Goal: Task Accomplishment & Management: Manage account settings

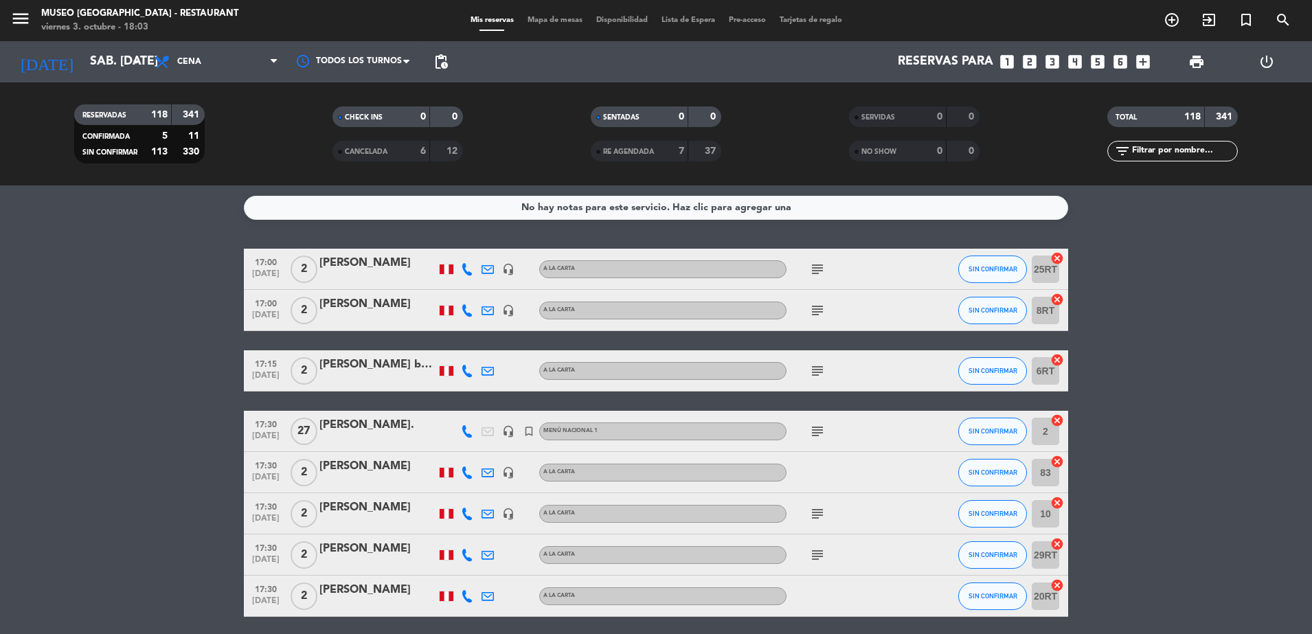
click at [879, 155] on span "NO SHOW" at bounding box center [878, 151] width 35 height 7
click at [865, 106] on div "SERVIDAS 0 0" at bounding box center [914, 116] width 131 height 21
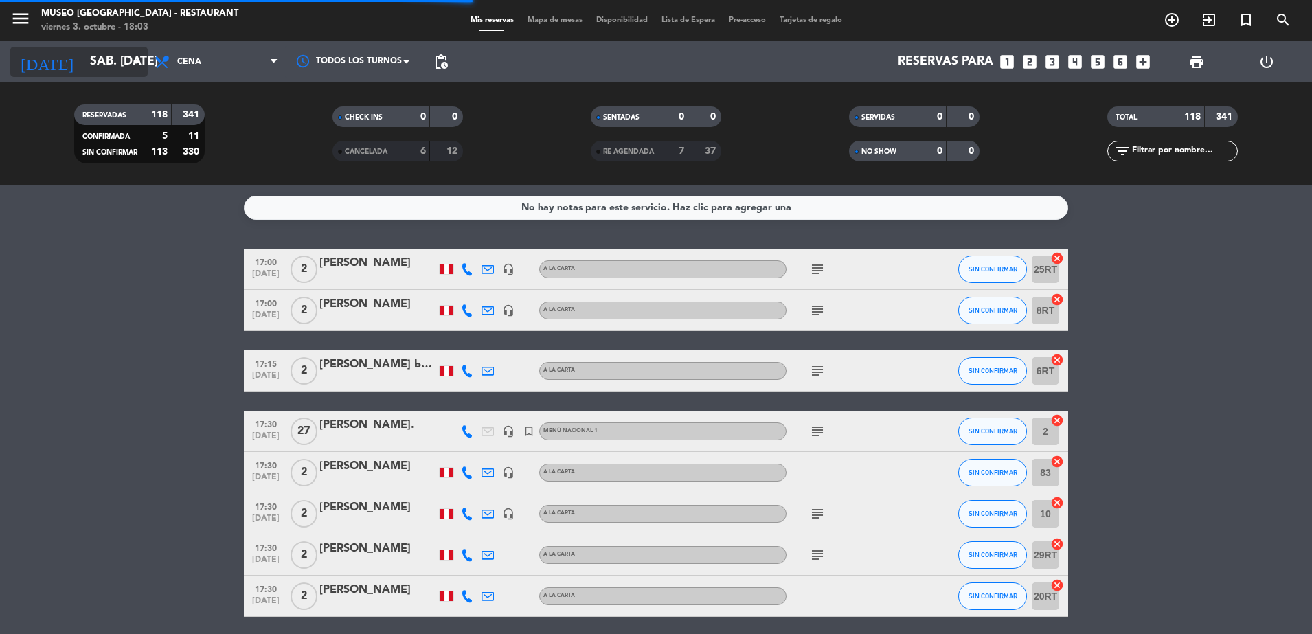
click at [116, 51] on input "sáb. 11 oct." at bounding box center [162, 61] width 159 height 27
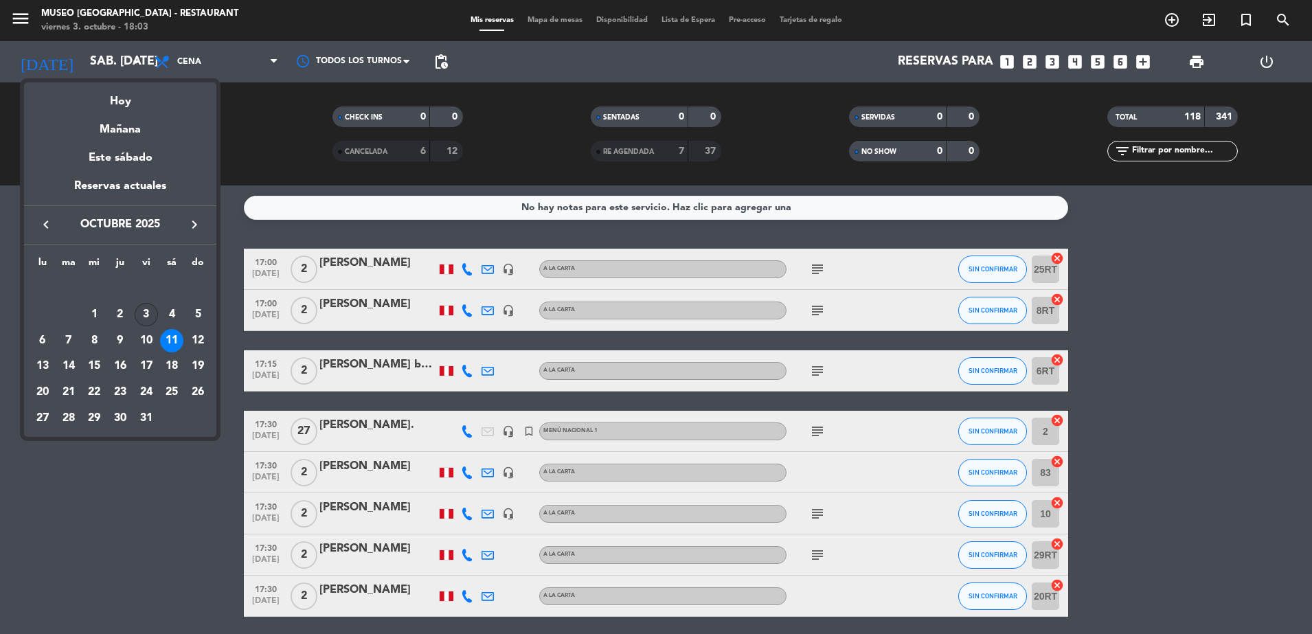
click at [150, 314] on div "3" at bounding box center [146, 314] width 23 height 23
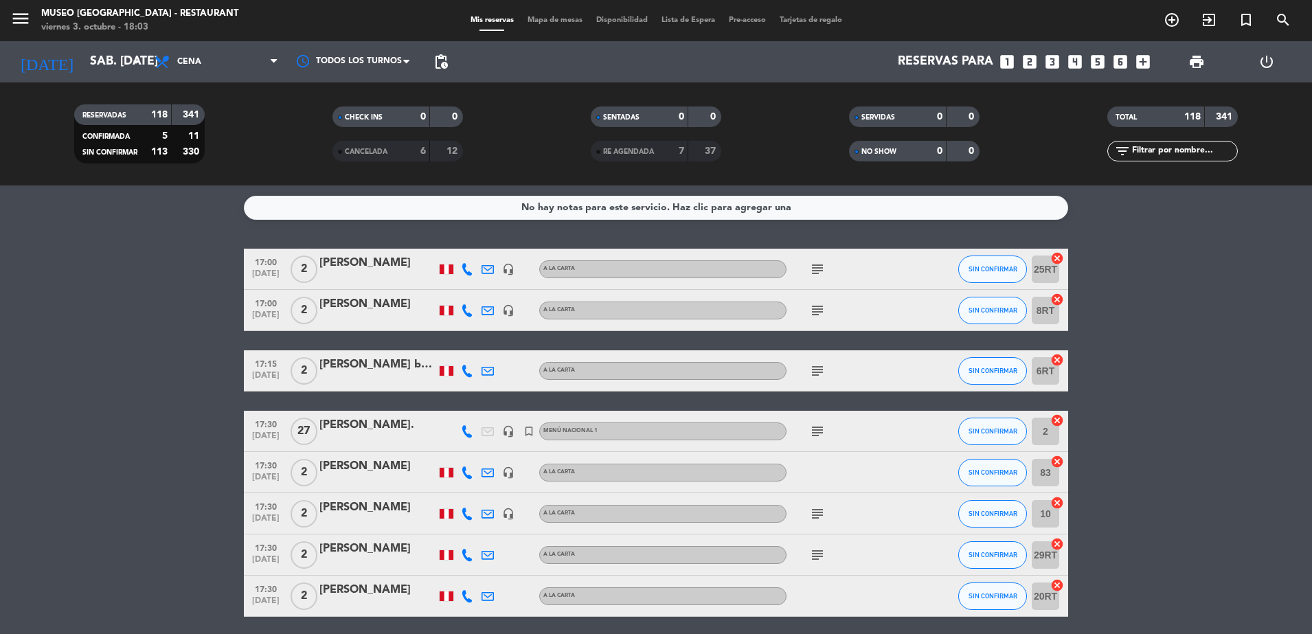
type input "[DATE]"
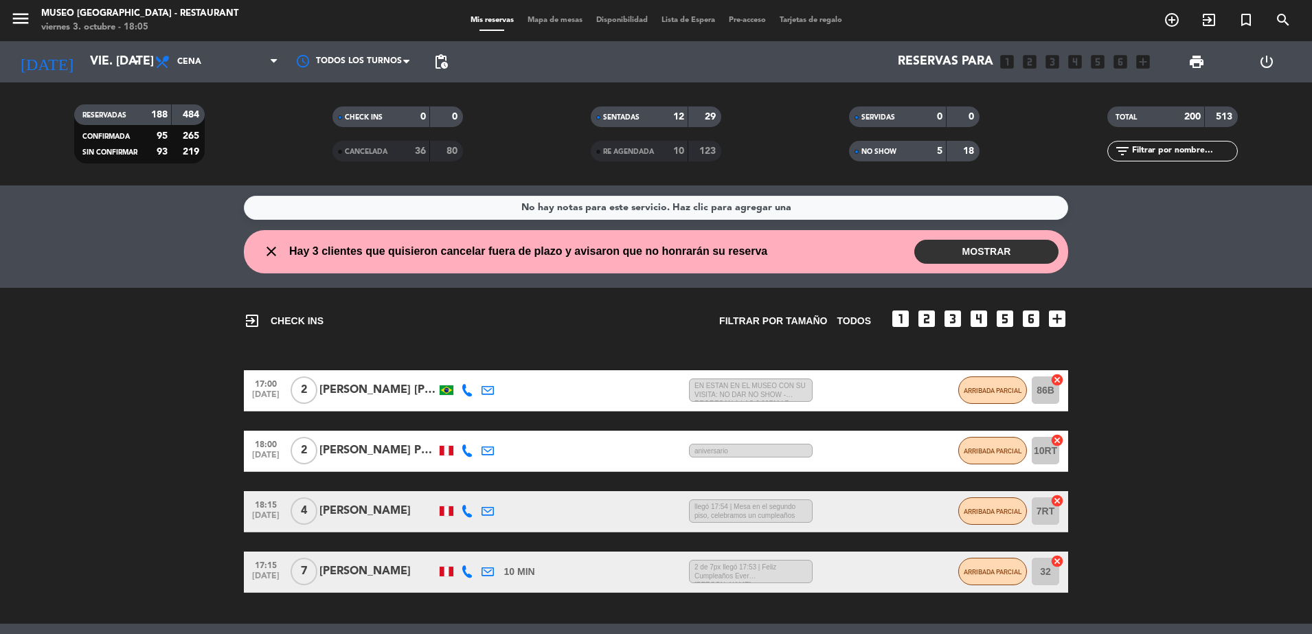
click at [1153, 155] on input "text" at bounding box center [1184, 151] width 106 height 15
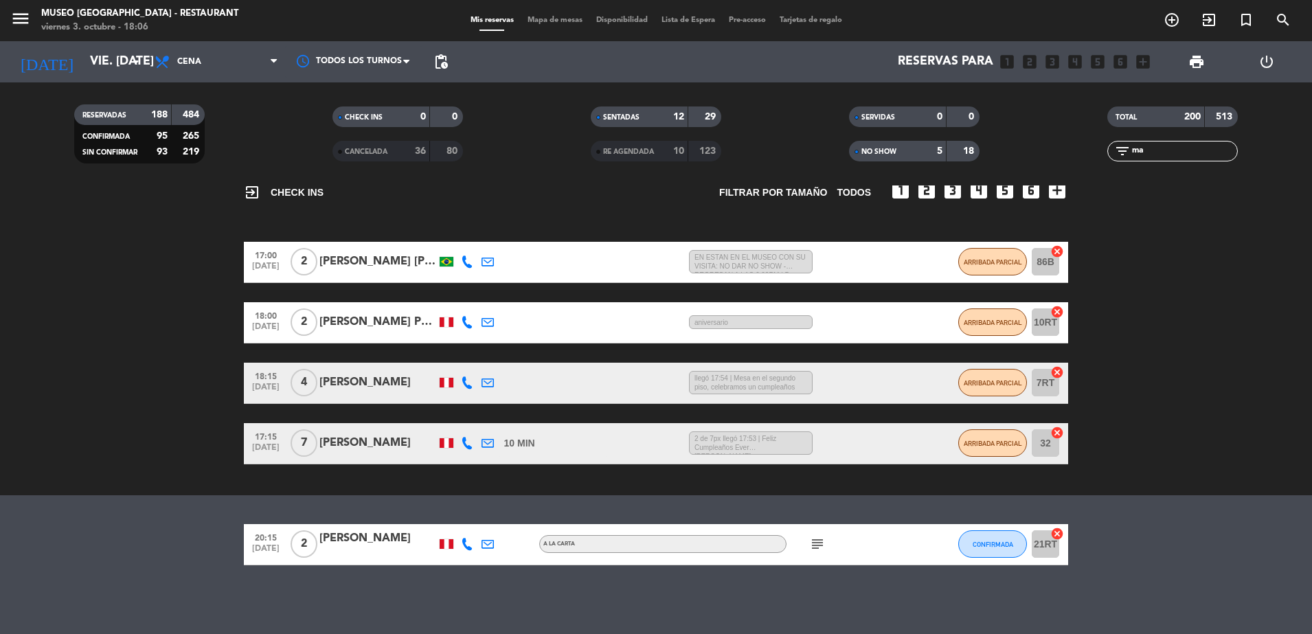
type input "m"
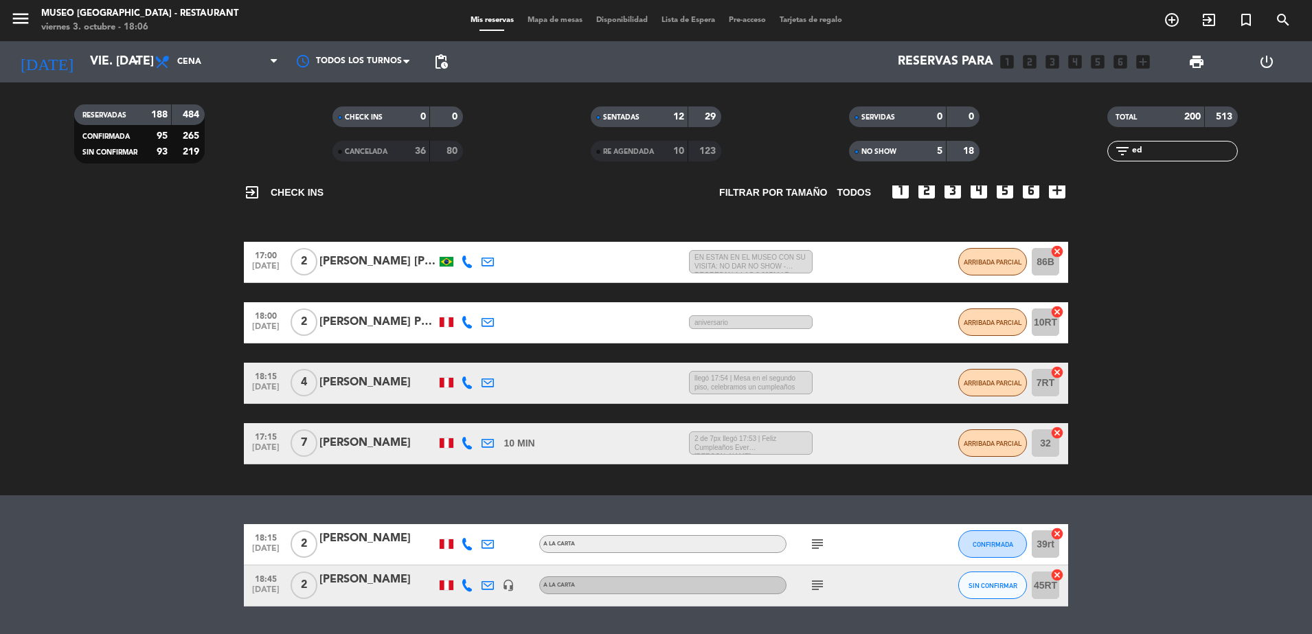
type input "e"
type input "a"
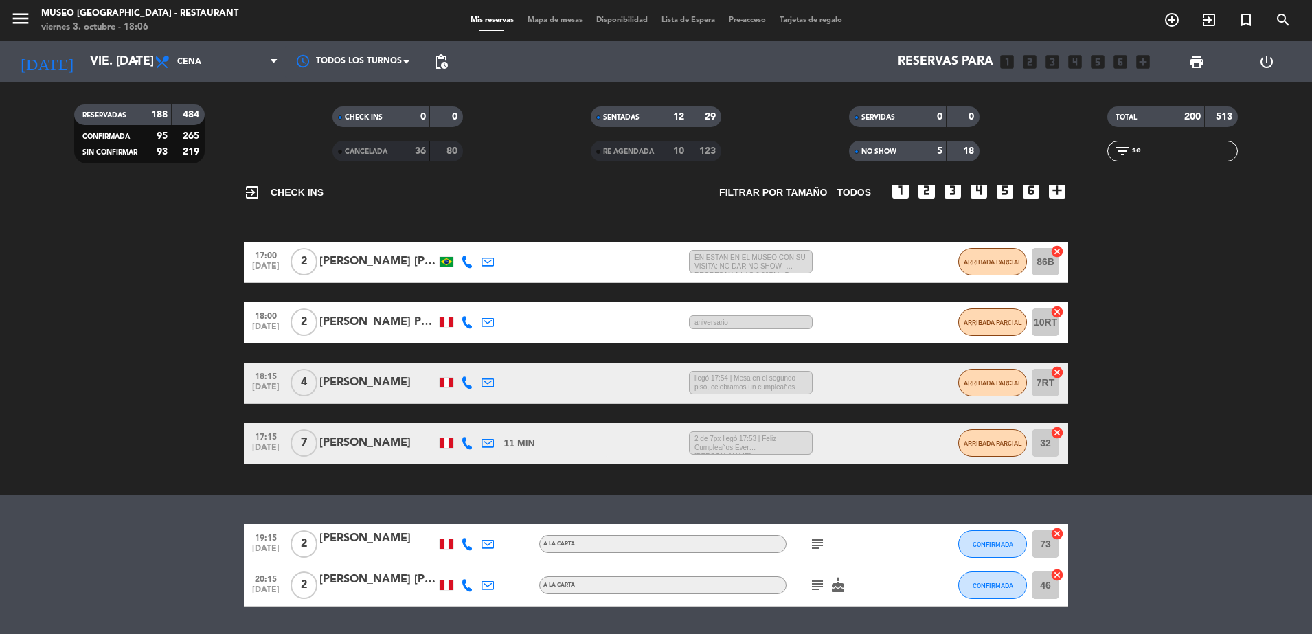
type input "s"
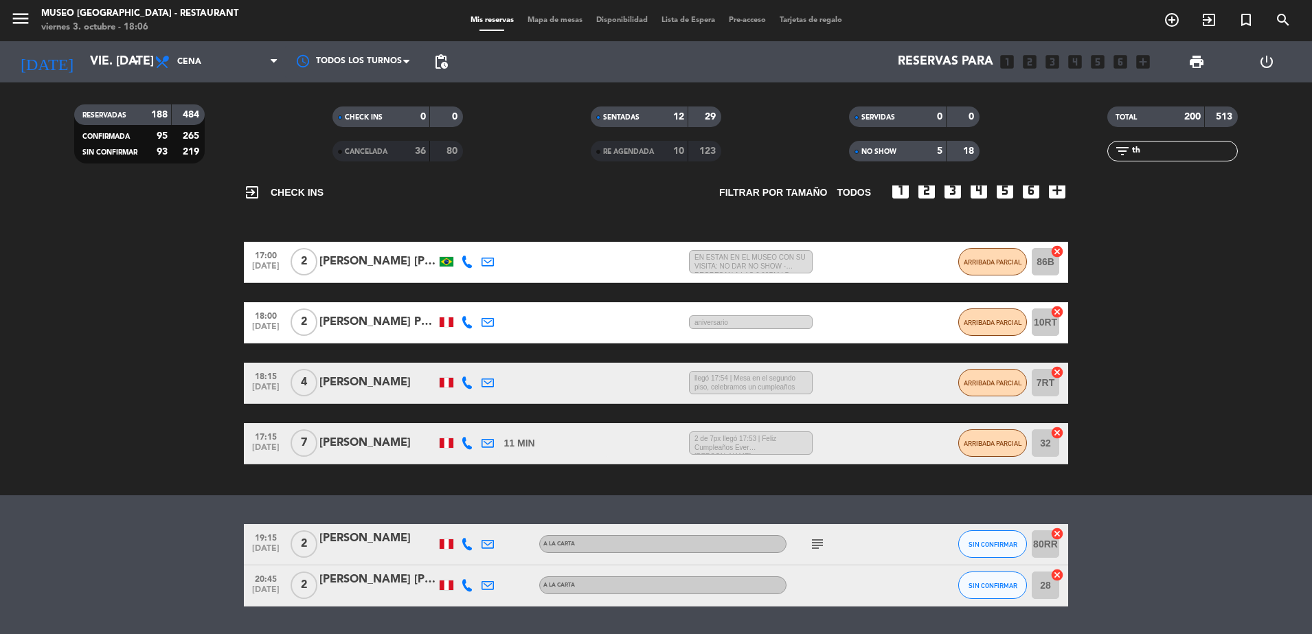
type input "t"
type input "f"
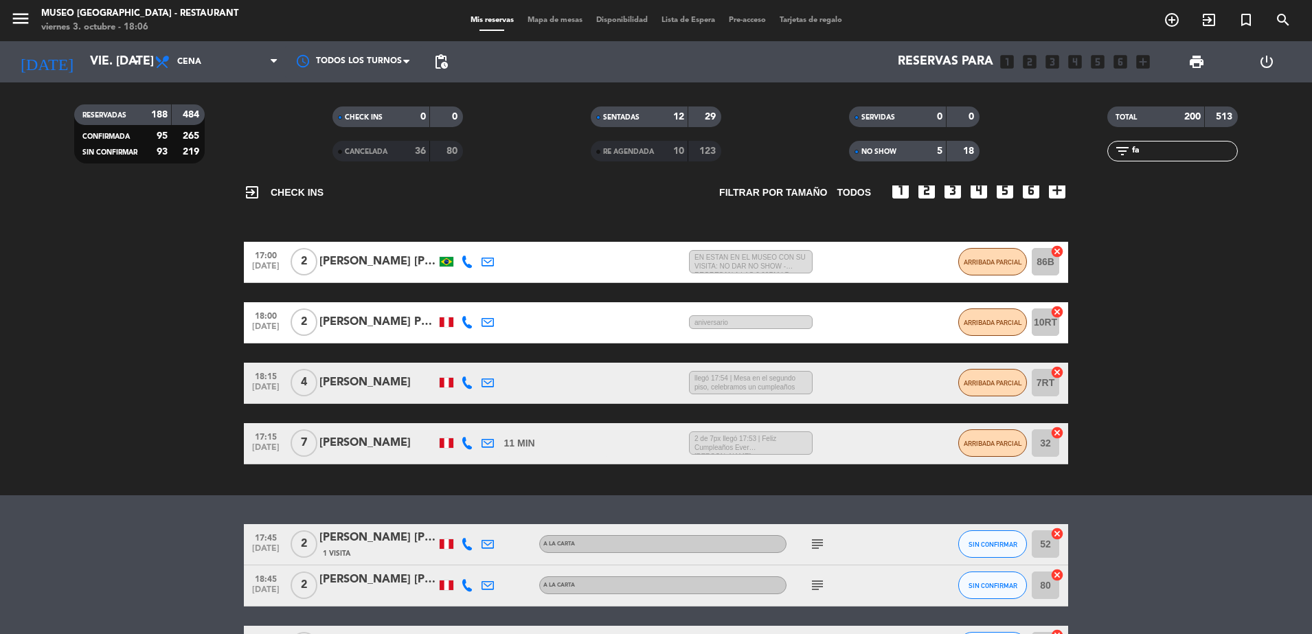
type input "f"
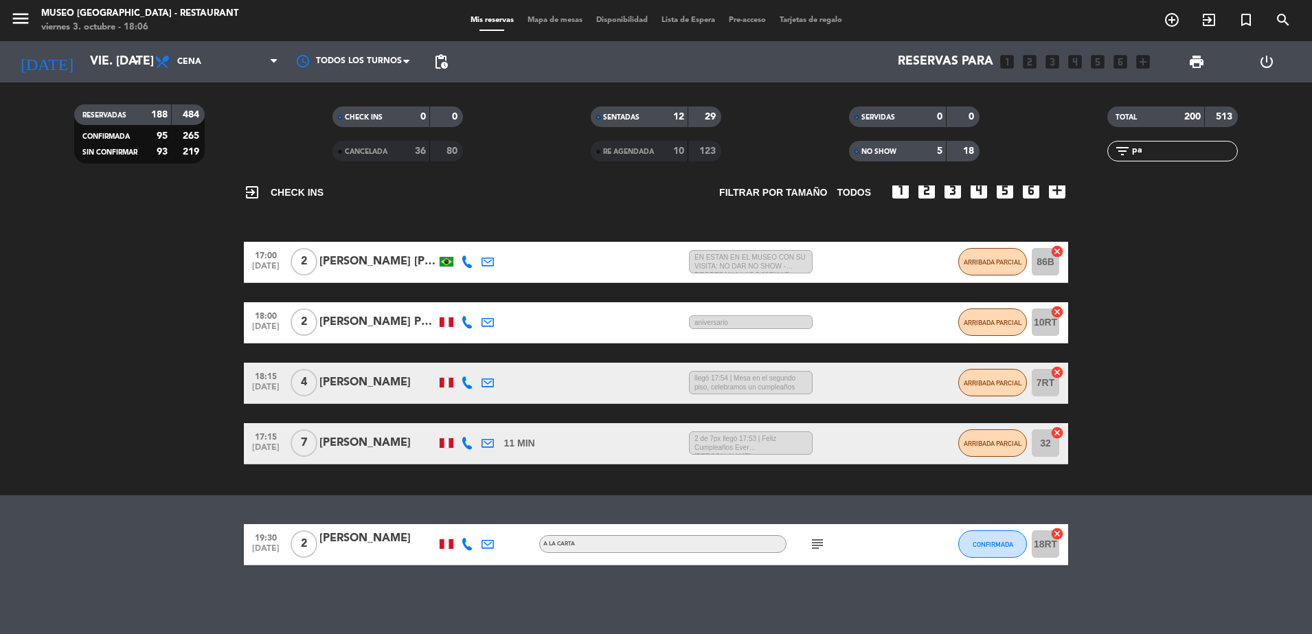
type input "p"
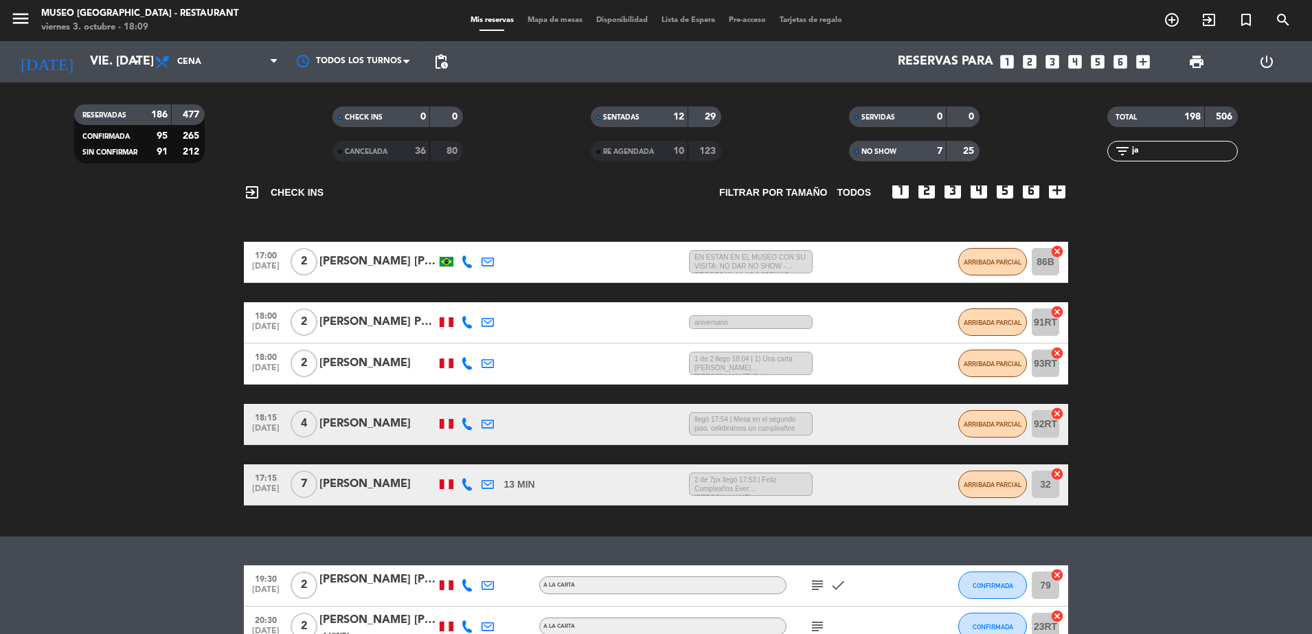
type input "j"
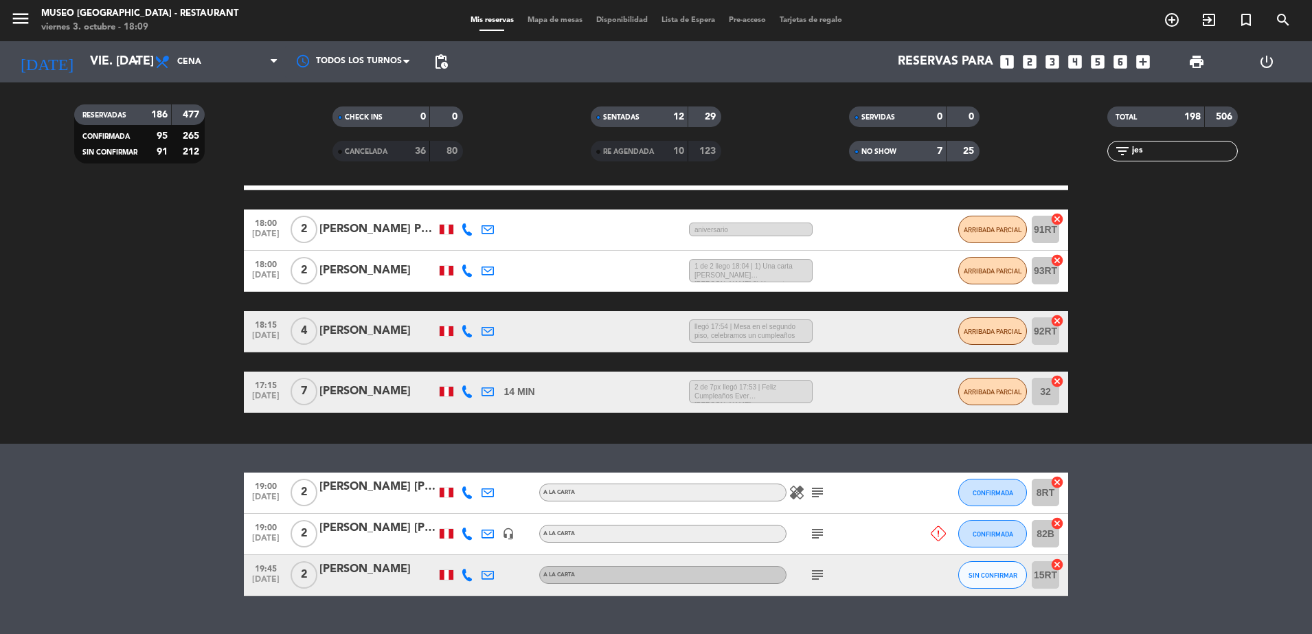
scroll to position [225, 0]
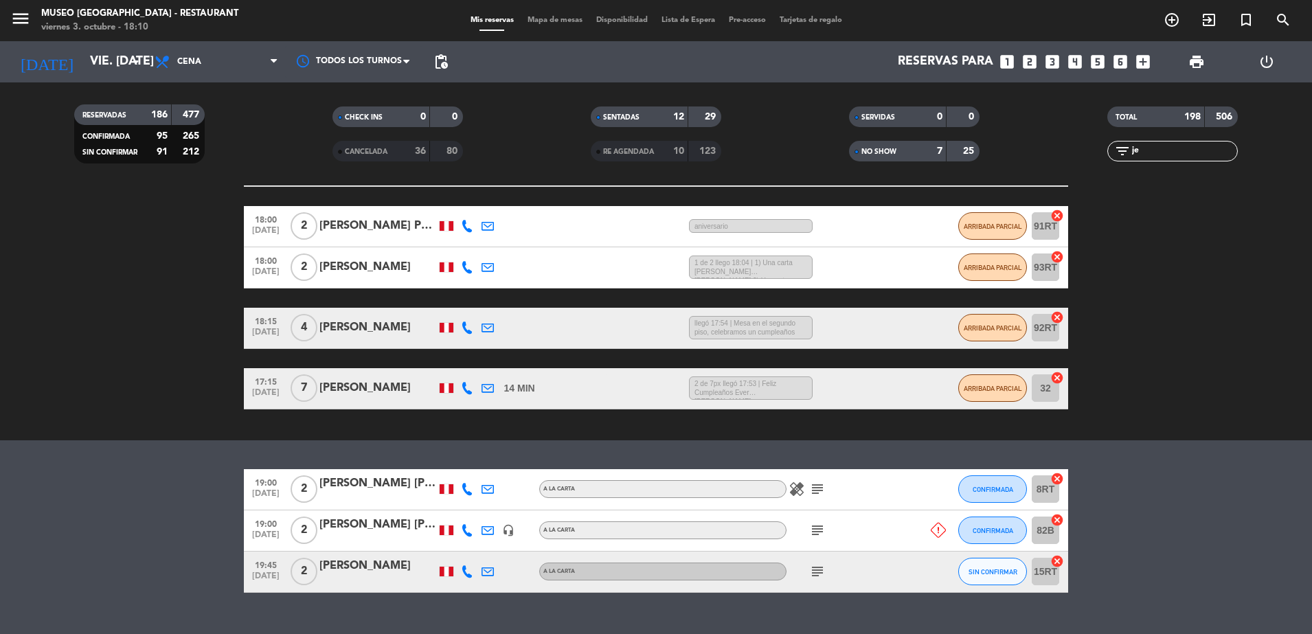
type input "j"
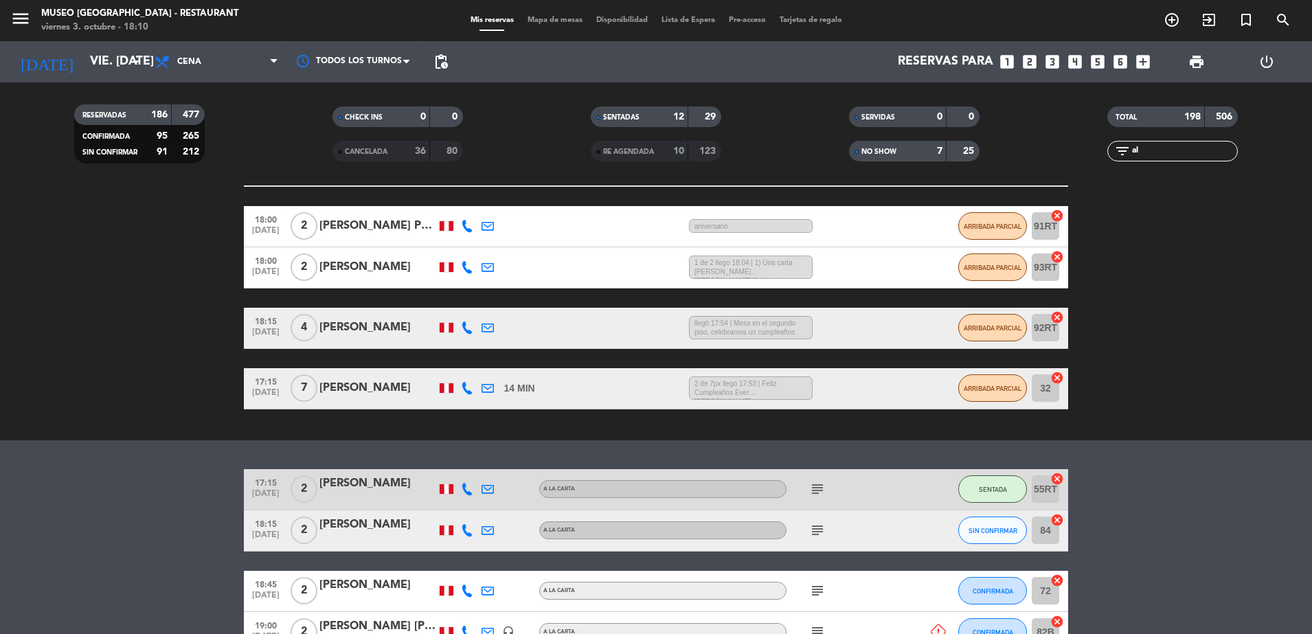
type input "a"
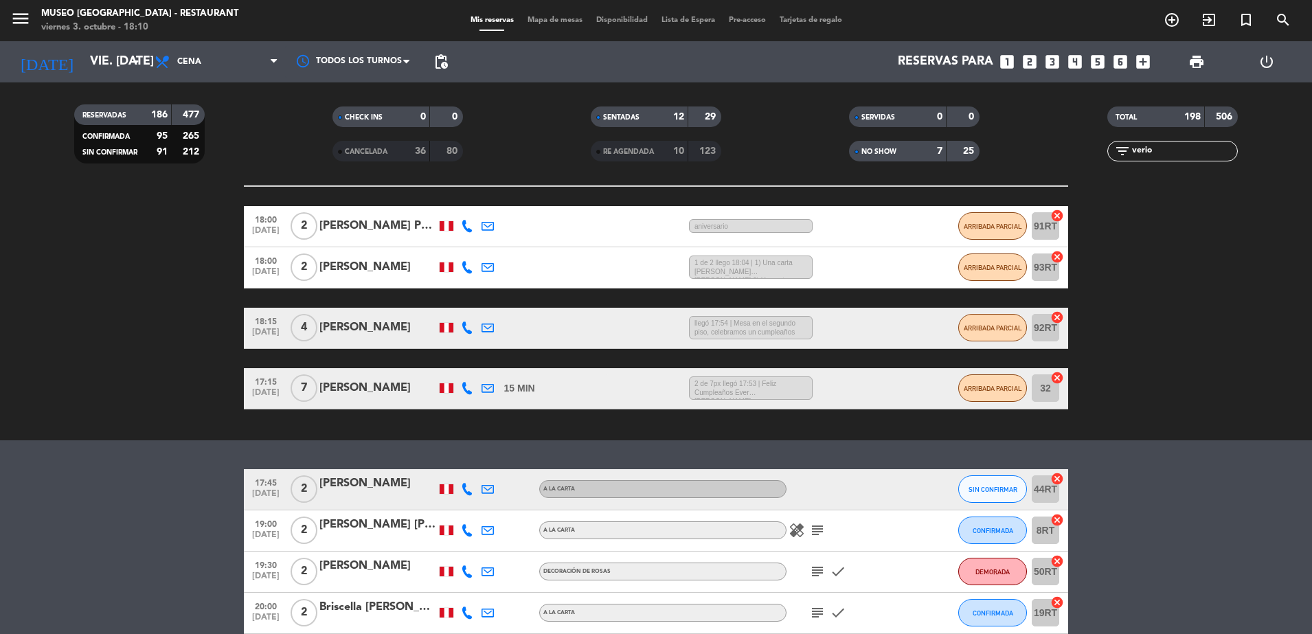
scroll to position [170, 0]
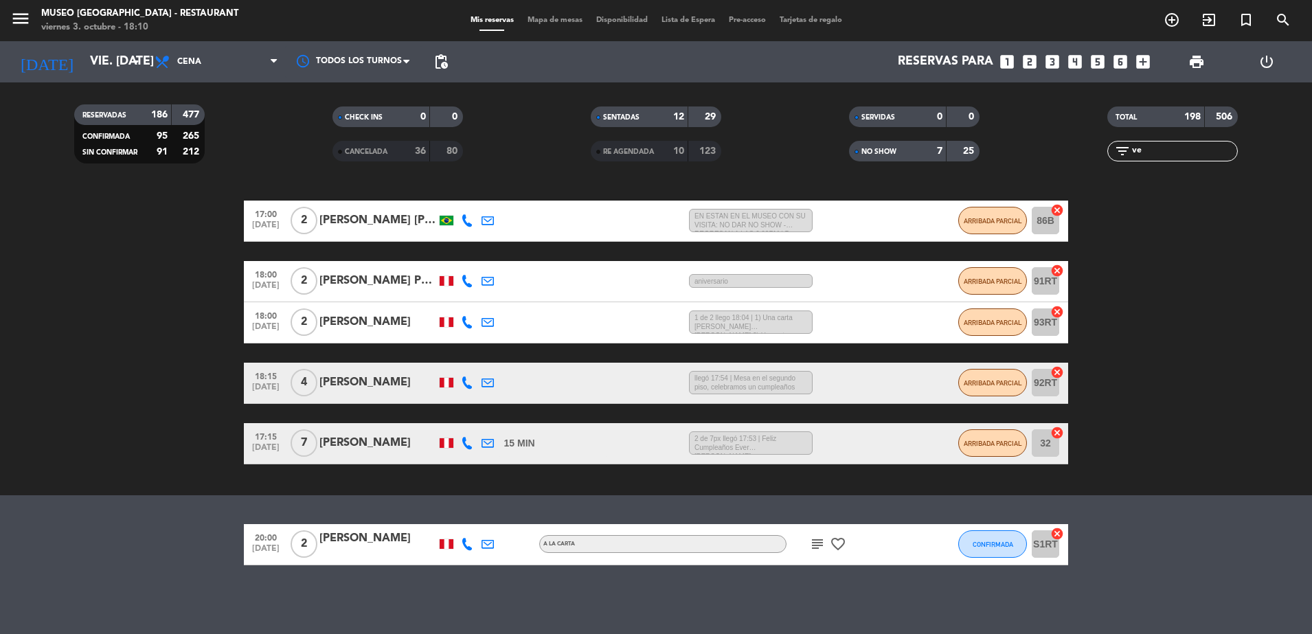
type input "v"
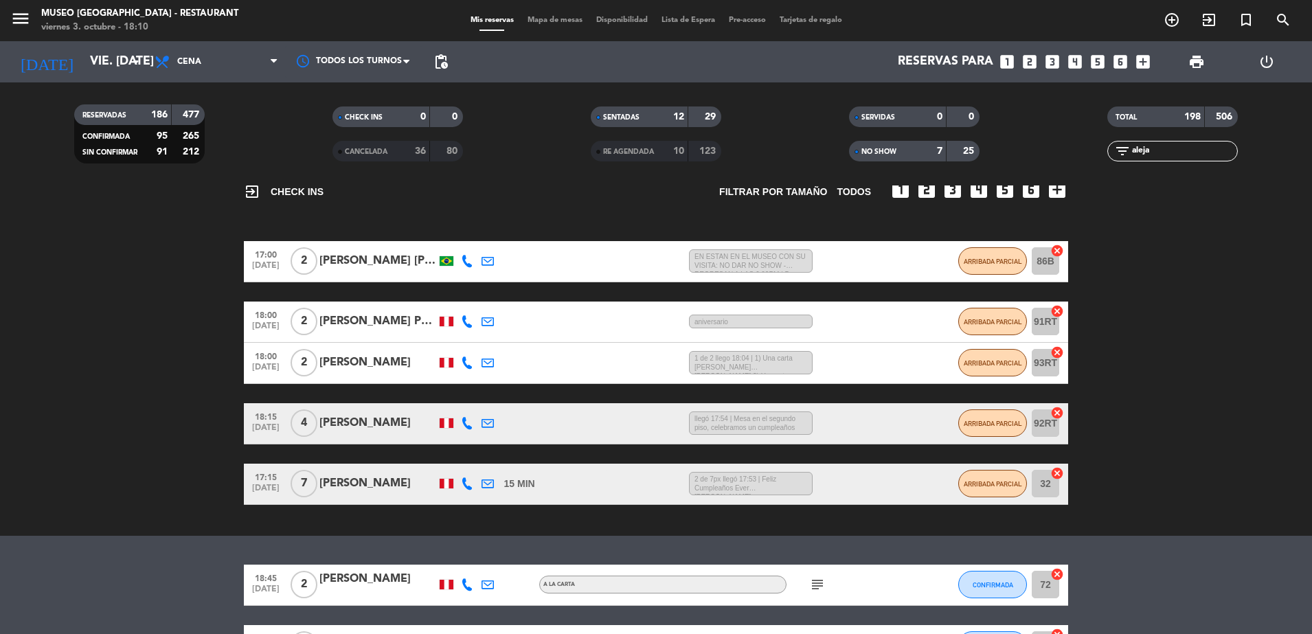
scroll to position [225, 0]
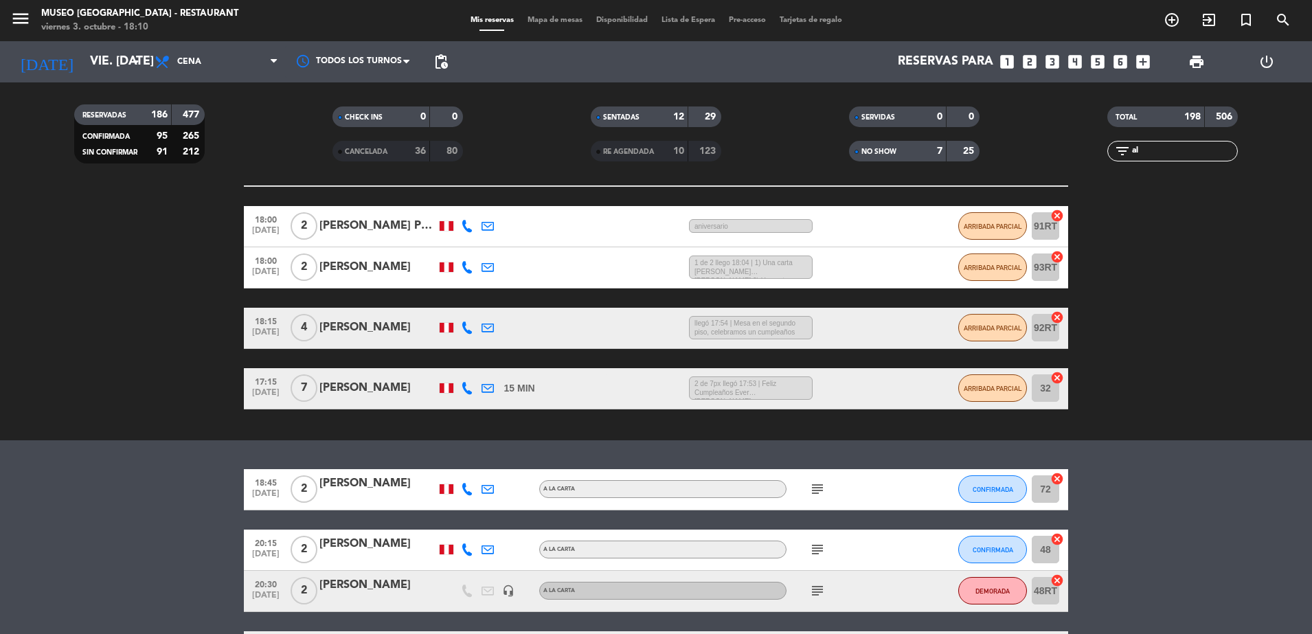
type input "a"
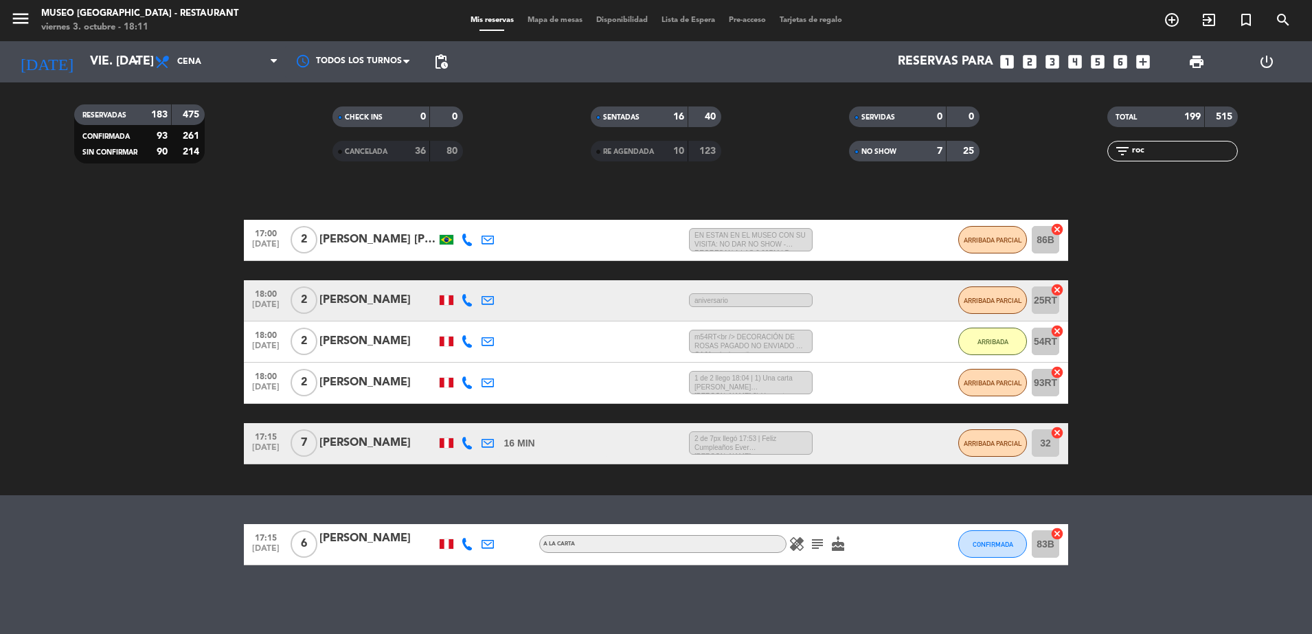
scroll to position [150, 0]
click at [1158, 146] on input "roc" at bounding box center [1184, 151] width 106 height 15
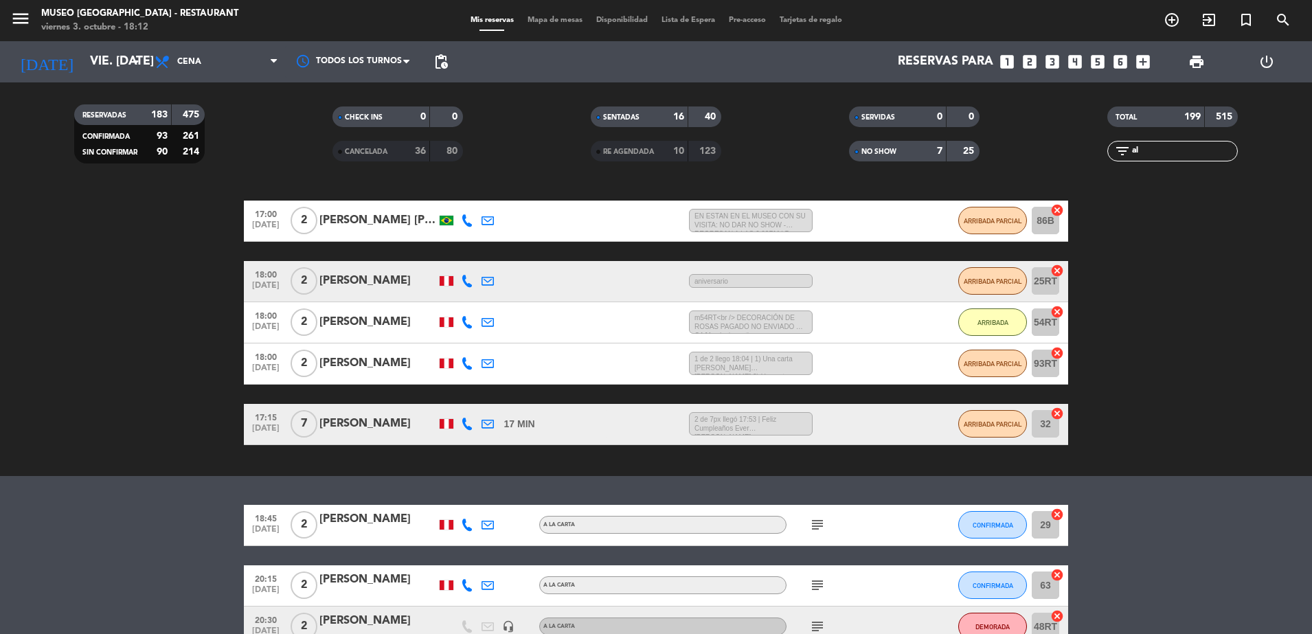
type input "a"
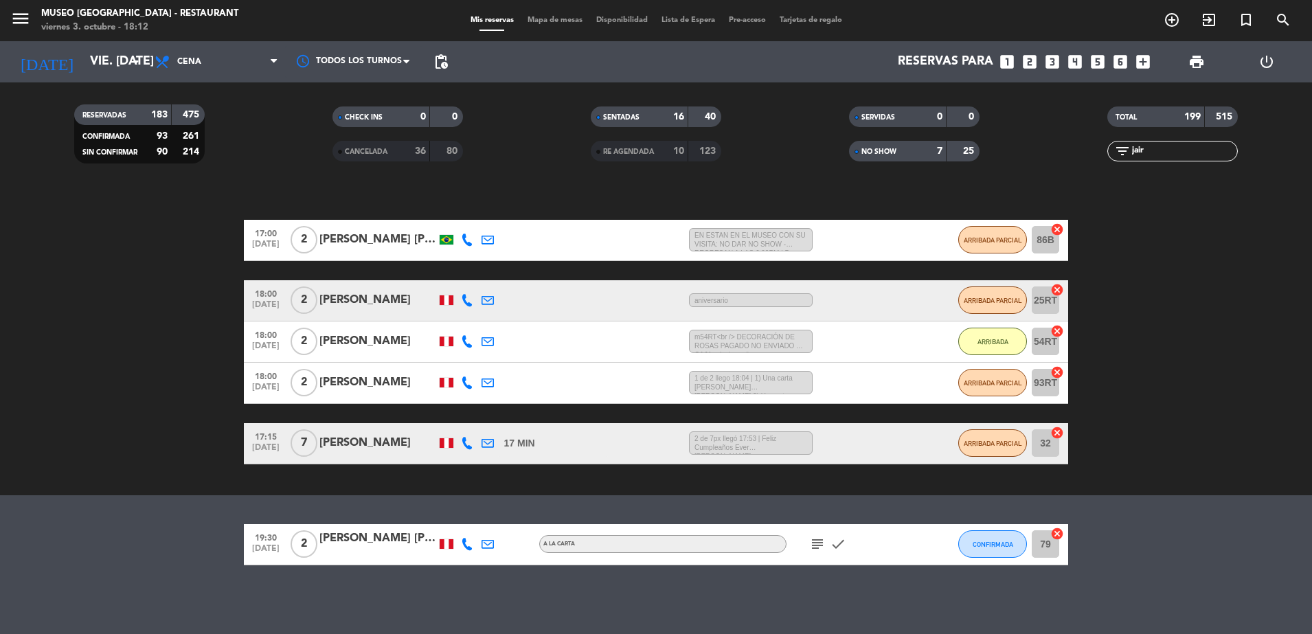
scroll to position [150, 0]
click at [1225, 145] on input "jair and" at bounding box center [1184, 151] width 106 height 15
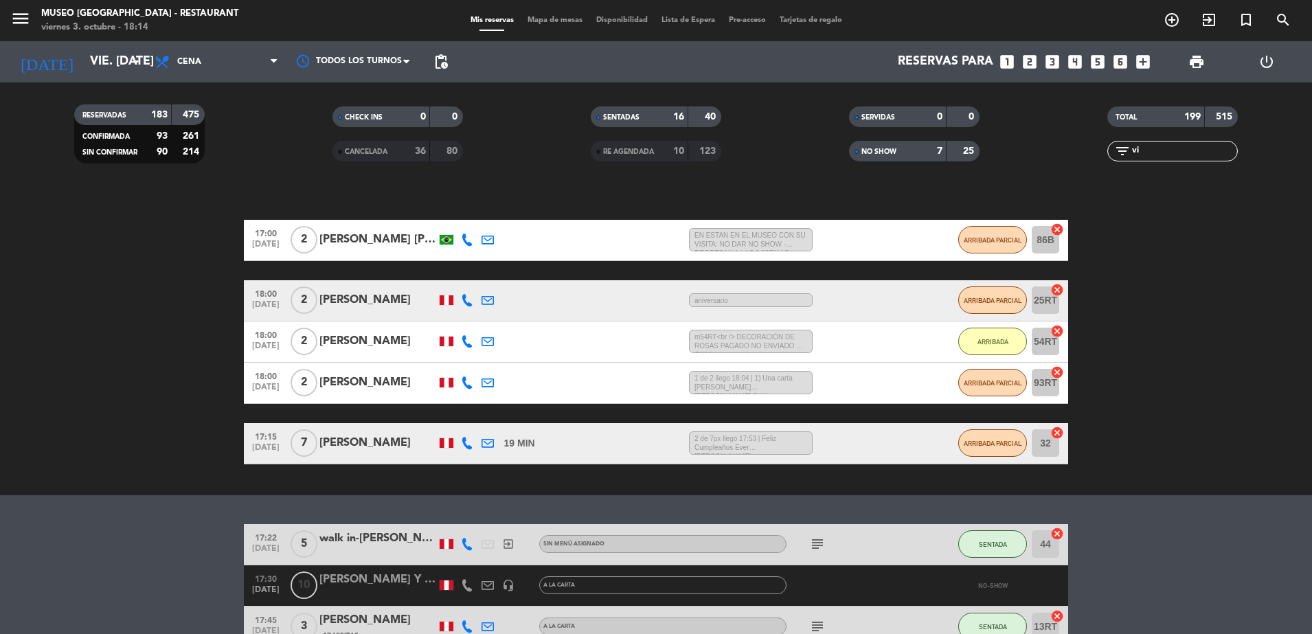
scroll to position [170, 0]
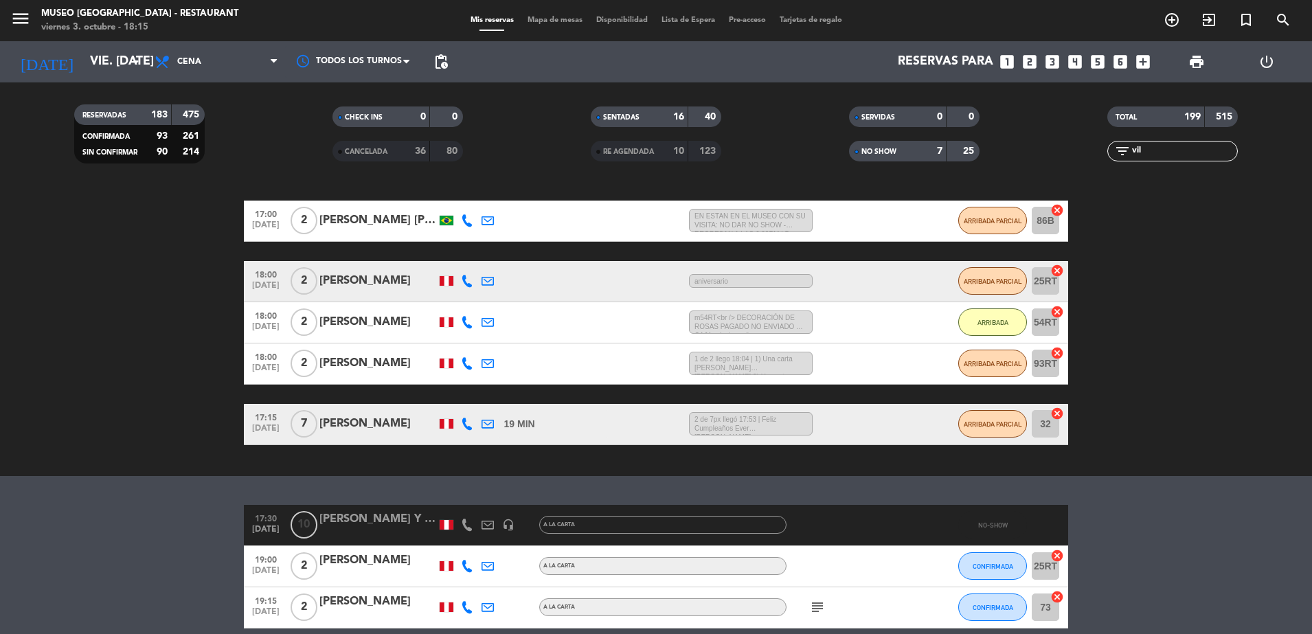
click at [1153, 147] on input "vil" at bounding box center [1184, 151] width 106 height 15
type input "v"
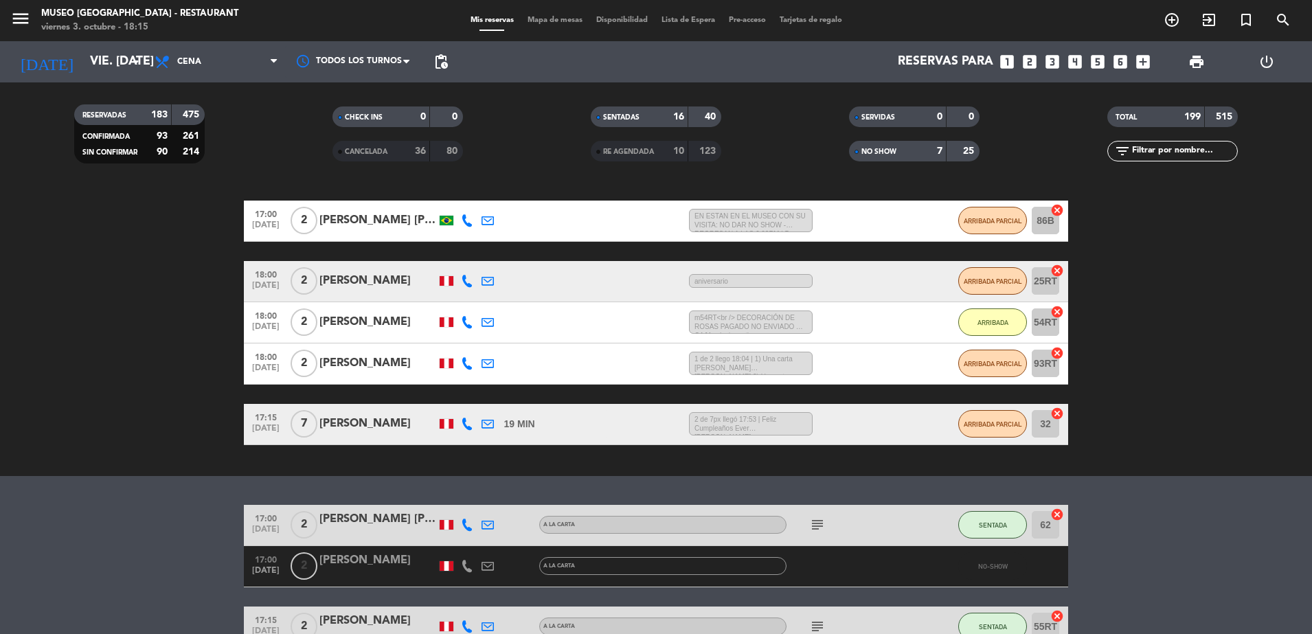
type input "v"
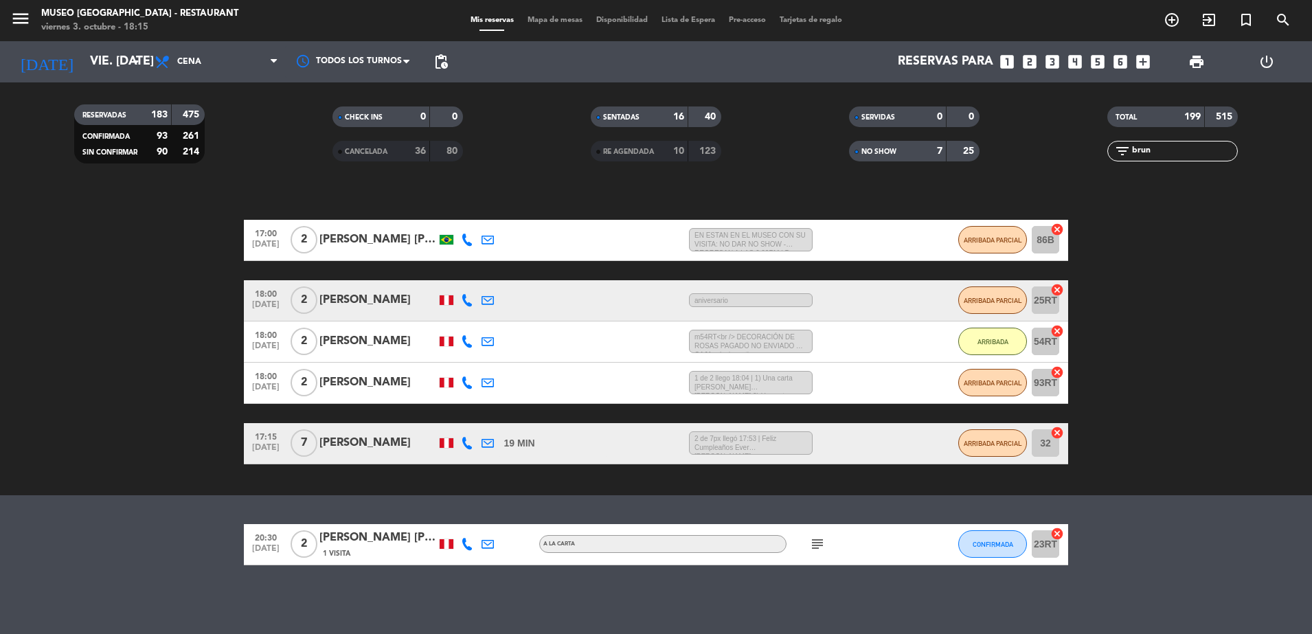
scroll to position [150, 0]
type input "b"
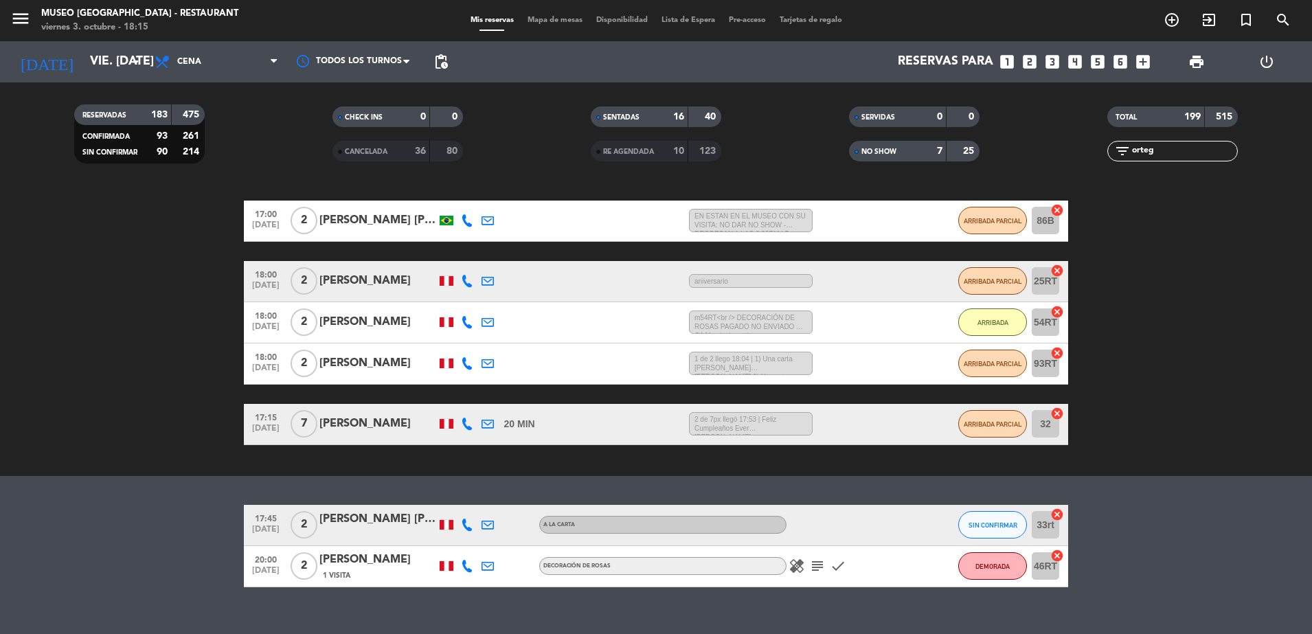
scroll to position [170, 0]
type input "o"
type input "s"
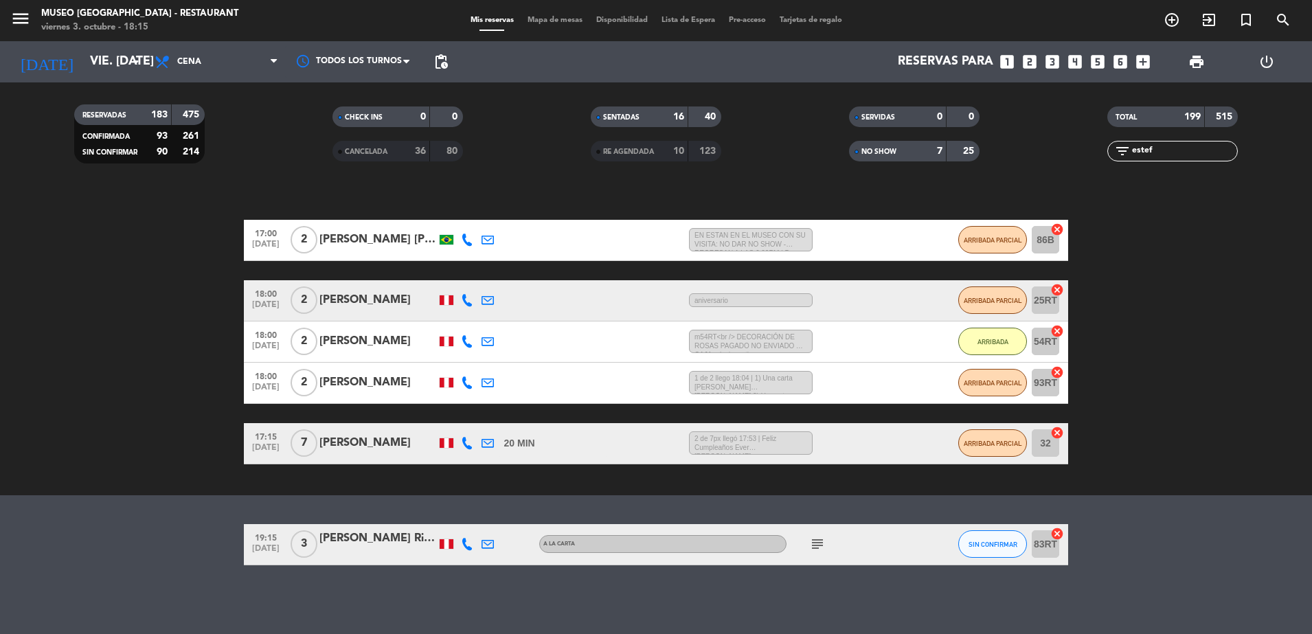
scroll to position [150, 0]
type input "e"
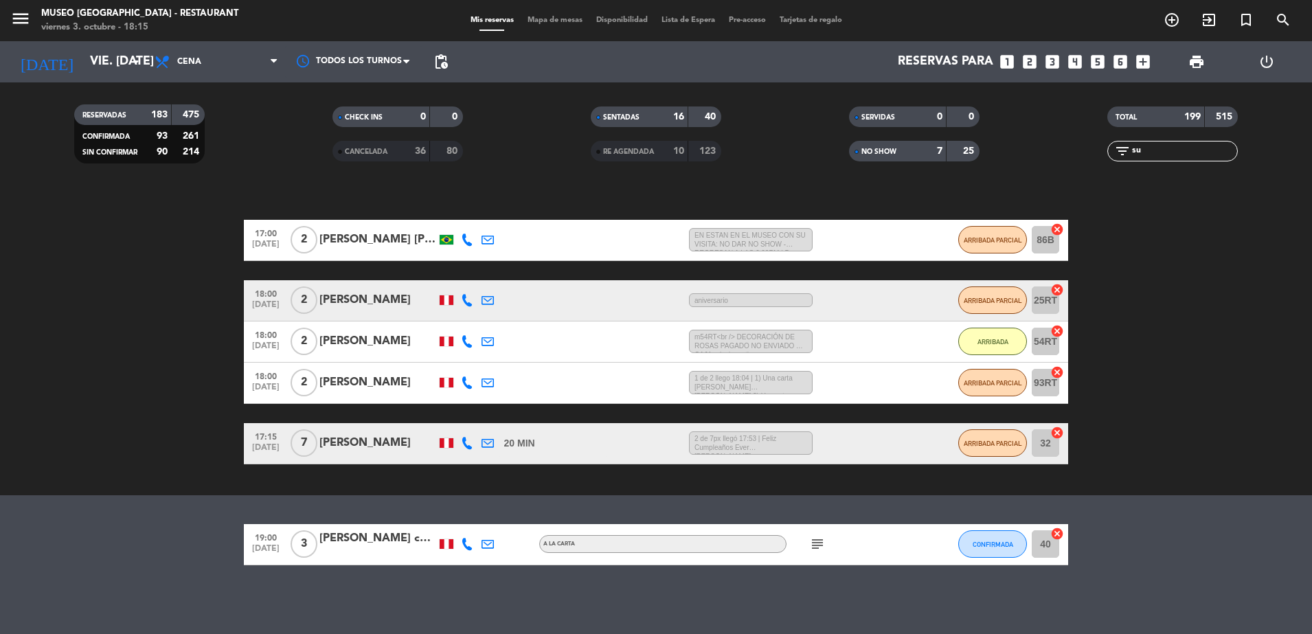
type input "s"
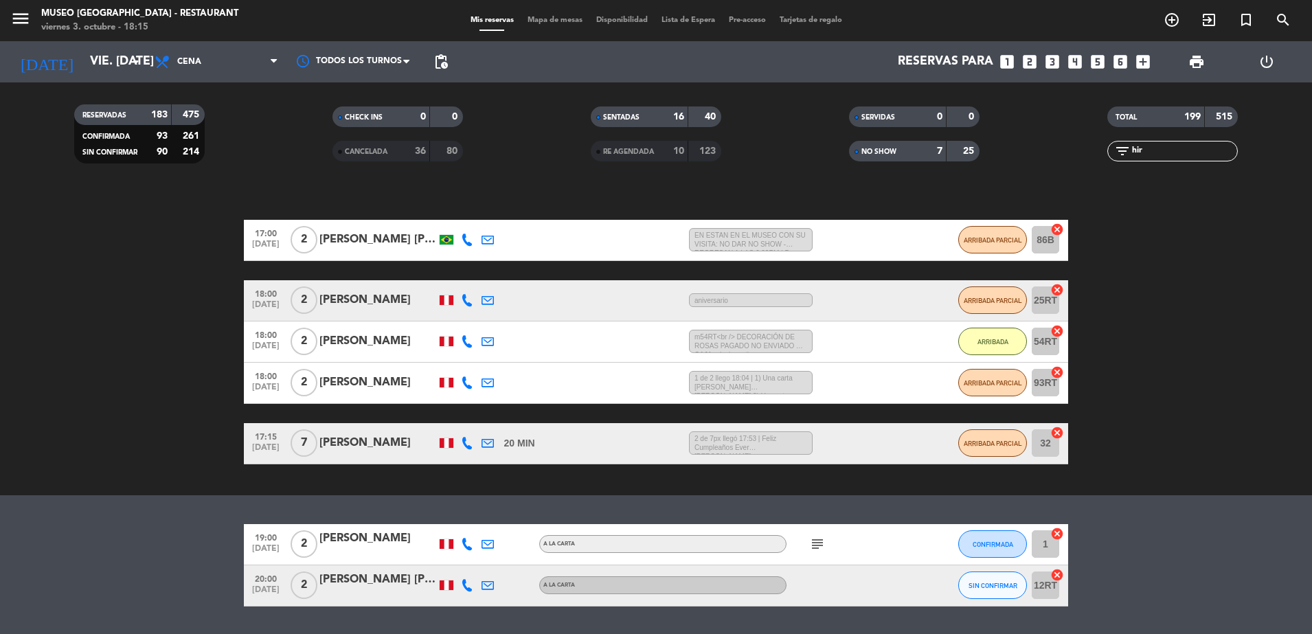
scroll to position [170, 0]
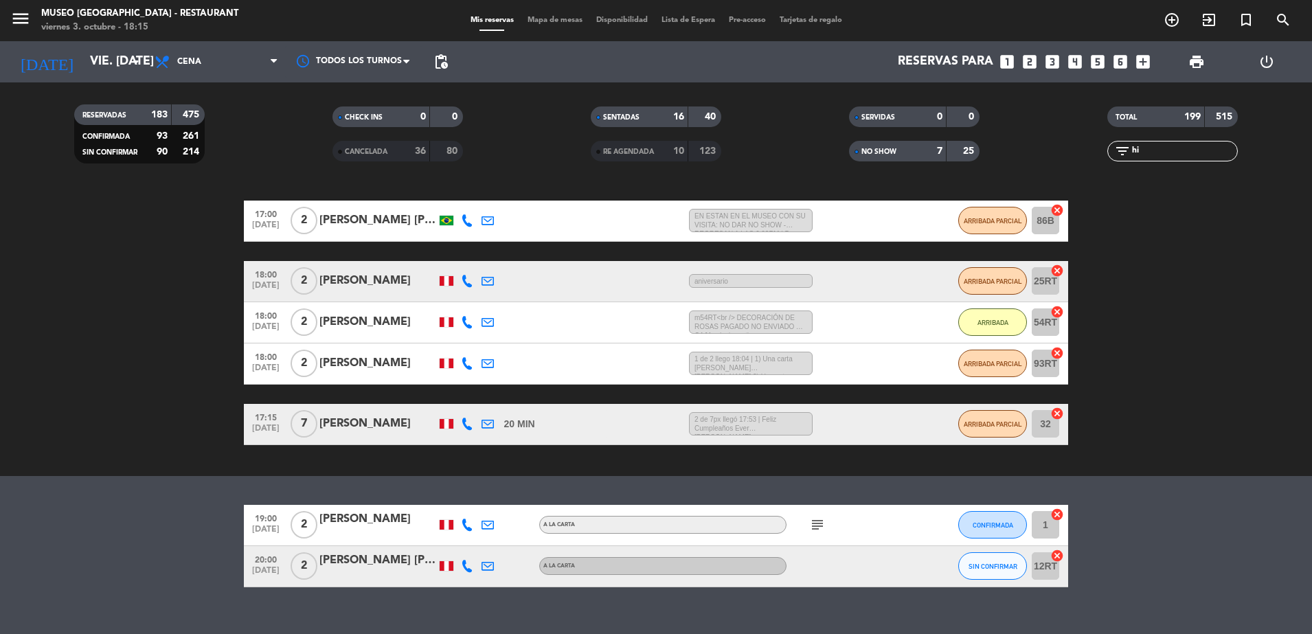
type input "h"
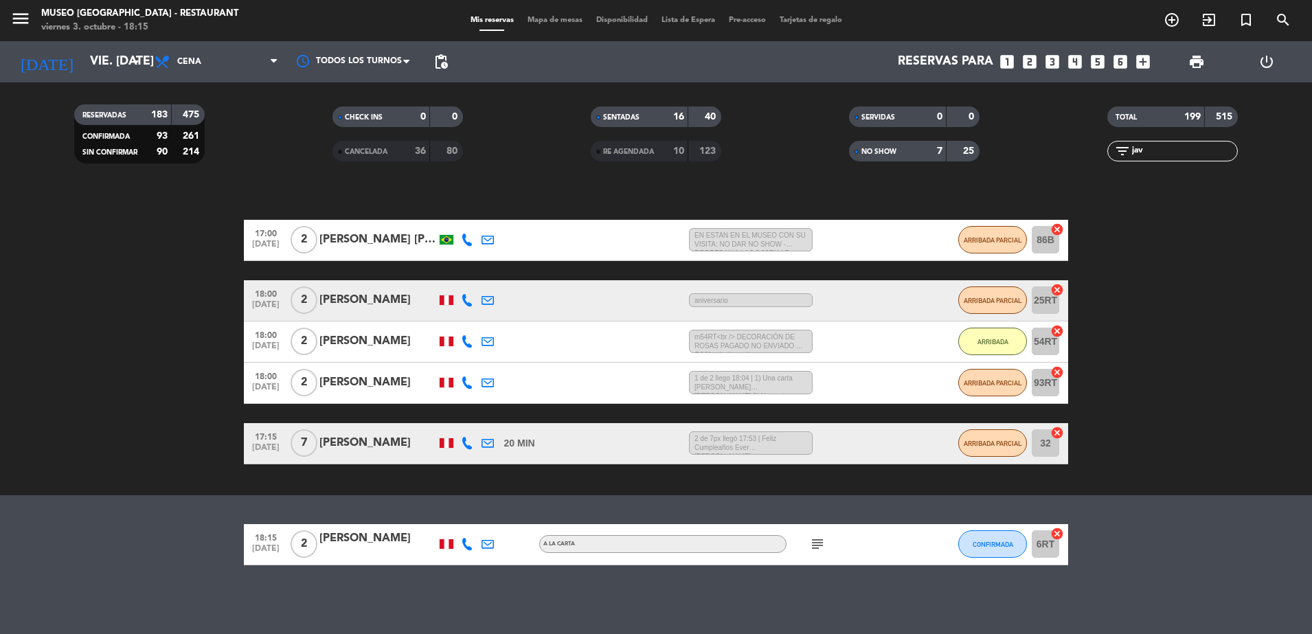
scroll to position [150, 0]
type input "j"
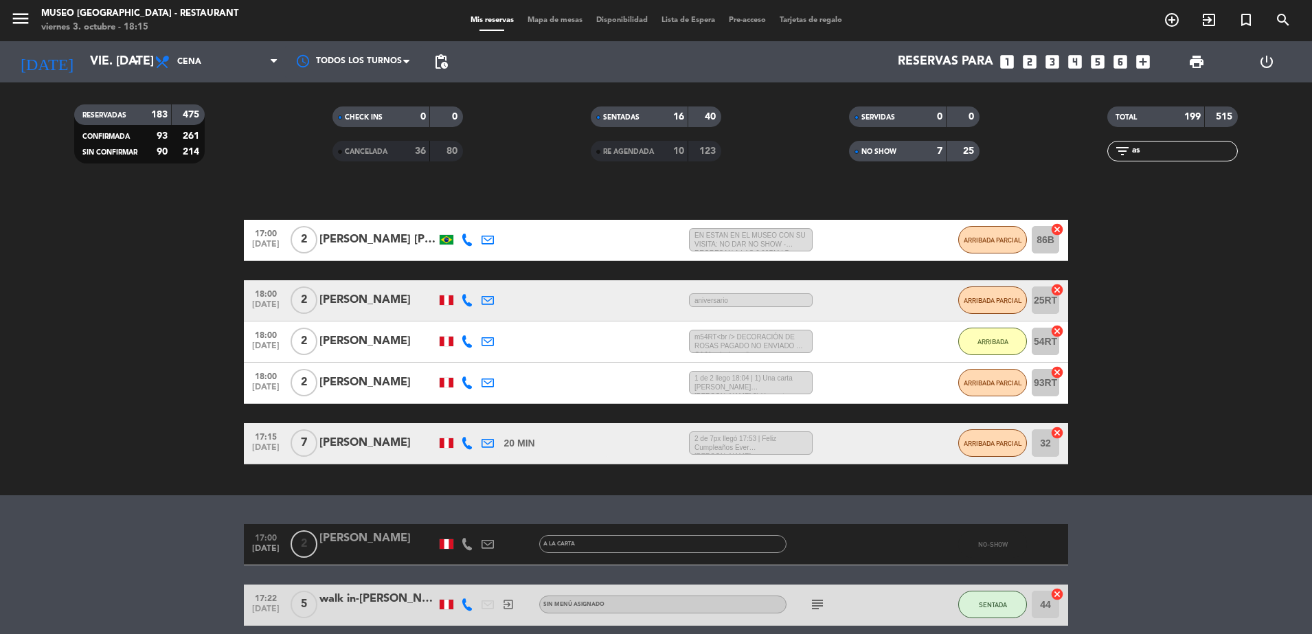
scroll to position [170, 0]
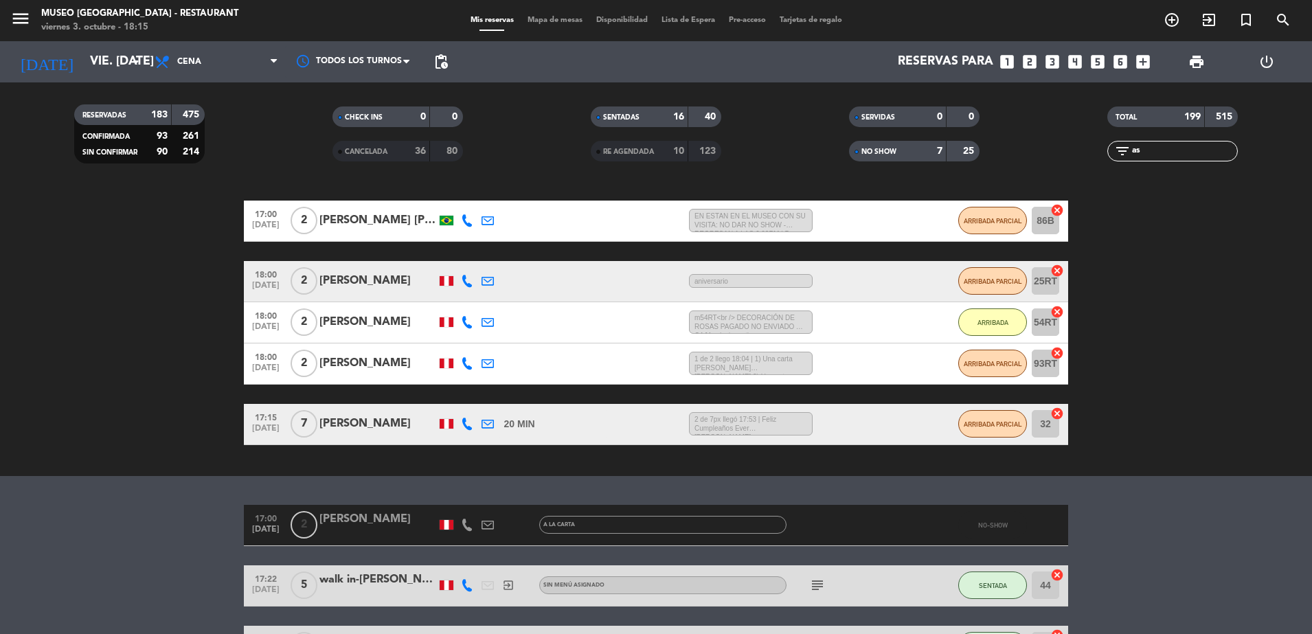
type input "a"
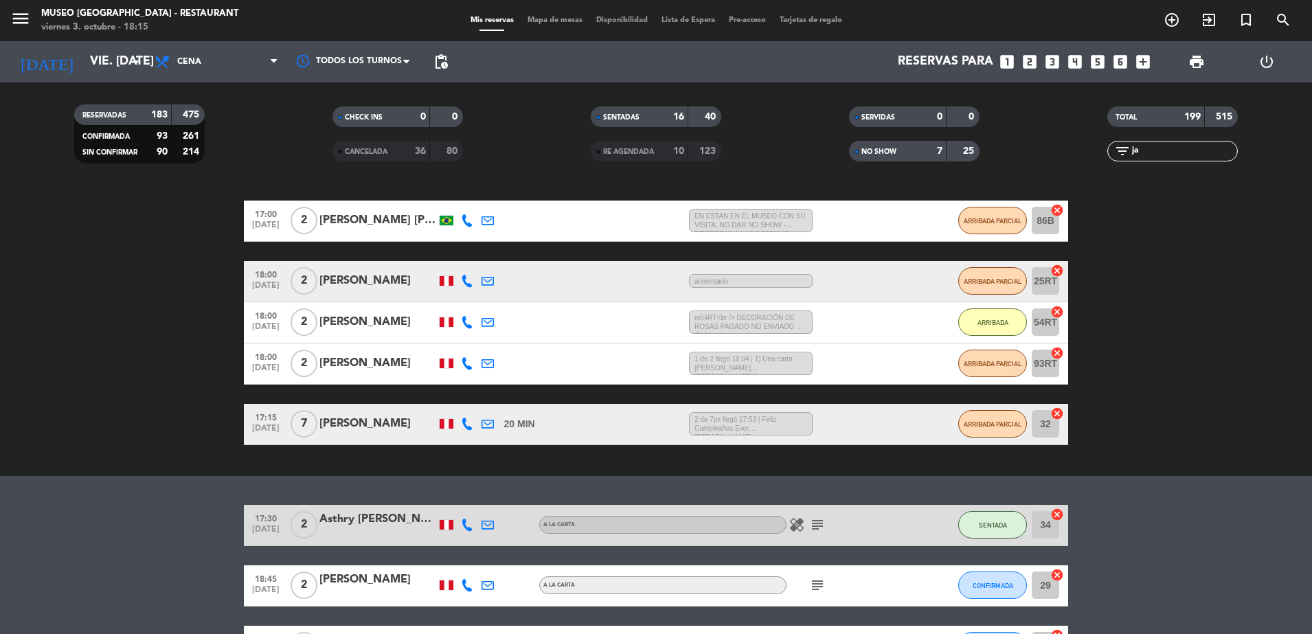
type input "j"
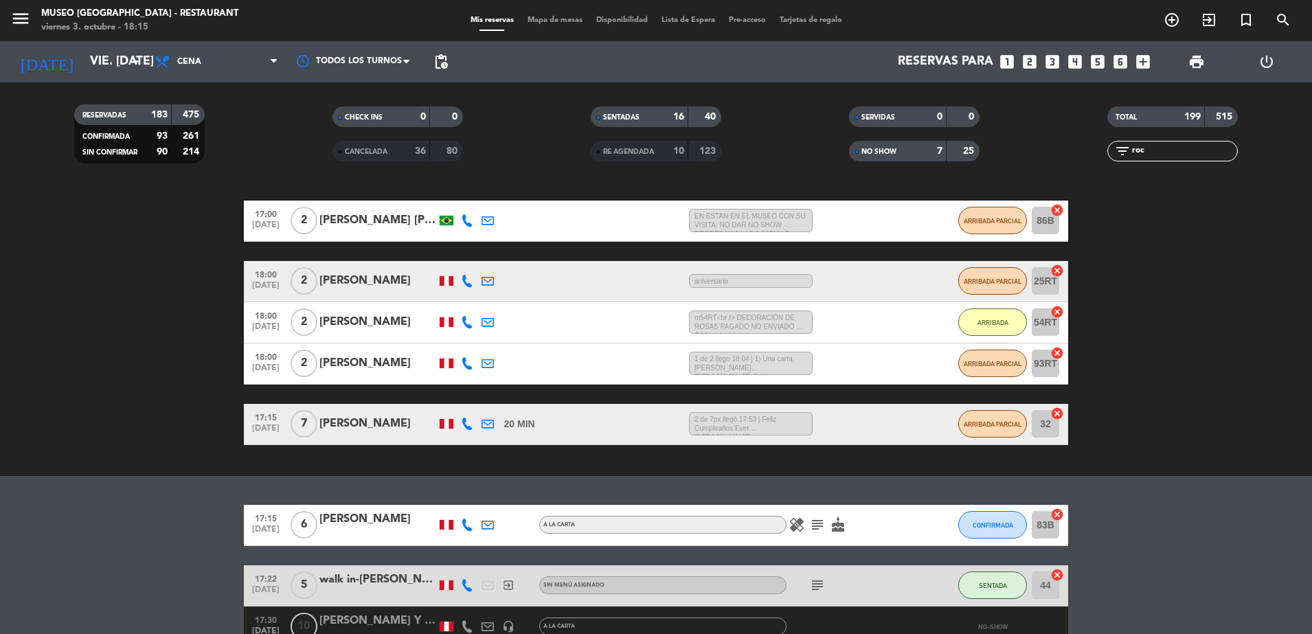
scroll to position [150, 0]
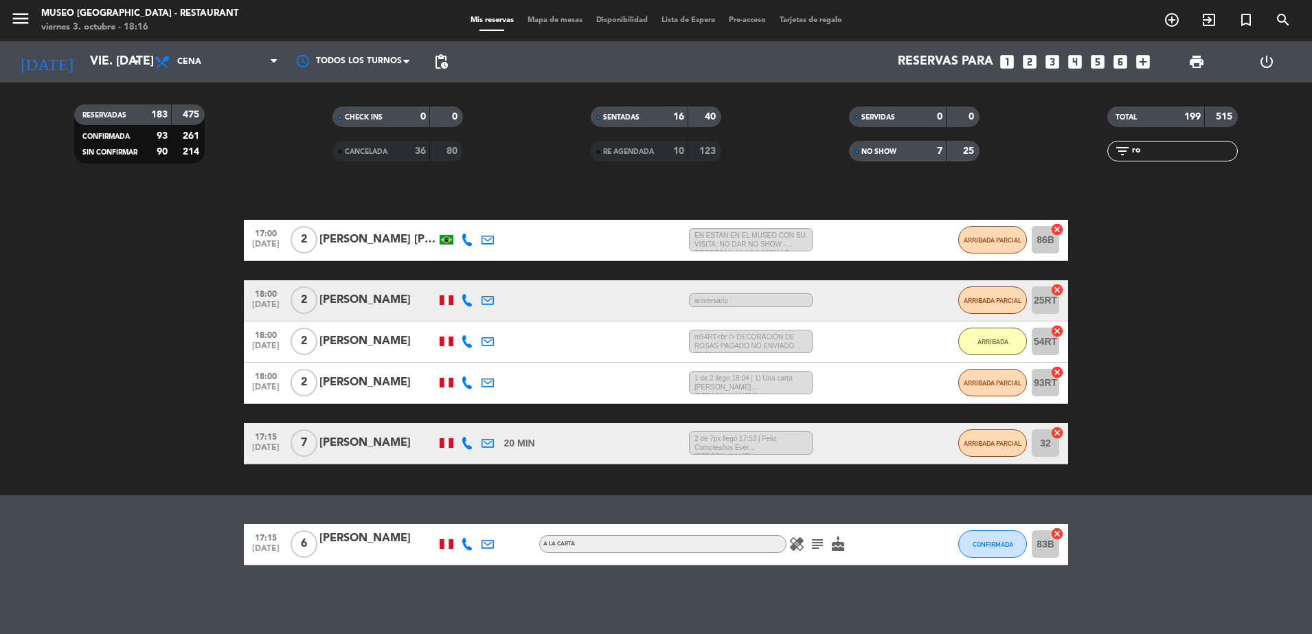
type input "r"
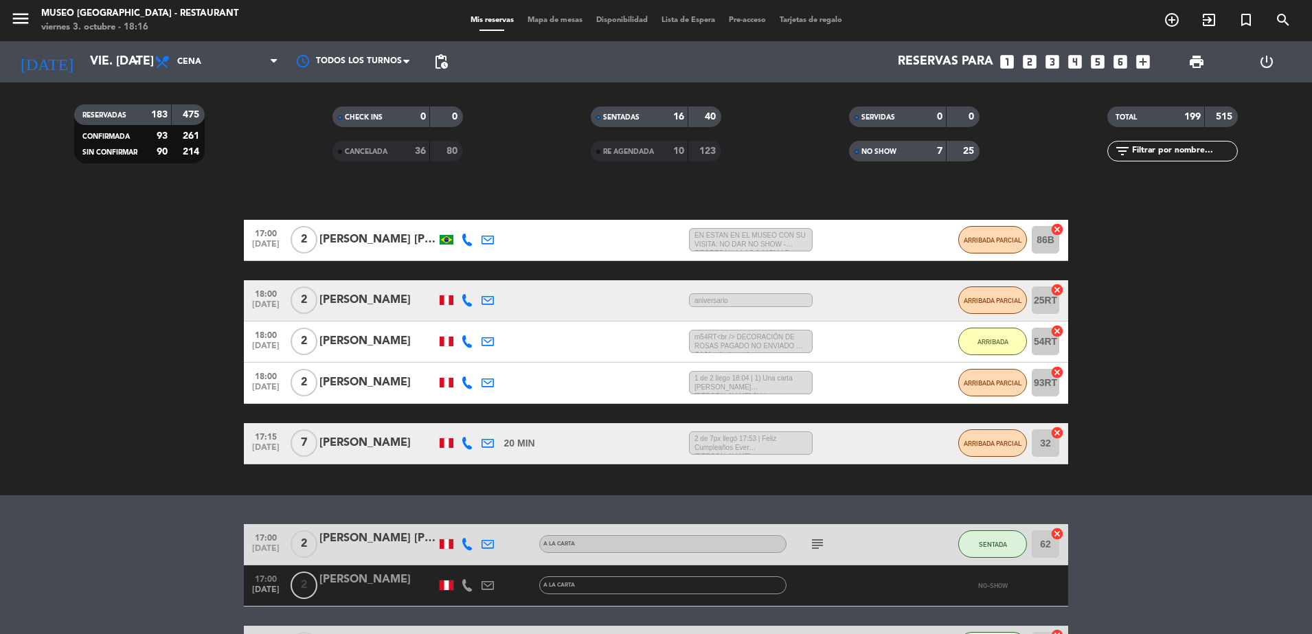
scroll to position [170, 0]
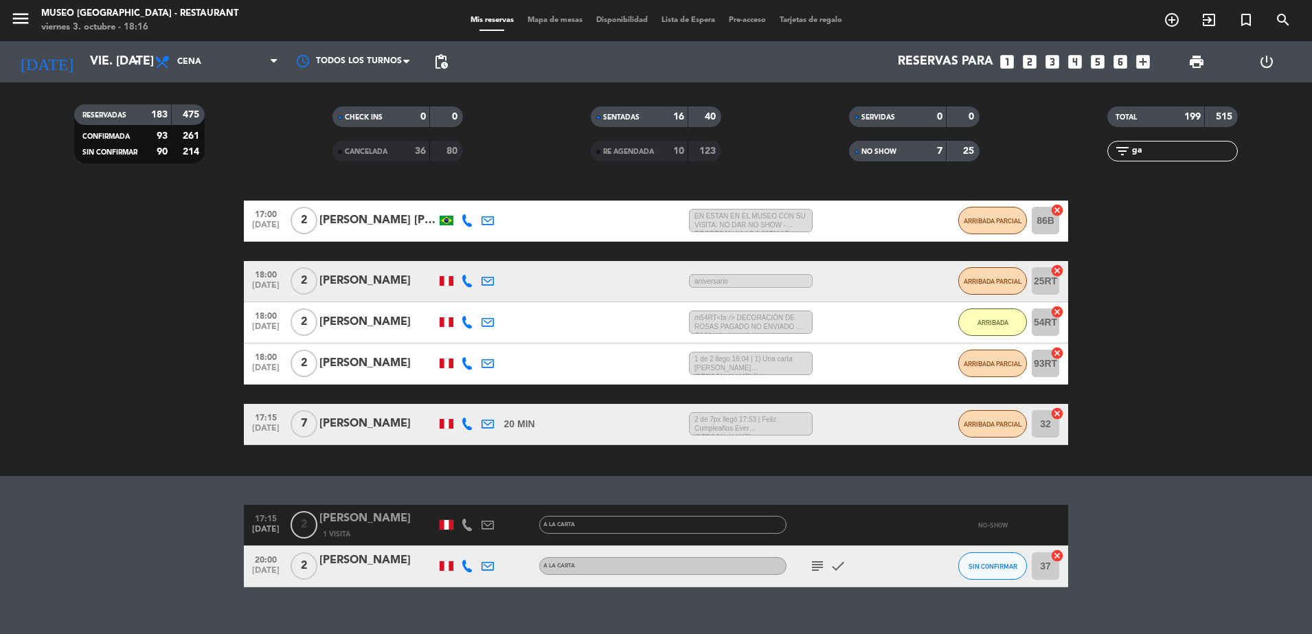
type input "g"
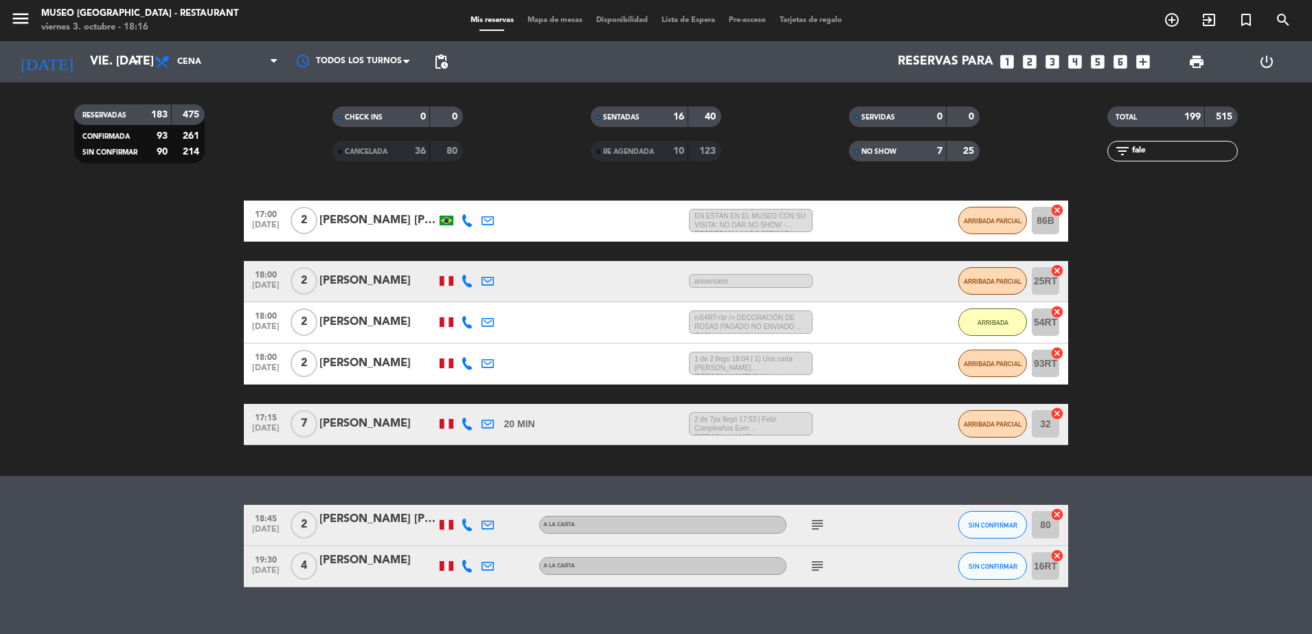
scroll to position [150, 0]
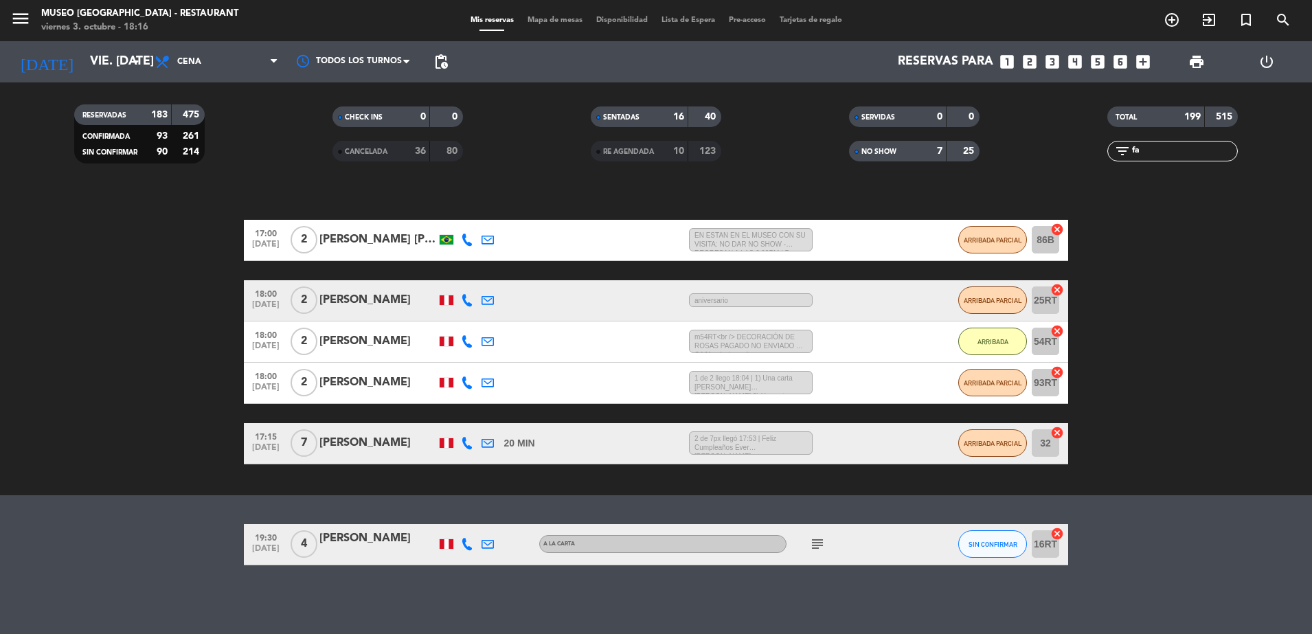
type input "f"
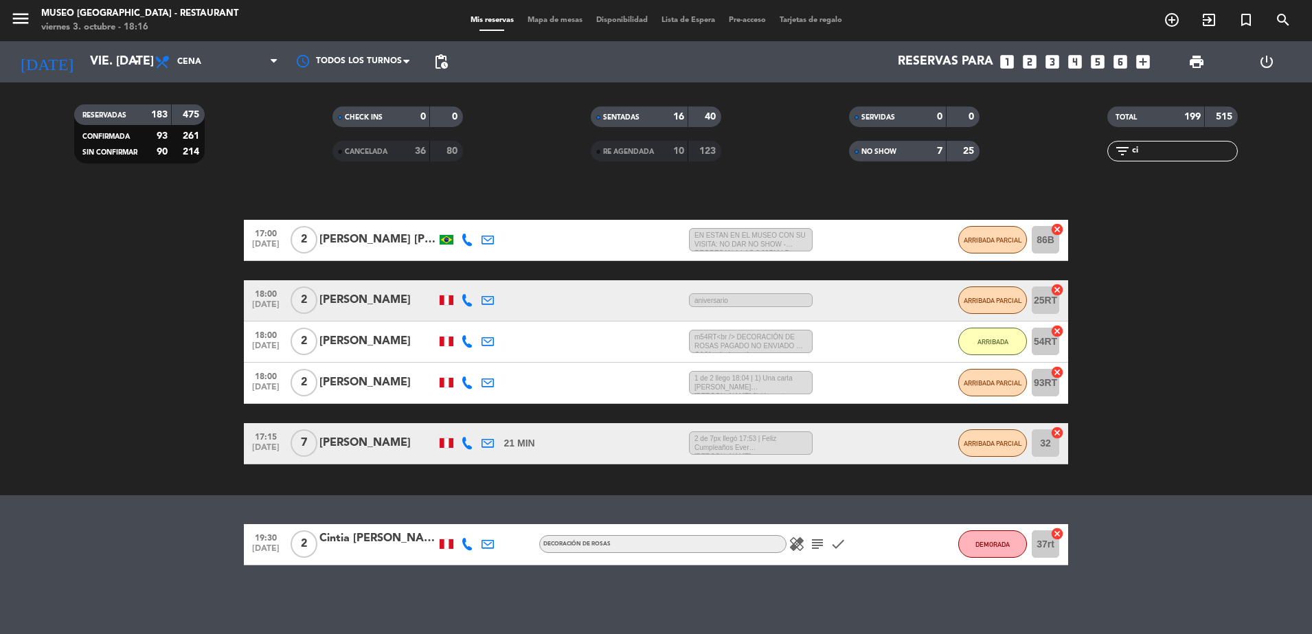
type input "c"
type input "p"
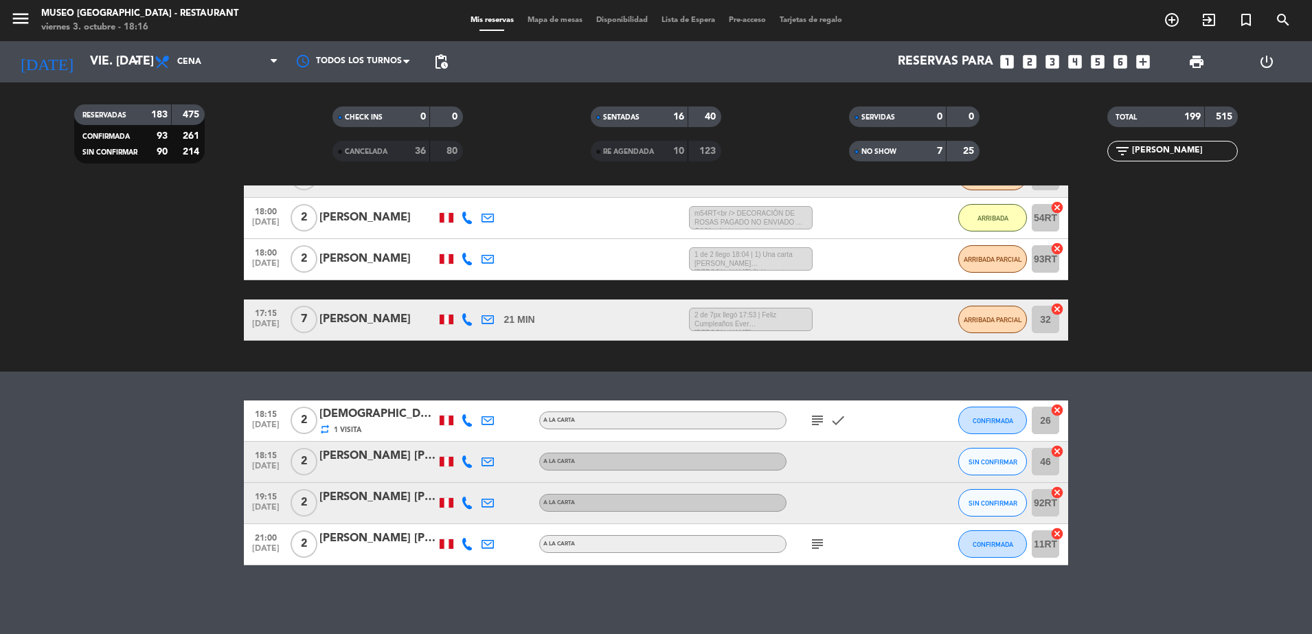
scroll to position [273, 0]
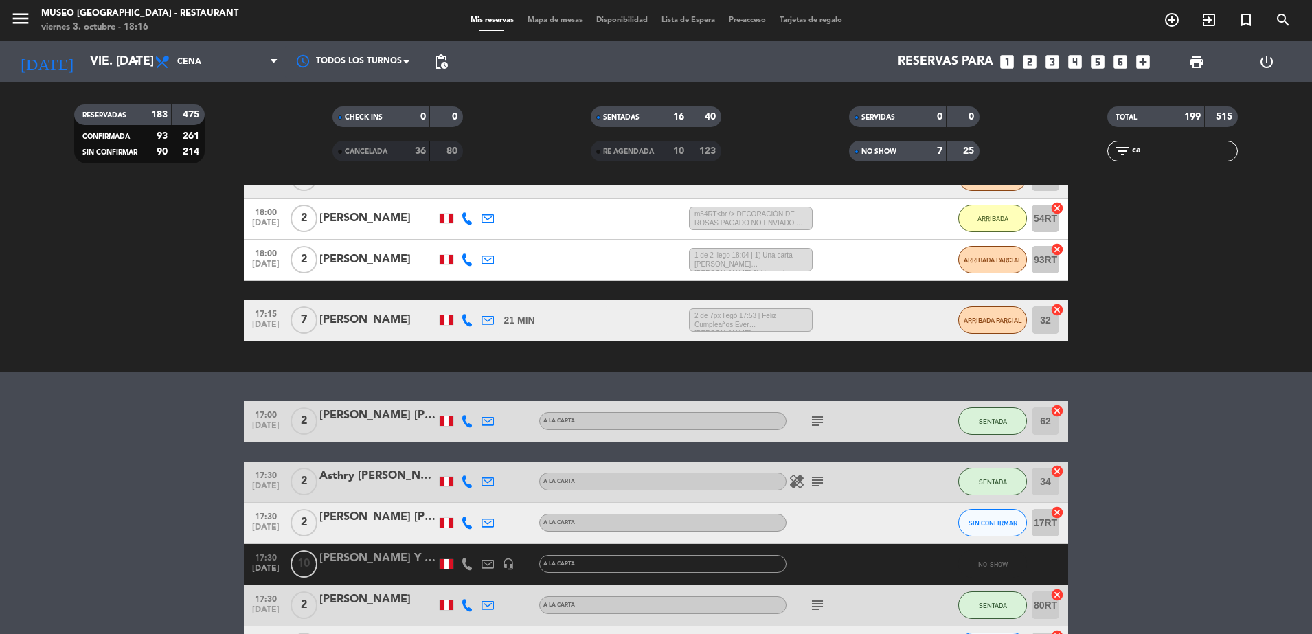
type input "c"
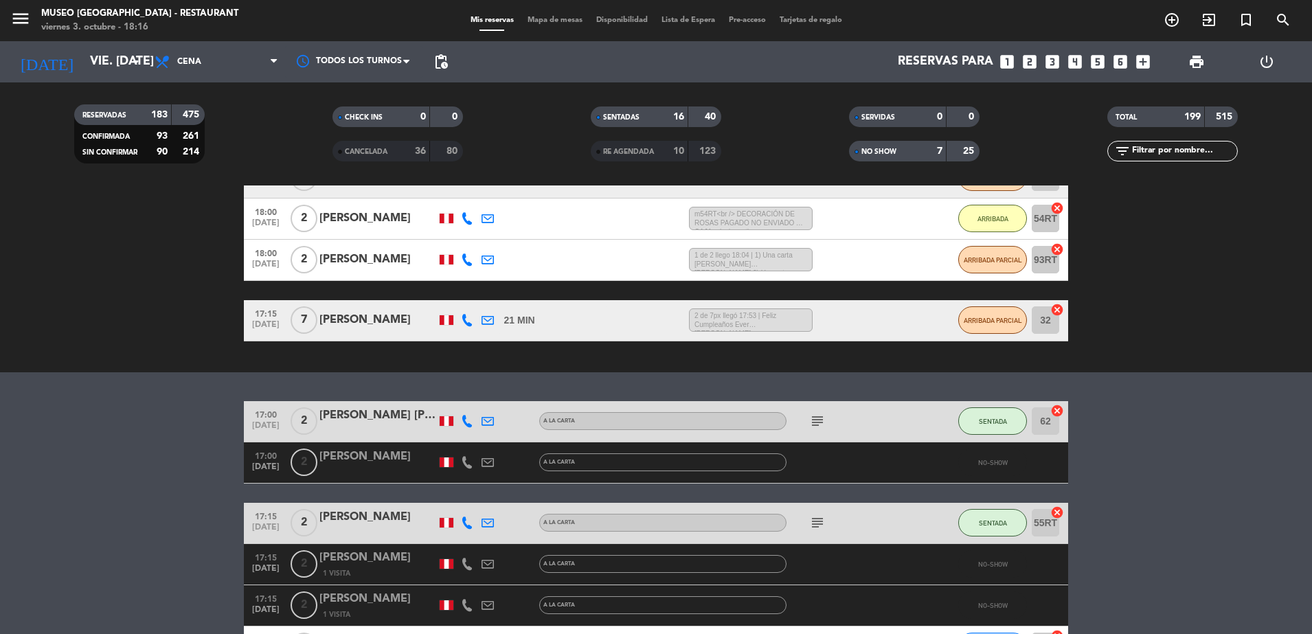
type input "e"
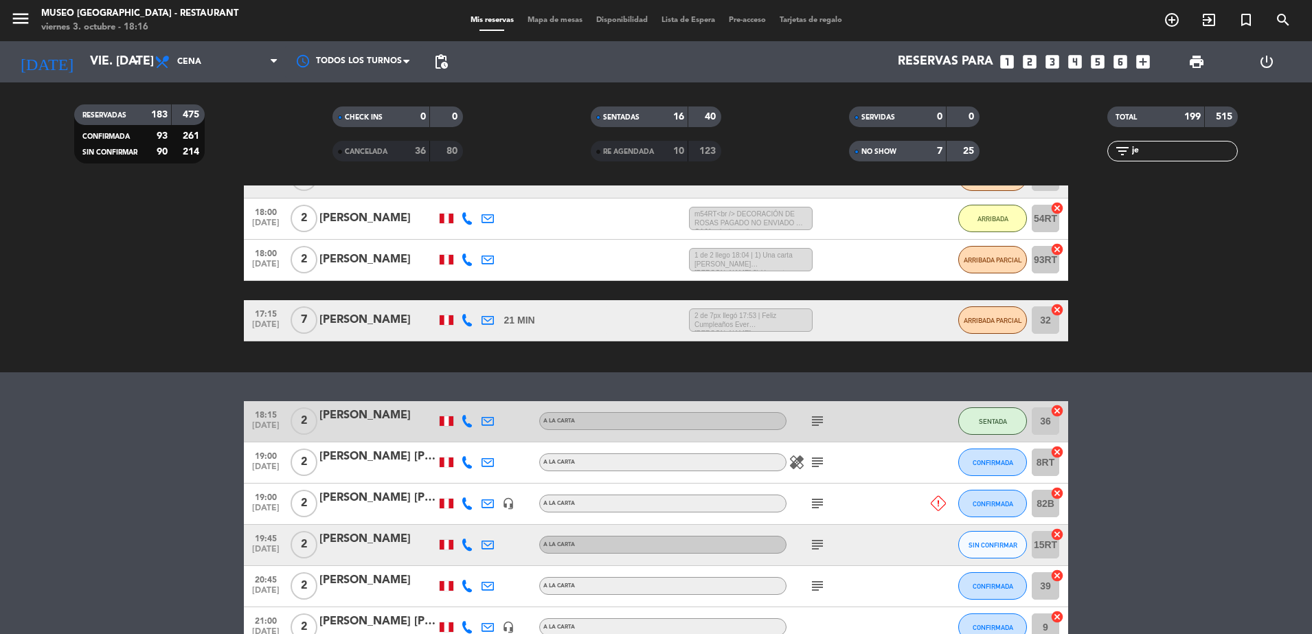
type input "j"
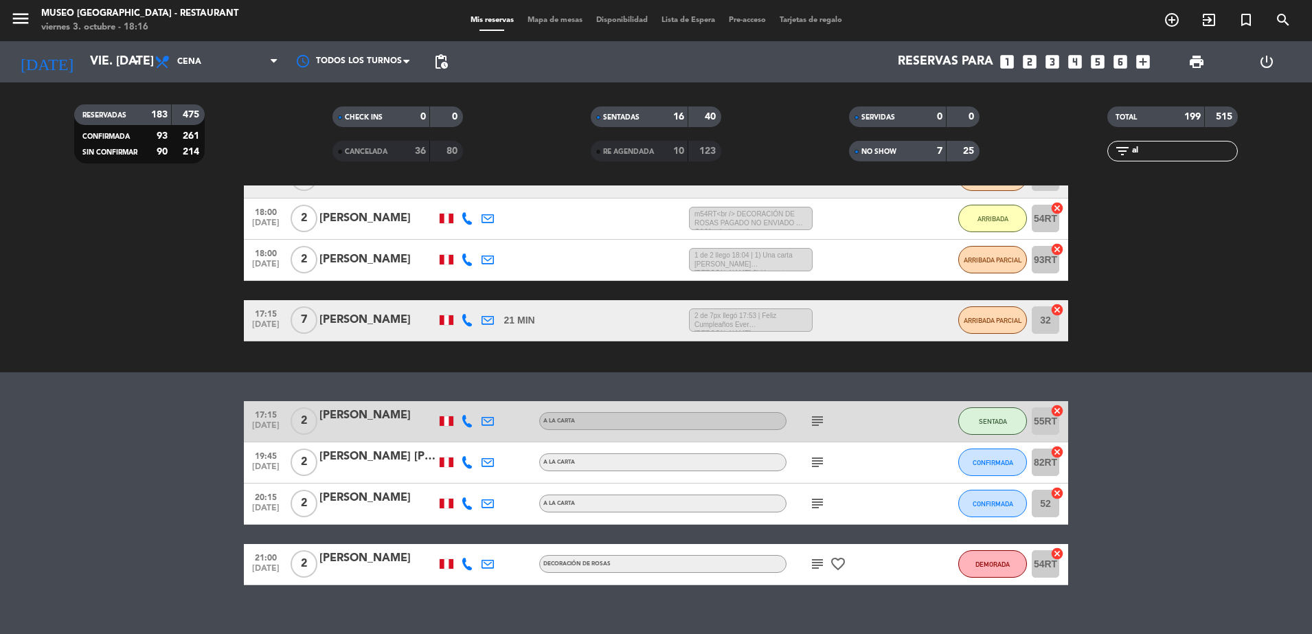
type input "a"
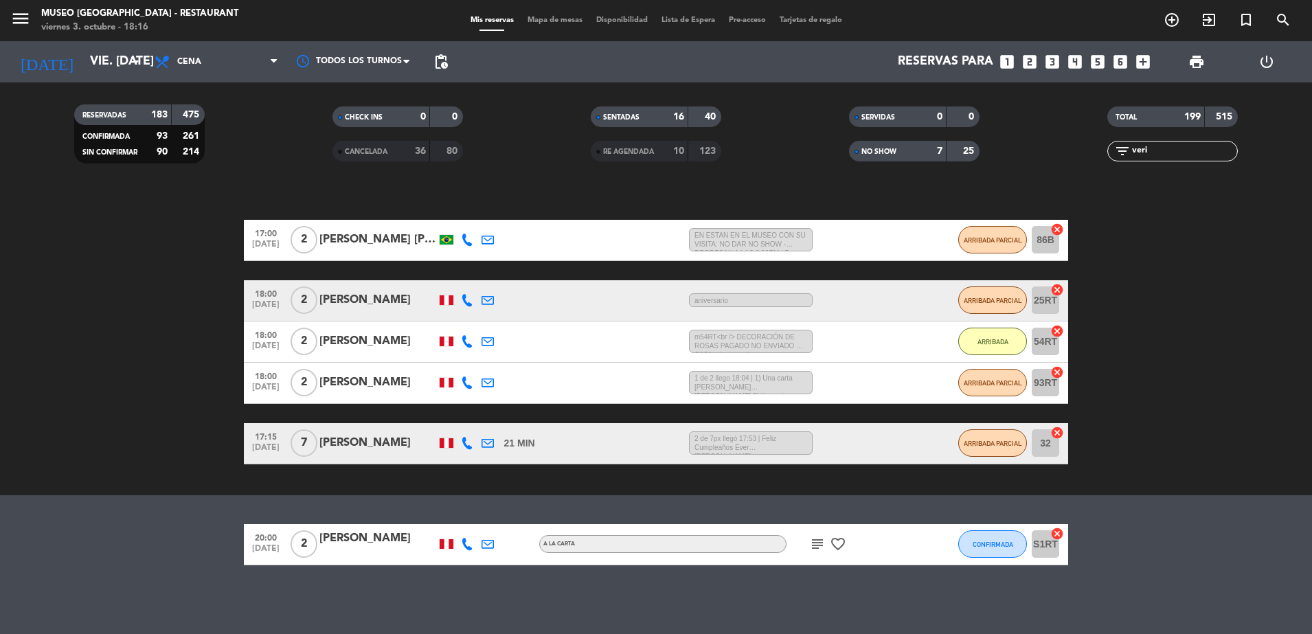
scroll to position [150, 0]
type input "v"
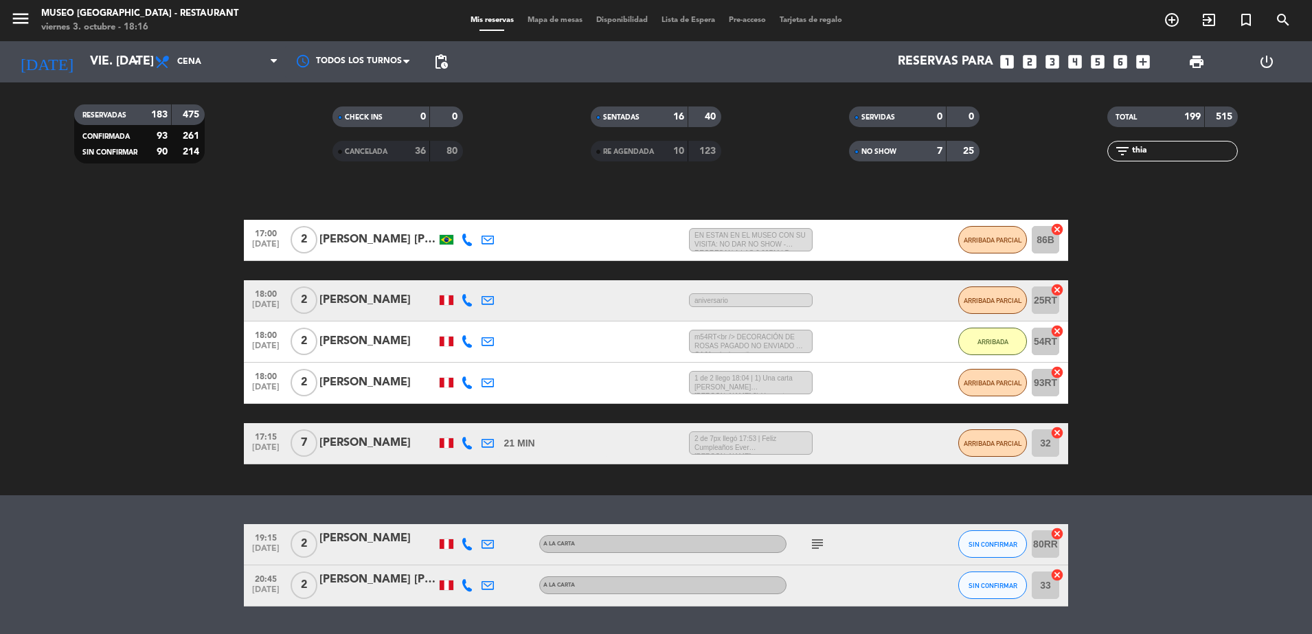
scroll to position [192, 0]
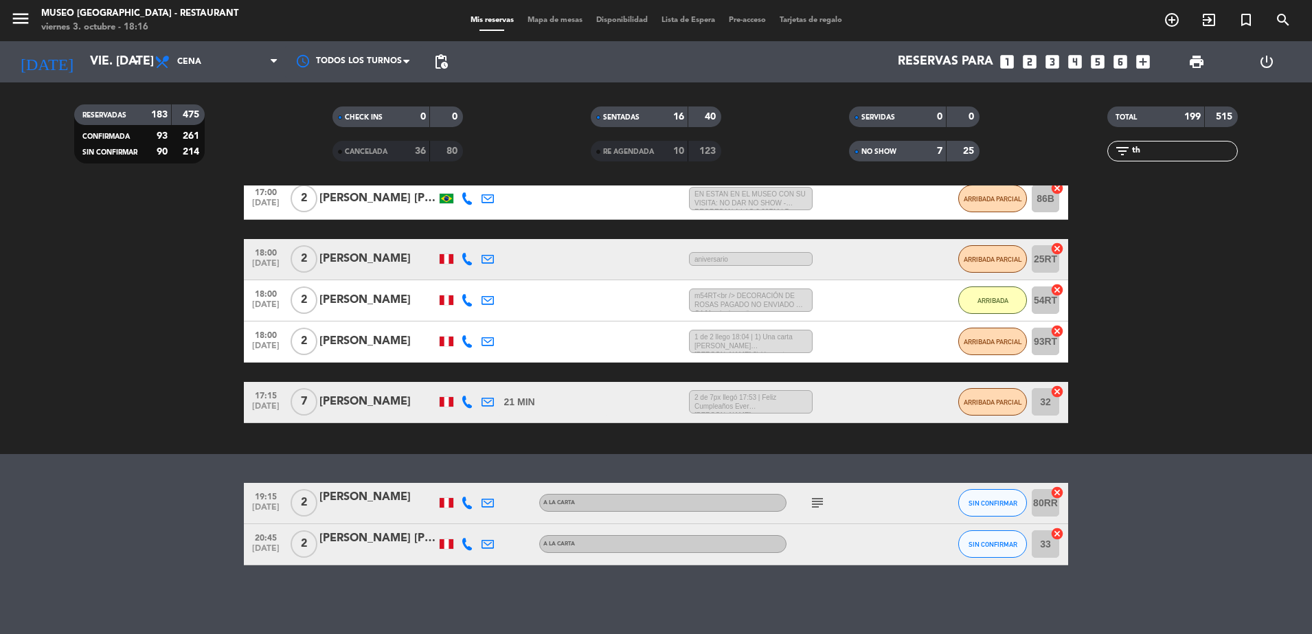
type input "t"
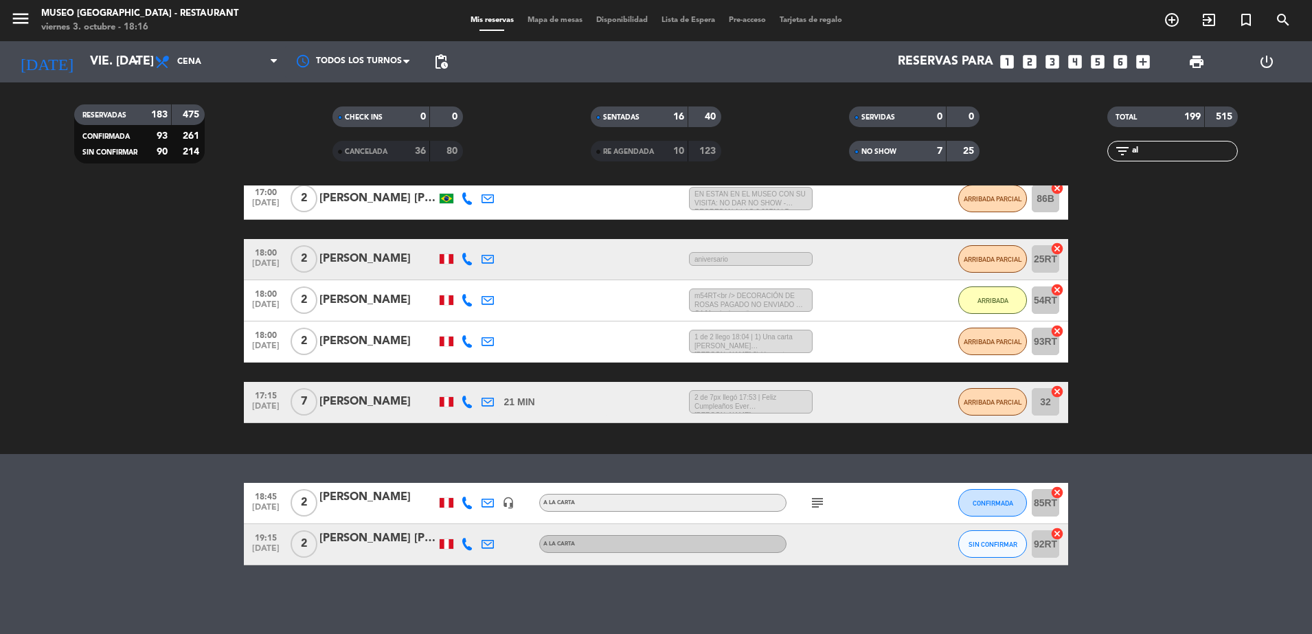
type input "a"
type input "e"
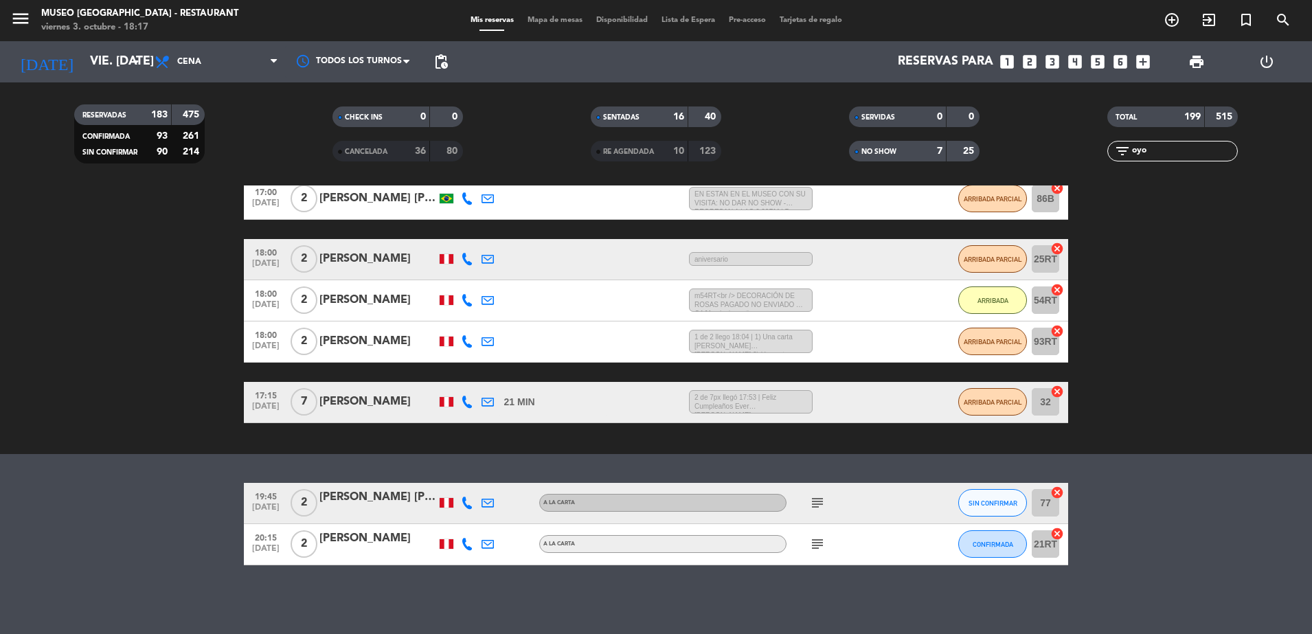
scroll to position [150, 0]
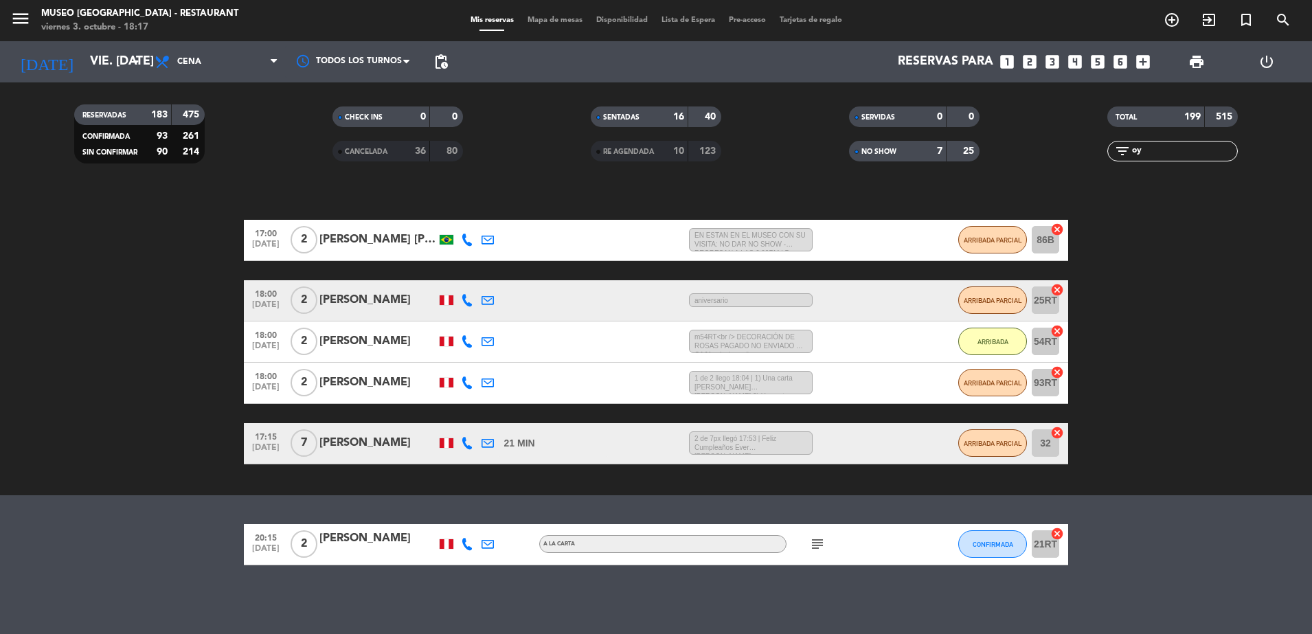
type input "o"
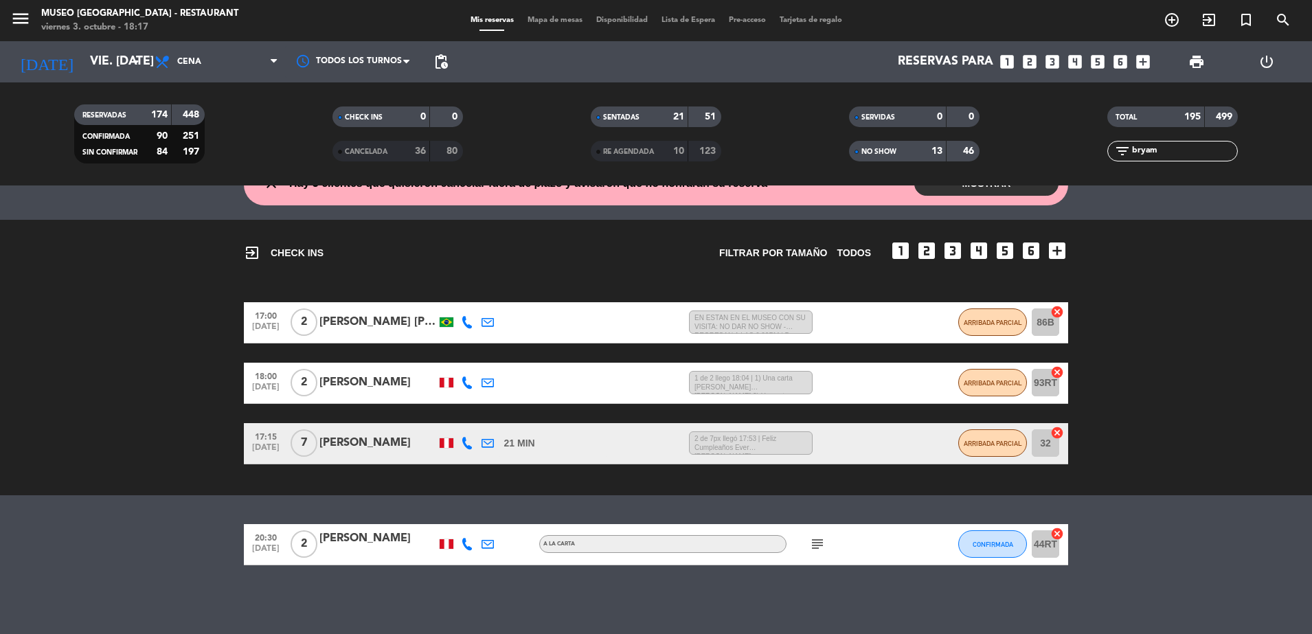
scroll to position [68, 0]
type input "b"
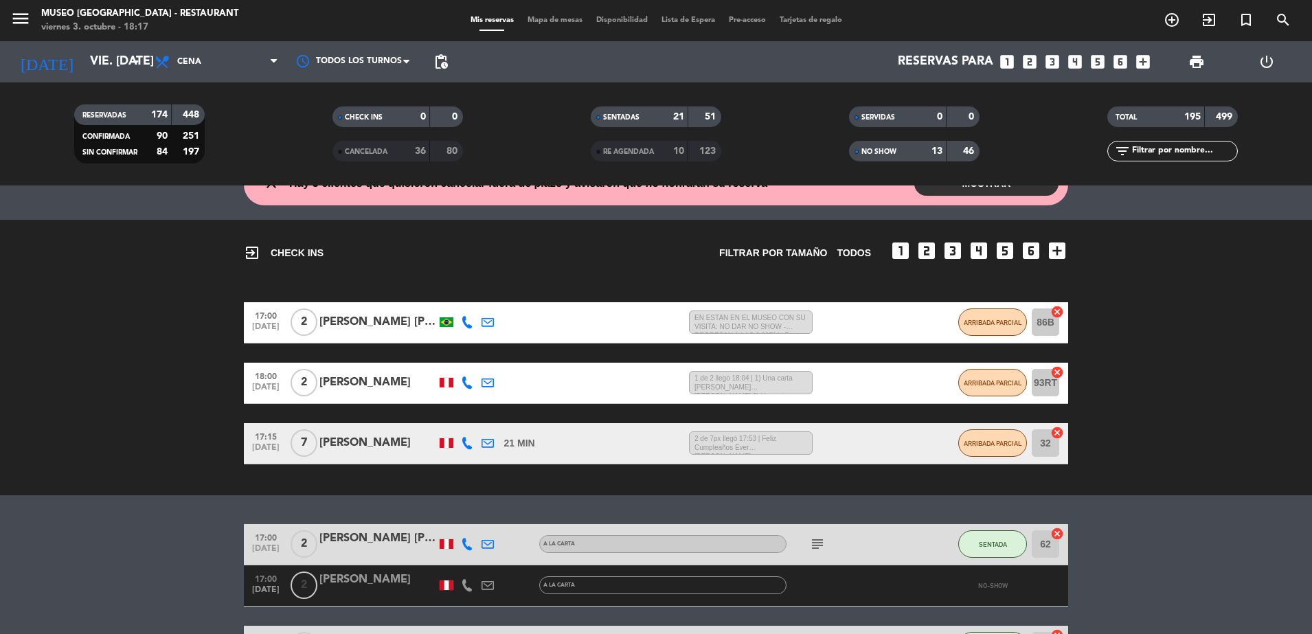
scroll to position [150, 0]
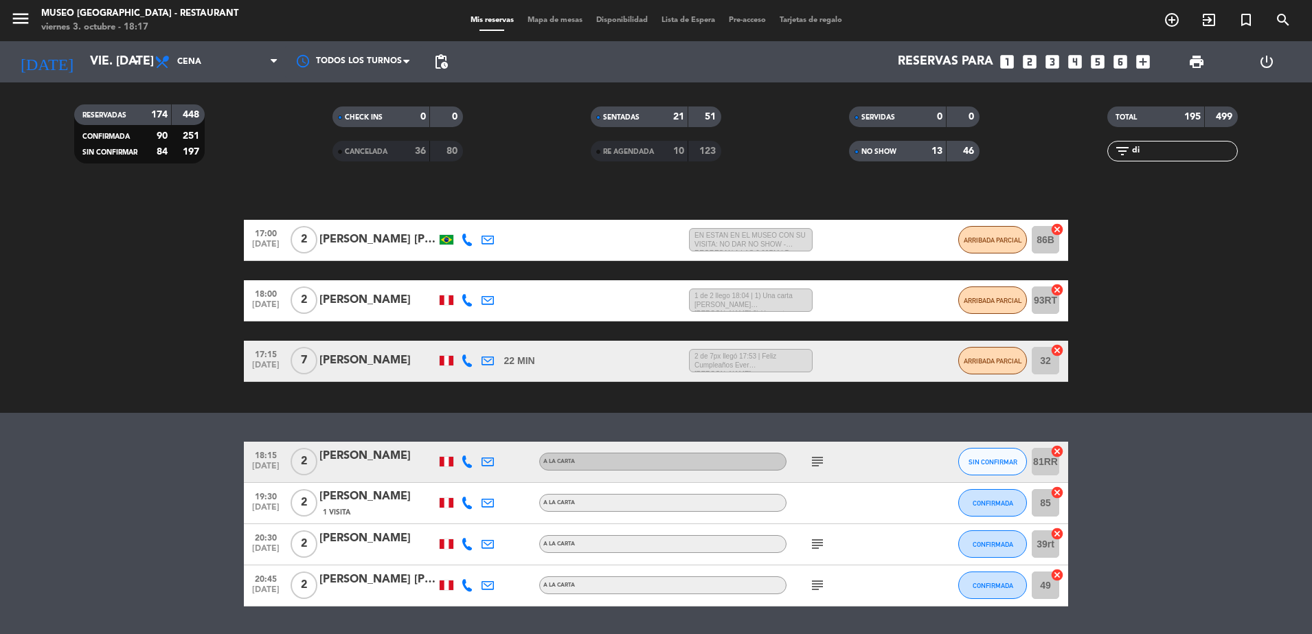
type input "d"
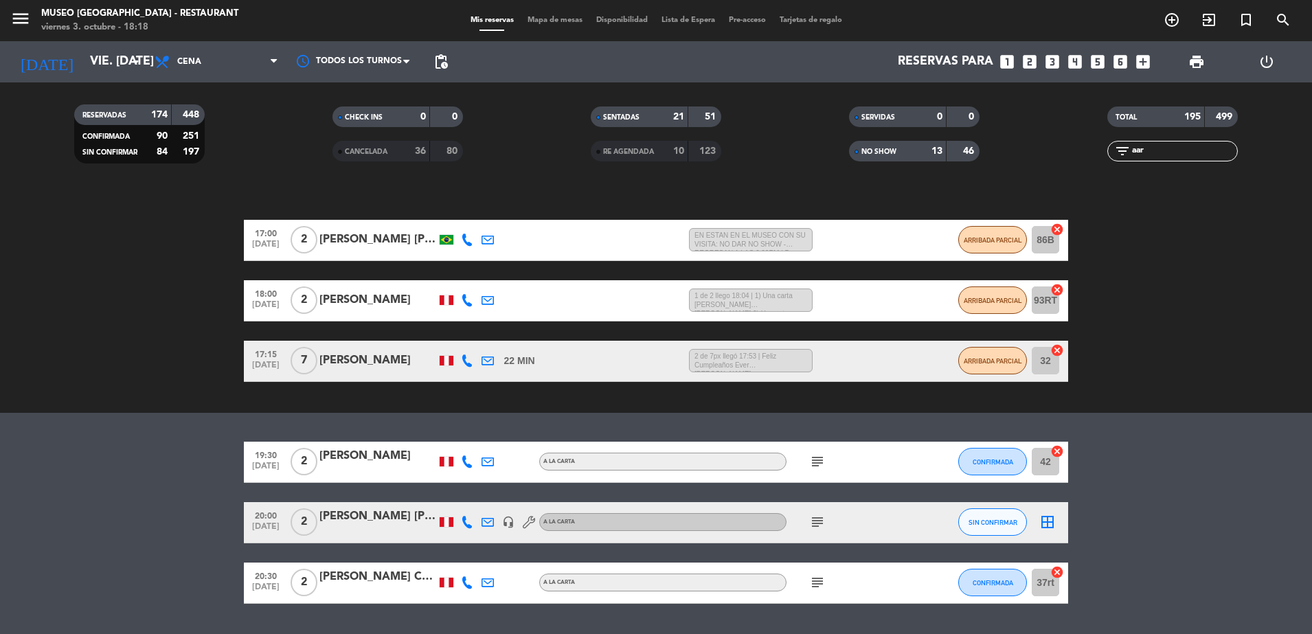
click at [1166, 149] on input "aar" at bounding box center [1184, 151] width 106 height 15
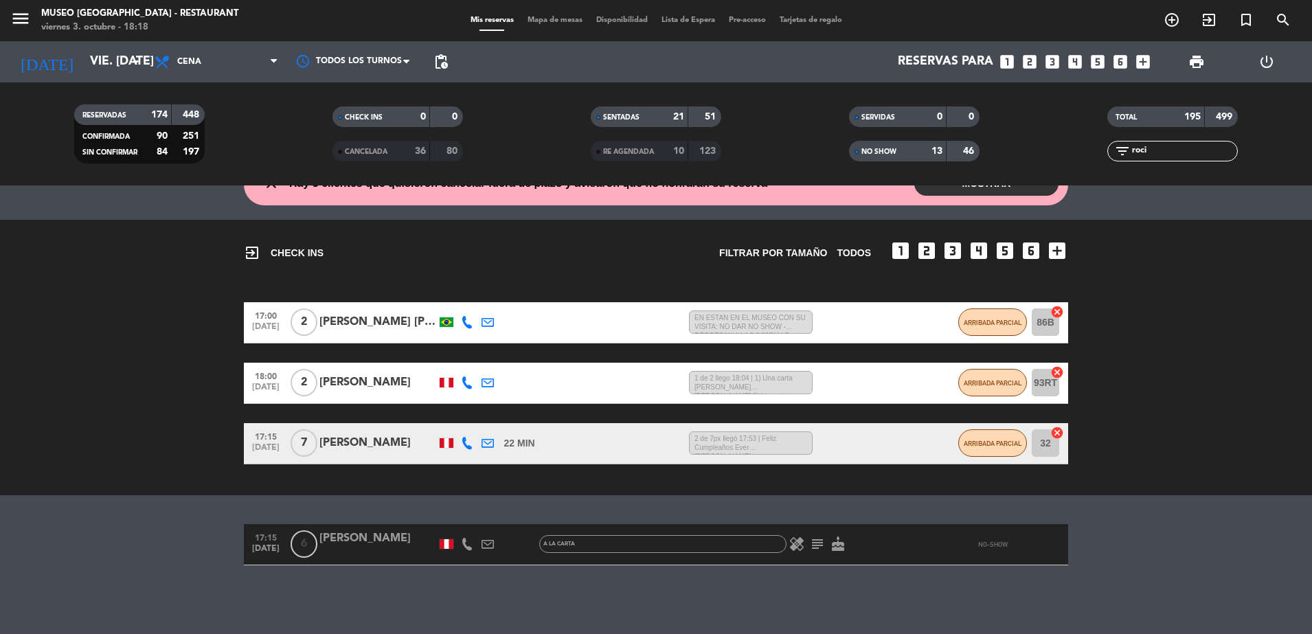
scroll to position [68, 0]
type input "r"
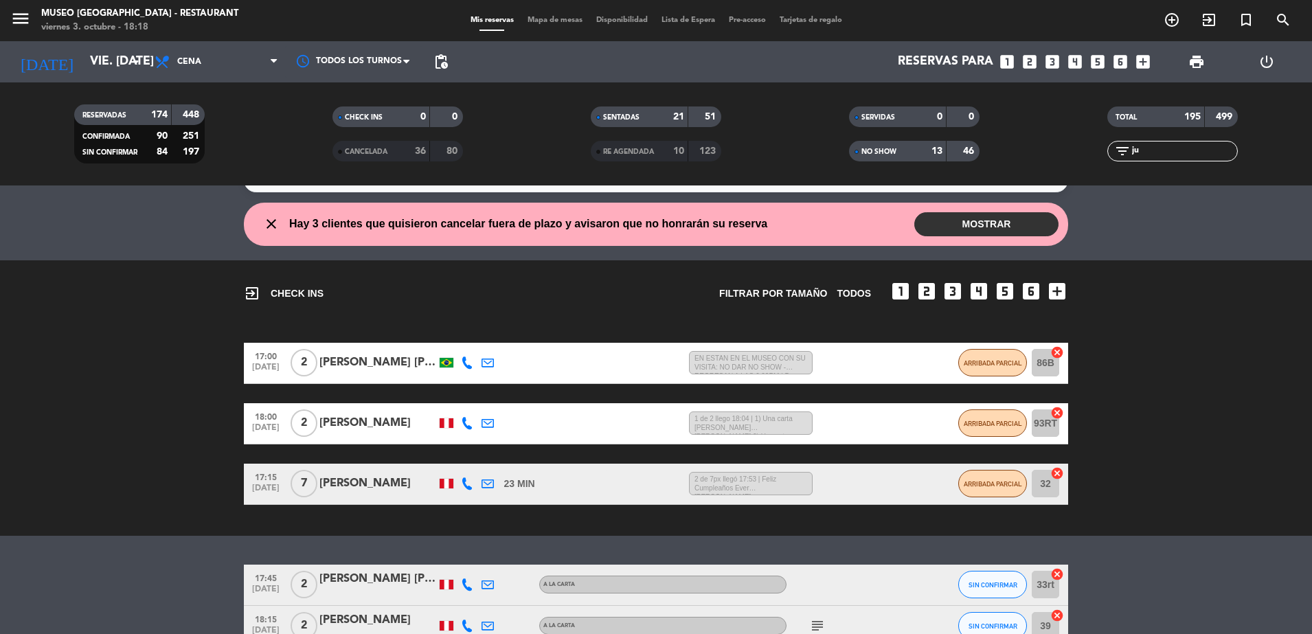
scroll to position [150, 0]
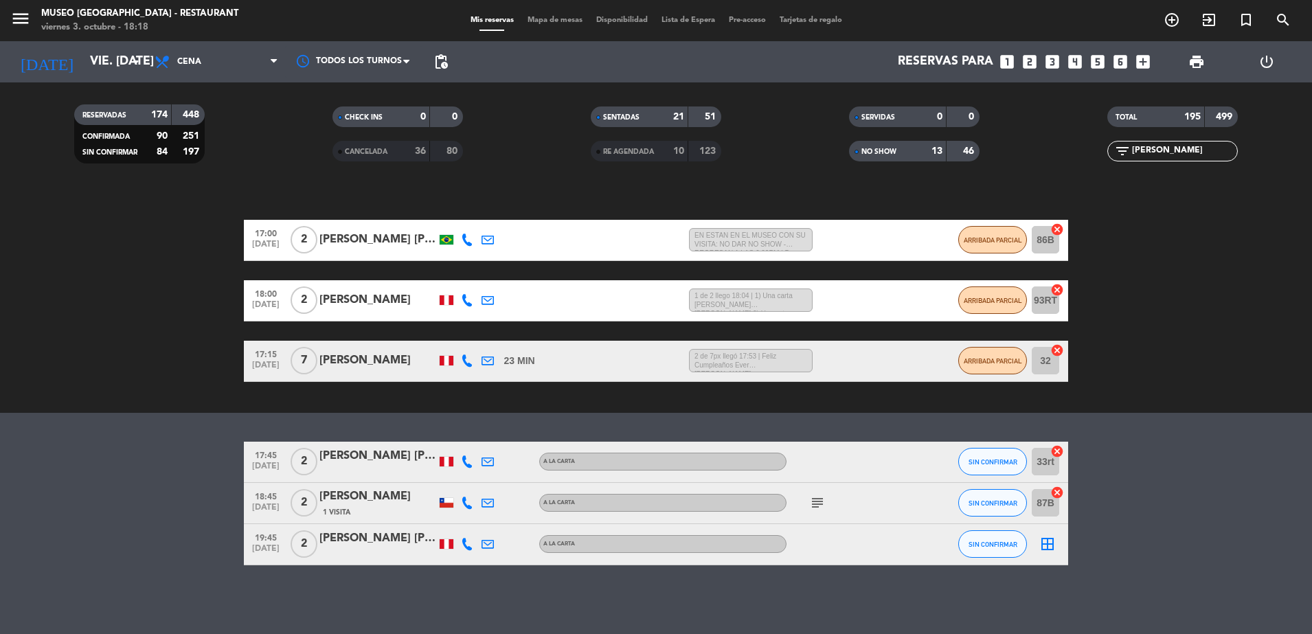
type input "juan c"
click at [383, 454] on div "[PERSON_NAME]" at bounding box center [377, 456] width 117 height 18
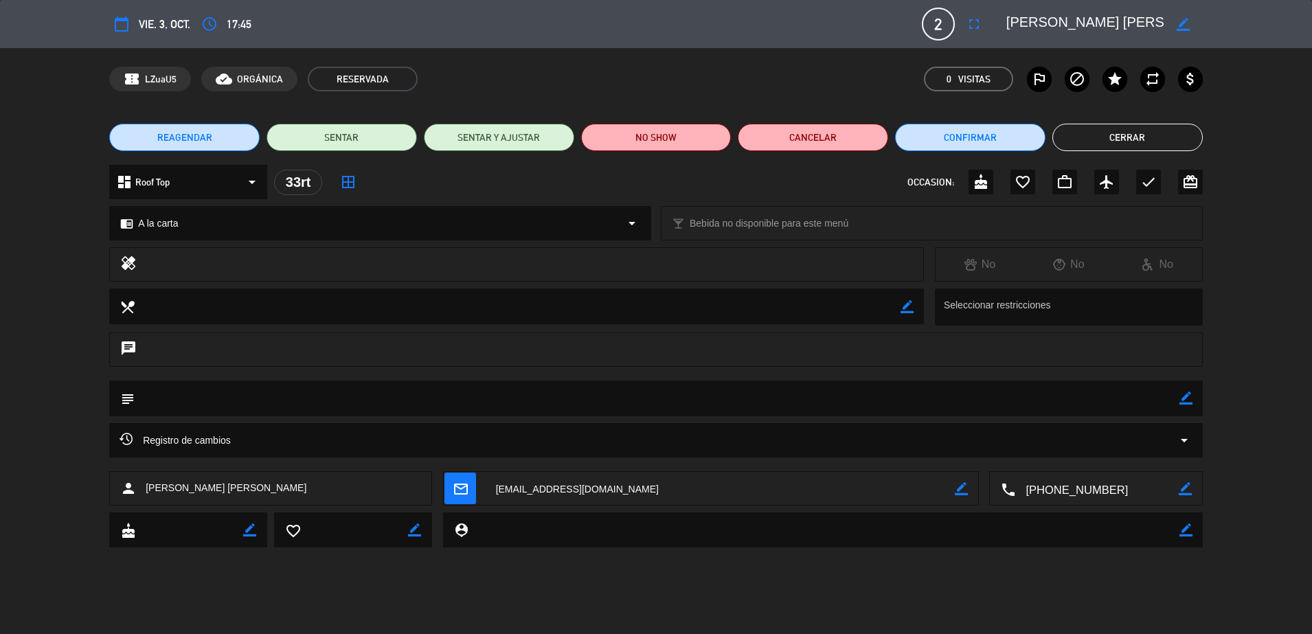
click at [1098, 140] on button "Cerrar" at bounding box center [1127, 137] width 150 height 27
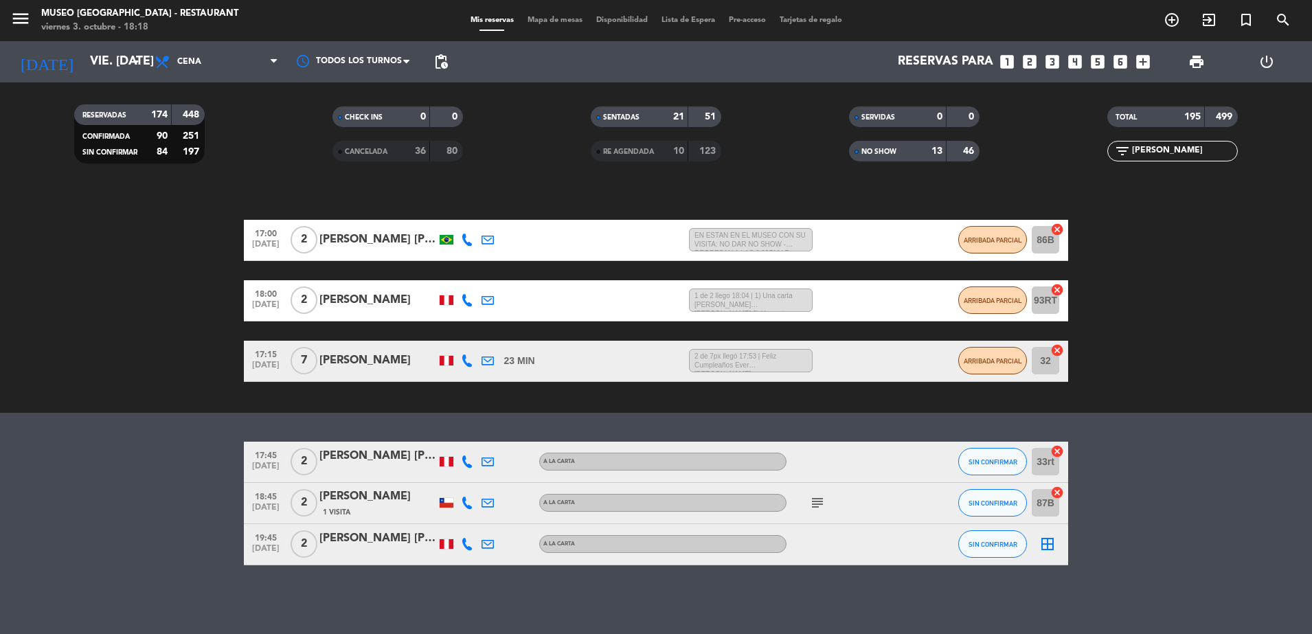
click at [385, 464] on div "[PERSON_NAME]" at bounding box center [377, 456] width 117 height 18
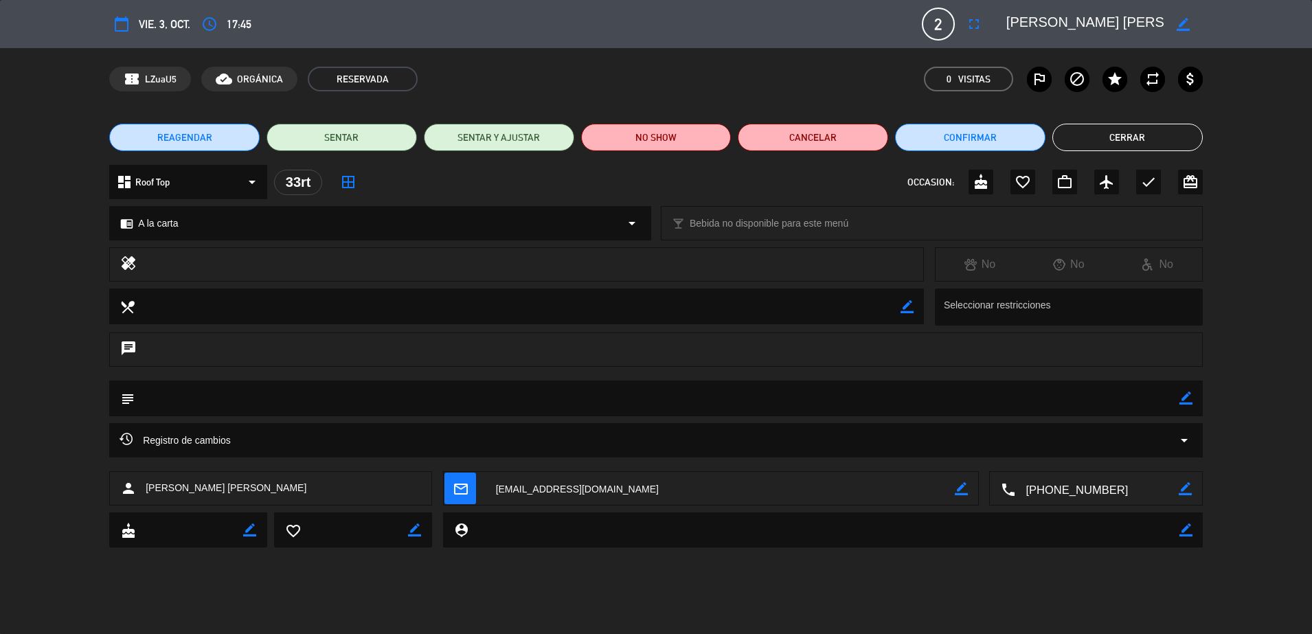
click at [1104, 143] on button "Cerrar" at bounding box center [1127, 137] width 150 height 27
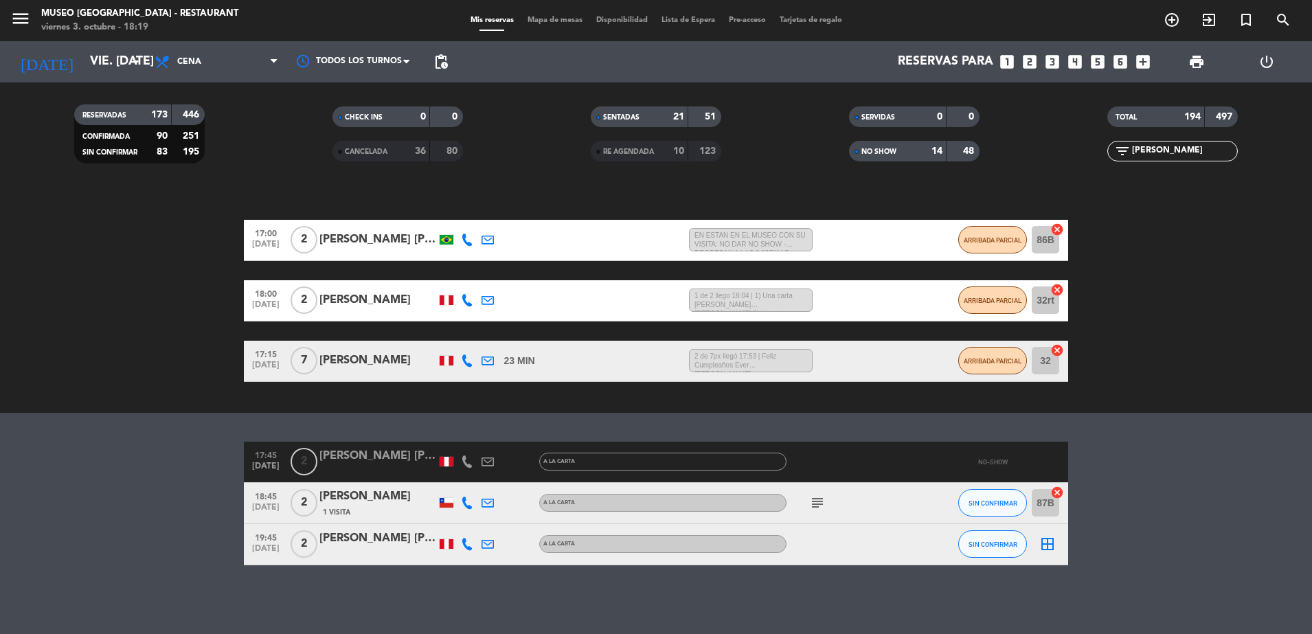
click at [408, 460] on div "[PERSON_NAME]" at bounding box center [377, 456] width 117 height 18
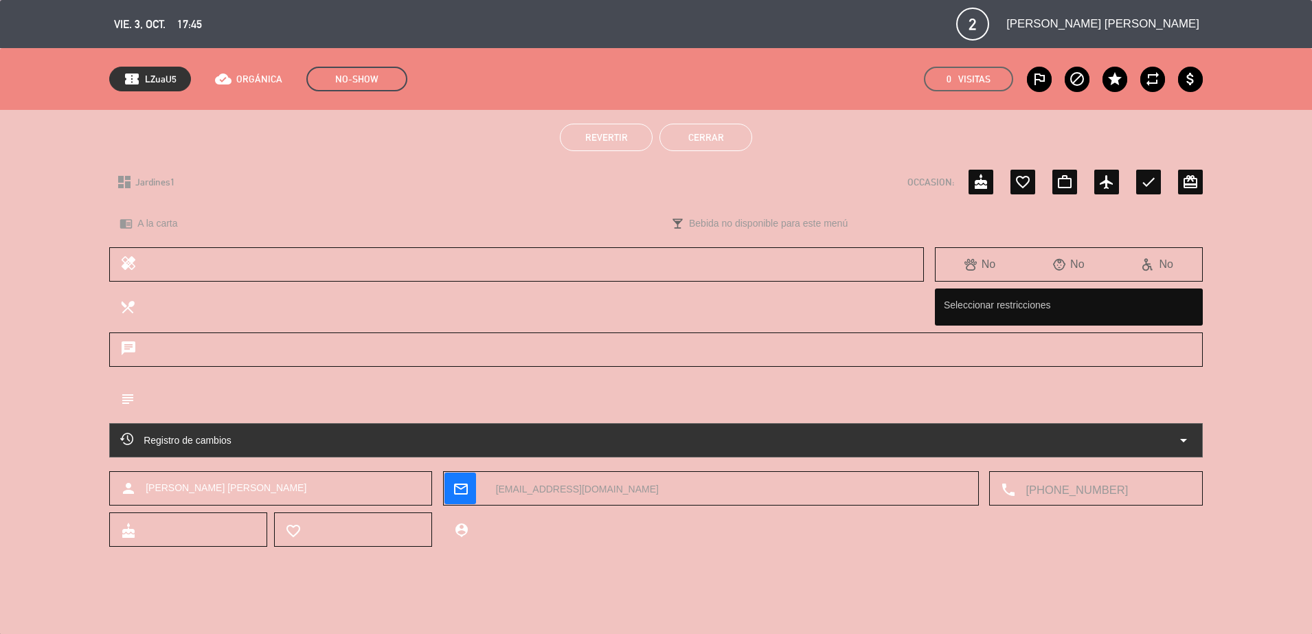
click at [592, 141] on span "Revertir" at bounding box center [606, 137] width 43 height 11
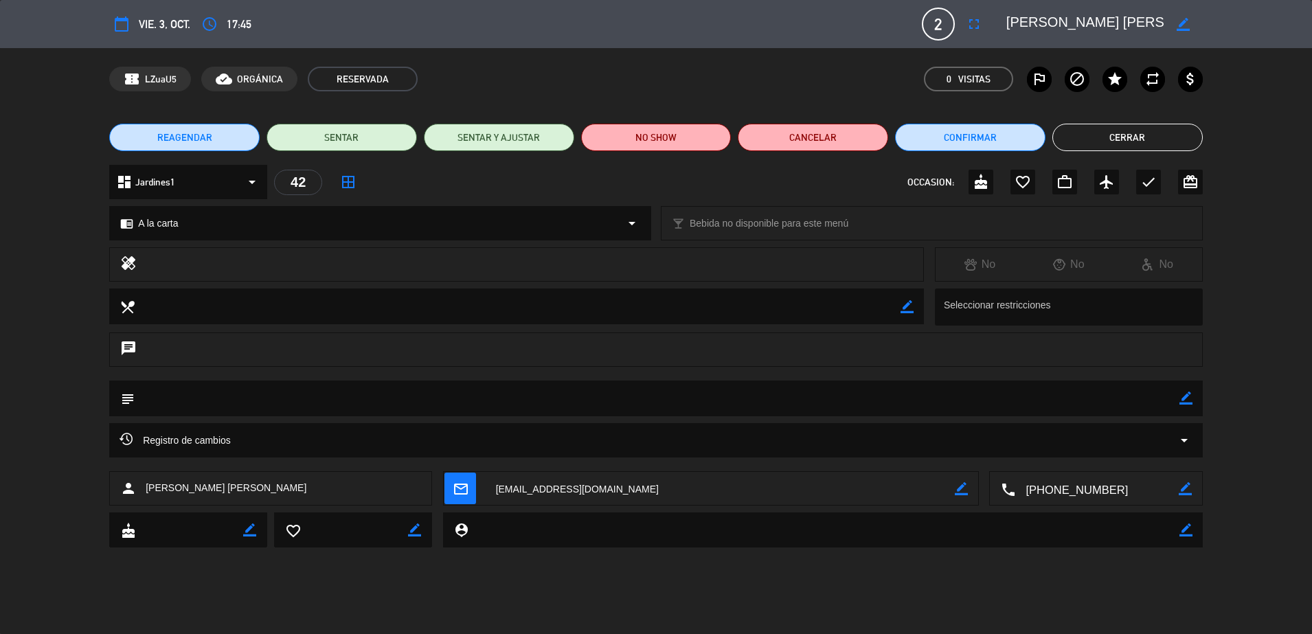
click at [1180, 140] on button "Cerrar" at bounding box center [1127, 137] width 150 height 27
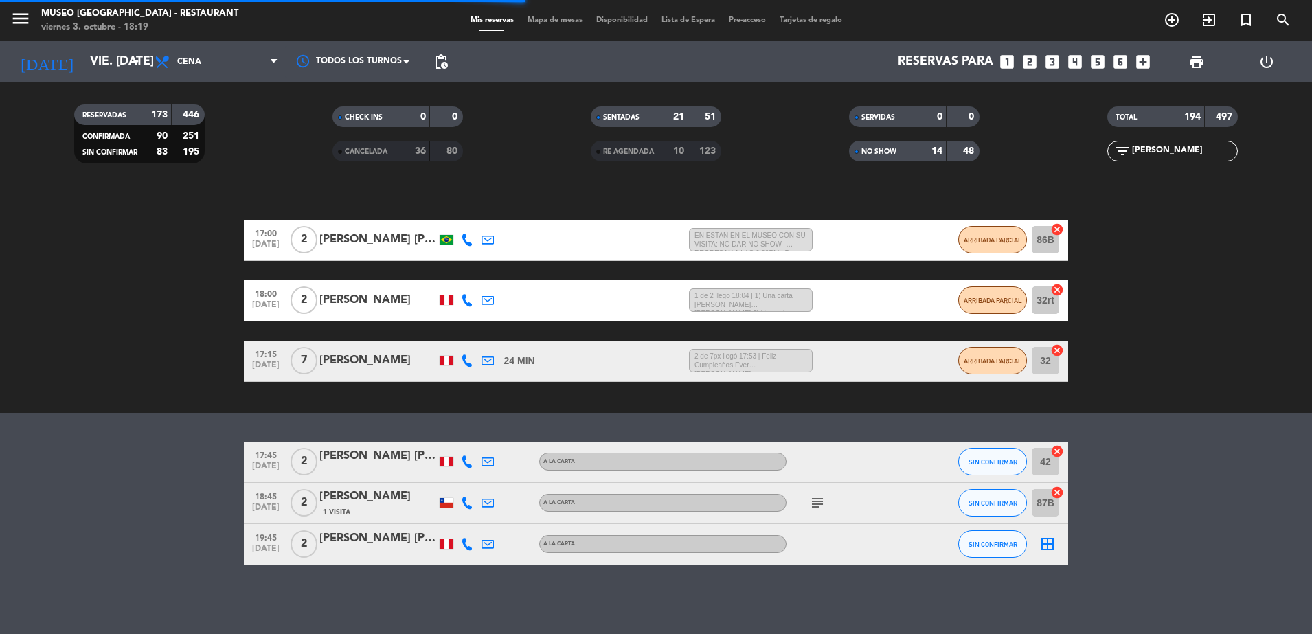
click at [540, 20] on span "Mapa de mesas" at bounding box center [555, 20] width 69 height 8
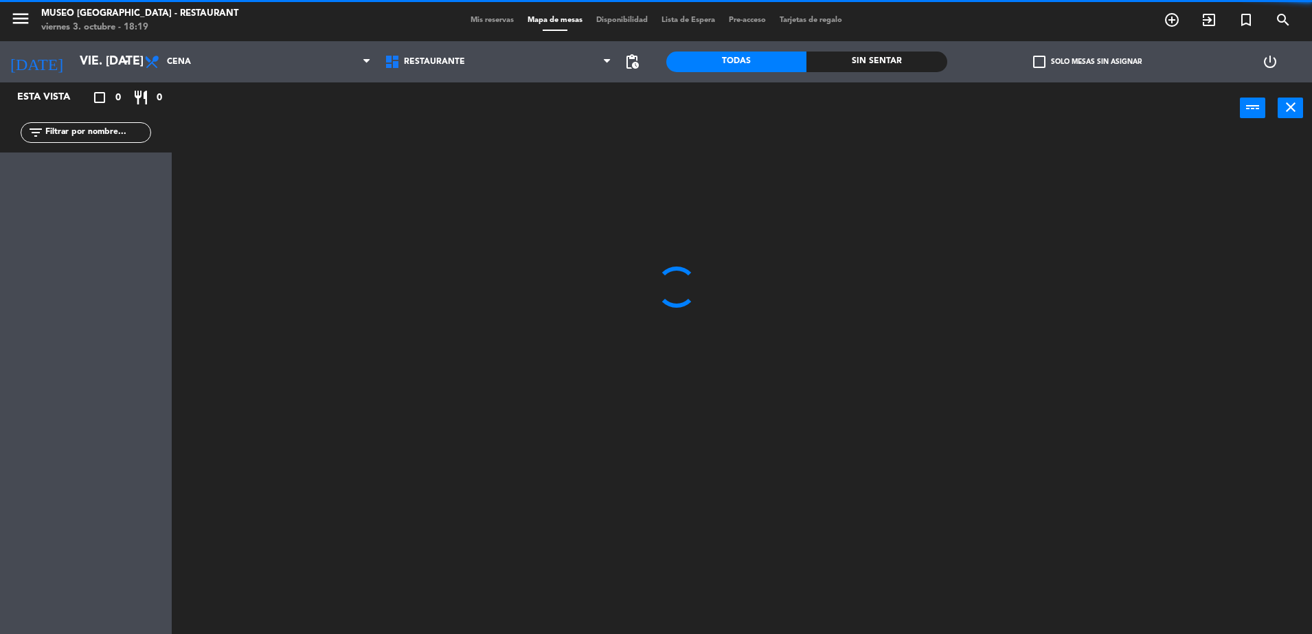
click at [121, 129] on input "text" at bounding box center [97, 132] width 106 height 15
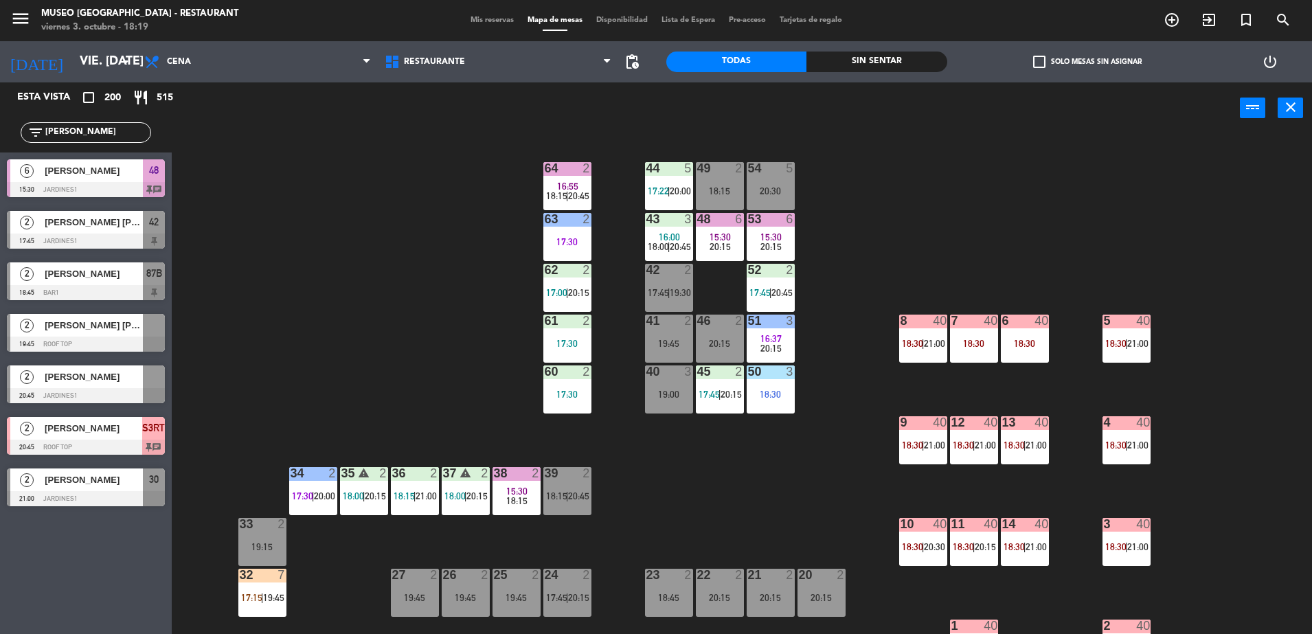
type input "juan"
click at [158, 225] on span "42" at bounding box center [154, 222] width 10 height 16
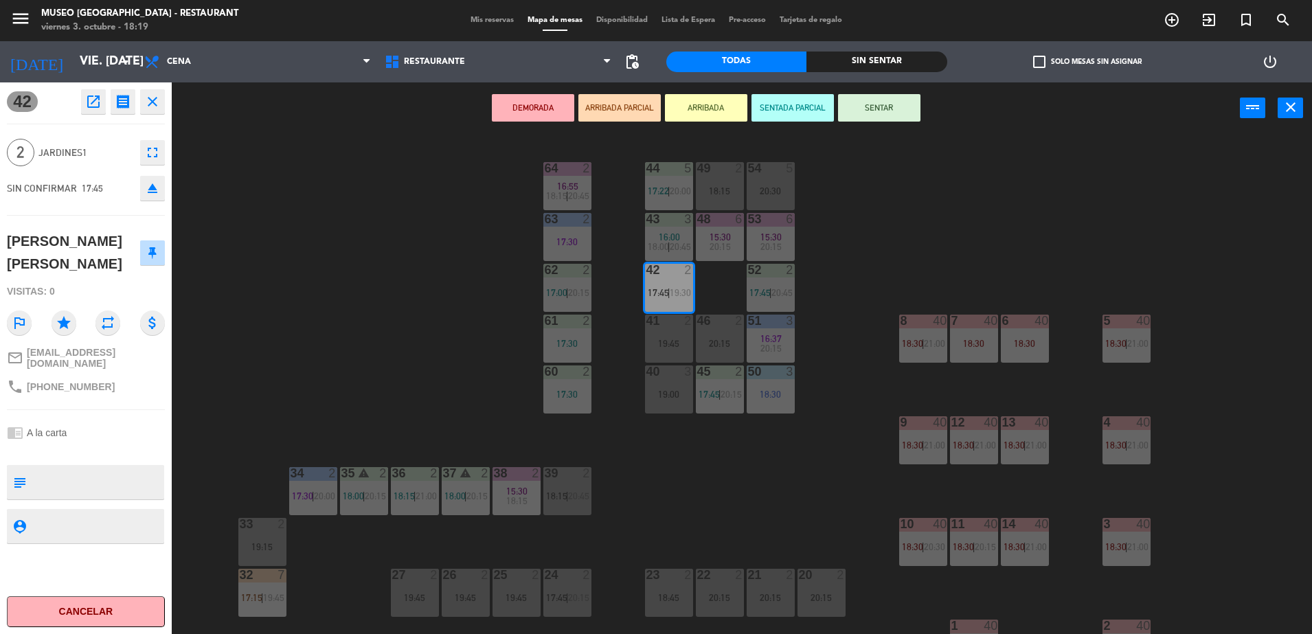
click at [80, 472] on textarea at bounding box center [97, 482] width 131 height 29
type textarea "aniversario, llegaron 18:19"
click at [135, 423] on div "chrome_reader_mode A la carta" at bounding box center [86, 433] width 158 height 26
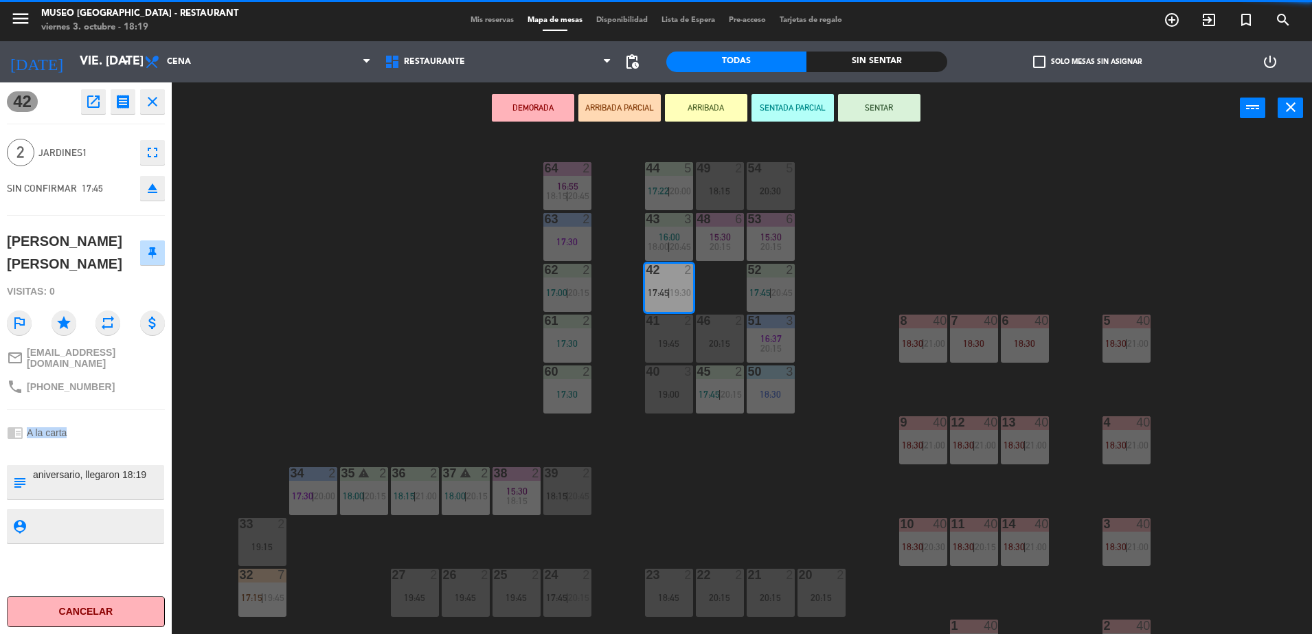
click at [135, 423] on div "chrome_reader_mode A la carta" at bounding box center [86, 433] width 158 height 26
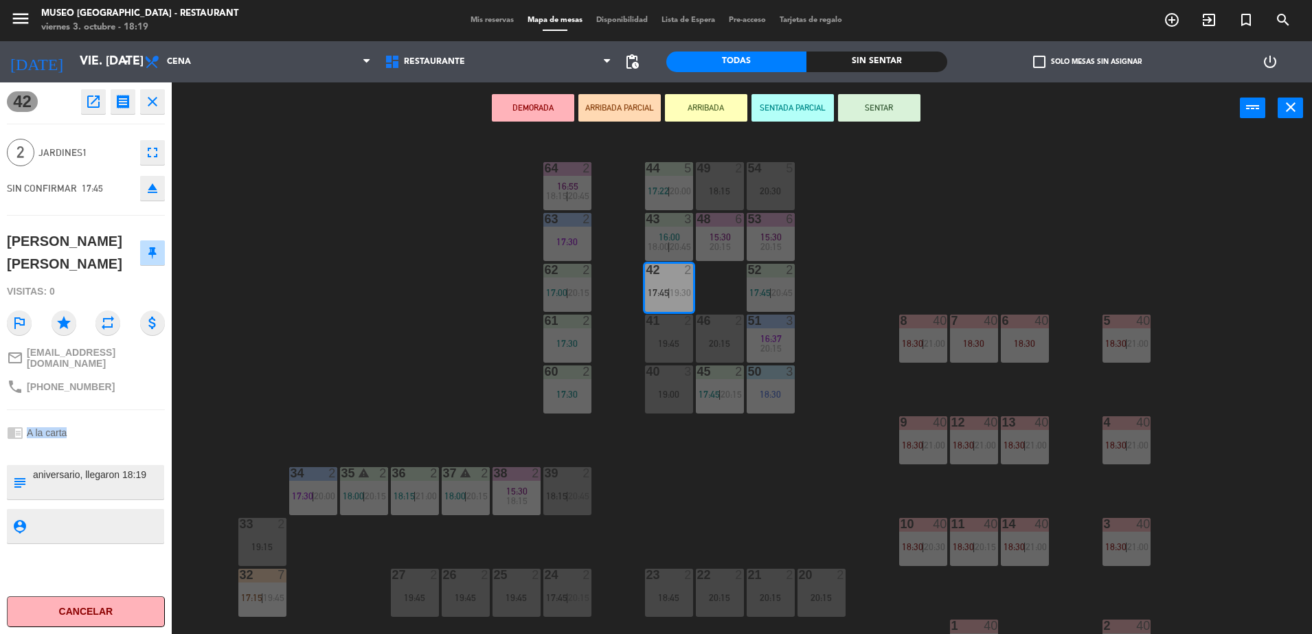
click at [135, 423] on div "chrome_reader_mode A la carta" at bounding box center [86, 433] width 158 height 26
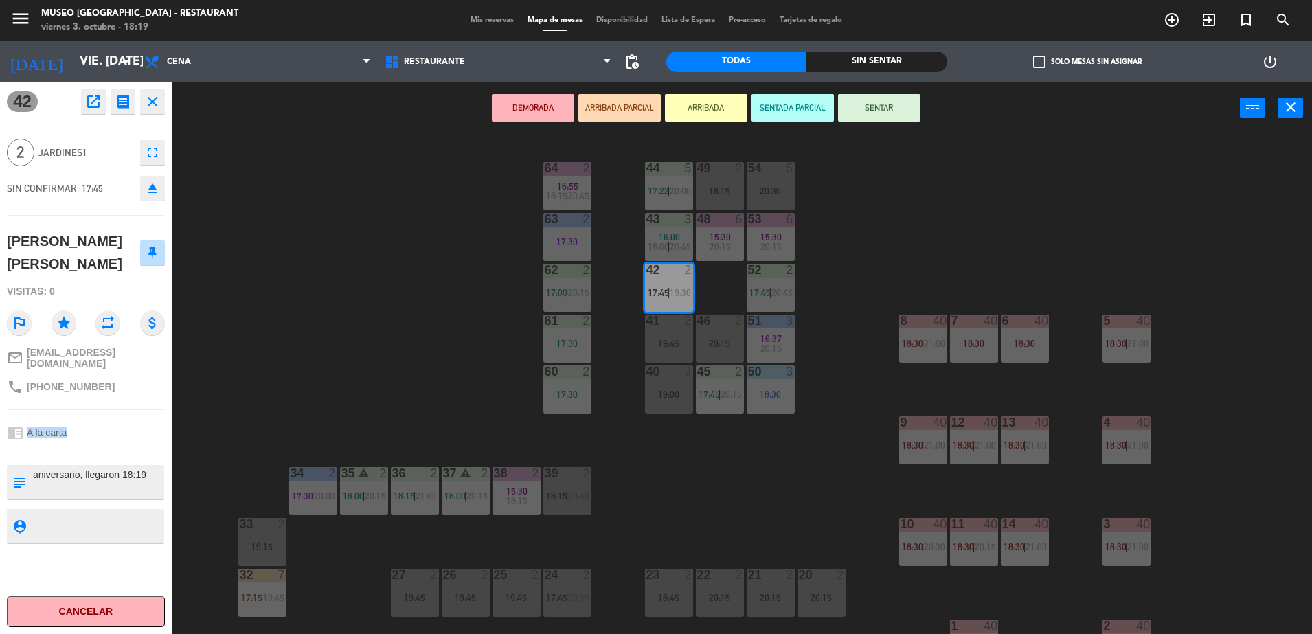
click at [135, 423] on div "chrome_reader_mode A la carta" at bounding box center [86, 433] width 158 height 26
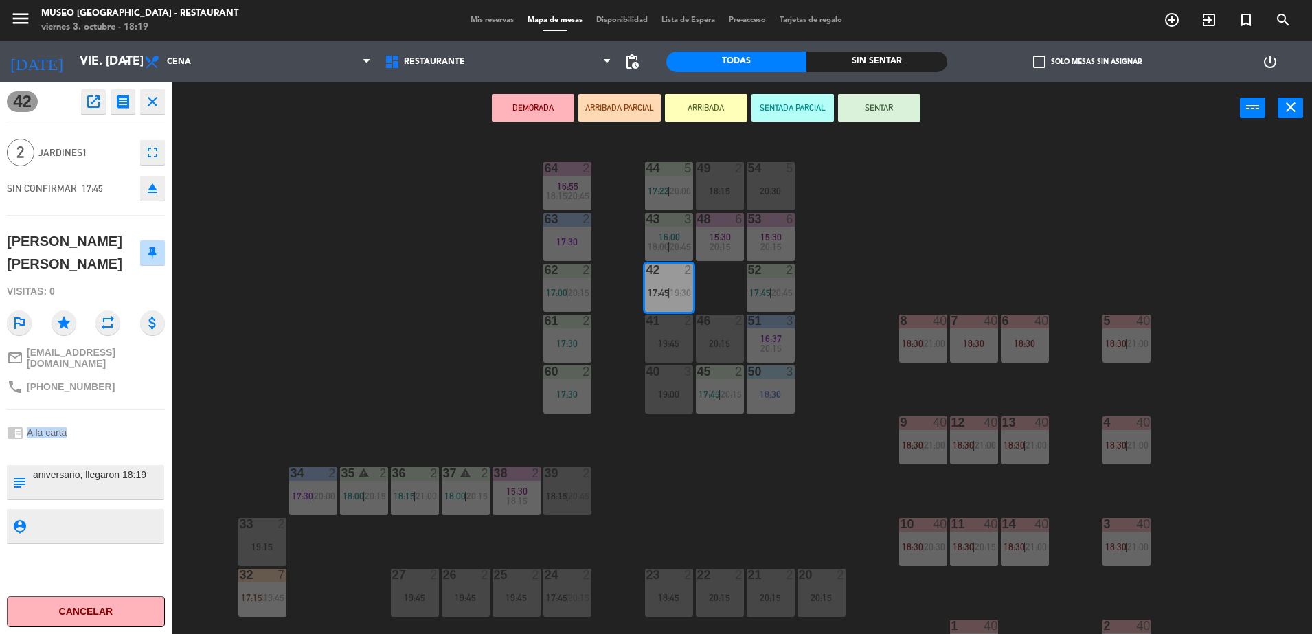
click at [135, 423] on div "chrome_reader_mode A la carta" at bounding box center [86, 433] width 158 height 26
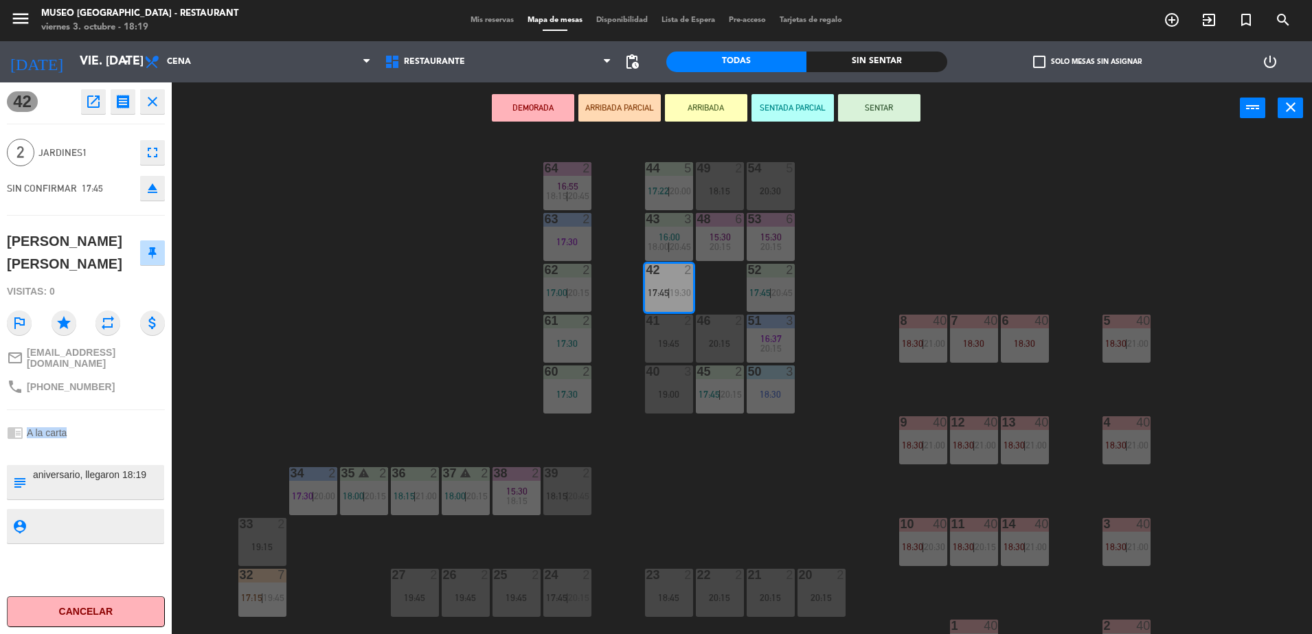
click at [591, 104] on button "ARRIBADA PARCIAL" at bounding box center [619, 107] width 82 height 27
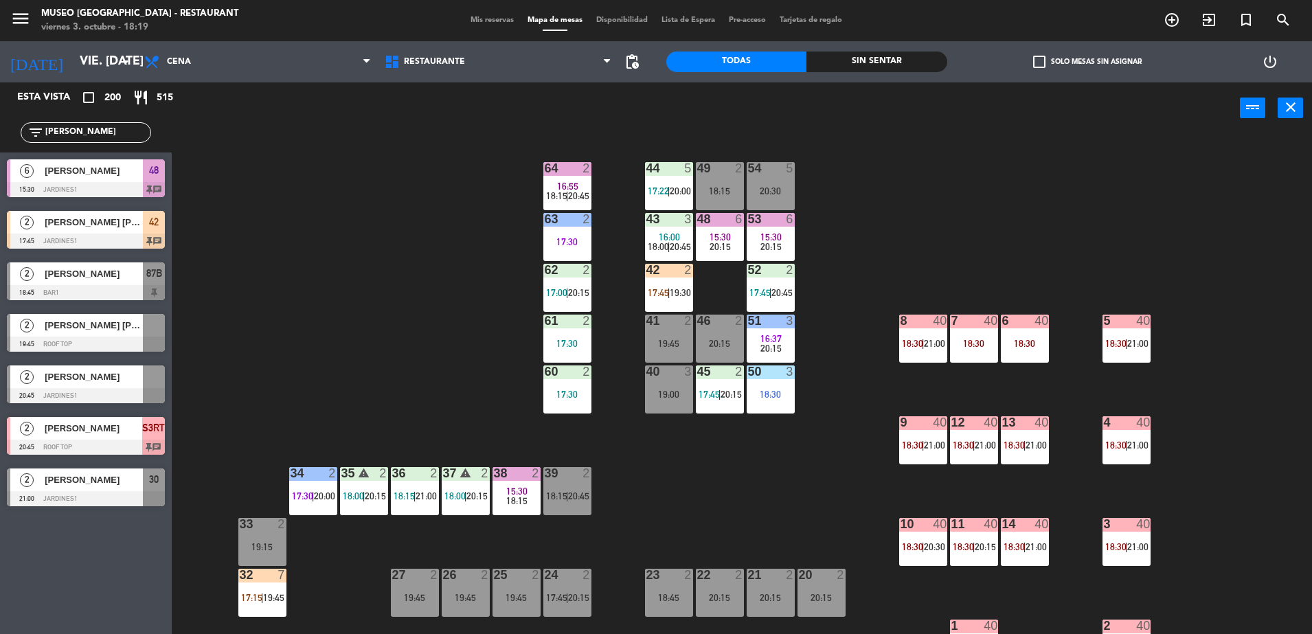
click at [469, 21] on span "Mis reservas" at bounding box center [492, 20] width 57 height 8
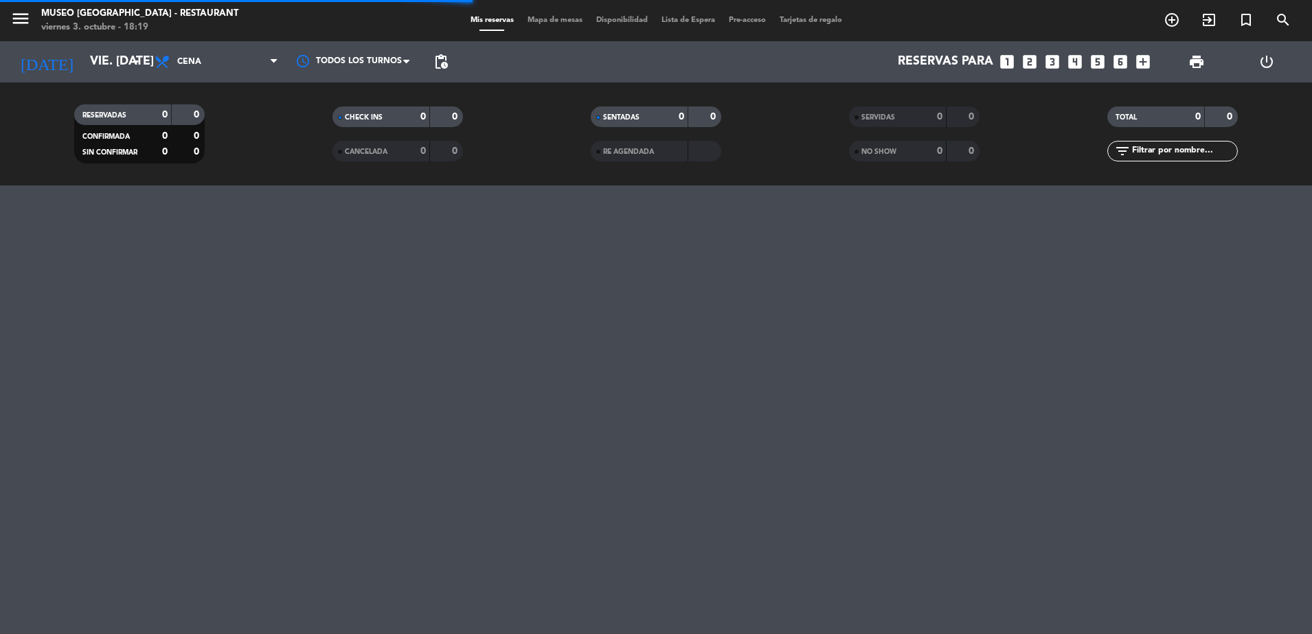
click at [861, 145] on div "NO SHOW" at bounding box center [883, 152] width 63 height 16
click at [864, 118] on span "SERVIDAS" at bounding box center [878, 117] width 34 height 7
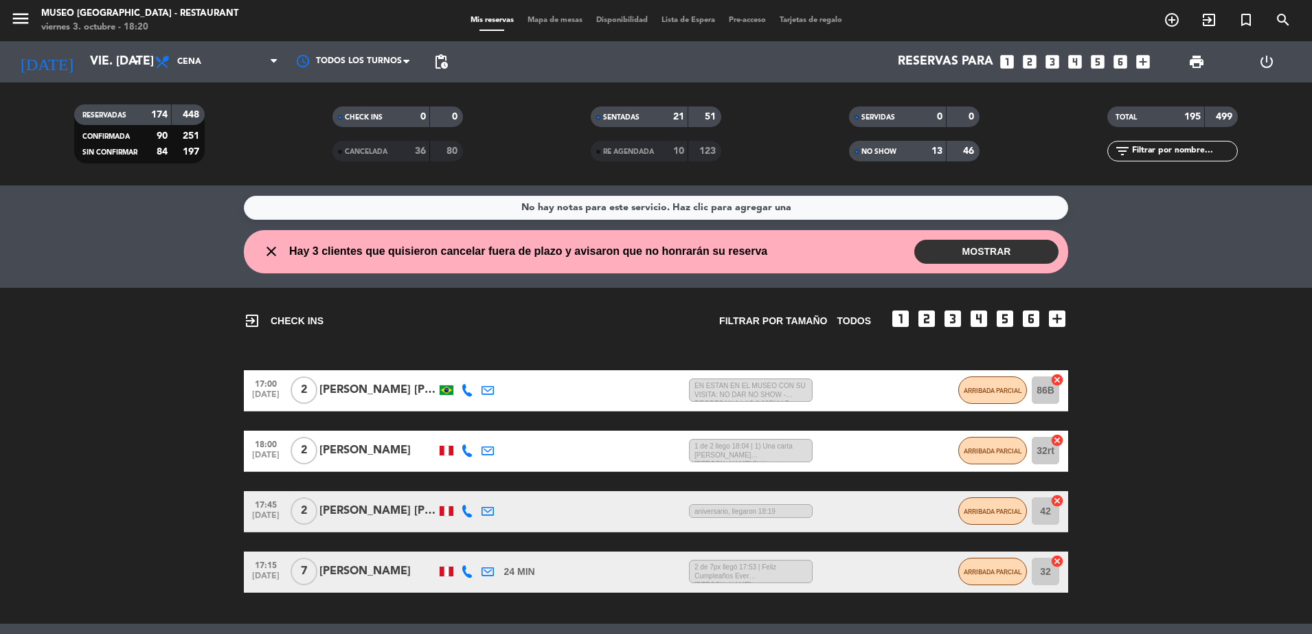
click at [1146, 154] on input "text" at bounding box center [1184, 151] width 106 height 15
type input "g"
click at [876, 158] on div "NO SHOW" at bounding box center [883, 152] width 63 height 16
click at [567, 21] on span "Mapa de mesas" at bounding box center [555, 20] width 69 height 8
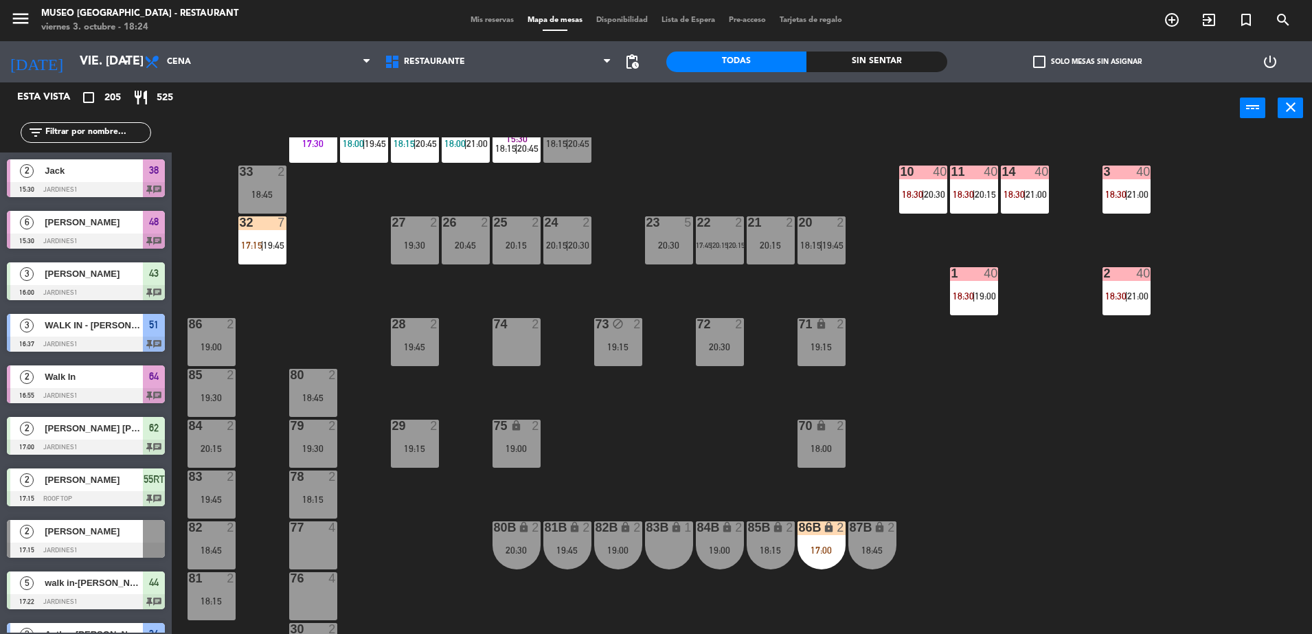
scroll to position [353, 0]
click at [679, 408] on div "44 5 17:22 | 20:00 49 2 19:15 54 2 19:45 64 2 16:55 20:30 48 6 15:30 20:15 53 6…" at bounding box center [748, 387] width 1127 height 500
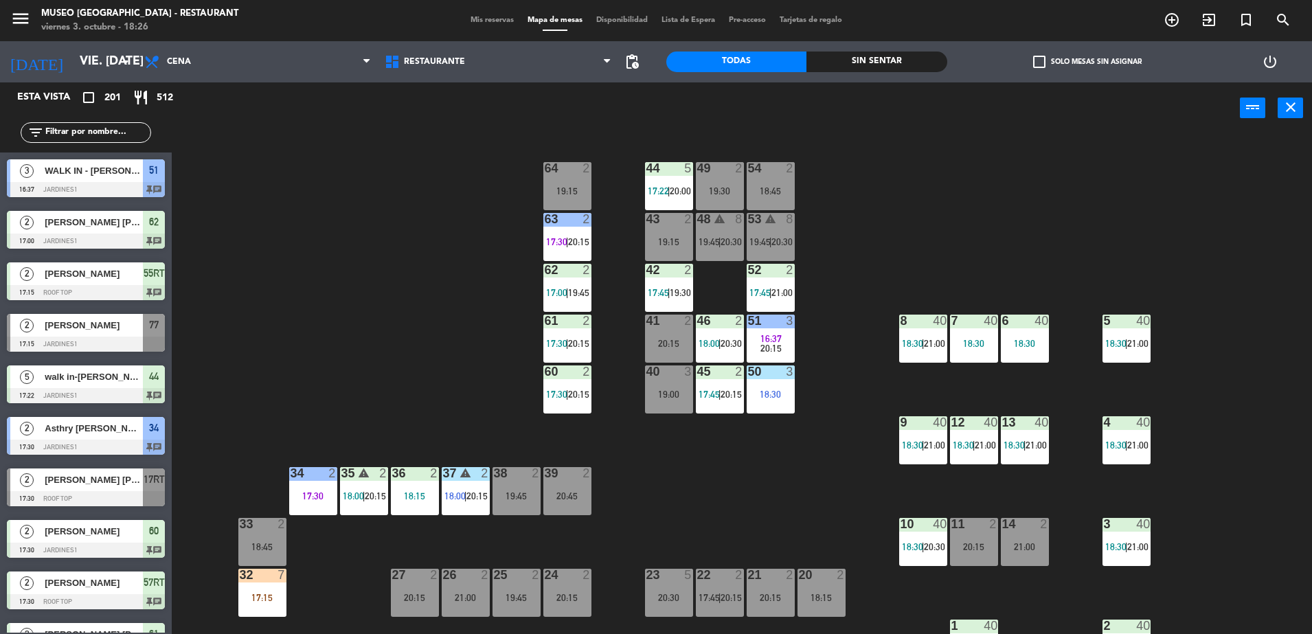
click at [126, 128] on input "text" at bounding box center [97, 132] width 106 height 15
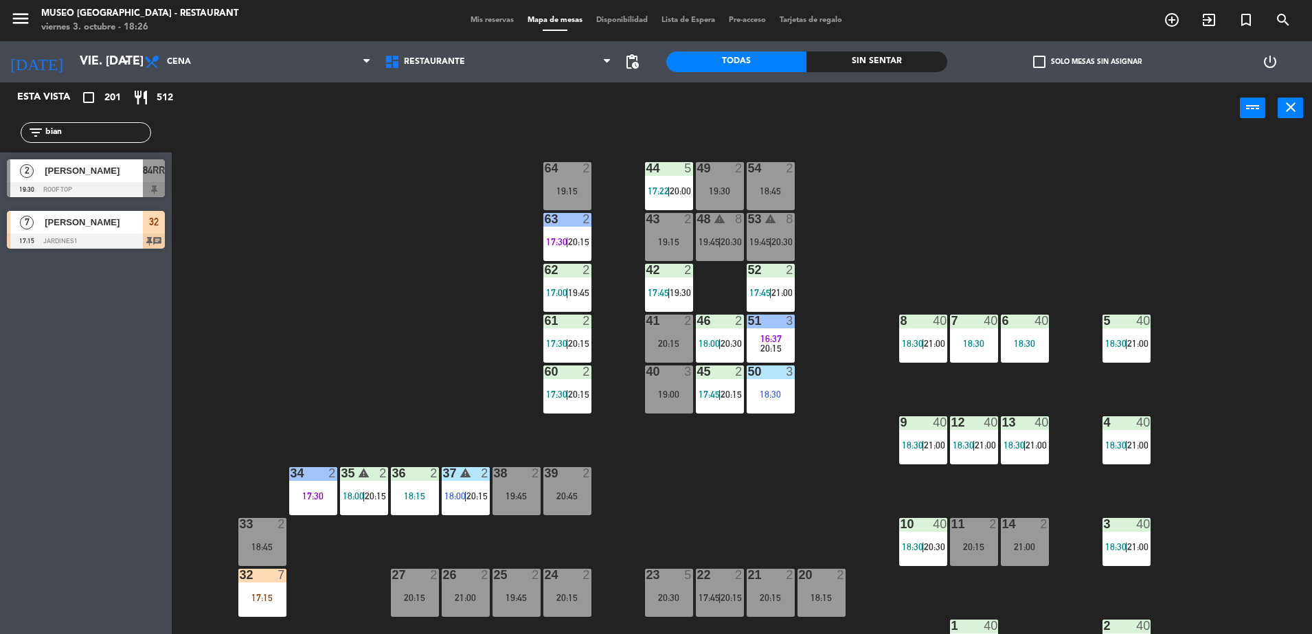
type input "bian"
click at [153, 237] on div at bounding box center [86, 241] width 158 height 15
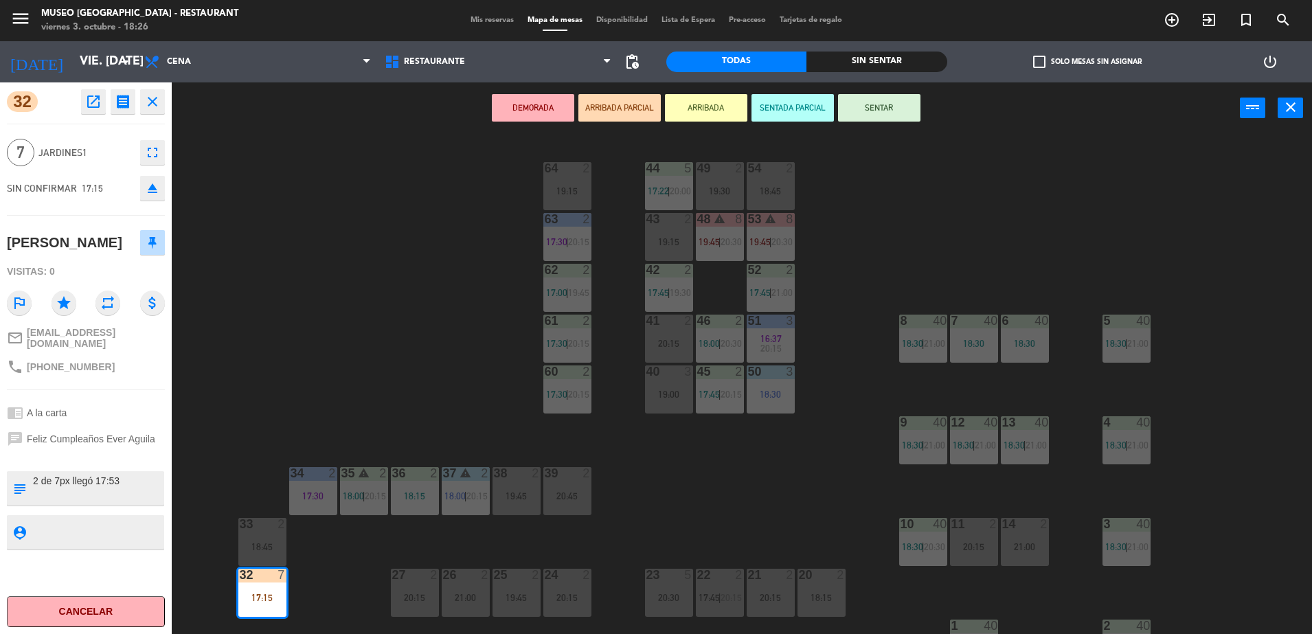
click at [232, 328] on div "44 5 17:22 | 20:00 49 2 19:30 54 2 18:45 64 2 19:15 48 warning 8 19:45 | 20:30 …" at bounding box center [748, 387] width 1127 height 500
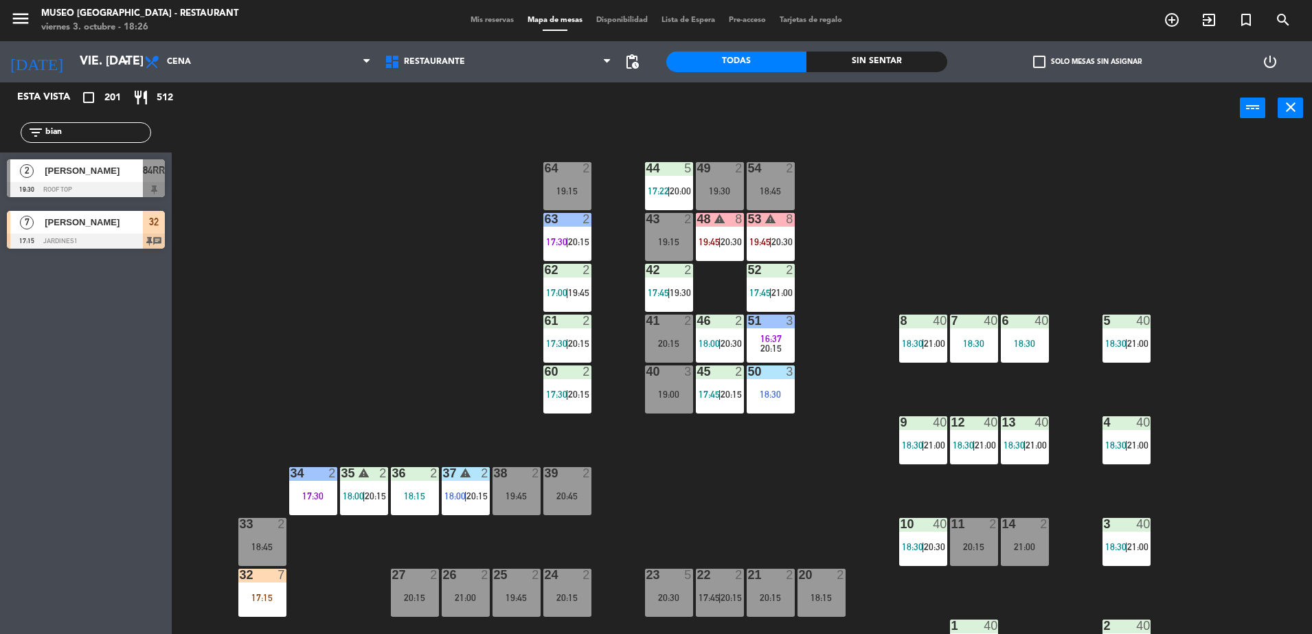
click at [163, 220] on div "32" at bounding box center [154, 222] width 22 height 23
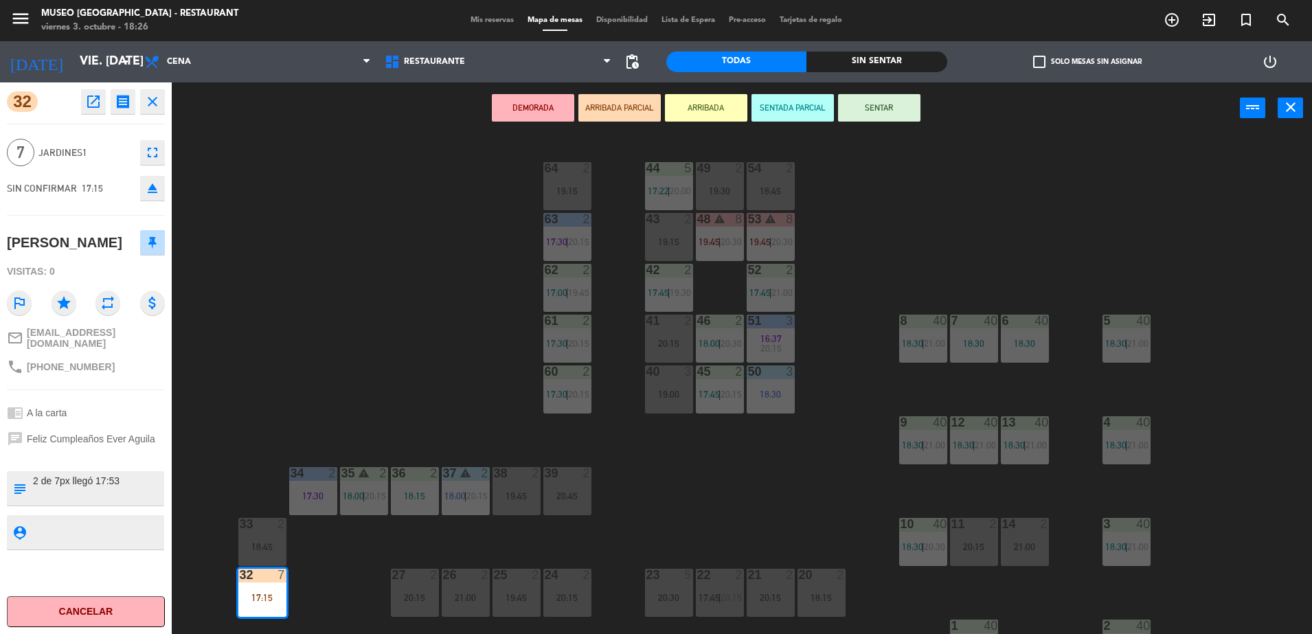
click at [373, 341] on div "44 5 17:22 | 20:00 49 2 19:30 54 2 18:45 64 2 19:15 48 warning 8 19:45 | 20:30 …" at bounding box center [748, 387] width 1127 height 500
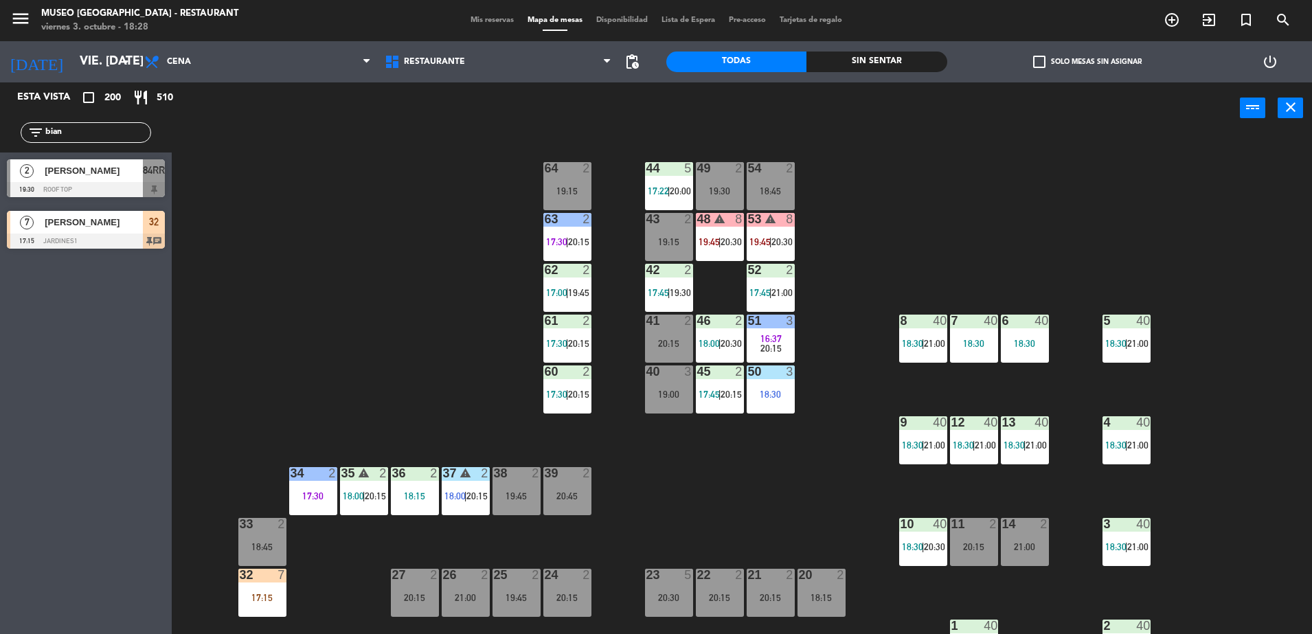
click at [125, 132] on input "bian" at bounding box center [97, 132] width 106 height 15
type input "gabr"
click at [143, 183] on div at bounding box center [86, 189] width 158 height 15
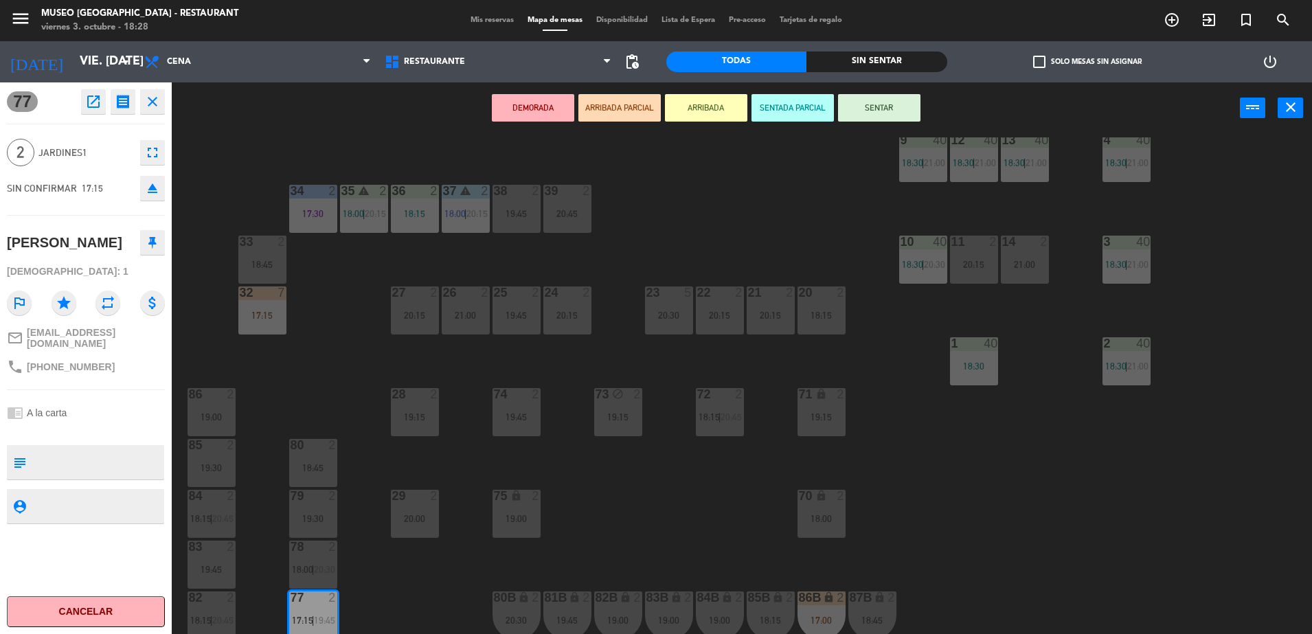
scroll to position [387, 0]
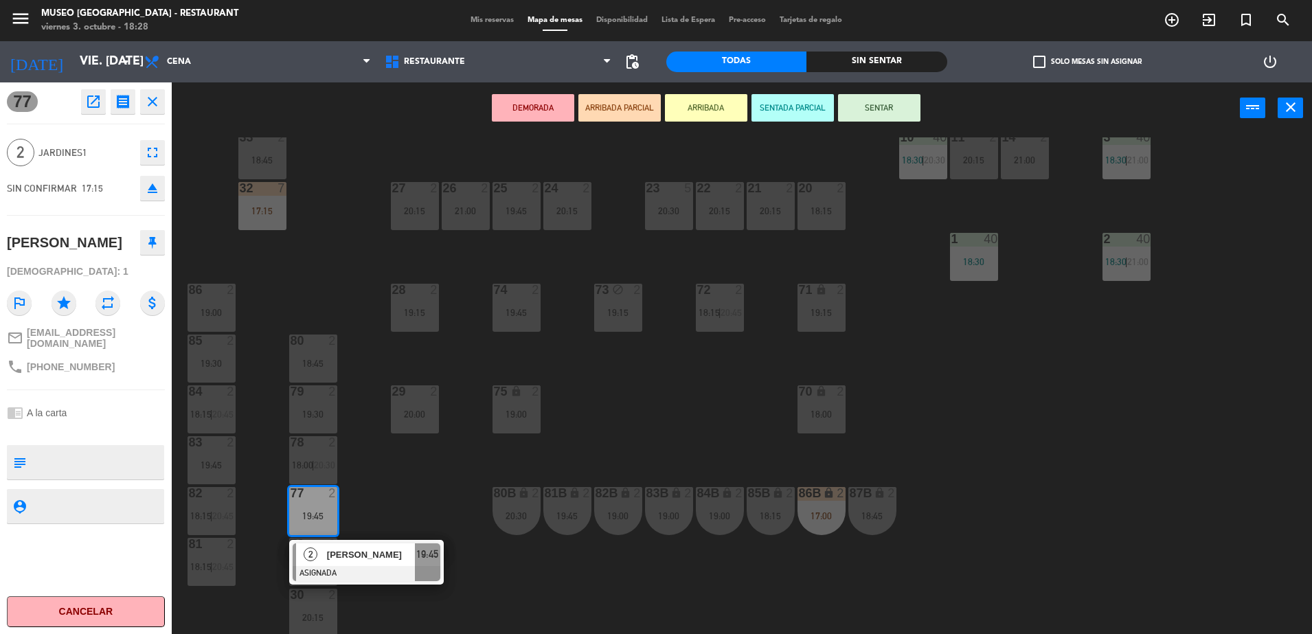
click at [642, 446] on div "44 5 17:22 | 20:00 49 2 19:30 54 2 18:45 64 2 19:15 48 warning 8 19:45 | 20:30 …" at bounding box center [748, 387] width 1127 height 500
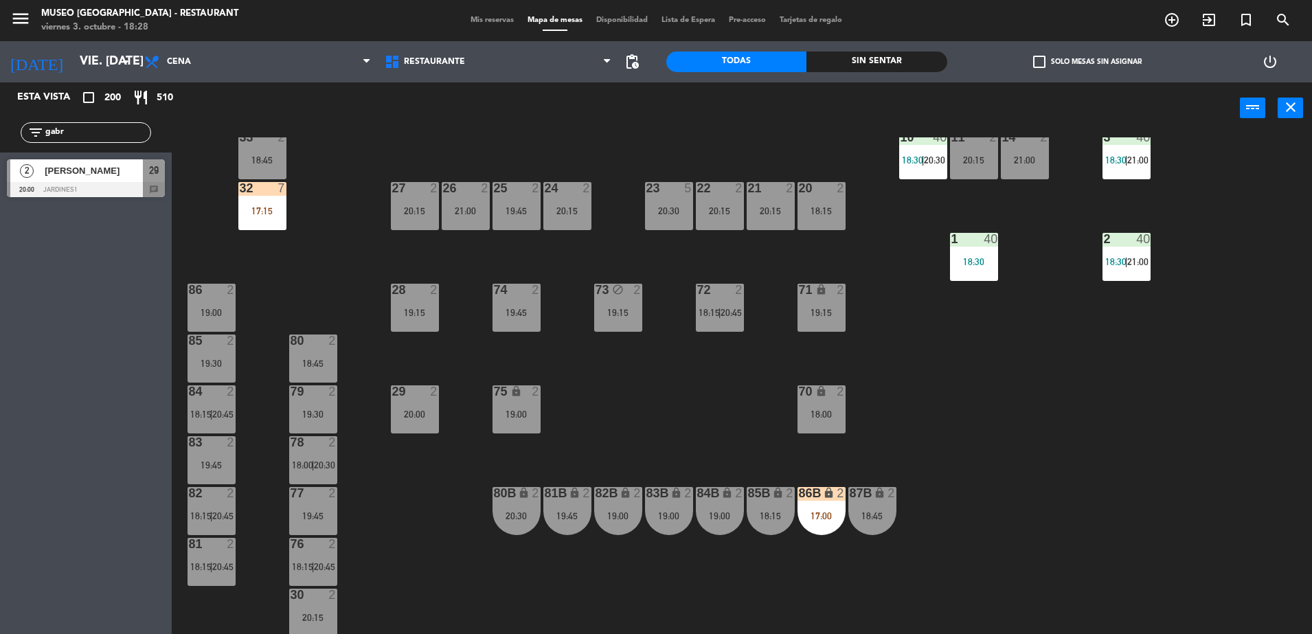
scroll to position [0, 0]
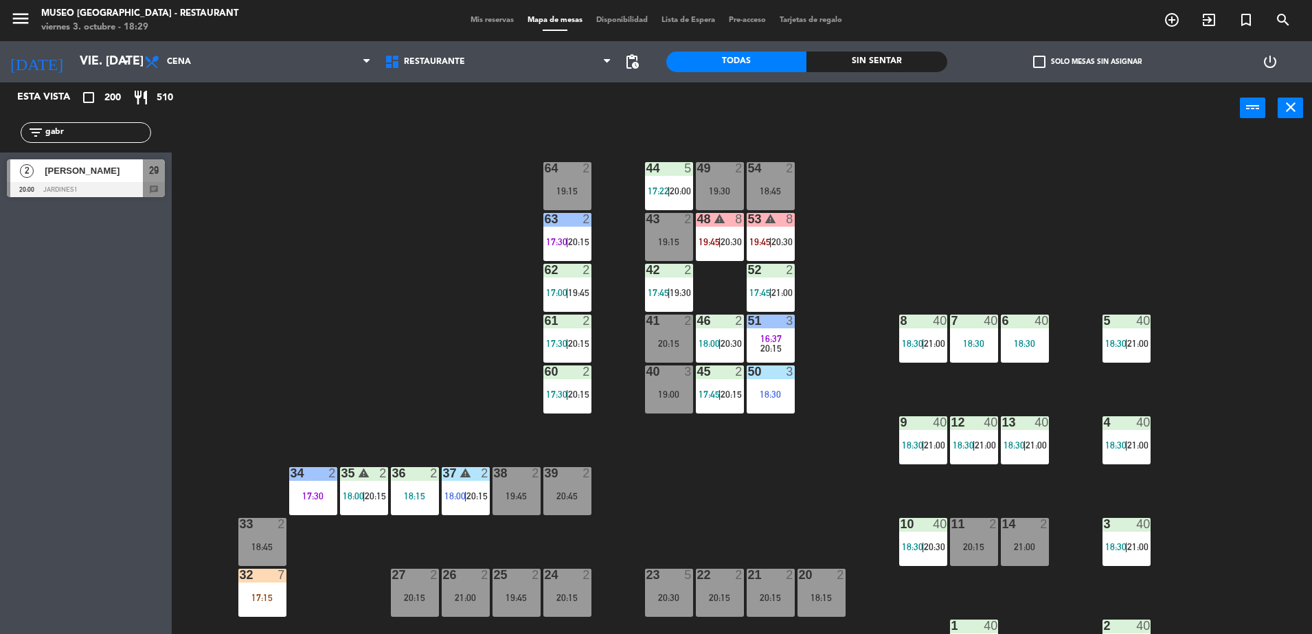
click at [68, 130] on input "gabr" at bounding box center [97, 132] width 106 height 15
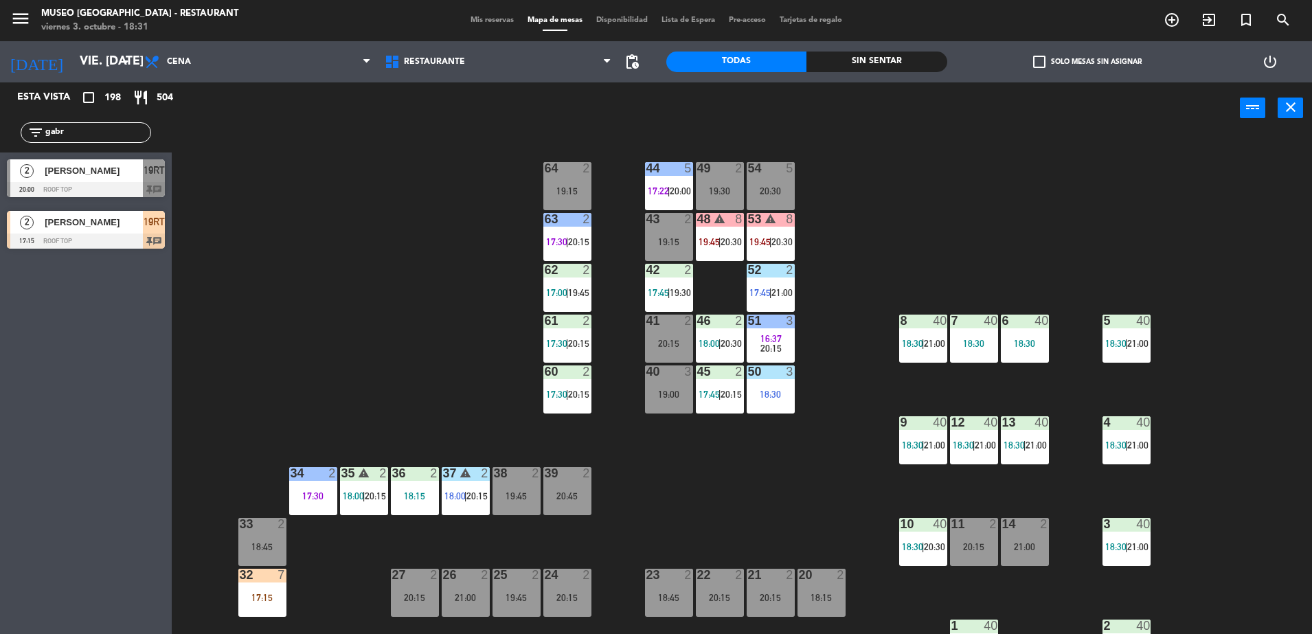
click at [116, 133] on input "gabr" at bounding box center [97, 132] width 106 height 15
type input "jav"
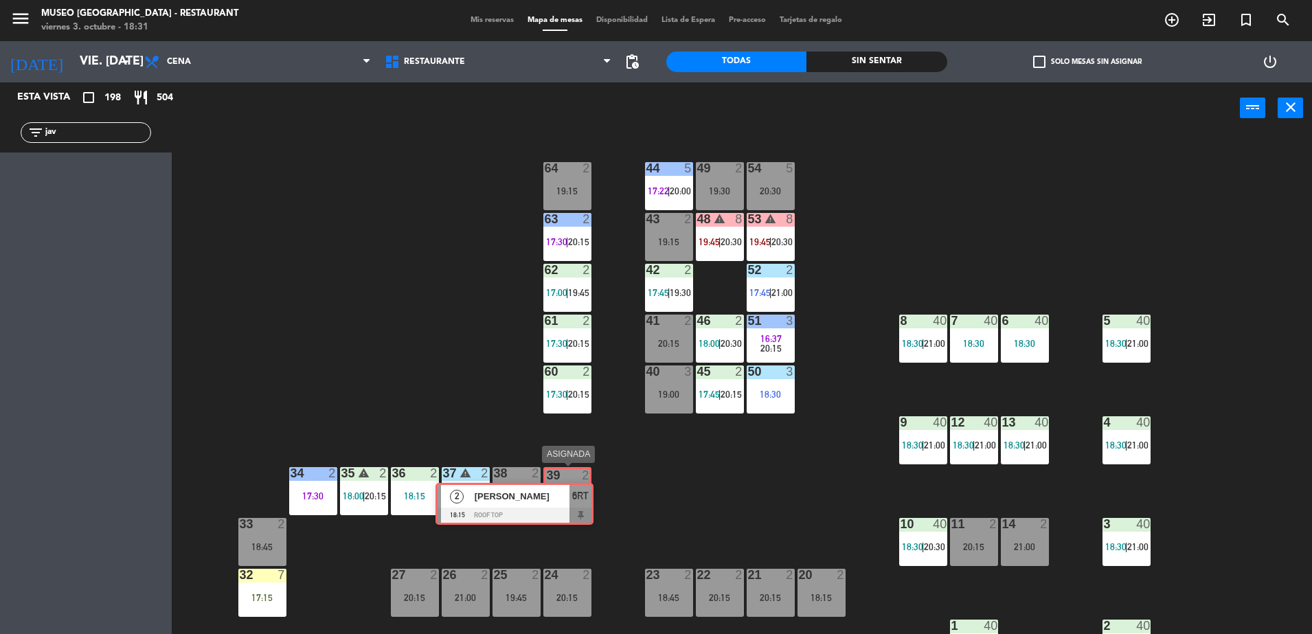
drag, startPoint x: 139, startPoint y: 165, endPoint x: 567, endPoint y: 489, distance: 536.9
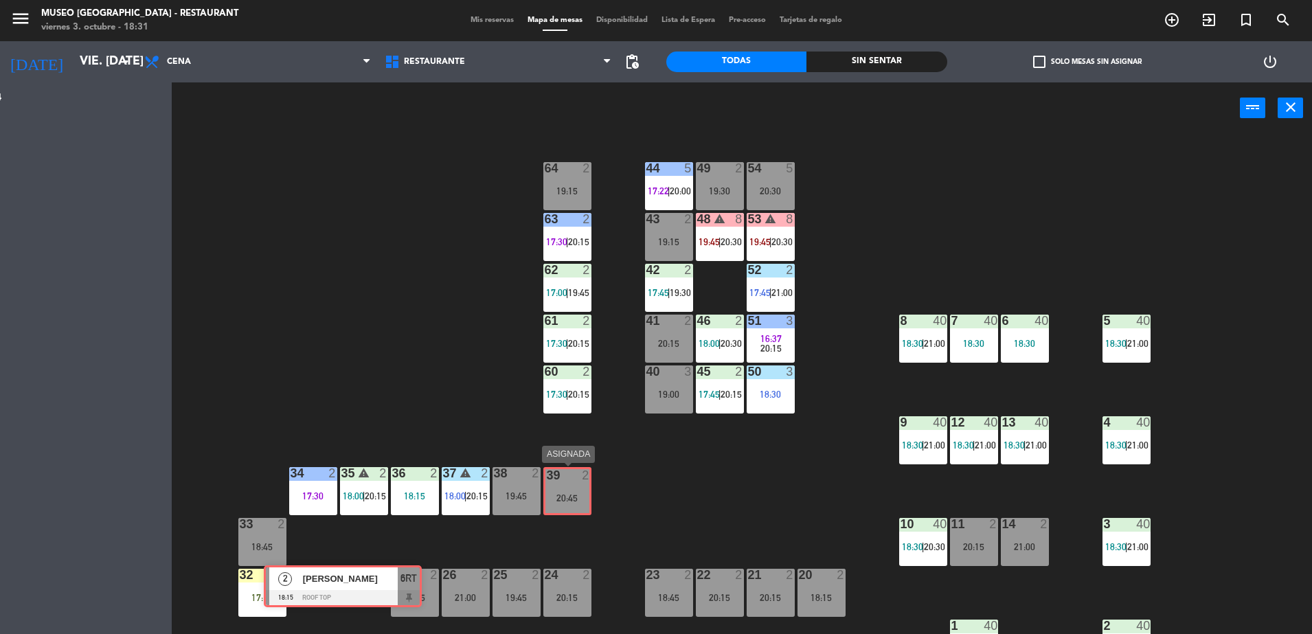
click at [567, 489] on div "Esta vista crop_square 198 restaurant 504 filter_list jav 2 Javier Gutierrez 18…" at bounding box center [656, 359] width 1312 height 555
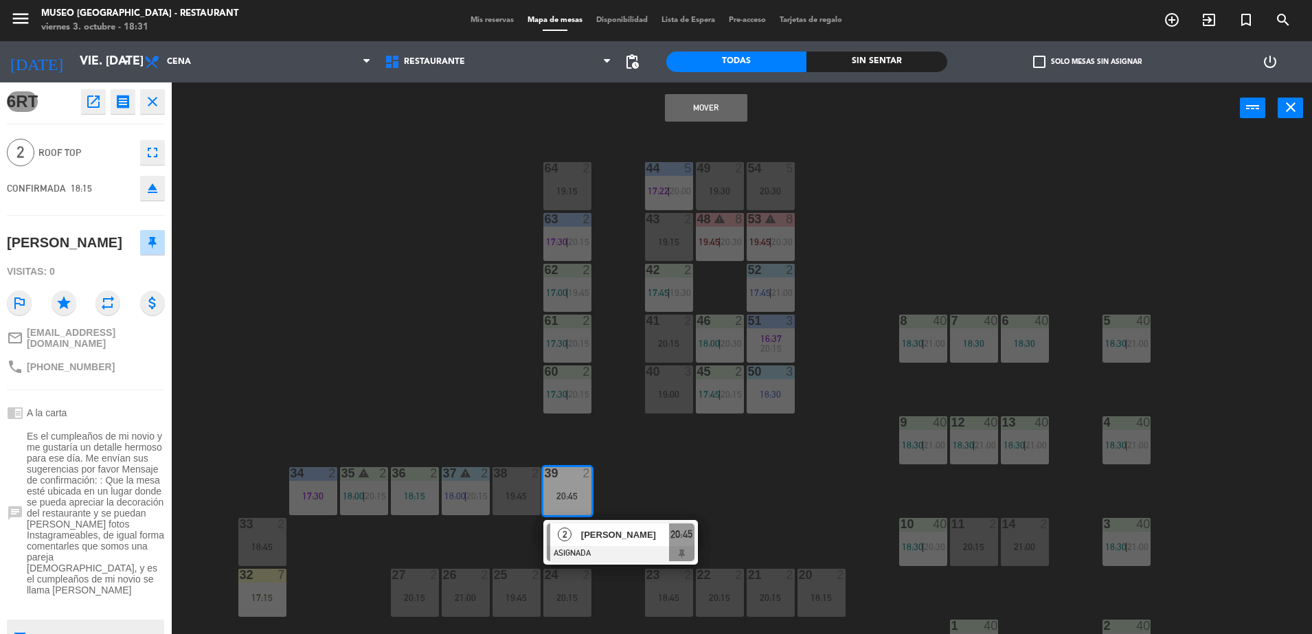
click at [718, 121] on div "Mover power_input close" at bounding box center [706, 108] width 1068 height 52
click at [708, 102] on button "Mover" at bounding box center [706, 107] width 82 height 27
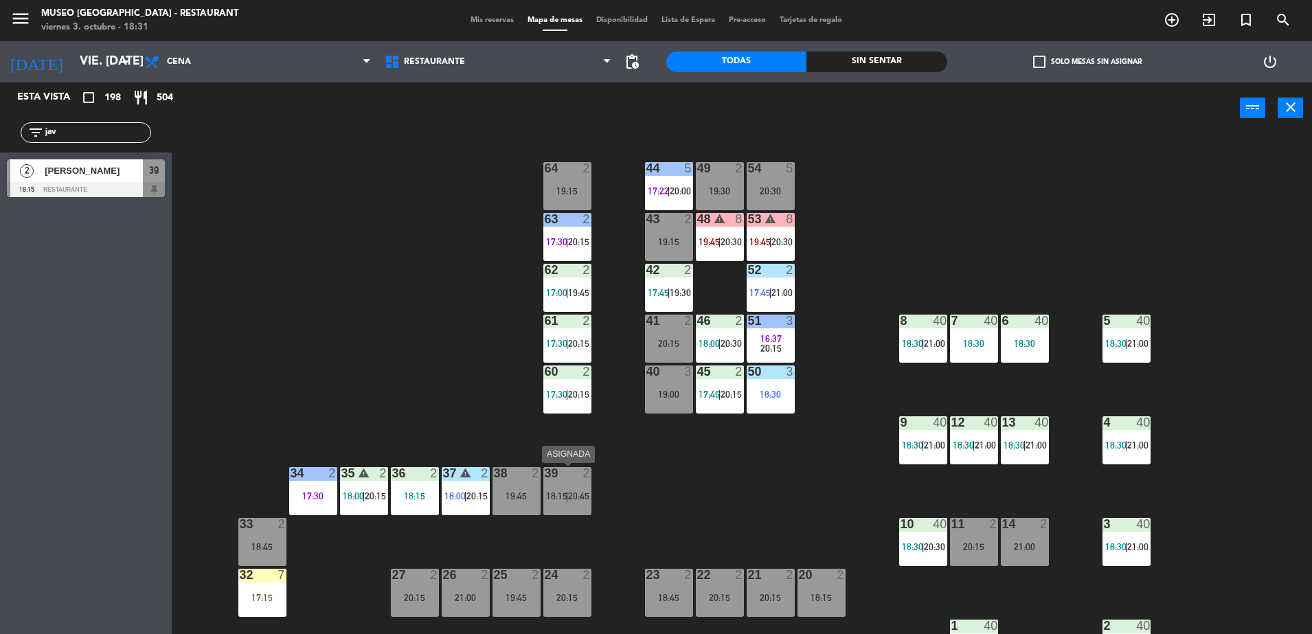
click at [576, 504] on div "39 2 18:15 | 20:45" at bounding box center [567, 491] width 48 height 48
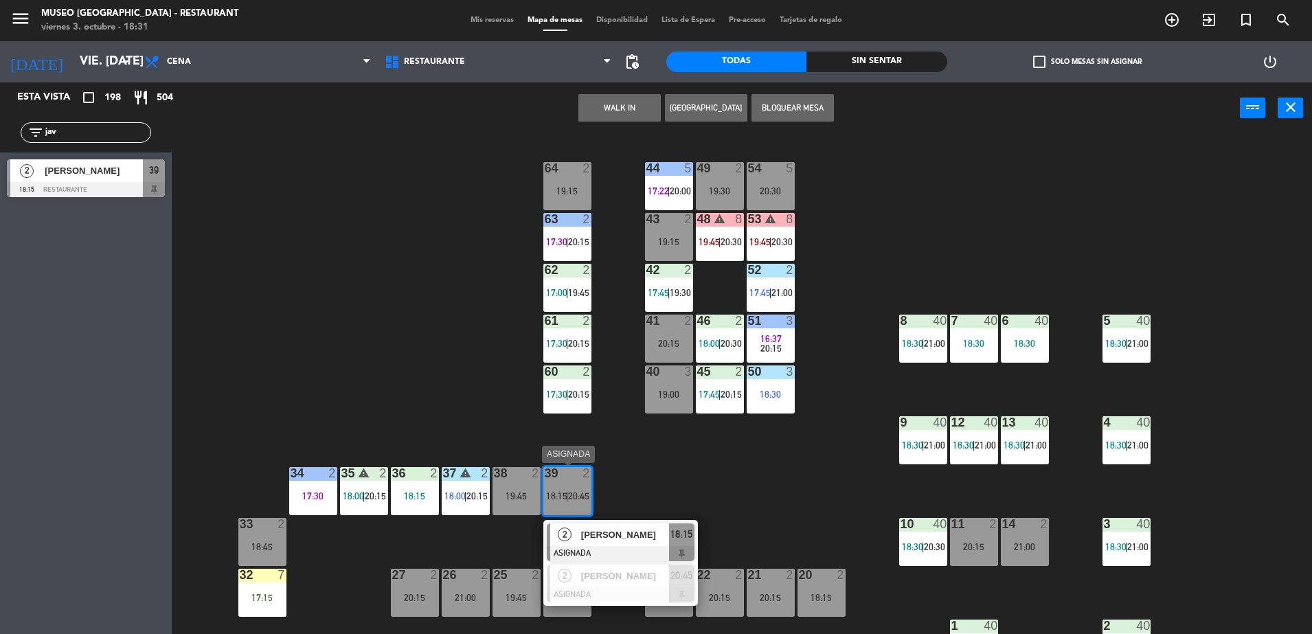
click at [601, 521] on div "2 Javier Gutierrez ASIGNADA 18:15" at bounding box center [620, 542] width 155 height 45
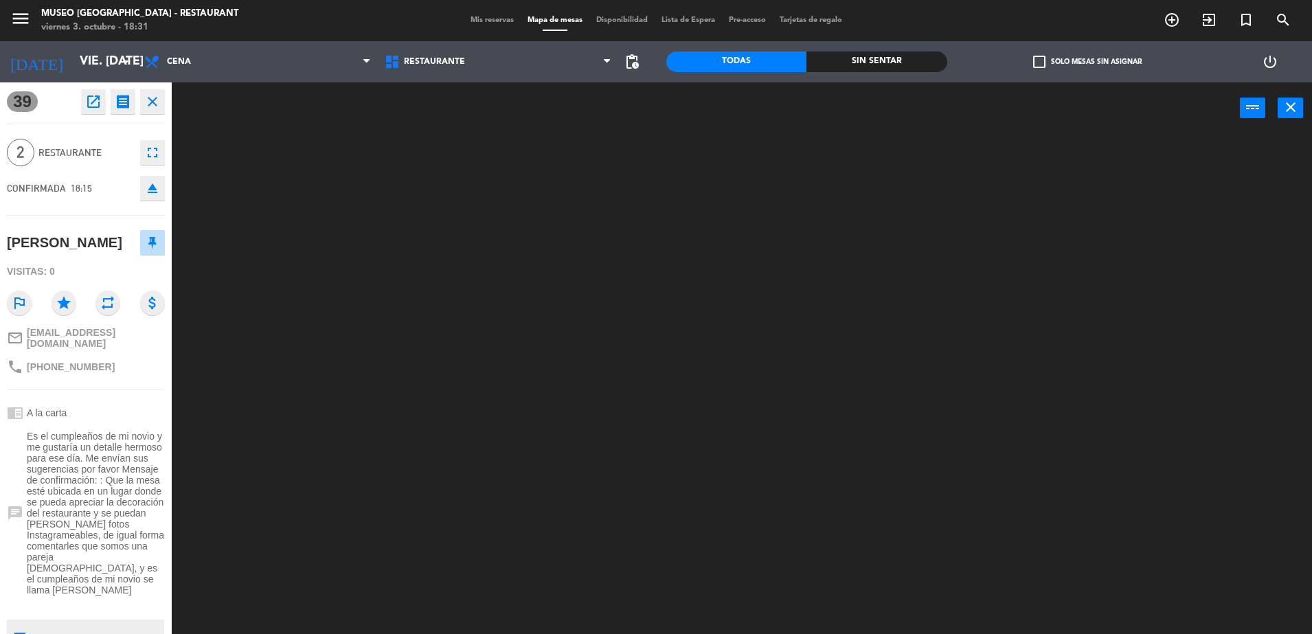
click at [504, 435] on div at bounding box center [748, 387] width 1127 height 500
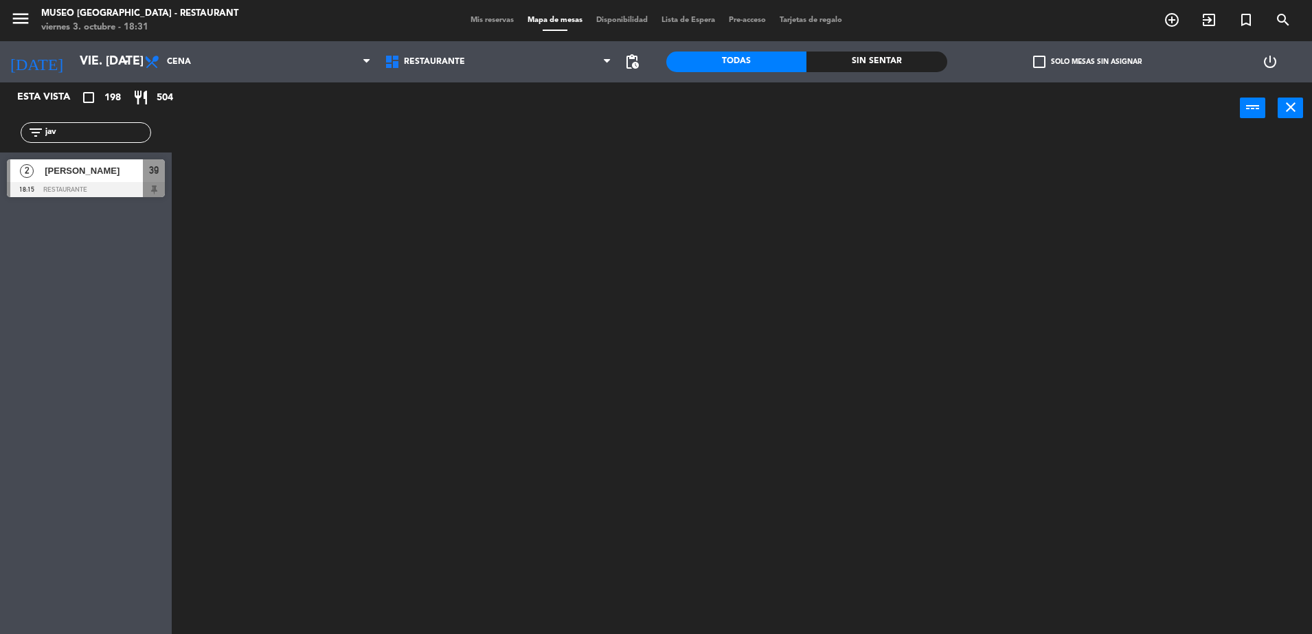
click at [146, 196] on div at bounding box center [86, 189] width 158 height 15
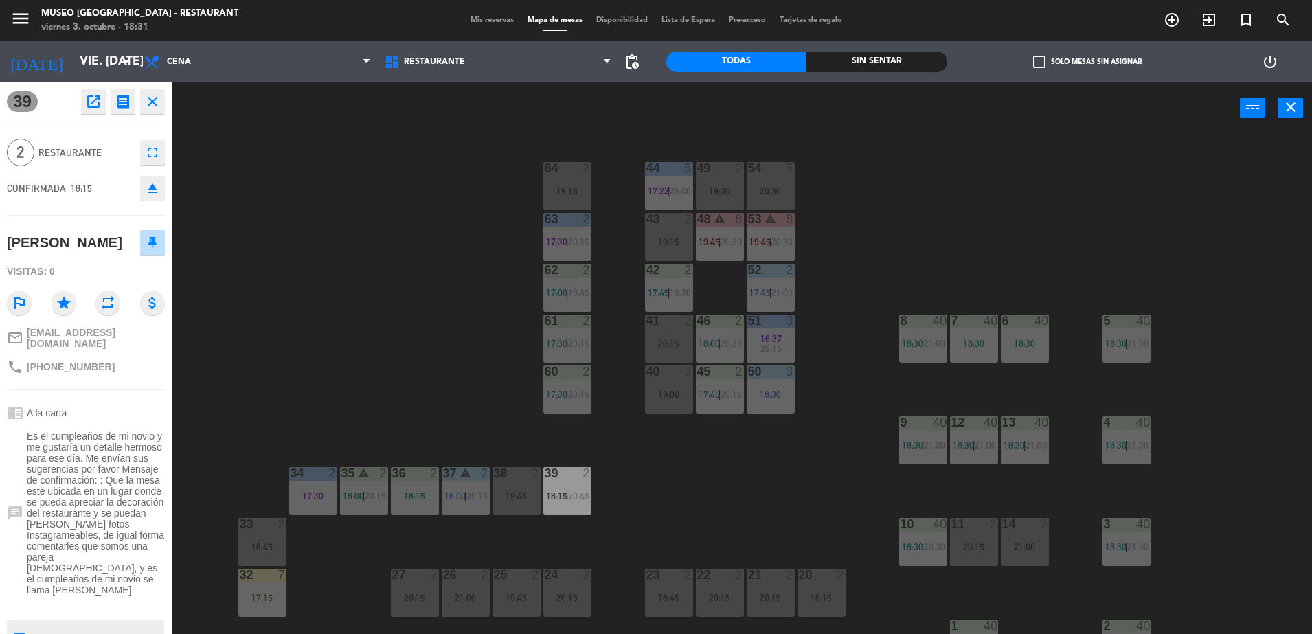
click at [453, 214] on div "44 5 17:22 | 20:00 49 2 19:30 54 5 20:30 64 2 19:15 48 warning 8 19:45 | 20:30 …" at bounding box center [748, 387] width 1127 height 500
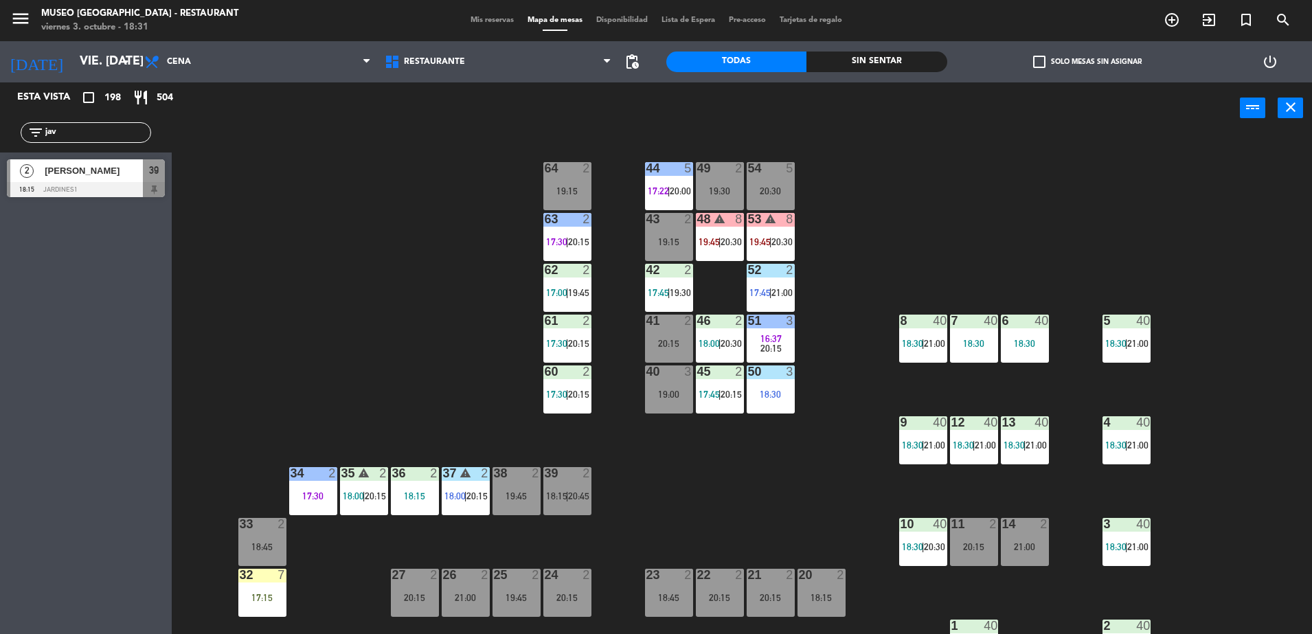
click at [142, 185] on div at bounding box center [86, 189] width 158 height 15
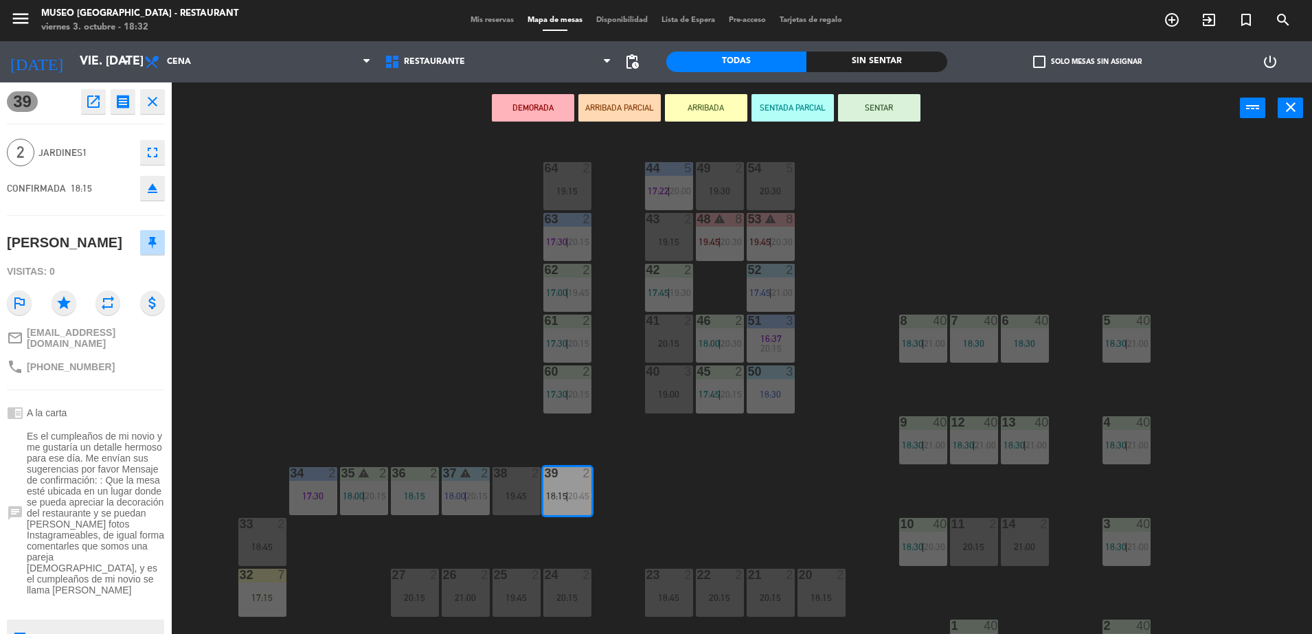
click at [620, 113] on button "ARRIBADA PARCIAL" at bounding box center [619, 107] width 82 height 27
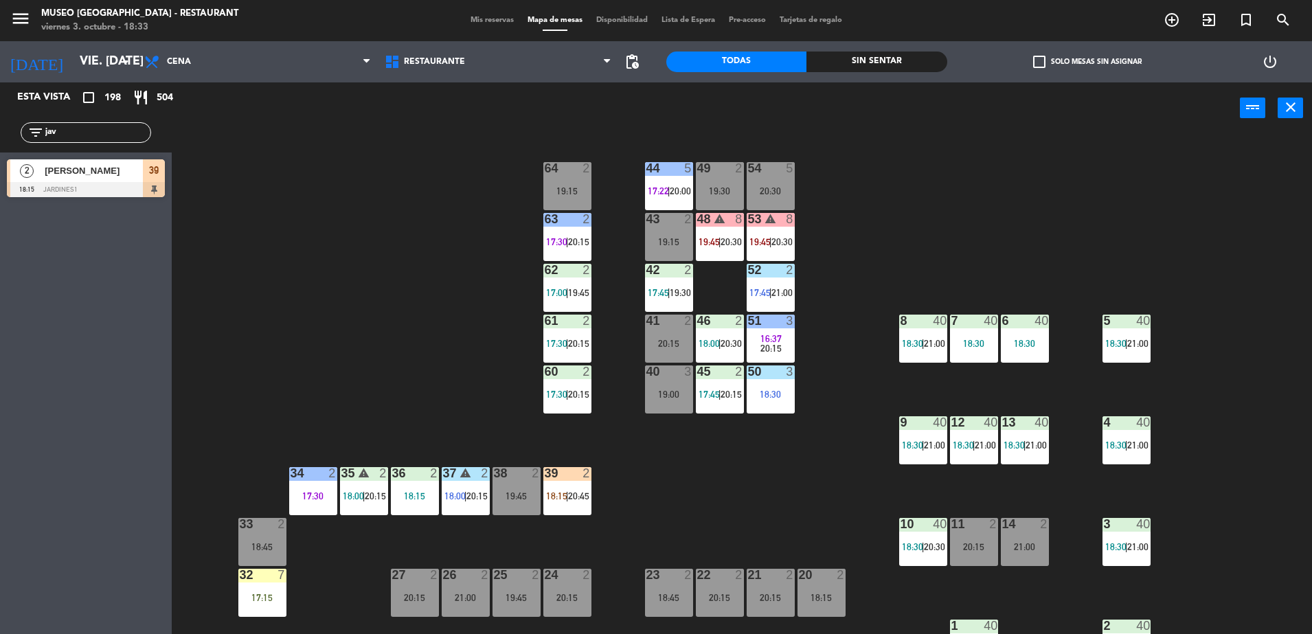
click at [107, 124] on div "filter_list jav" at bounding box center [86, 132] width 131 height 21
click at [115, 130] on input "jav" at bounding box center [97, 132] width 106 height 15
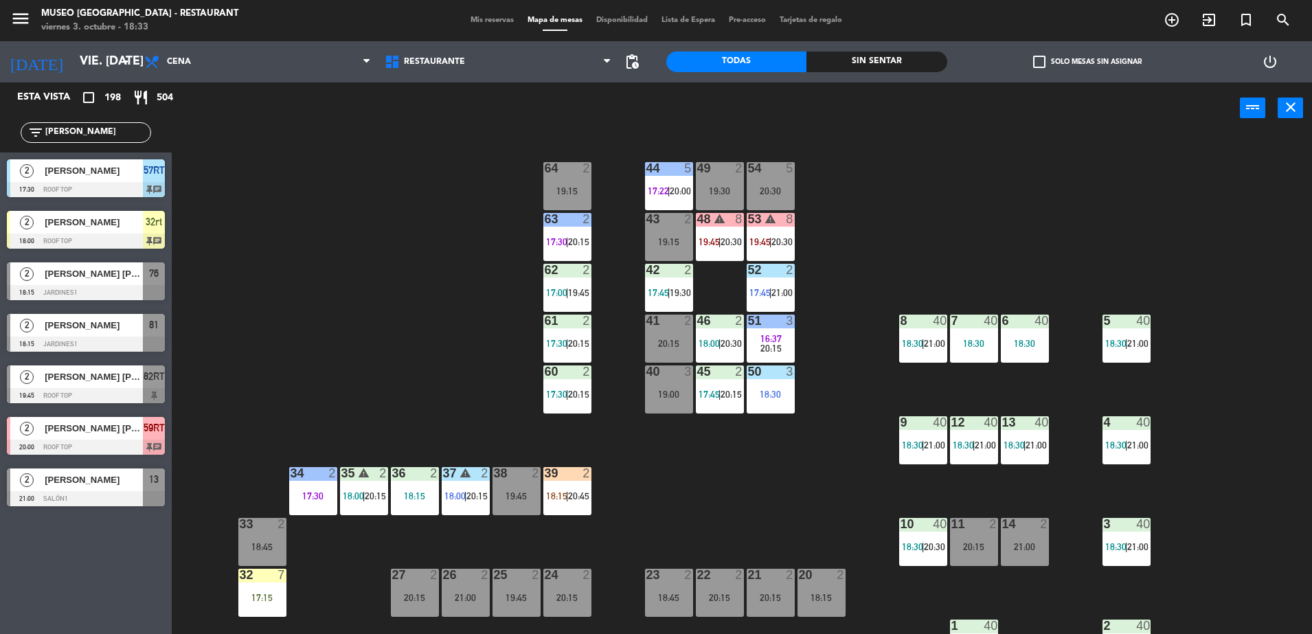
type input "jos"
click at [150, 329] on span "81" at bounding box center [154, 325] width 10 height 16
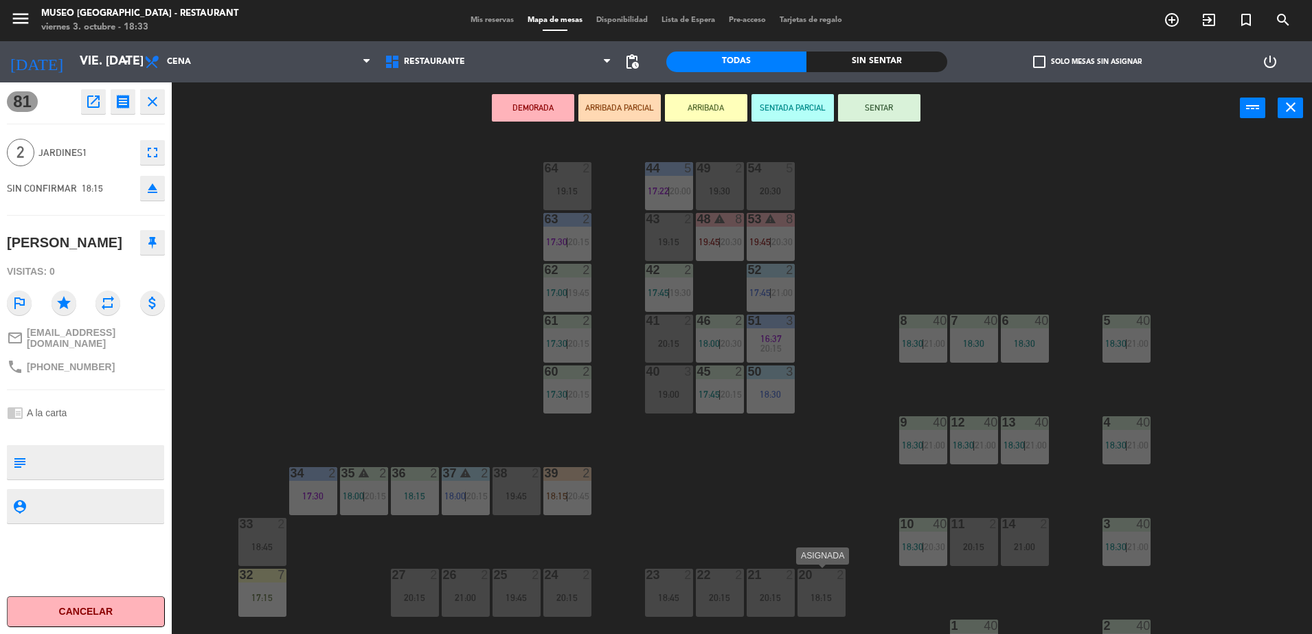
click at [826, 595] on div "18:15" at bounding box center [821, 598] width 48 height 10
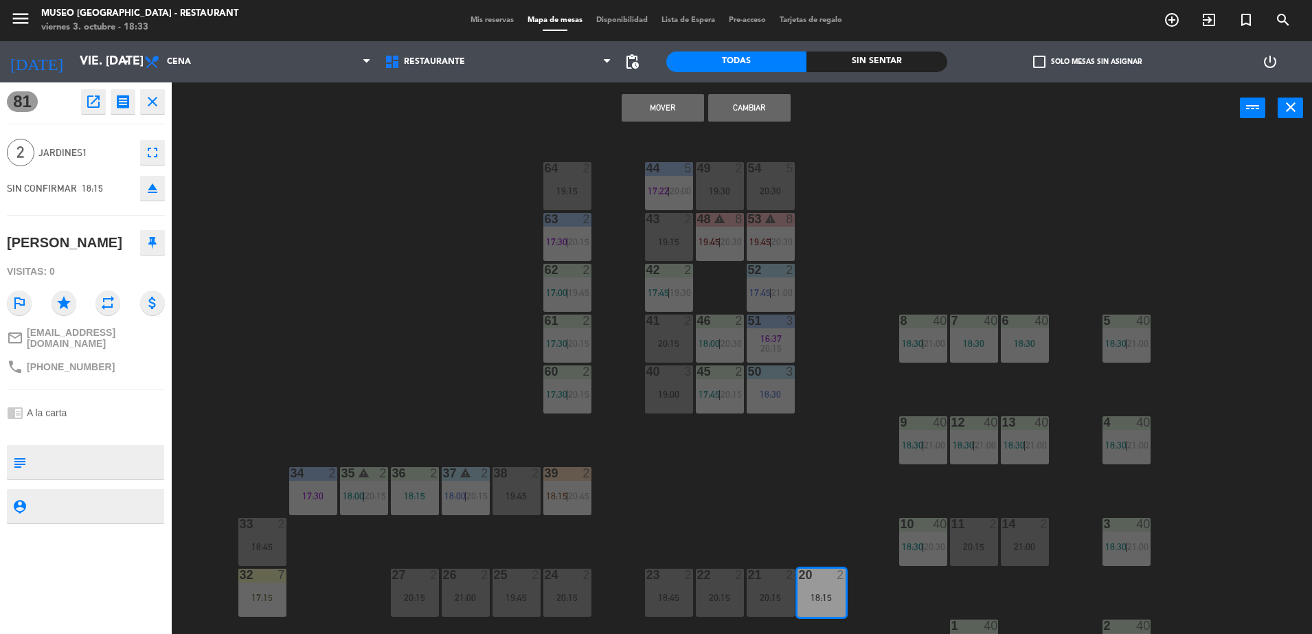
click at [756, 103] on button "Cambiar" at bounding box center [749, 107] width 82 height 27
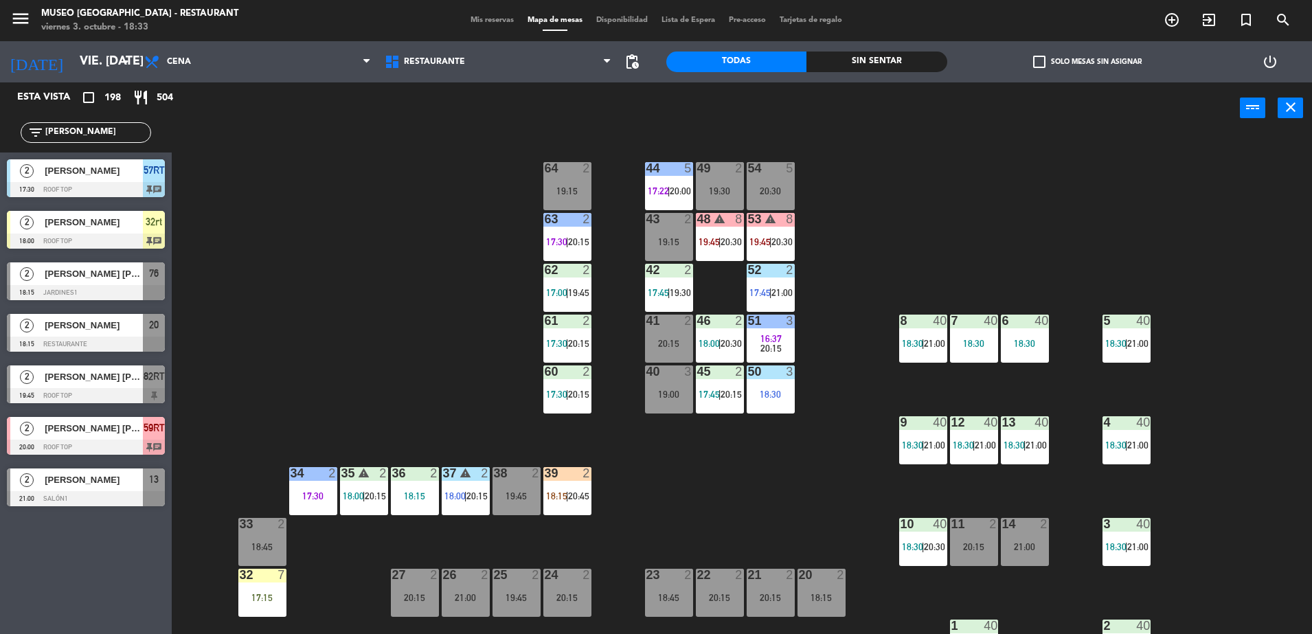
scroll to position [226, 0]
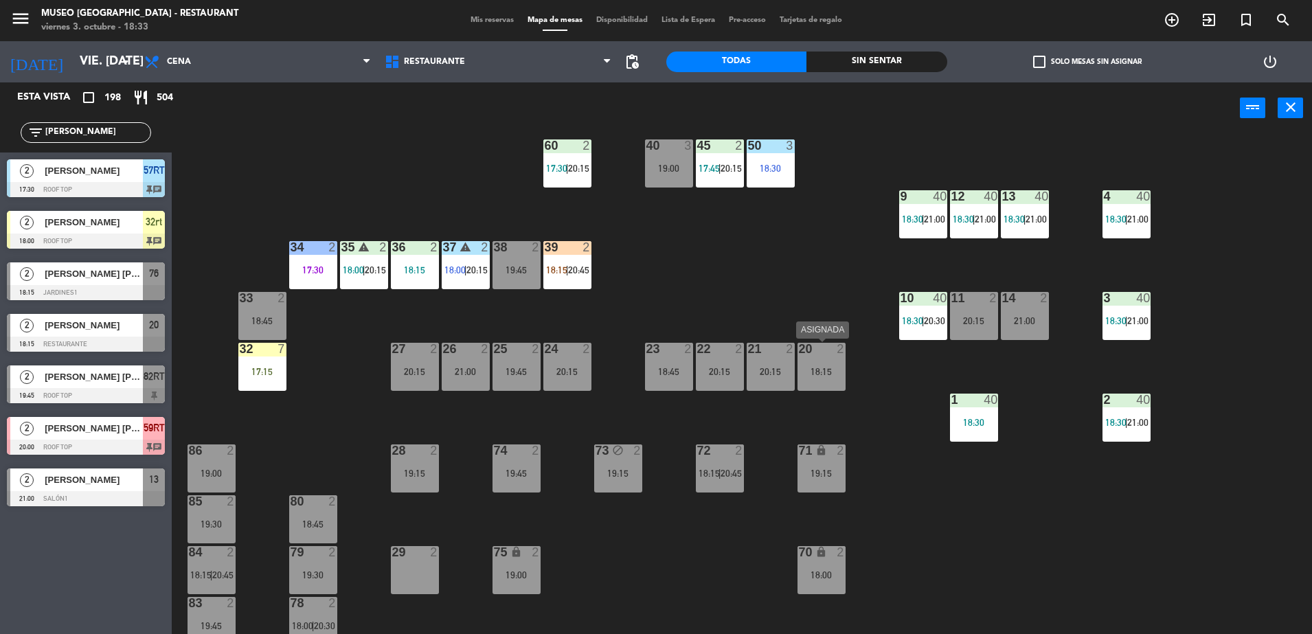
click at [822, 389] on div "20 2 18:15" at bounding box center [821, 367] width 48 height 48
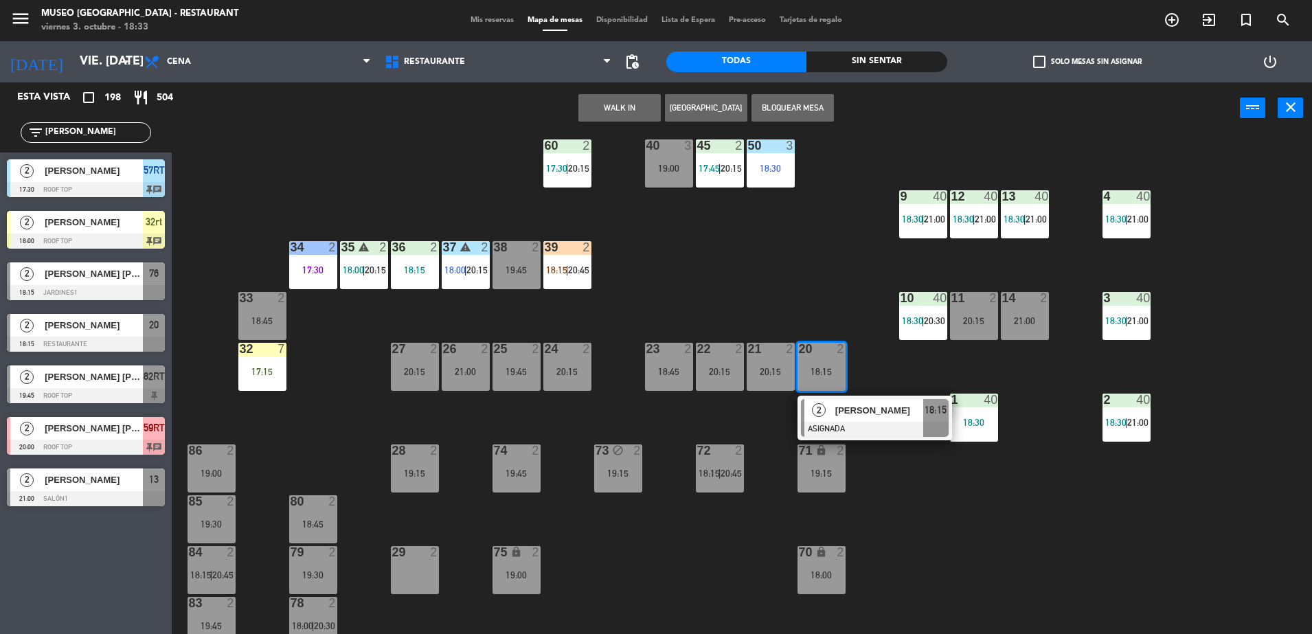
click at [847, 422] on div at bounding box center [875, 429] width 148 height 15
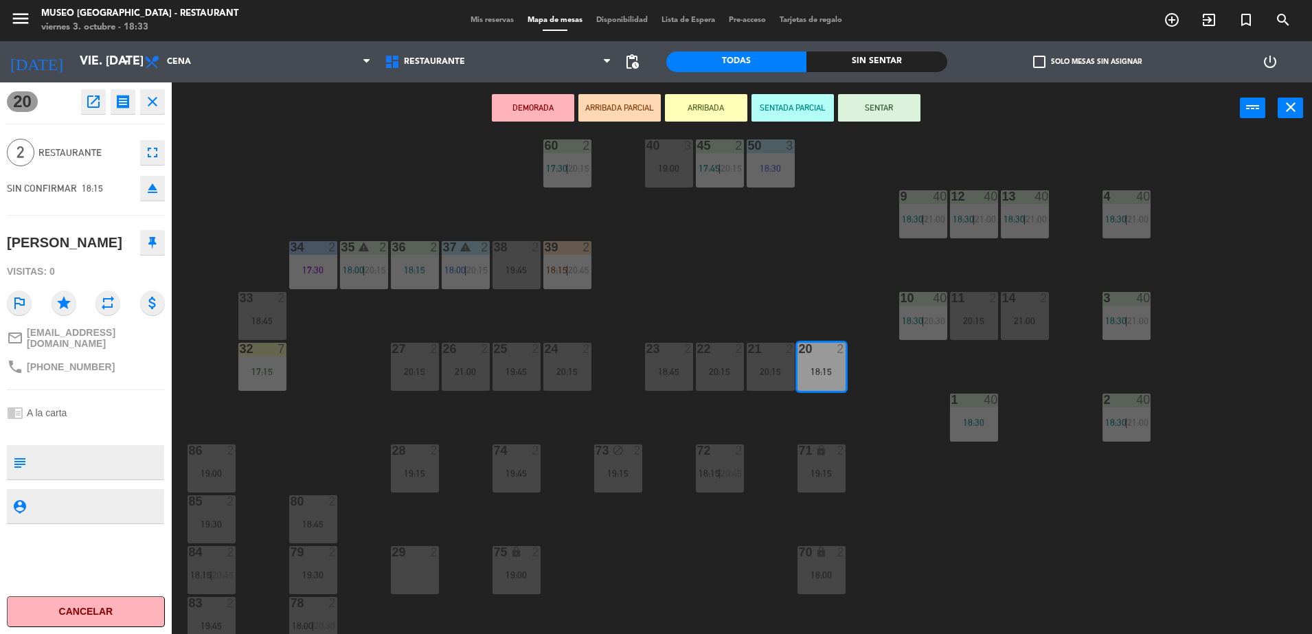
click at [110, 457] on textarea at bounding box center [97, 462] width 131 height 29
type textarea "no celebra nada"
click at [93, 426] on div at bounding box center [86, 431] width 158 height 10
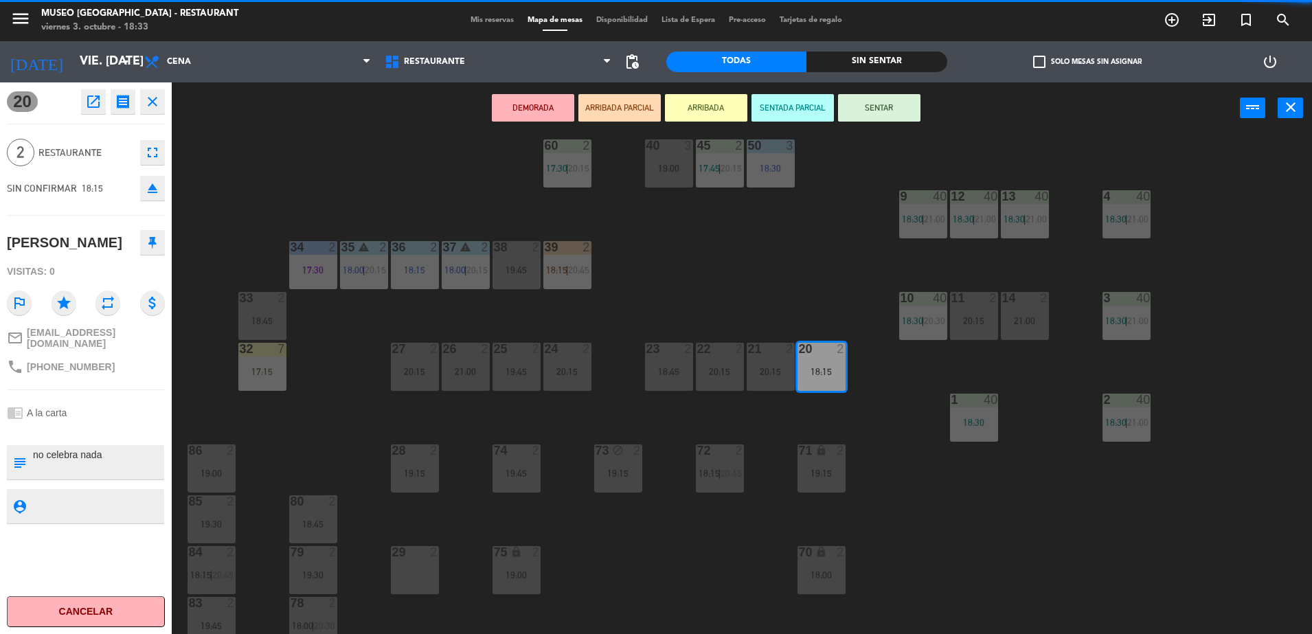
click at [93, 426] on div at bounding box center [86, 431] width 158 height 10
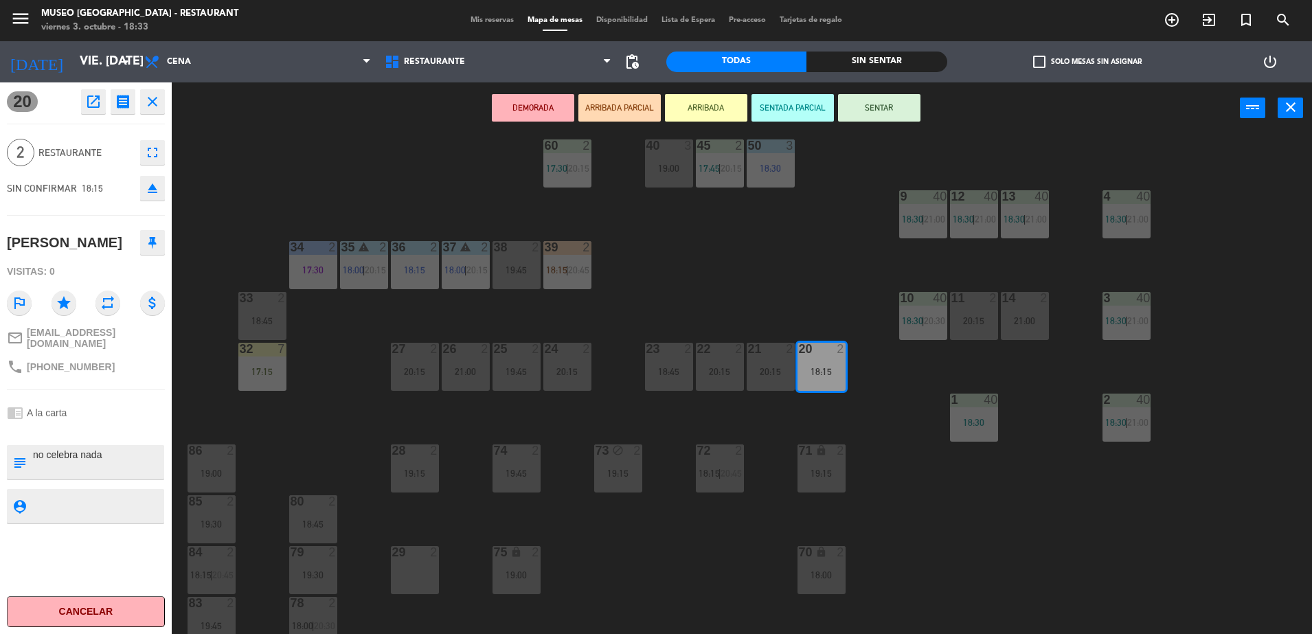
click at [93, 426] on div at bounding box center [86, 431] width 158 height 10
click at [148, 376] on div "20 open_in_new receipt 6:15 PM vie., 3 oct. 2 personas Josue Layme Mesa 20 EXPE…" at bounding box center [86, 358] width 172 height 552
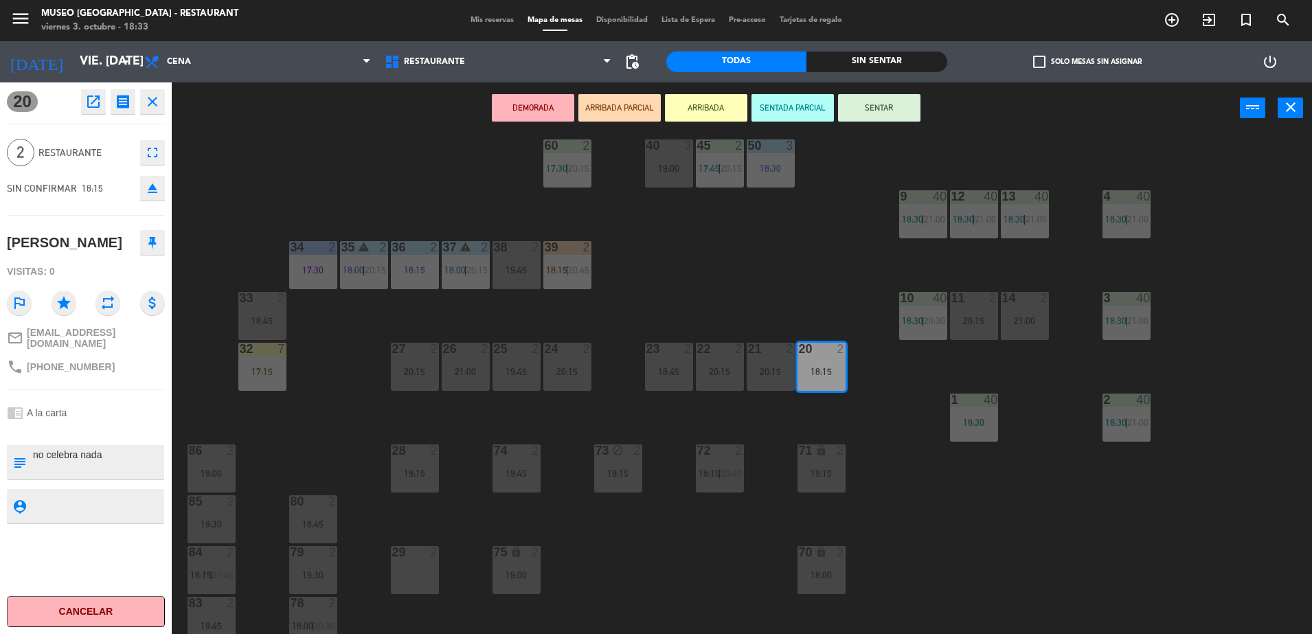
click at [616, 106] on button "ARRIBADA PARCIAL" at bounding box center [619, 107] width 82 height 27
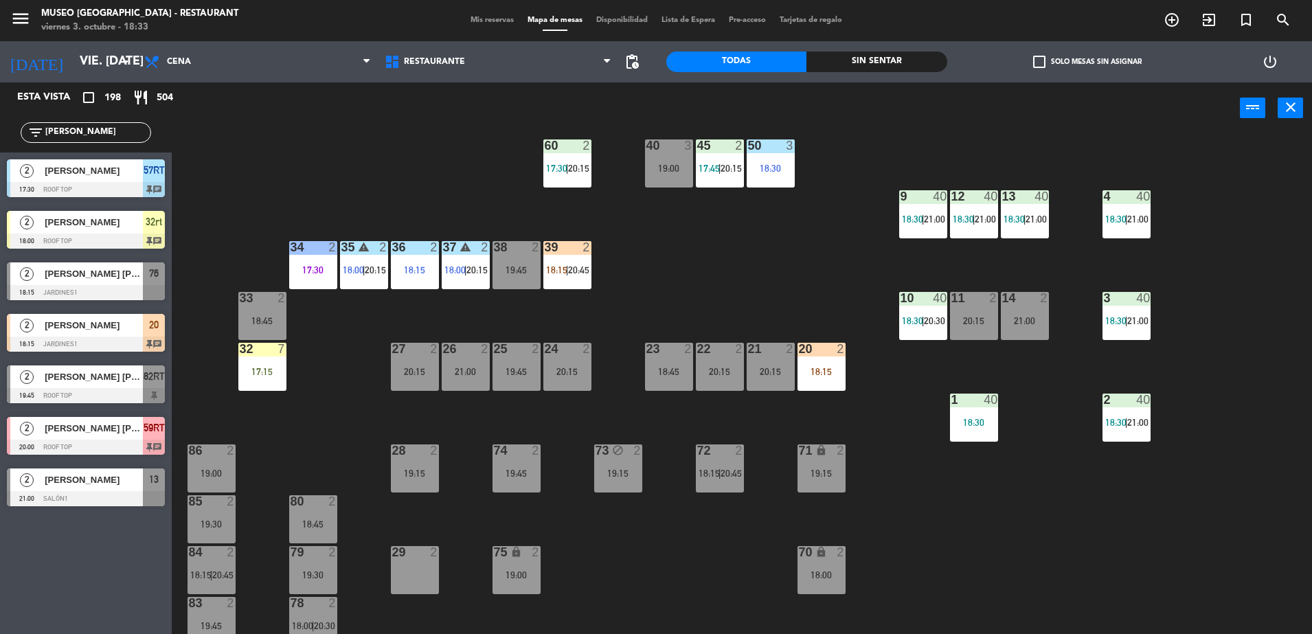
scroll to position [0, 0]
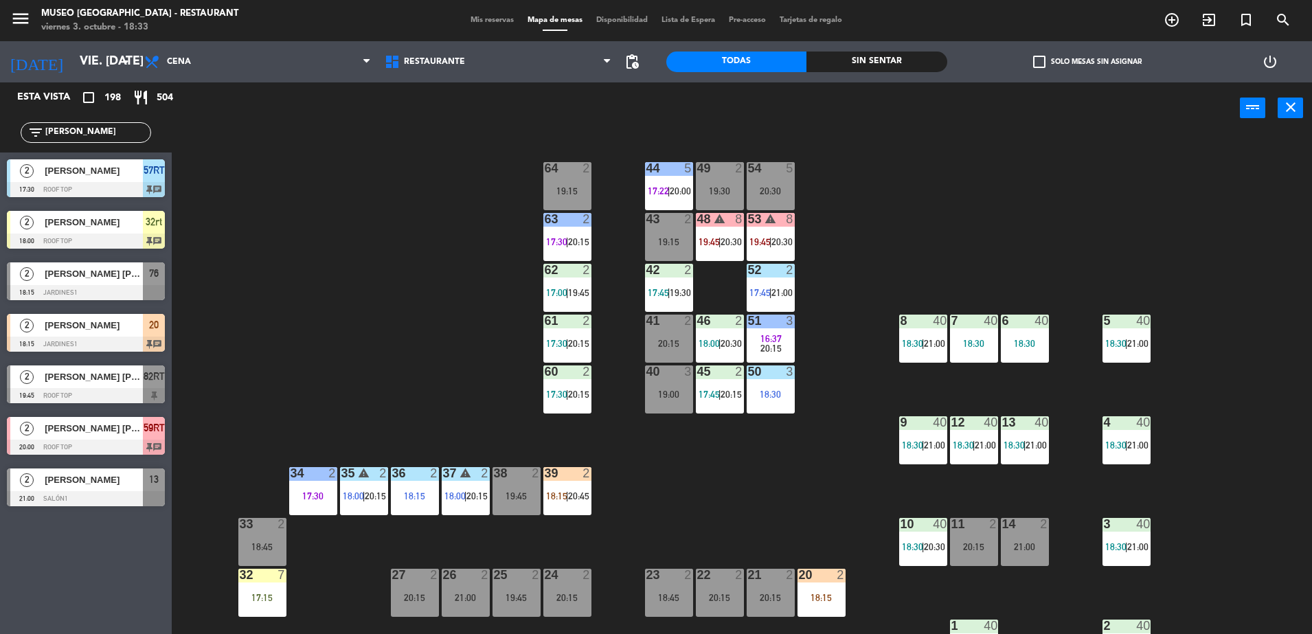
click at [120, 129] on input "jos" at bounding box center [97, 132] width 106 height 15
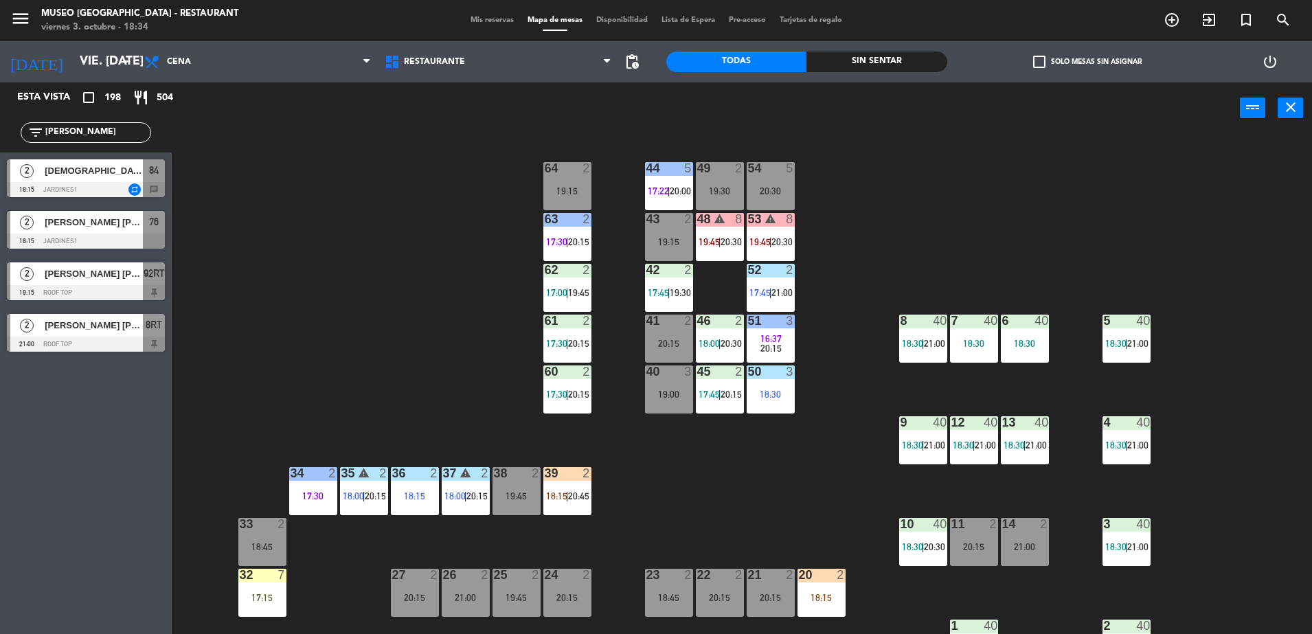
type input "CARR"
click at [126, 190] on div at bounding box center [86, 189] width 158 height 15
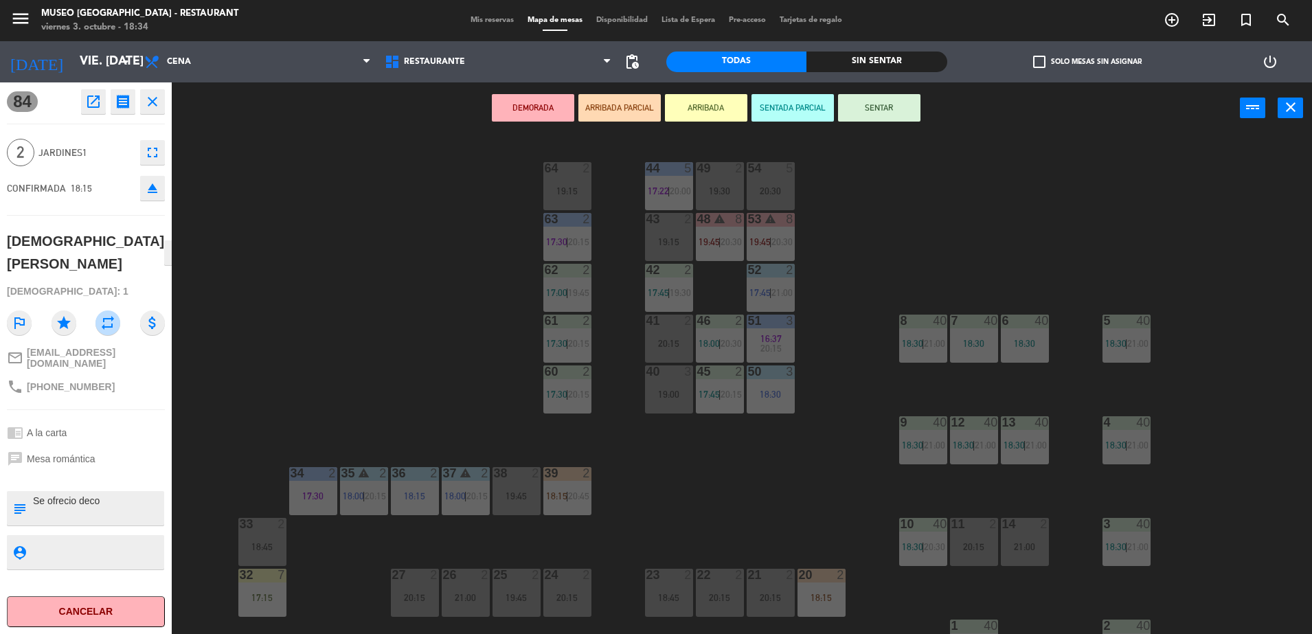
click at [270, 420] on div "44 5 17:22 | 20:00 49 2 19:30 54 5 20:30 64 2 19:15 48 warning 8 19:45 | 20:30 …" at bounding box center [748, 387] width 1127 height 500
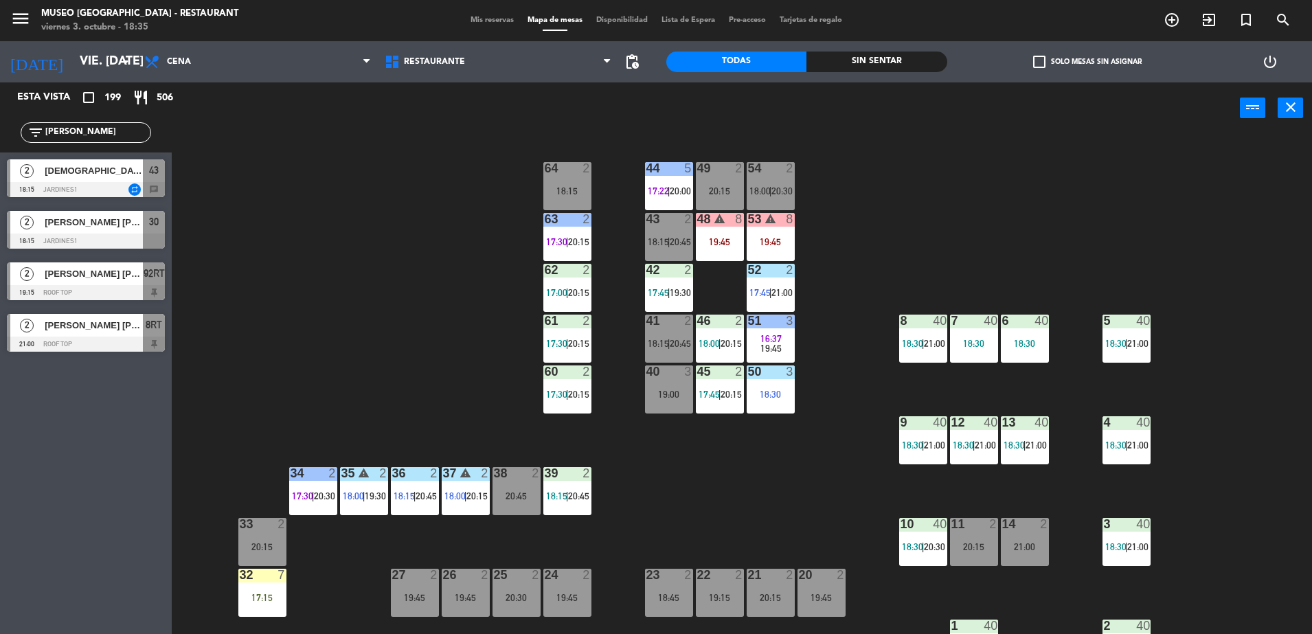
click at [92, 131] on input "CARR" at bounding box center [97, 132] width 106 height 15
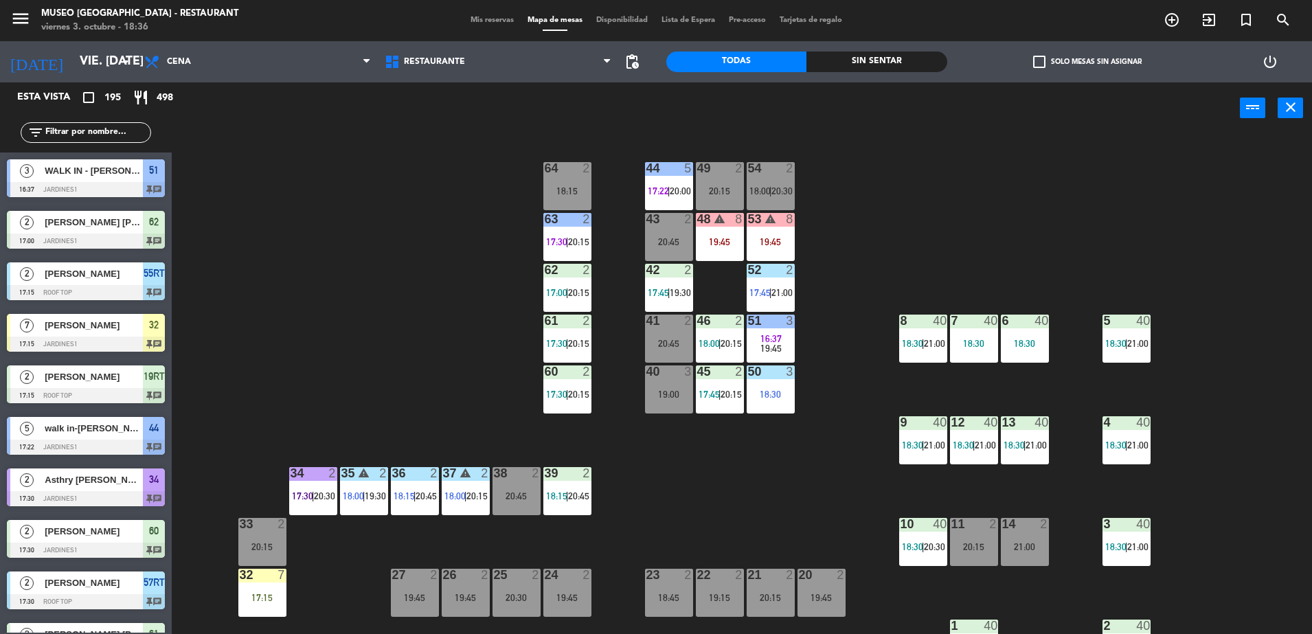
click at [63, 129] on input "text" at bounding box center [97, 132] width 106 height 15
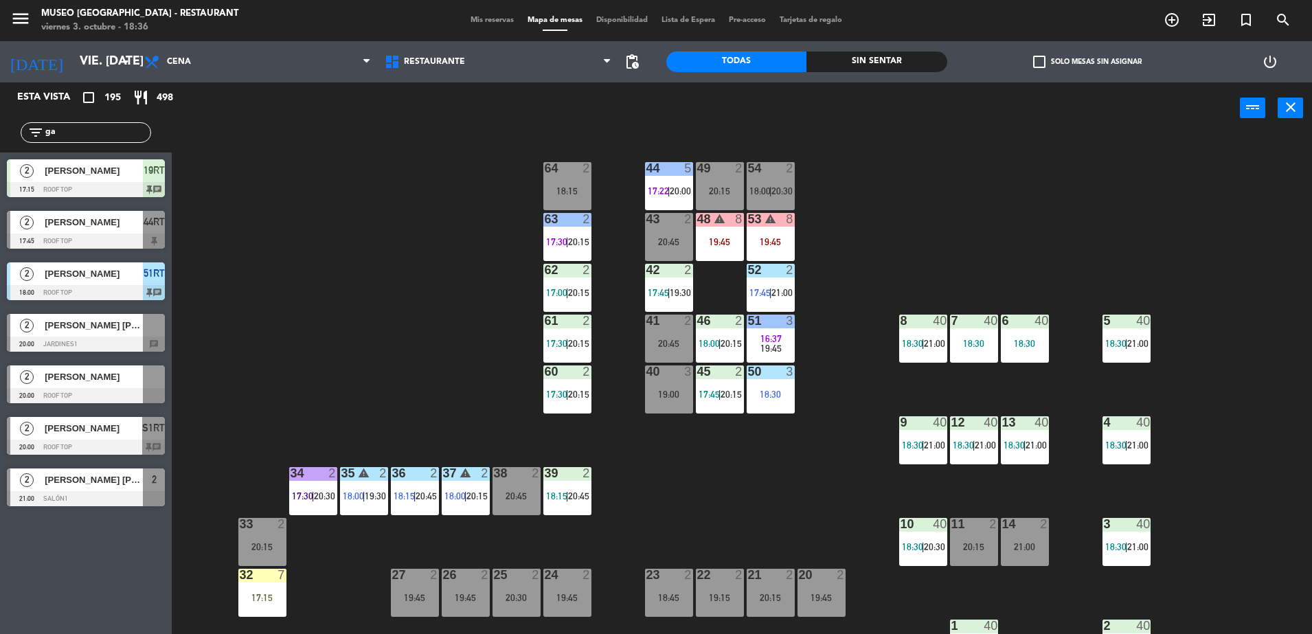
type input "g"
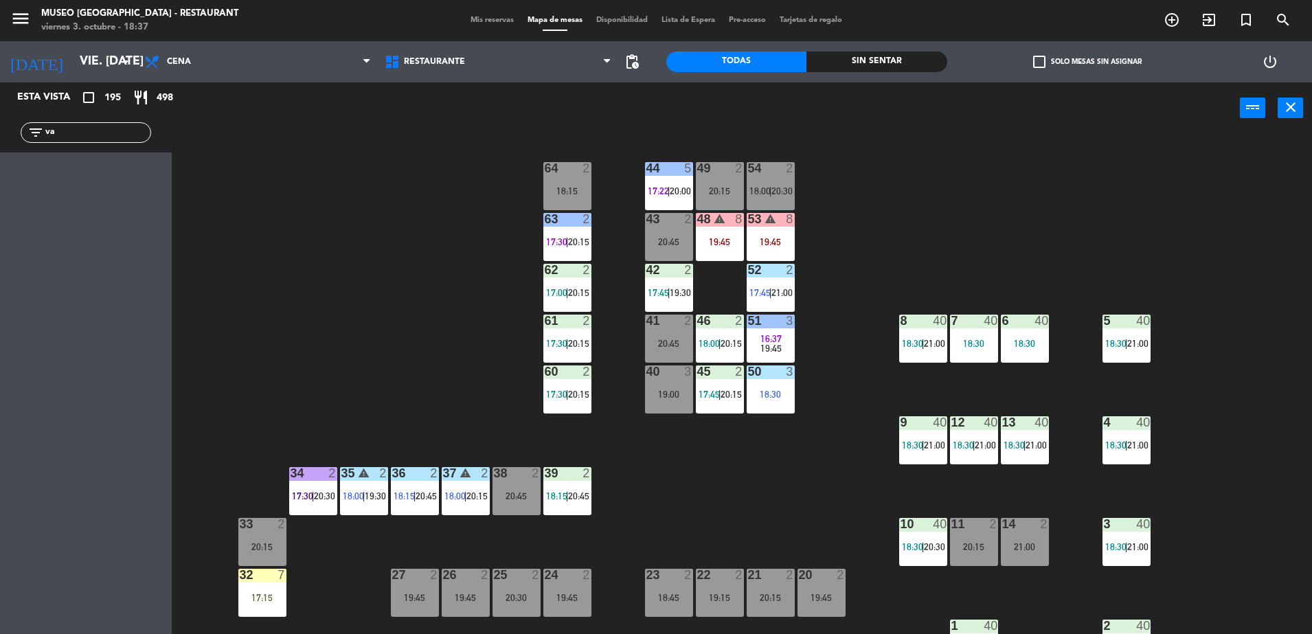
type input "v"
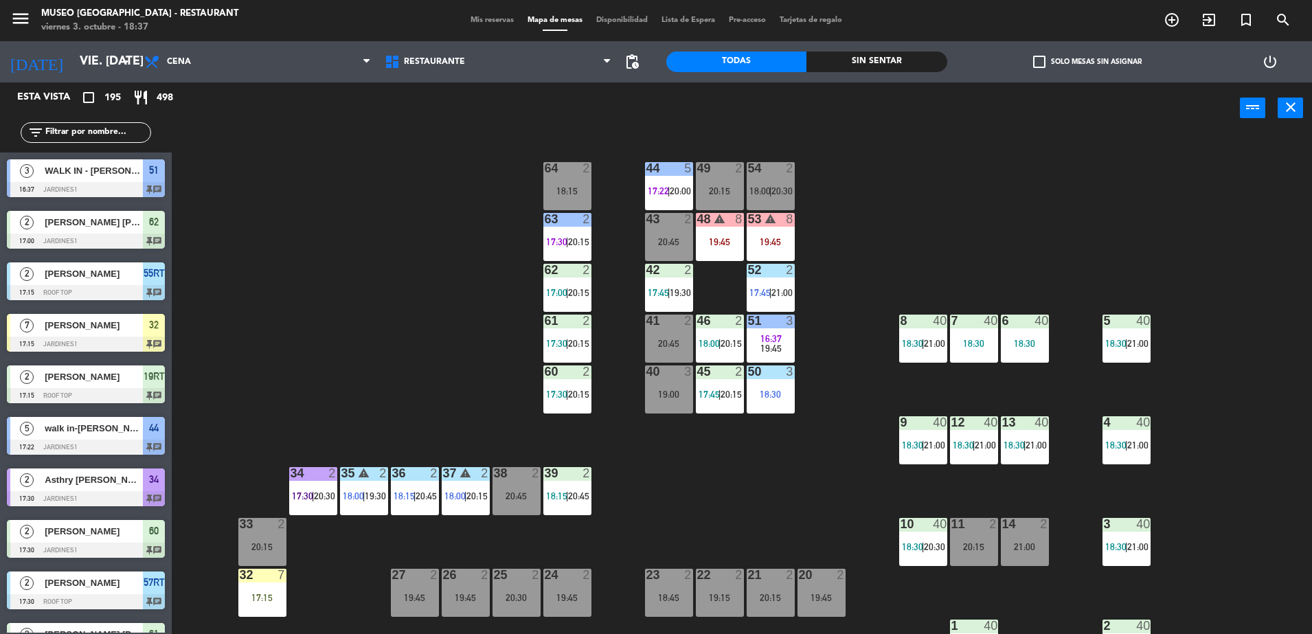
scroll to position [378, 0]
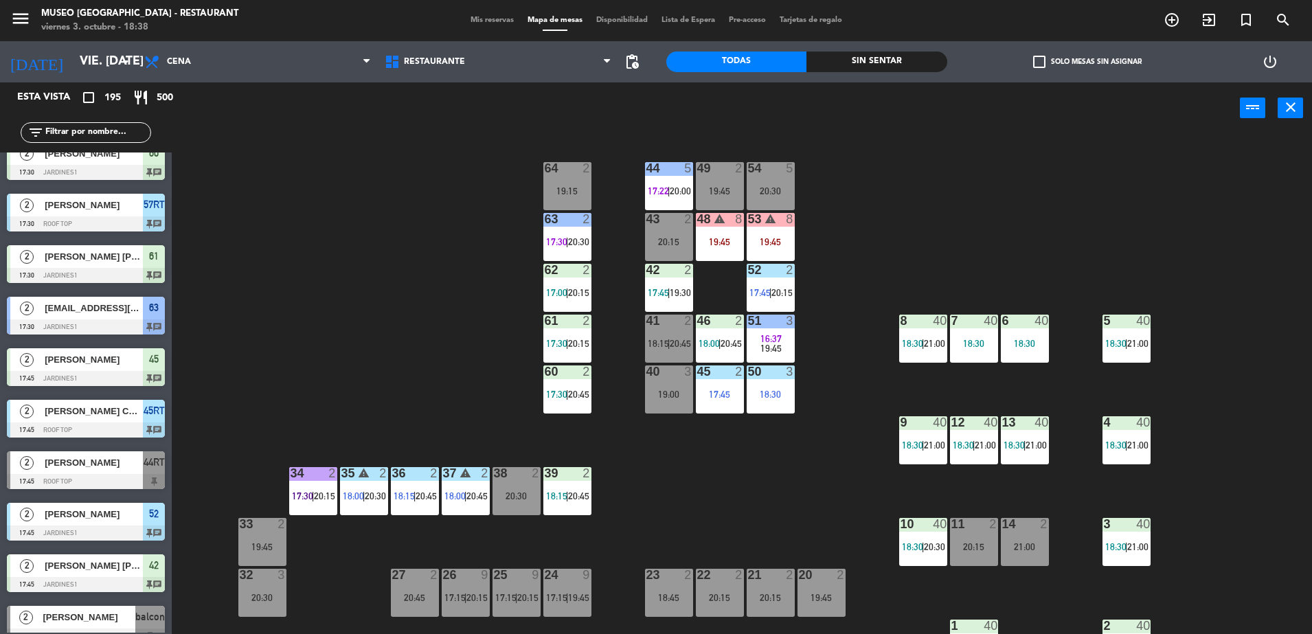
click at [86, 128] on input "text" at bounding box center [97, 132] width 106 height 15
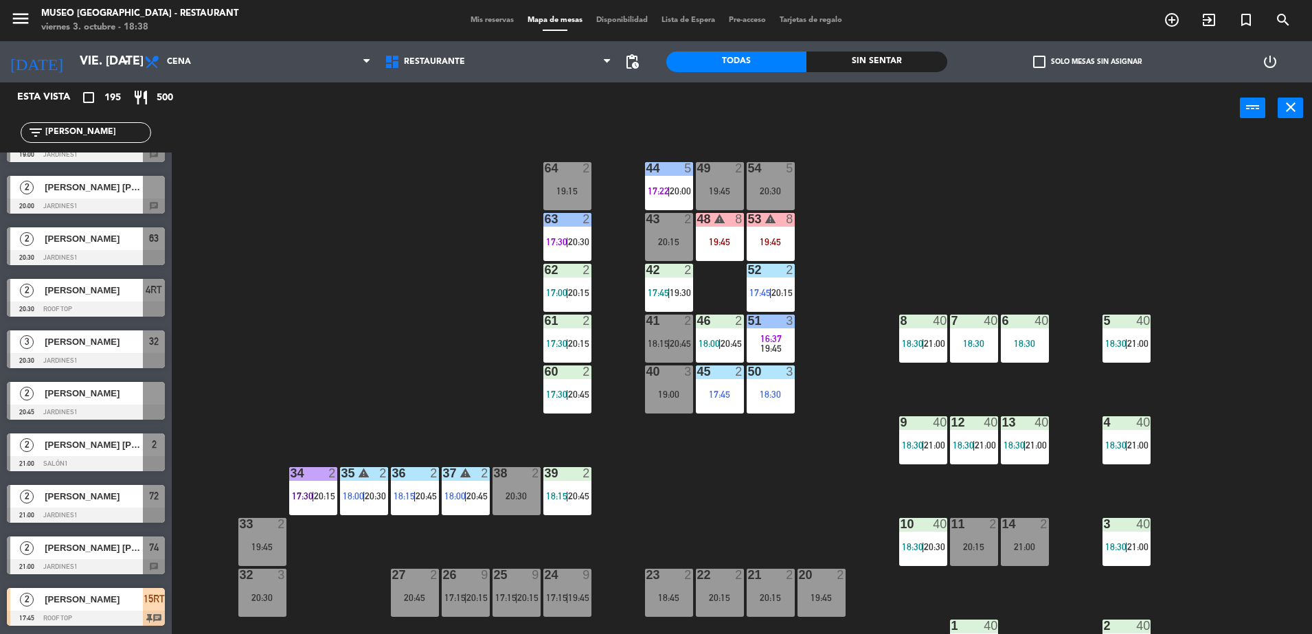
scroll to position [0, 0]
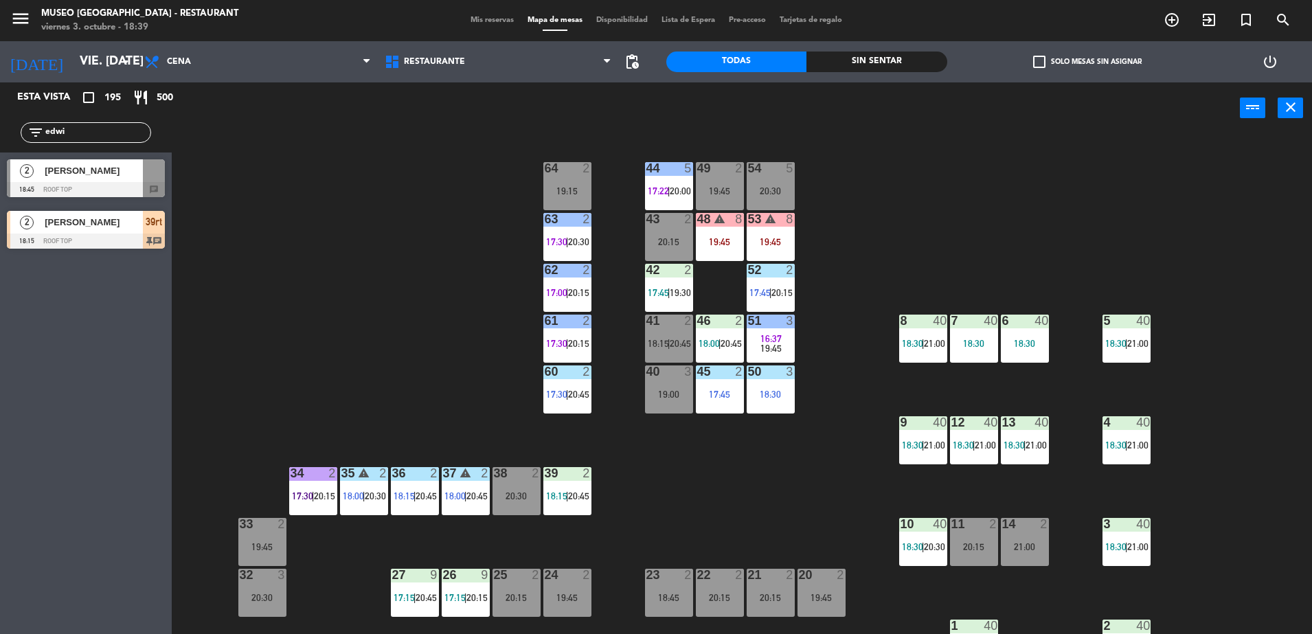
click at [117, 135] on input "edwi" at bounding box center [97, 132] width 106 height 15
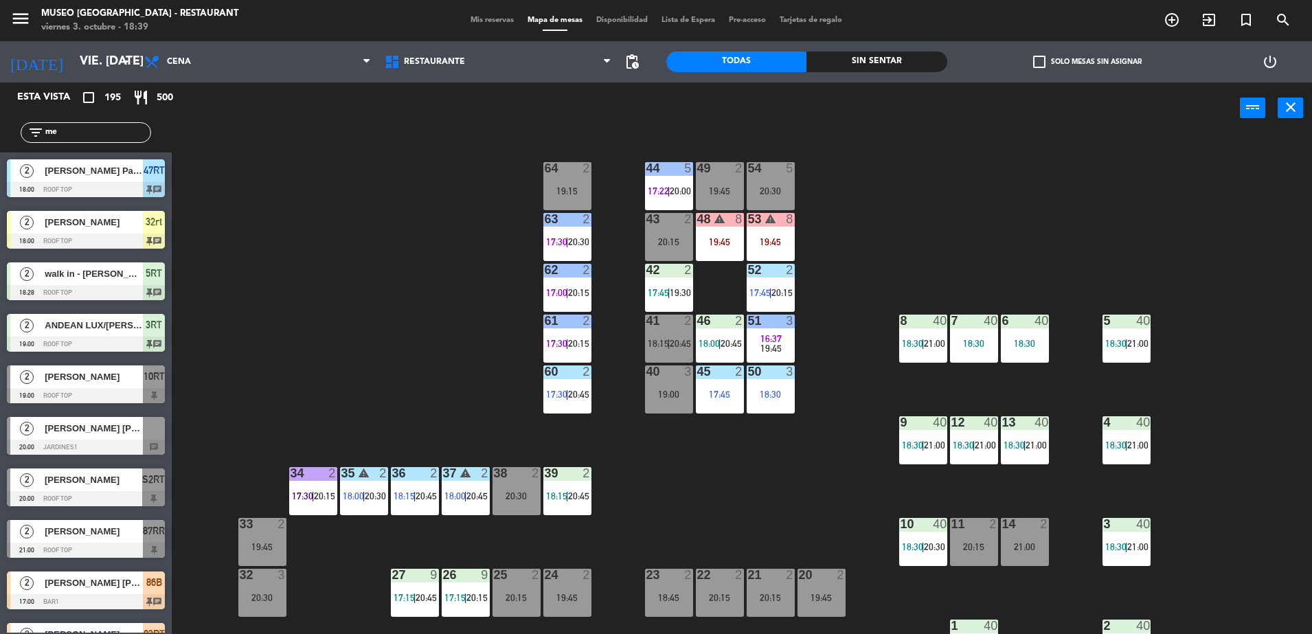
type input "m"
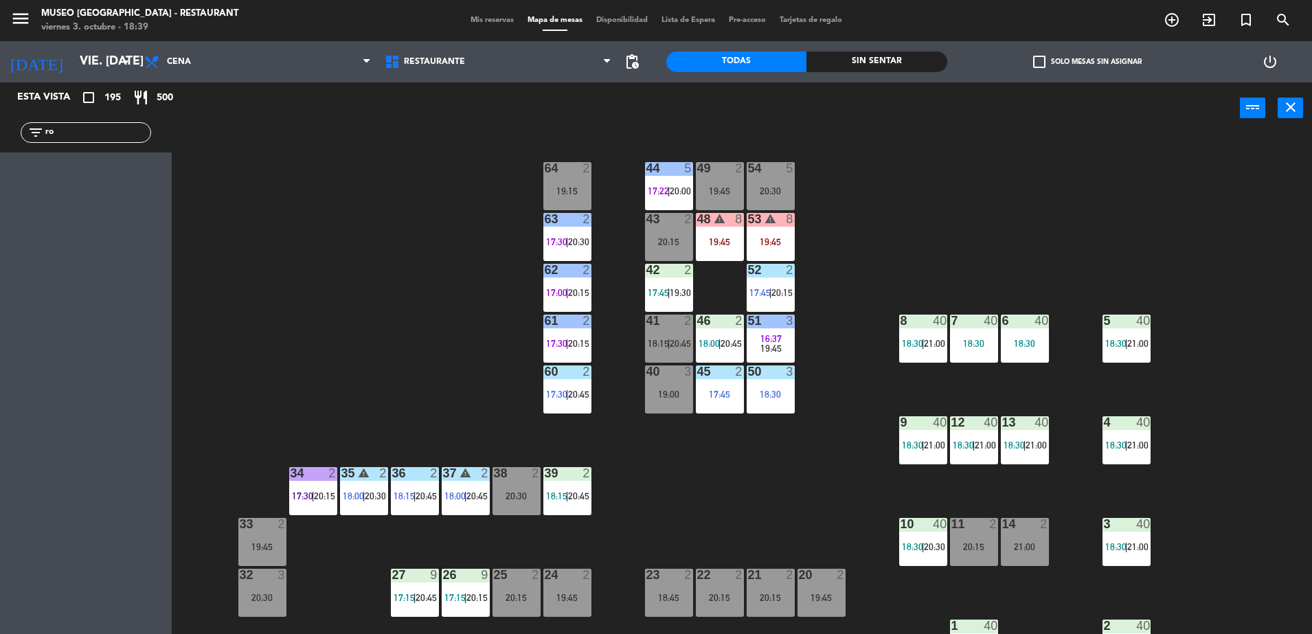
type input "r"
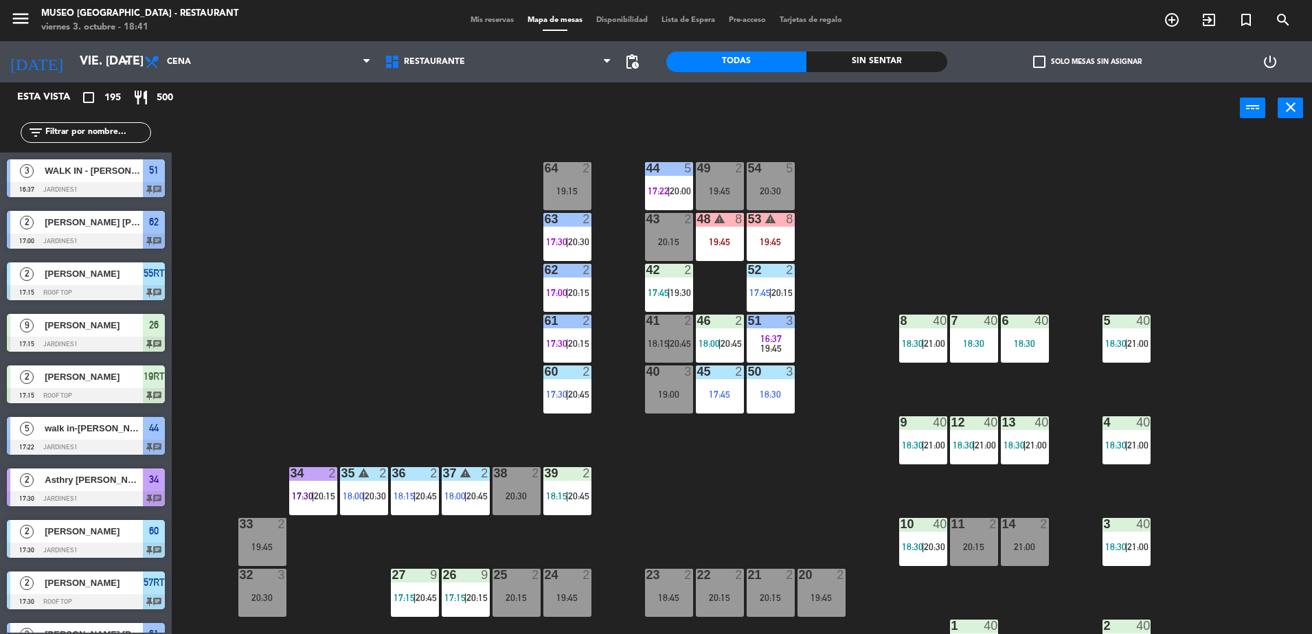
click at [130, 128] on input "text" at bounding box center [97, 132] width 106 height 15
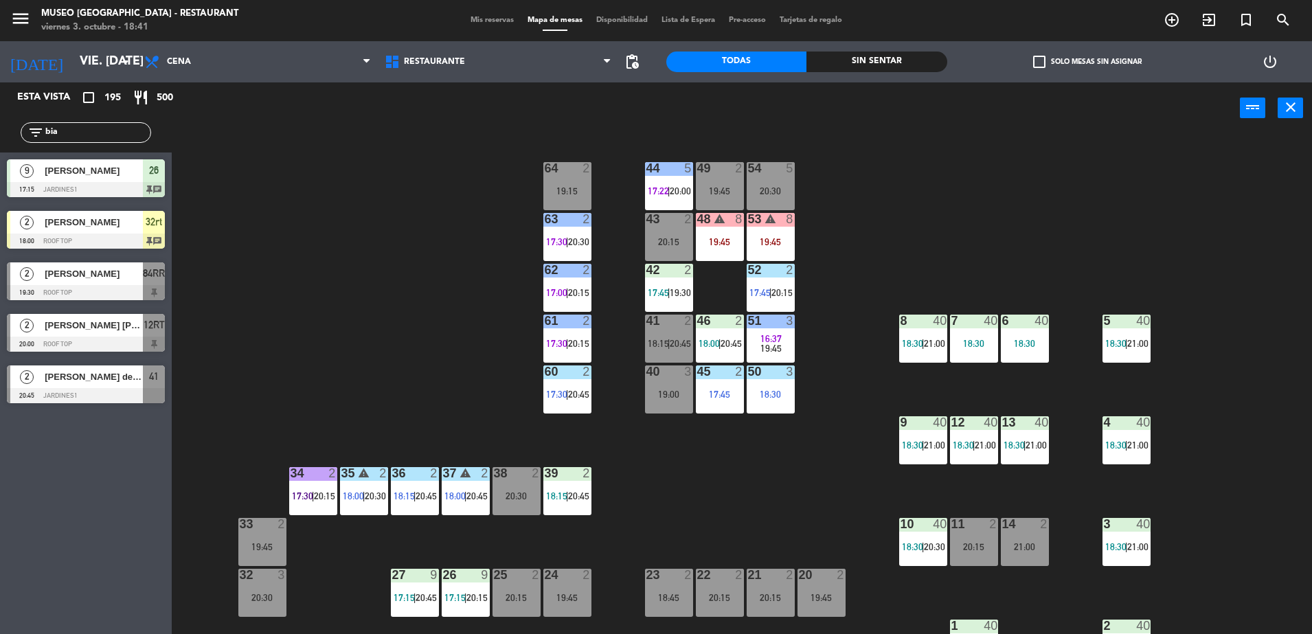
type input "bian"
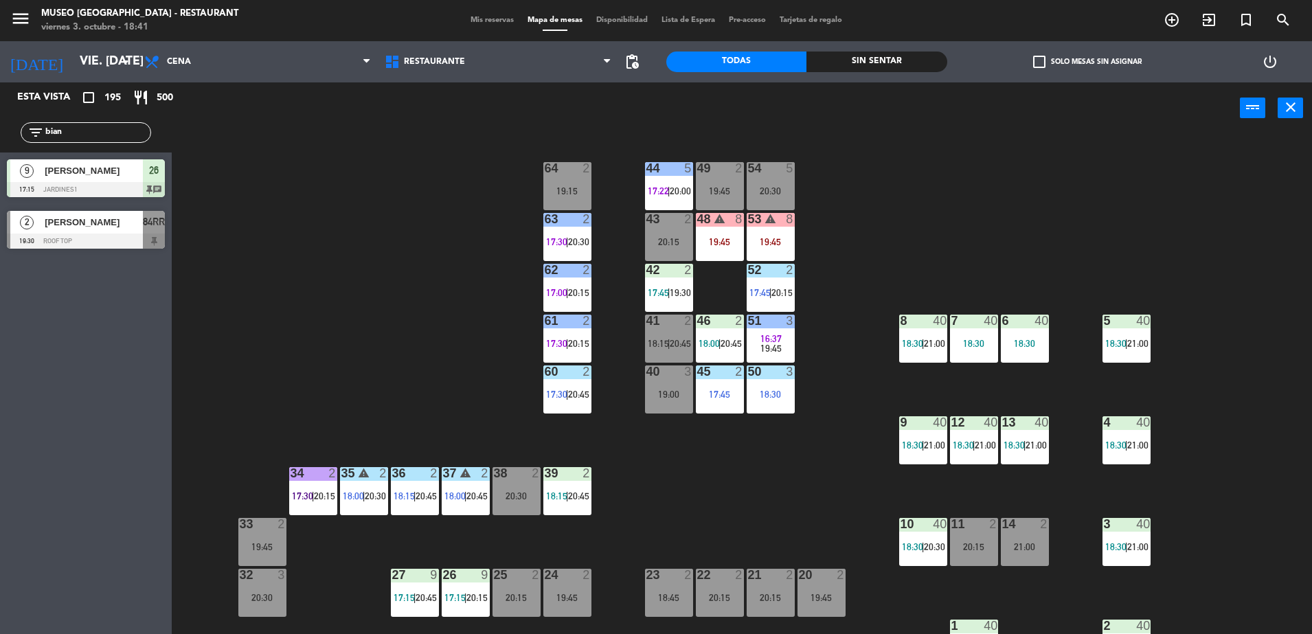
click at [130, 131] on input "bian" at bounding box center [97, 132] width 106 height 15
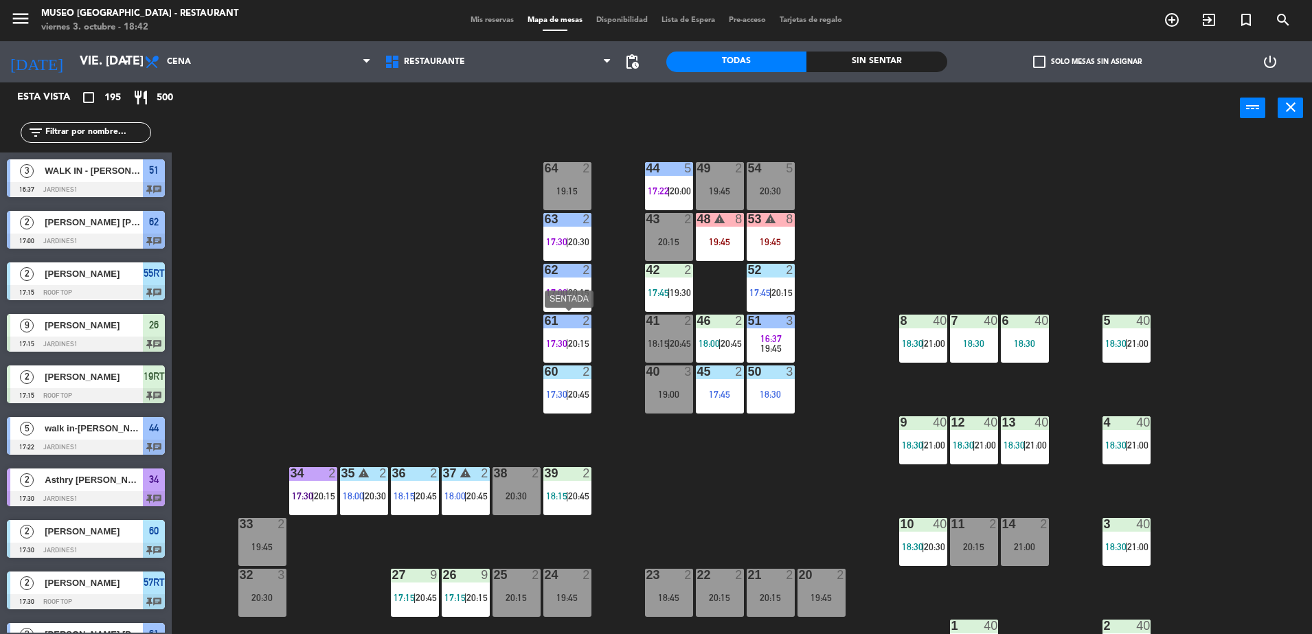
scroll to position [155, 0]
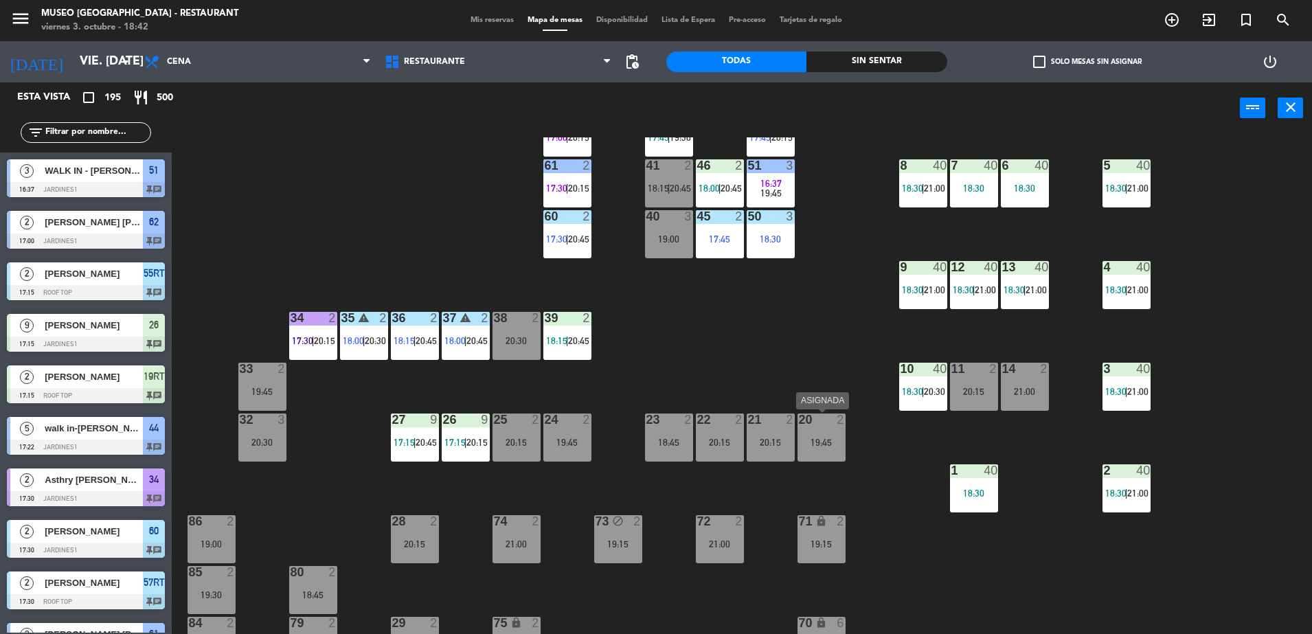
click at [830, 441] on div "19:45" at bounding box center [821, 443] width 48 height 10
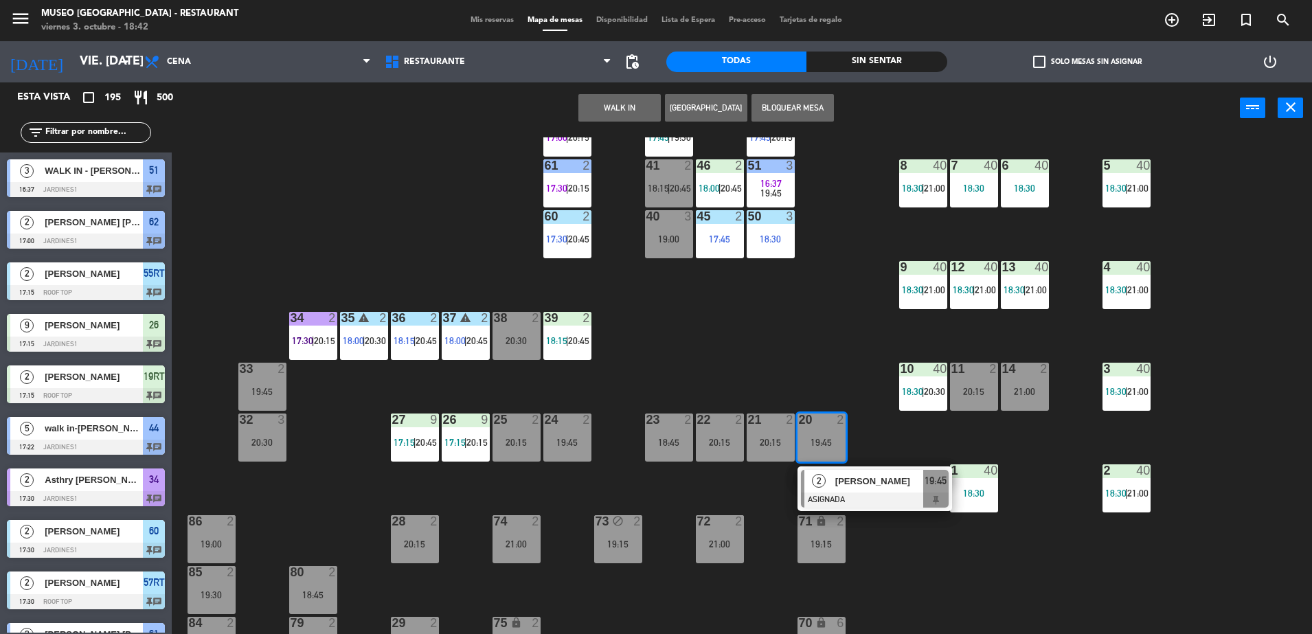
click at [607, 103] on button "WALK IN" at bounding box center [619, 107] width 82 height 27
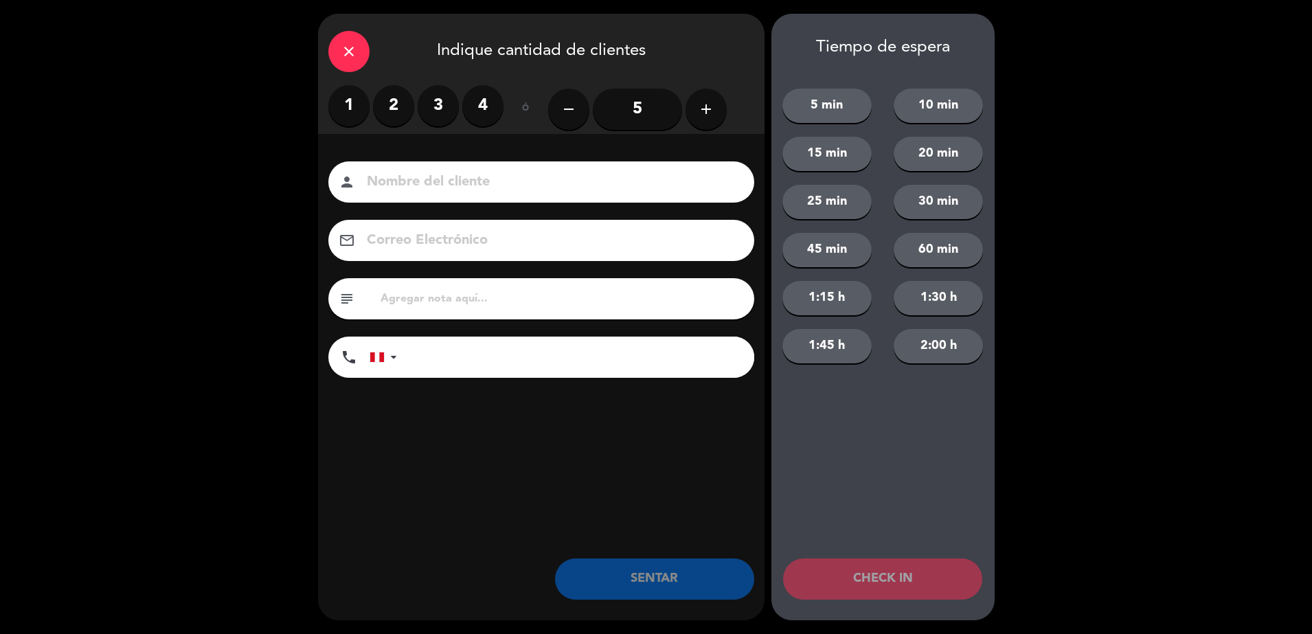
click at [342, 111] on label "1" at bounding box center [348, 105] width 41 height 41
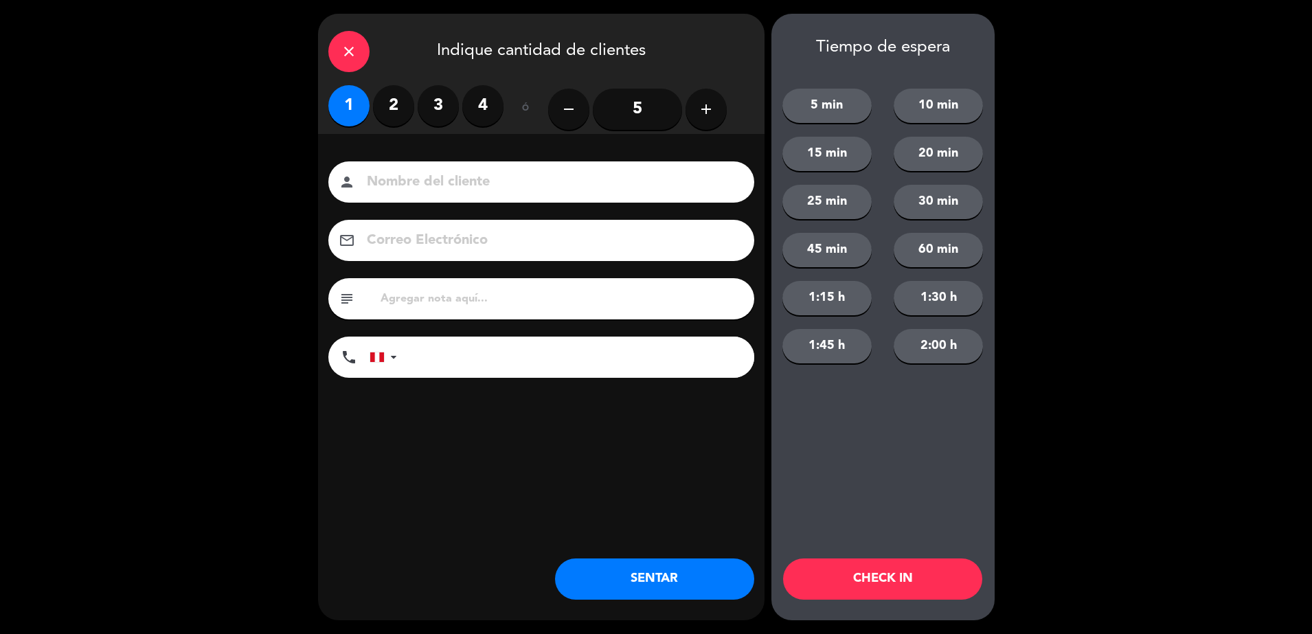
click at [416, 191] on input at bounding box center [550, 182] width 371 height 24
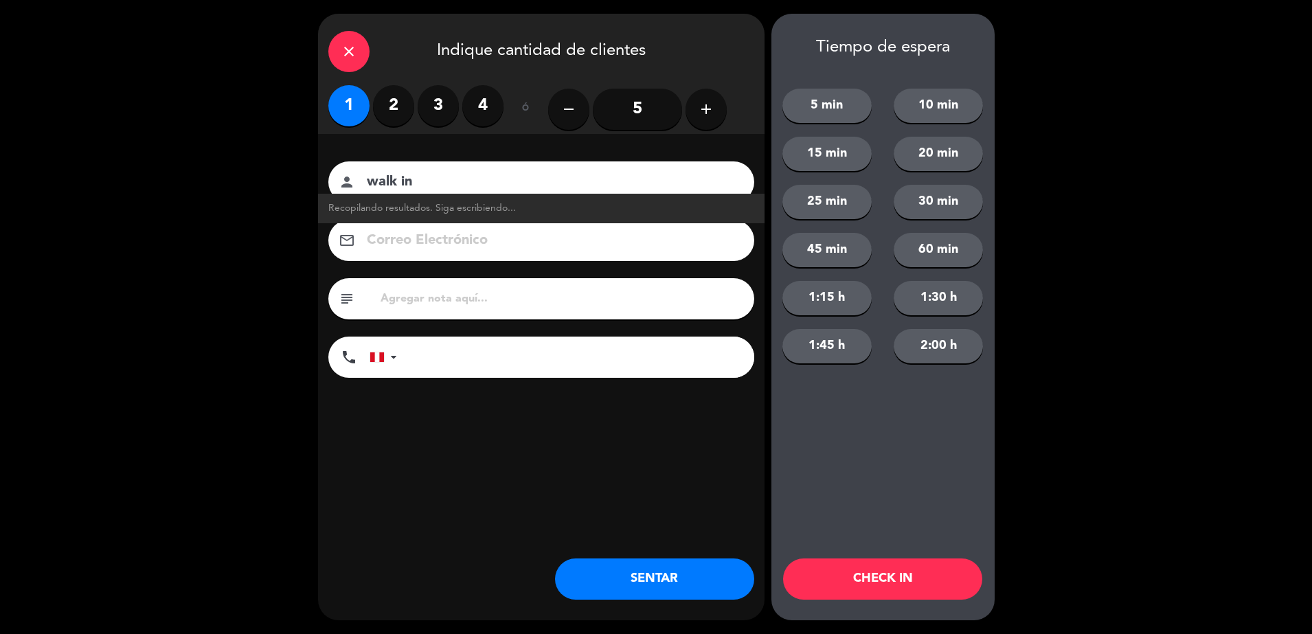
type input "walk in"
click at [361, 58] on div "close" at bounding box center [348, 51] width 41 height 41
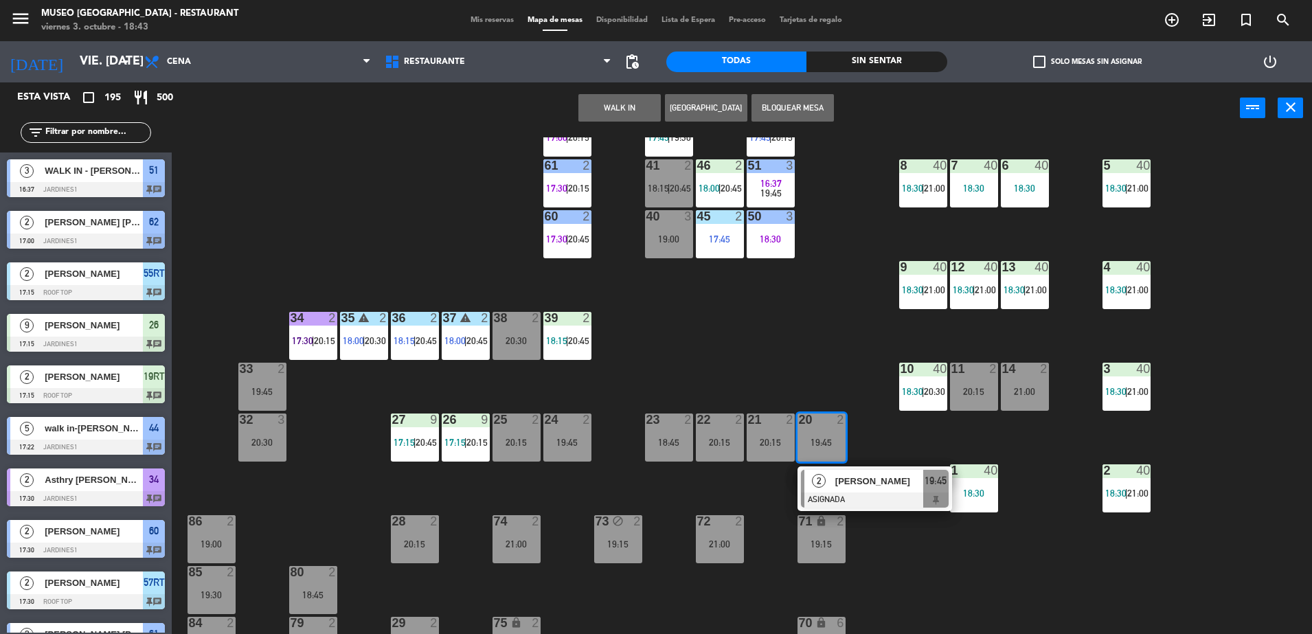
click at [127, 205] on div "2 cristofer stiv nazario chancafe 17:00 Jardines1 62 chat" at bounding box center [86, 230] width 172 height 52
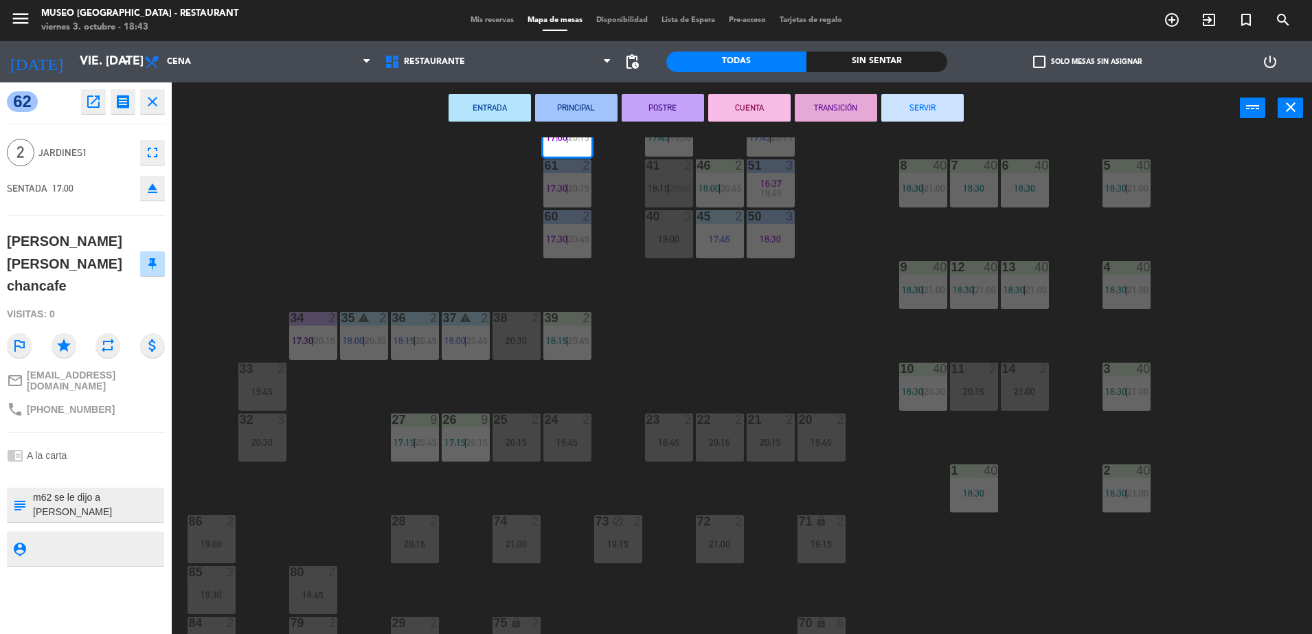
click at [255, 227] on div "44 5 17:22 | 20:00 49 2 19:45 54 5 20:30 64 2 19:15 48 warning 8 19:45 53 warni…" at bounding box center [748, 387] width 1127 height 500
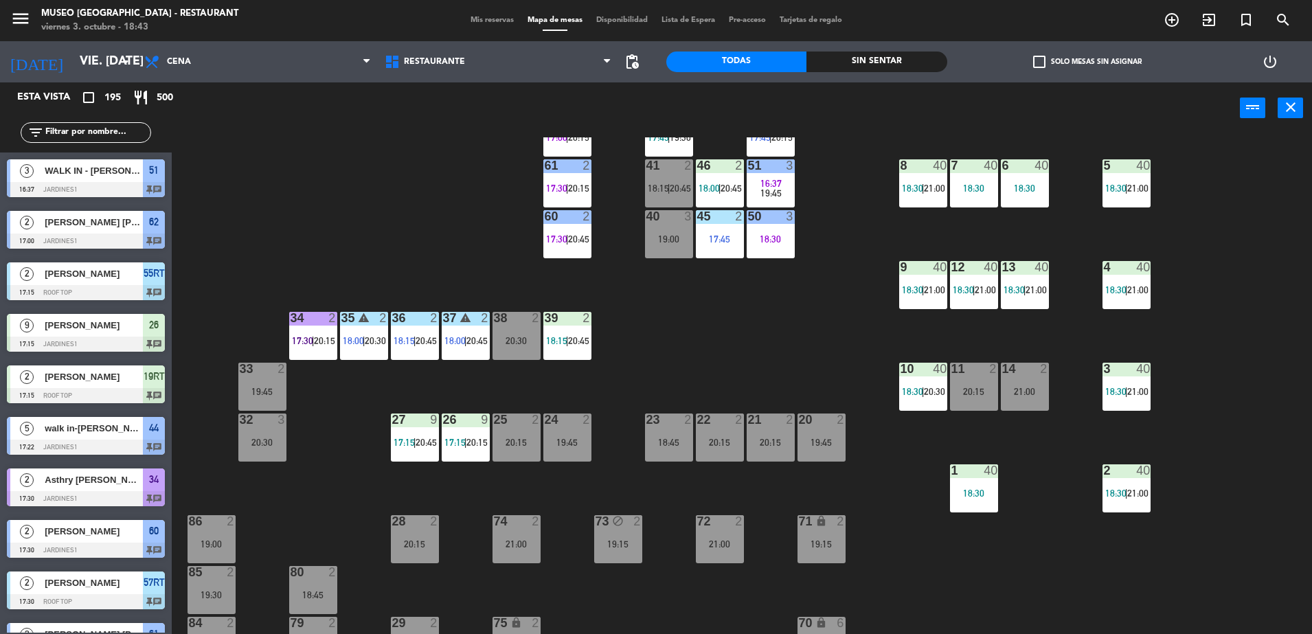
click at [93, 128] on input "text" at bounding box center [97, 132] width 106 height 15
type input "w"
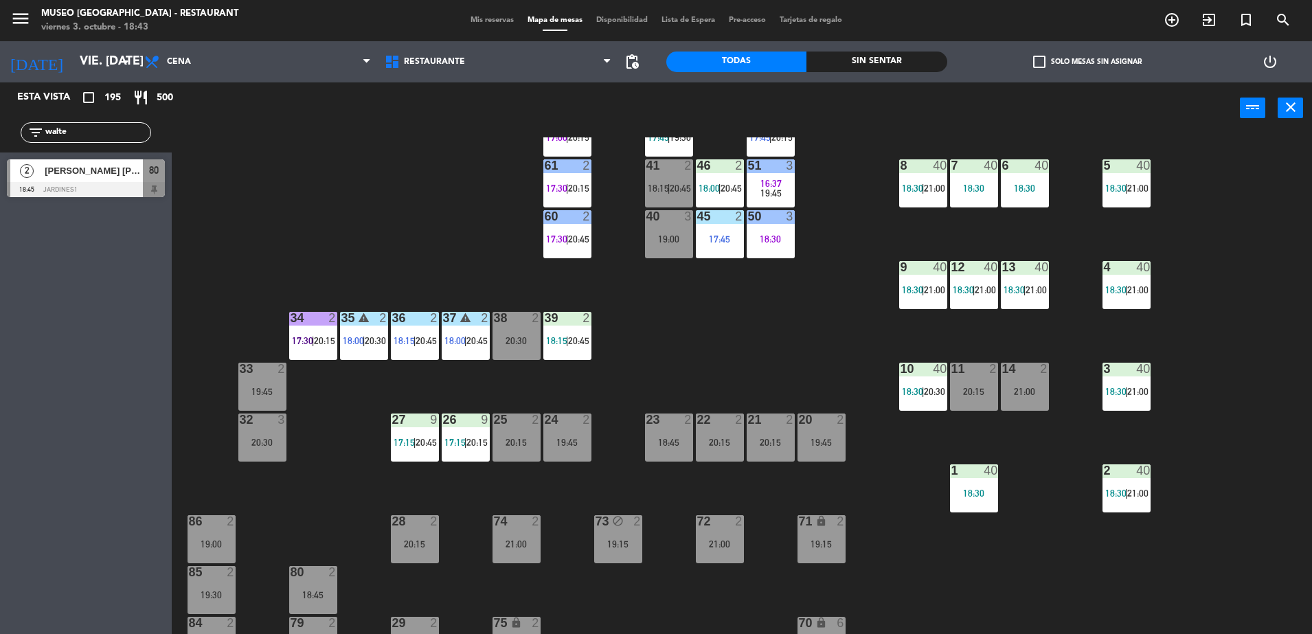
type input "walte"
click at [117, 177] on span "[PERSON_NAME] [PERSON_NAME]" at bounding box center [94, 170] width 98 height 14
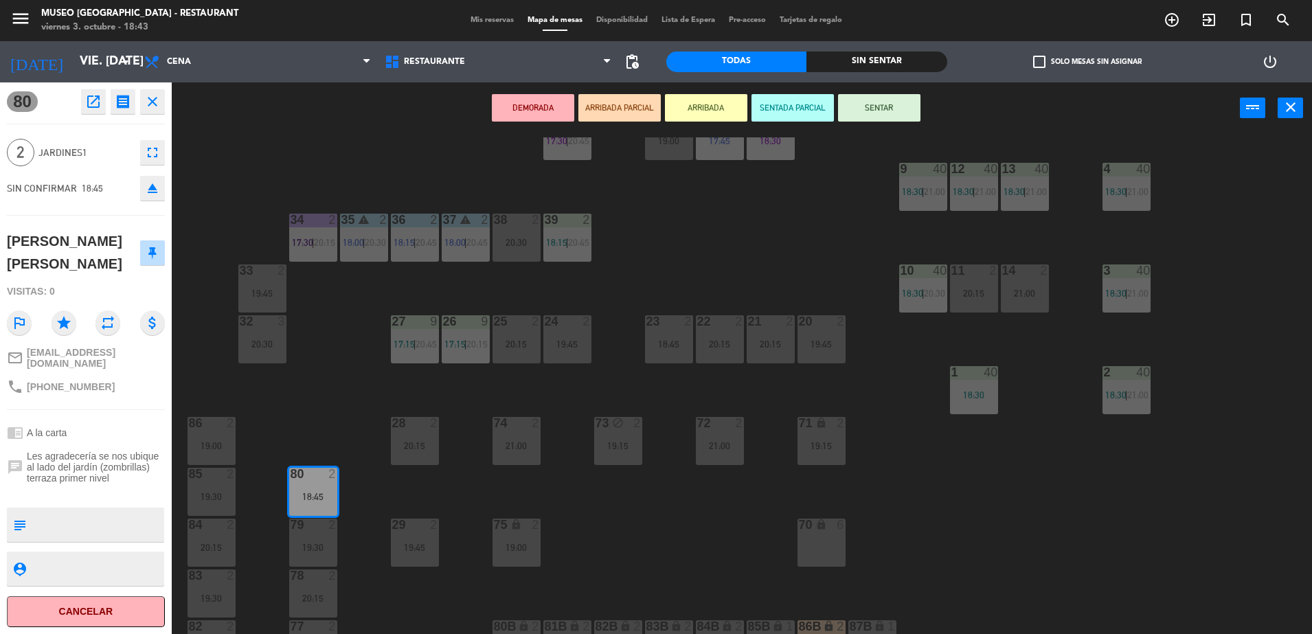
scroll to position [258, 0]
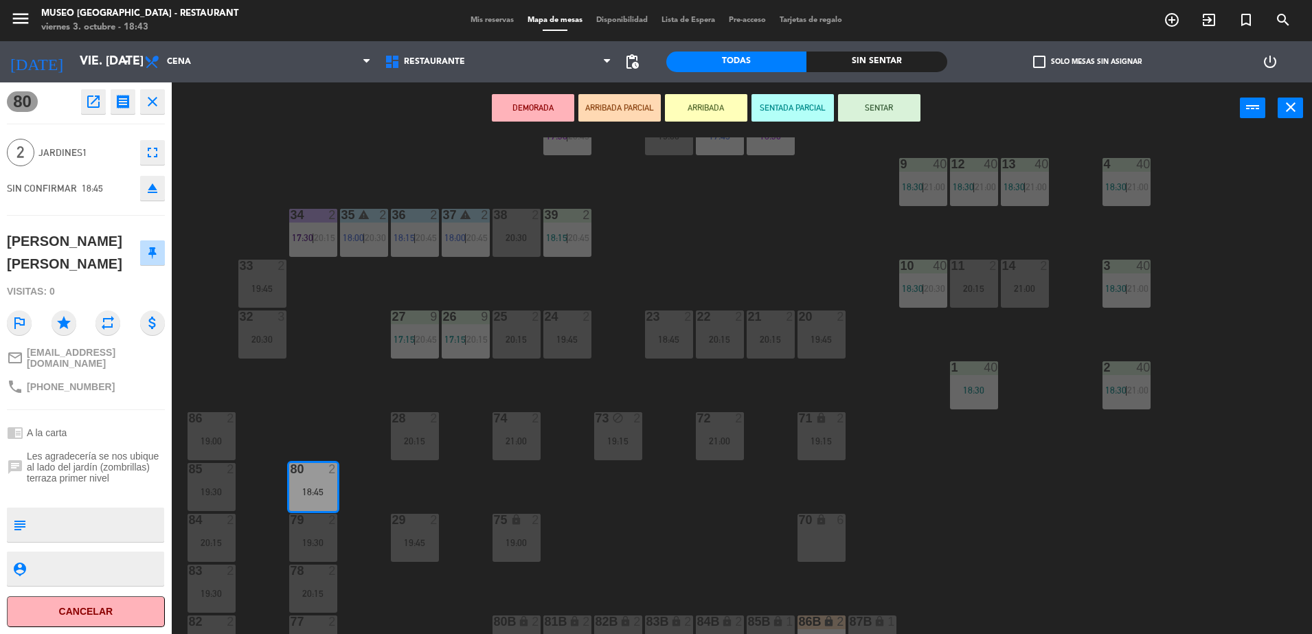
click at [623, 109] on button "ARRIBADA PARCIAL" at bounding box center [619, 107] width 82 height 27
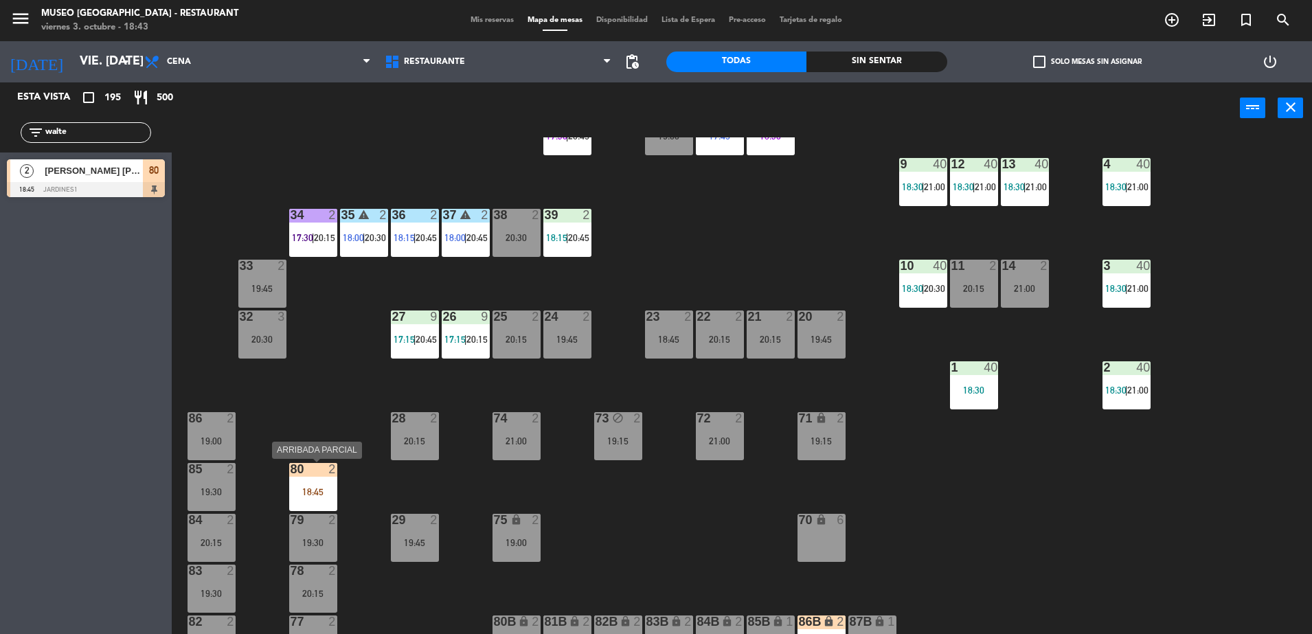
click at [313, 483] on div "80 2 18:45" at bounding box center [313, 487] width 48 height 48
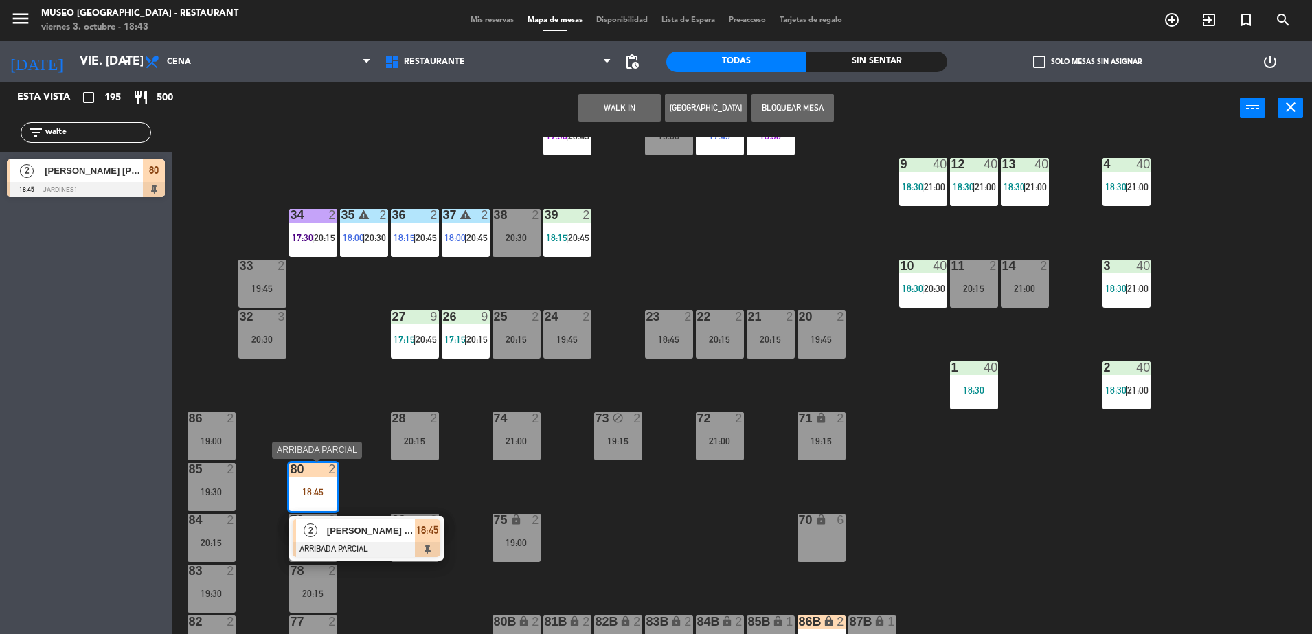
click at [356, 529] on span "[PERSON_NAME]" at bounding box center [371, 530] width 88 height 14
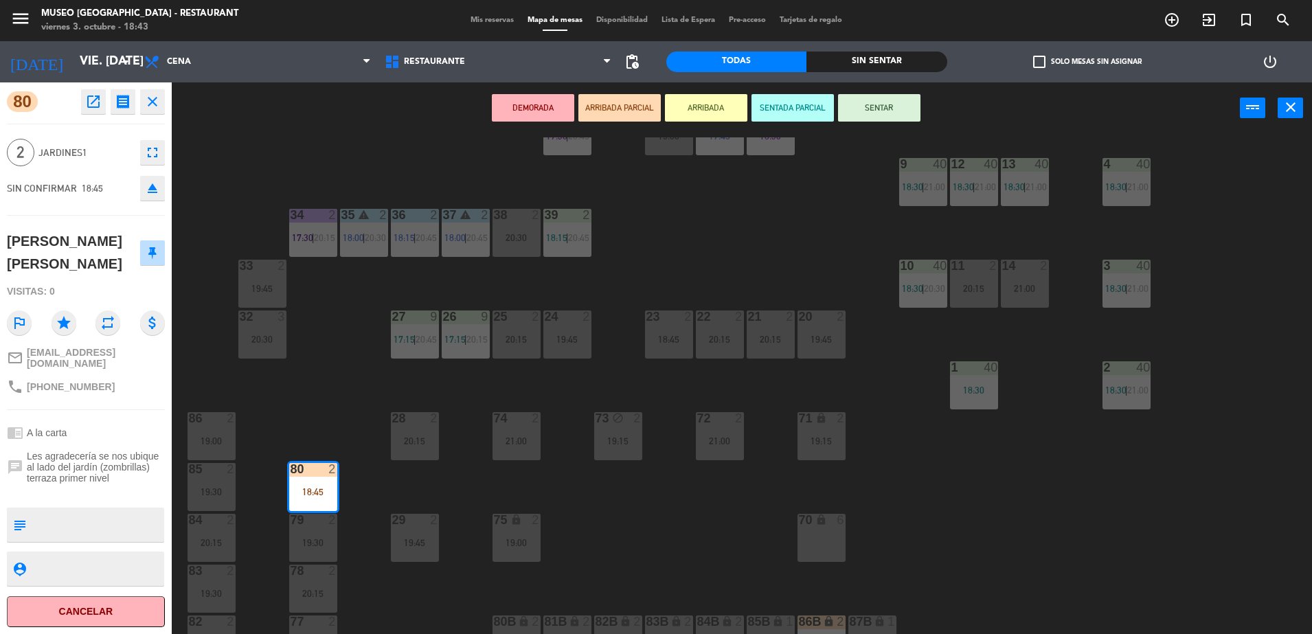
click at [341, 434] on div "44 5 17:22 | 20:00 49 2 19:45 54 5 20:30 64 2 19:15 48 warning 8 19:45 53 warni…" at bounding box center [748, 387] width 1127 height 500
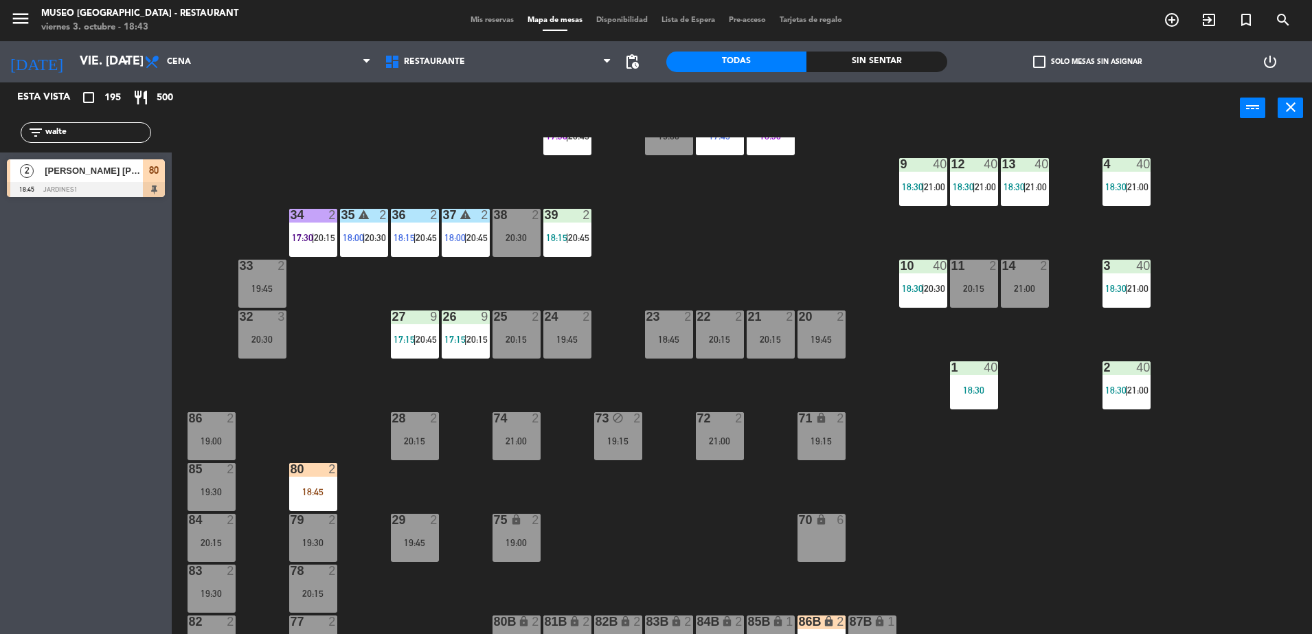
click at [246, 193] on div "44 5 17:22 | 20:00 49 2 19:45 54 5 20:30 64 2 19:15 48 warning 8 19:45 53 warni…" at bounding box center [748, 387] width 1127 height 500
click at [114, 139] on input "walte" at bounding box center [97, 132] width 106 height 15
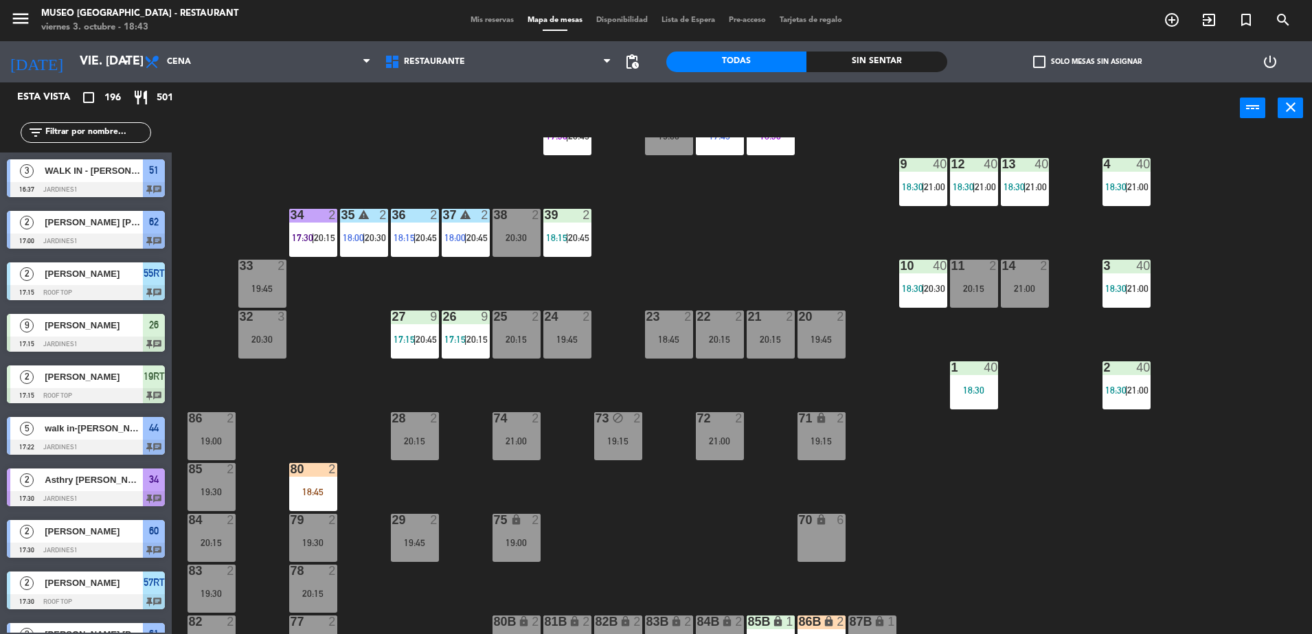
scroll to position [0, 0]
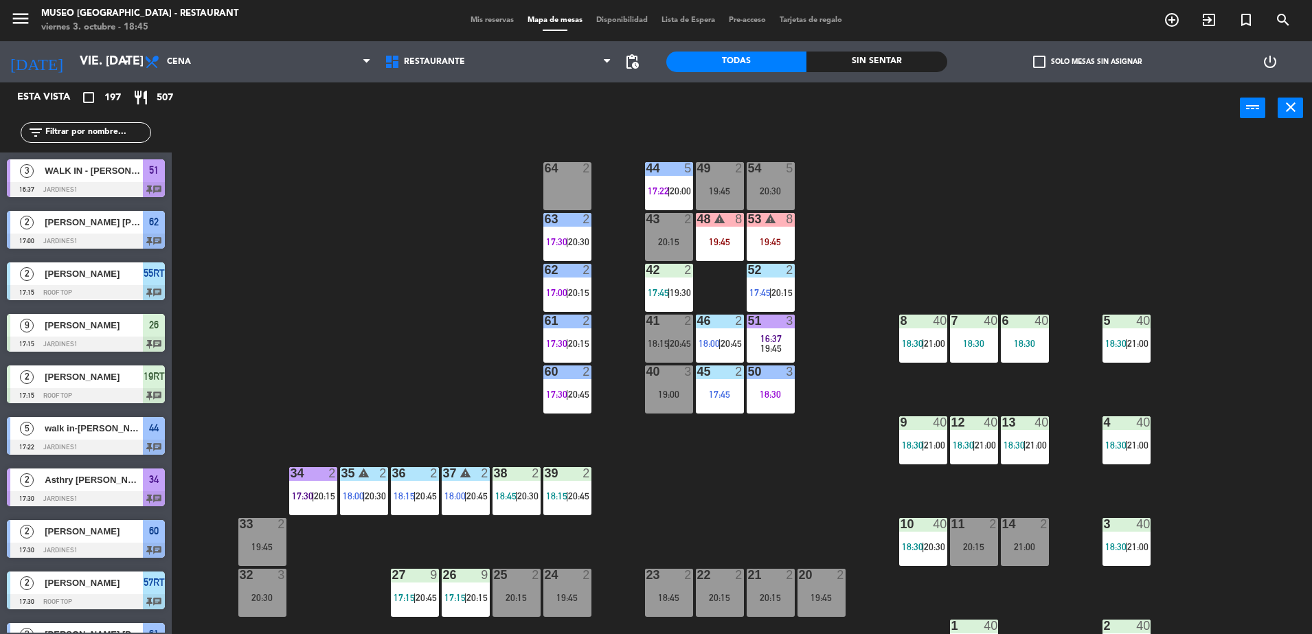
click at [91, 126] on input "text" at bounding box center [97, 132] width 106 height 15
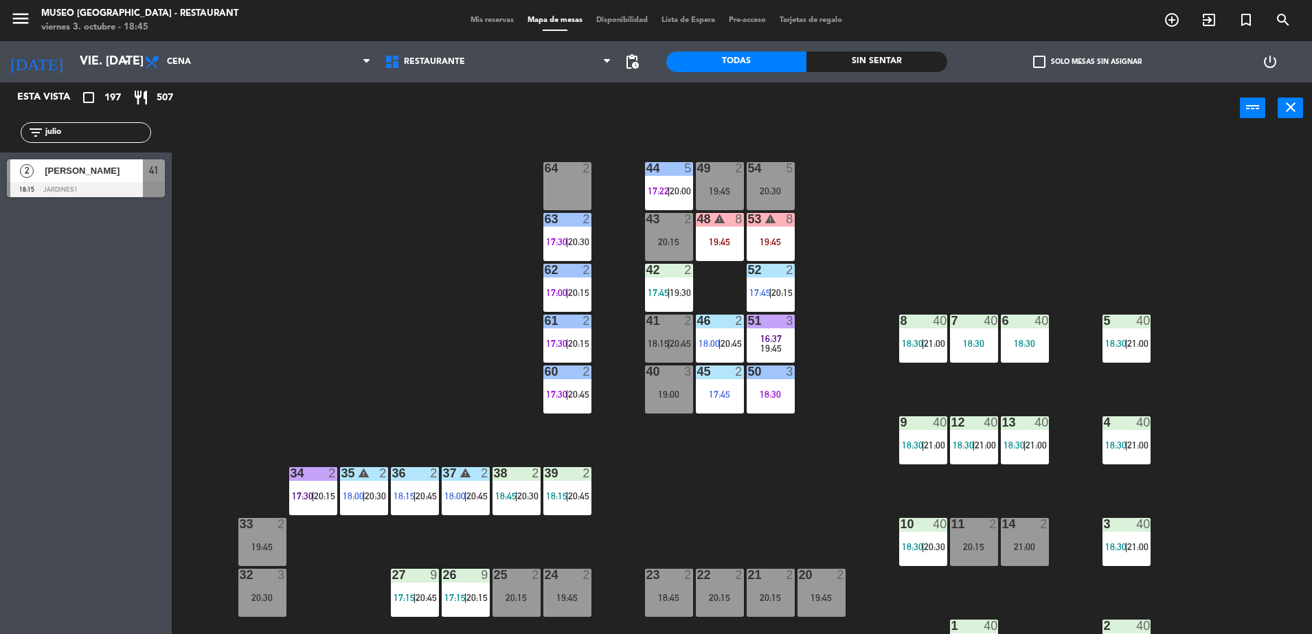
type input "julio"
click at [118, 179] on div "Julio Gonzalez" at bounding box center [93, 170] width 100 height 23
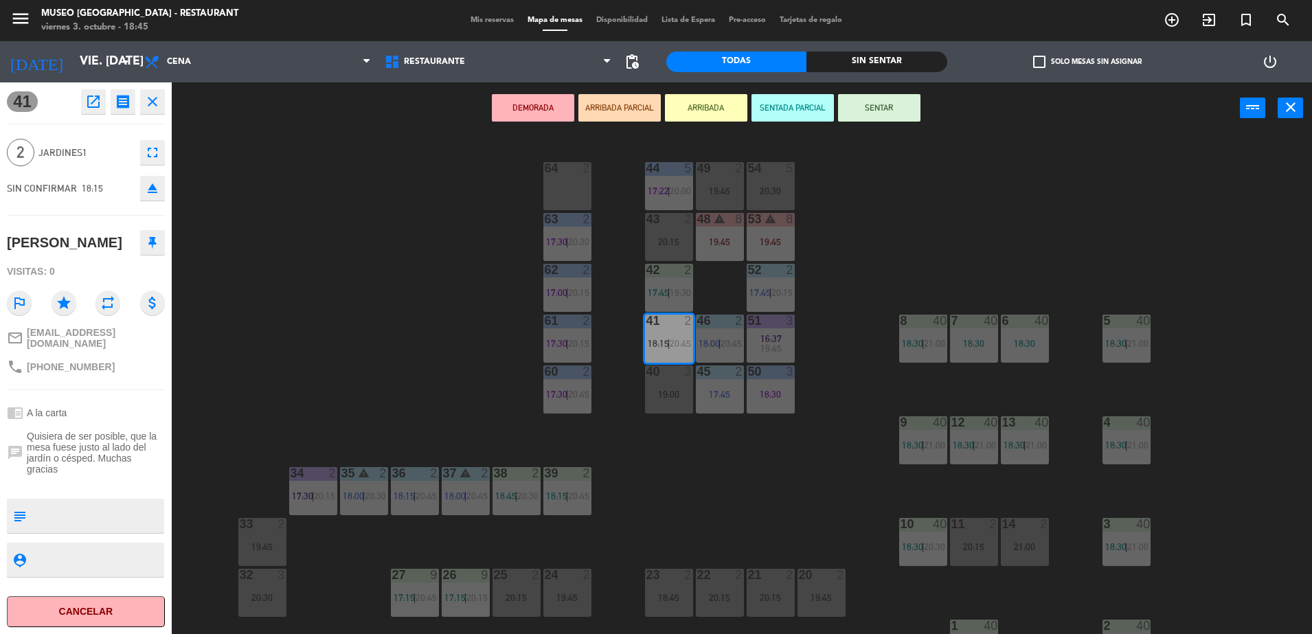
click at [559, 201] on div "64 2" at bounding box center [567, 186] width 48 height 48
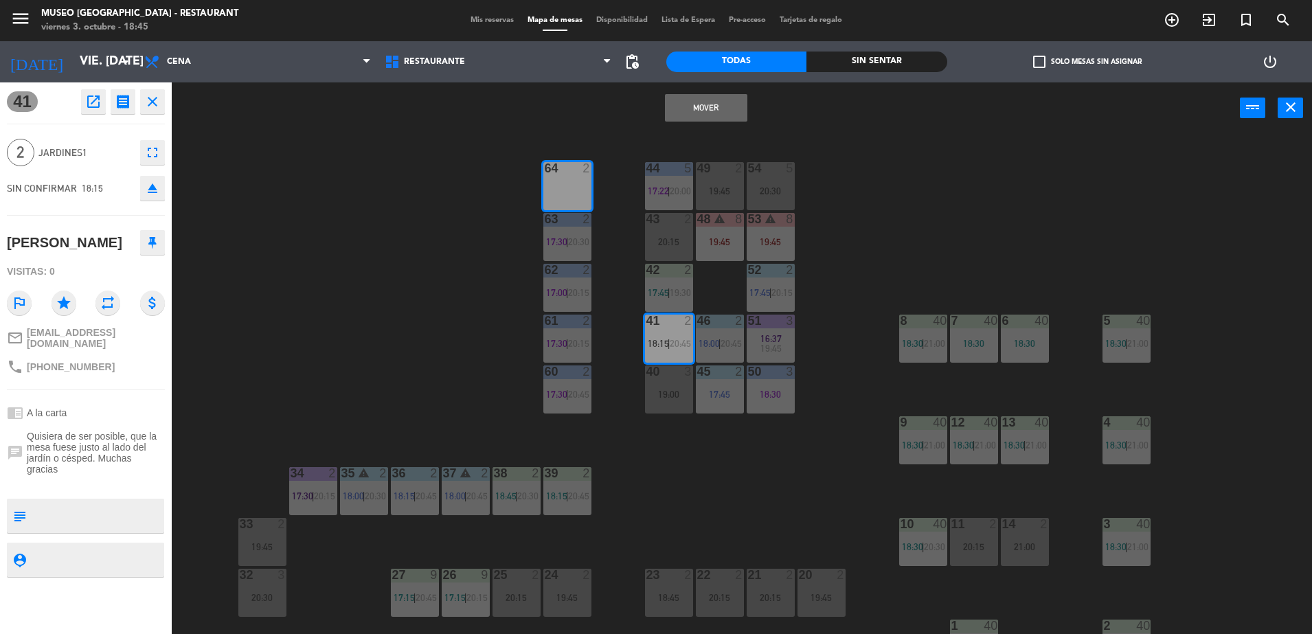
click at [694, 117] on button "Mover" at bounding box center [706, 107] width 82 height 27
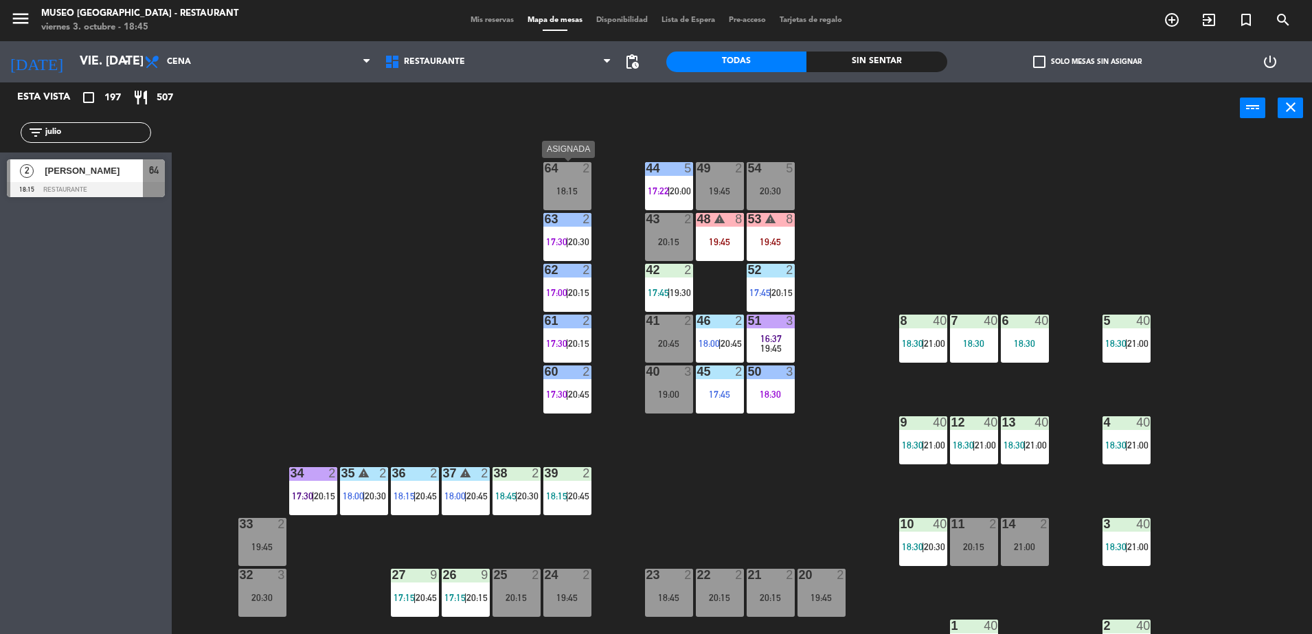
click at [566, 182] on div "64 2 18:15" at bounding box center [567, 186] width 48 height 48
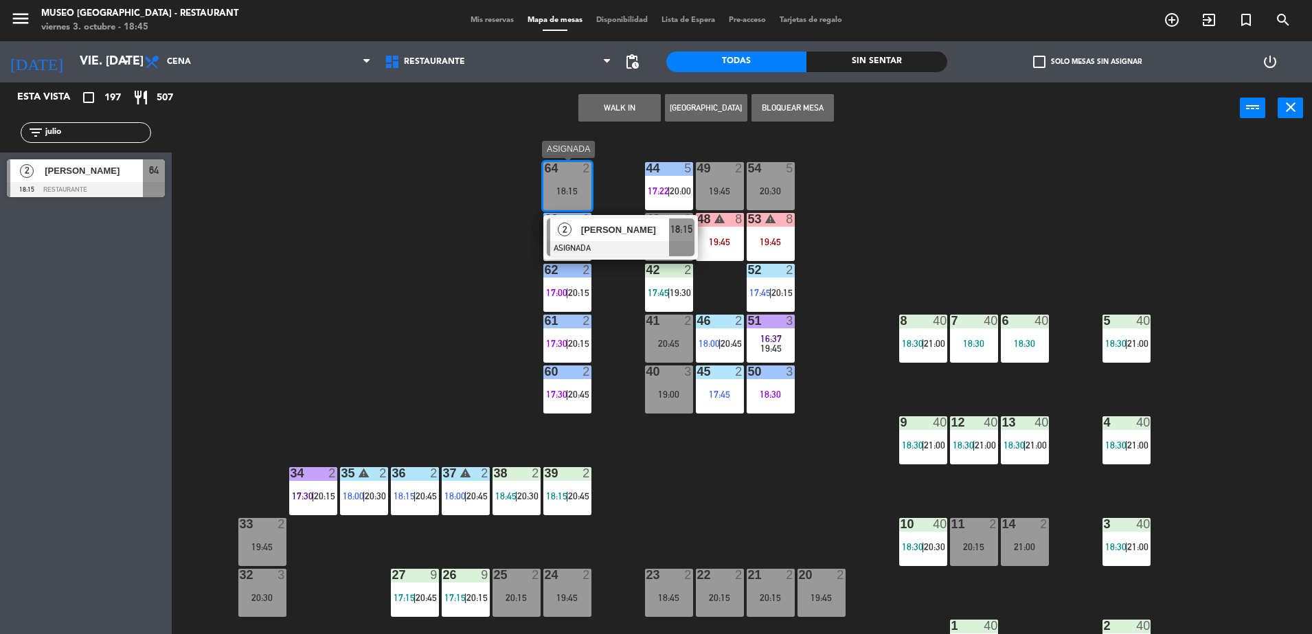
click at [593, 220] on div "Julio Gonzalez" at bounding box center [624, 229] width 89 height 23
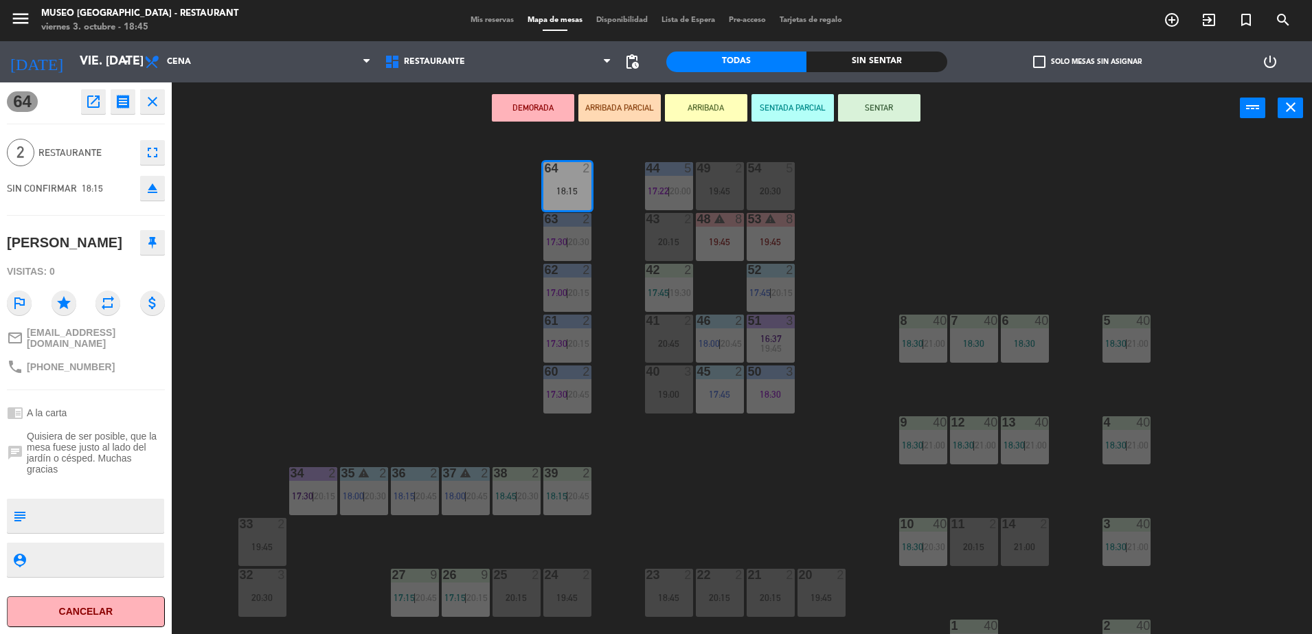
click at [76, 510] on textarea at bounding box center [97, 515] width 131 height 29
click at [376, 234] on div "44 5 17:22 | 20:00 49 2 19:45 54 5 20:30 64 2 48 warning 8 19:45 53 warning 8 1…" at bounding box center [748, 387] width 1127 height 500
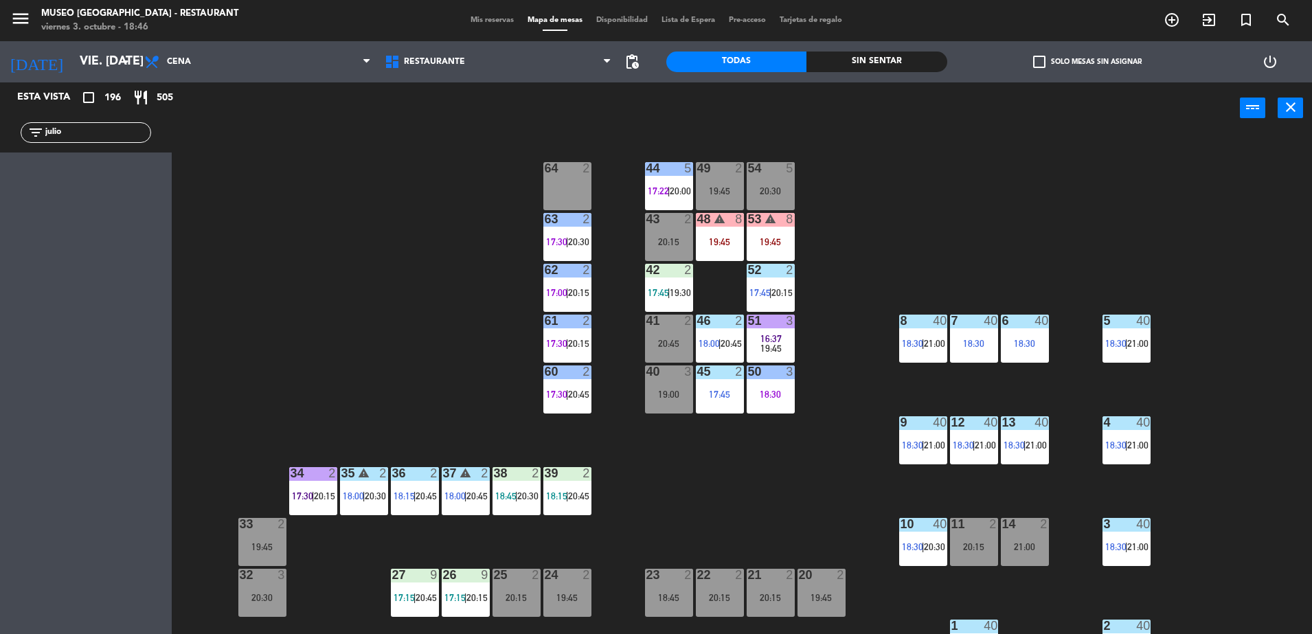
click at [101, 137] on input "julio" at bounding box center [97, 132] width 106 height 15
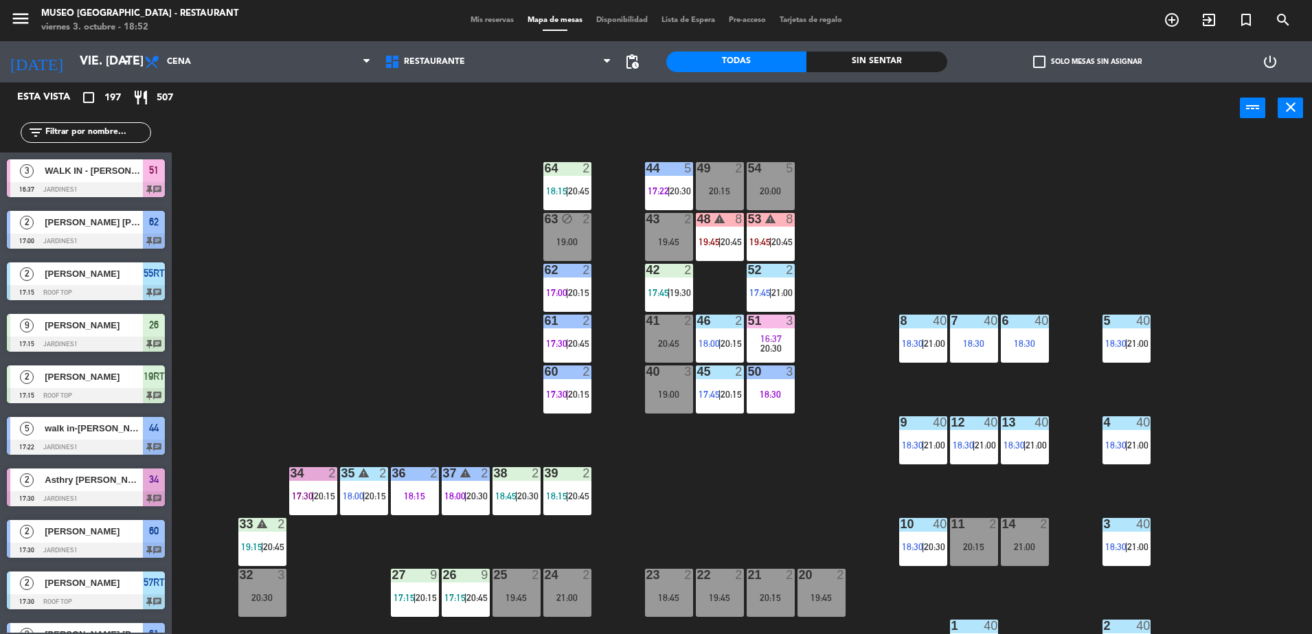
click at [108, 133] on input "text" at bounding box center [97, 132] width 106 height 15
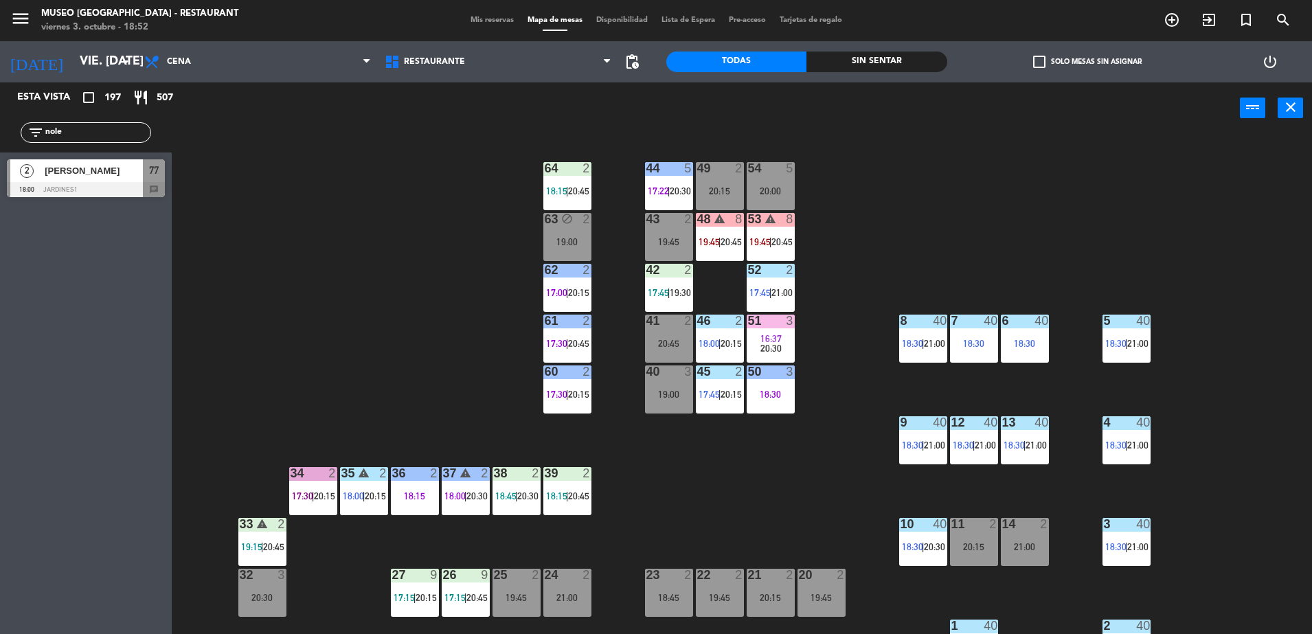
type input "nole"
click at [131, 192] on div at bounding box center [86, 189] width 158 height 15
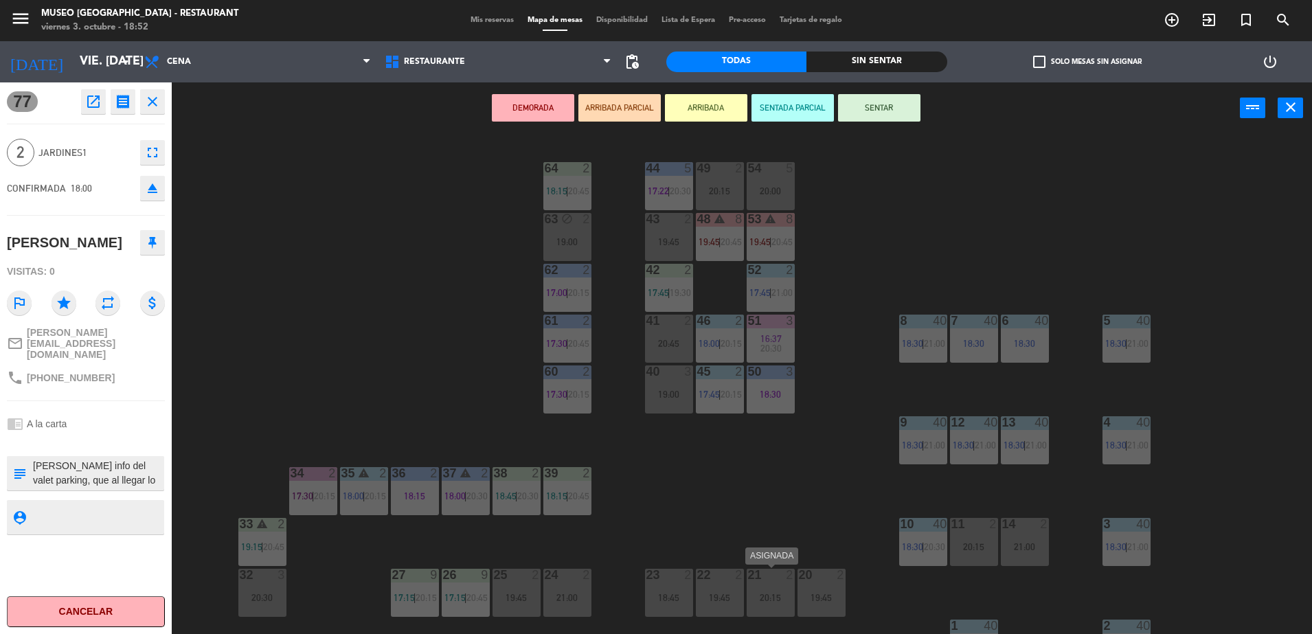
click at [755, 600] on div "20:15" at bounding box center [771, 598] width 48 height 10
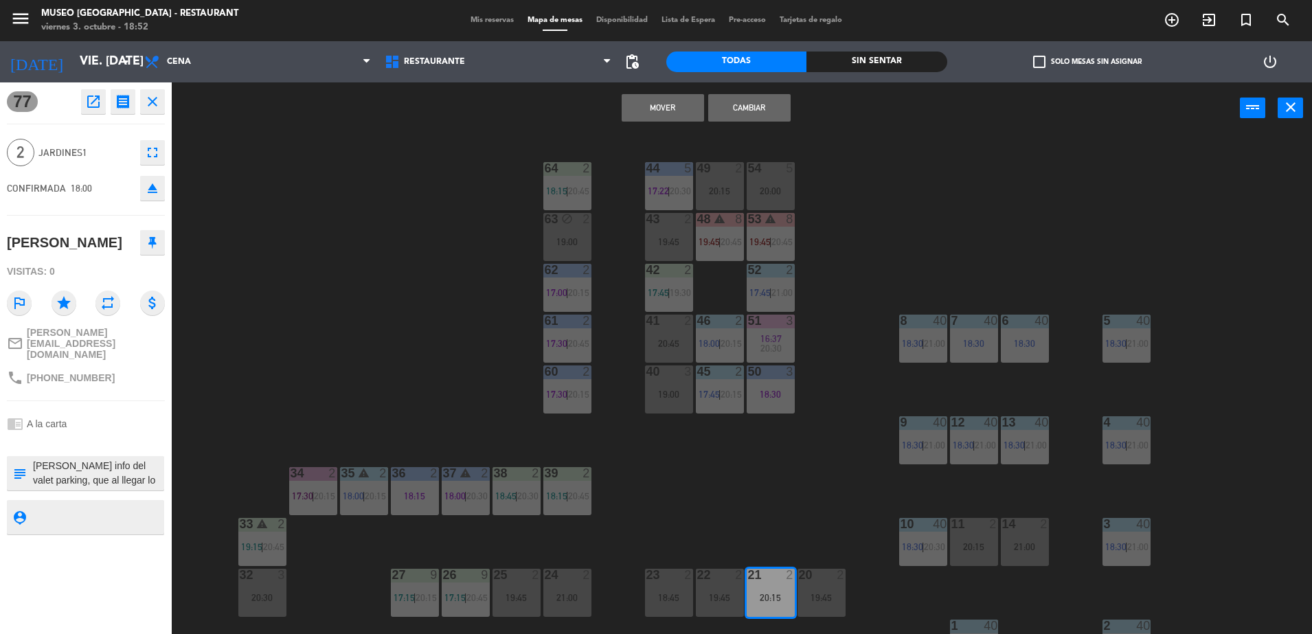
click at [675, 117] on button "Mover" at bounding box center [663, 107] width 82 height 27
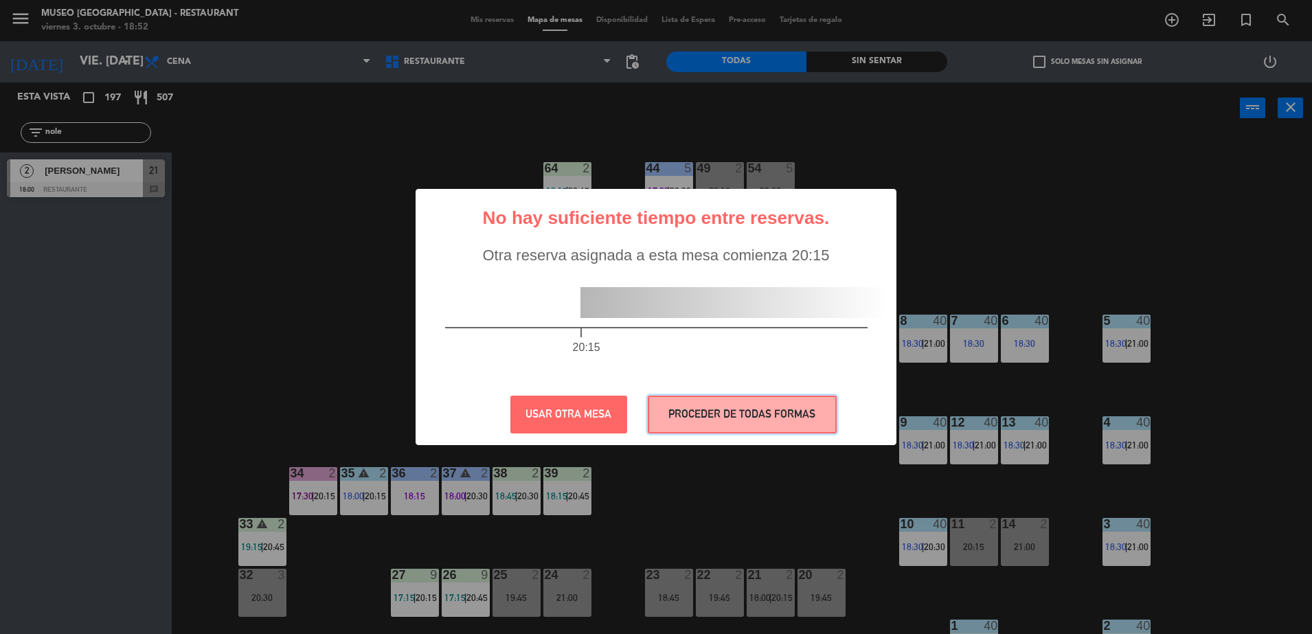
click at [765, 405] on button "PROCEDER DE TODAS FORMAS" at bounding box center [742, 415] width 189 height 38
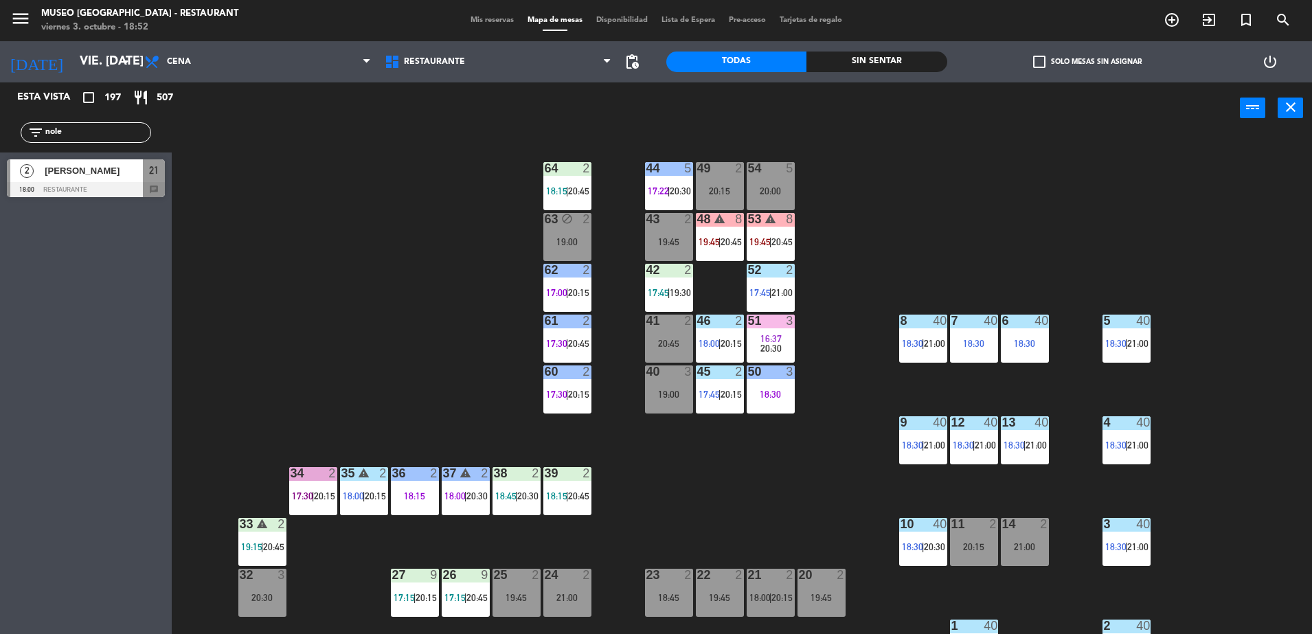
click at [132, 163] on span "[PERSON_NAME]" at bounding box center [94, 170] width 98 height 14
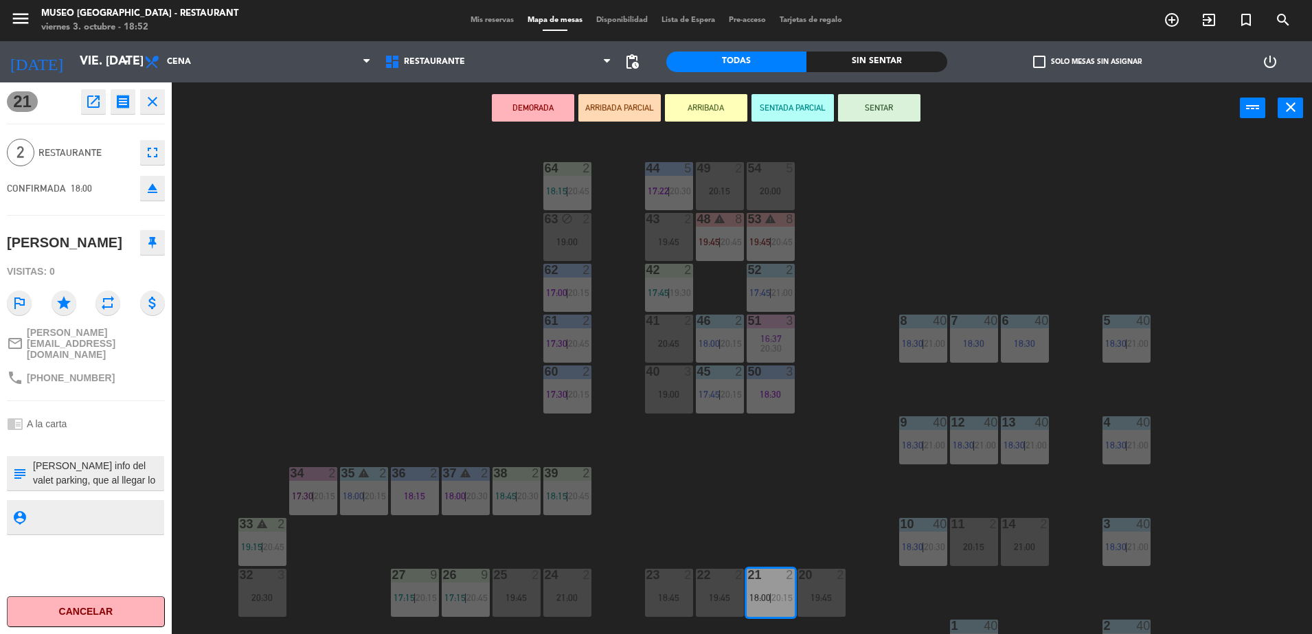
click at [31, 456] on div "subject" at bounding box center [19, 473] width 25 height 34
click at [36, 459] on textarea at bounding box center [97, 473] width 131 height 29
type textarea "llegaron 18:52|| cumpleaños Se le brindó info del valet parking, que al llegar …"
click at [106, 433] on div "21 open_in_new receipt 6:00 PM vie., 3 oct. 2 personas Luis Nole Venturo Mesa 2…" at bounding box center [86, 358] width 172 height 552
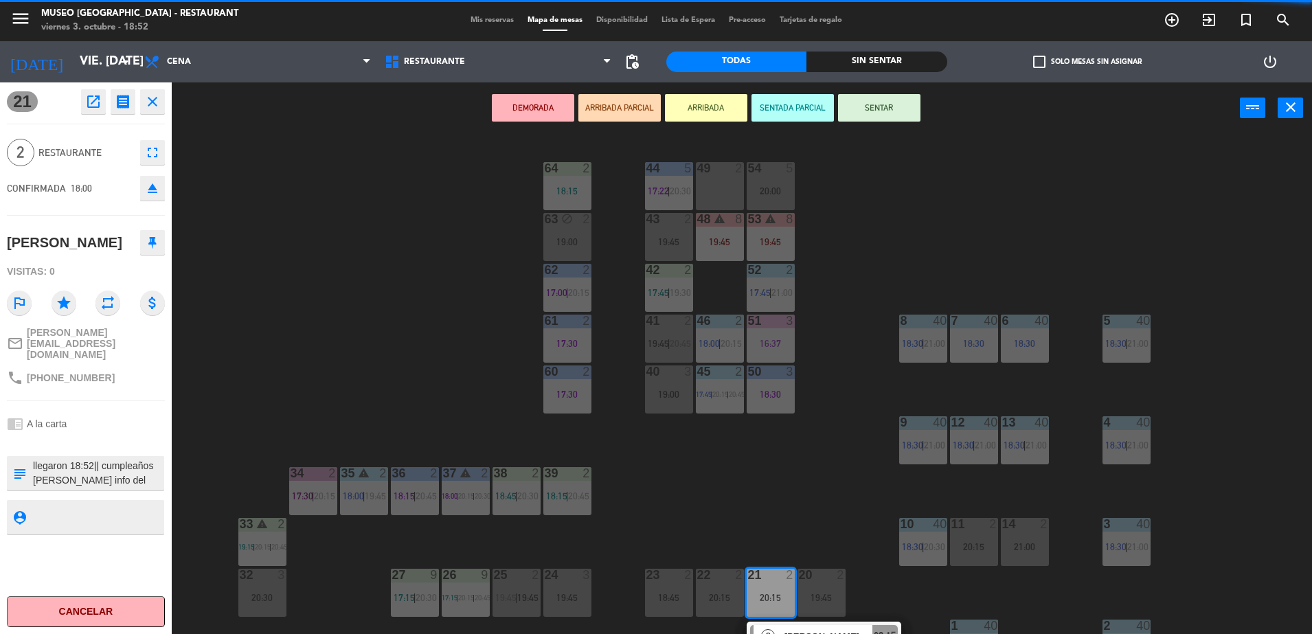
click at [106, 433] on div "21 open_in_new receipt 6:00 PM vie., 3 oct. 2 personas Luis Nole Venturo Mesa 2…" at bounding box center [86, 358] width 172 height 552
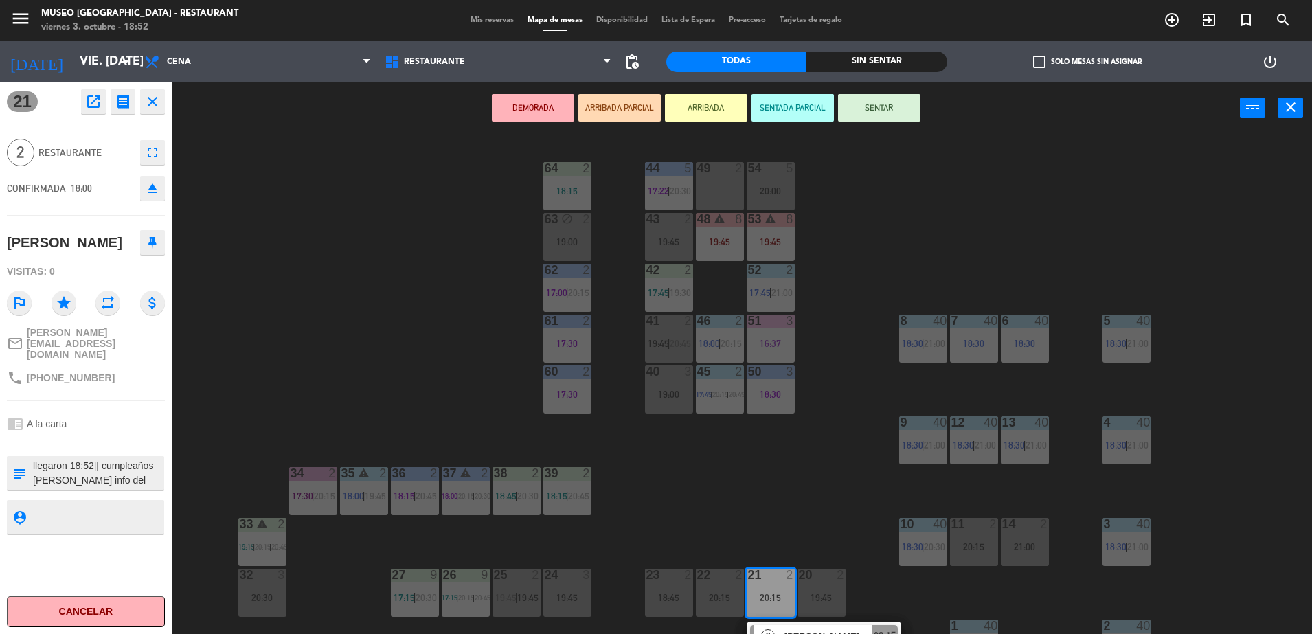
click at [106, 433] on div "21 open_in_new receipt 6:00 PM vie., 3 oct. 2 personas Luis Nole Venturo Mesa 2…" at bounding box center [86, 358] width 172 height 552
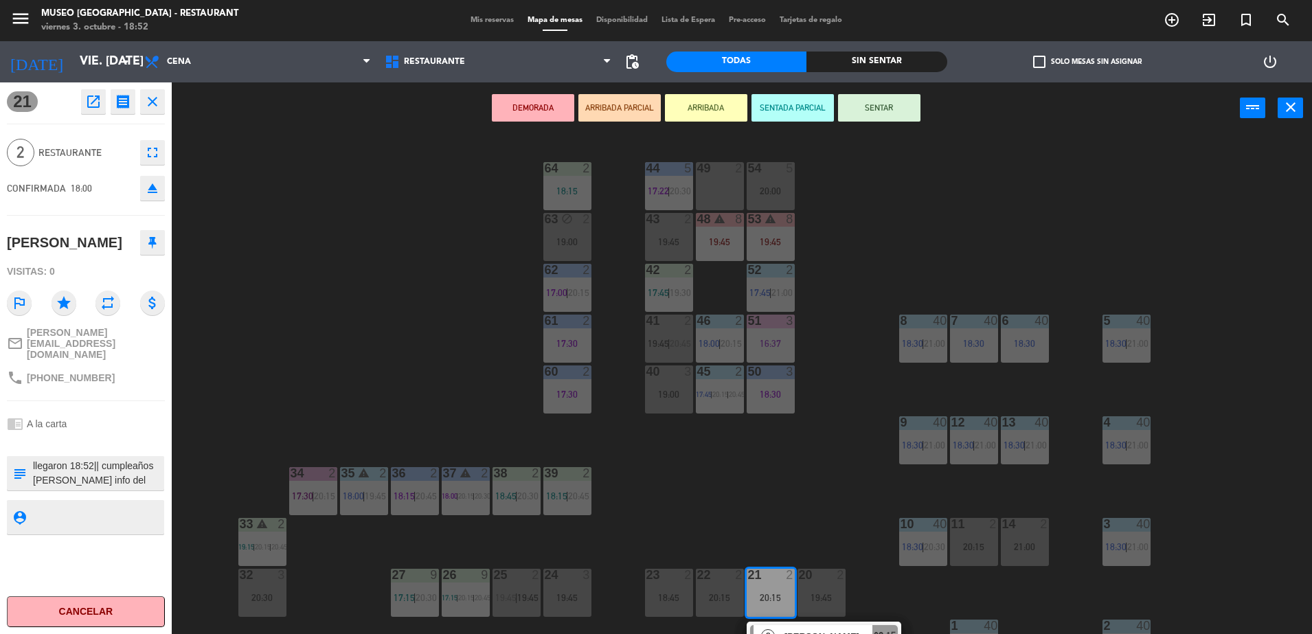
click at [127, 416] on div "chrome_reader_mode A la carta" at bounding box center [86, 424] width 158 height 26
click at [153, 411] on div "chrome_reader_mode A la carta" at bounding box center [86, 424] width 158 height 26
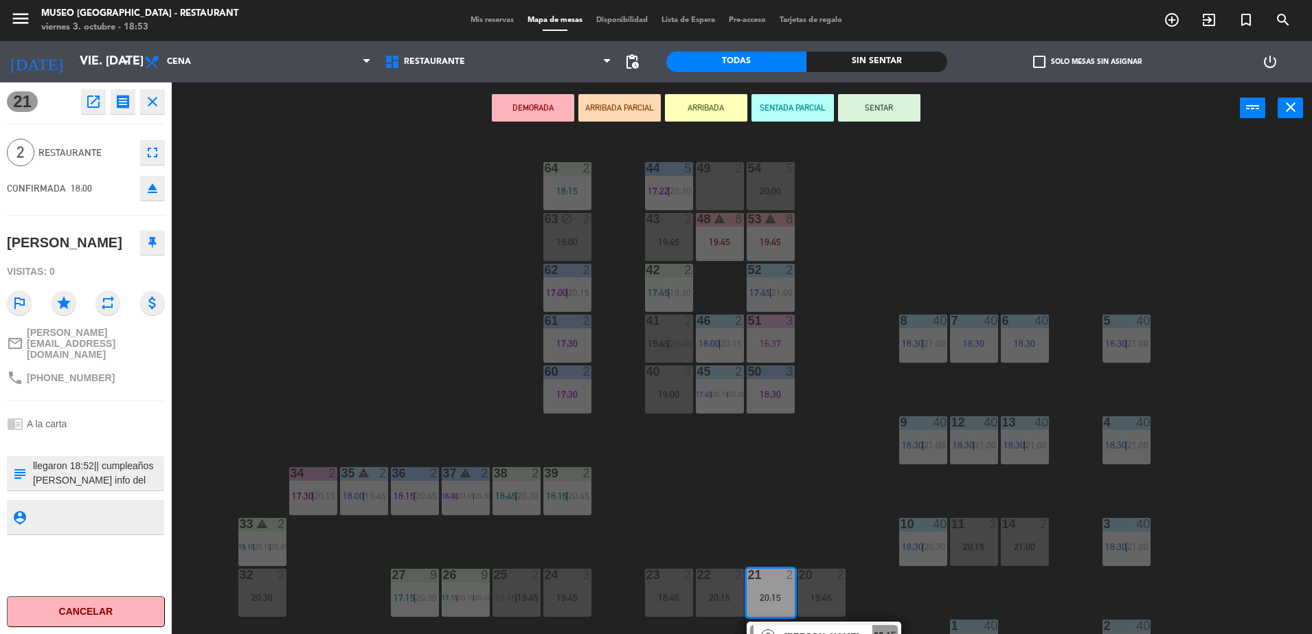
click at [153, 411] on div "chrome_reader_mode A la carta" at bounding box center [86, 424] width 158 height 26
click at [348, 389] on div "44 5 17:22 | 20:30 49 2 54 5 20:00 64 2 18:15 48 warning 8 19:45 53 warning 8 1…" at bounding box center [748, 387] width 1127 height 500
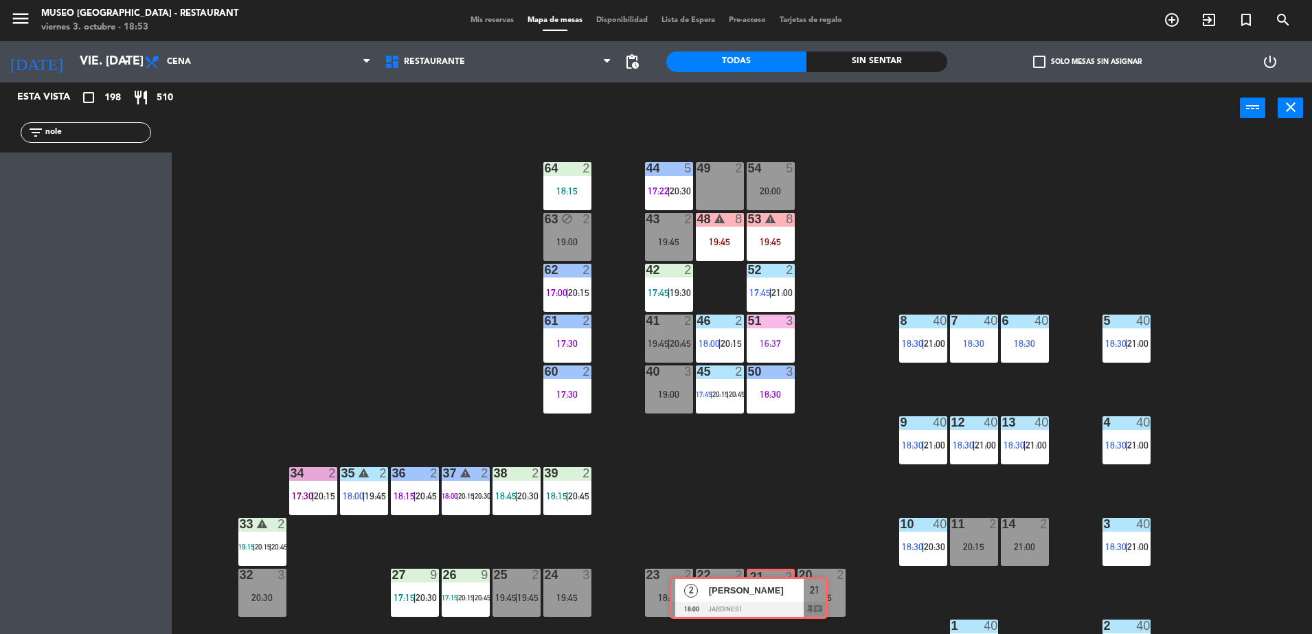
drag, startPoint x: 115, startPoint y: 170, endPoint x: 775, endPoint y: 584, distance: 779.3
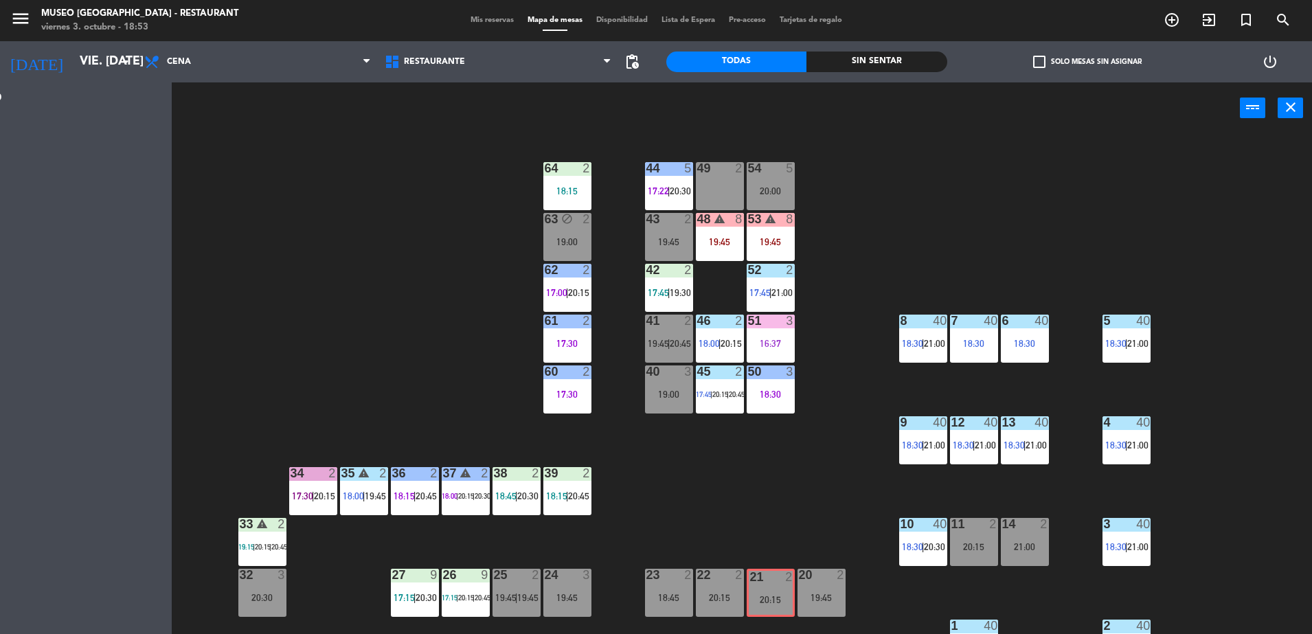
click at [775, 584] on div "Esta vista crop_square 198 restaurant 510 filter_list nole 2 Luis Nole Venturo …" at bounding box center [656, 359] width 1312 height 555
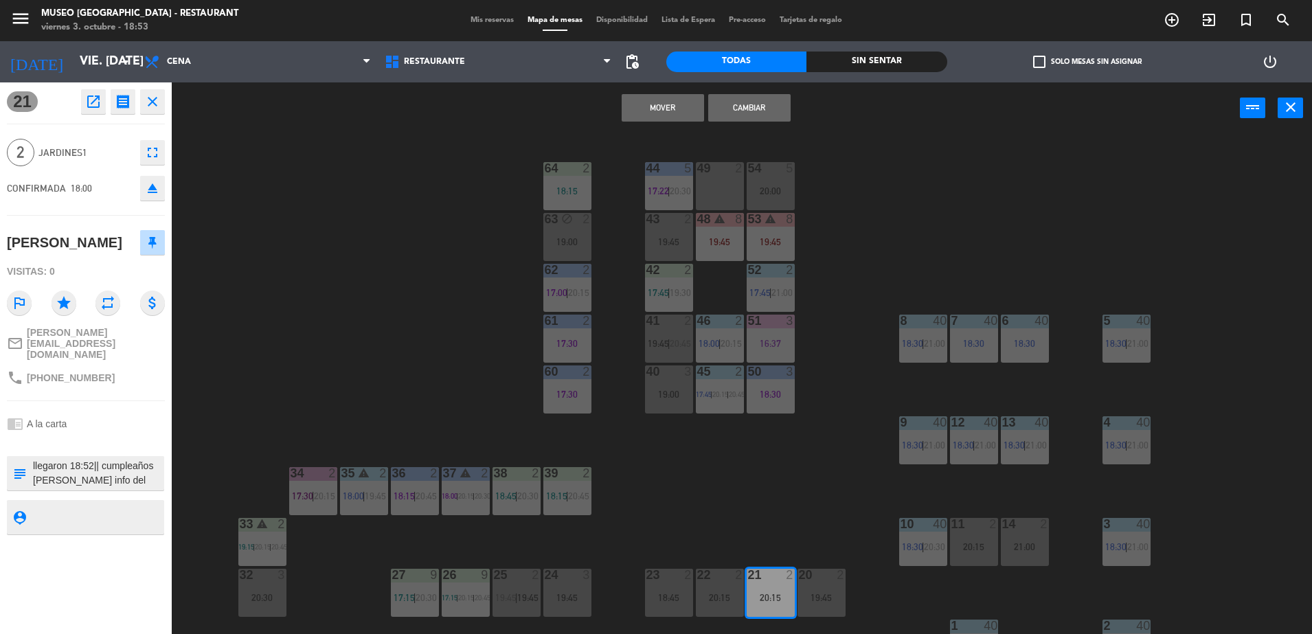
click at [657, 120] on button "Mover" at bounding box center [663, 107] width 82 height 27
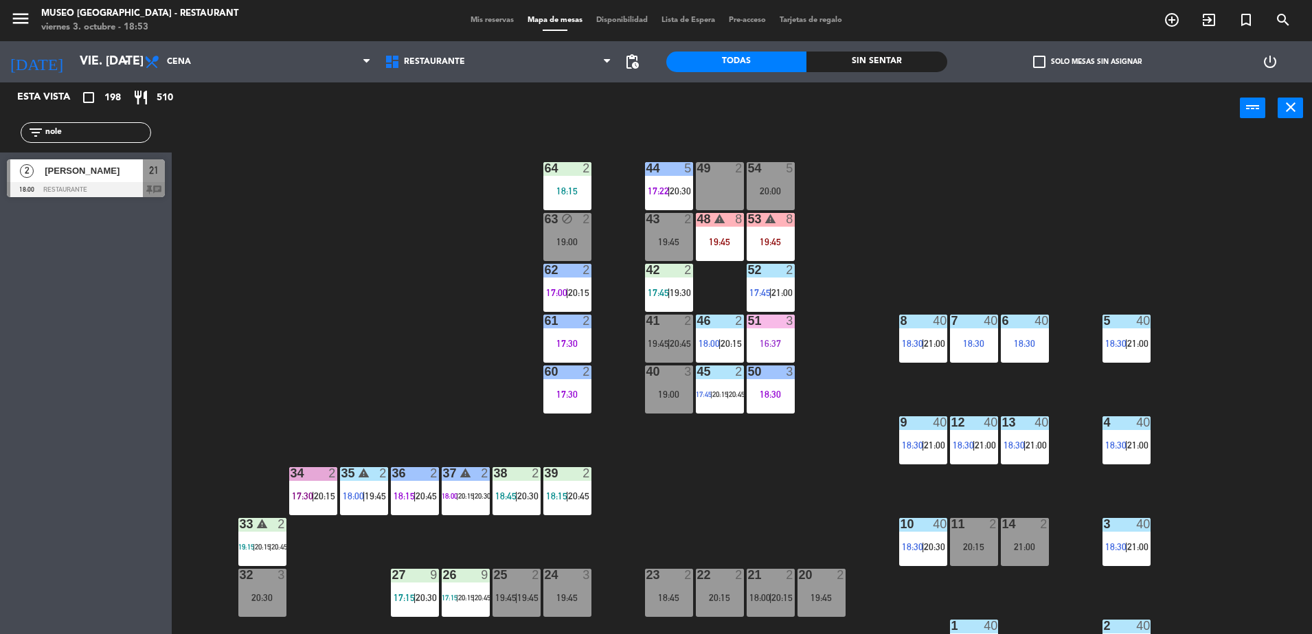
click at [132, 191] on div at bounding box center [86, 189] width 158 height 15
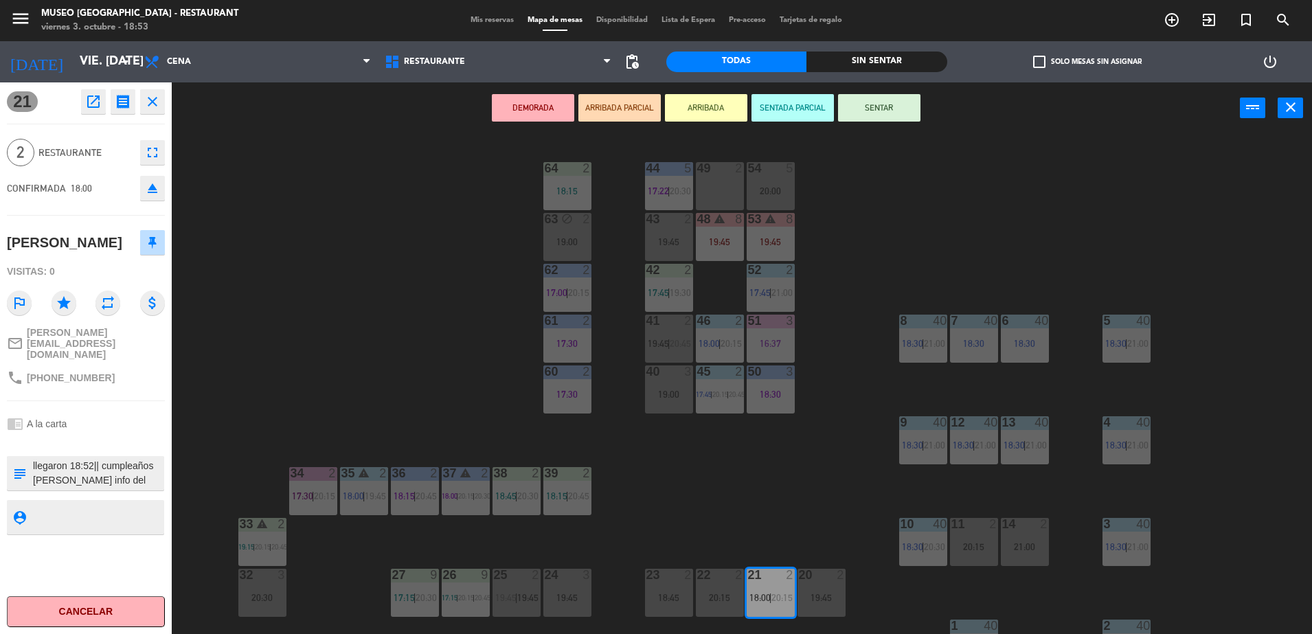
click at [635, 111] on button "ARRIBADA PARCIAL" at bounding box center [619, 107] width 82 height 27
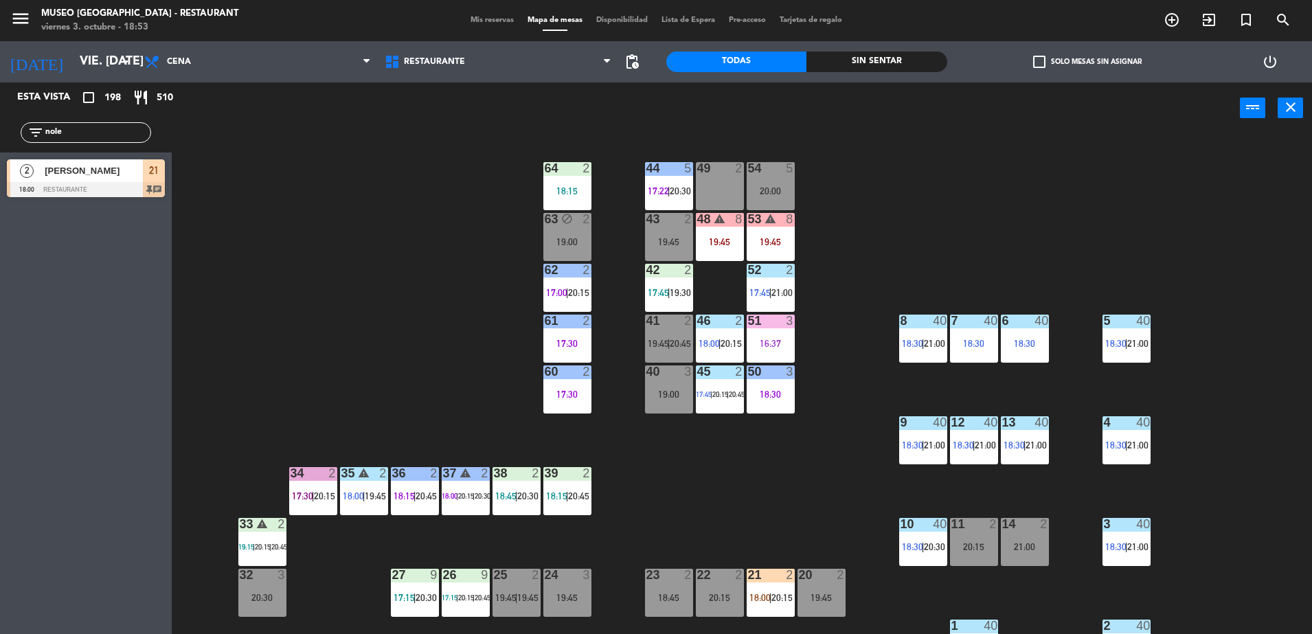
click at [76, 136] on input "nole" at bounding box center [97, 132] width 106 height 15
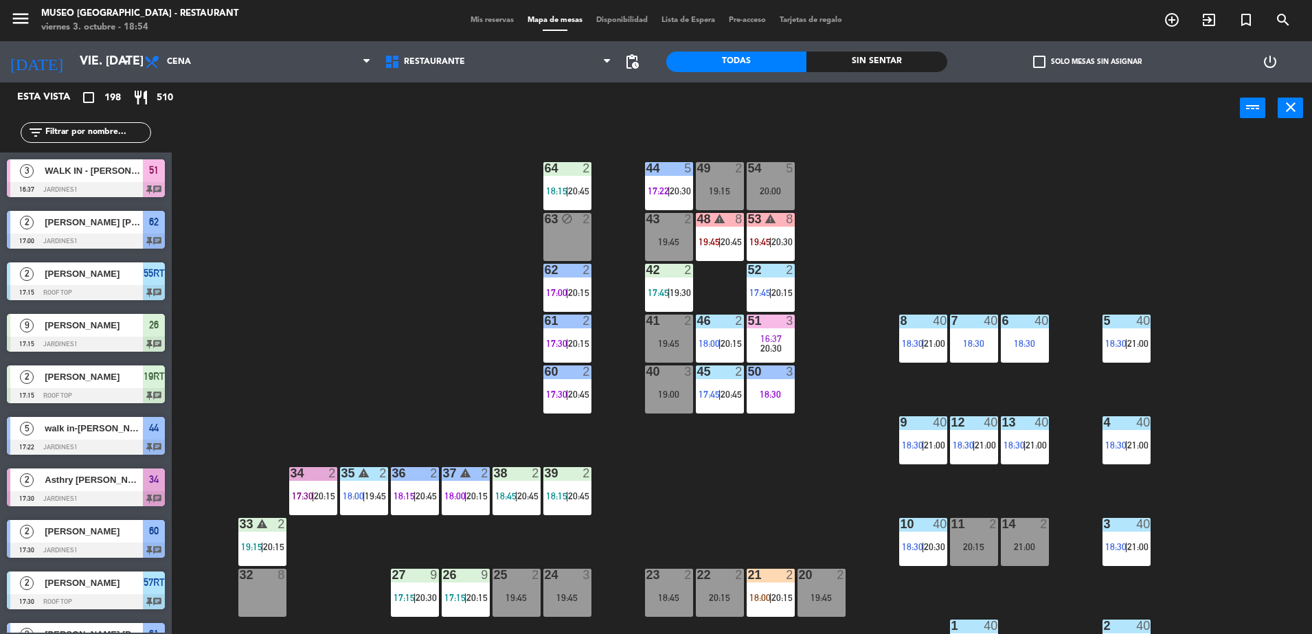
click at [867, 56] on div "Sin sentar" at bounding box center [876, 62] width 140 height 21
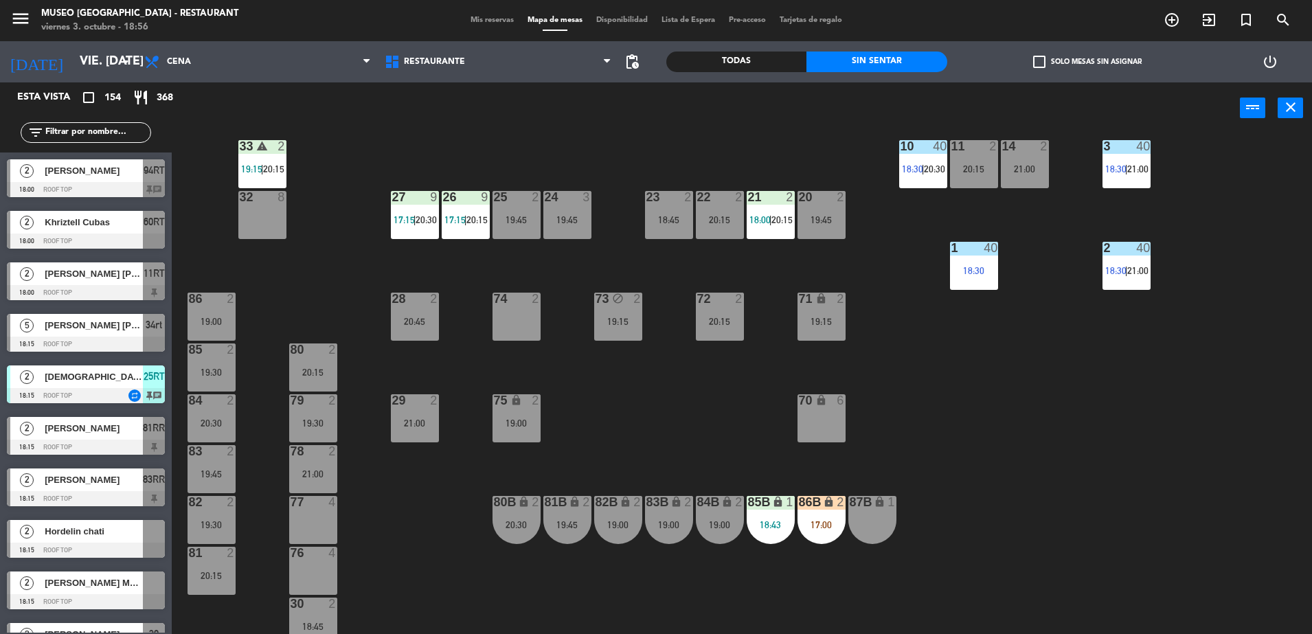
scroll to position [488, 0]
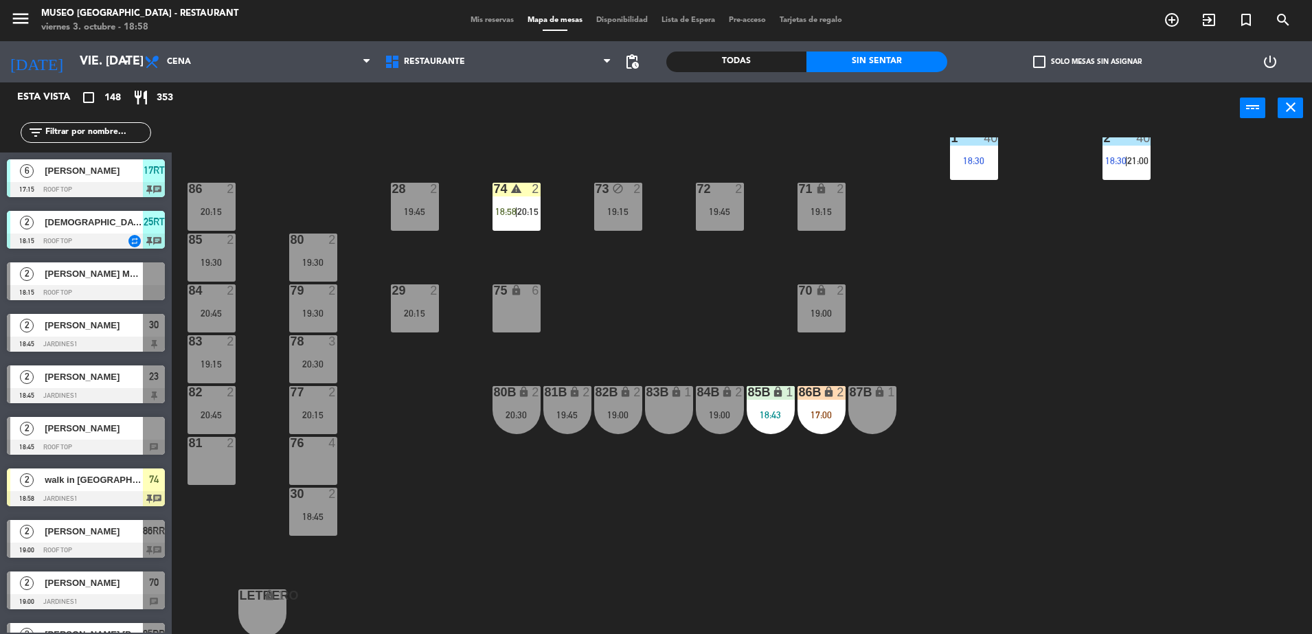
click at [106, 290] on div at bounding box center [86, 292] width 158 height 15
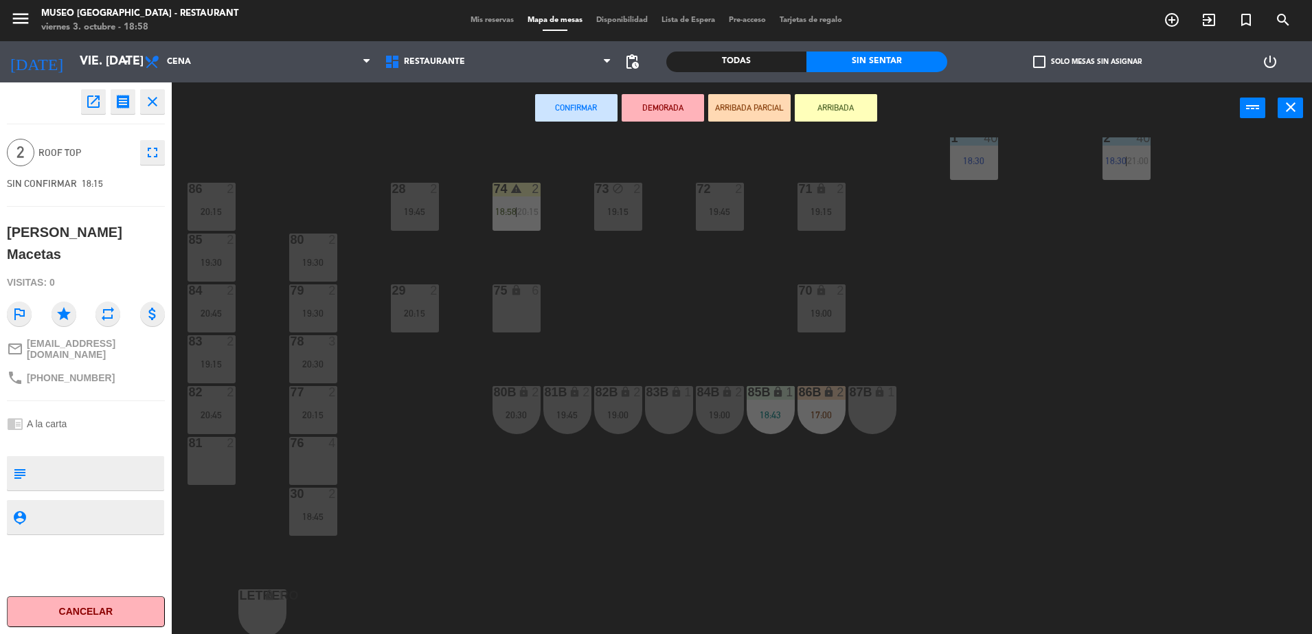
click at [91, 93] on icon "open_in_new" at bounding box center [93, 101] width 16 height 16
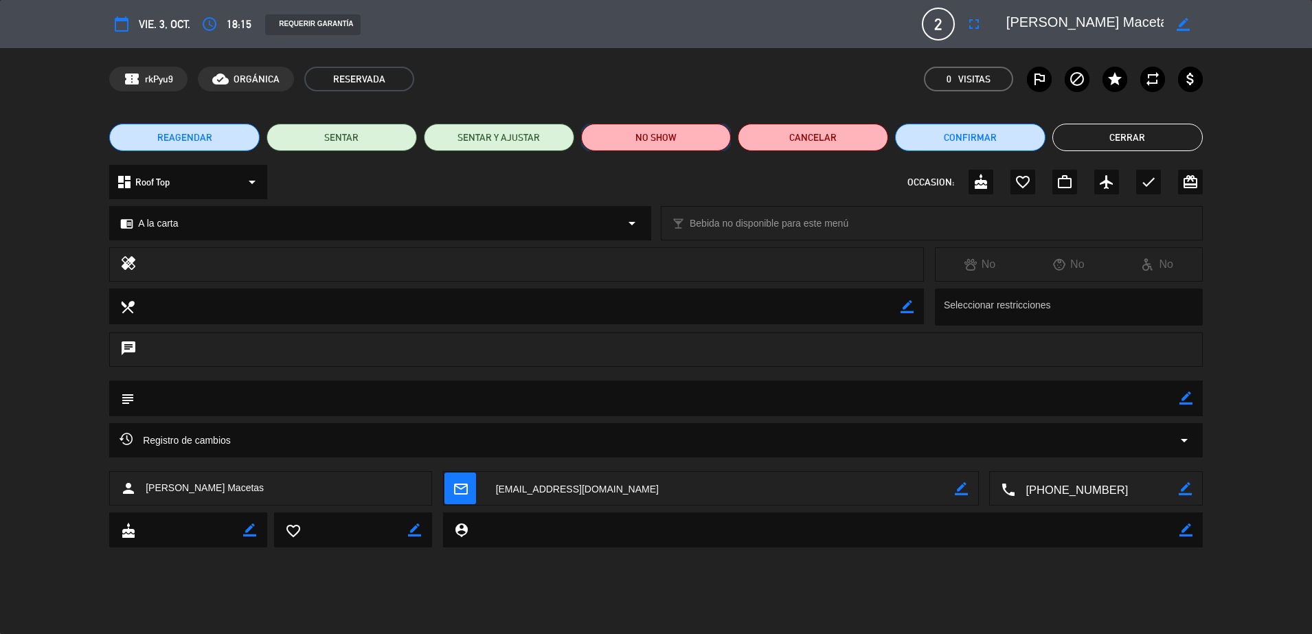
click at [660, 144] on button "NO SHOW" at bounding box center [656, 137] width 150 height 27
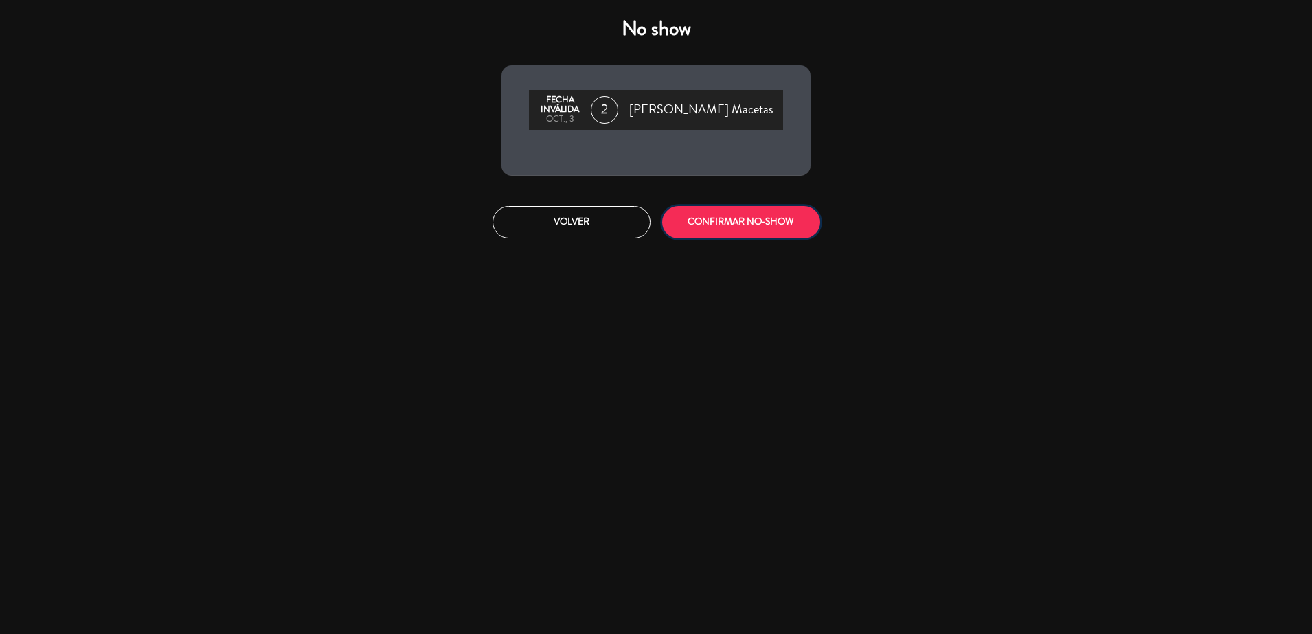
click at [727, 216] on button "CONFIRMAR NO-SHOW" at bounding box center [741, 222] width 158 height 32
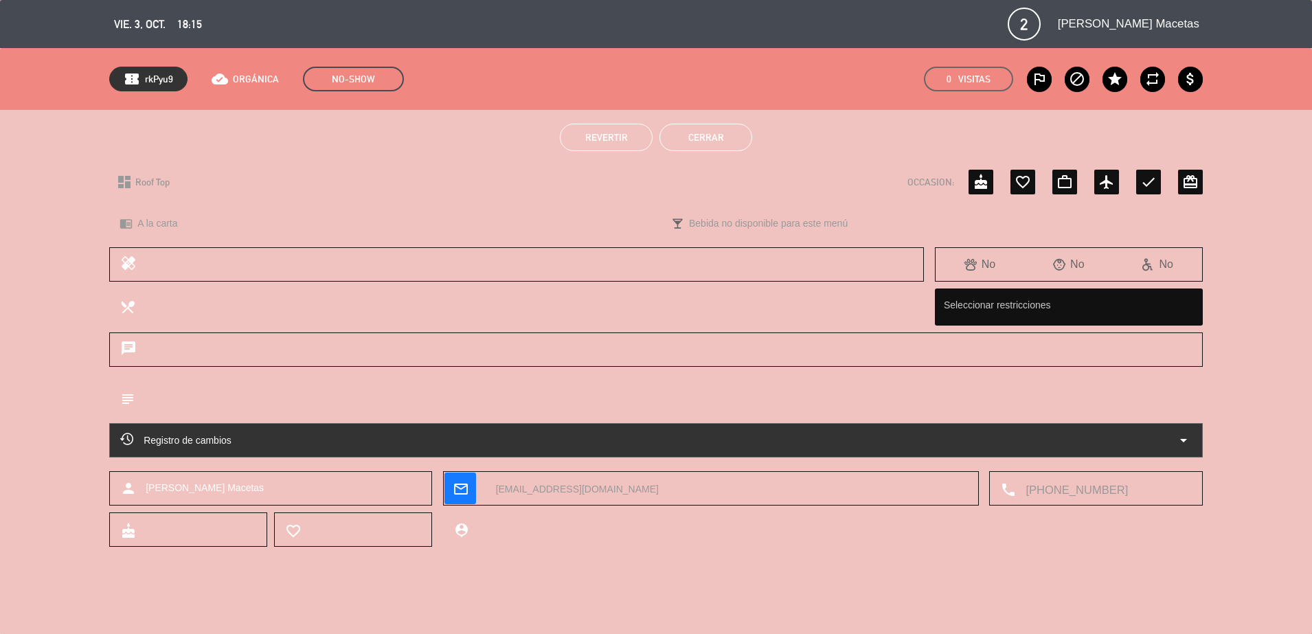
click at [696, 143] on button "Cerrar" at bounding box center [705, 137] width 93 height 27
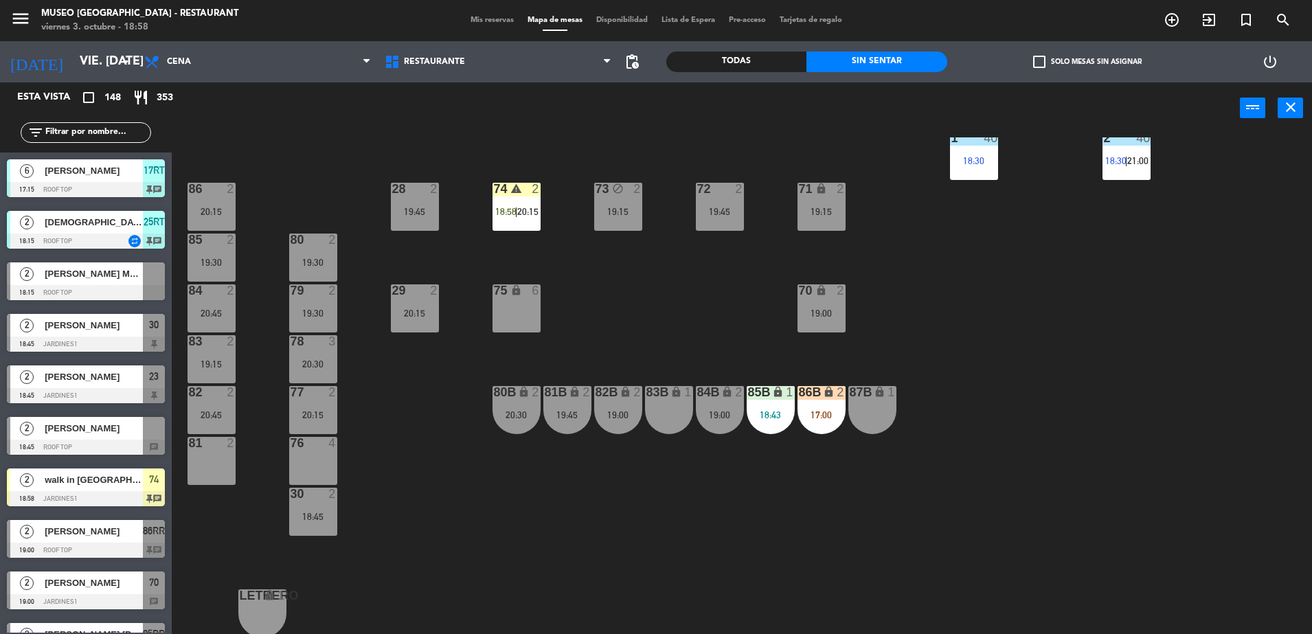
click at [139, 329] on span "Alejandro Reyna Soplin" at bounding box center [94, 325] width 98 height 14
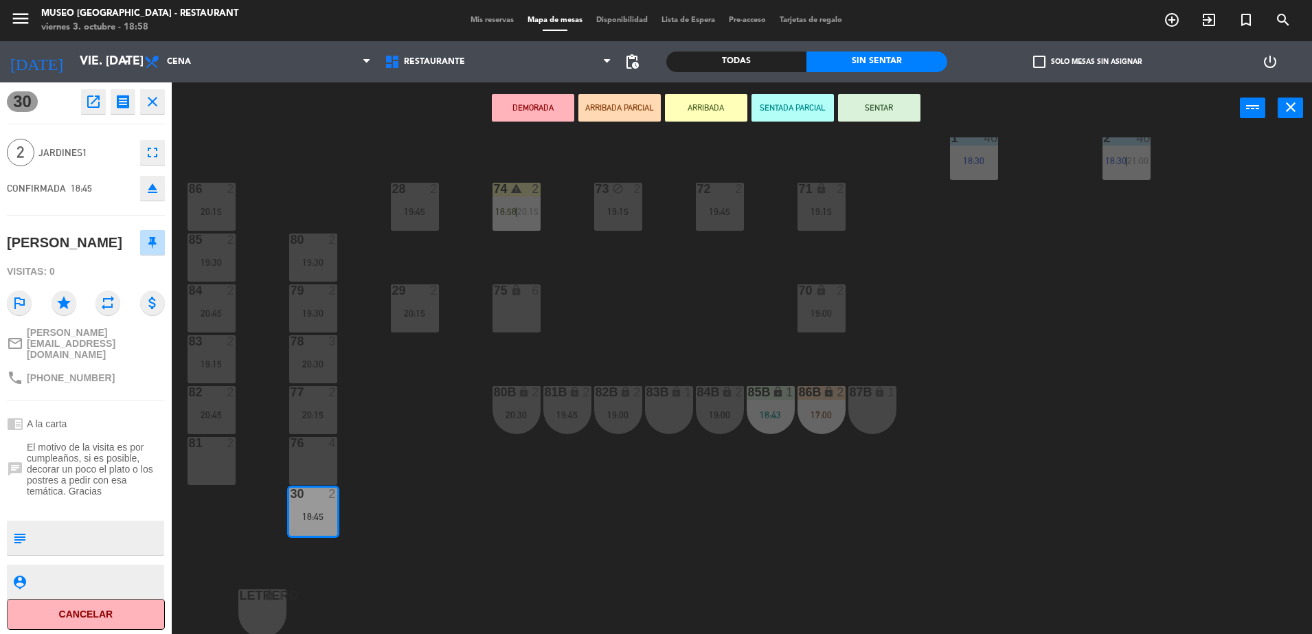
click at [87, 106] on icon "open_in_new" at bounding box center [93, 101] width 16 height 16
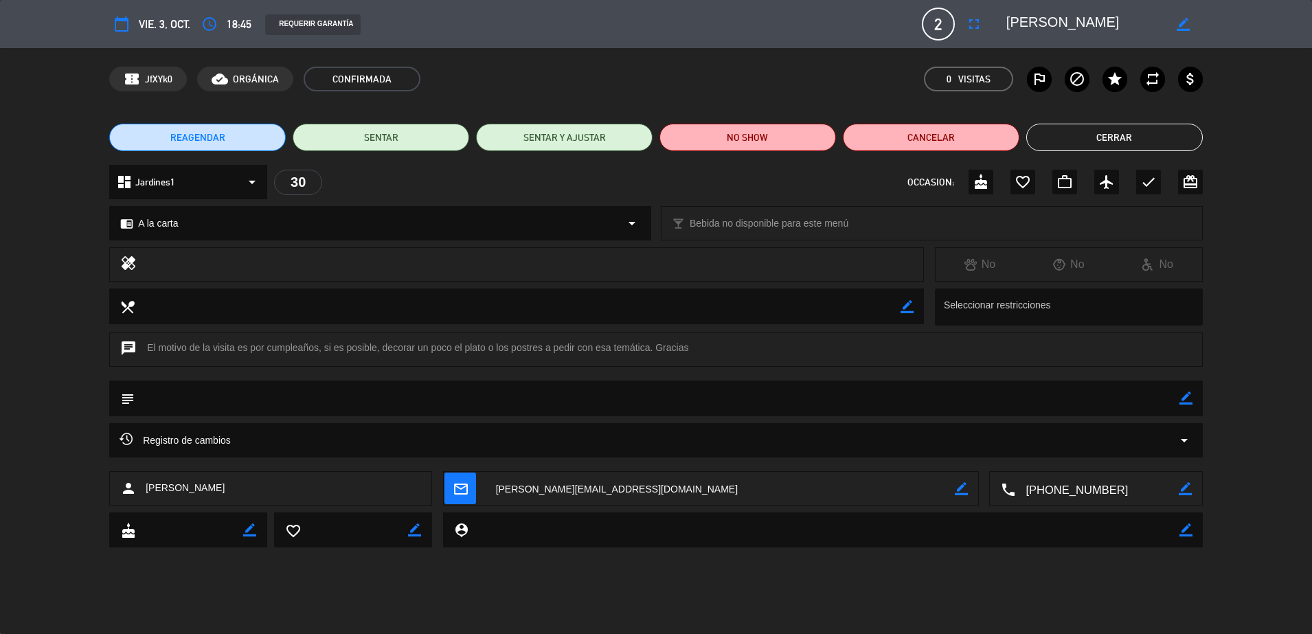
click at [1072, 129] on button "Cerrar" at bounding box center [1114, 137] width 177 height 27
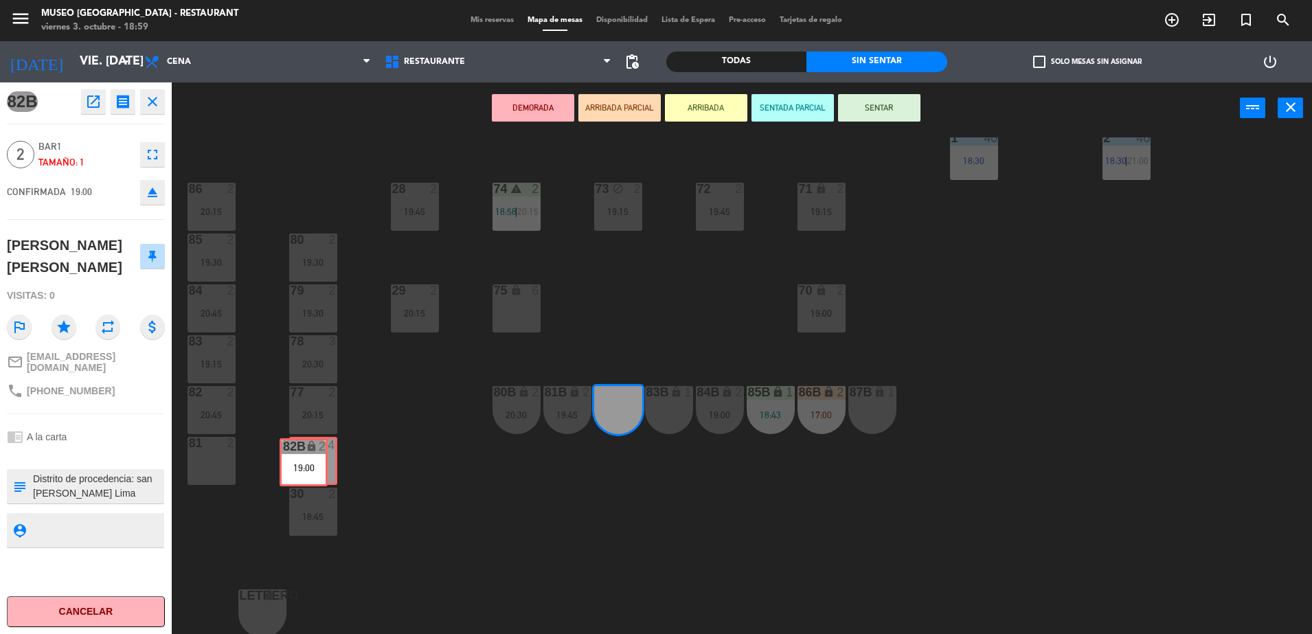
drag, startPoint x: 618, startPoint y: 415, endPoint x: 303, endPoint y: 468, distance: 319.8
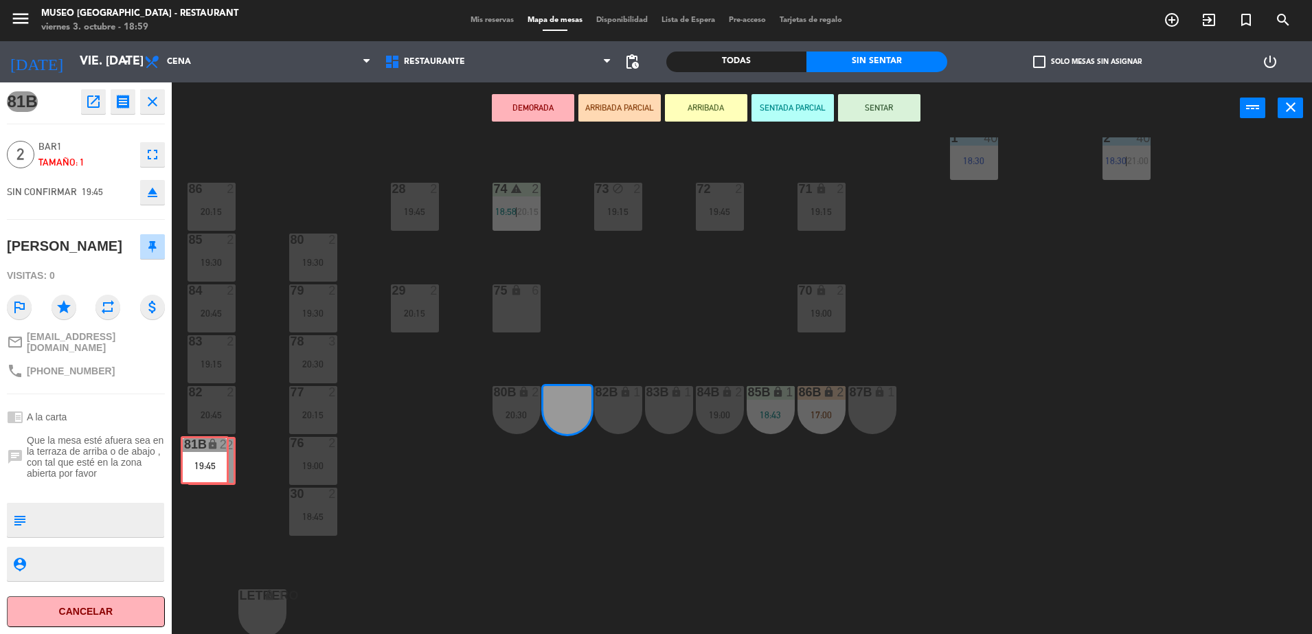
drag, startPoint x: 571, startPoint y: 412, endPoint x: 209, endPoint y: 463, distance: 366.2
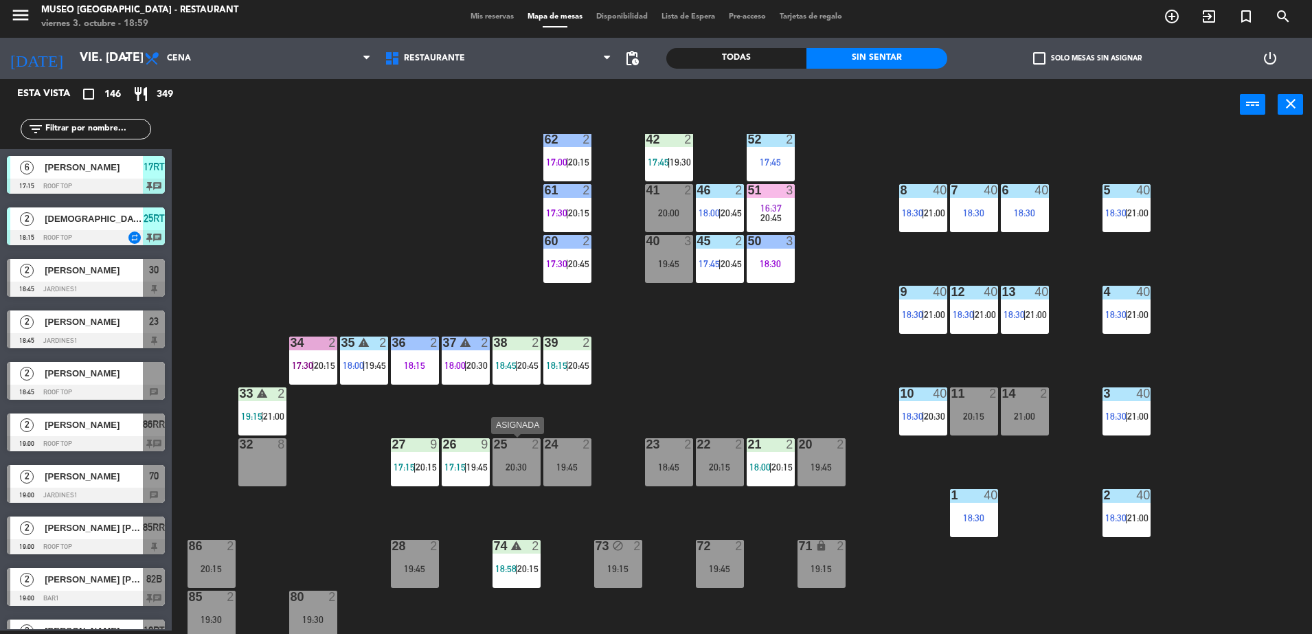
scroll to position [0, 0]
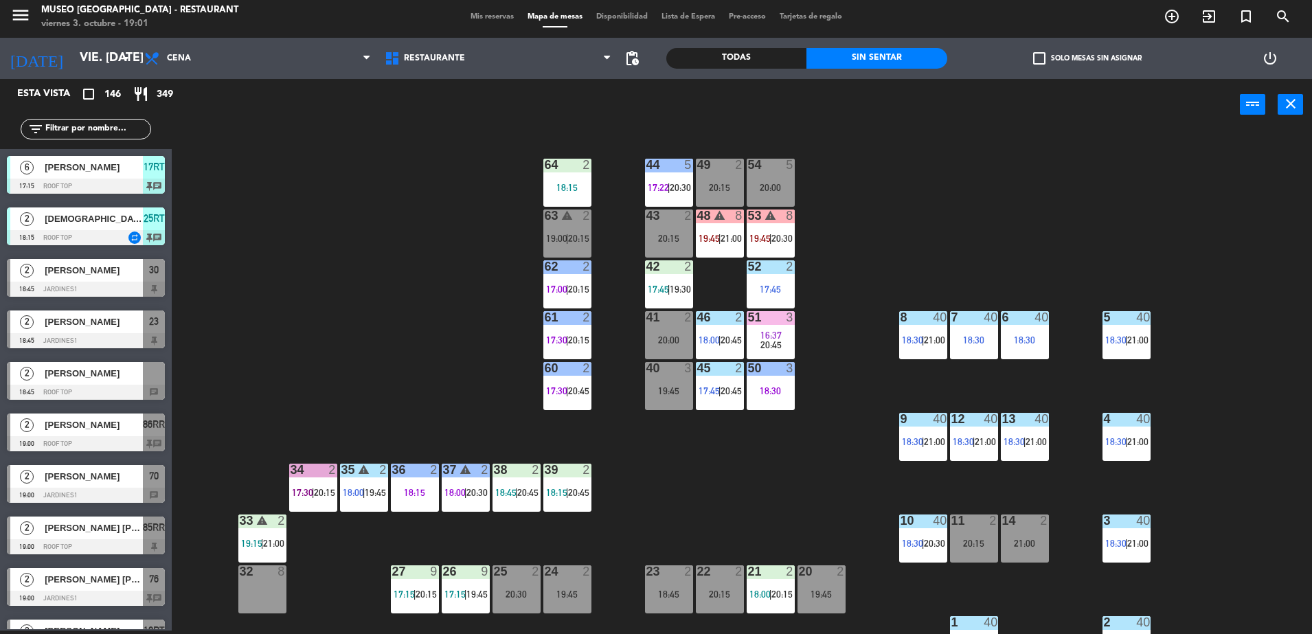
click at [116, 131] on input "text" at bounding box center [97, 129] width 106 height 15
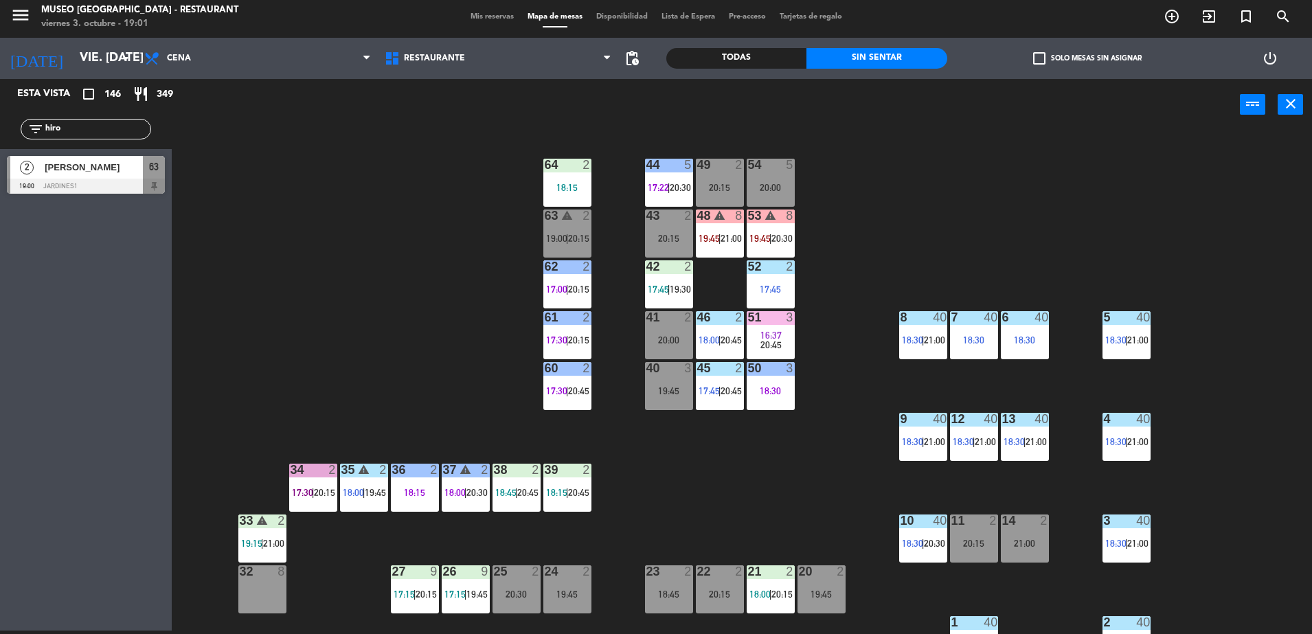
type input "hiro"
click at [133, 191] on div at bounding box center [86, 186] width 158 height 15
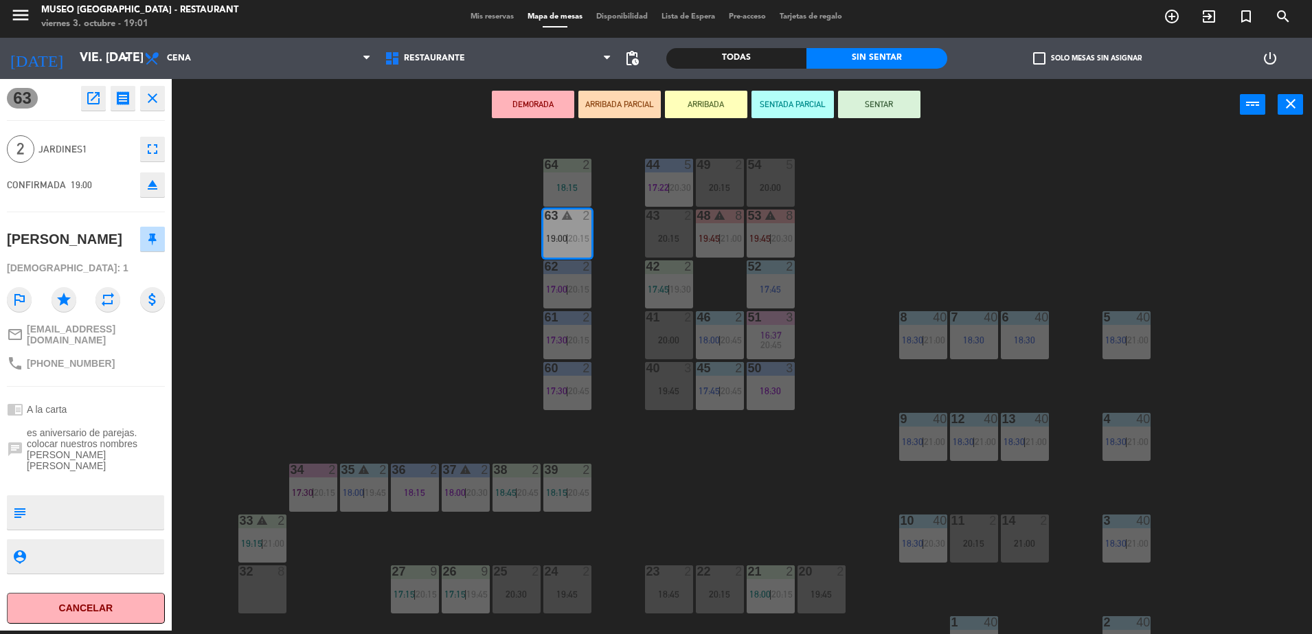
click at [626, 104] on button "ARRIBADA PARCIAL" at bounding box center [619, 104] width 82 height 27
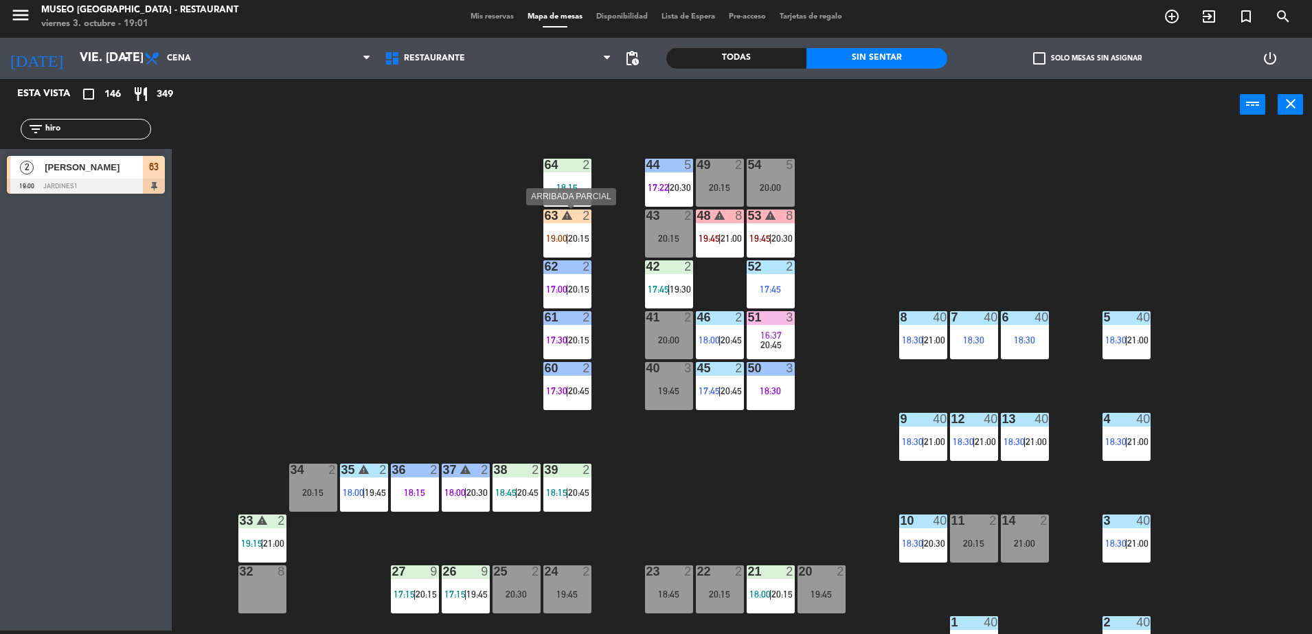
click at [583, 253] on div "63 warning 2 19:00 | 20:15" at bounding box center [567, 233] width 48 height 48
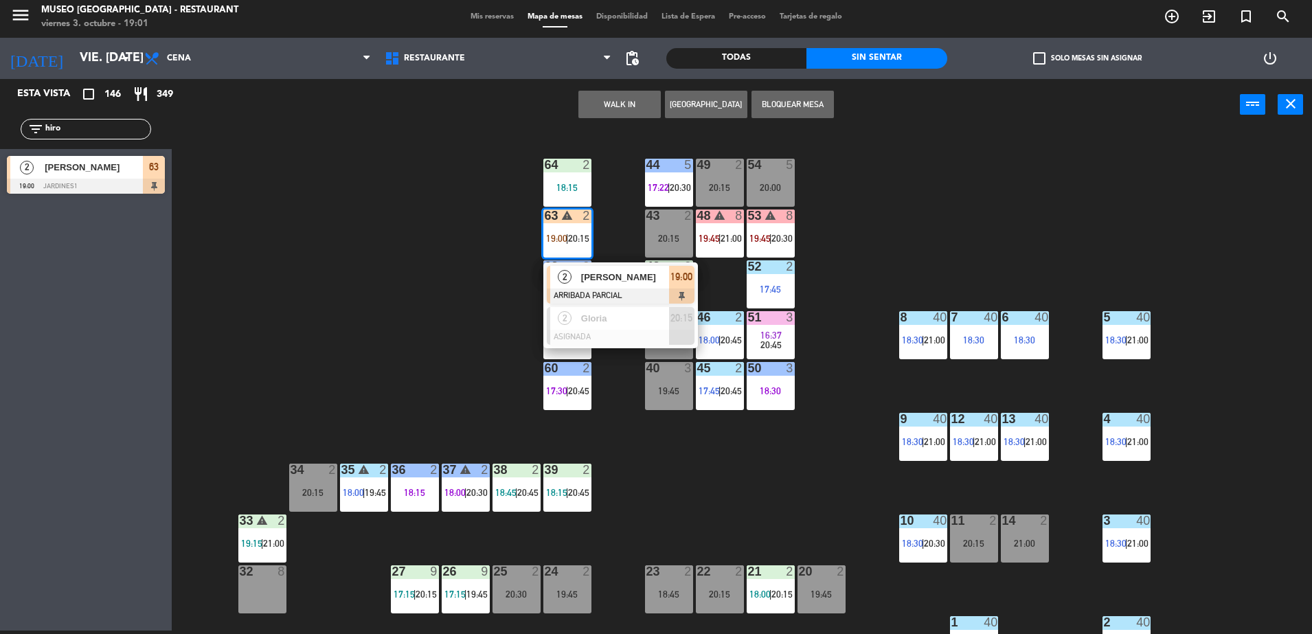
click at [467, 281] on div "44 5 17:22 | 20:30 49 2 20:15 54 5 20:00 64 2 18:15 48 warning 8 19:45 | 21:00 …" at bounding box center [748, 384] width 1127 height 500
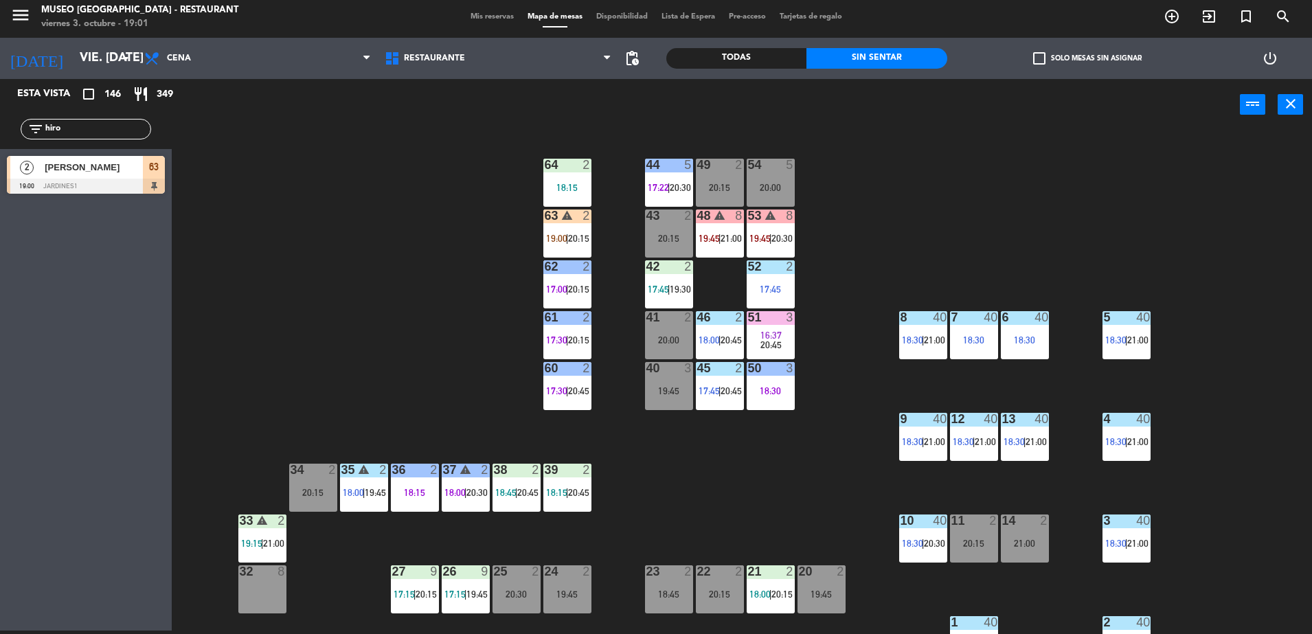
click at [79, 125] on input "hiro" at bounding box center [97, 129] width 106 height 15
type input "susa"
click at [108, 131] on input "susa" at bounding box center [97, 129] width 106 height 15
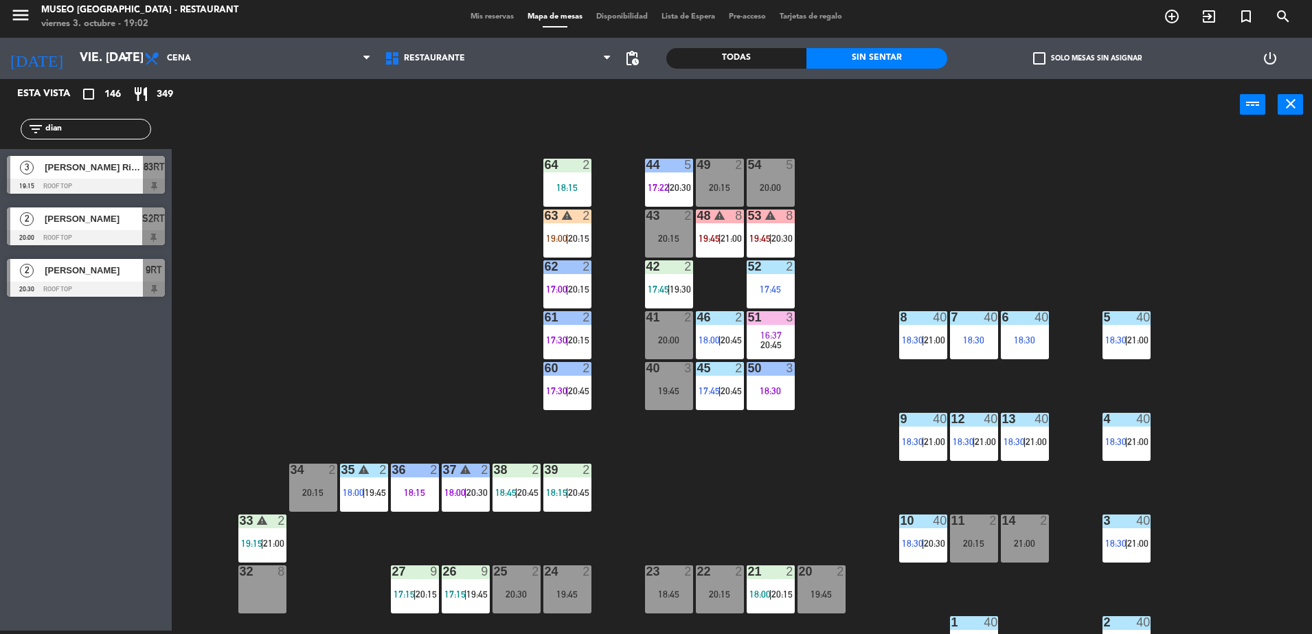
type input "dian"
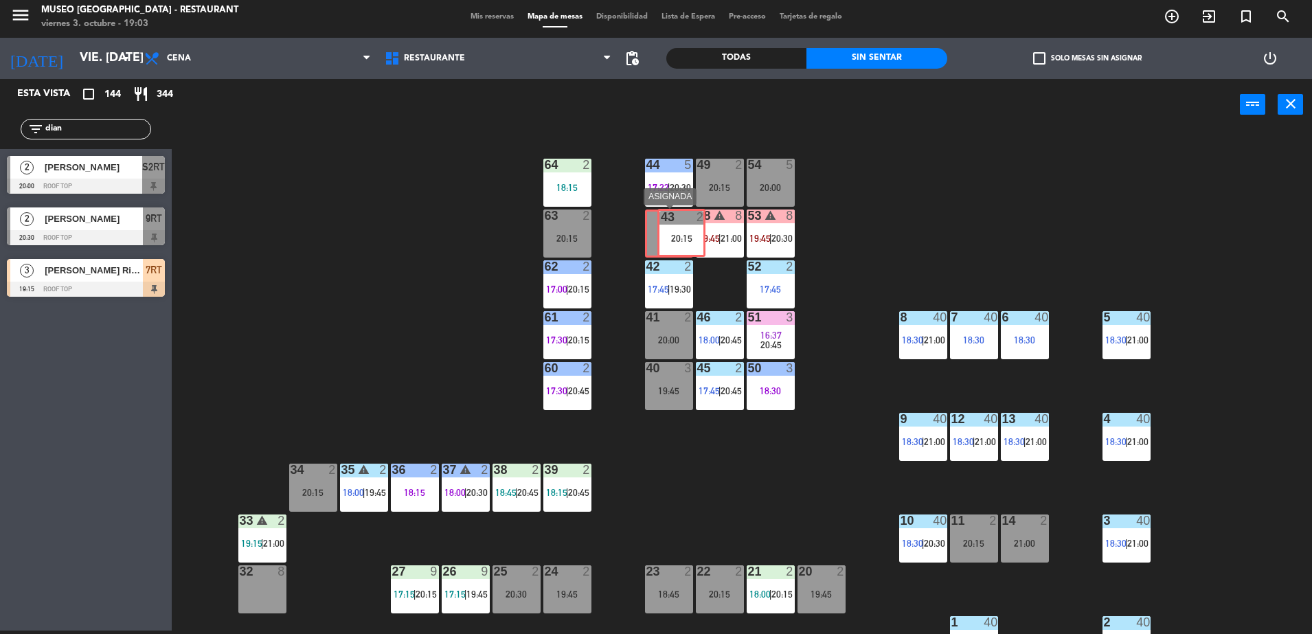
click at [681, 236] on div "43 2 20:15 43 2 20:15" at bounding box center [669, 233] width 48 height 48
click at [661, 387] on div "19:45" at bounding box center [669, 391] width 48 height 10
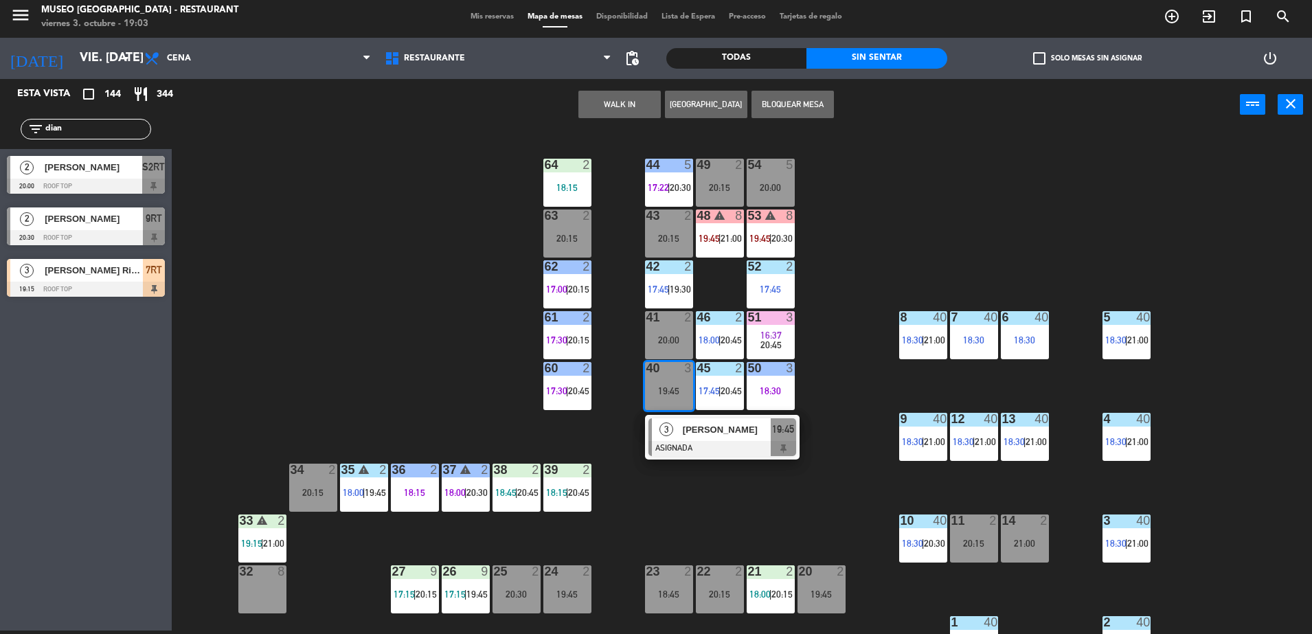
click at [707, 431] on span "[PERSON_NAME]" at bounding box center [727, 429] width 88 height 14
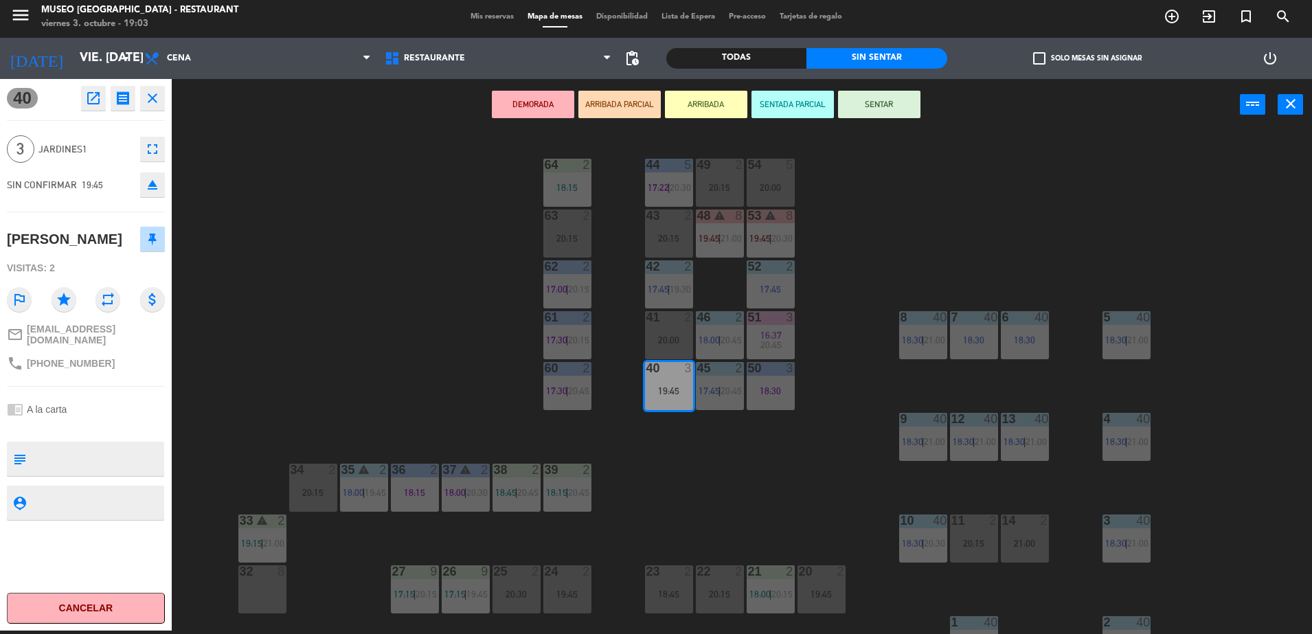
click at [754, 481] on div "44 5 17:22 | 20:30 49 2 20:15 54 5 20:00 64 2 18:15 48 warning 8 19:45 | 21:00 …" at bounding box center [748, 384] width 1127 height 500
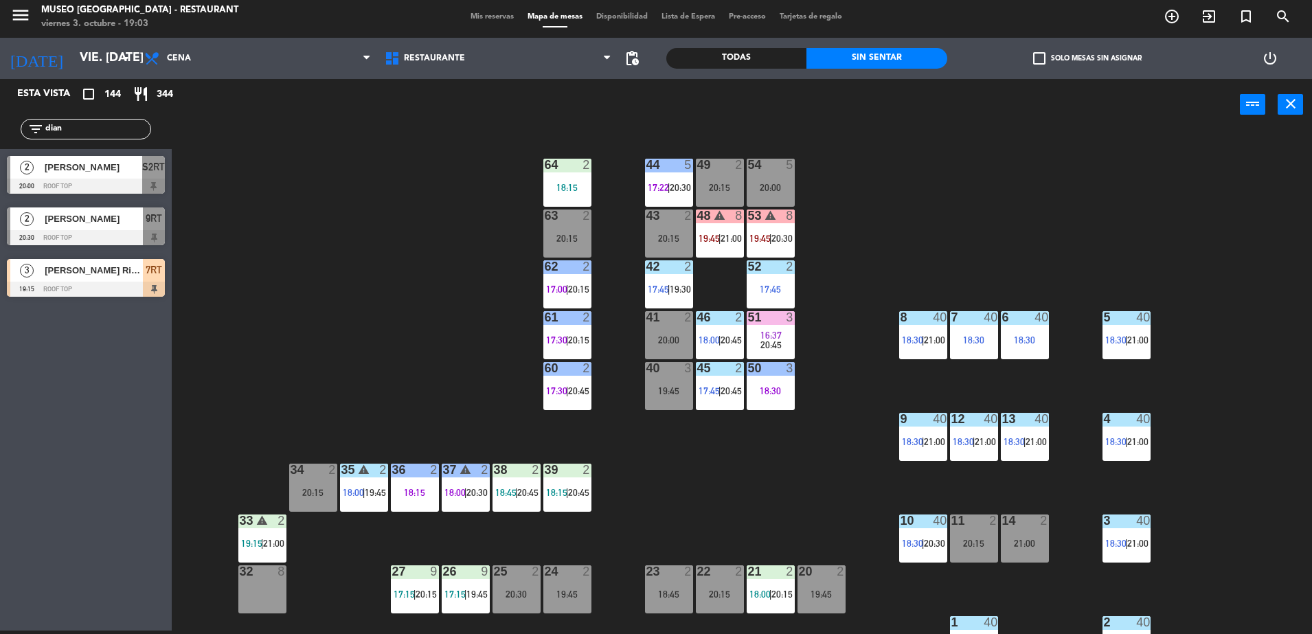
click at [560, 532] on div "44 5 17:22 | 20:30 49 2 20:15 54 5 20:00 64 2 18:15 48 warning 8 19:45 | 21:00 …" at bounding box center [748, 384] width 1127 height 500
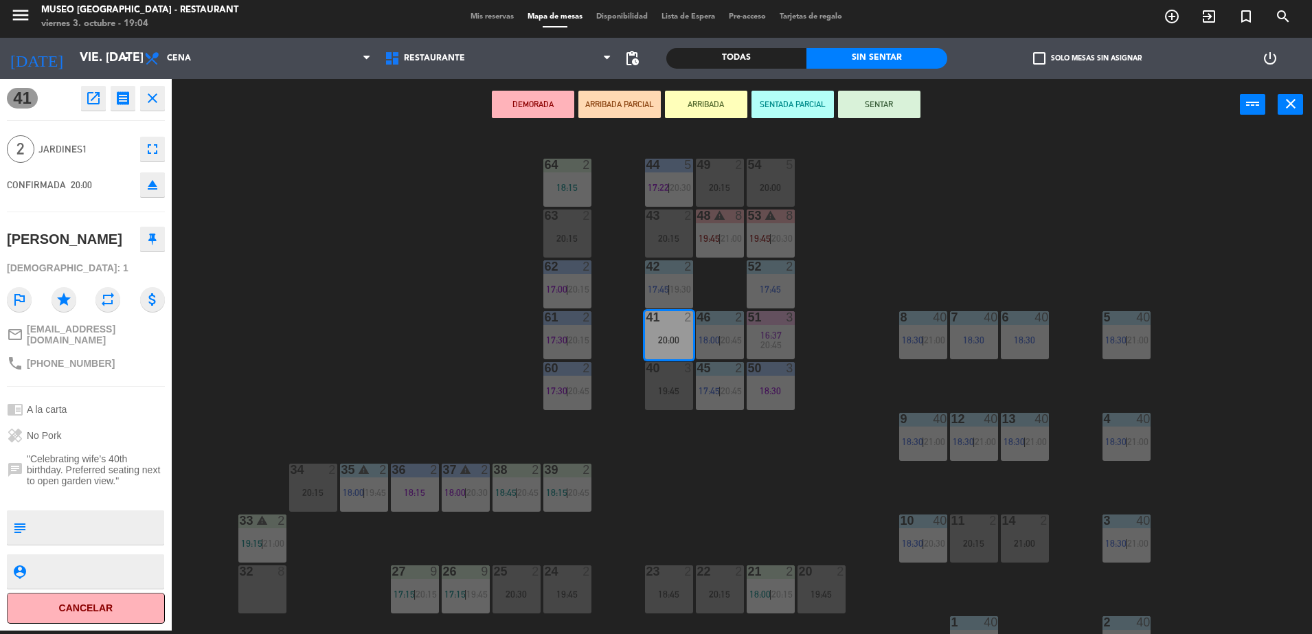
click at [455, 162] on div "44 5 17:22 | 20:30 49 2 20:15 54 5 20:00 64 2 18:15 48 warning 8 19:45 | 21:00 …" at bounding box center [748, 384] width 1127 height 500
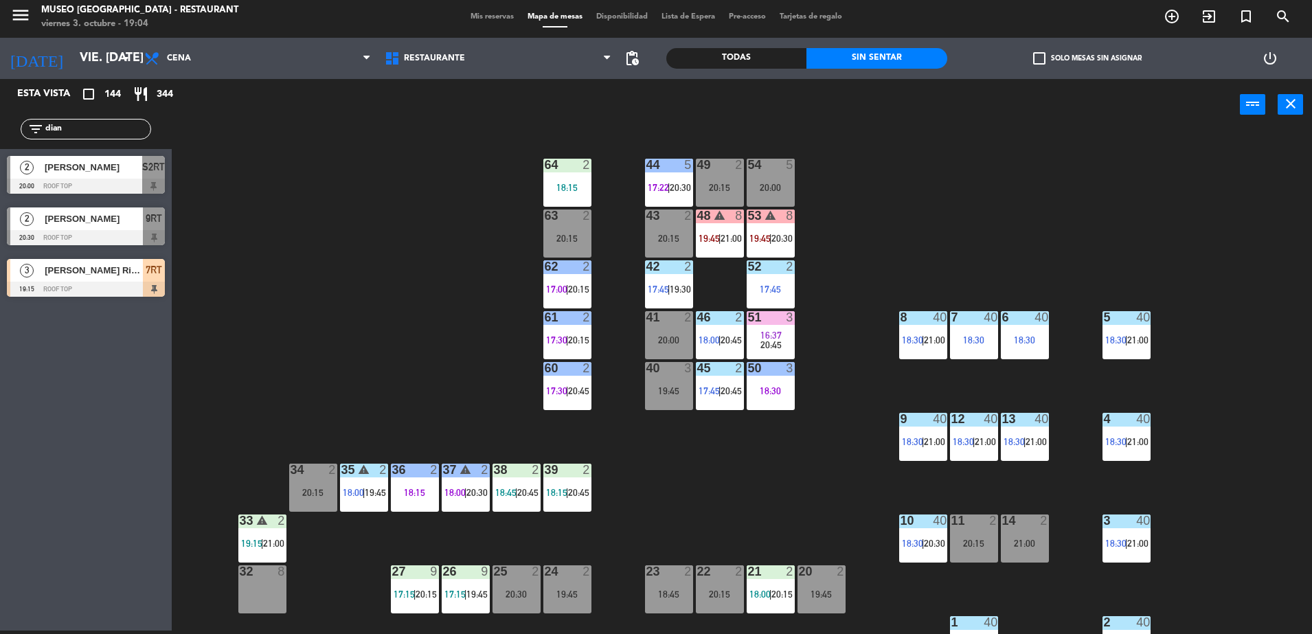
click at [688, 320] on div "46" at bounding box center [697, 317] width 23 height 12
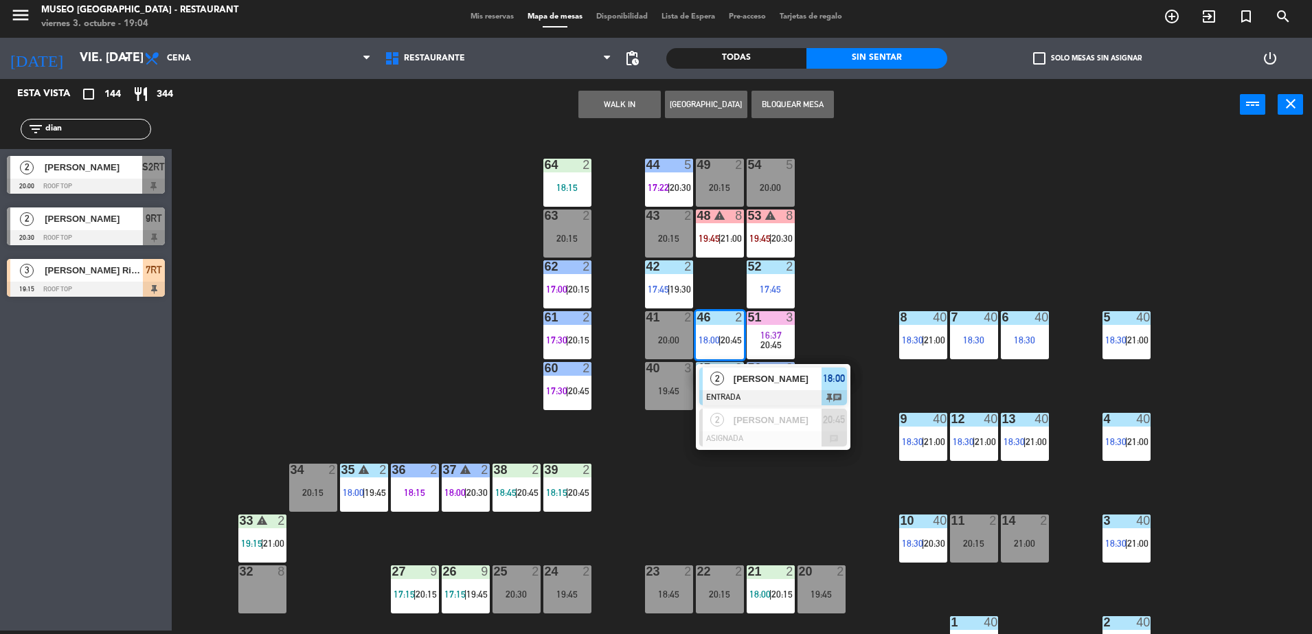
drag, startPoint x: 604, startPoint y: 102, endPoint x: 424, endPoint y: 367, distance: 321.4
click at [483, 271] on div "WALK IN Crear Reserva Bloquear Mesa power_input close 44 5 17:22 | 20:30 49 2 2…" at bounding box center [656, 356] width 1312 height 555
click at [631, 88] on div "WALK IN Crear Reserva Bloquear Mesa power_input close" at bounding box center [706, 105] width 1068 height 52
click at [641, 106] on button "WALK IN" at bounding box center [619, 104] width 82 height 27
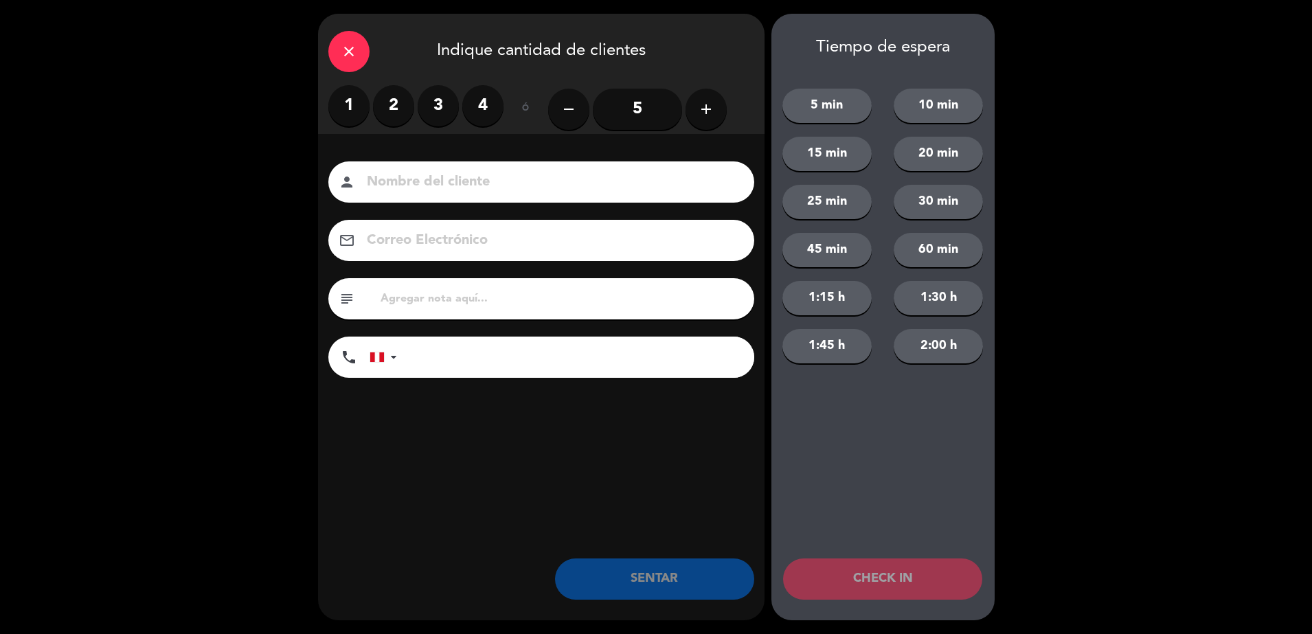
click at [440, 89] on label "3" at bounding box center [438, 105] width 41 height 41
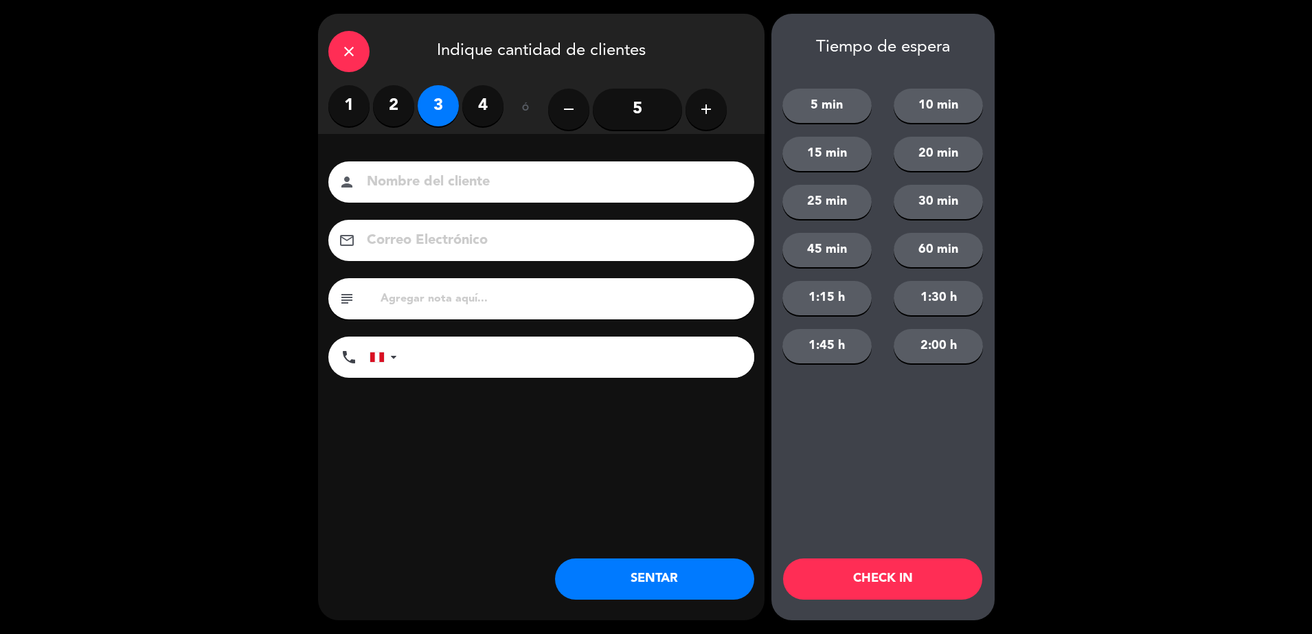
click at [475, 179] on input at bounding box center [550, 182] width 371 height 24
type input "walk in - [PERSON_NAME]"
click at [557, 364] on input "tel" at bounding box center [582, 357] width 343 height 41
type input "965961381"
drag, startPoint x: 439, startPoint y: 402, endPoint x: 381, endPoint y: 510, distance: 122.3
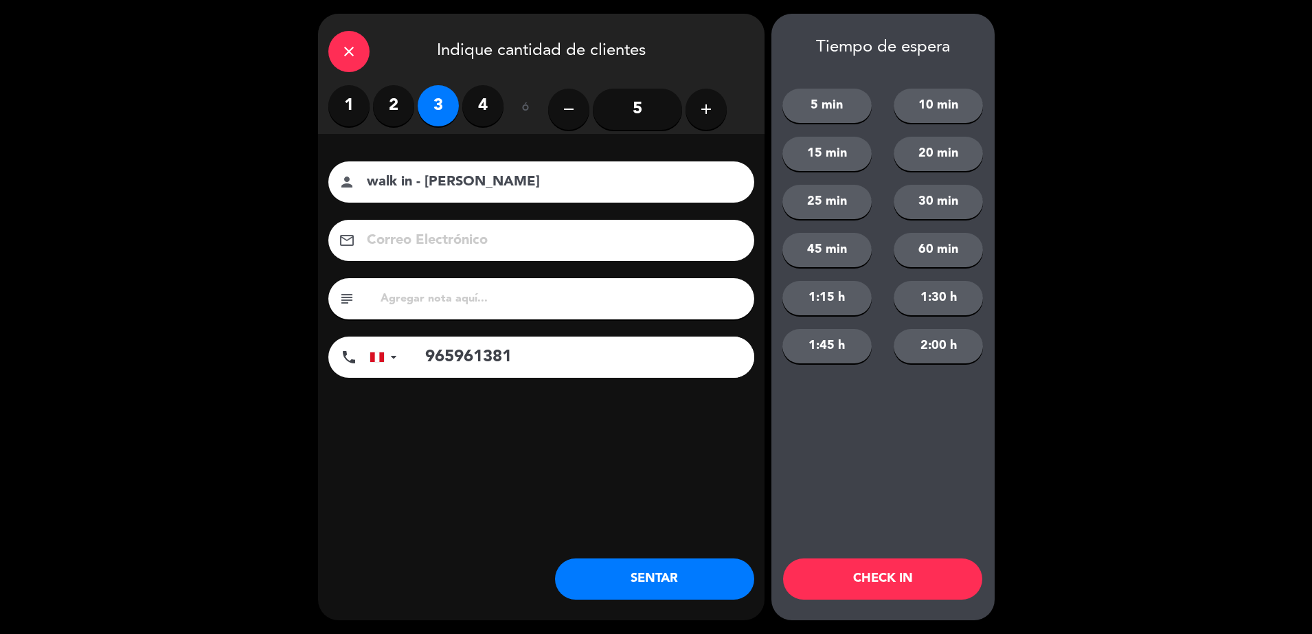
click at [395, 481] on div "close Indique cantidad de clientes 1 2 3 4 ó remove 5 add Nombre del cliente pe…" at bounding box center [541, 317] width 446 height 607
type input "no celebra nada"
click at [690, 562] on button "SENTAR" at bounding box center [654, 578] width 199 height 41
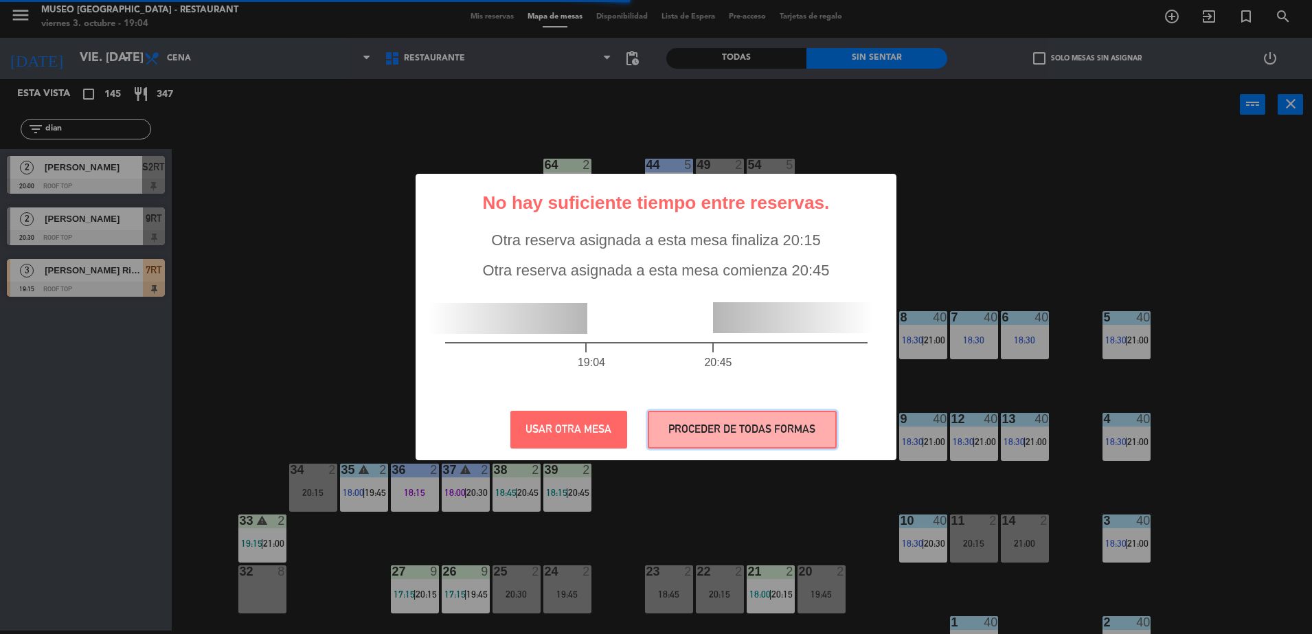
click at [703, 418] on button "PROCEDER DE TODAS FORMAS" at bounding box center [742, 430] width 189 height 38
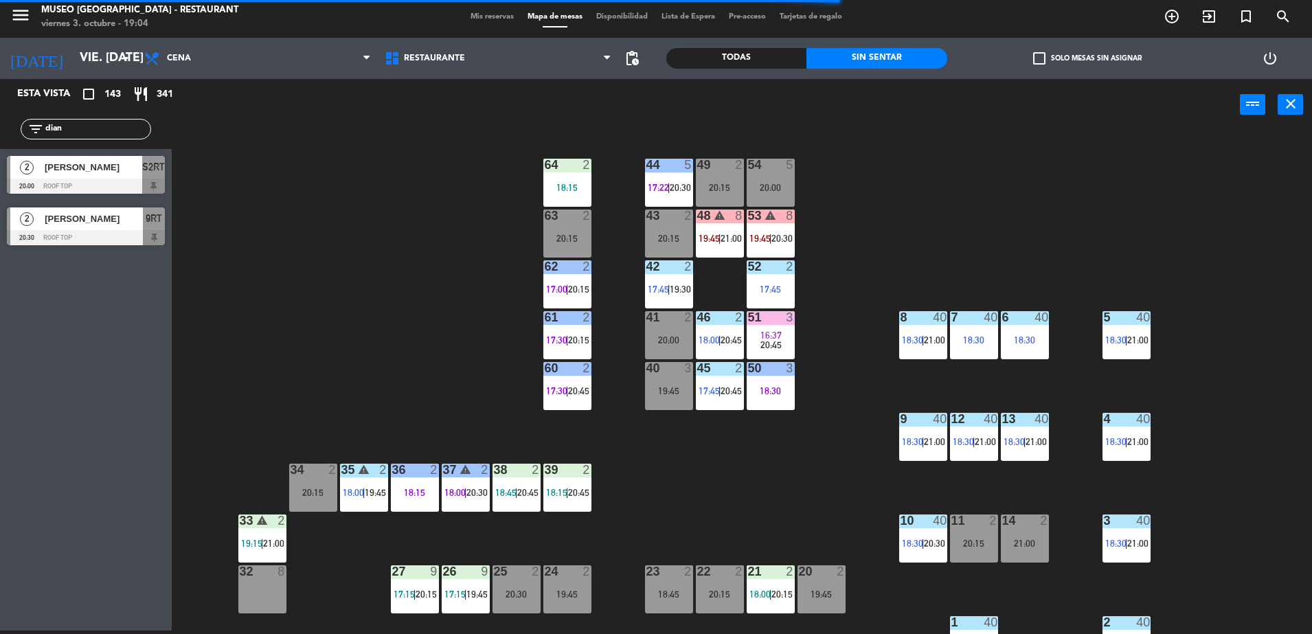
click at [139, 130] on input "dian" at bounding box center [97, 129] width 106 height 15
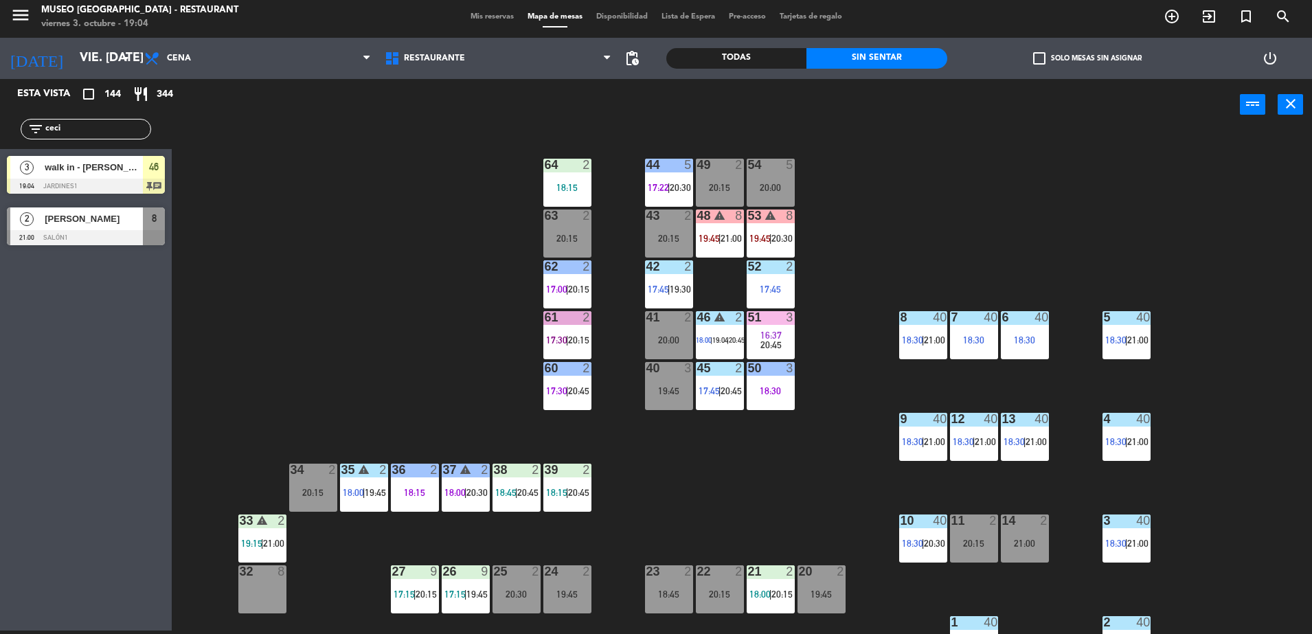
type input "ceci"
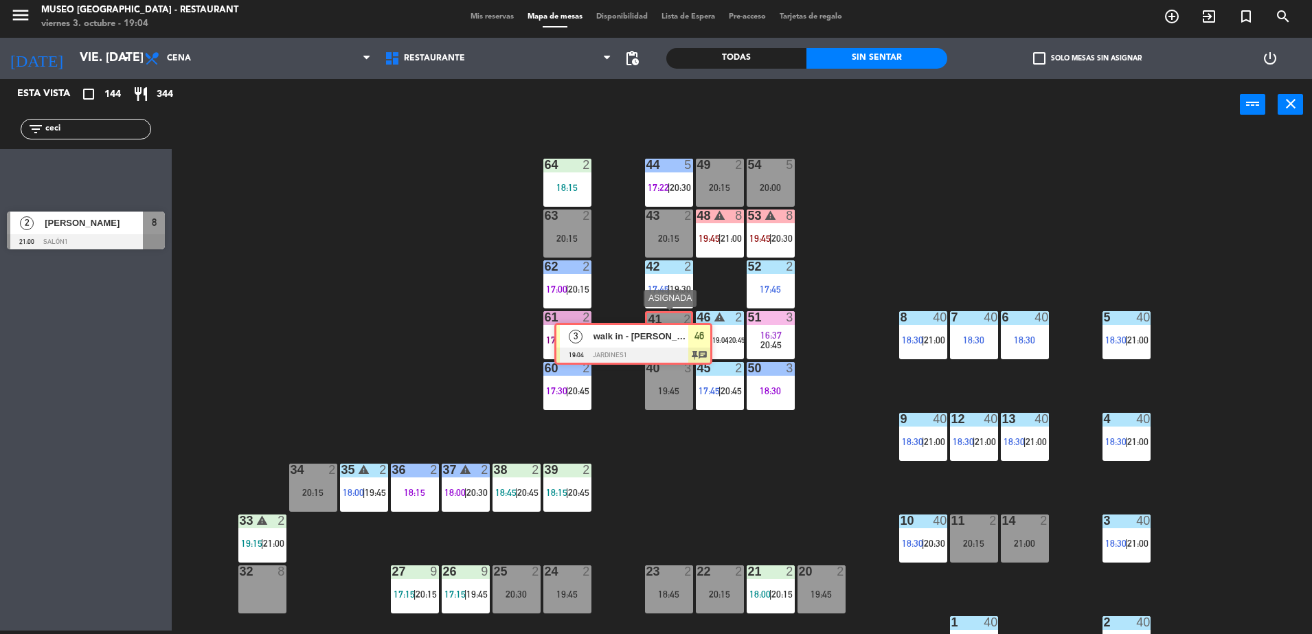
drag, startPoint x: 135, startPoint y: 179, endPoint x: 682, endPoint y: 345, distance: 572.3
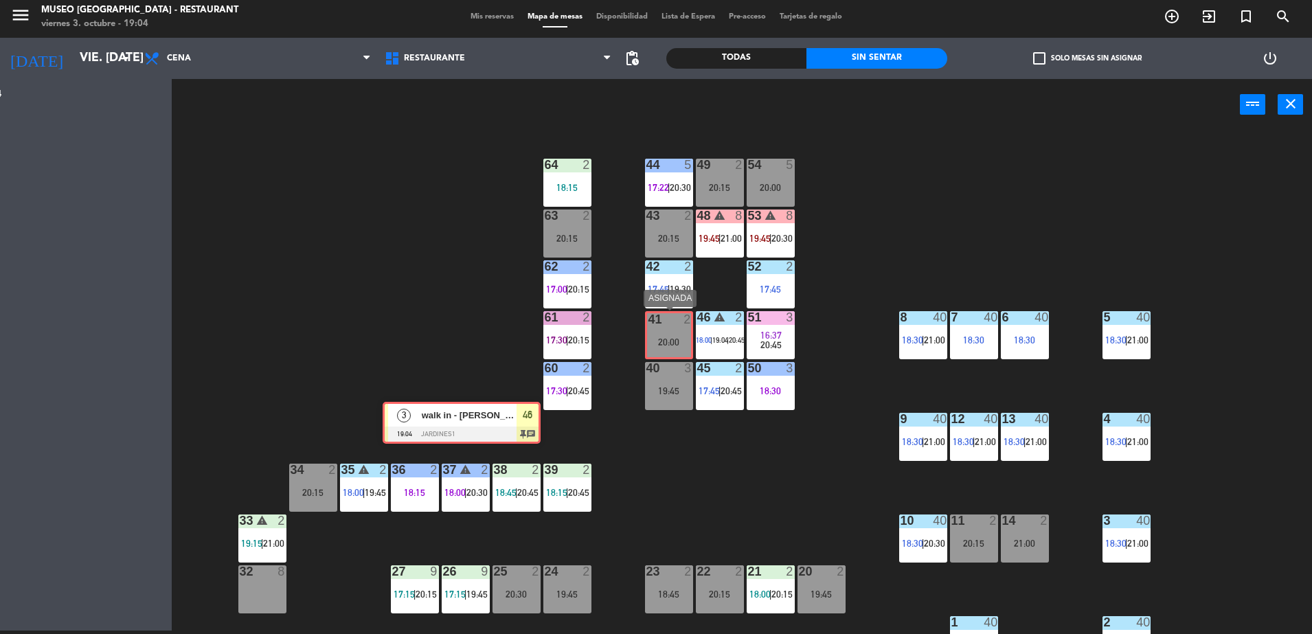
click at [682, 345] on div "Esta vista crop_square 144 restaurant 344 filter_list ceci 3 walk in - cecilia …" at bounding box center [656, 356] width 1312 height 555
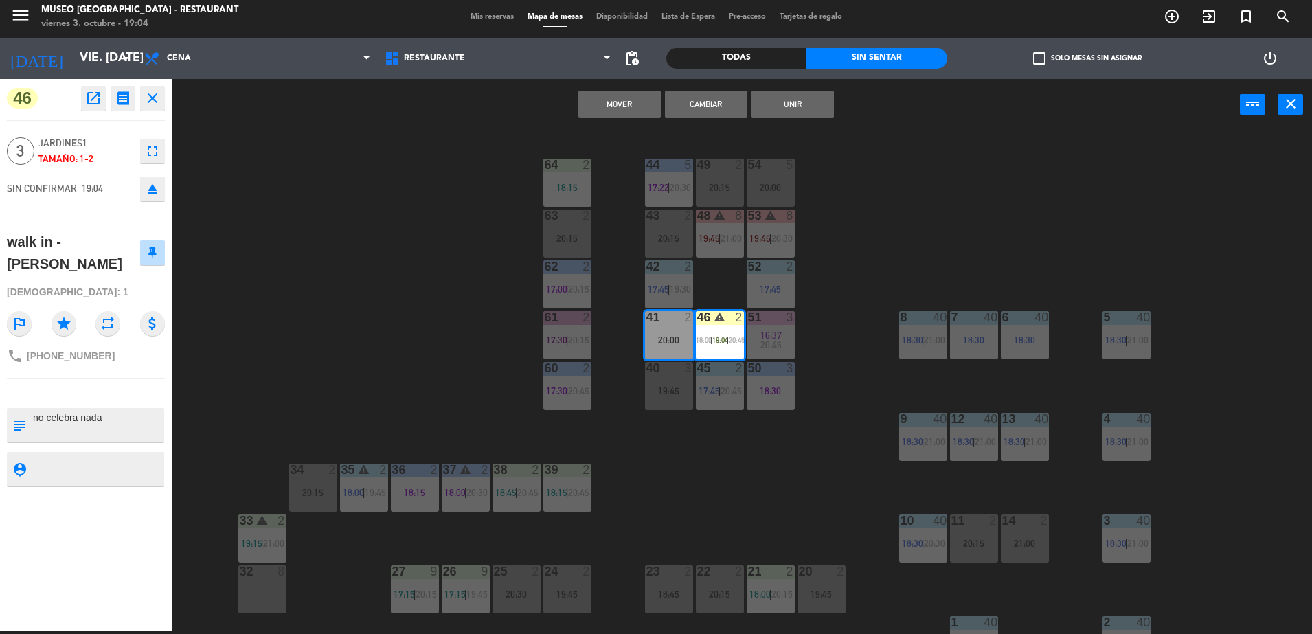
click at [521, 178] on div "44 5 17:22 | 20:30 49 2 20:15 54 5 20:00 64 2 18:15 48 warning 8 19:45 | 21:00 …" at bounding box center [748, 384] width 1127 height 500
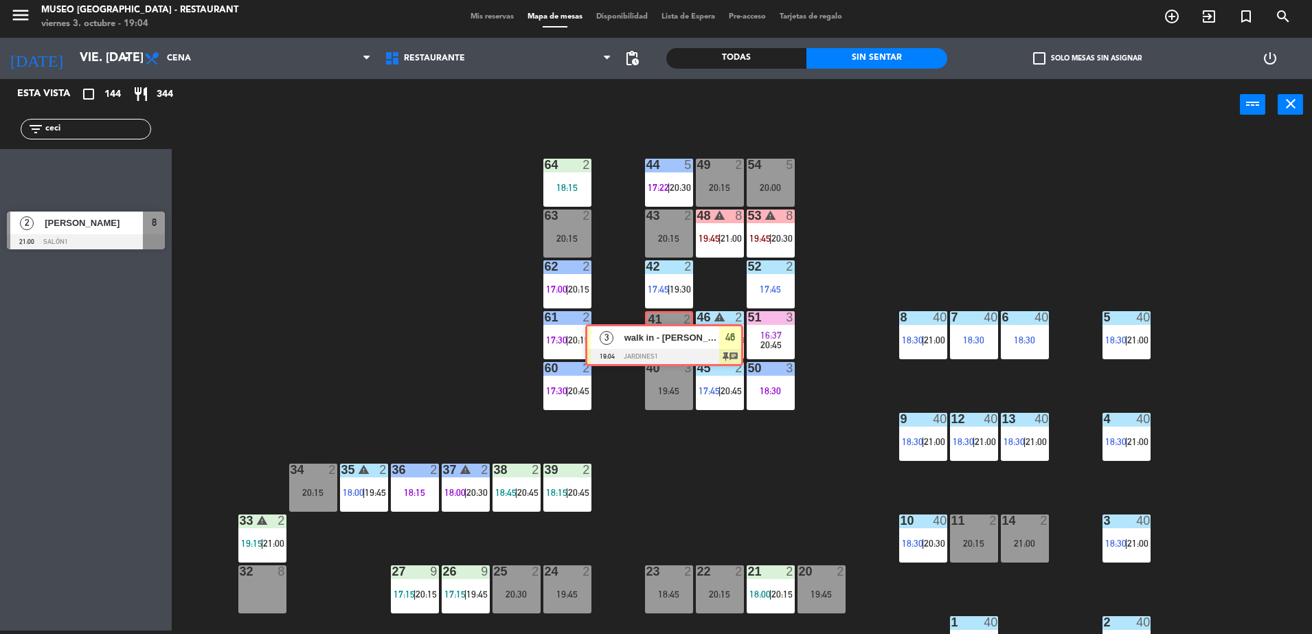
drag, startPoint x: 84, startPoint y: 159, endPoint x: 664, endPoint y: 328, distance: 603.0
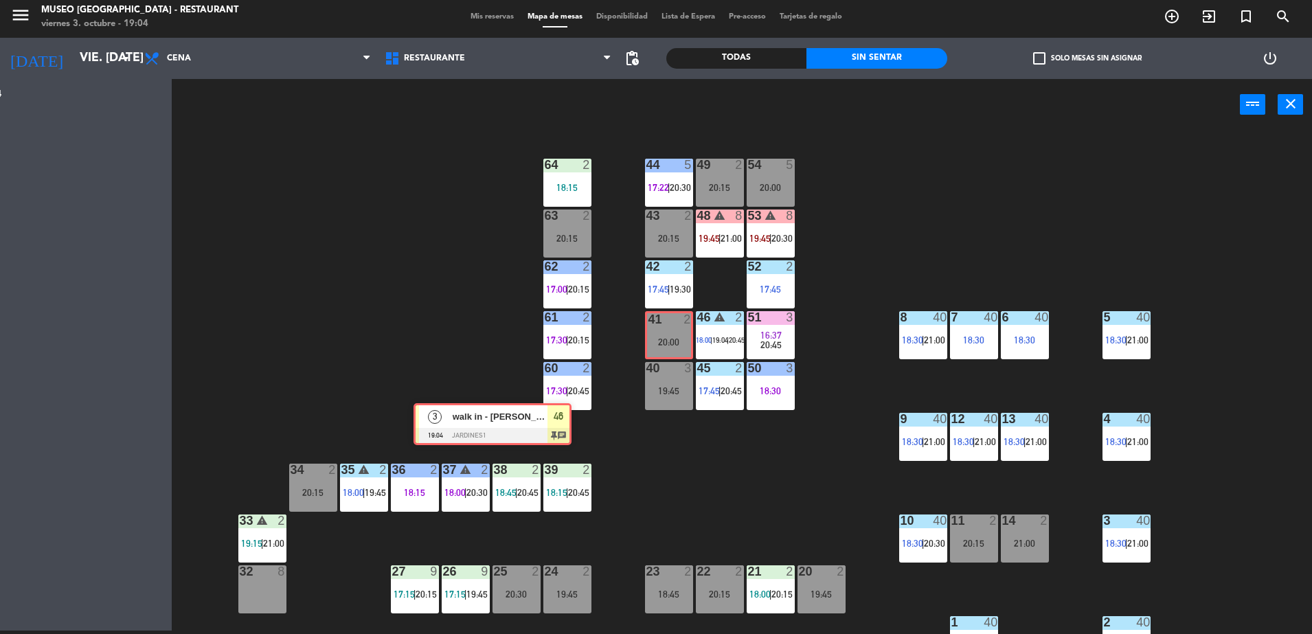
click at [664, 328] on div "Esta vista crop_square 144 restaurant 344 filter_list ceci 3 walk in - cecilia …" at bounding box center [656, 356] width 1312 height 555
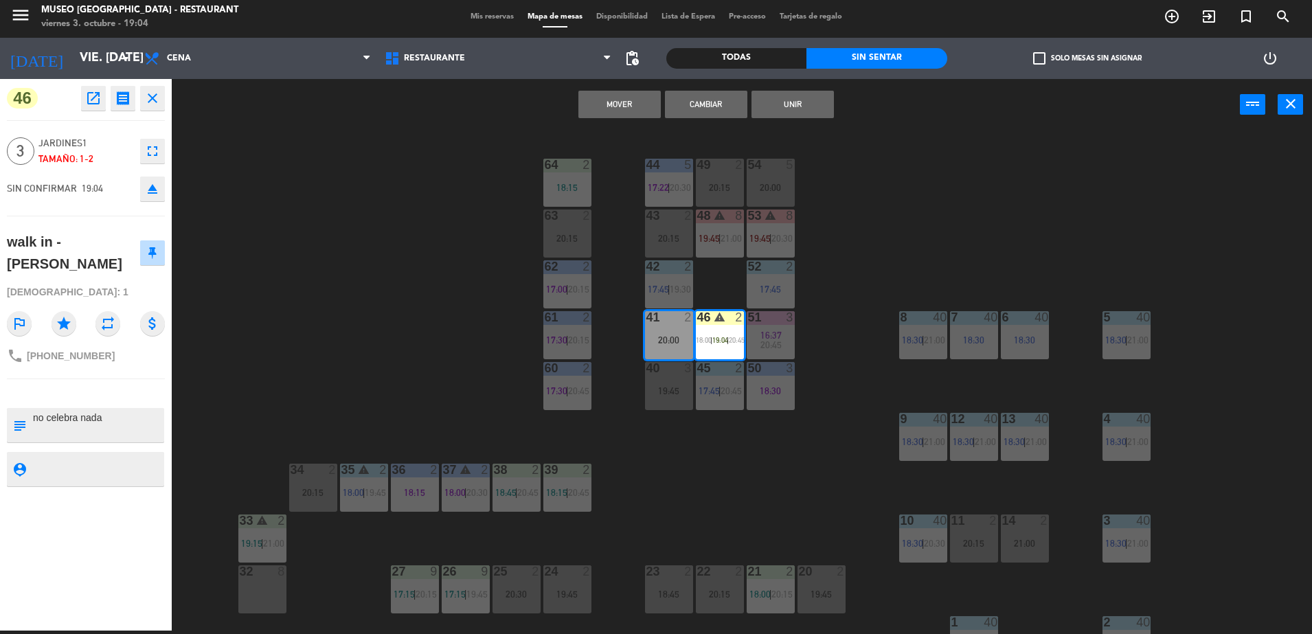
drag, startPoint x: 457, startPoint y: 198, endPoint x: 455, endPoint y: 209, distance: 11.2
click at [455, 209] on div "44 5 17:22 | 20:30 49 2 20:15 54 5 20:00 64 2 18:15 48 warning 8 19:45 | 21:00 …" at bounding box center [748, 384] width 1127 height 500
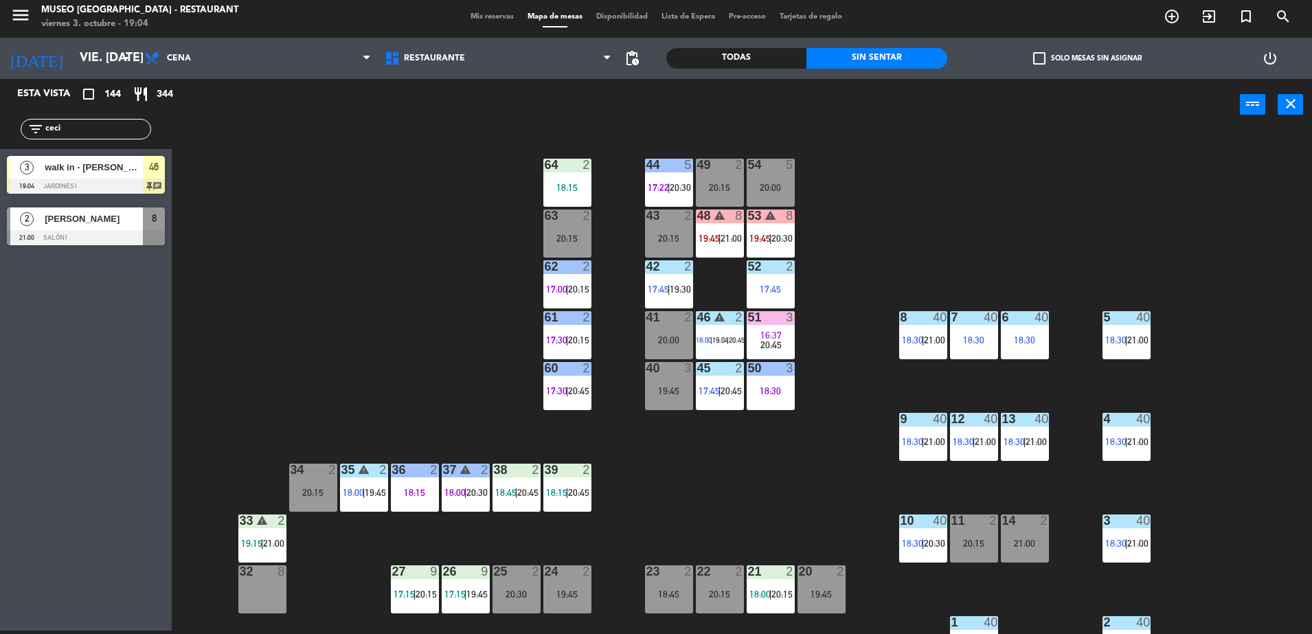
click at [83, 164] on span "walk in - [PERSON_NAME]" at bounding box center [94, 167] width 98 height 14
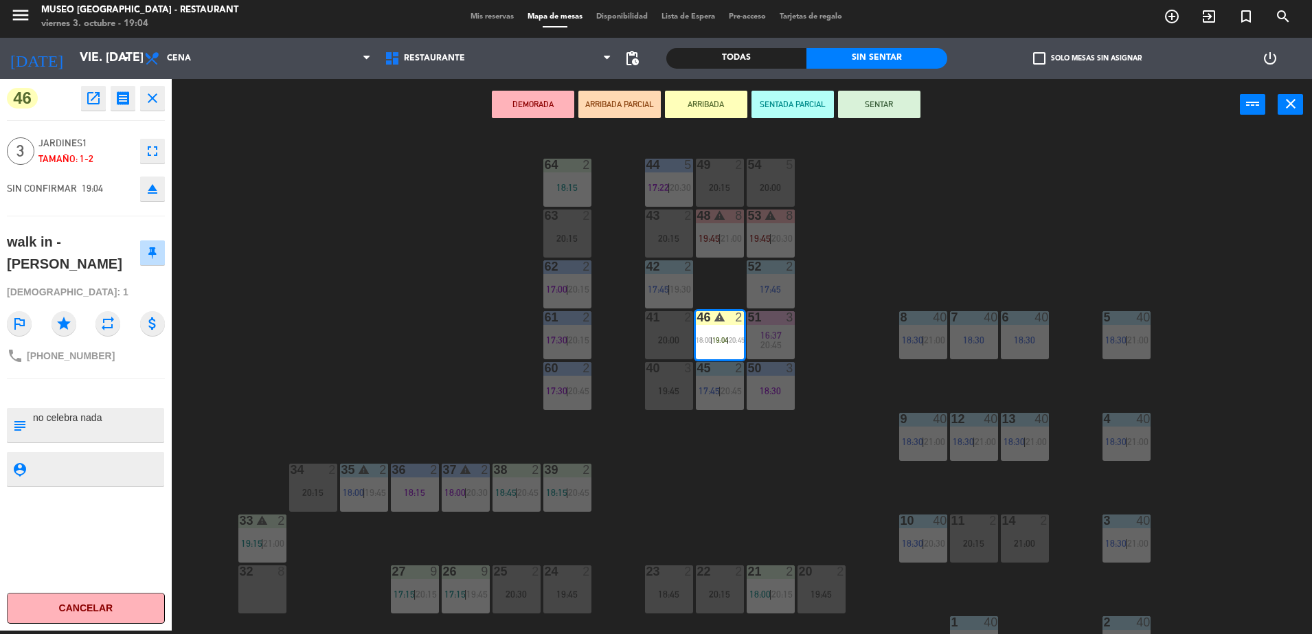
click at [650, 341] on div "20:00" at bounding box center [669, 340] width 48 height 10
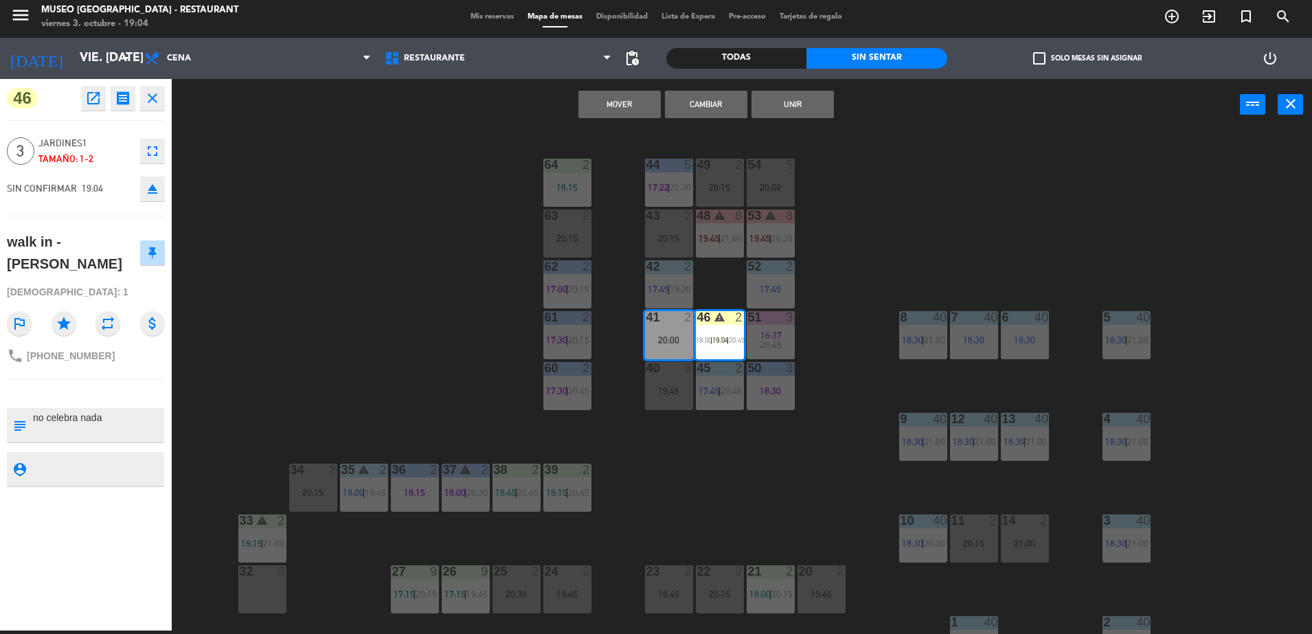
click at [626, 102] on button "Mover" at bounding box center [619, 104] width 82 height 27
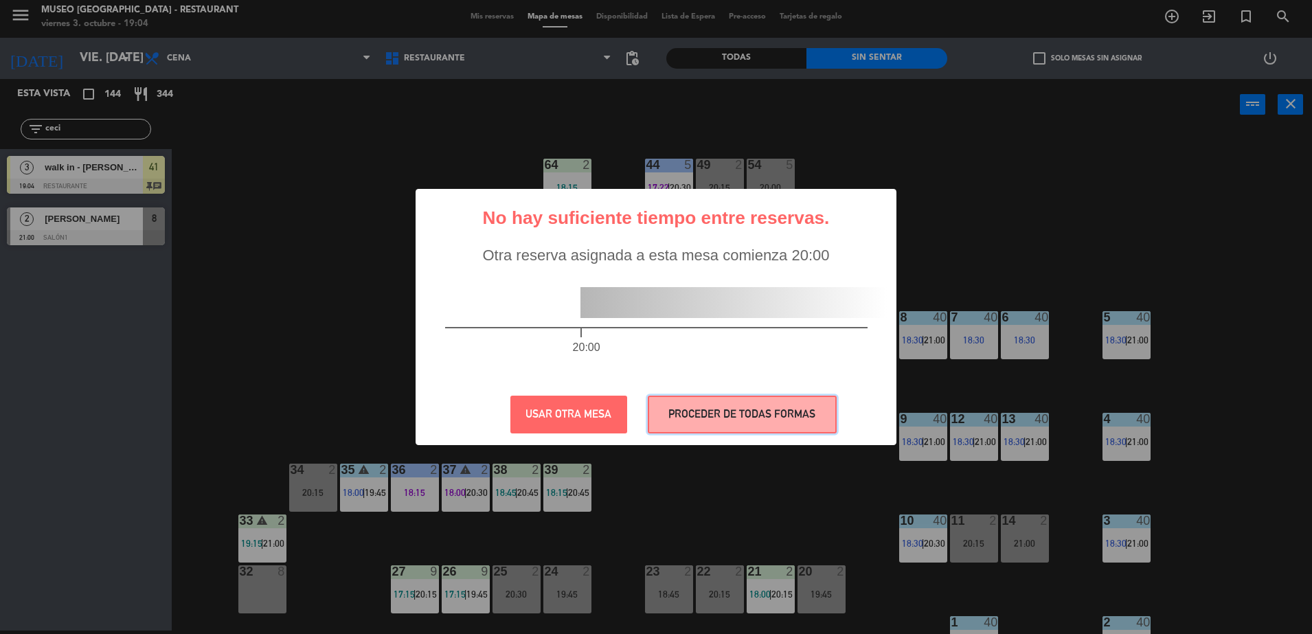
drag, startPoint x: 696, startPoint y: 424, endPoint x: 707, endPoint y: 422, distance: 11.1
click at [707, 422] on button "PROCEDER DE TODAS FORMAS" at bounding box center [742, 415] width 189 height 38
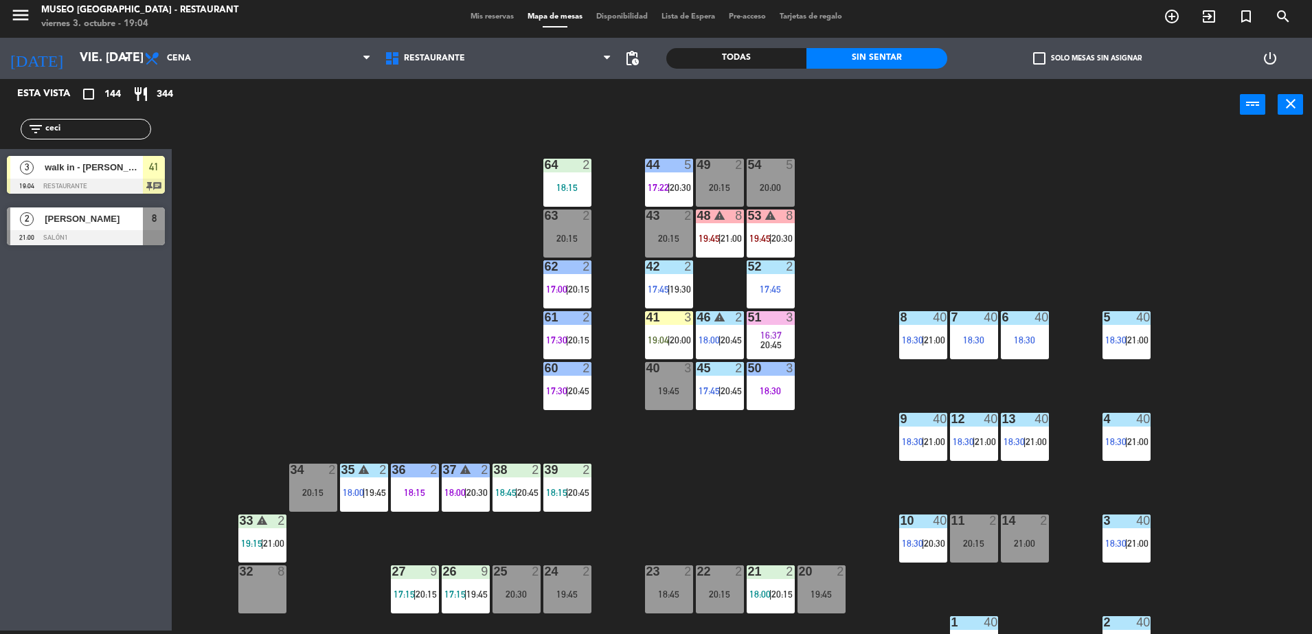
click at [137, 126] on input "ceci" at bounding box center [97, 129] width 106 height 15
click at [83, 120] on div "filter_list mirt" at bounding box center [86, 129] width 131 height 21
click at [87, 125] on input "mirt" at bounding box center [97, 129] width 106 height 15
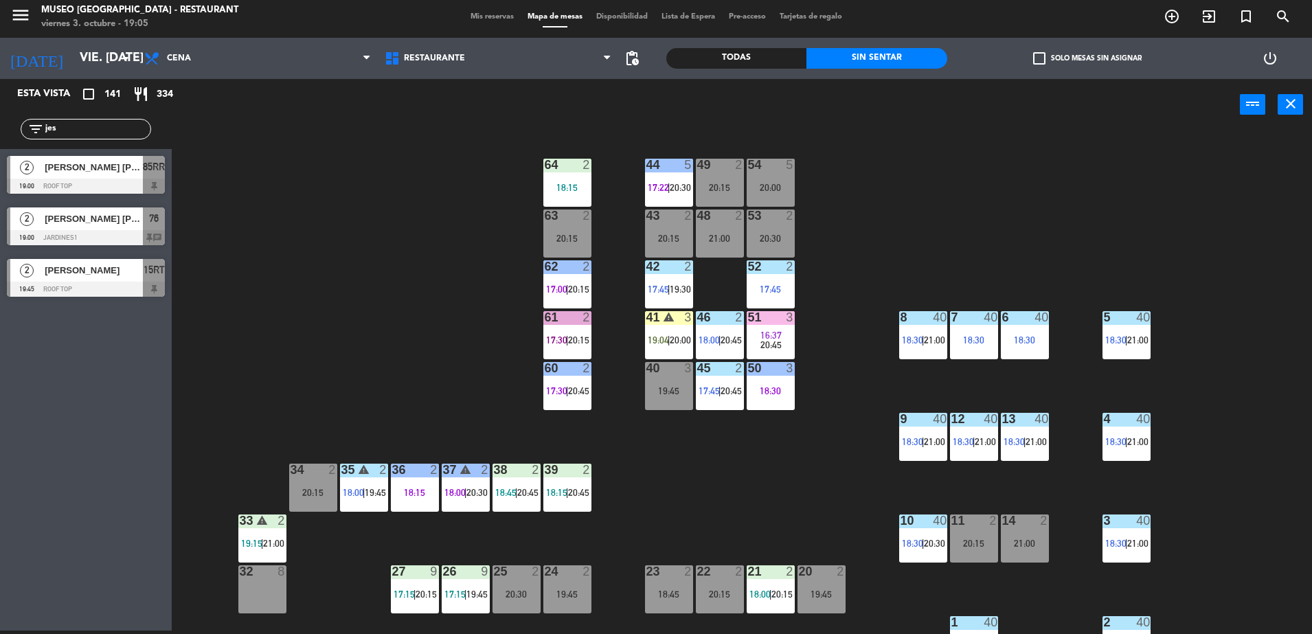
type input "jes"
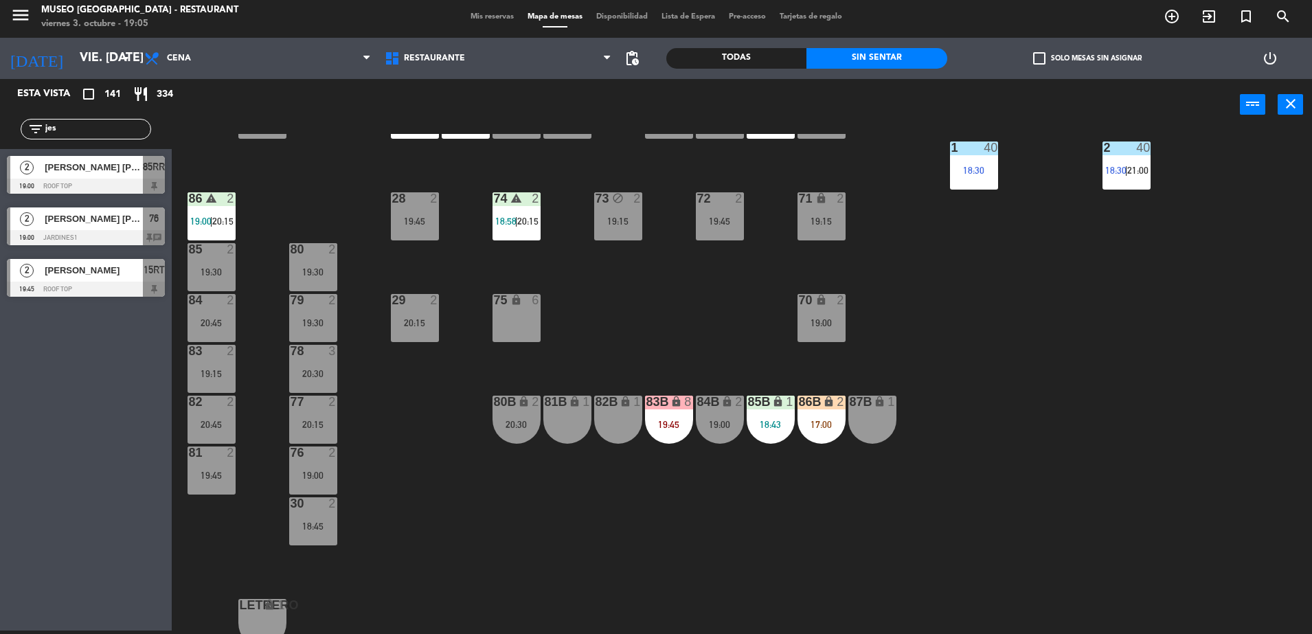
scroll to position [484, 0]
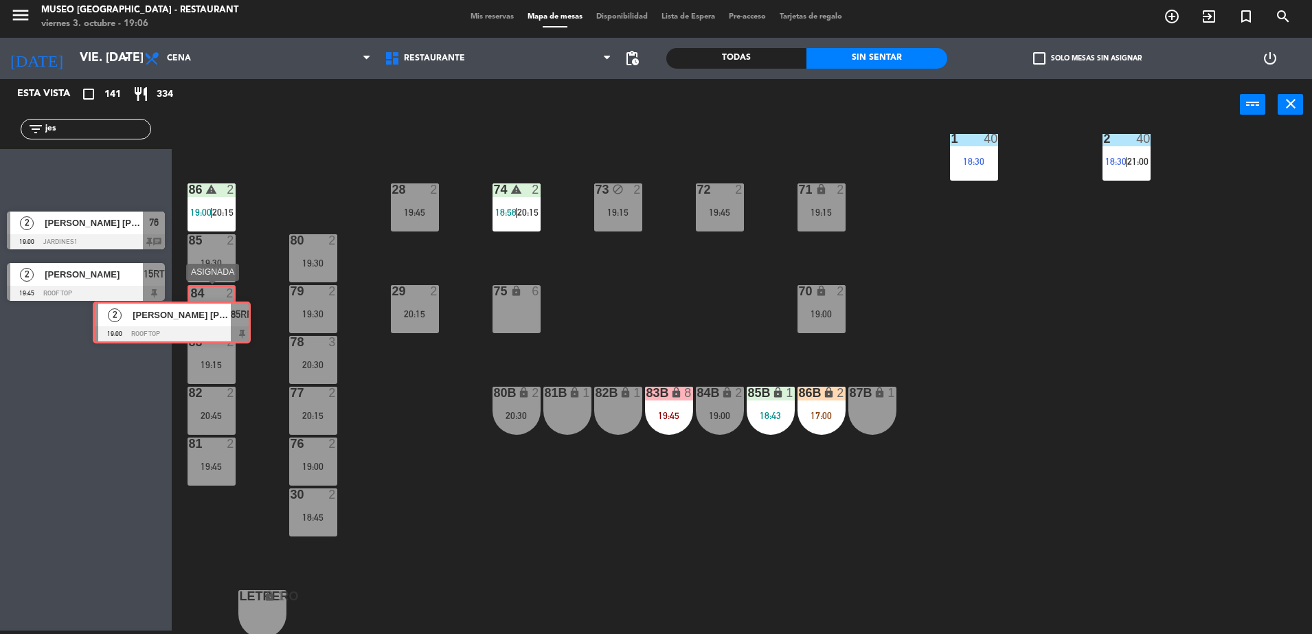
drag, startPoint x: 133, startPoint y: 167, endPoint x: 218, endPoint y: 313, distance: 168.7
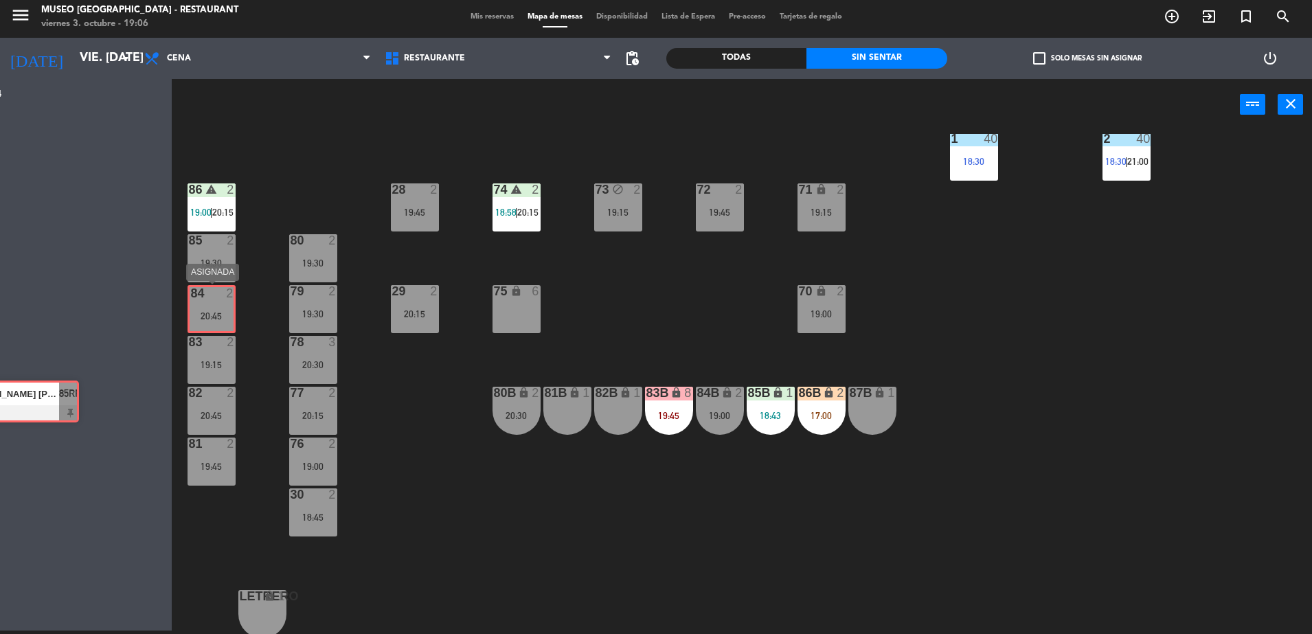
click at [218, 313] on div "Esta vista crop_square 141 restaurant 334 filter_list jes 2 Jesús Joel Vásquez …" at bounding box center [656, 356] width 1312 height 555
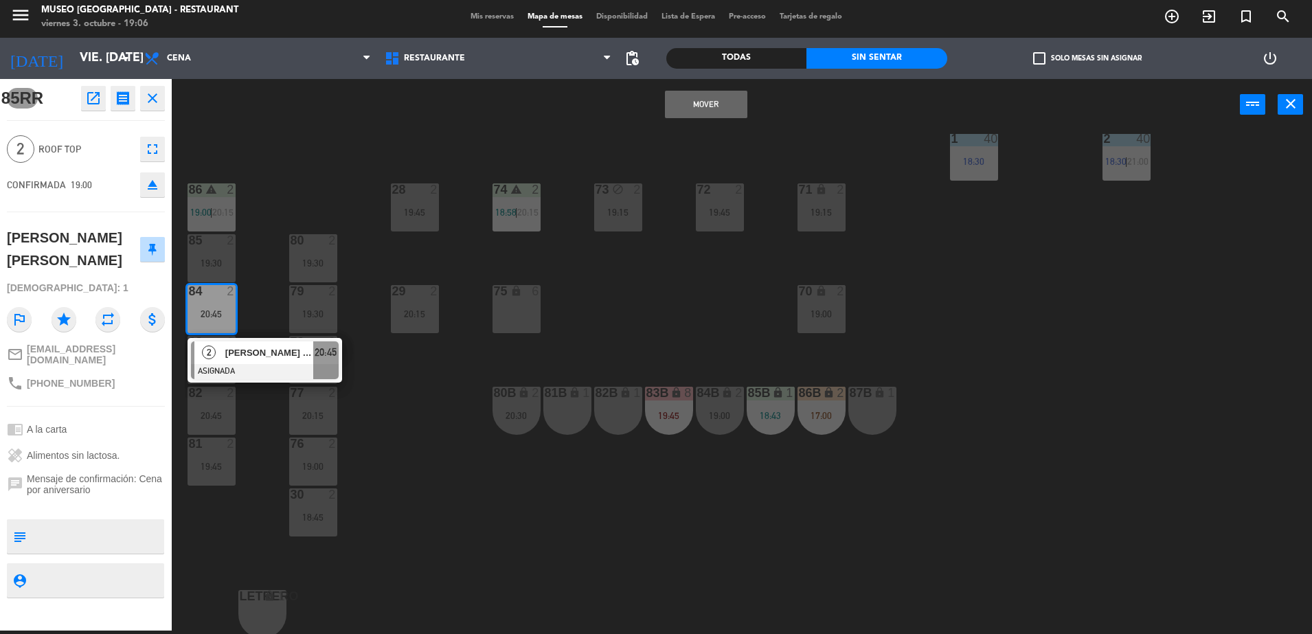
click at [734, 100] on button "Mover" at bounding box center [706, 104] width 82 height 27
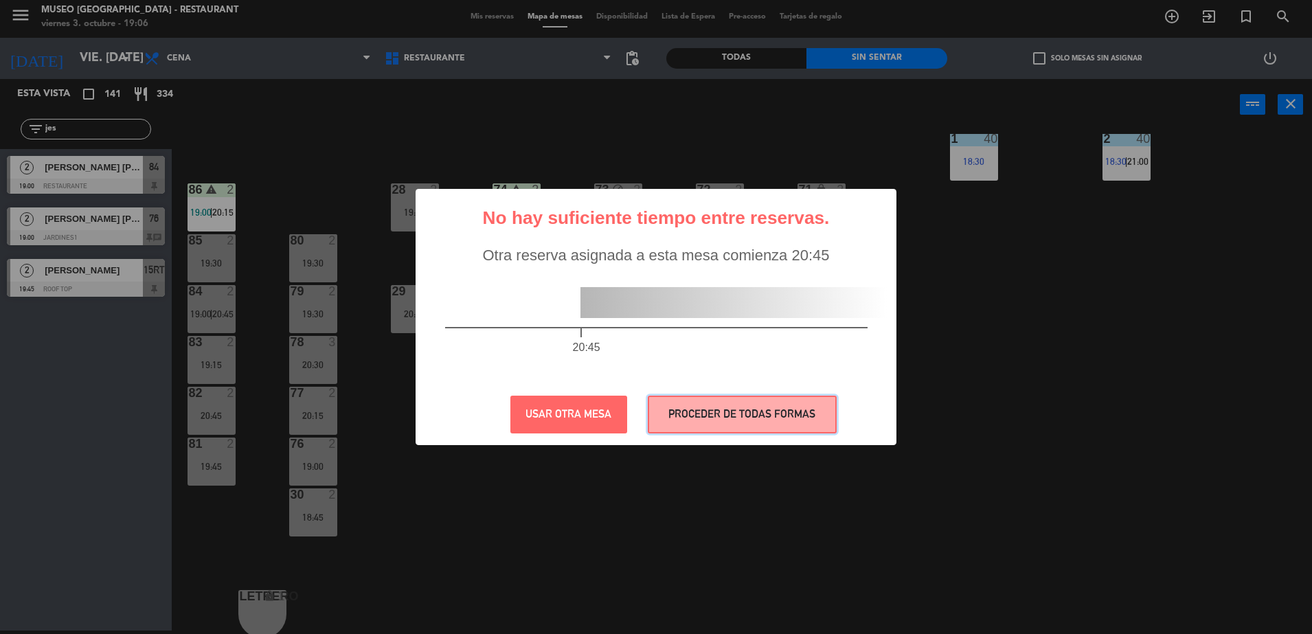
click at [734, 425] on button "PROCEDER DE TODAS FORMAS" at bounding box center [742, 415] width 189 height 38
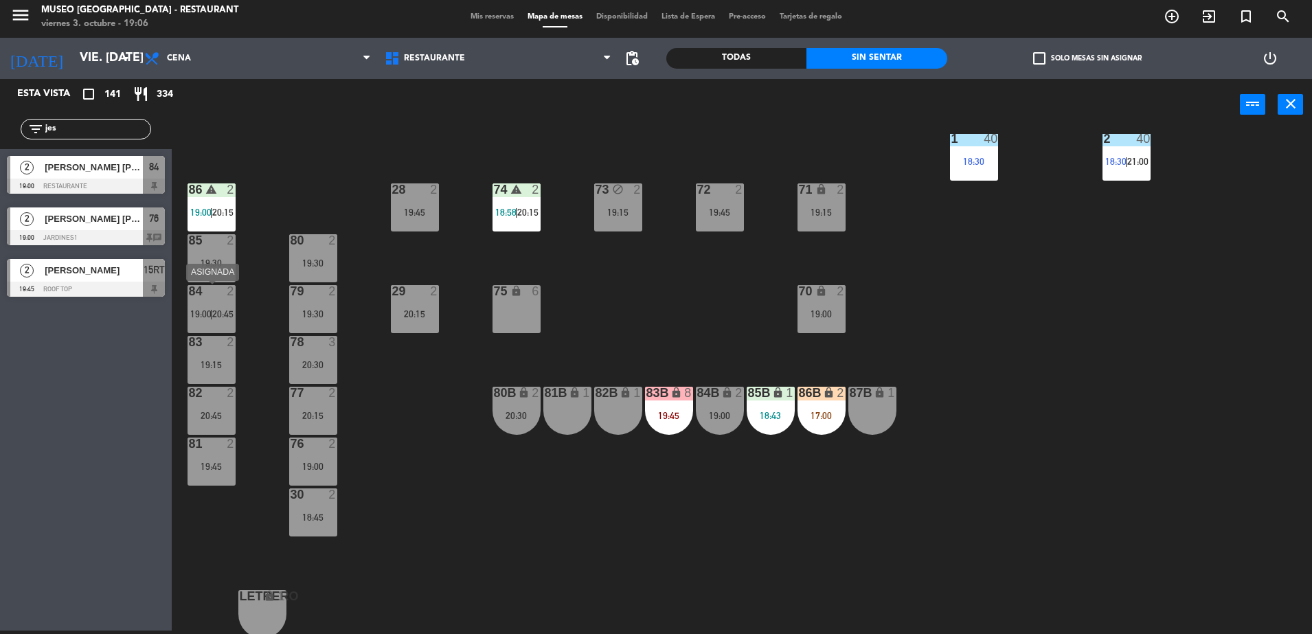
click at [225, 321] on div "84 2 19:00 | 20:45" at bounding box center [212, 309] width 48 height 48
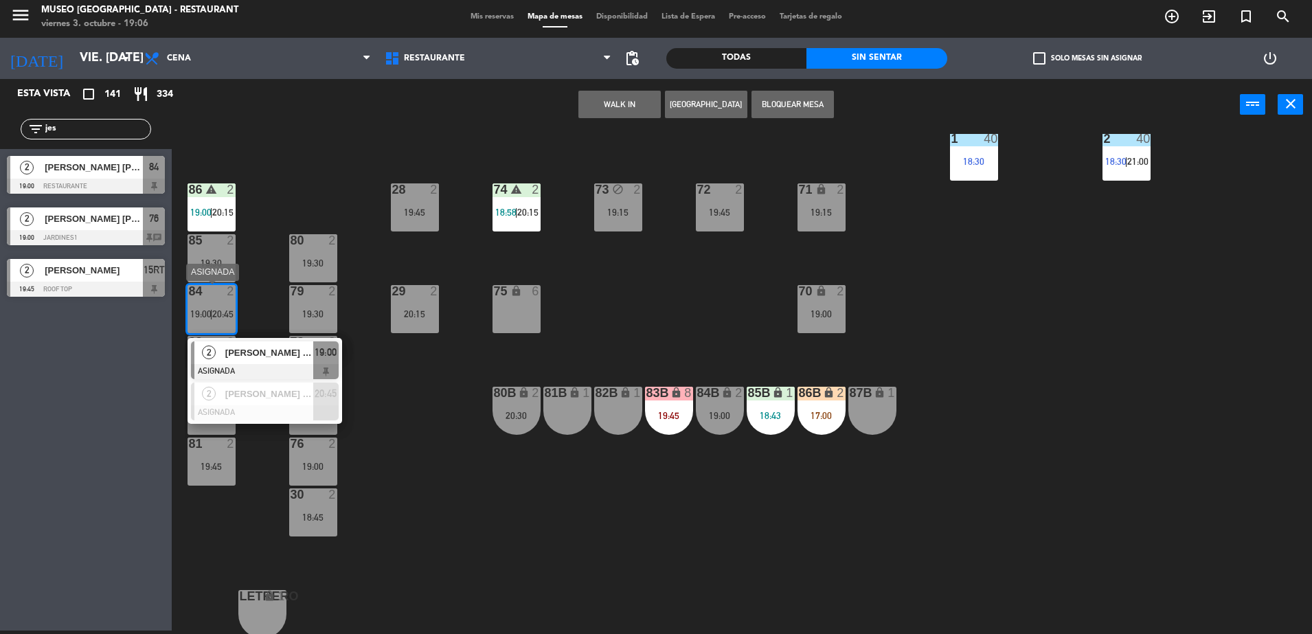
click at [265, 357] on span "[PERSON_NAME]" at bounding box center [269, 352] width 88 height 14
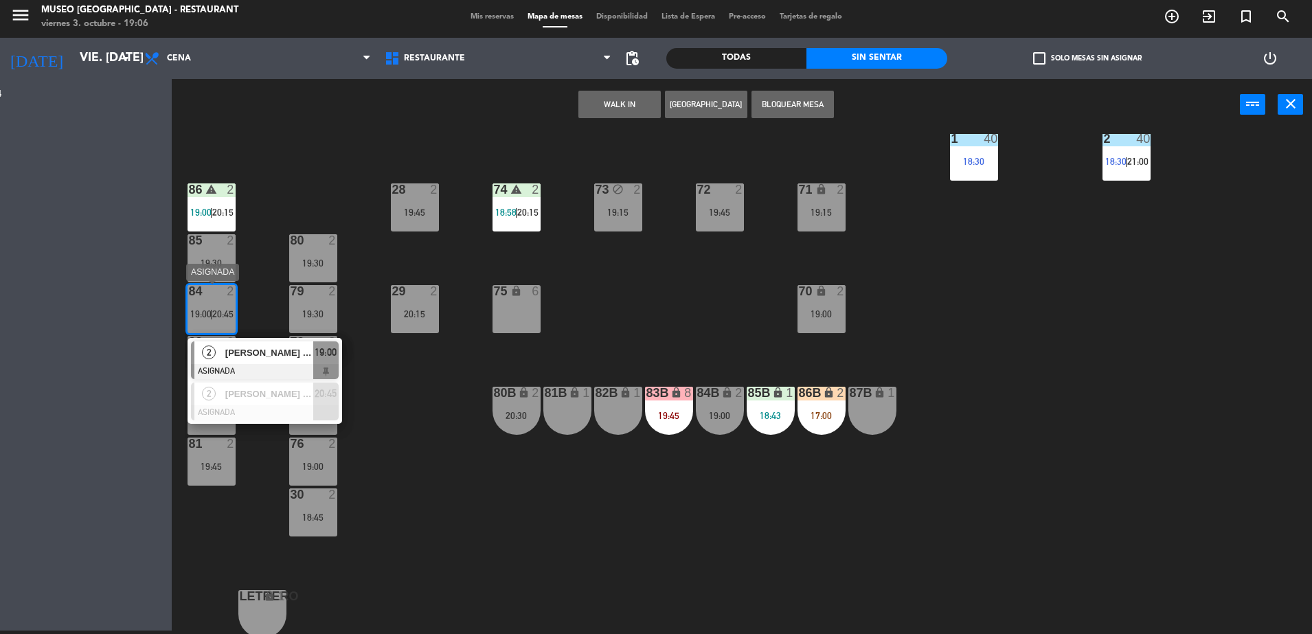
scroll to position [0, 0]
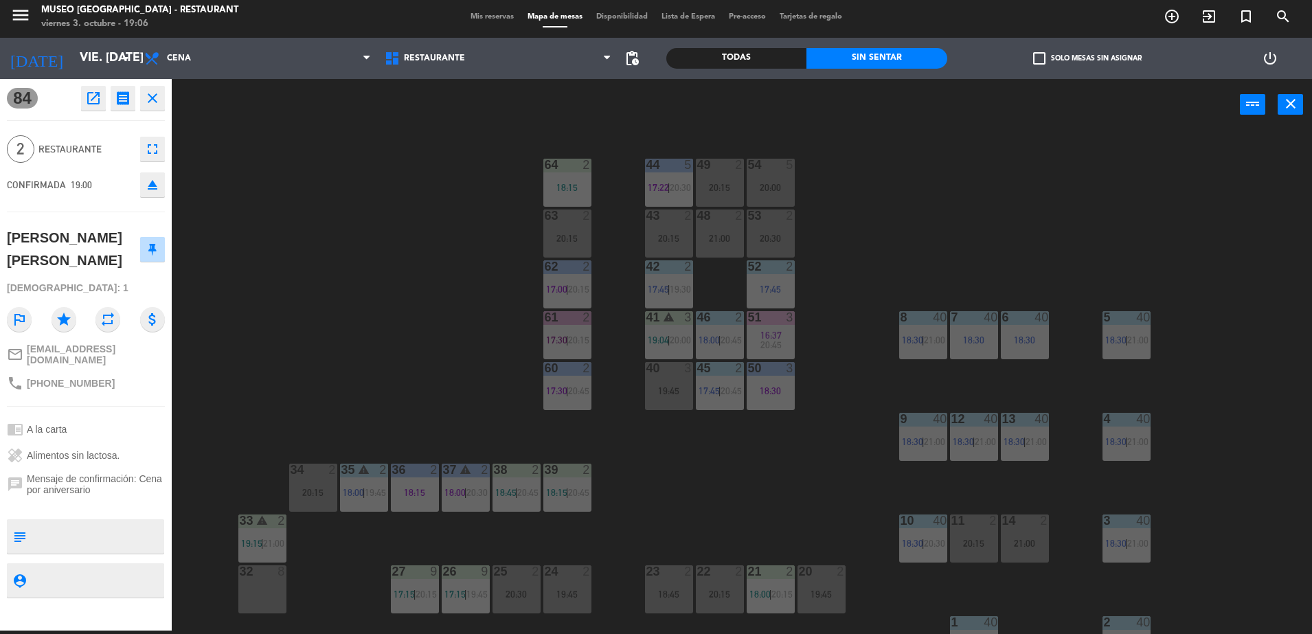
click at [565, 119] on div "power_input close" at bounding box center [706, 105] width 1068 height 52
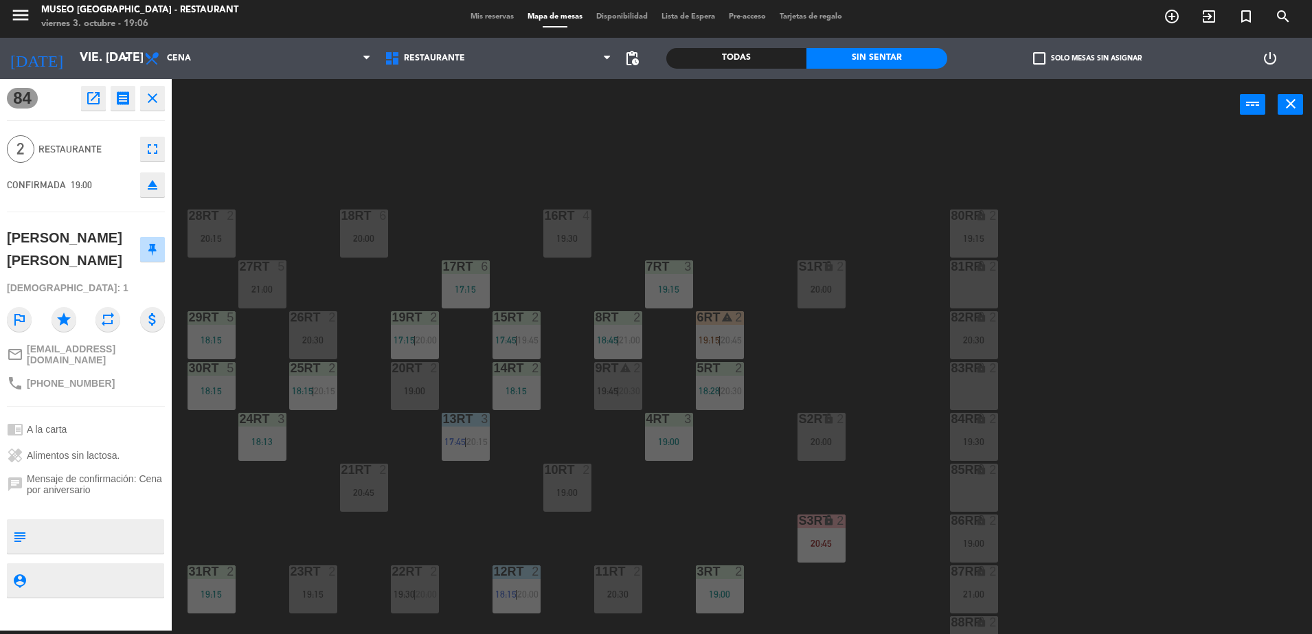
click at [302, 183] on div "18RT 6 20:00 16RT 4 19:30 28RT 2 20:15 80RR lock 2 19:15 27RT 5 21:00 7RT 3 19:…" at bounding box center [748, 384] width 1127 height 500
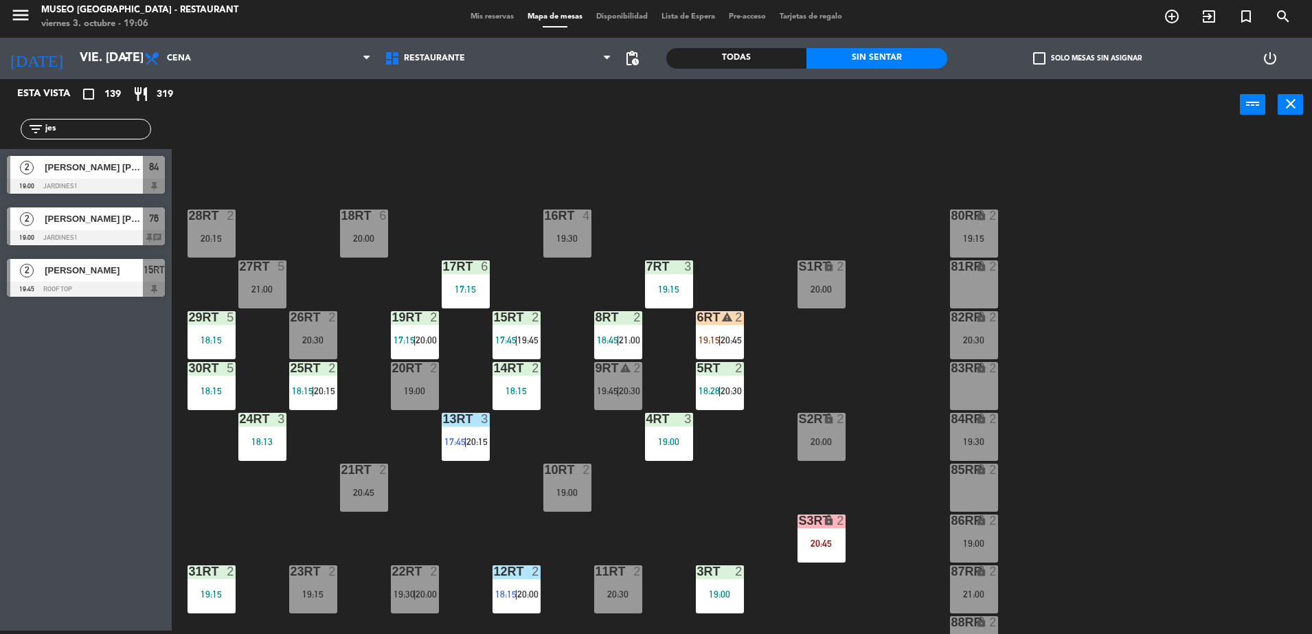
click at [87, 170] on span "[PERSON_NAME]" at bounding box center [94, 167] width 98 height 14
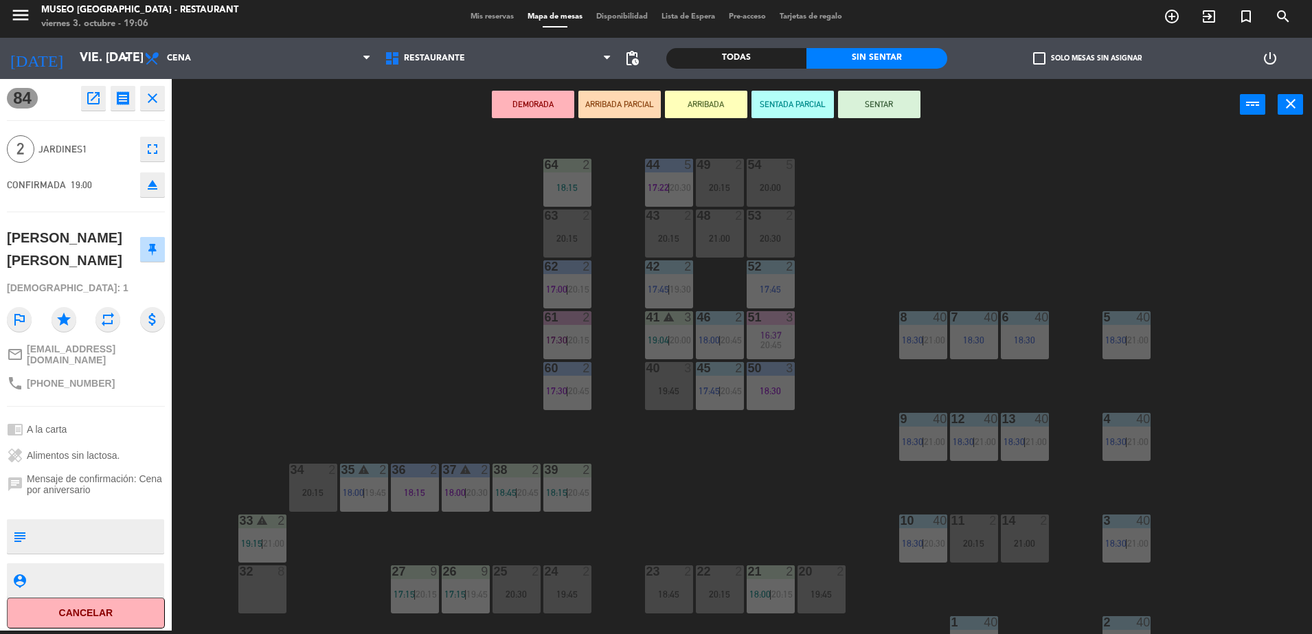
click at [611, 95] on button "ARRIBADA PARCIAL" at bounding box center [619, 104] width 82 height 27
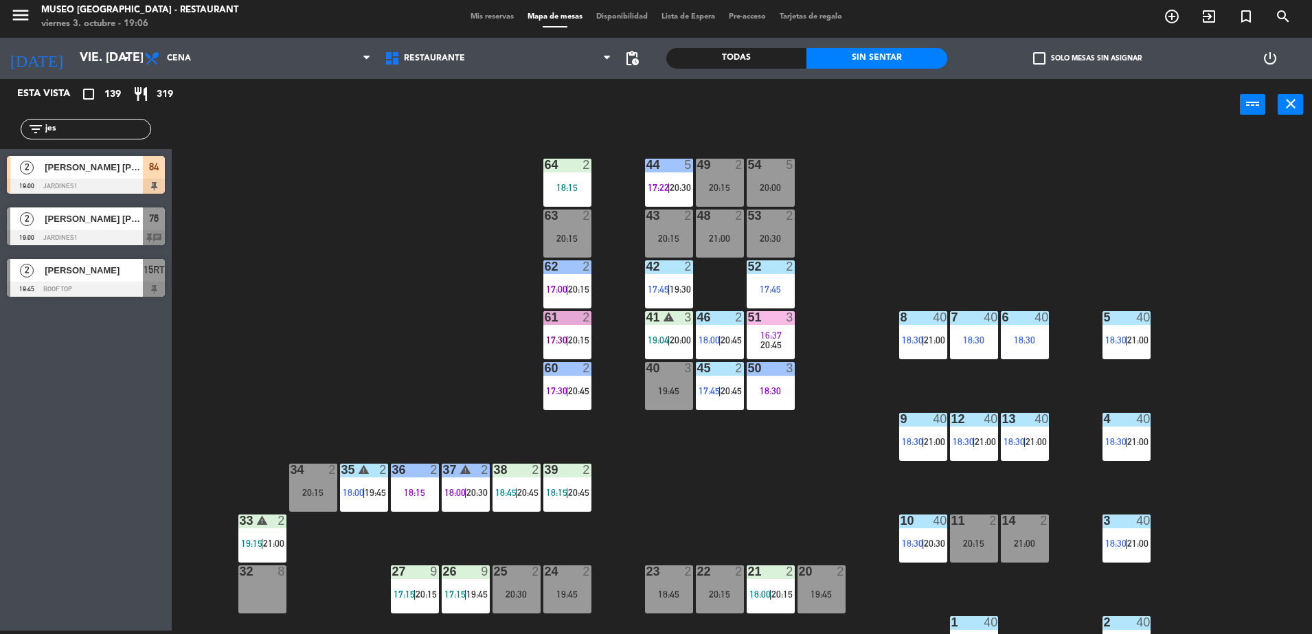
click at [128, 122] on input "jes" at bounding box center [97, 129] width 106 height 15
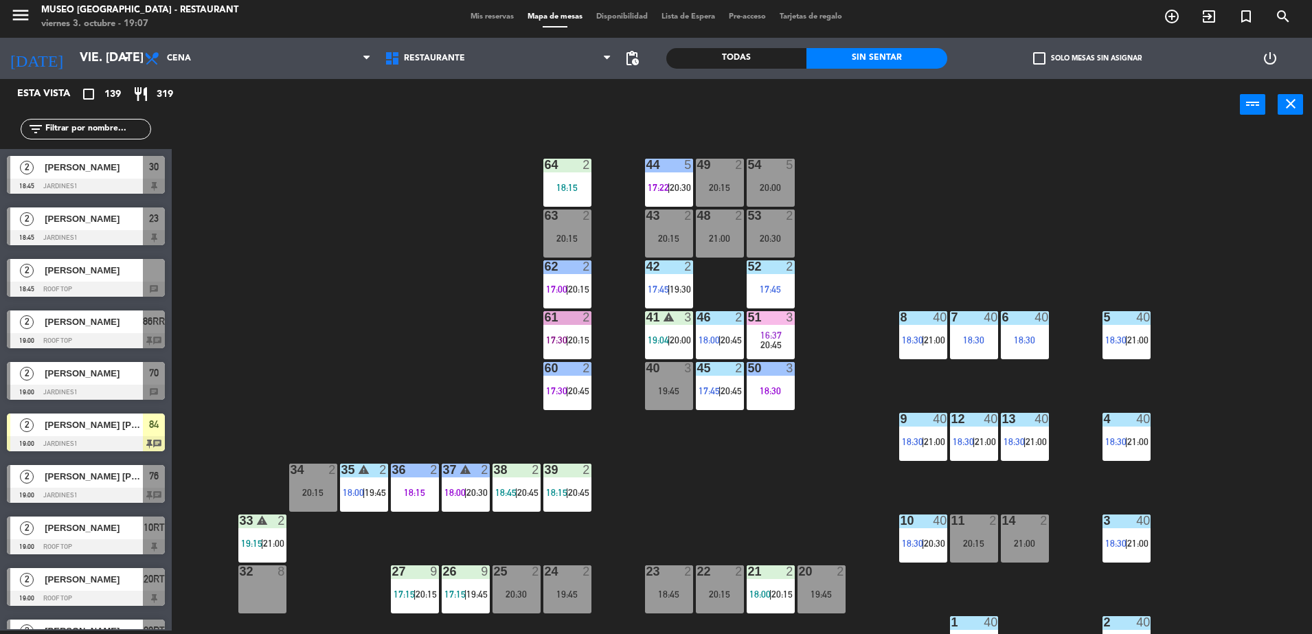
click at [144, 126] on input "text" at bounding box center [97, 129] width 106 height 15
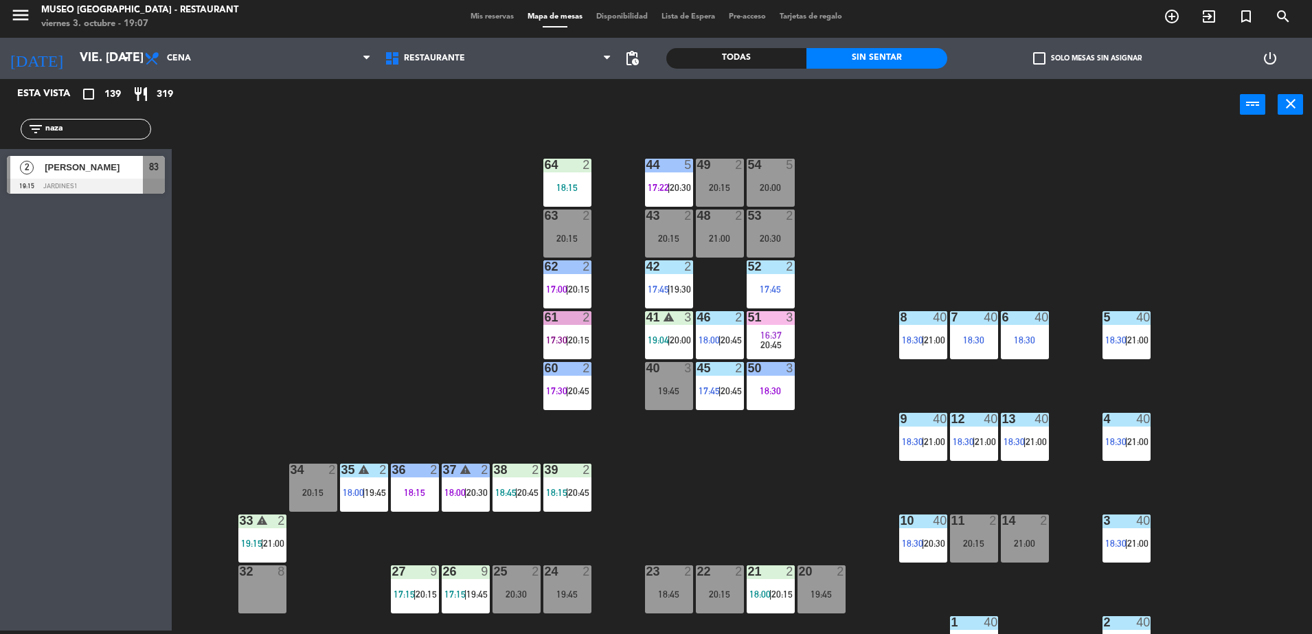
type input "naza"
click at [135, 179] on div at bounding box center [86, 186] width 158 height 15
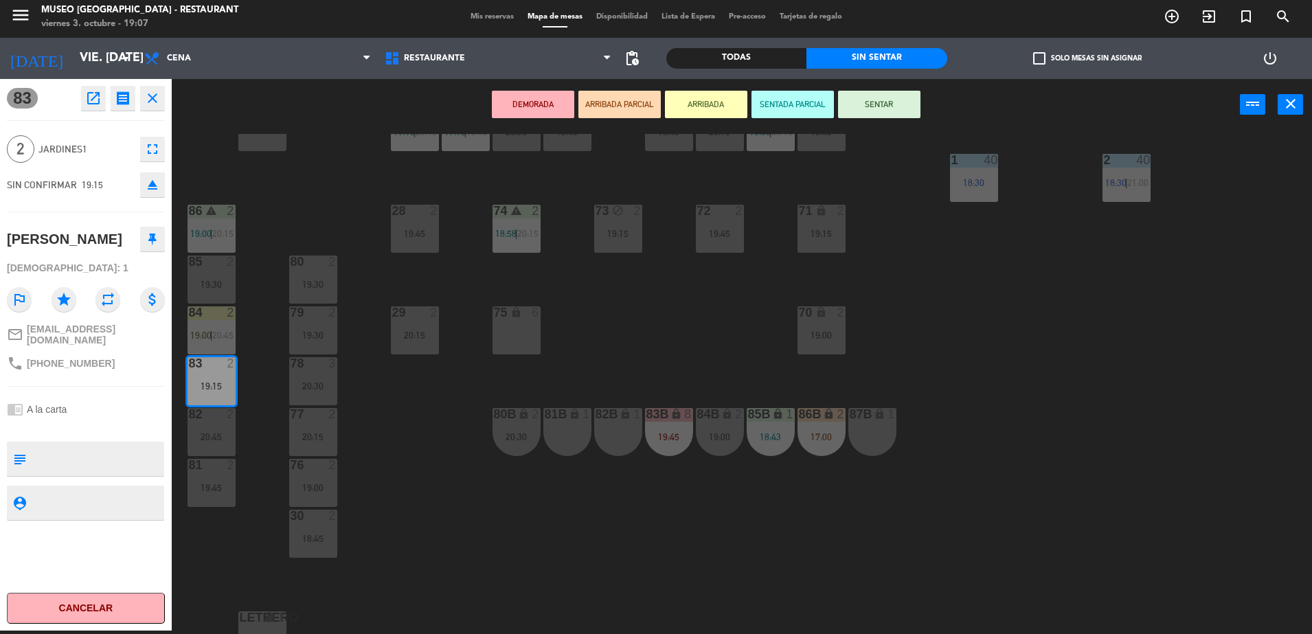
scroll to position [464, 0]
click at [76, 444] on textarea at bounding box center [97, 458] width 131 height 29
type textarea "cumpleaños"
click at [78, 396] on div "chrome_reader_mode A la carta" at bounding box center [86, 409] width 158 height 26
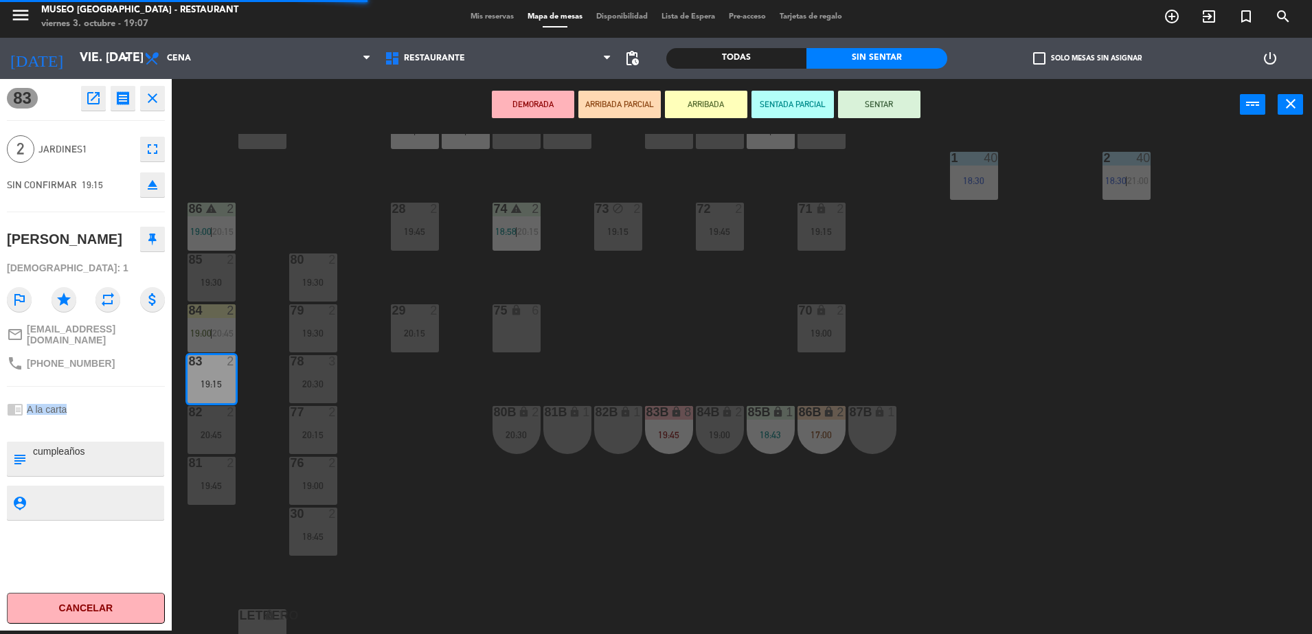
click at [78, 396] on div "chrome_reader_mode A la carta" at bounding box center [86, 409] width 158 height 26
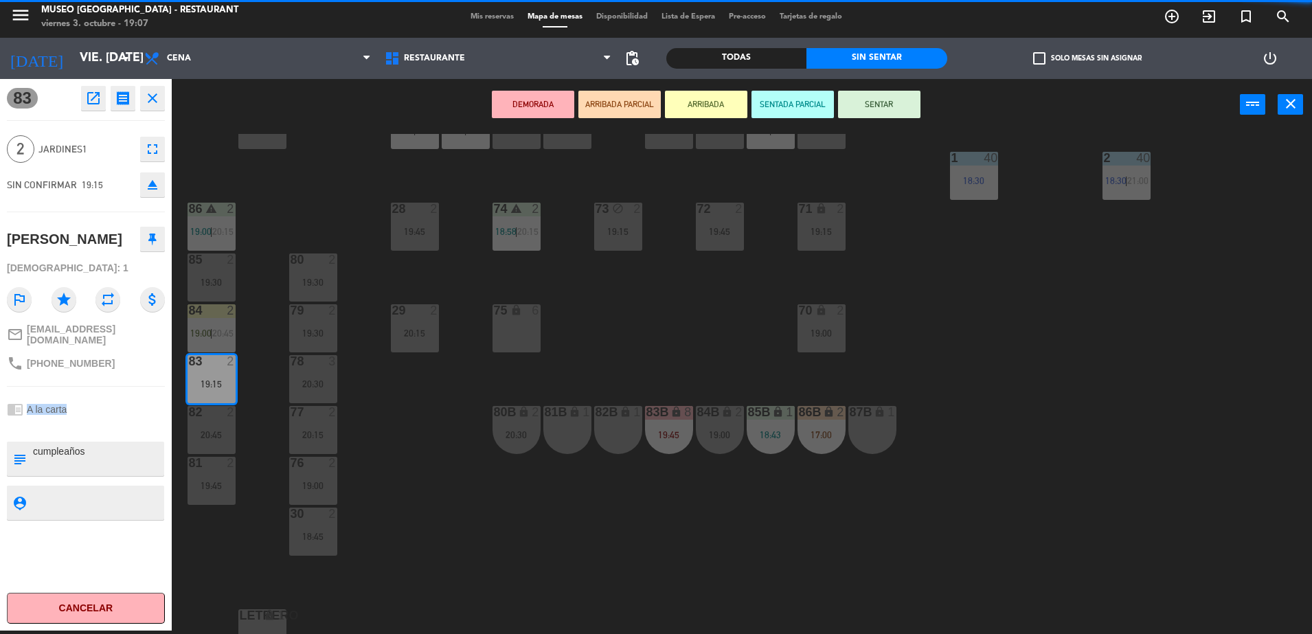
click at [78, 396] on div "chrome_reader_mode A la carta" at bounding box center [86, 409] width 158 height 26
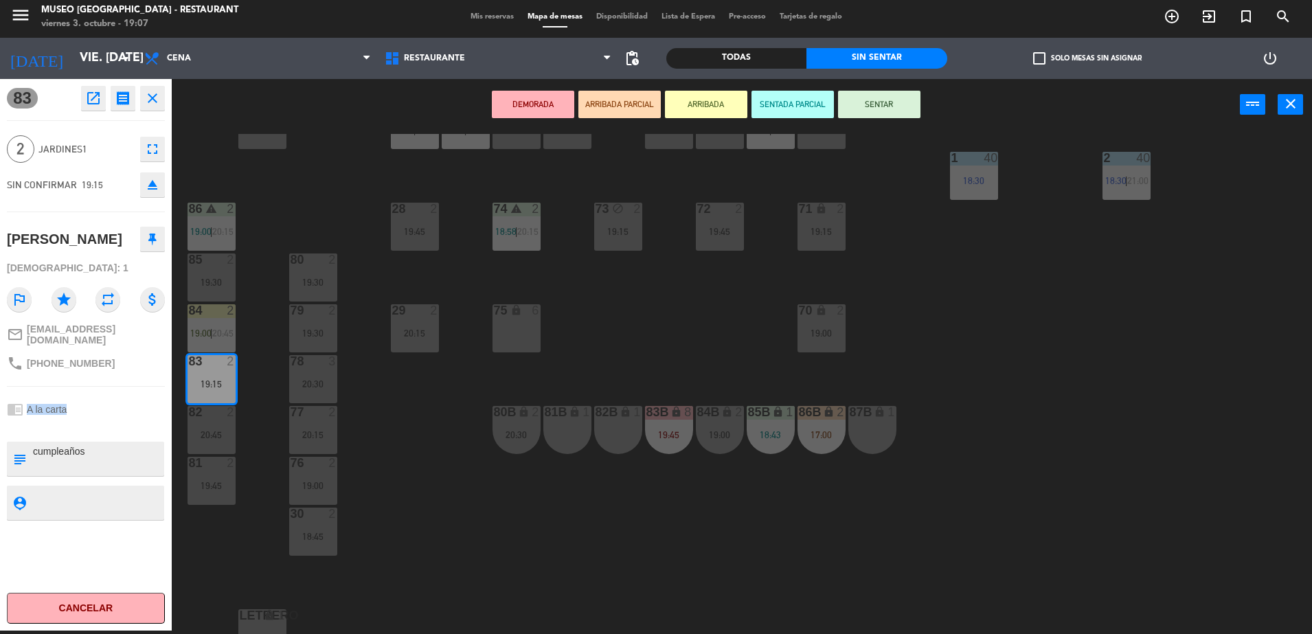
click at [78, 396] on div "chrome_reader_mode A la carta" at bounding box center [86, 409] width 158 height 26
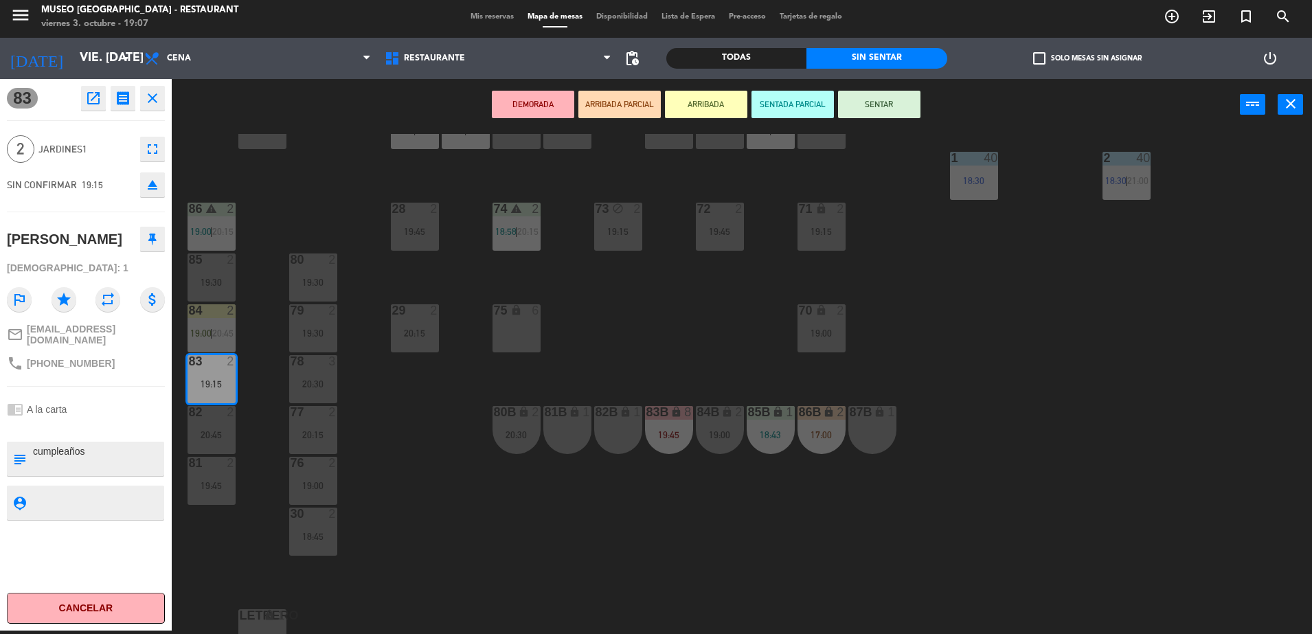
click at [78, 396] on div "chrome_reader_mode A la carta" at bounding box center [86, 409] width 158 height 26
click at [606, 113] on button "ARRIBADA PARCIAL" at bounding box center [619, 104] width 82 height 27
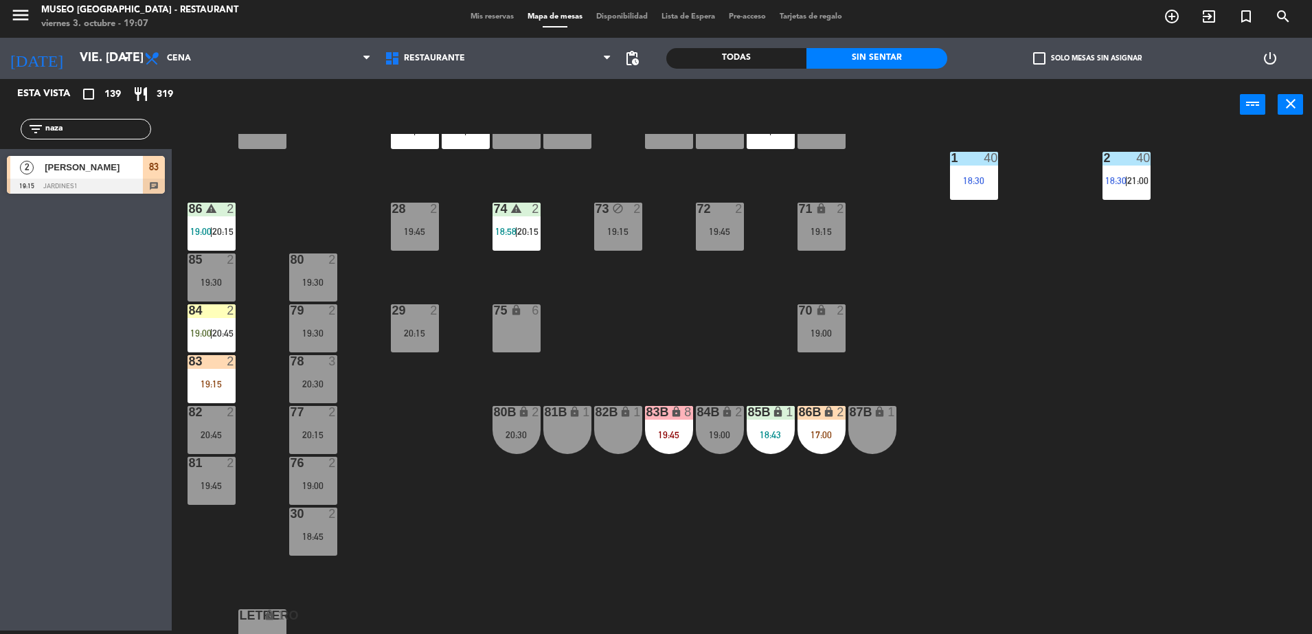
scroll to position [0, 0]
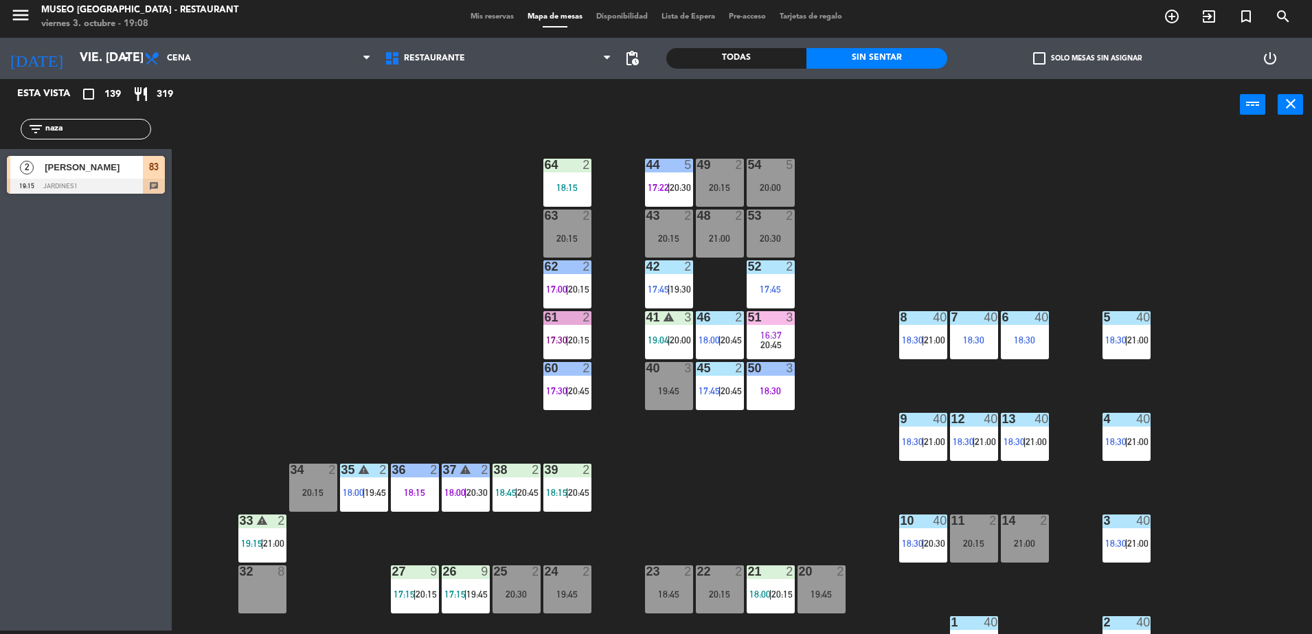
click at [92, 133] on input "naza" at bounding box center [97, 129] width 106 height 15
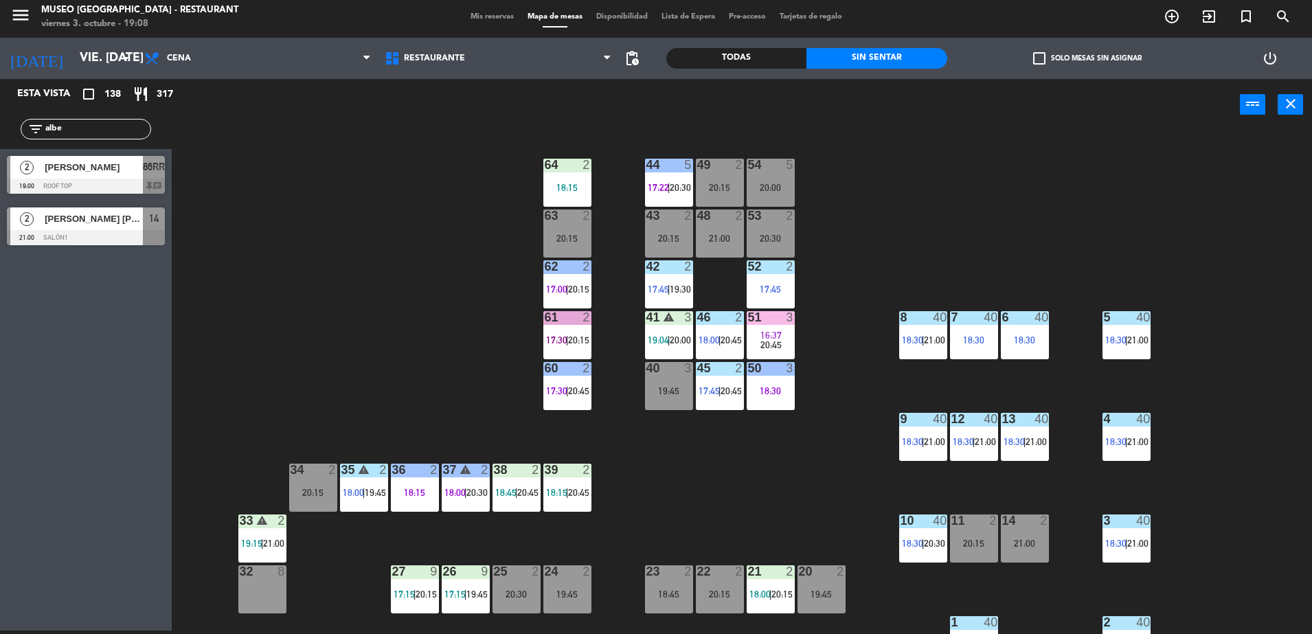
type input "albe"
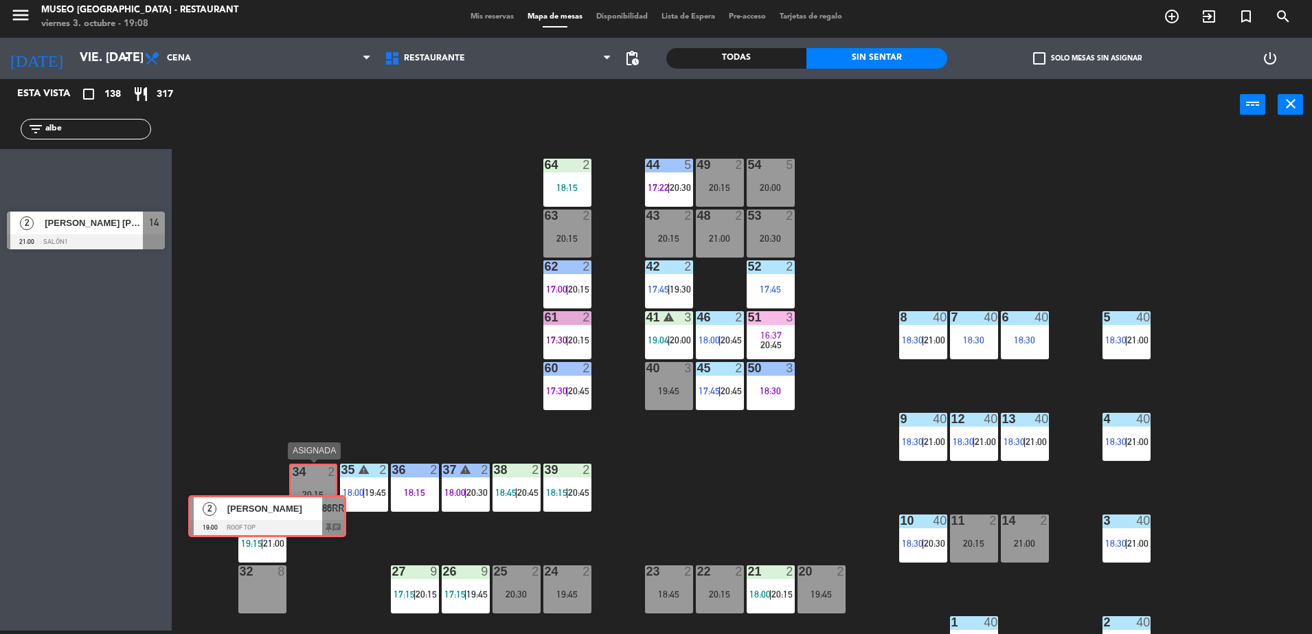
drag, startPoint x: 121, startPoint y: 156, endPoint x: 304, endPoint y: 490, distance: 380.6
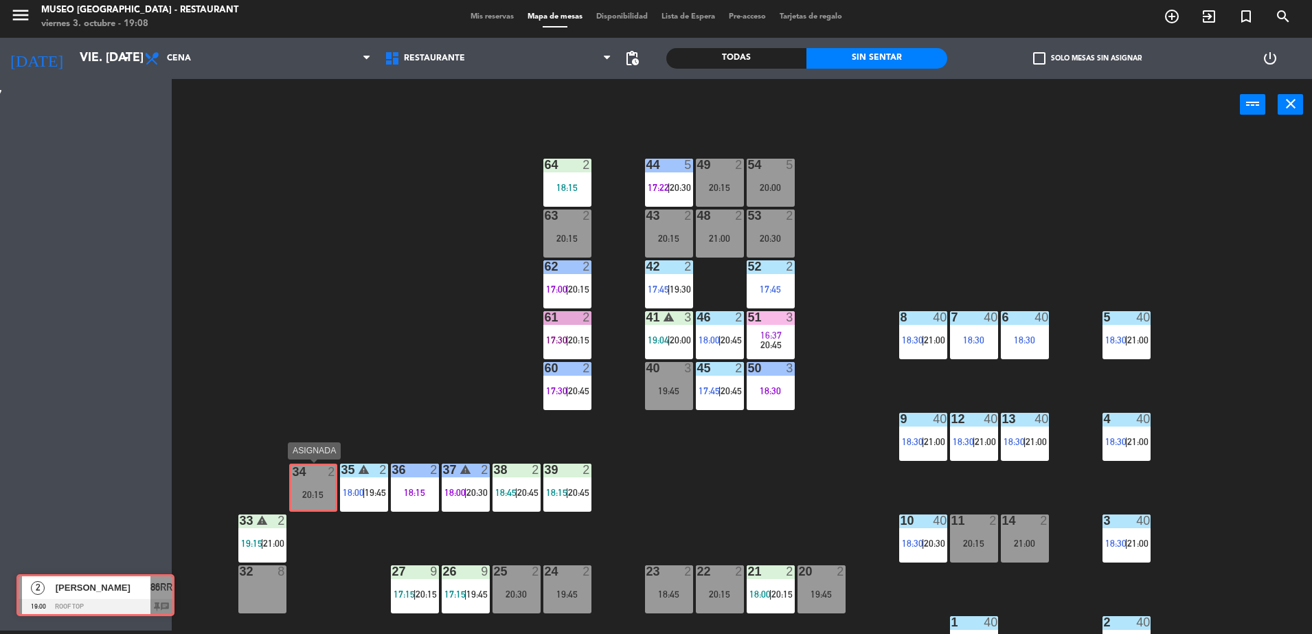
click at [304, 490] on div "Esta vista crop_square 138 restaurant 317 filter_list albe 2 albert leonardo ca…" at bounding box center [656, 356] width 1312 height 555
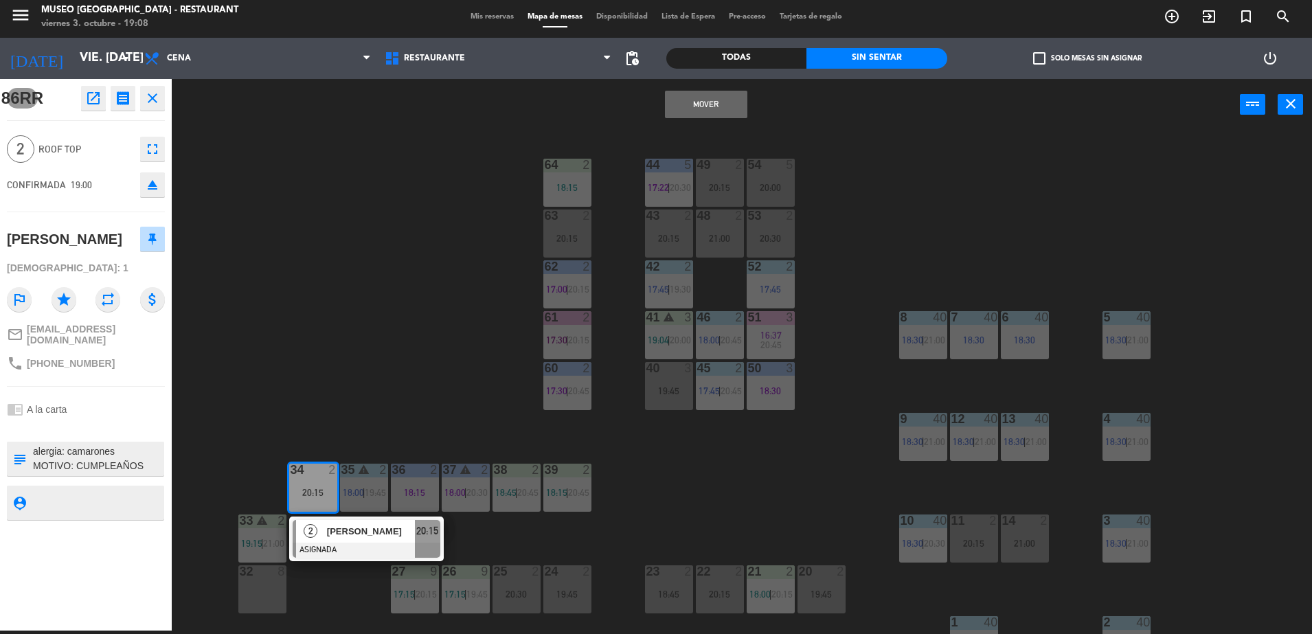
click at [696, 104] on button "Mover" at bounding box center [706, 104] width 82 height 27
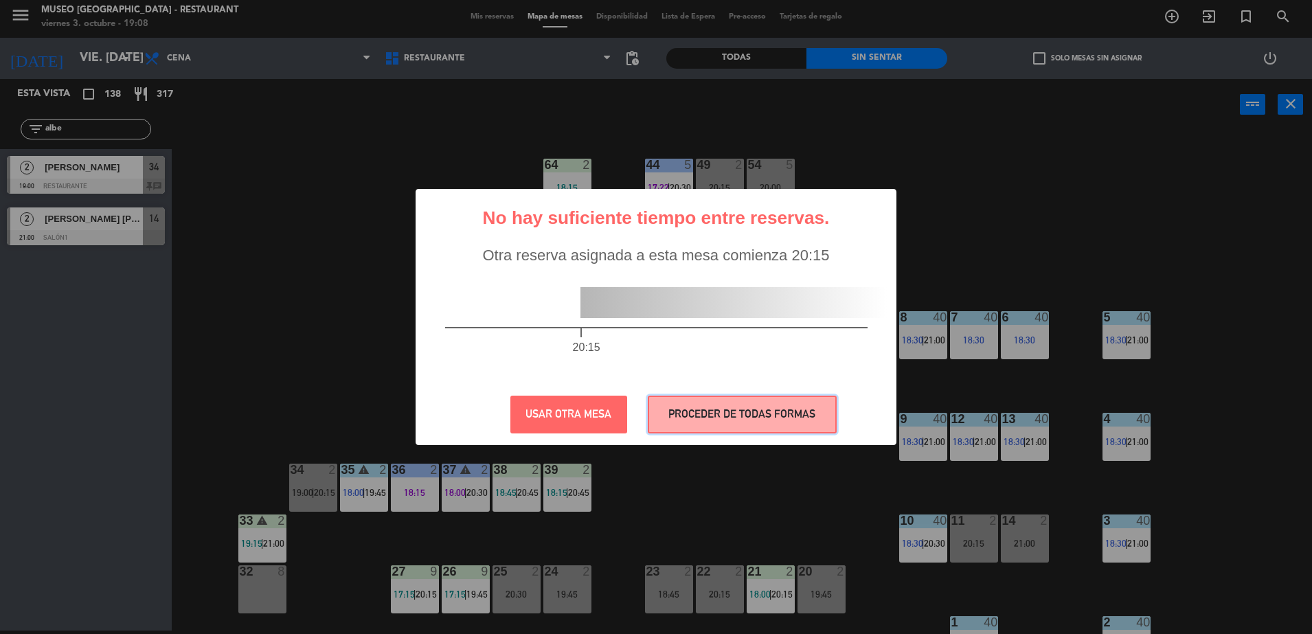
click at [674, 407] on button "PROCEDER DE TODAS FORMAS" at bounding box center [742, 415] width 189 height 38
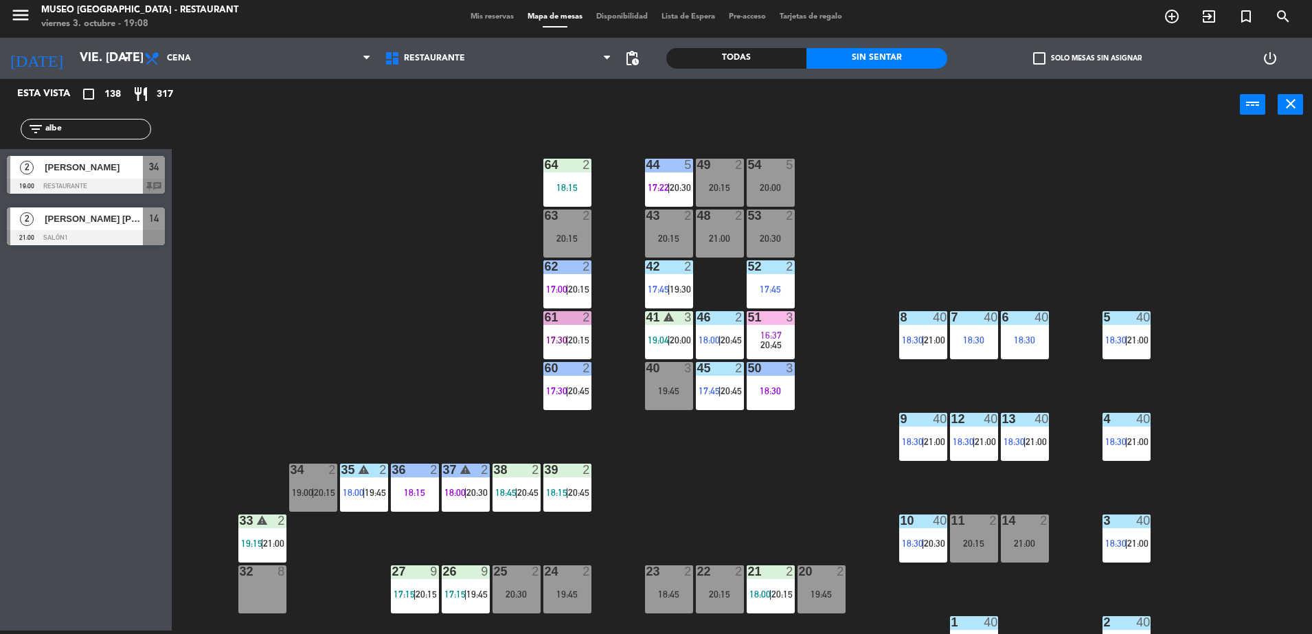
click at [125, 169] on span "[PERSON_NAME]" at bounding box center [94, 167] width 98 height 14
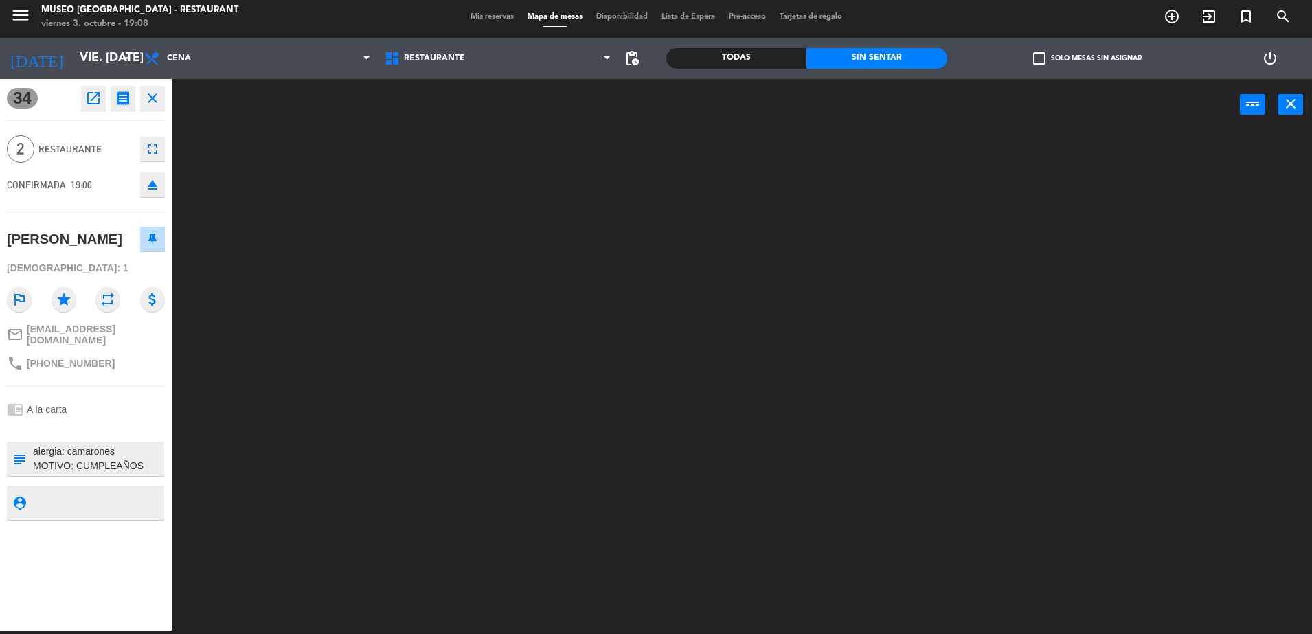
click at [124, 473] on textarea at bounding box center [97, 458] width 131 height 29
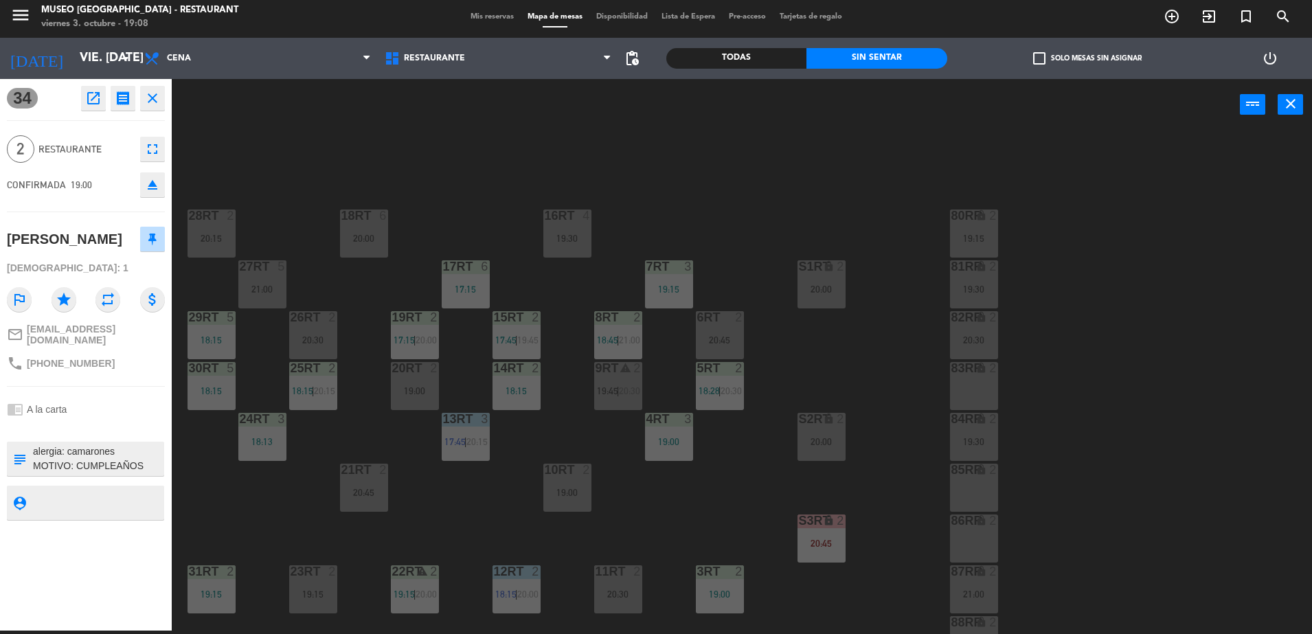
click at [266, 477] on div "18RT 6 20:00 16RT 4 19:30 28RT 2 20:15 80RR lock 2 19:15 27RT 5 21:00 7RT 3 19:…" at bounding box center [748, 384] width 1127 height 500
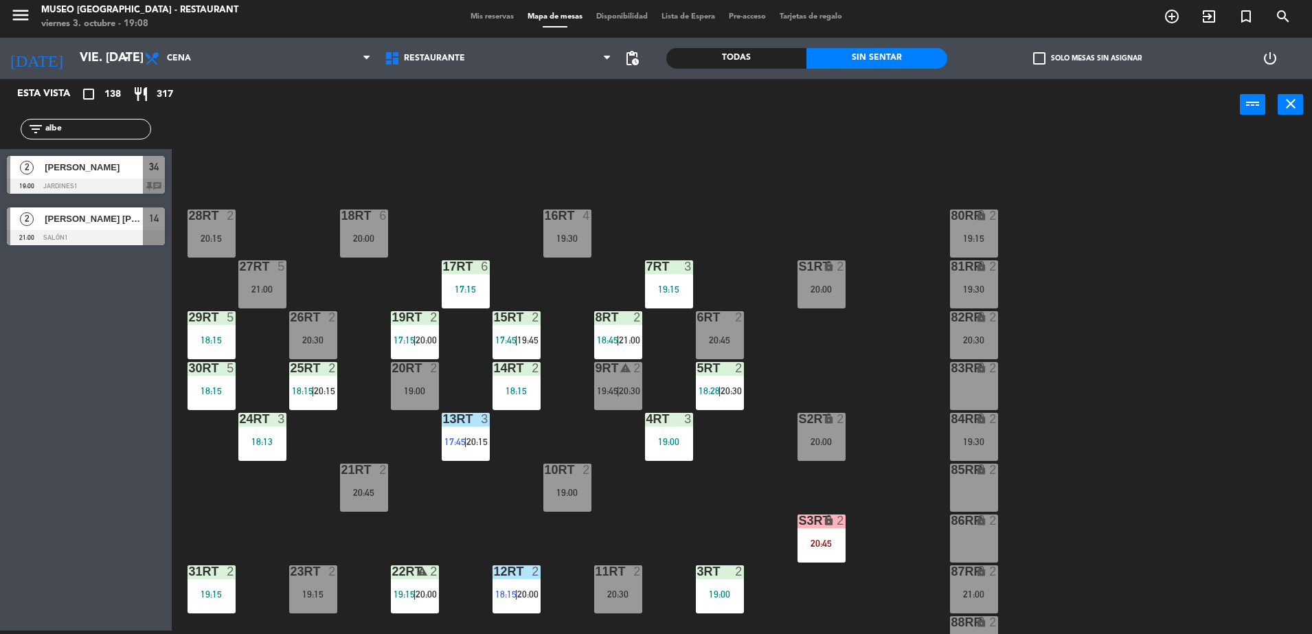
click at [90, 179] on div at bounding box center [86, 186] width 158 height 15
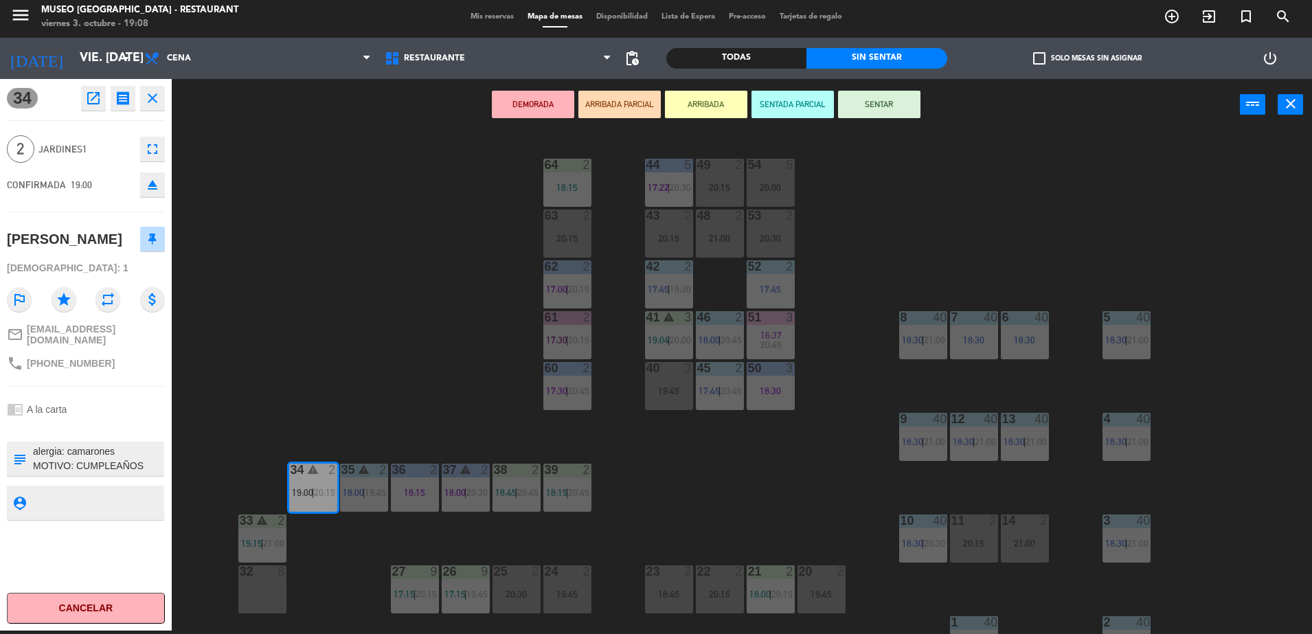
click at [615, 108] on button "ARRIBADA PARCIAL" at bounding box center [619, 104] width 82 height 27
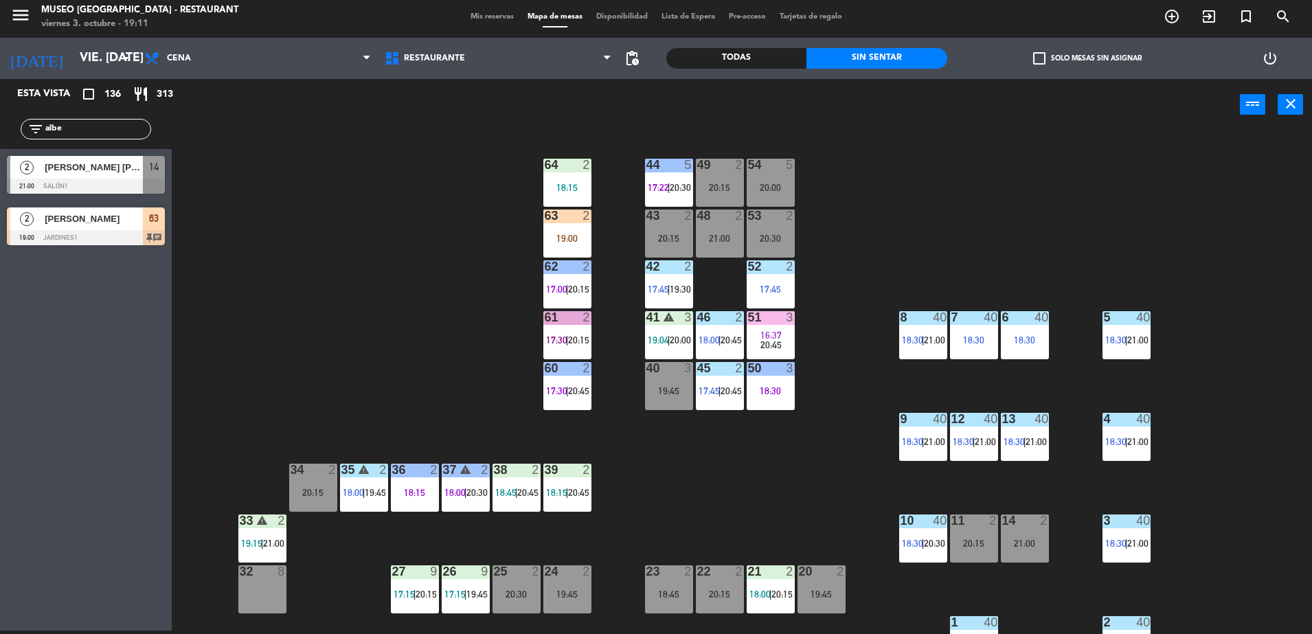
click at [144, 126] on input "albe" at bounding box center [97, 129] width 106 height 15
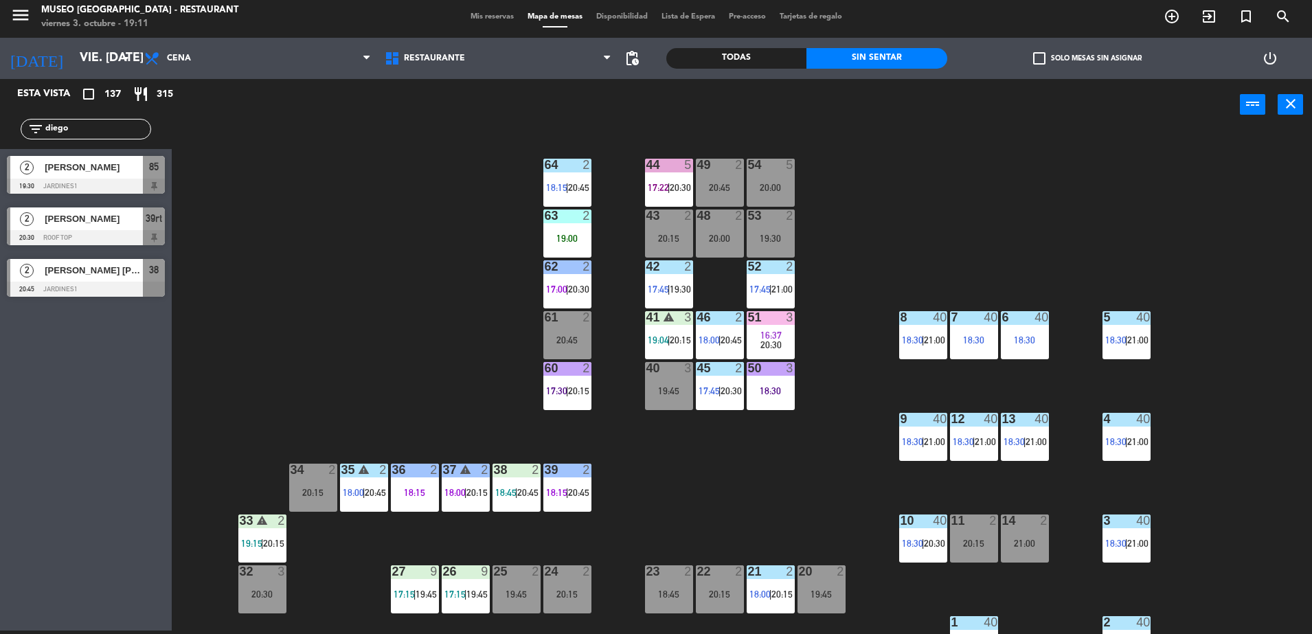
type input "diego"
click at [696, 63] on div "Todas" at bounding box center [736, 58] width 140 height 21
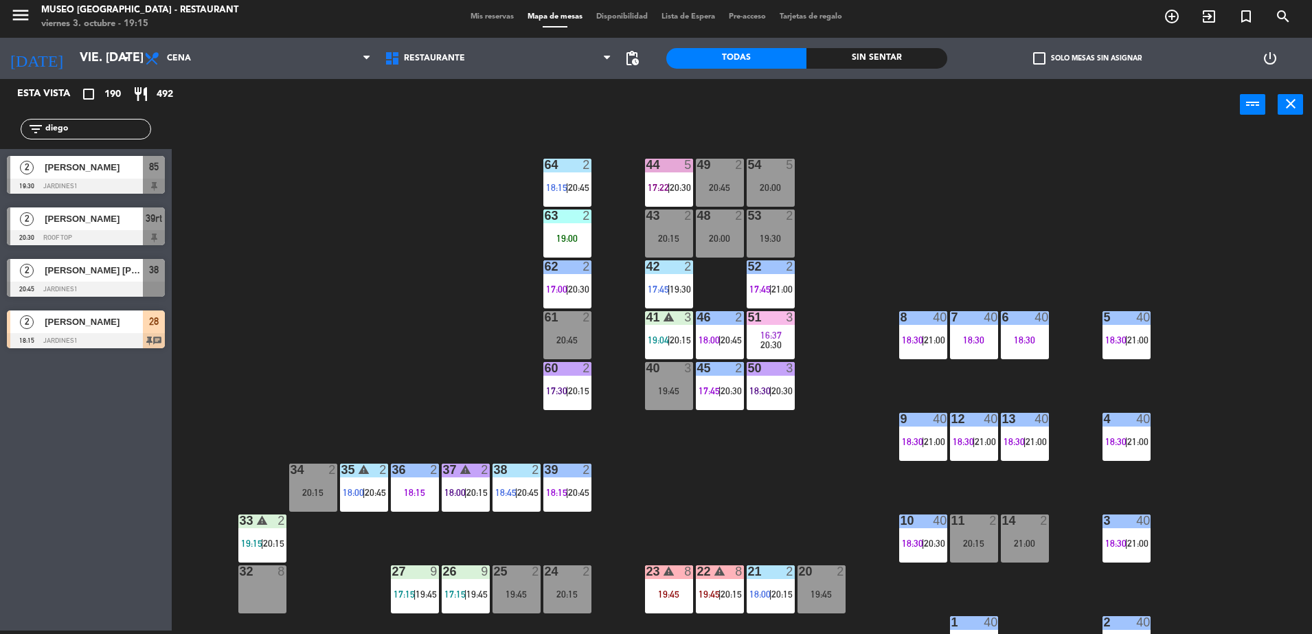
click at [131, 129] on input "diego" at bounding box center [97, 129] width 106 height 15
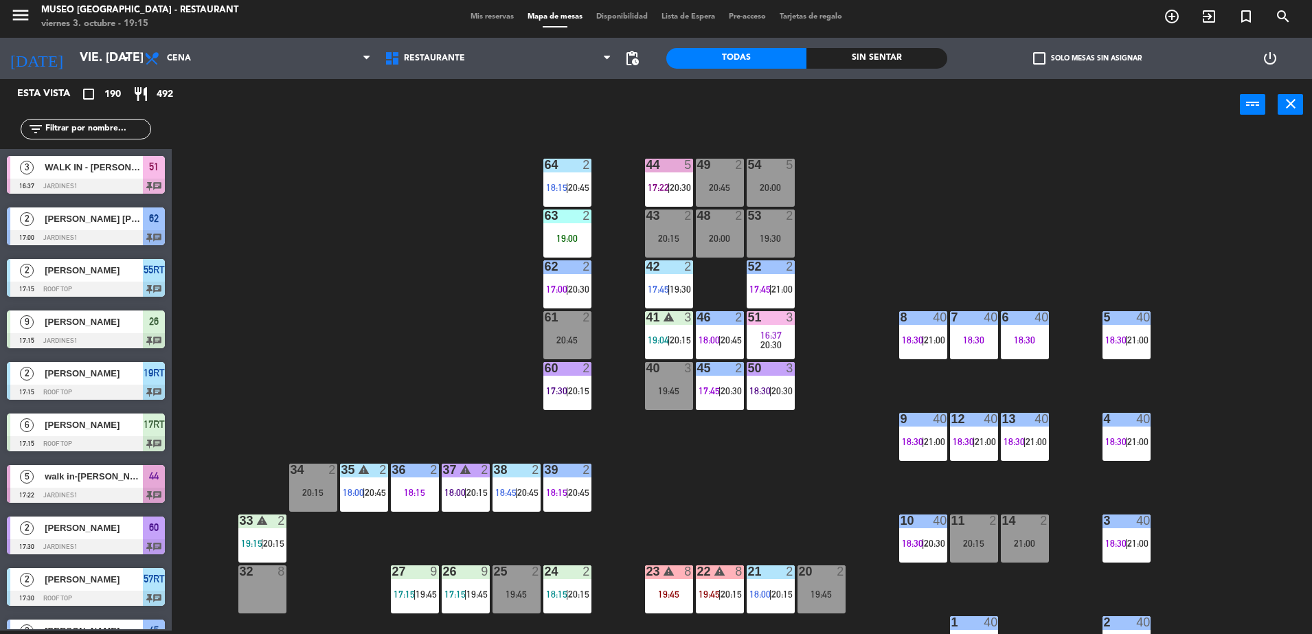
click at [850, 65] on div "Sin sentar" at bounding box center [876, 58] width 140 height 21
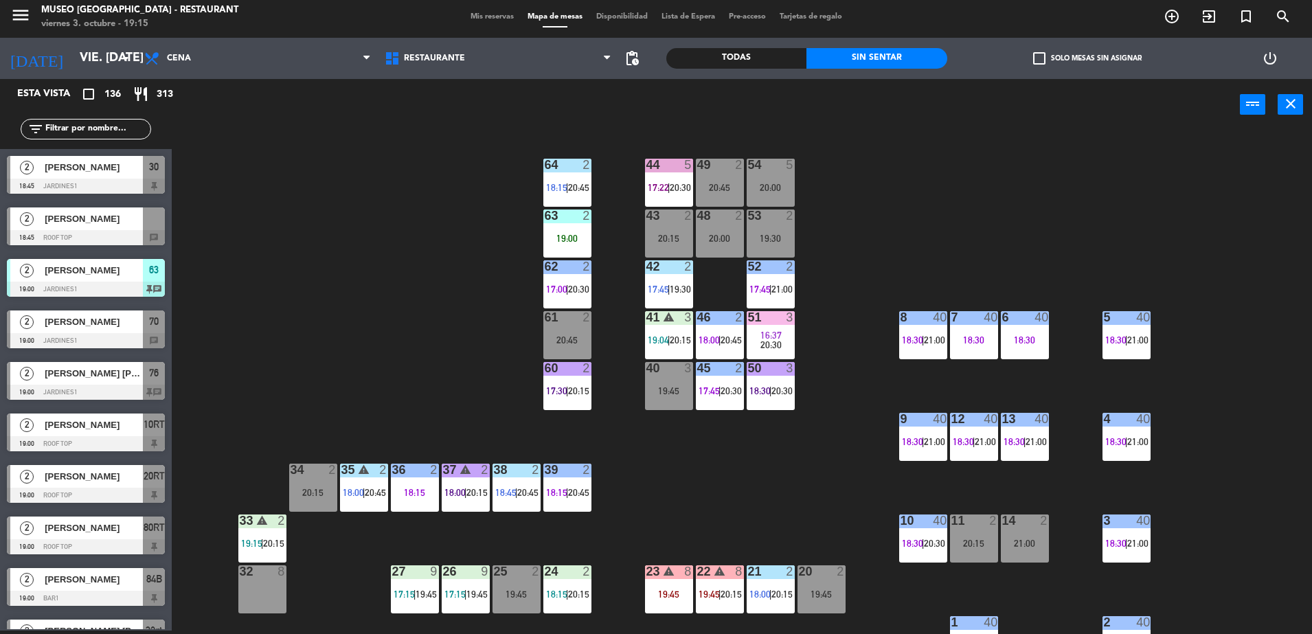
click at [146, 183] on div at bounding box center [86, 186] width 158 height 15
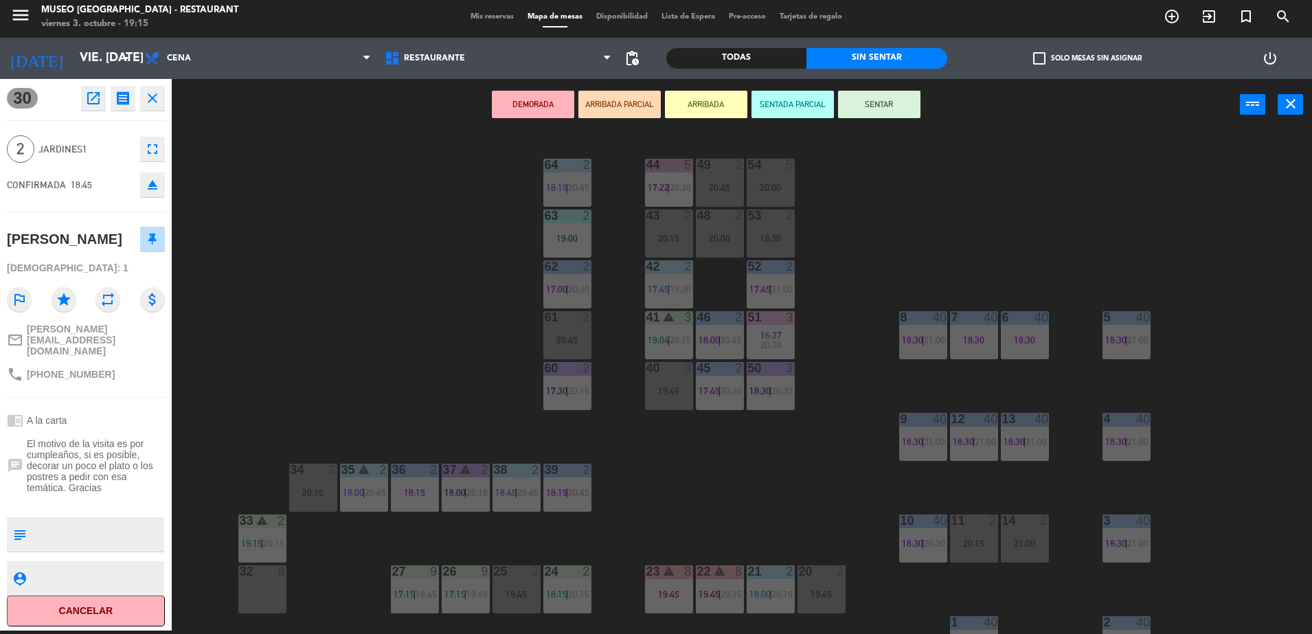
click at [100, 105] on icon "open_in_new" at bounding box center [93, 98] width 16 height 16
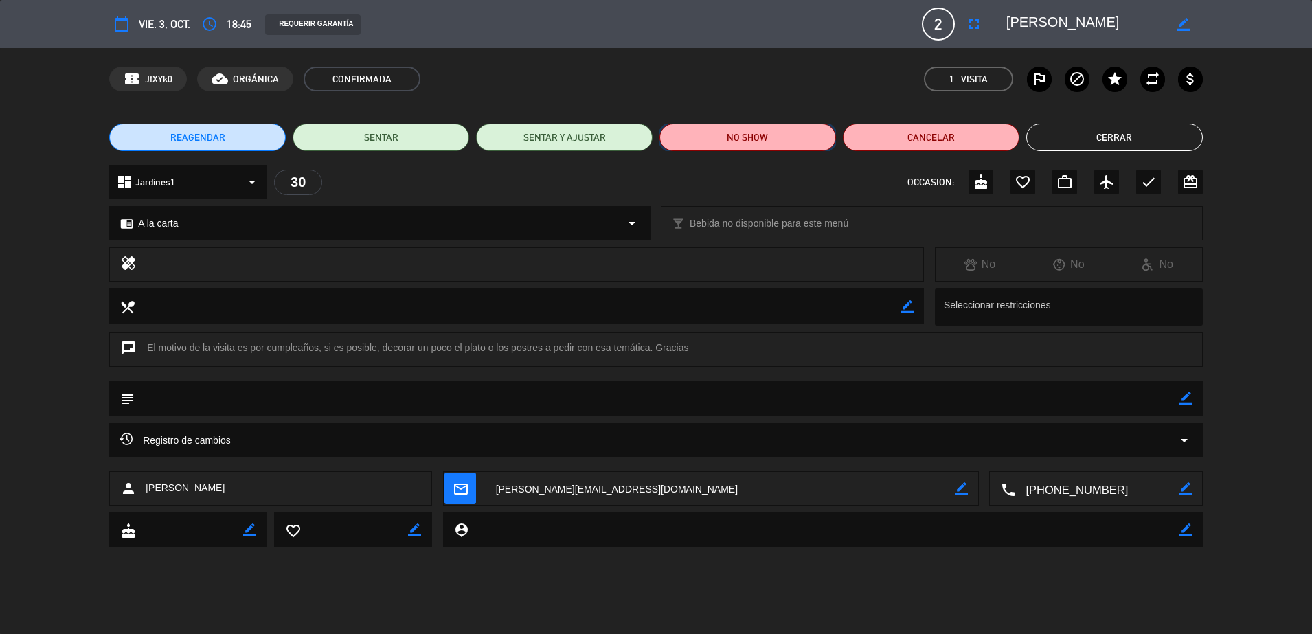
click at [708, 144] on button "NO SHOW" at bounding box center [747, 137] width 177 height 27
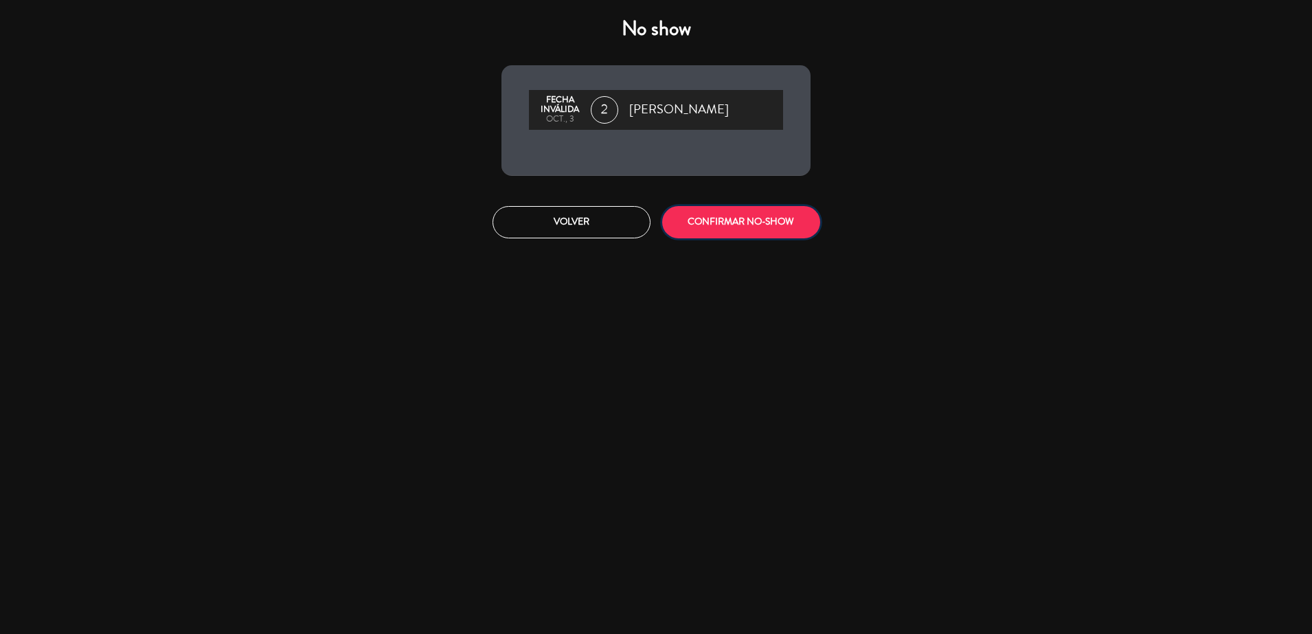
click at [736, 223] on button "CONFIRMAR NO-SHOW" at bounding box center [741, 222] width 158 height 32
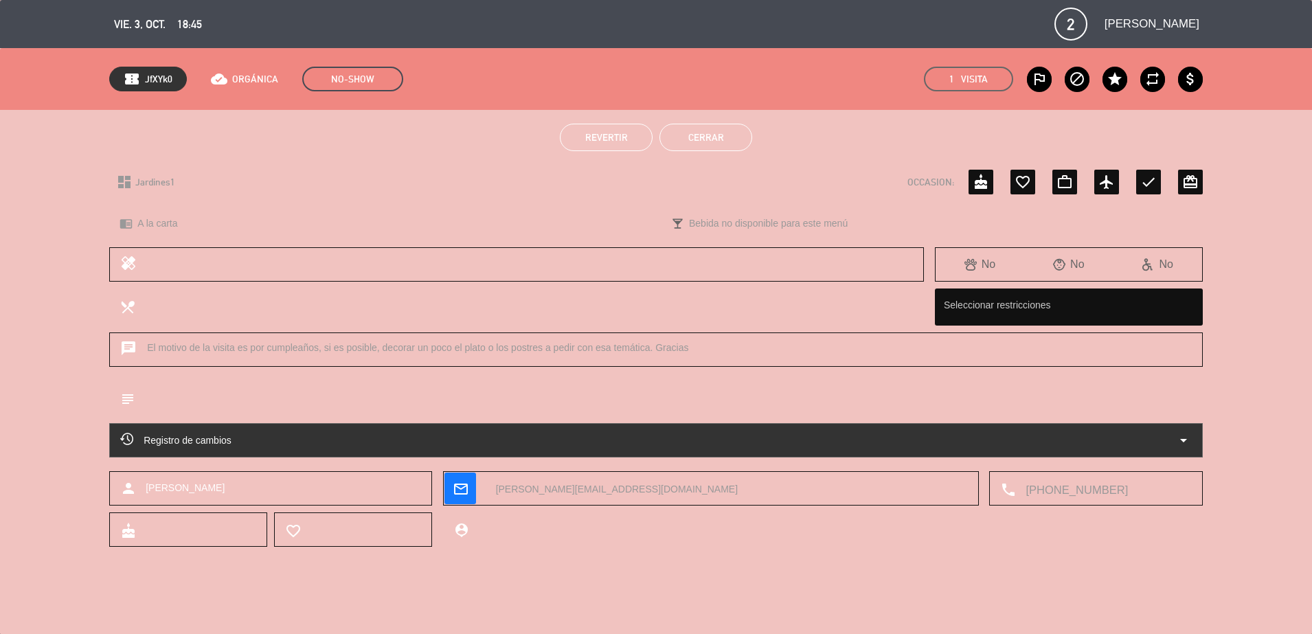
click at [684, 136] on button "Cerrar" at bounding box center [705, 137] width 93 height 27
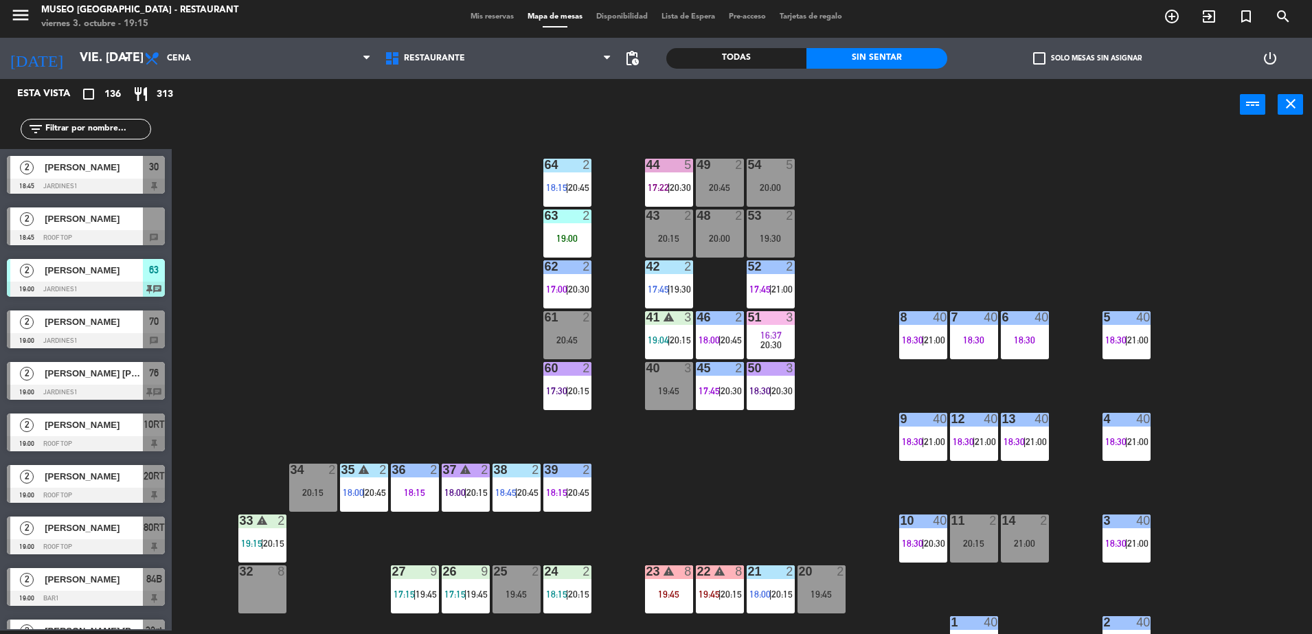
click at [150, 224] on div at bounding box center [154, 218] width 22 height 23
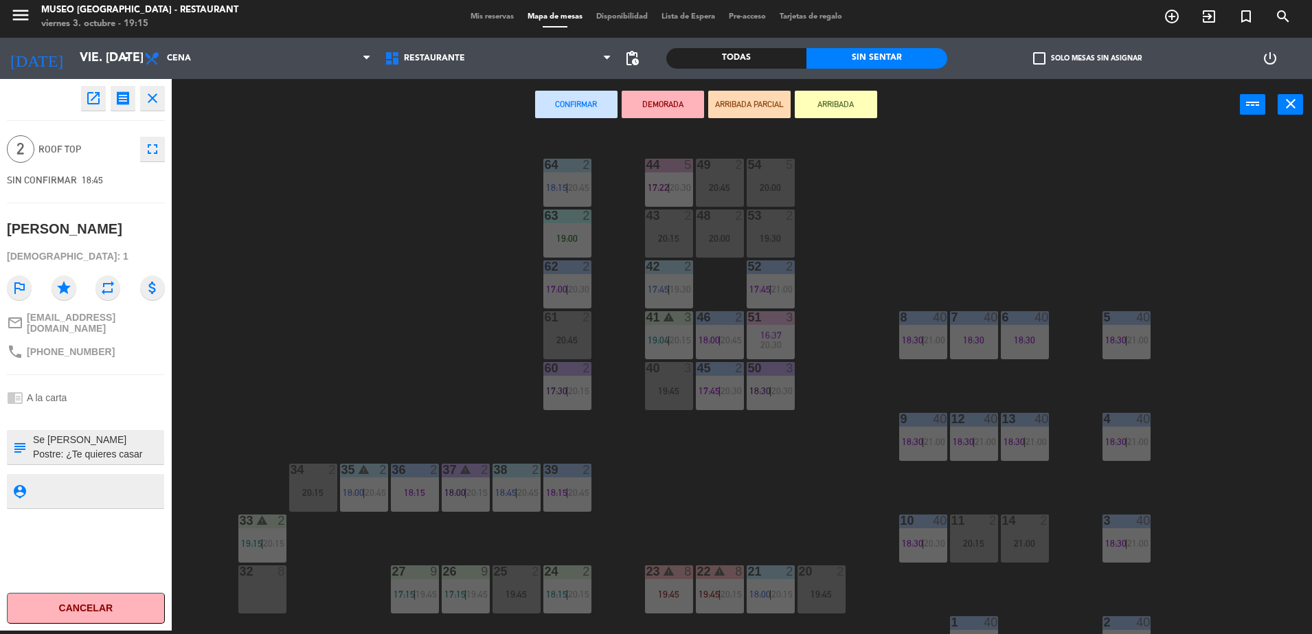
click at [93, 103] on icon "open_in_new" at bounding box center [93, 98] width 16 height 16
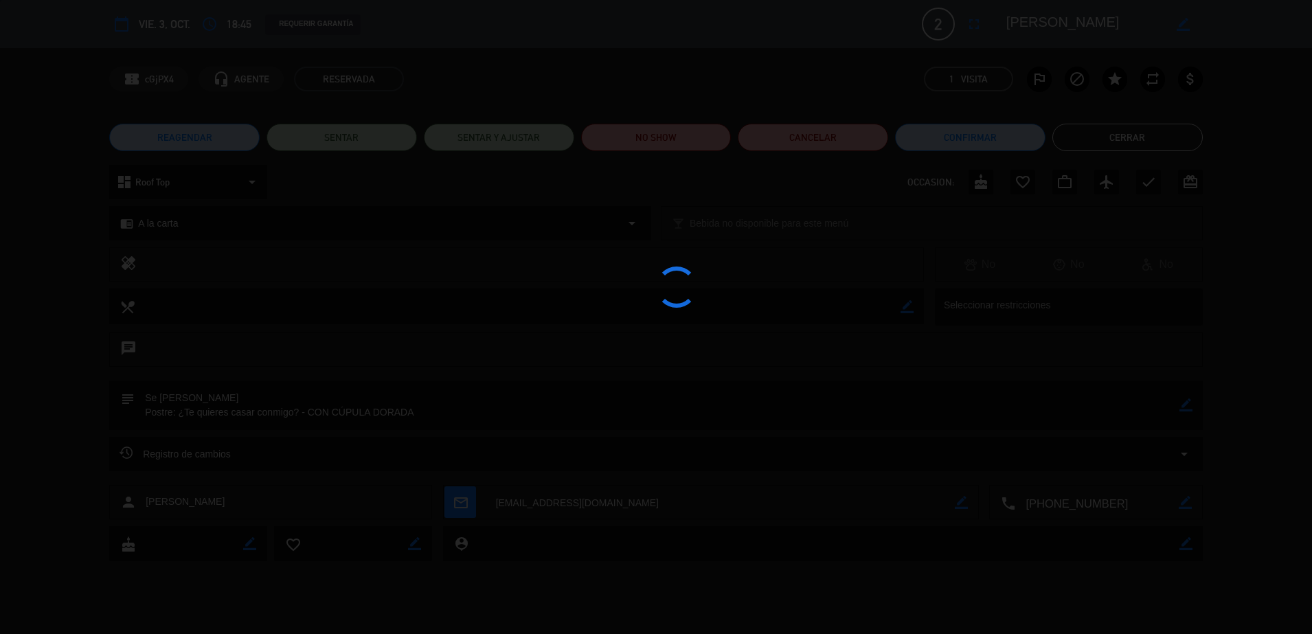
click at [706, 130] on div at bounding box center [656, 317] width 1312 height 634
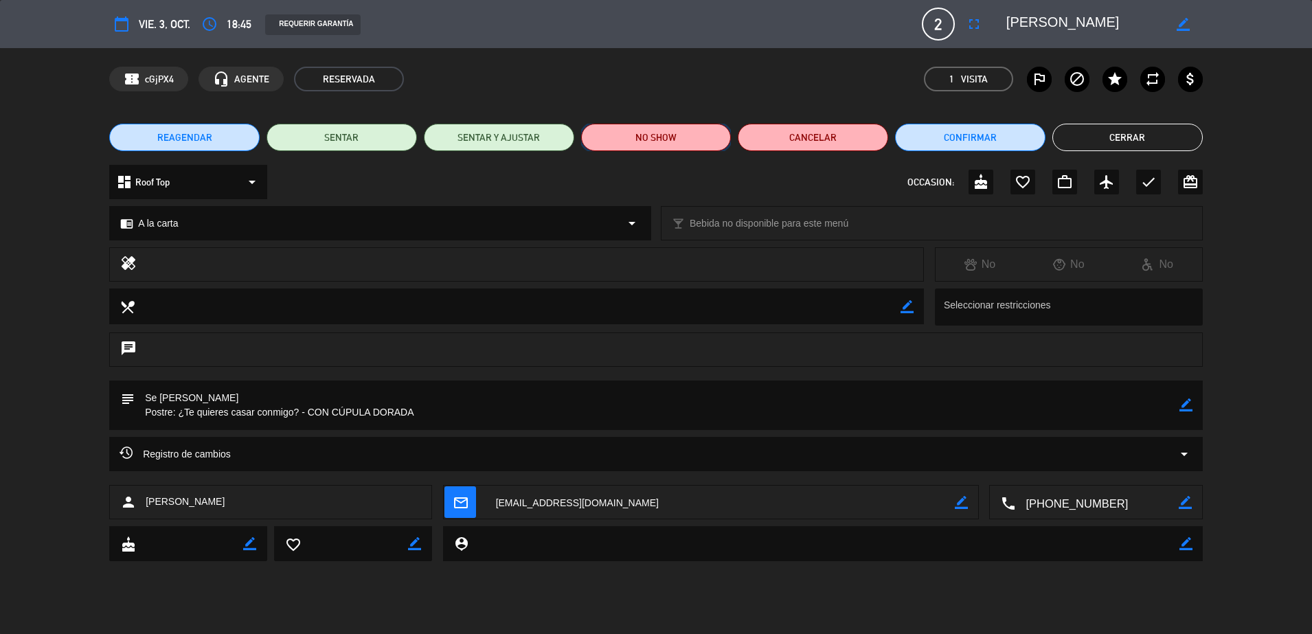
click at [707, 138] on button "NO SHOW" at bounding box center [656, 137] width 150 height 27
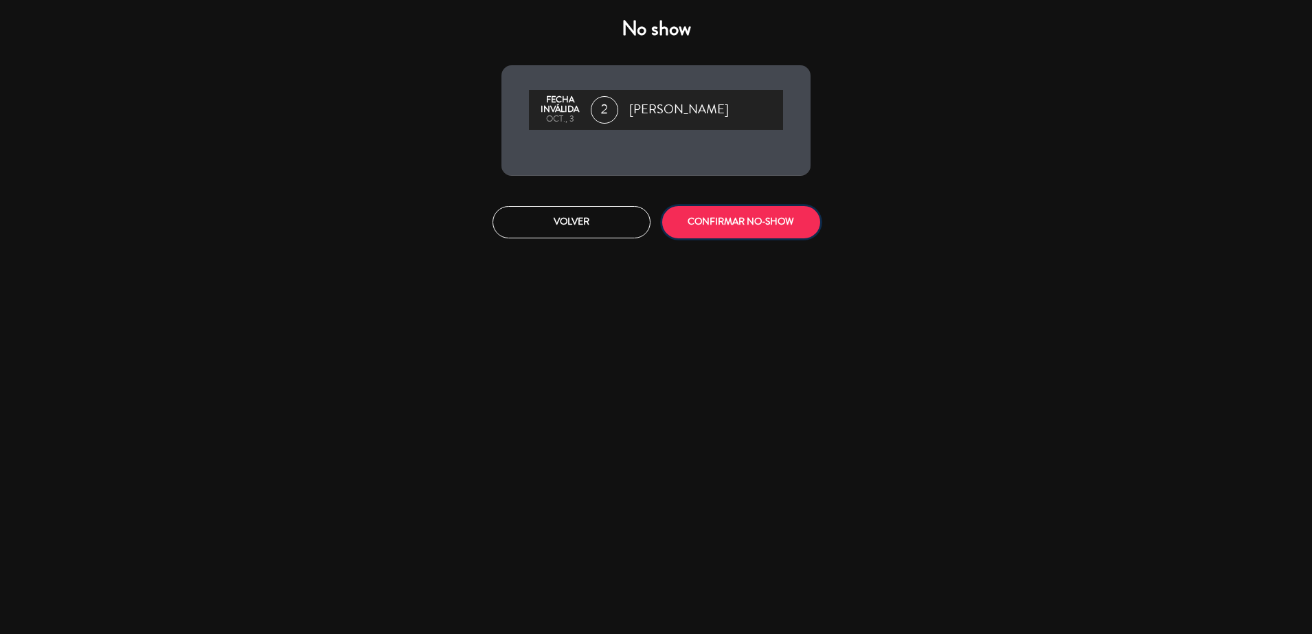
click at [764, 211] on button "CONFIRMAR NO-SHOW" at bounding box center [741, 222] width 158 height 32
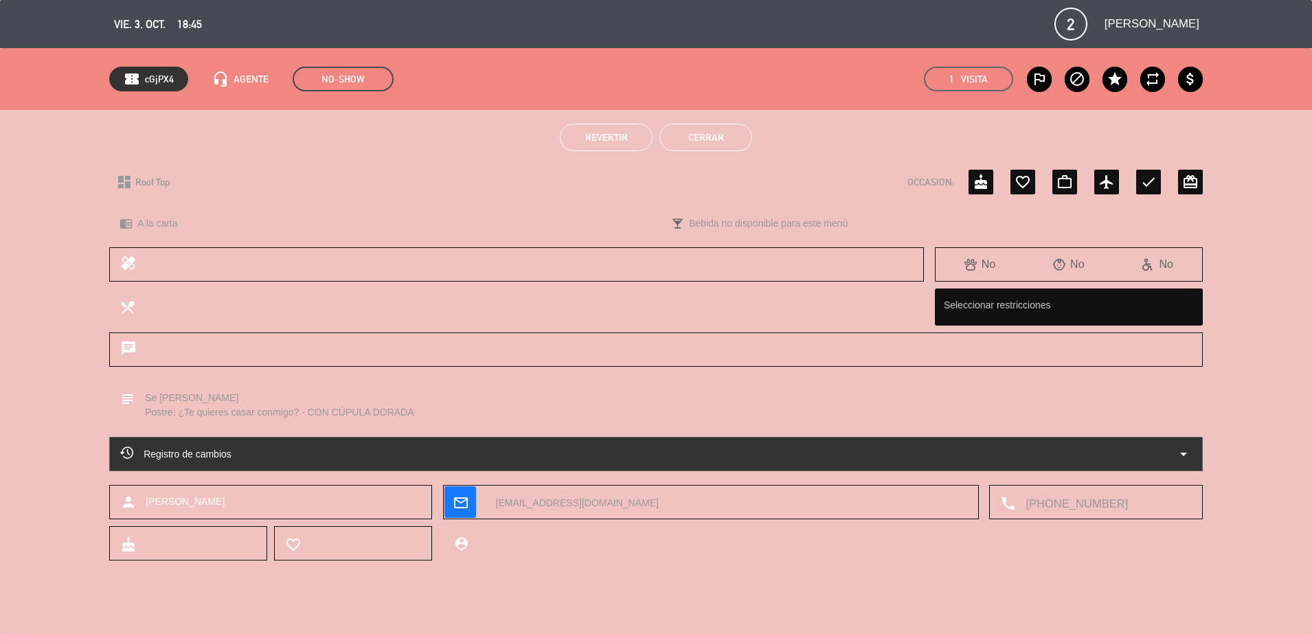
click at [714, 146] on button "Cerrar" at bounding box center [705, 137] width 93 height 27
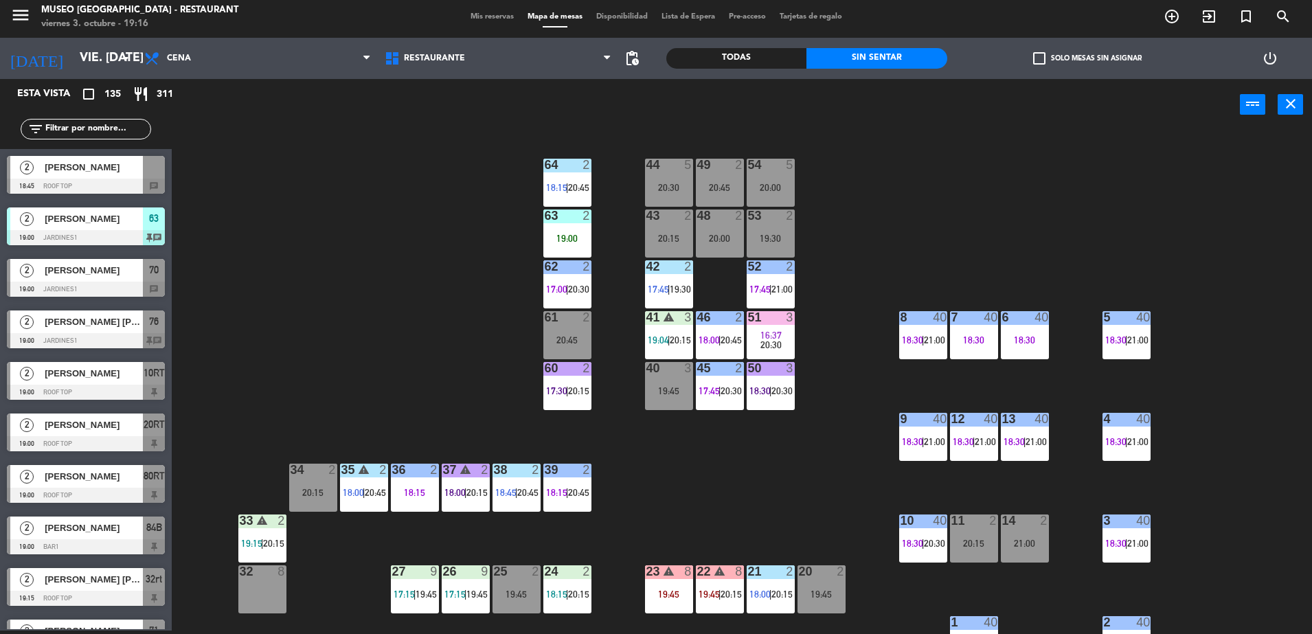
click at [158, 271] on span "70" at bounding box center [154, 270] width 10 height 16
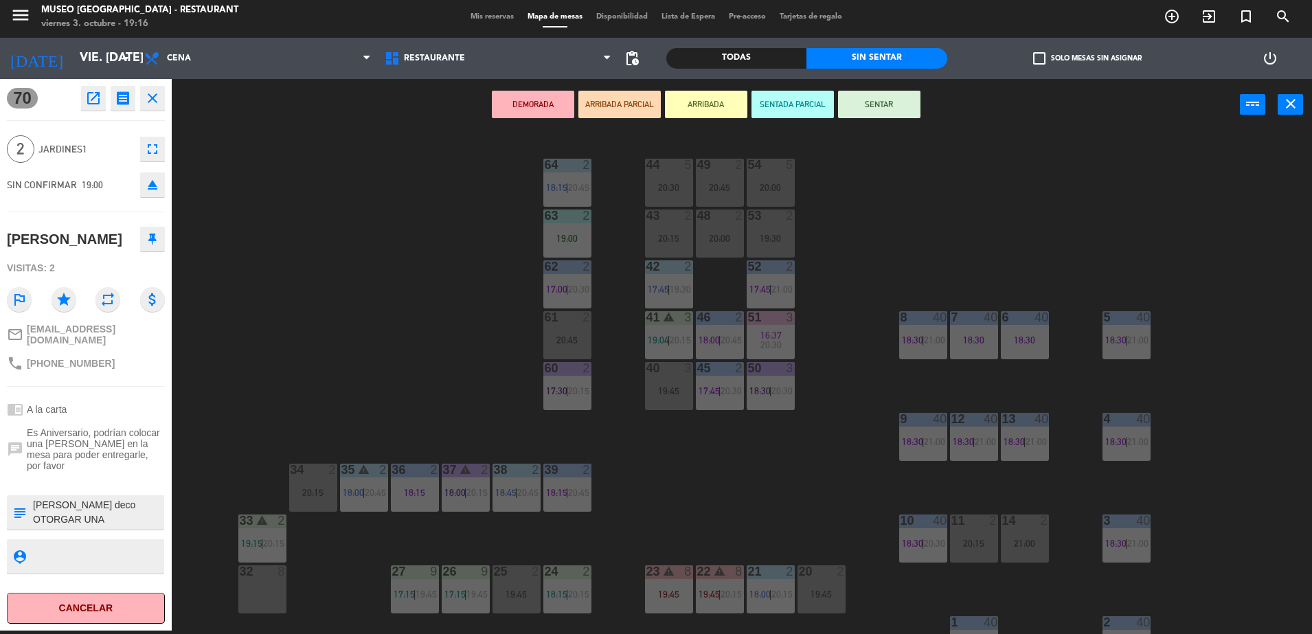
click at [249, 229] on div "44 5 20:30 49 2 20:45 54 5 20:00 64 2 18:15 | 20:45 48 2 20:00 53 2 19:30 63 2 …" at bounding box center [748, 384] width 1127 height 500
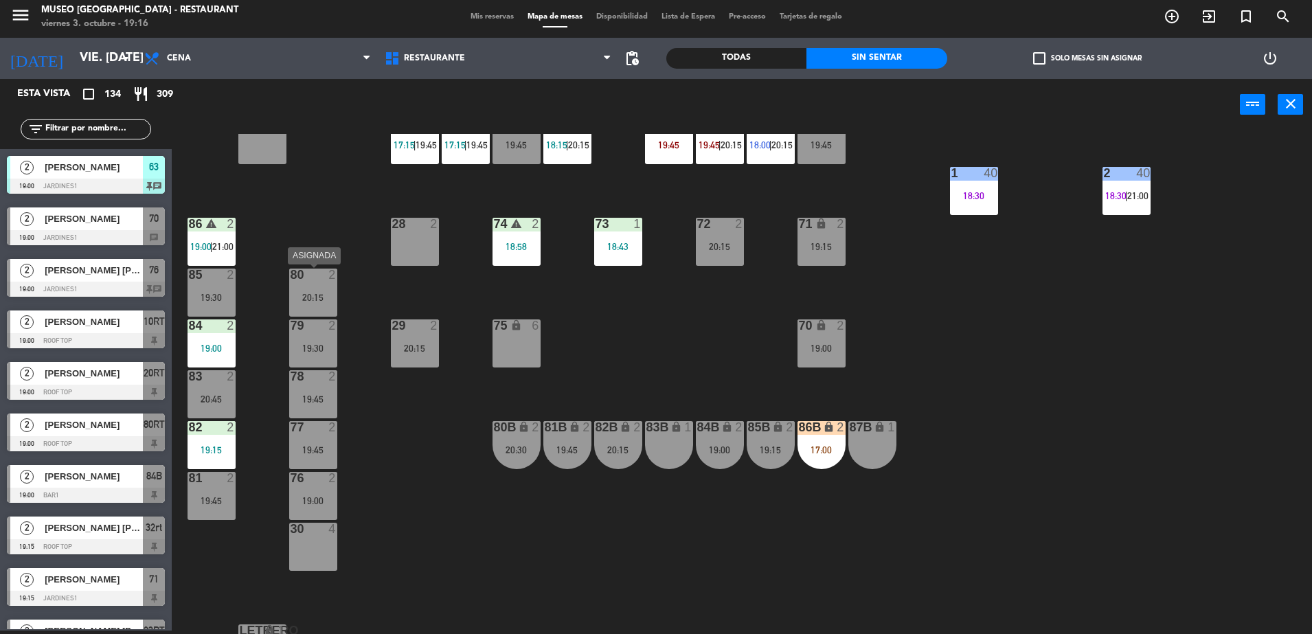
scroll to position [450, 0]
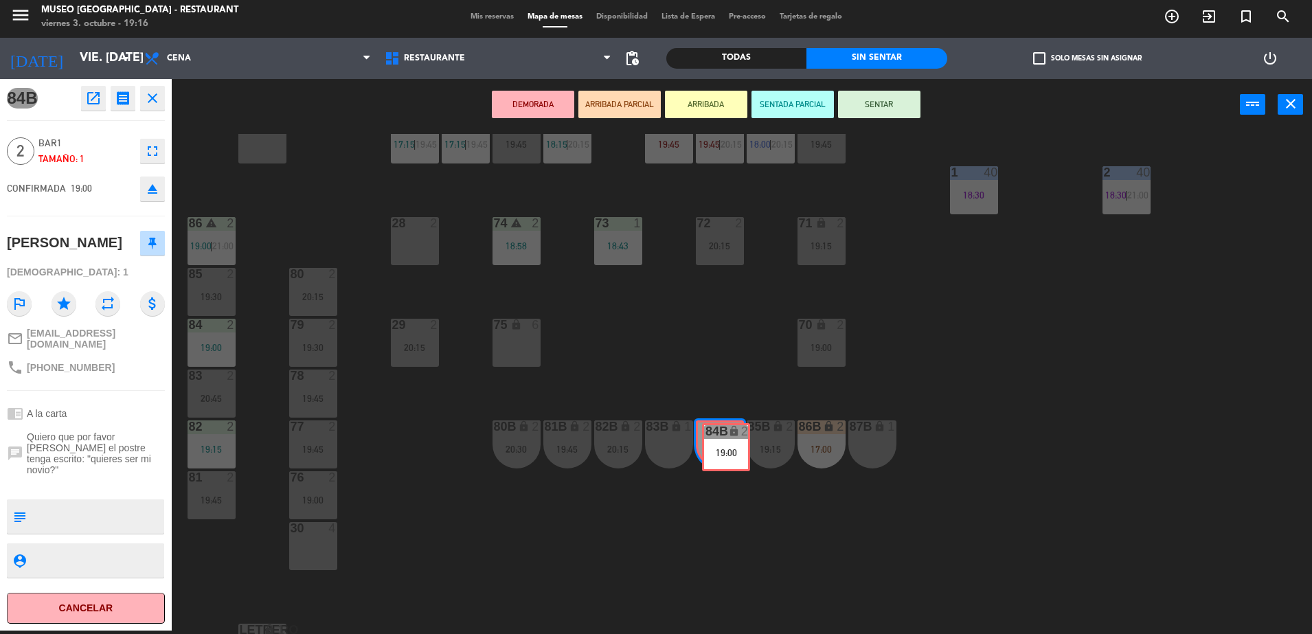
click at [734, 453] on div "84B lock 2 19:00 84B lock 2 19:00" at bounding box center [720, 444] width 48 height 48
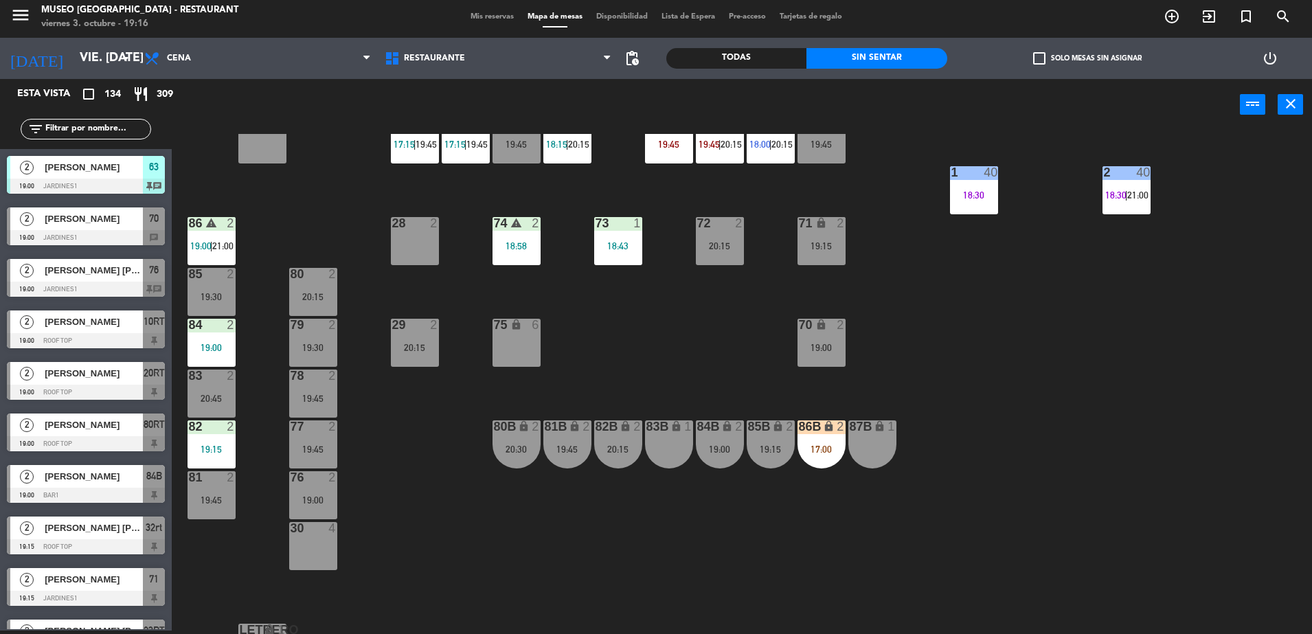
click at [734, 453] on div "19:00" at bounding box center [720, 449] width 48 height 10
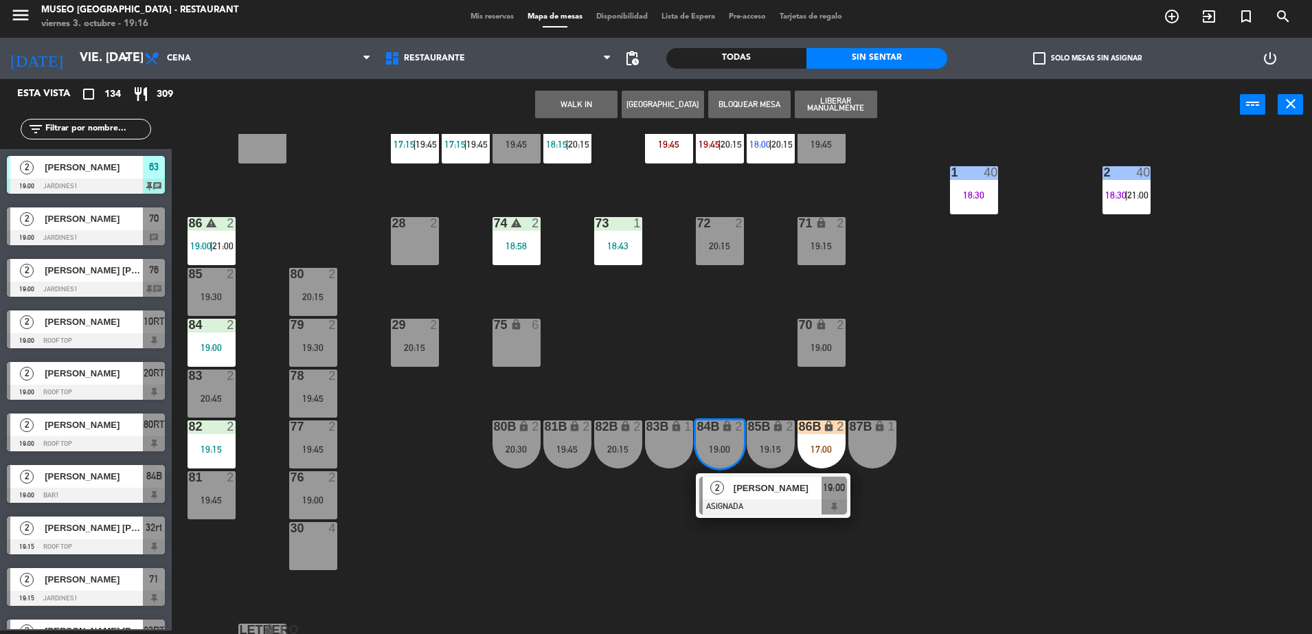
click at [758, 495] on div "William Maldonado Valles" at bounding box center [776, 488] width 89 height 23
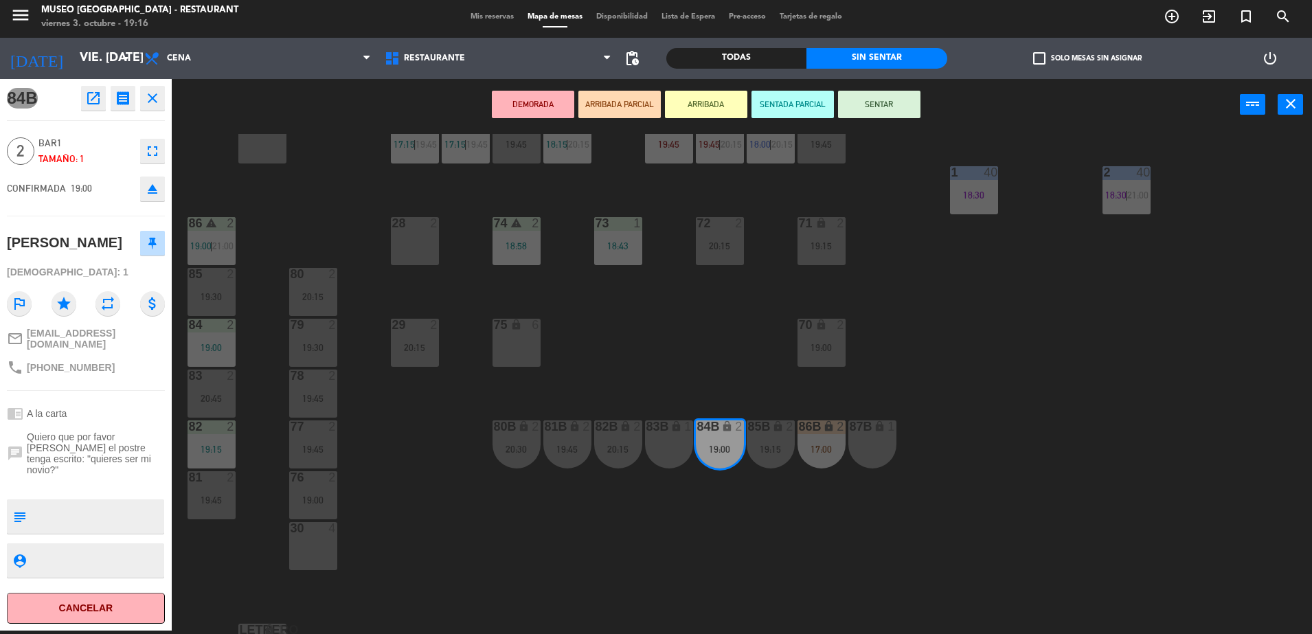
click at [543, 102] on button "DEMORADA" at bounding box center [533, 104] width 82 height 27
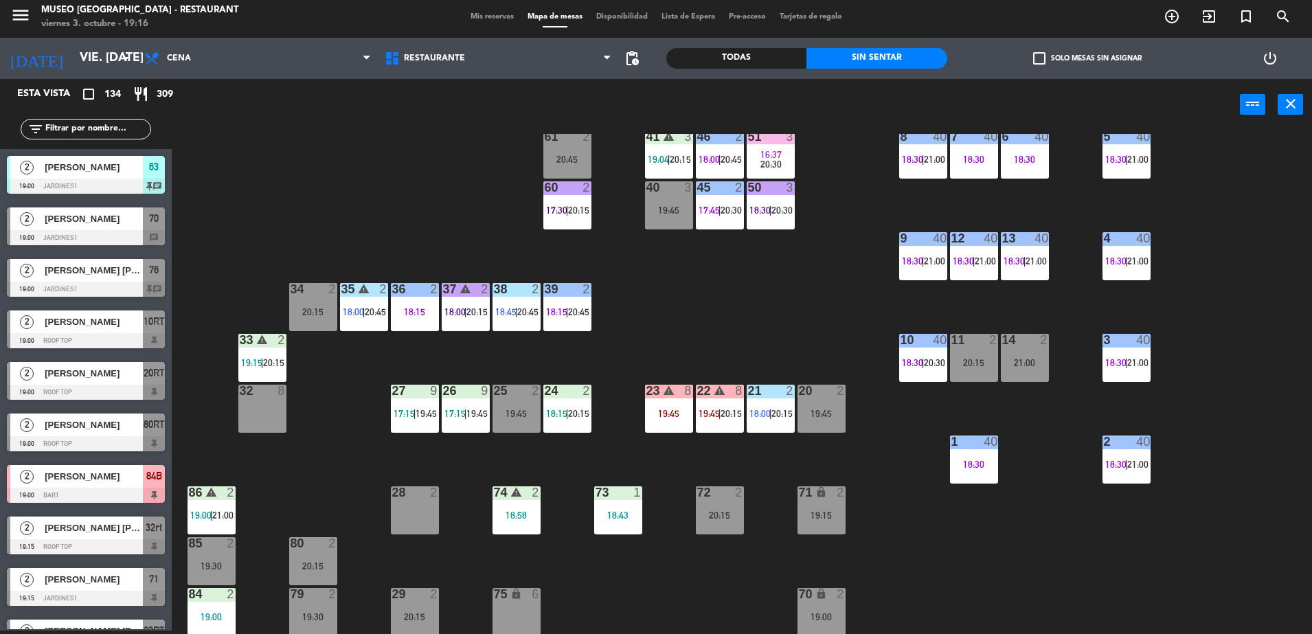
scroll to position [0, 0]
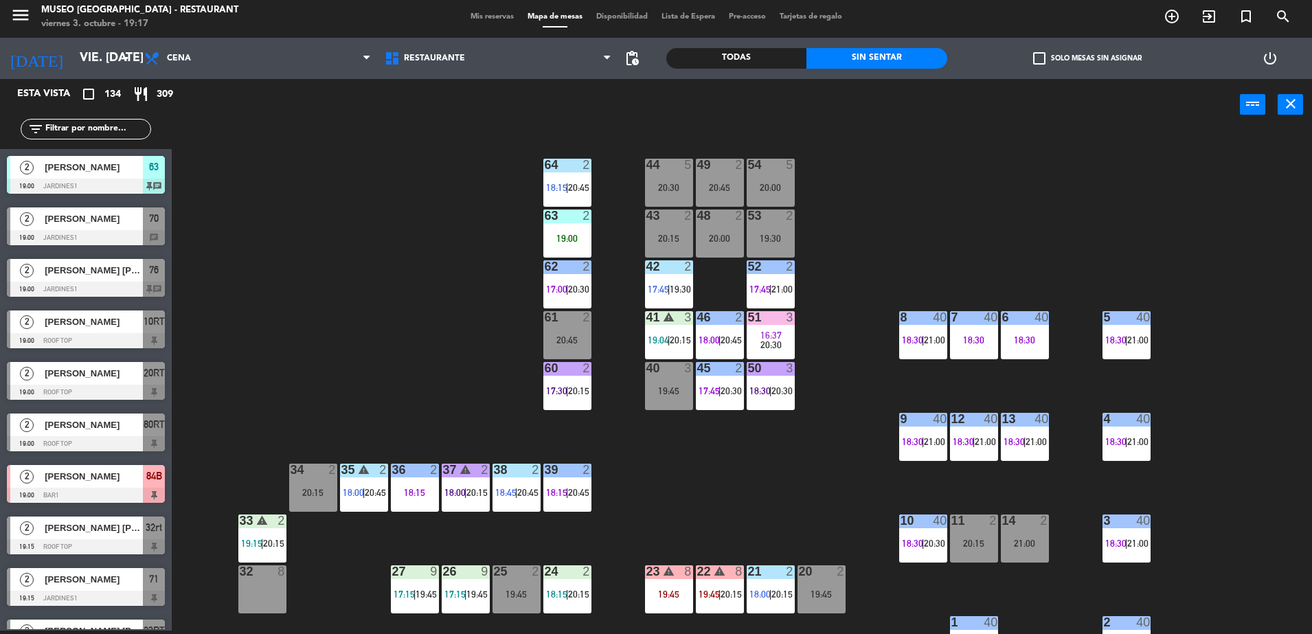
click at [70, 137] on div "filter_list" at bounding box center [86, 129] width 131 height 21
click at [70, 132] on input "text" at bounding box center [97, 129] width 106 height 15
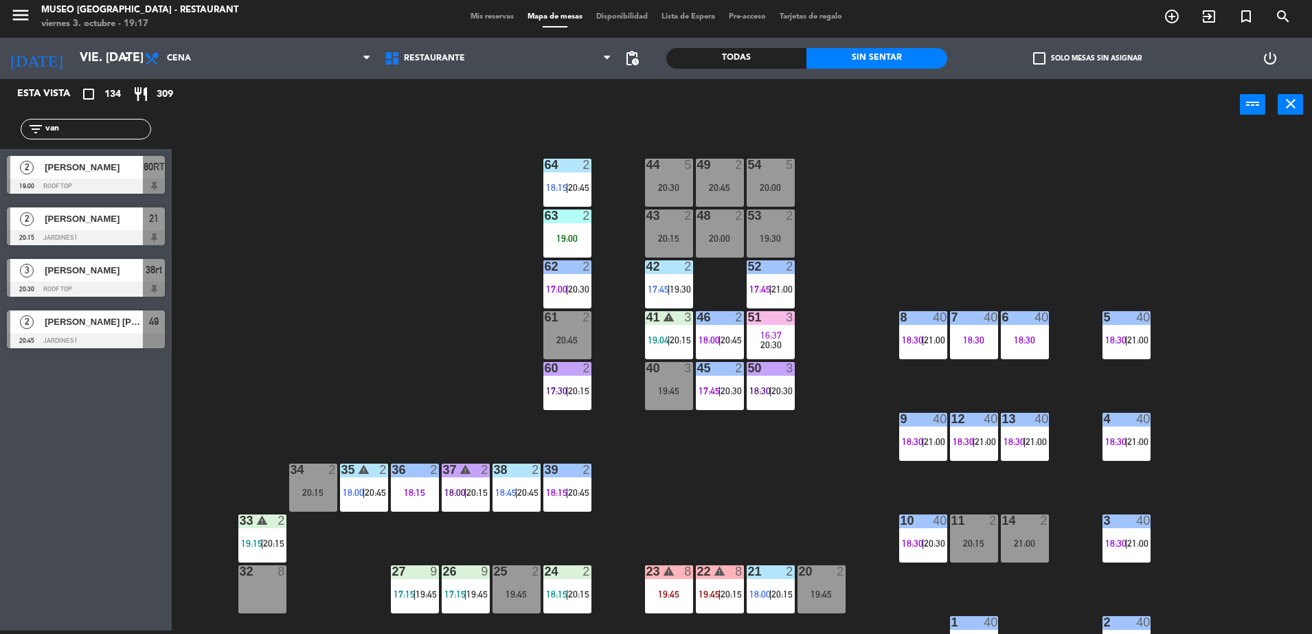
click at [721, 52] on div "Todas" at bounding box center [736, 58] width 140 height 21
click at [113, 126] on input "van" at bounding box center [97, 129] width 106 height 15
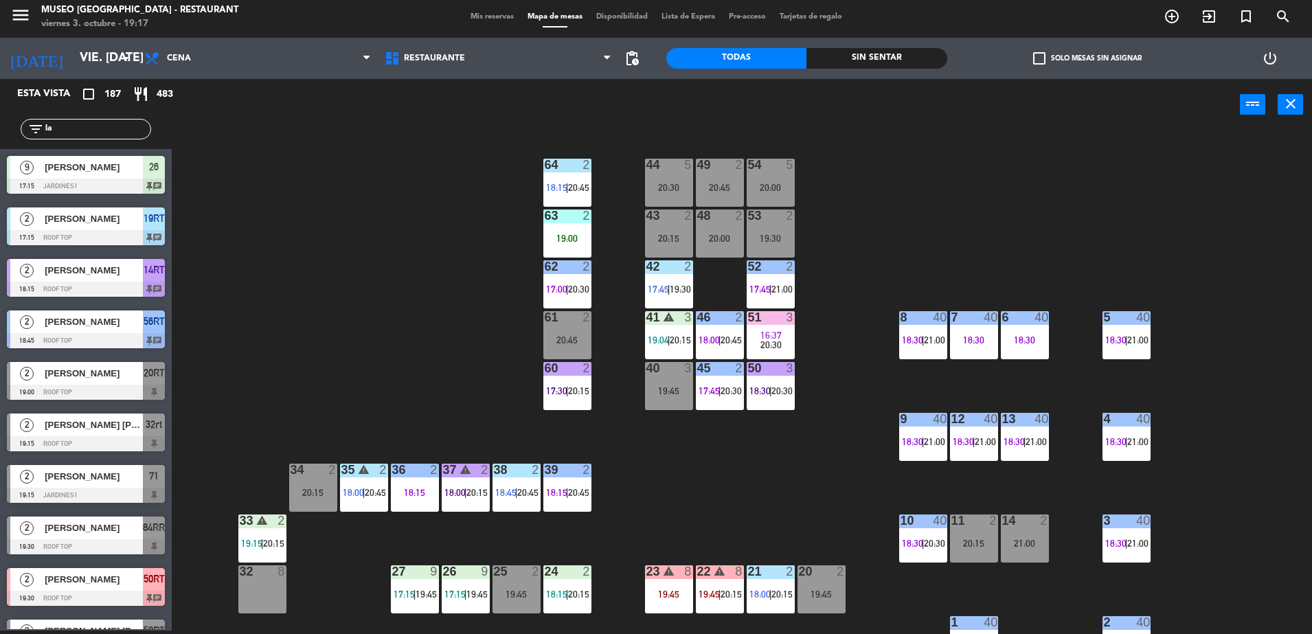
type input "l"
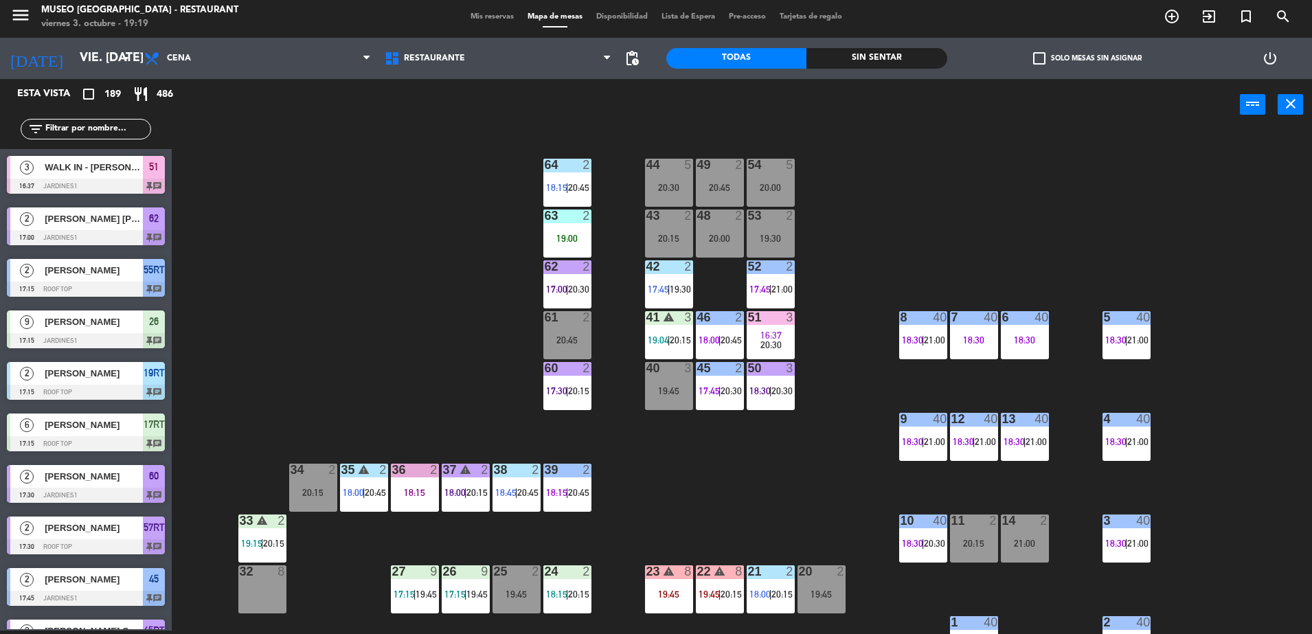
click at [756, 450] on div "44 5 20:30 49 2 20:45 54 5 20:00 64 2 18:15 | 20:45 48 2 20:00 53 2 19:30 63 2 …" at bounding box center [748, 384] width 1127 height 500
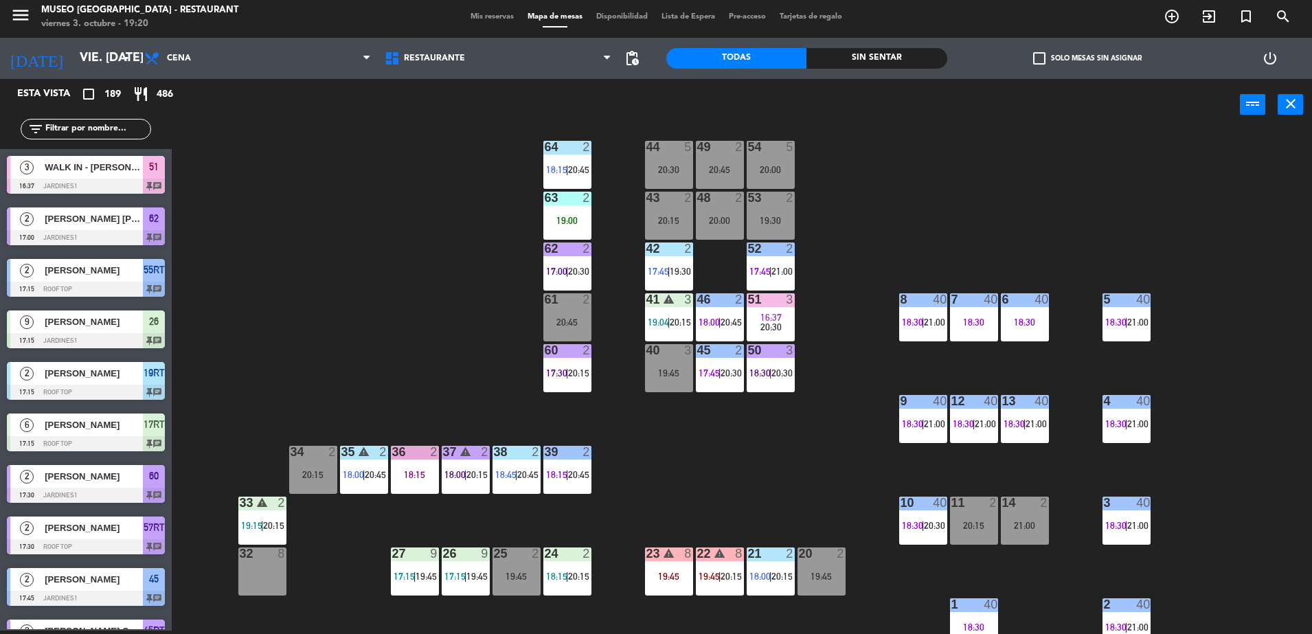
click at [795, 429] on div "44 5 20:30 49 2 20:45 54 5 20:00 64 2 18:15 | 20:45 48 2 20:00 53 2 19:30 63 2 …" at bounding box center [748, 384] width 1127 height 500
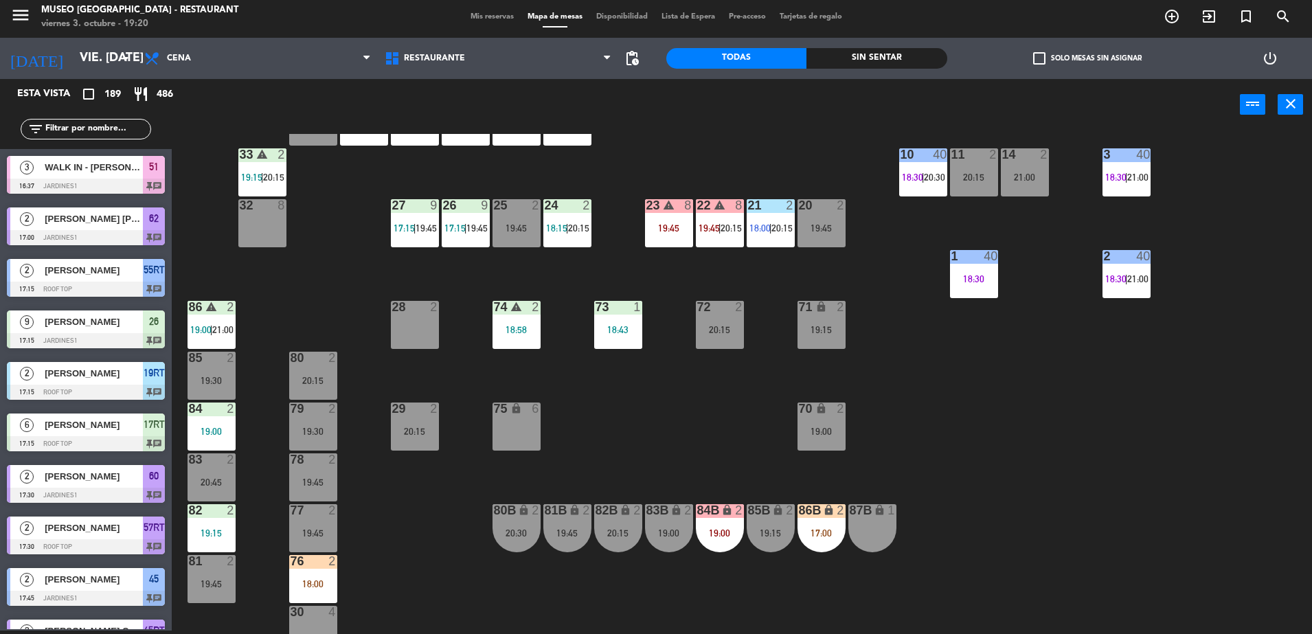
scroll to position [365, 0]
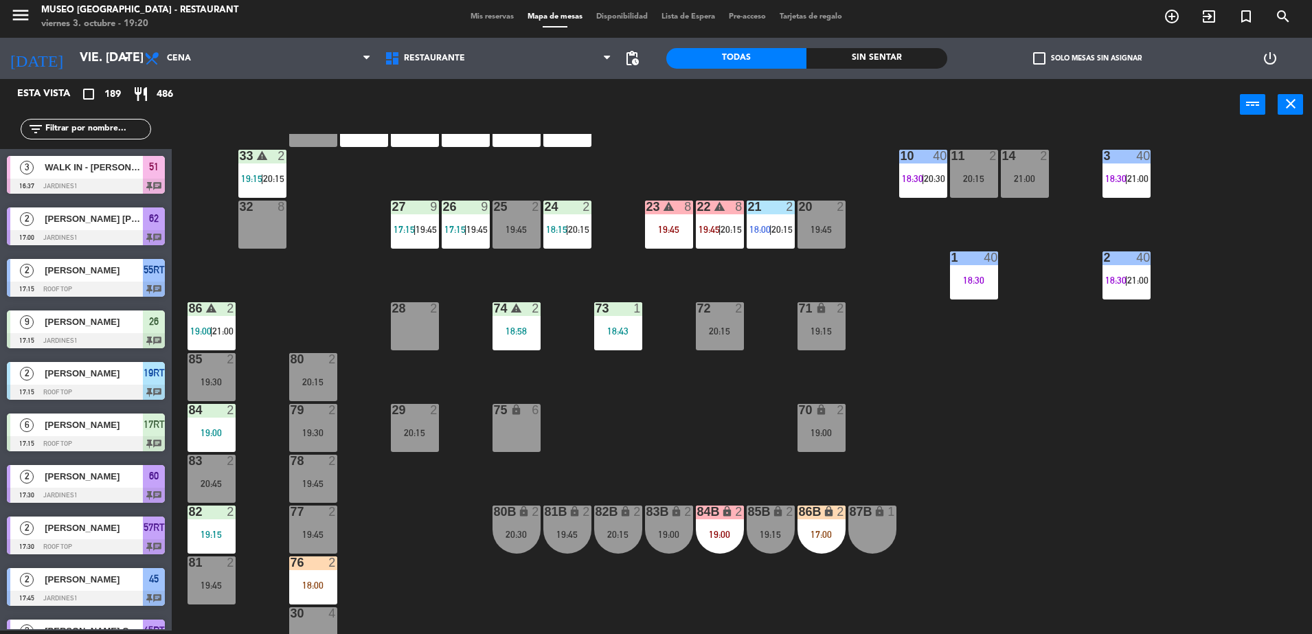
click at [119, 133] on input "text" at bounding box center [97, 129] width 106 height 15
click at [727, 416] on div "44 5 20:30 49 2 20:45 54 5 20:00 64 2 18:15 | 20:45 48 2 20:00 53 2 19:30 63 2 …" at bounding box center [748, 384] width 1127 height 500
click at [47, 126] on input "text" at bounding box center [97, 129] width 106 height 15
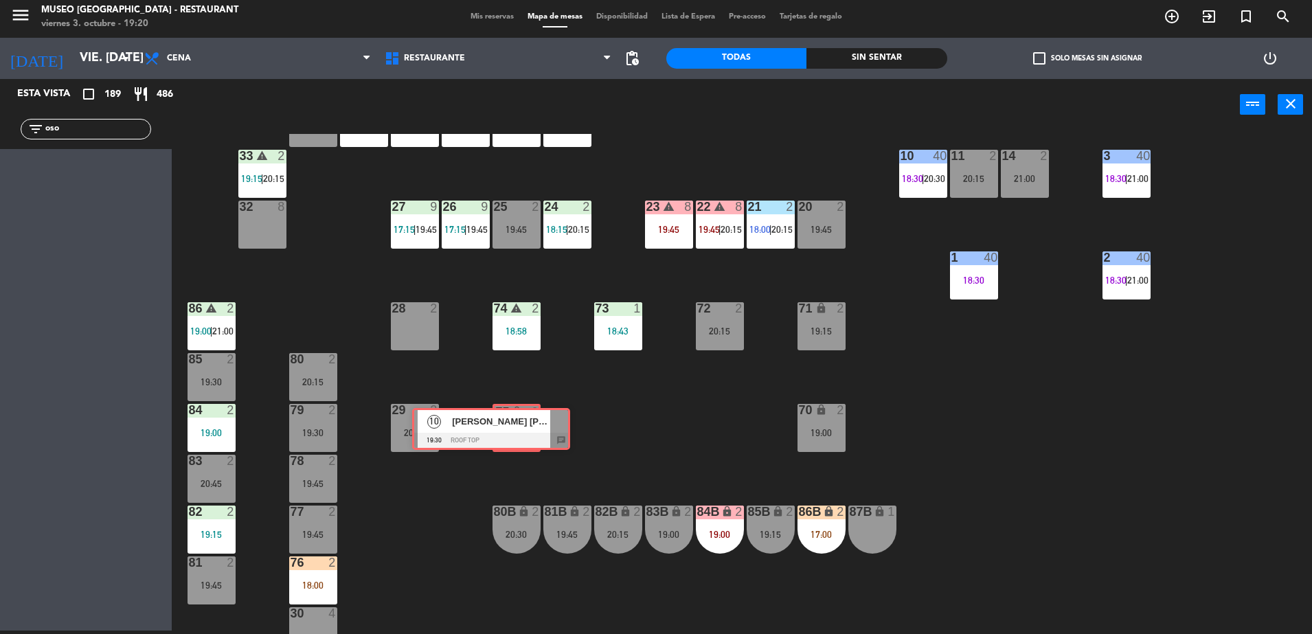
drag, startPoint x: 128, startPoint y: 168, endPoint x: 533, endPoint y: 420, distance: 477.3
click at [533, 420] on div "Esta vista crop_square 189 restaurant 486 filter_list oso 10 JULISSA ROSA OSORI…" at bounding box center [656, 356] width 1312 height 555
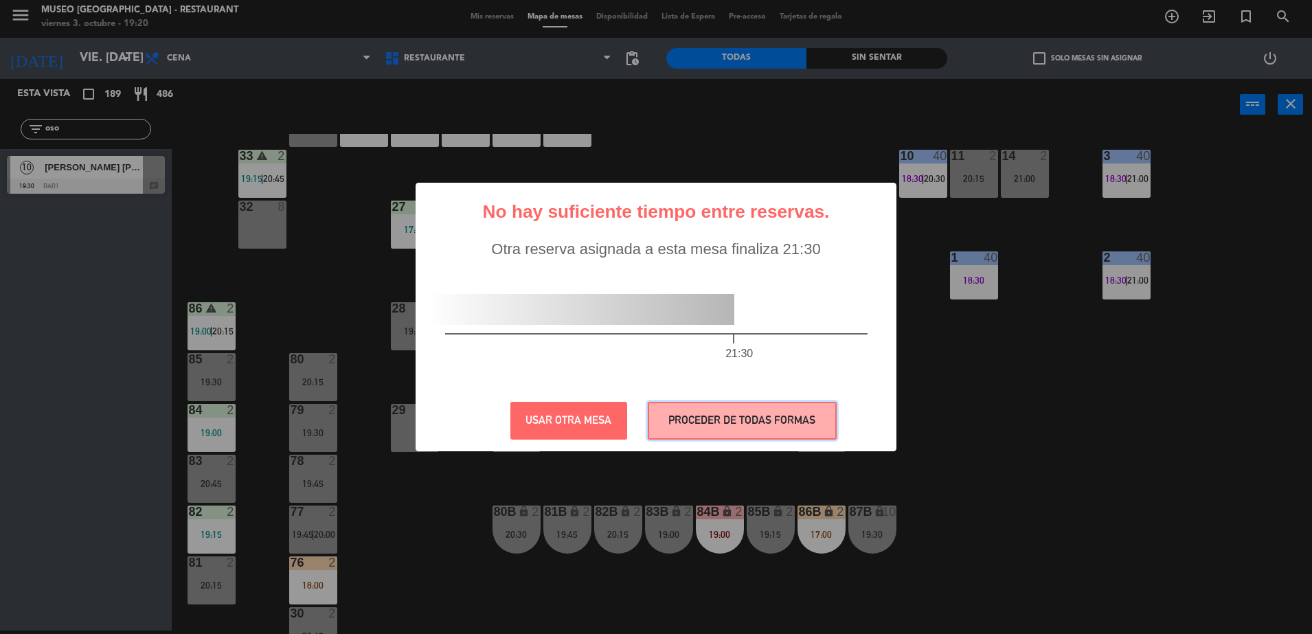
click at [695, 431] on button "PROCEDER DE TODAS FORMAS" at bounding box center [742, 421] width 189 height 38
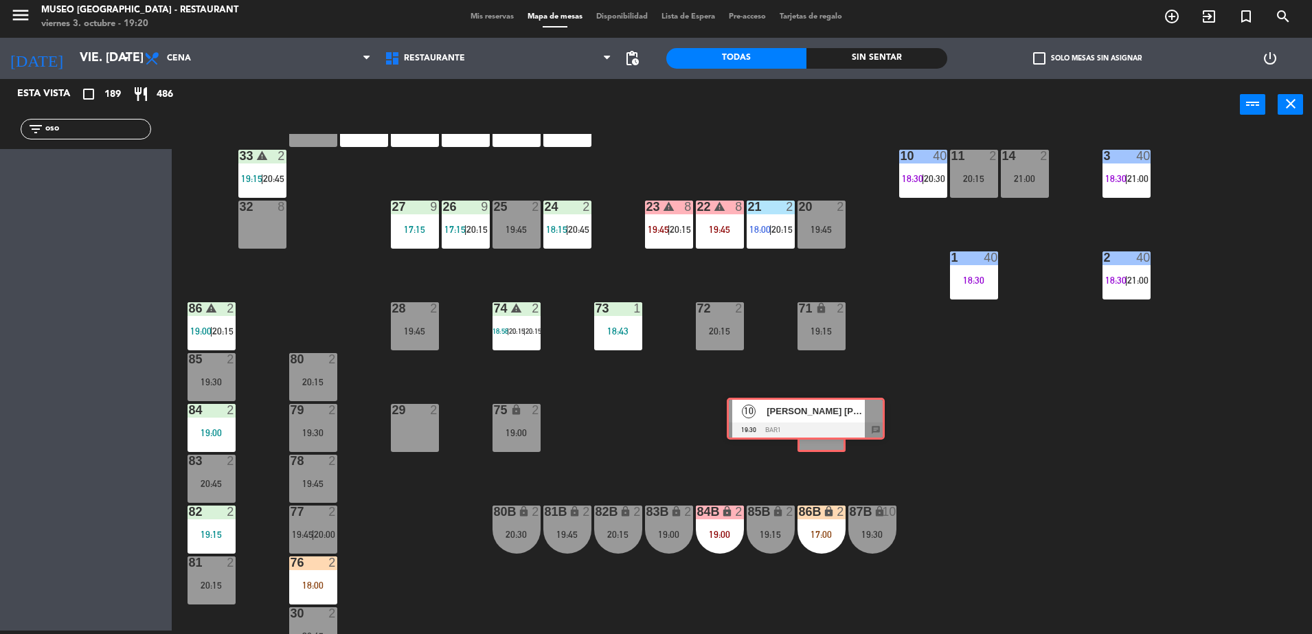
drag, startPoint x: 93, startPoint y: 179, endPoint x: 813, endPoint y: 420, distance: 759.4
click at [813, 420] on div "Esta vista crop_square 189 restaurant 486 filter_list oso 10 JULISSA ROSA OSORI…" at bounding box center [656, 356] width 1312 height 555
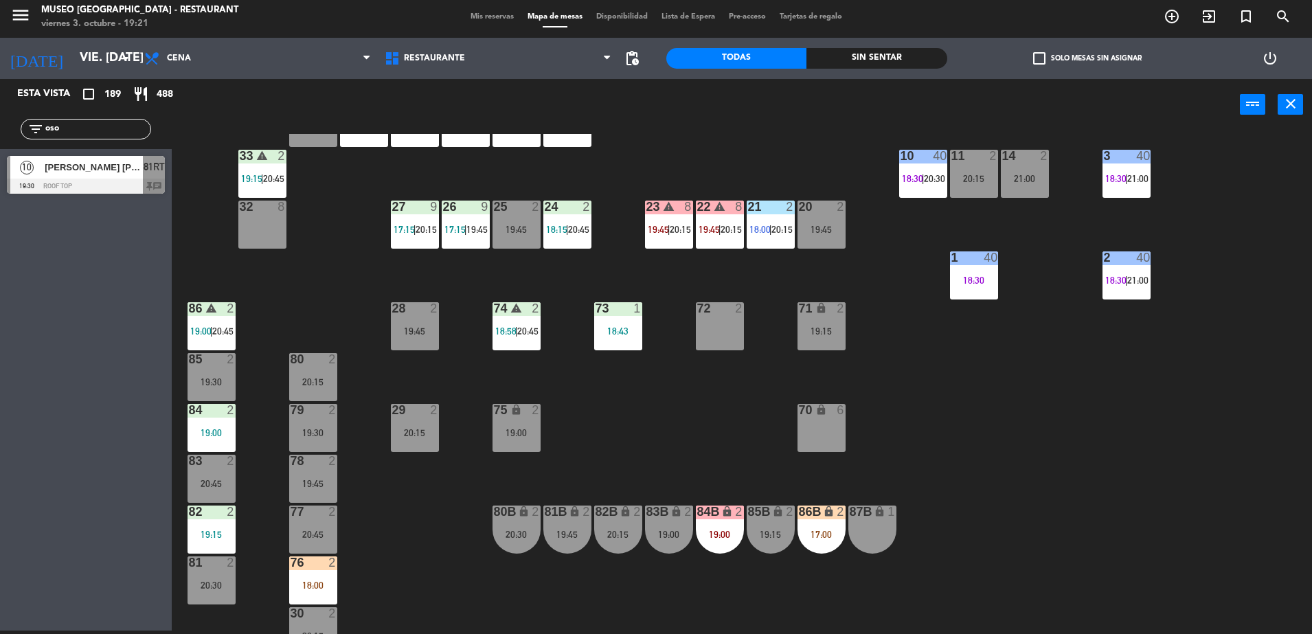
click at [73, 133] on input "oso" at bounding box center [97, 129] width 106 height 15
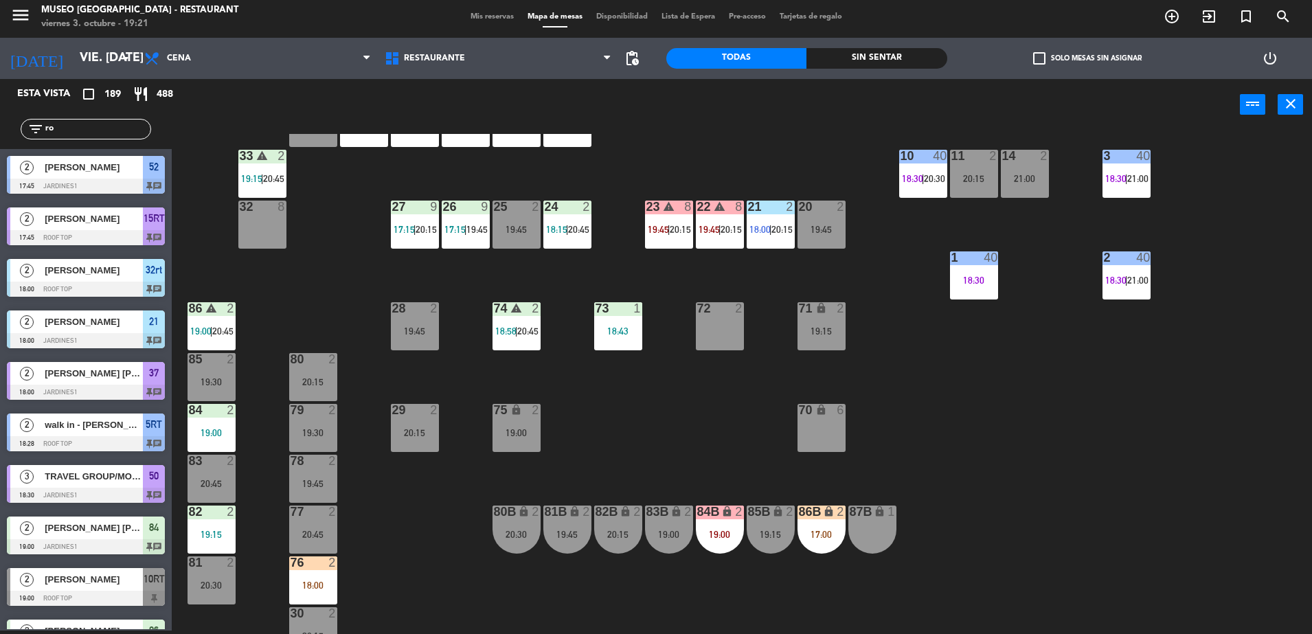
type input "roc"
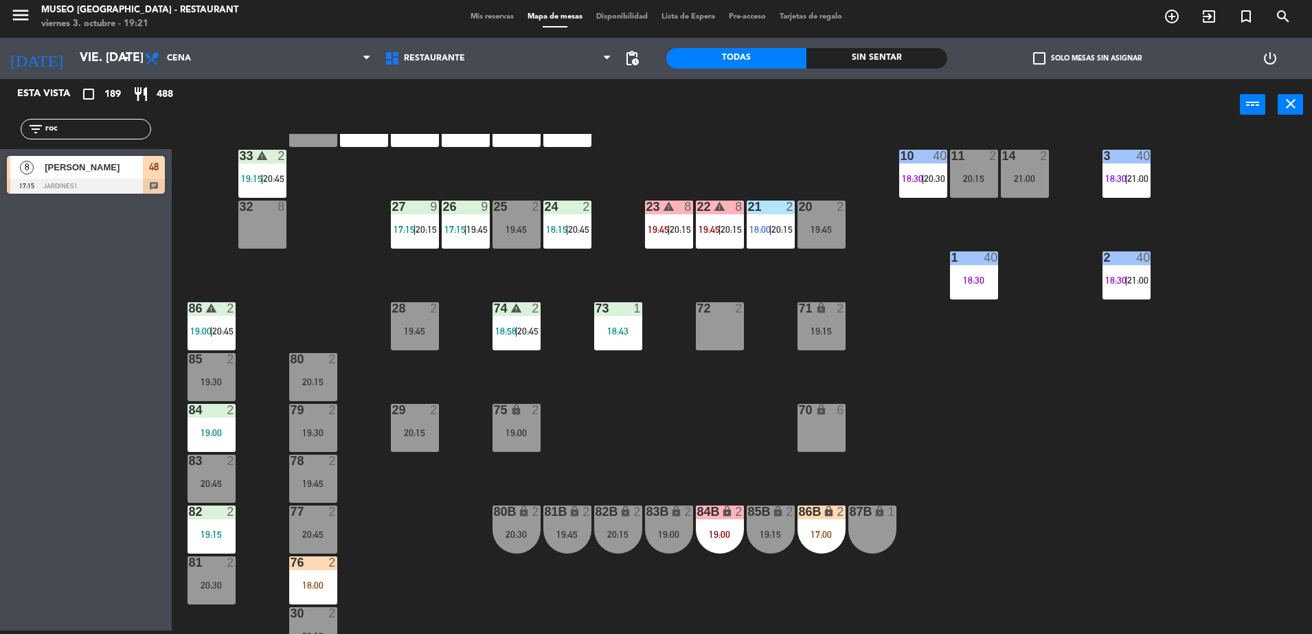
scroll to position [0, 0]
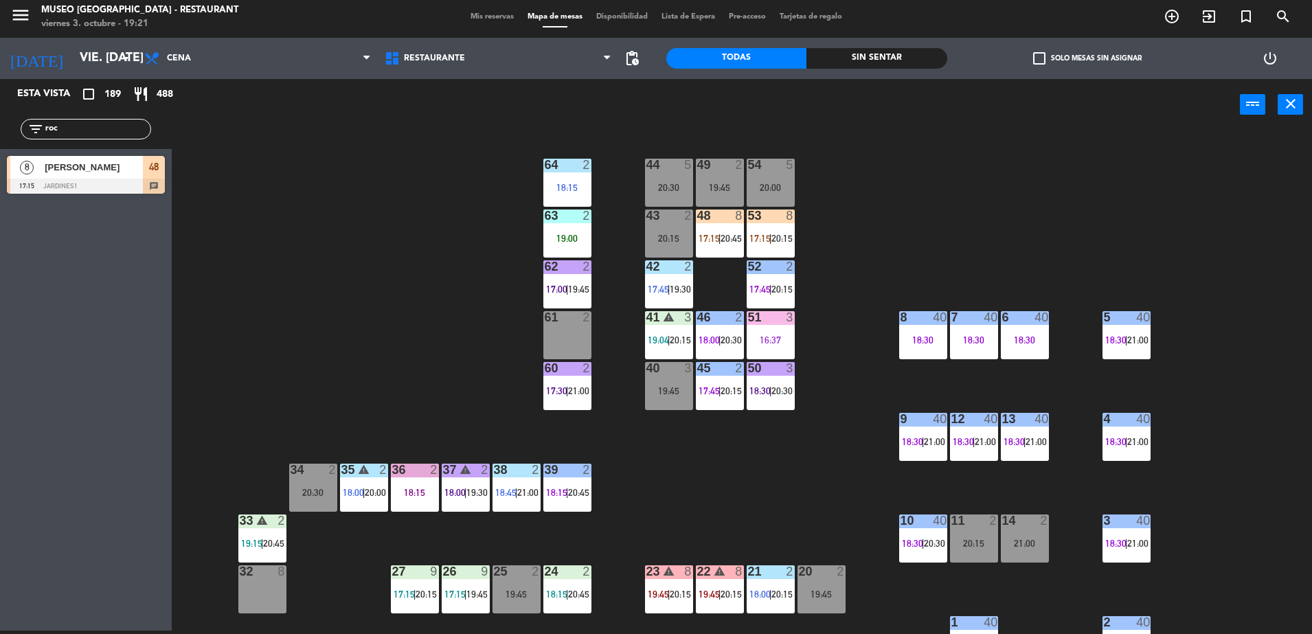
click at [89, 130] on input "roc" at bounding box center [97, 129] width 106 height 15
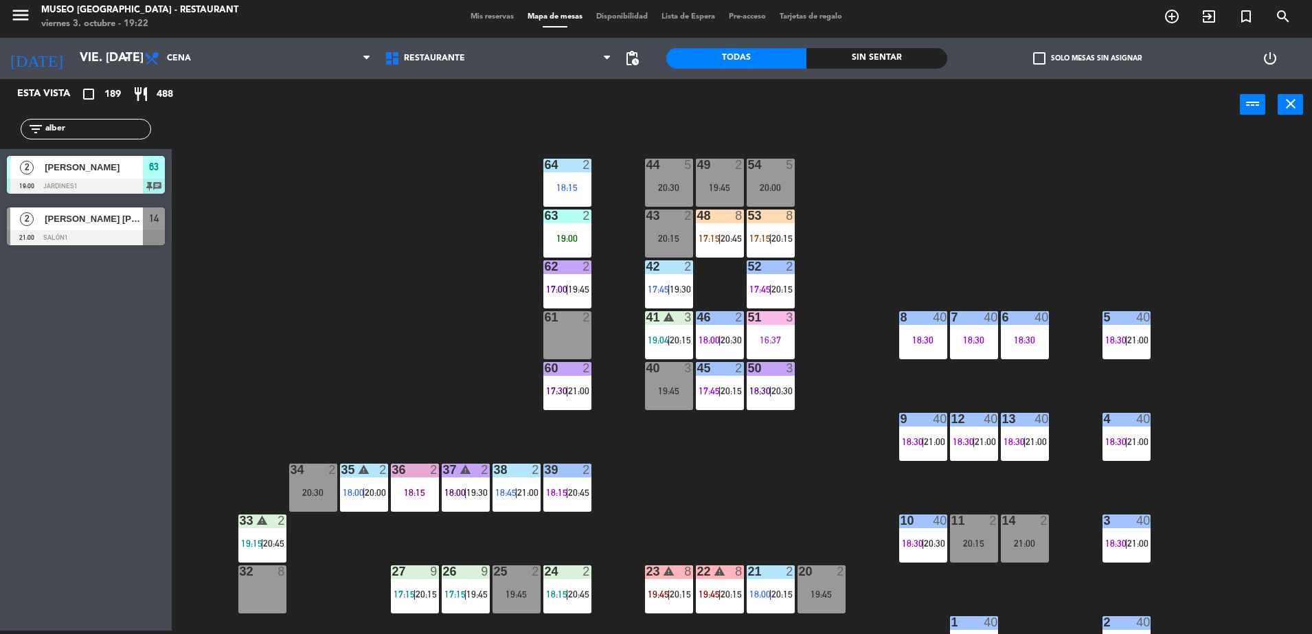
click at [123, 122] on input "alber" at bounding box center [97, 129] width 106 height 15
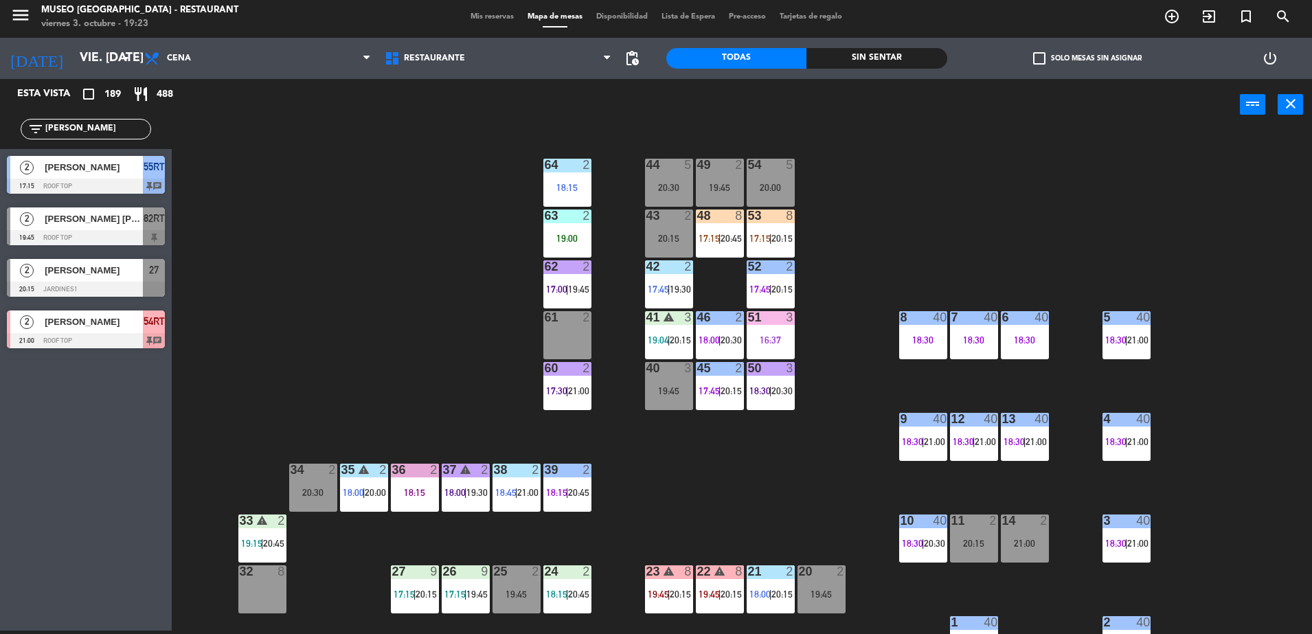
type input "alex"
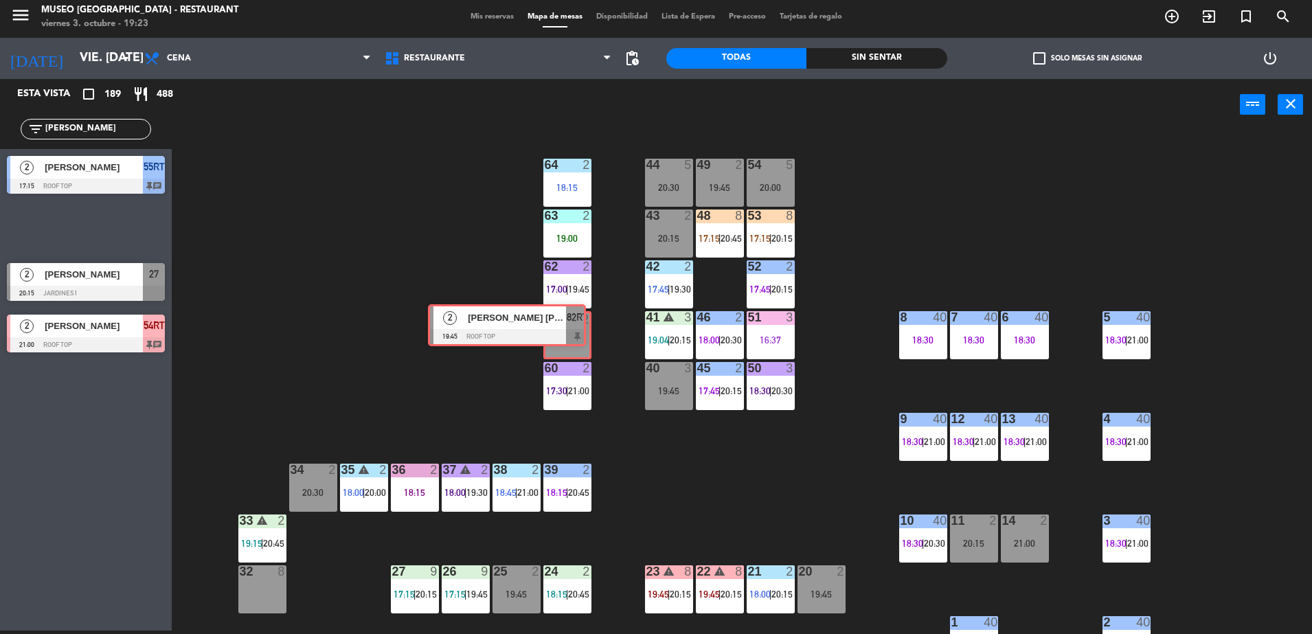
drag, startPoint x: 162, startPoint y: 238, endPoint x: 580, endPoint y: 335, distance: 429.2
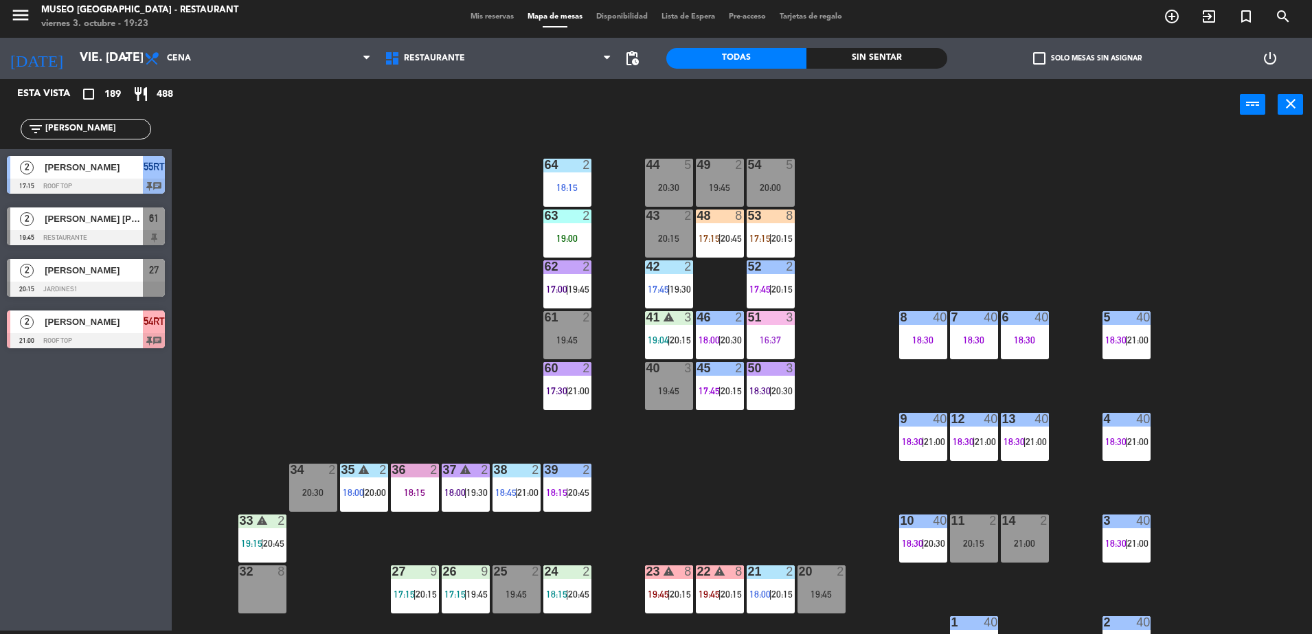
click at [460, 308] on div "44 5 20:30 49 2 19:45 54 5 20:00 64 2 18:15 48 8 17:15 | 20:45 53 8 17:15 | 20:…" at bounding box center [748, 384] width 1127 height 500
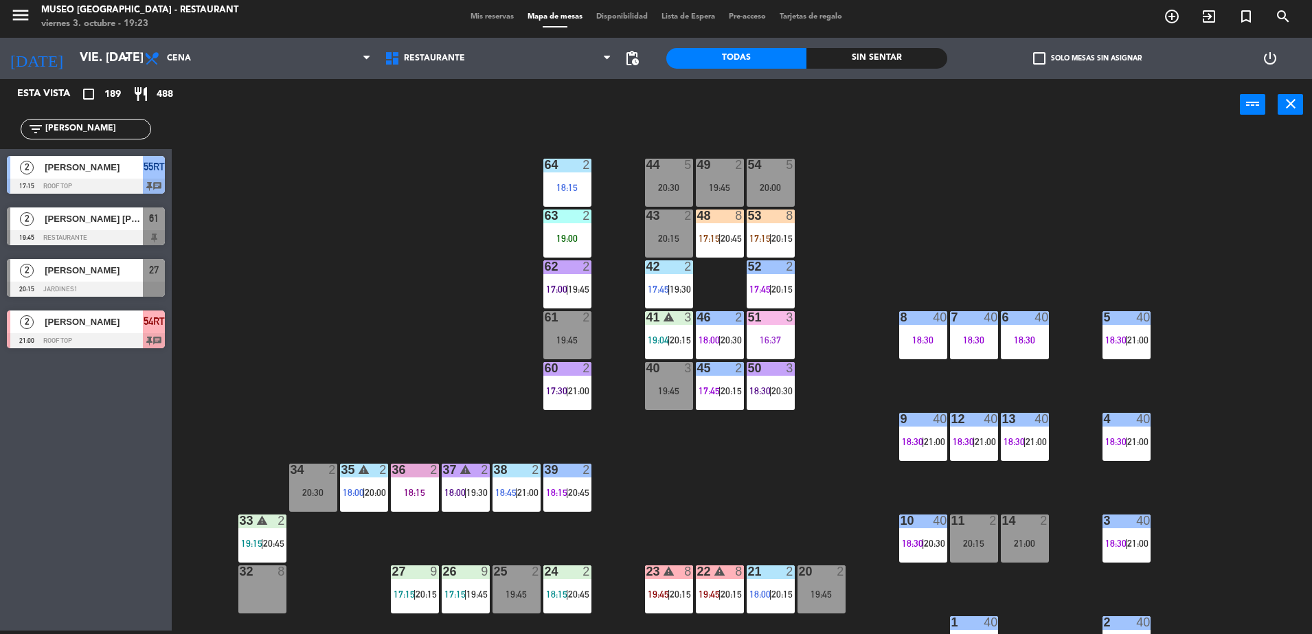
click at [156, 225] on span "61" at bounding box center [154, 218] width 10 height 16
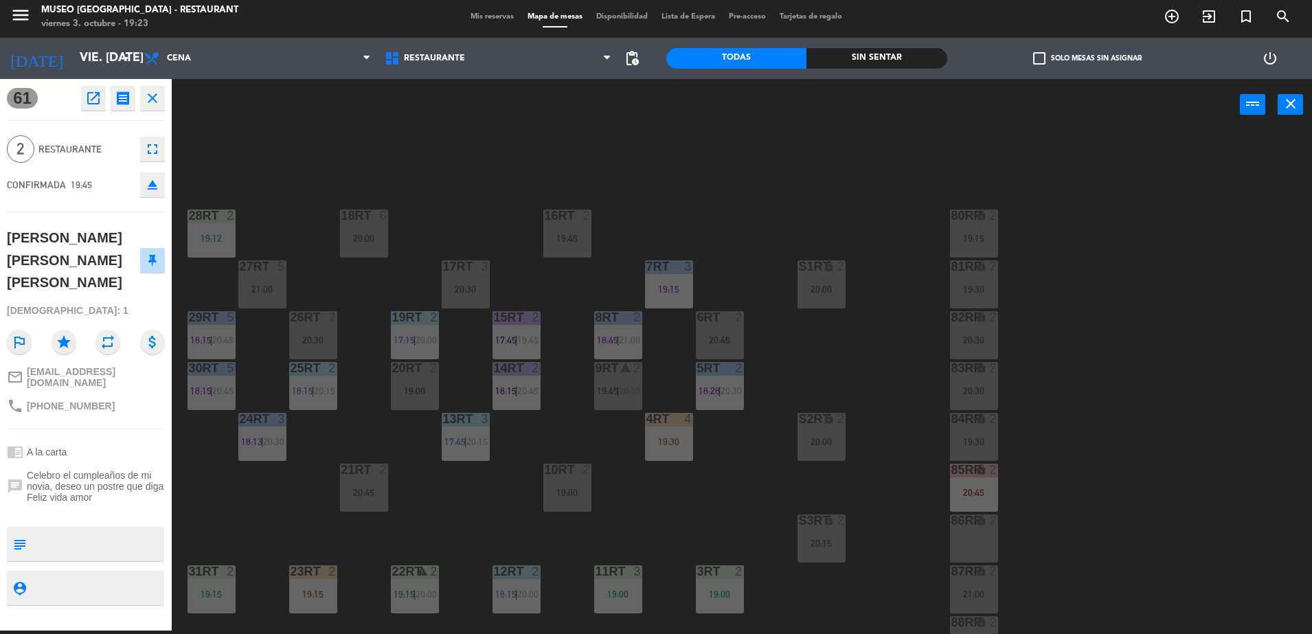
click at [493, 237] on div "18RT 6 20:00 16RT 2 19:45 28RT 2 19:12 80RR lock 2 19:15 27RT 5 21:00 7RT 3 19:…" at bounding box center [748, 384] width 1127 height 500
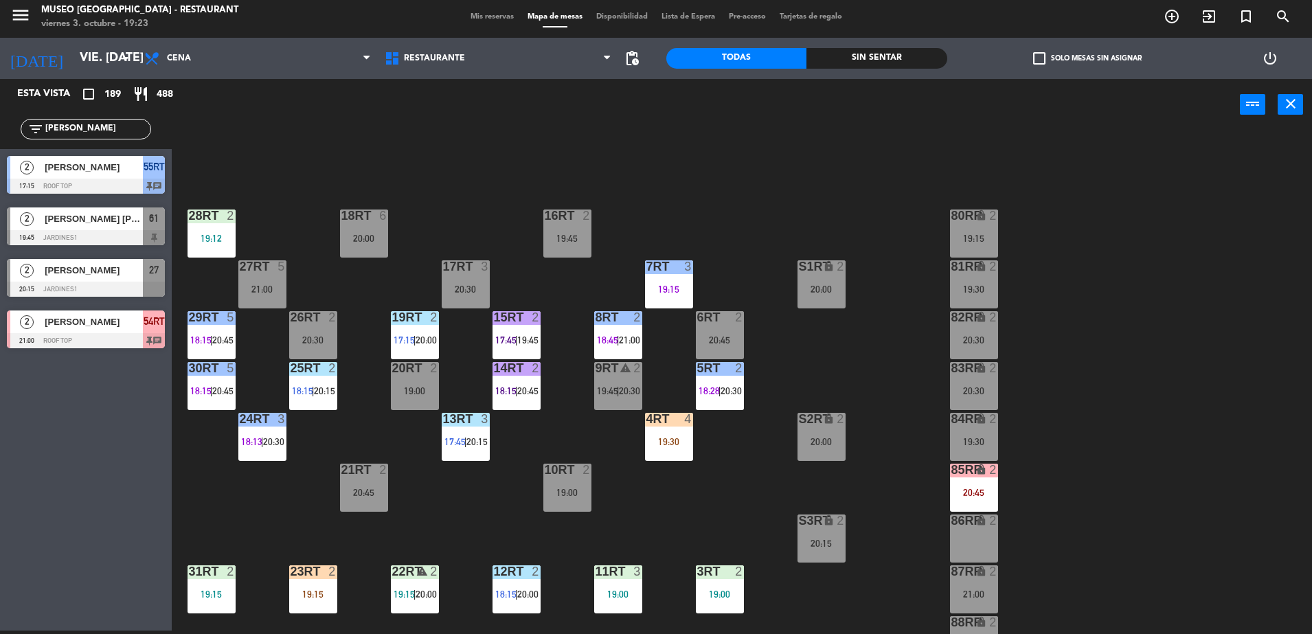
click at [95, 236] on div at bounding box center [86, 237] width 158 height 15
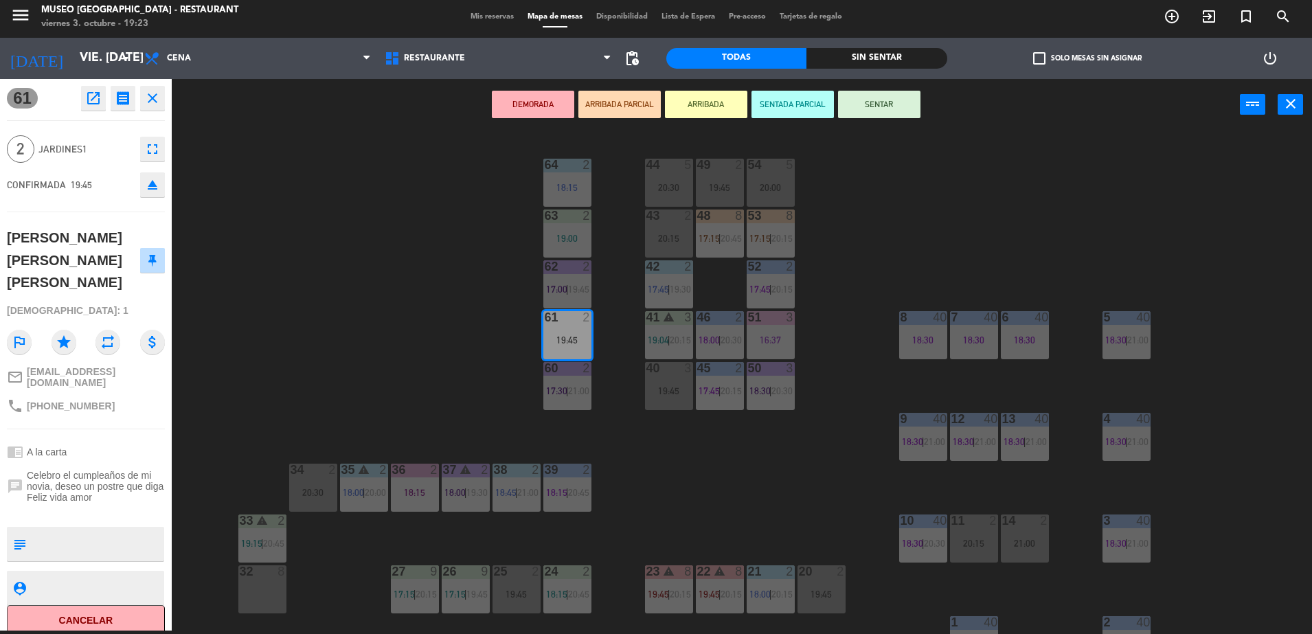
click at [652, 94] on button "ARRIBADA PARCIAL" at bounding box center [619, 104] width 82 height 27
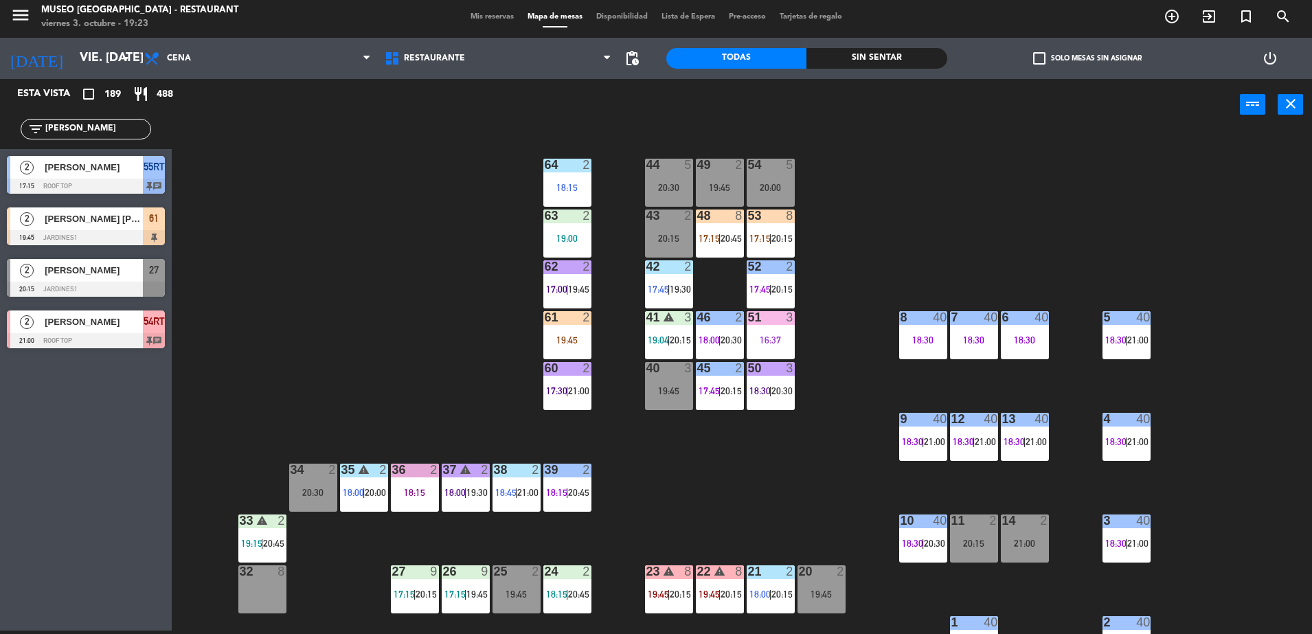
drag, startPoint x: 107, startPoint y: 130, endPoint x: 66, endPoint y: 427, distance: 299.6
click at [70, 375] on div "Esta vista crop_square 189 restaurant 488 filter_list alex 2 alex palomino 17:1…" at bounding box center [86, 355] width 172 height 552
click at [66, 427] on div "Esta vista crop_square 189 restaurant 488 filter_list alex 2 alex palomino 17:1…" at bounding box center [86, 355] width 172 height 552
click at [103, 131] on input "alex" at bounding box center [97, 129] width 106 height 15
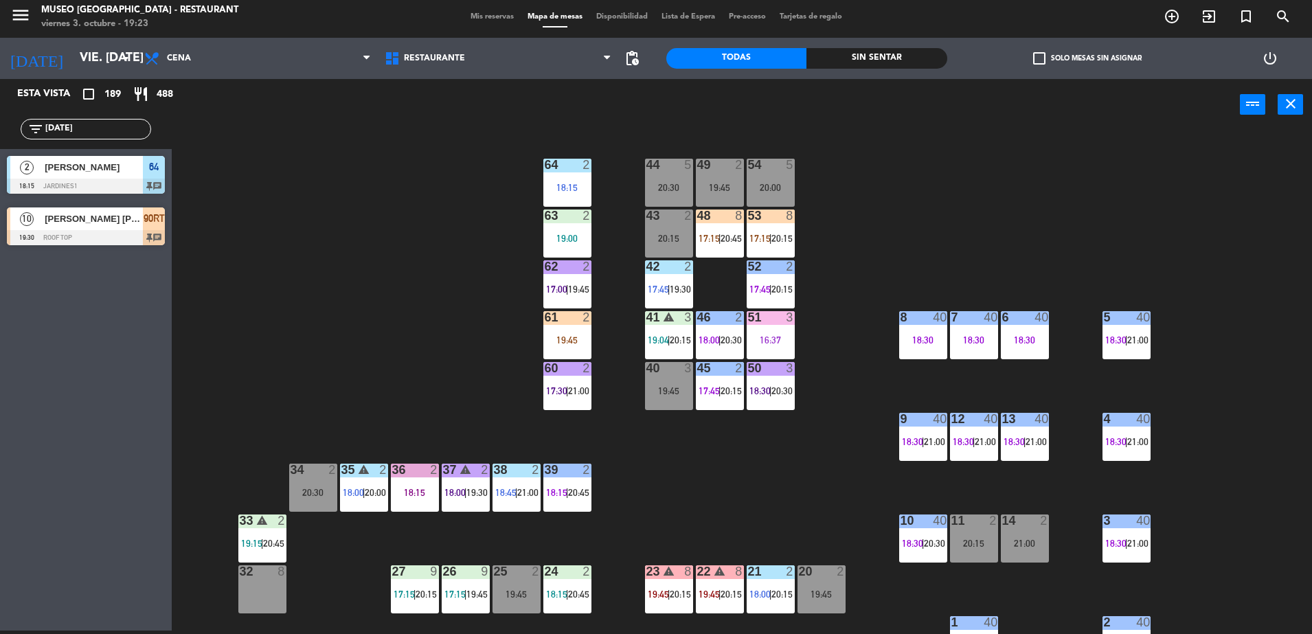
type input "juli"
click at [114, 128] on input "juli" at bounding box center [97, 129] width 106 height 15
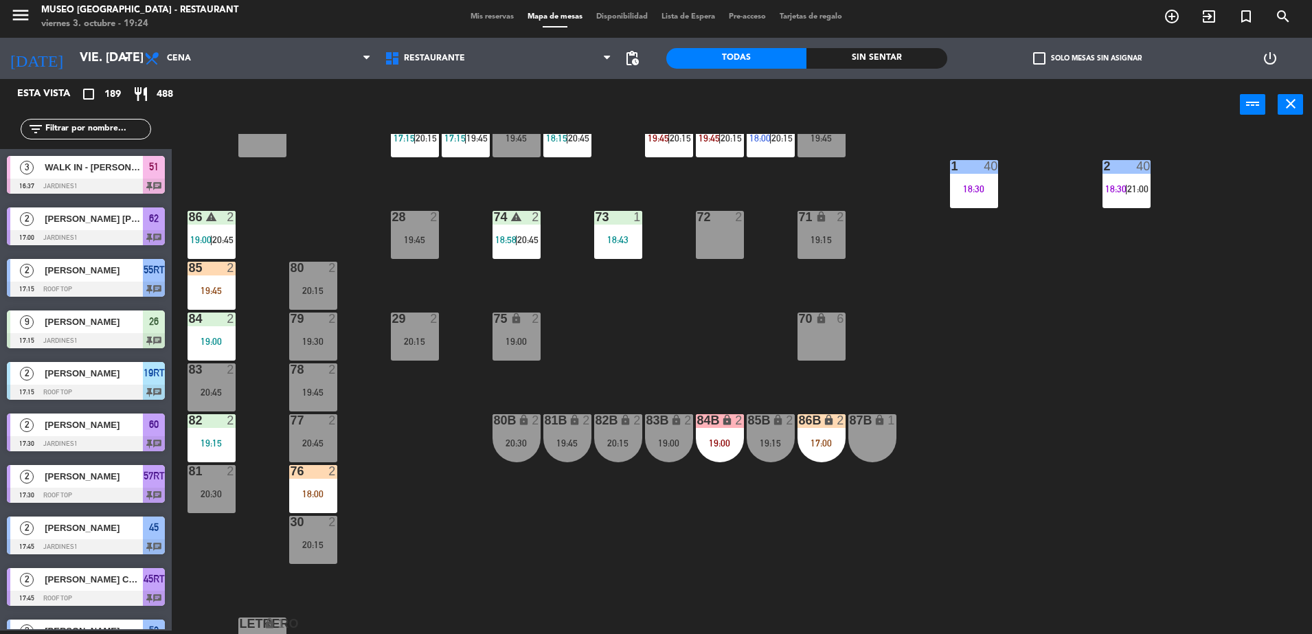
scroll to position [457, 0]
click at [194, 290] on div "19:45" at bounding box center [212, 290] width 48 height 10
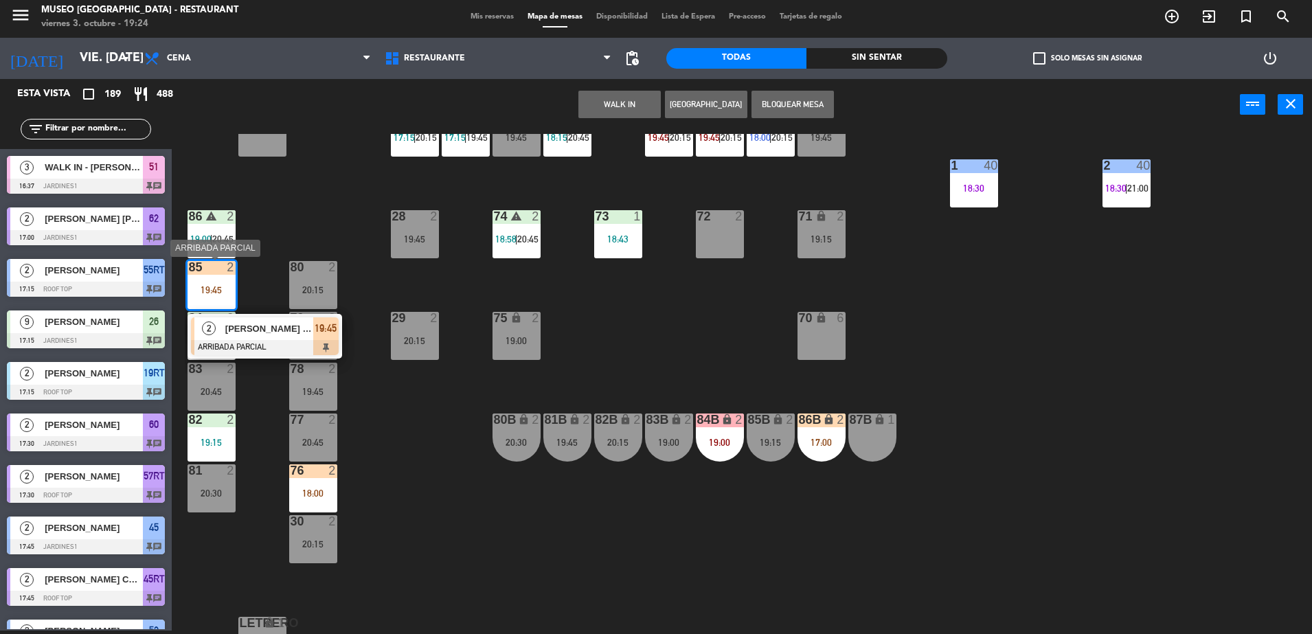
click at [260, 333] on span "[PERSON_NAME]" at bounding box center [269, 328] width 88 height 14
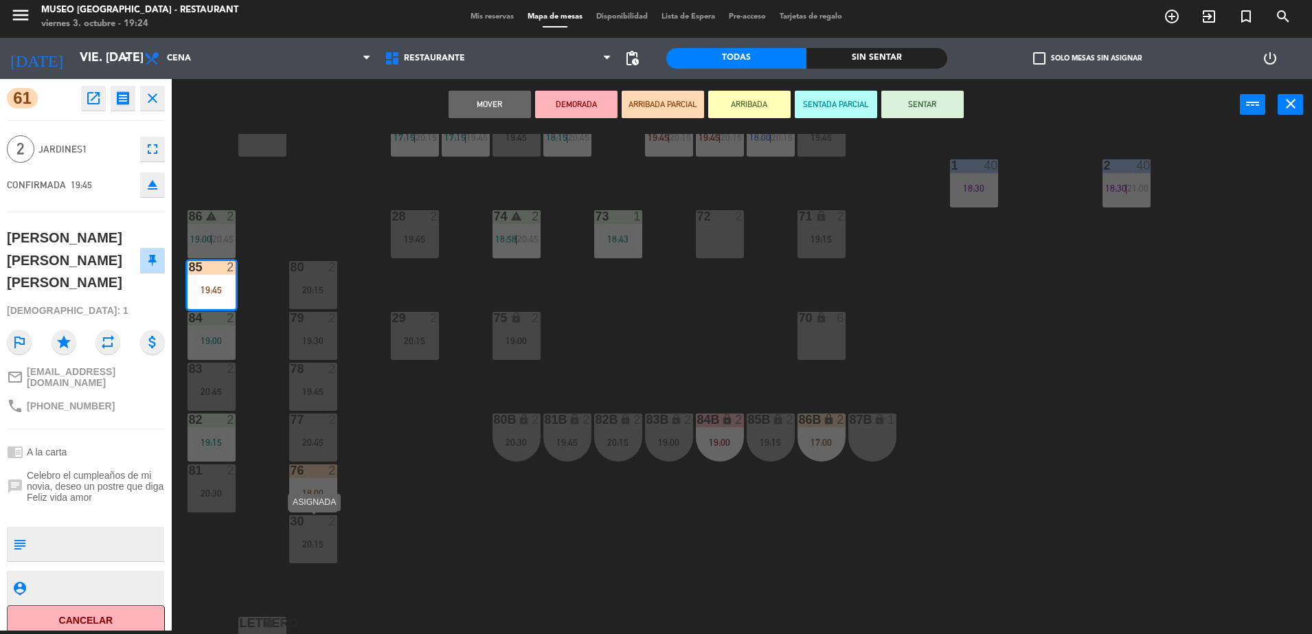
drag, startPoint x: 302, startPoint y: 191, endPoint x: 305, endPoint y: 631, distance: 439.6
click at [308, 622] on div "44 5 20:30 49 2 19:45 54 5 20:00 64 2 18:15 48 8 17:15 | 20:45 53 8 17:15 | 20:…" at bounding box center [748, 384] width 1127 height 500
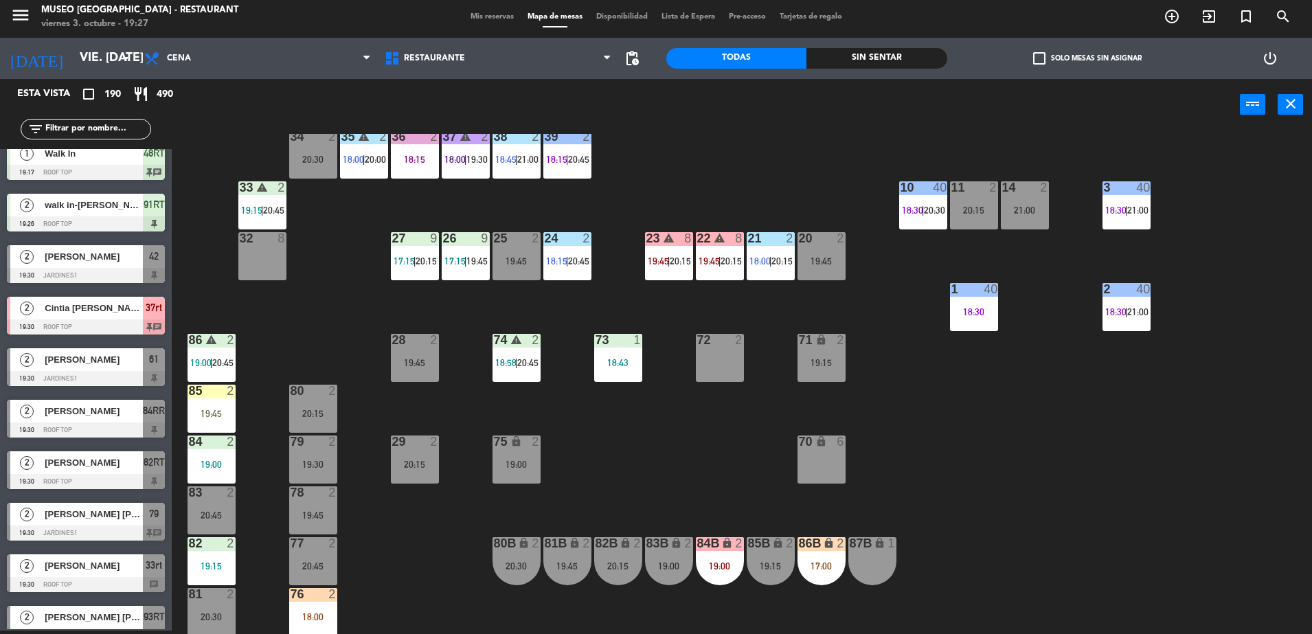
scroll to position [0, 0]
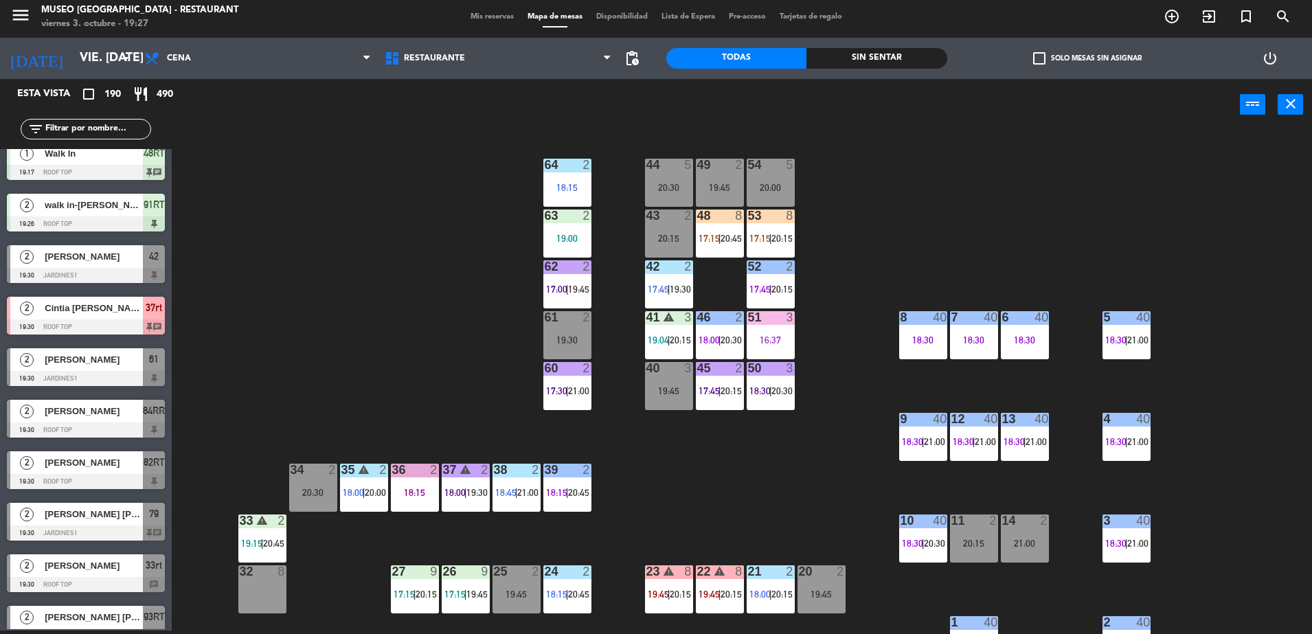
drag, startPoint x: 794, startPoint y: 416, endPoint x: 802, endPoint y: 446, distance: 30.7
click at [802, 446] on div "44 5 20:30 49 2 19:45 54 5 20:00 64 2 18:15 48 8 17:15 | 20:45 53 8 17:15 | 20:…" at bounding box center [748, 384] width 1127 height 500
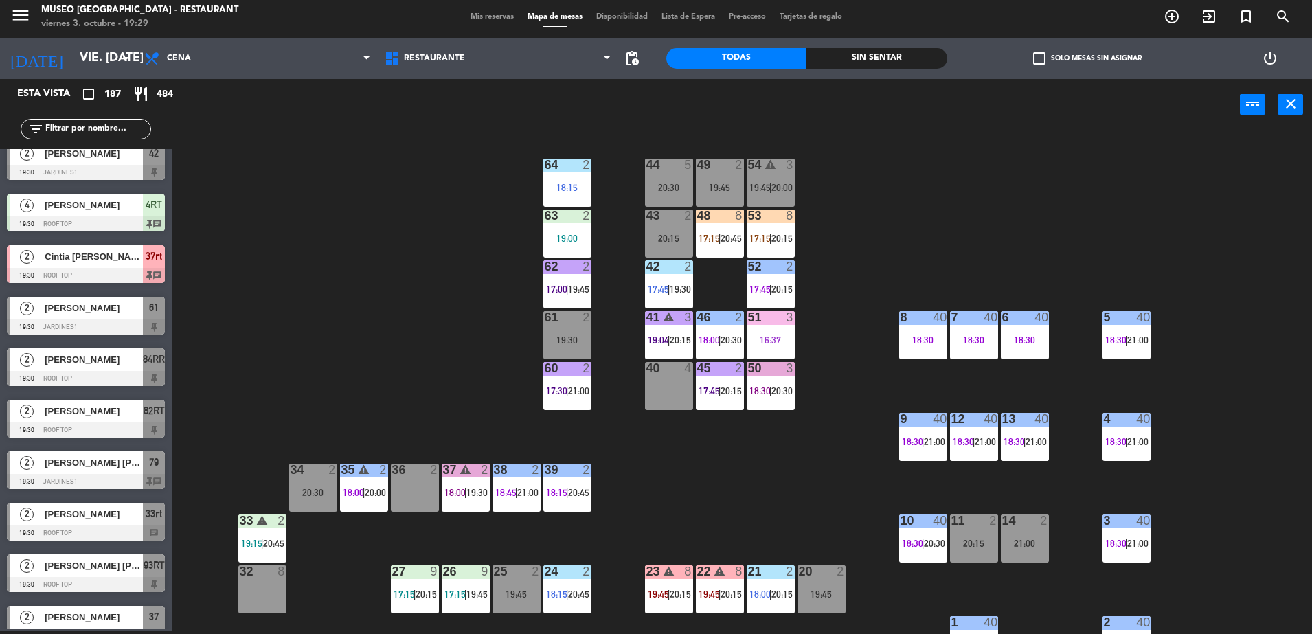
click at [104, 126] on input "text" at bounding box center [97, 129] width 106 height 15
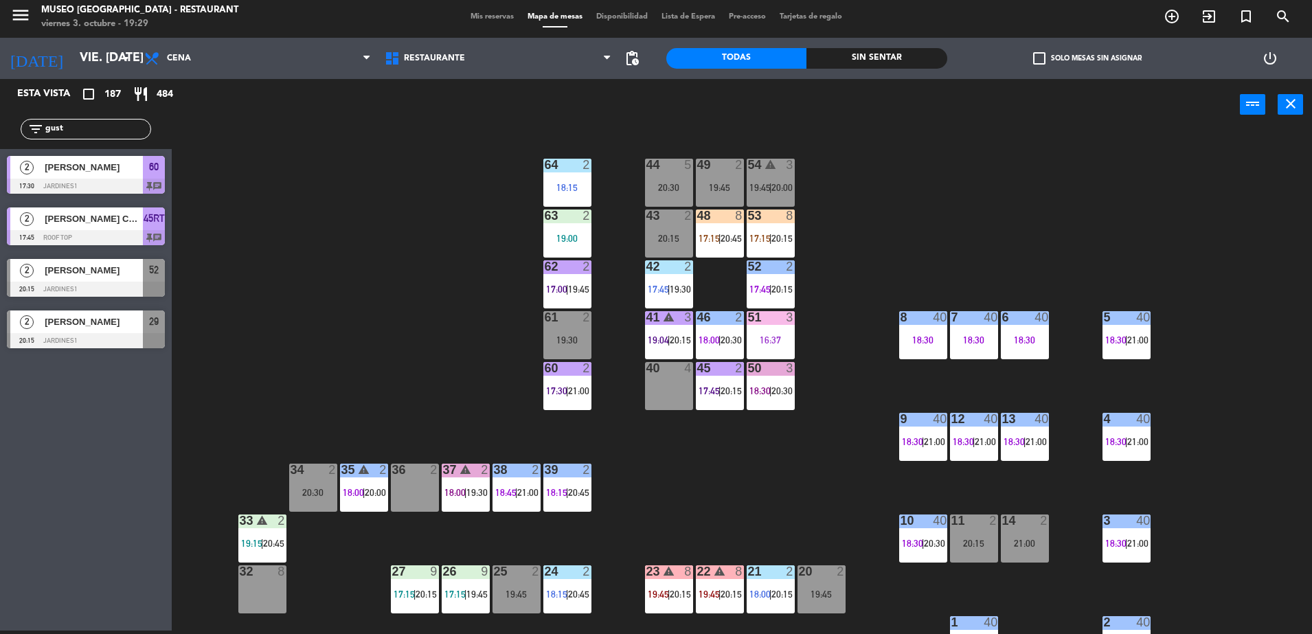
type input "gust"
click at [117, 316] on span "[PERSON_NAME]" at bounding box center [94, 322] width 98 height 14
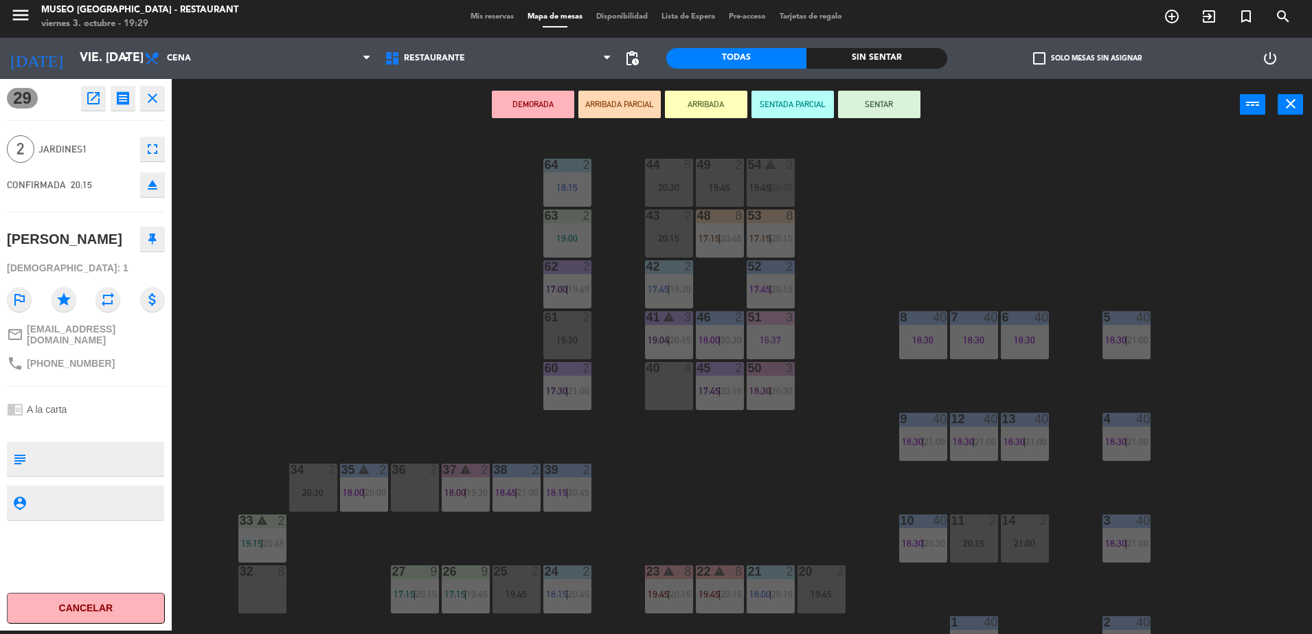
scroll to position [488, 0]
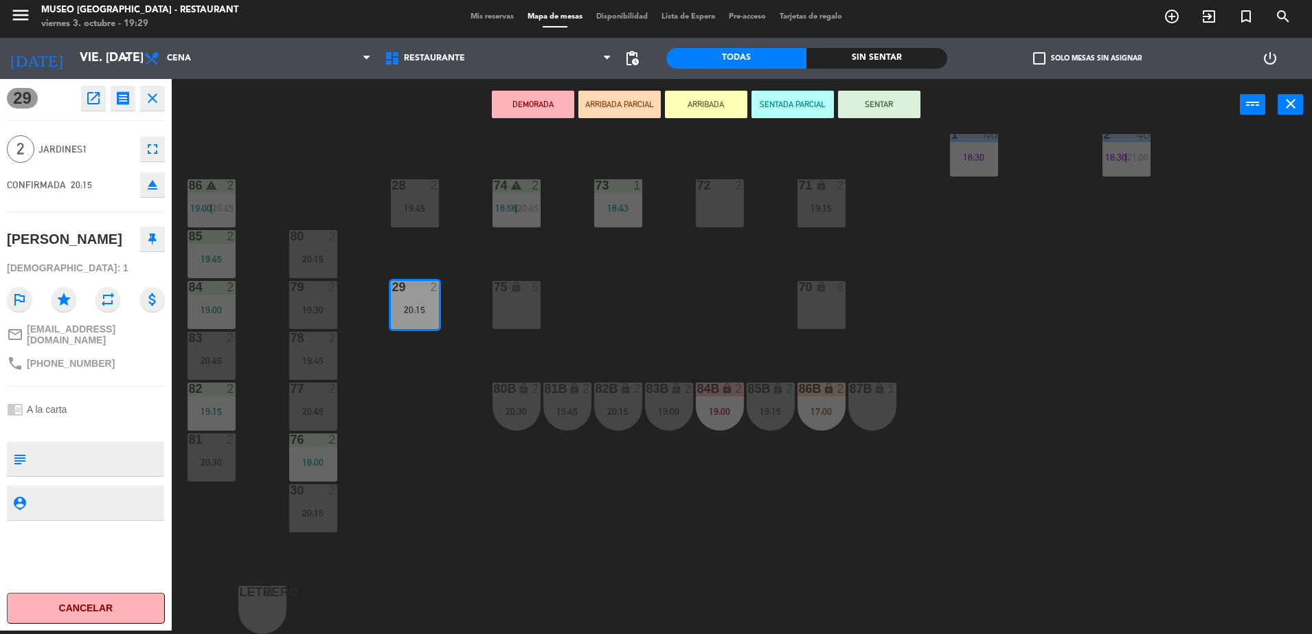
click at [107, 464] on textarea at bounding box center [97, 458] width 131 height 29
type textarea "aniversario"
click at [121, 422] on div at bounding box center [86, 427] width 158 height 10
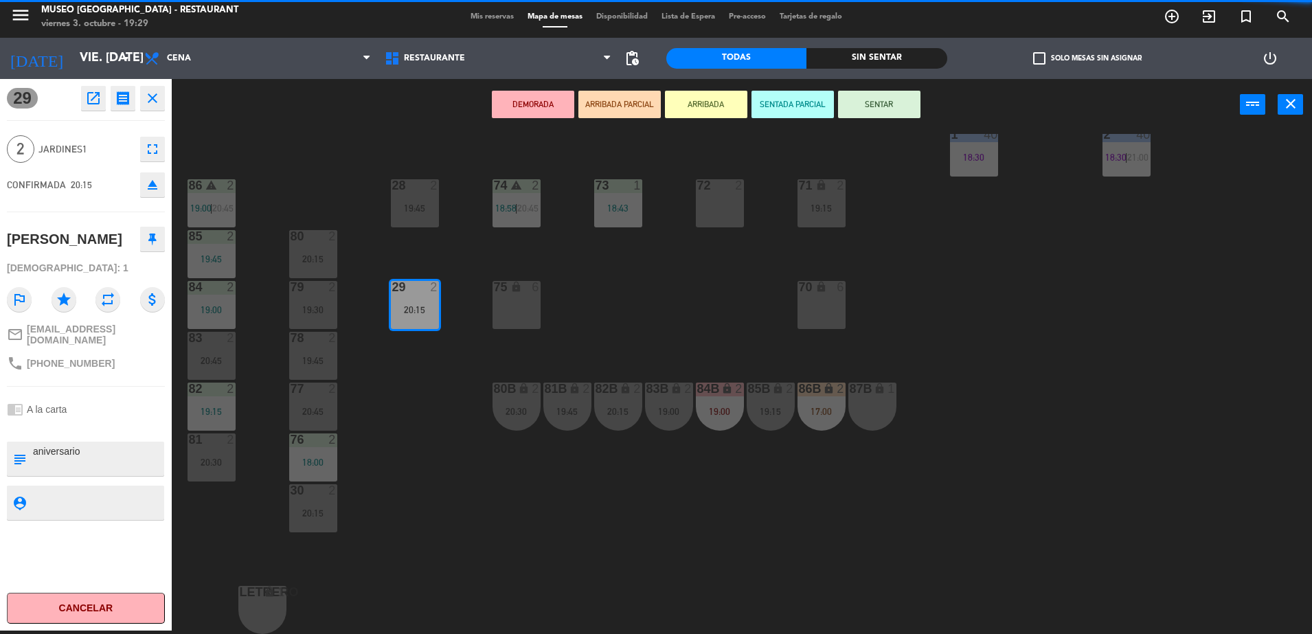
click at [121, 422] on div at bounding box center [86, 427] width 158 height 10
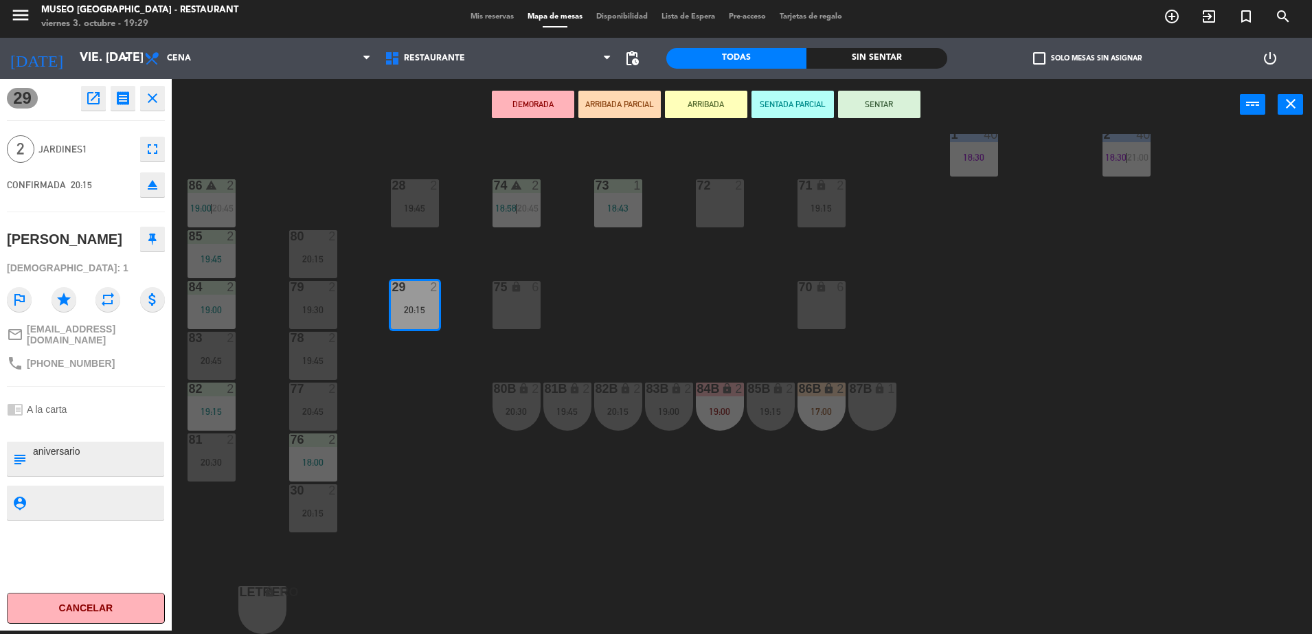
click at [649, 91] on button "ARRIBADA PARCIAL" at bounding box center [619, 104] width 82 height 27
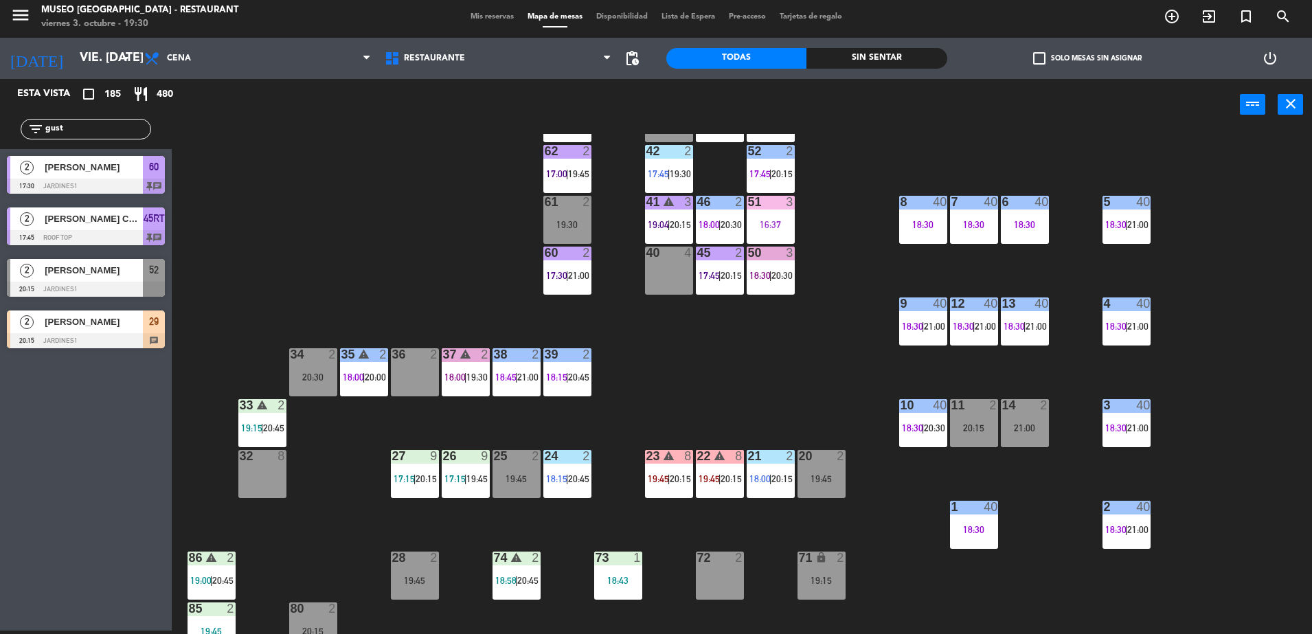
scroll to position [38, 0]
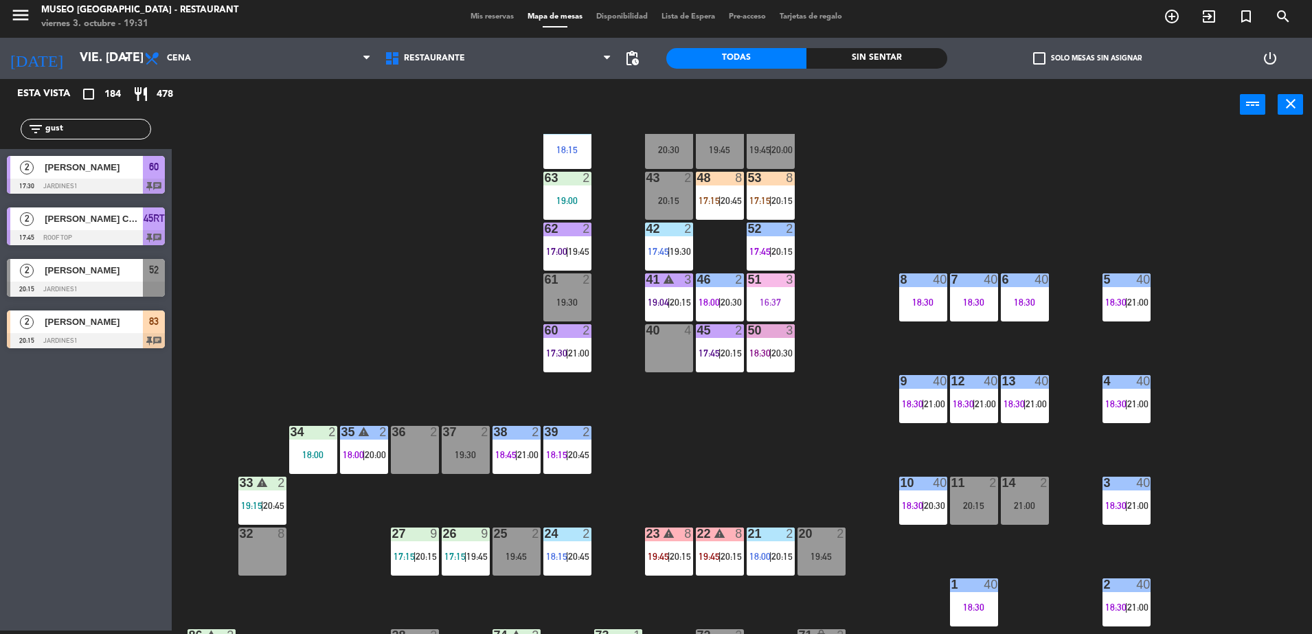
click at [117, 131] on input "gust" at bounding box center [97, 129] width 106 height 15
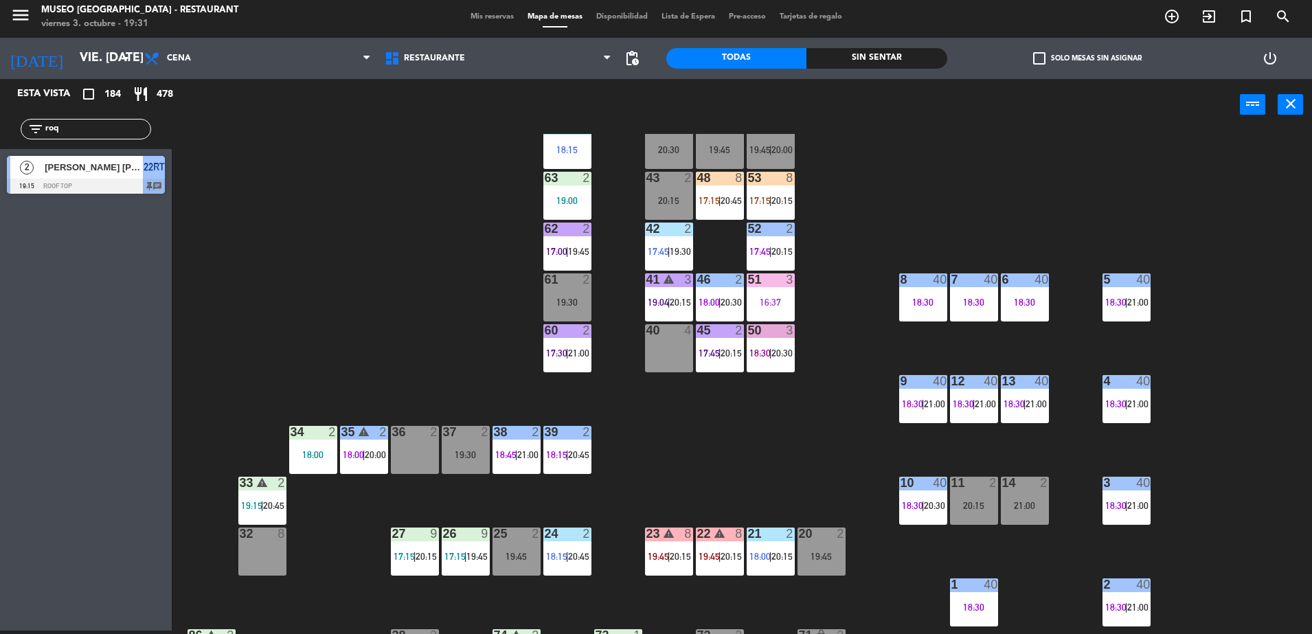
type input "roqu"
click at [114, 131] on input "roqu" at bounding box center [97, 129] width 106 height 15
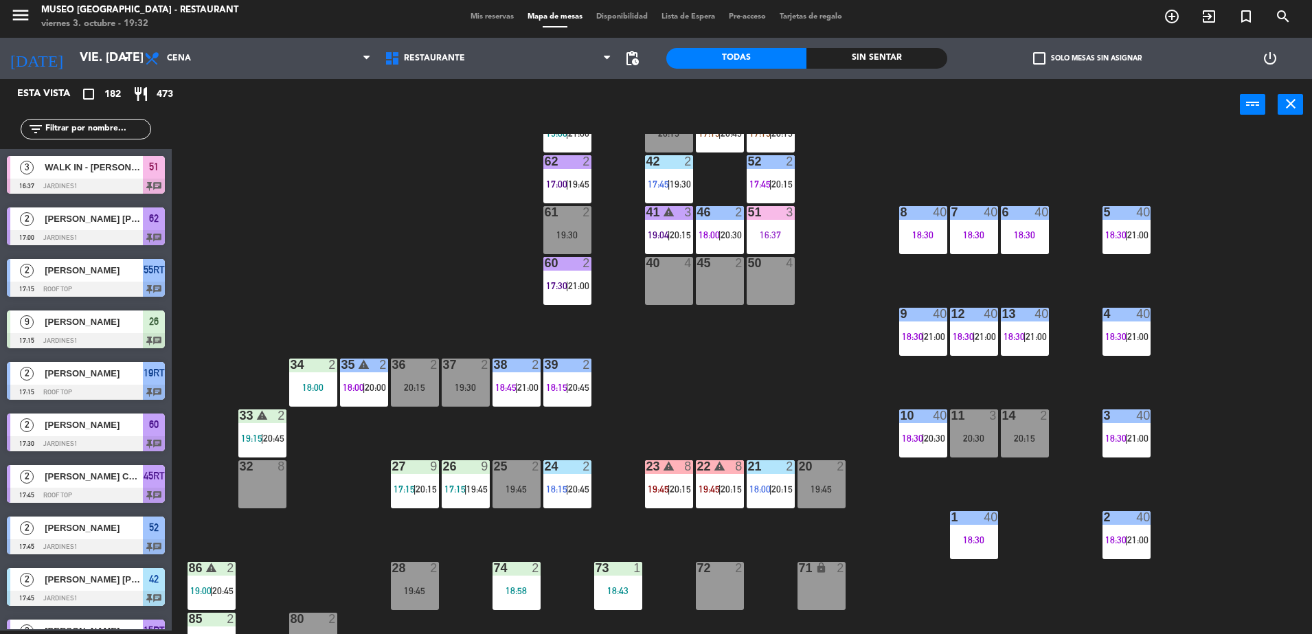
scroll to position [0, 0]
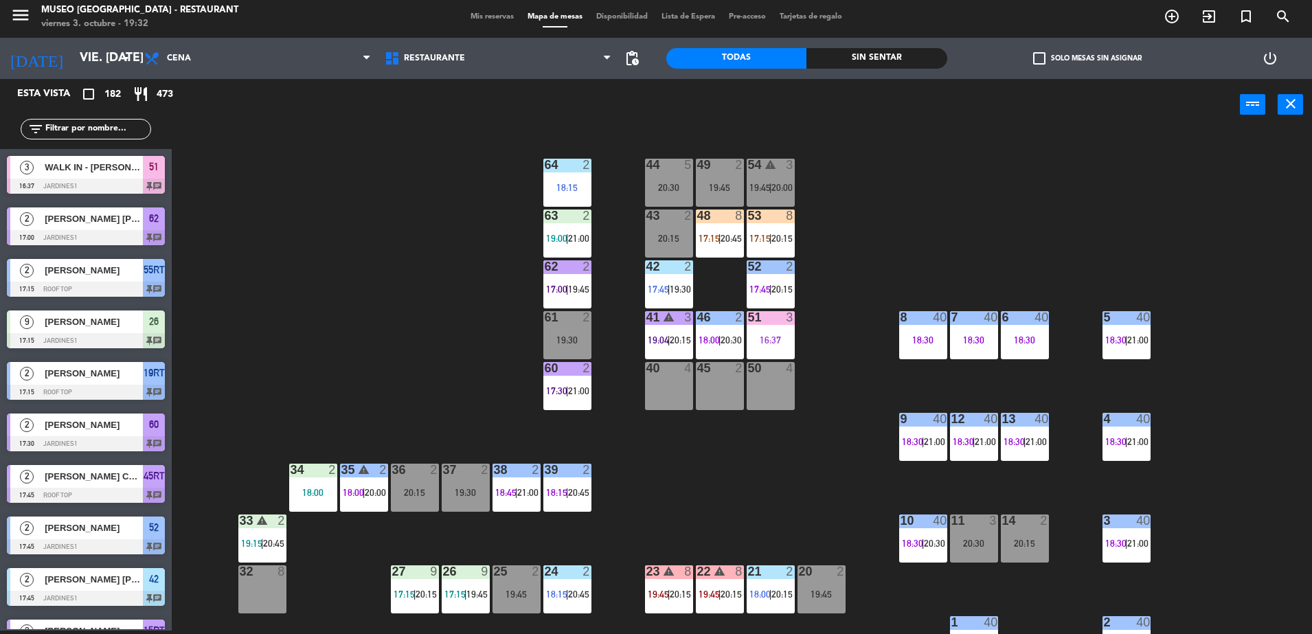
click at [139, 125] on input "text" at bounding box center [97, 129] width 106 height 15
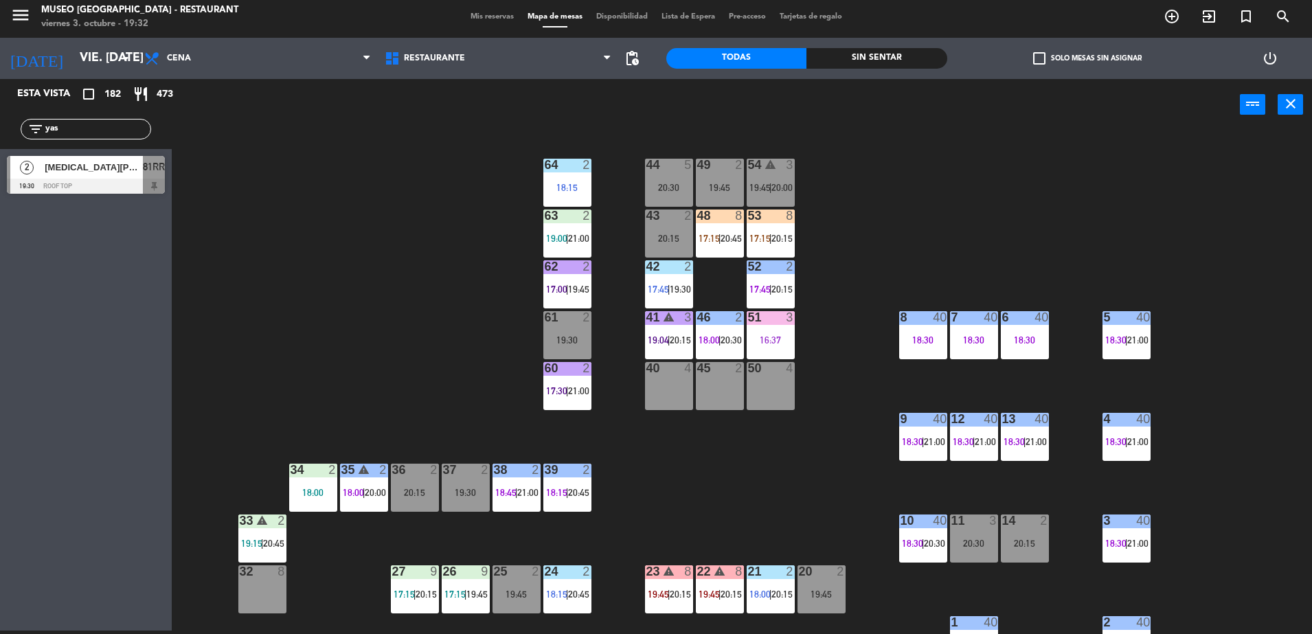
type input "yas"
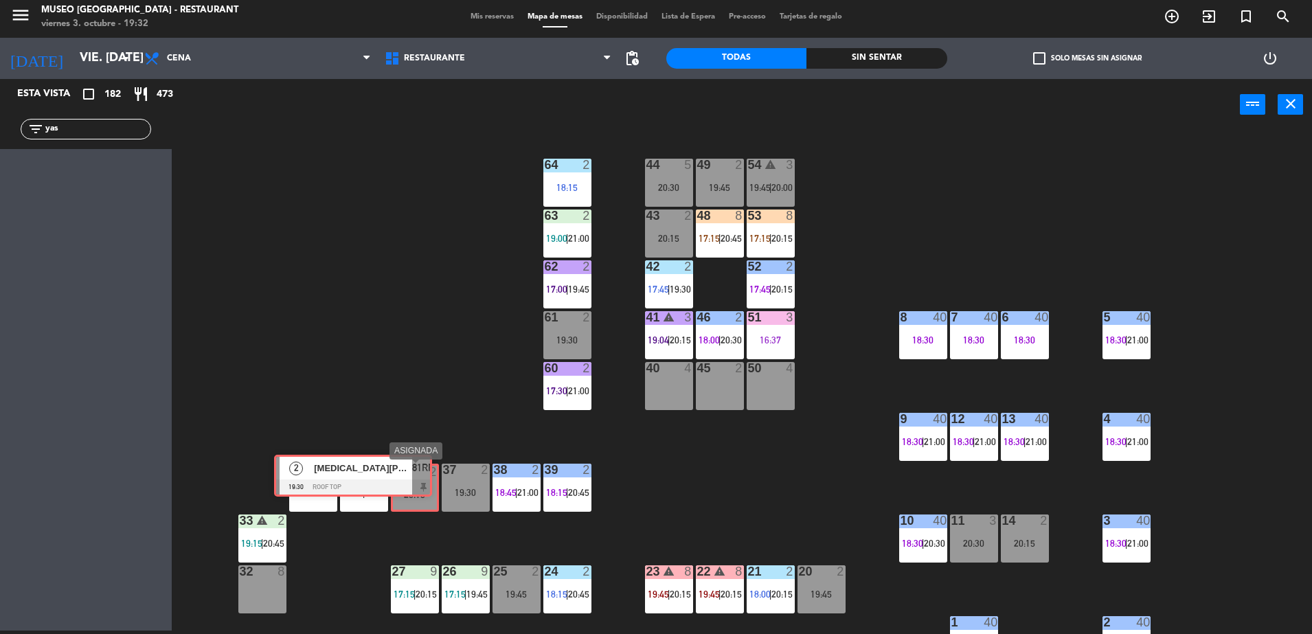
drag, startPoint x: 144, startPoint y: 166, endPoint x: 411, endPoint y: 466, distance: 401.3
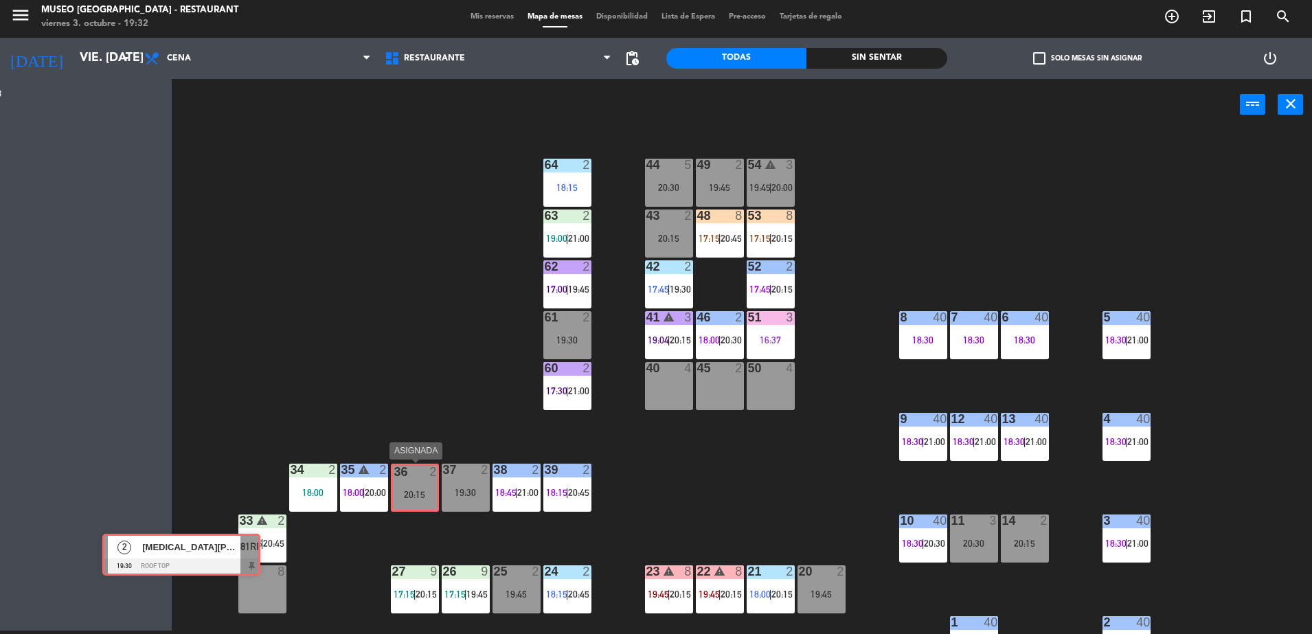
click at [411, 466] on div "Esta vista crop_square 182 restaurant 473 filter_list yas 2 Yasmin Yoalí 19:30 …" at bounding box center [656, 356] width 1312 height 555
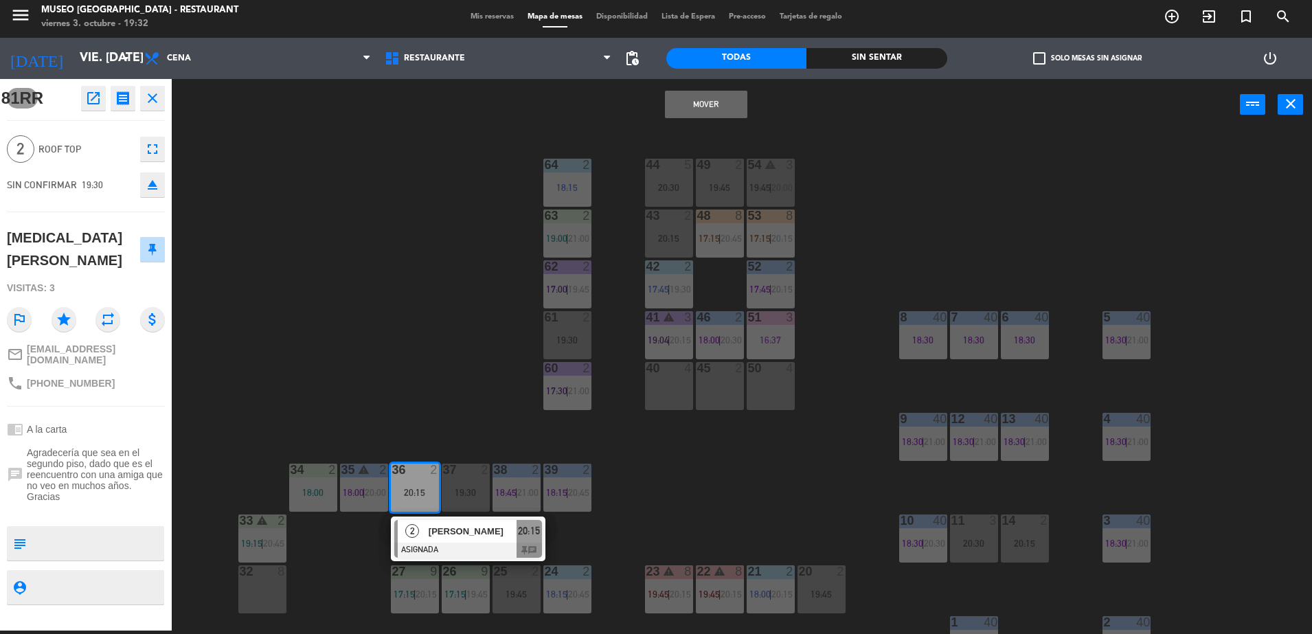
click at [409, 408] on div "44 5 20:30 49 2 19:45 54 warning 3 19:45 | 20:00 64 2 18:15 48 8 17:15 | 20:45 …" at bounding box center [748, 384] width 1127 height 500
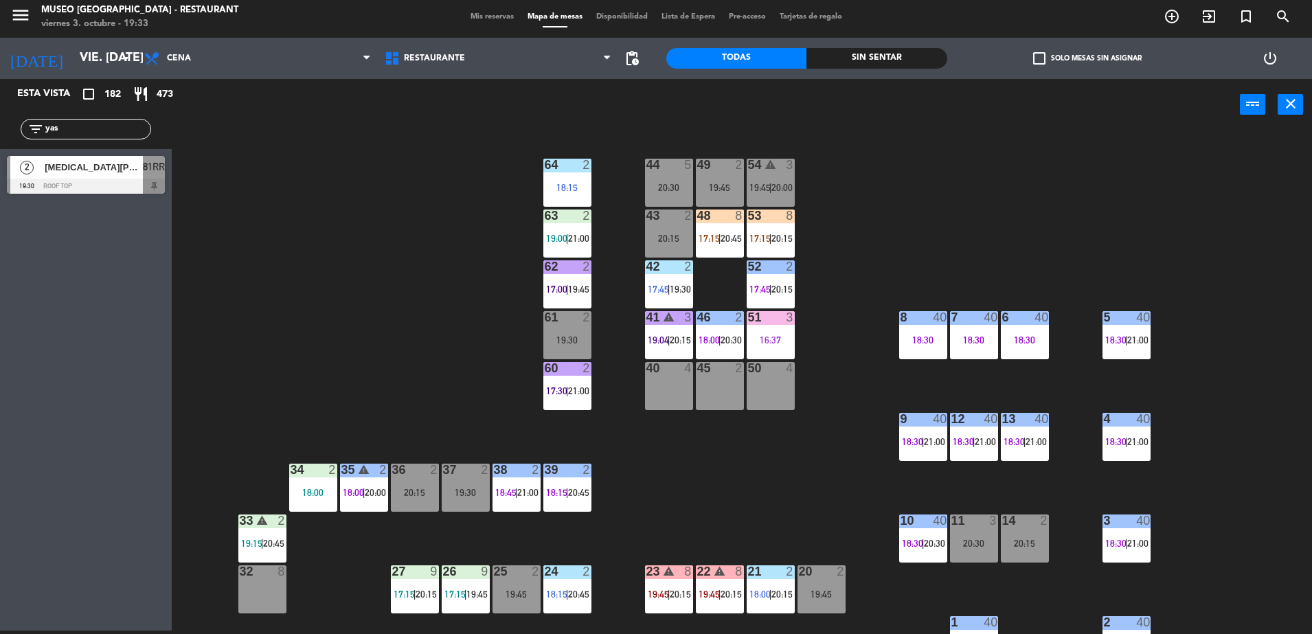
click at [128, 126] on input "yas" at bounding box center [97, 129] width 106 height 15
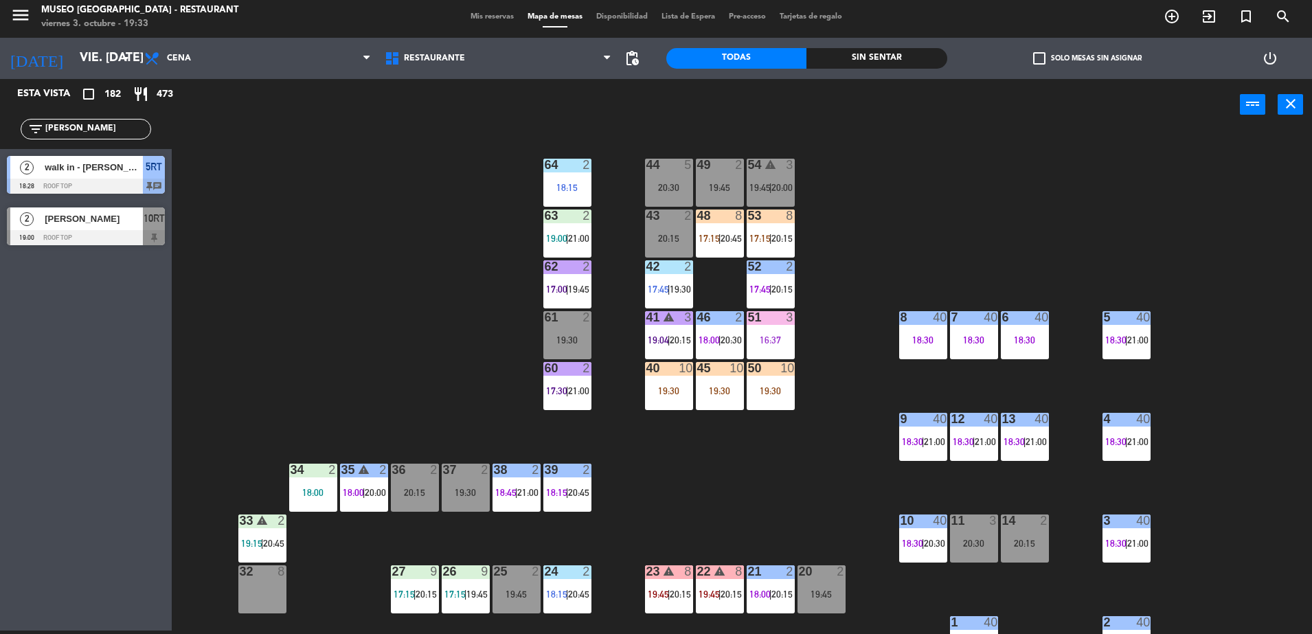
scroll to position [488, 0]
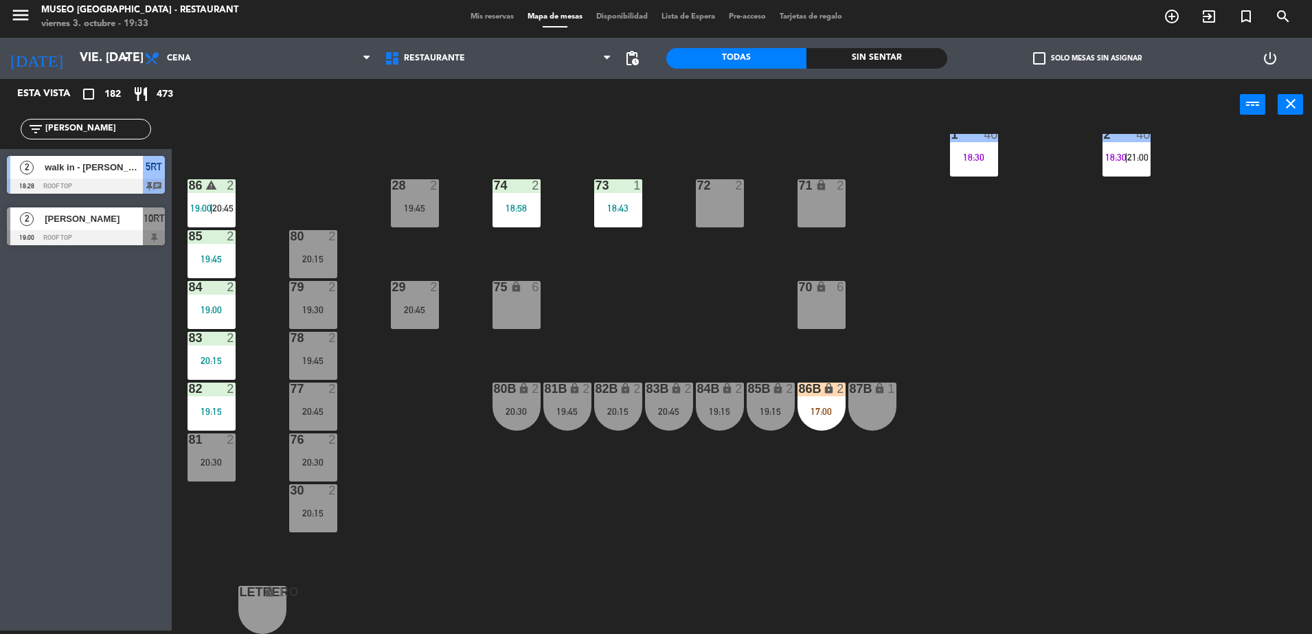
type input "romer"
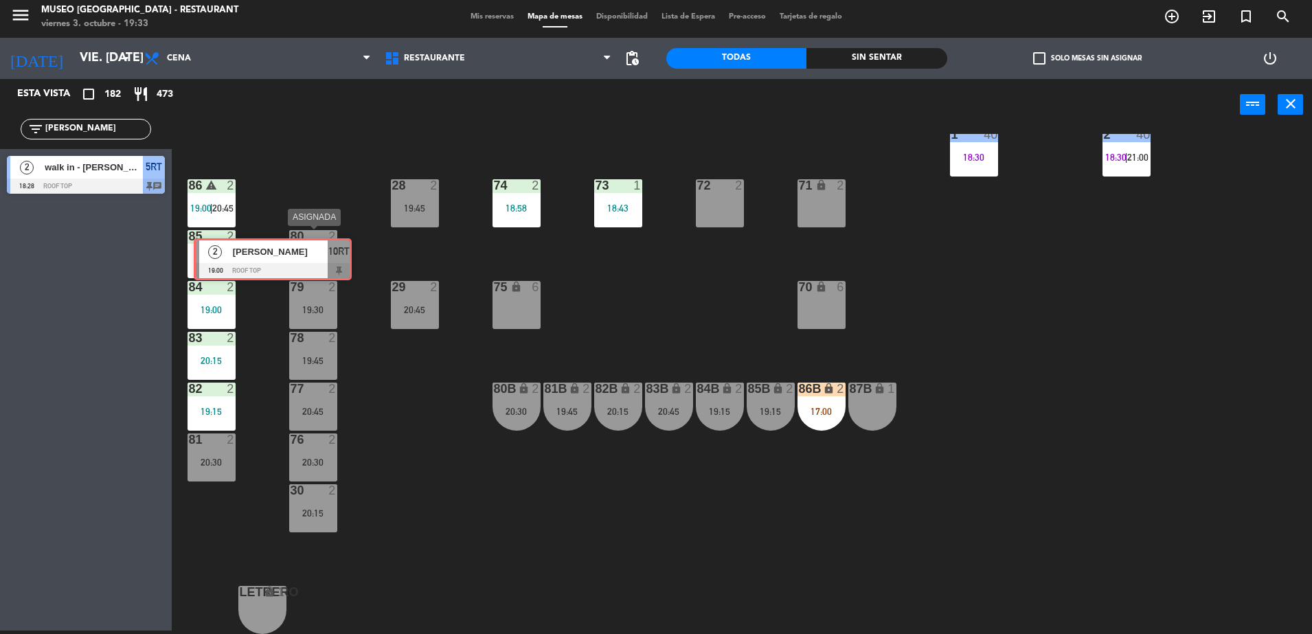
drag, startPoint x: 102, startPoint y: 228, endPoint x: 288, endPoint y: 257, distance: 188.4
click at [288, 257] on div "Esta vista crop_square 182 restaurant 473 filter_list romer 2 walk in - carlos …" at bounding box center [656, 356] width 1312 height 555
drag, startPoint x: 120, startPoint y: 226, endPoint x: 327, endPoint y: 251, distance: 209.0
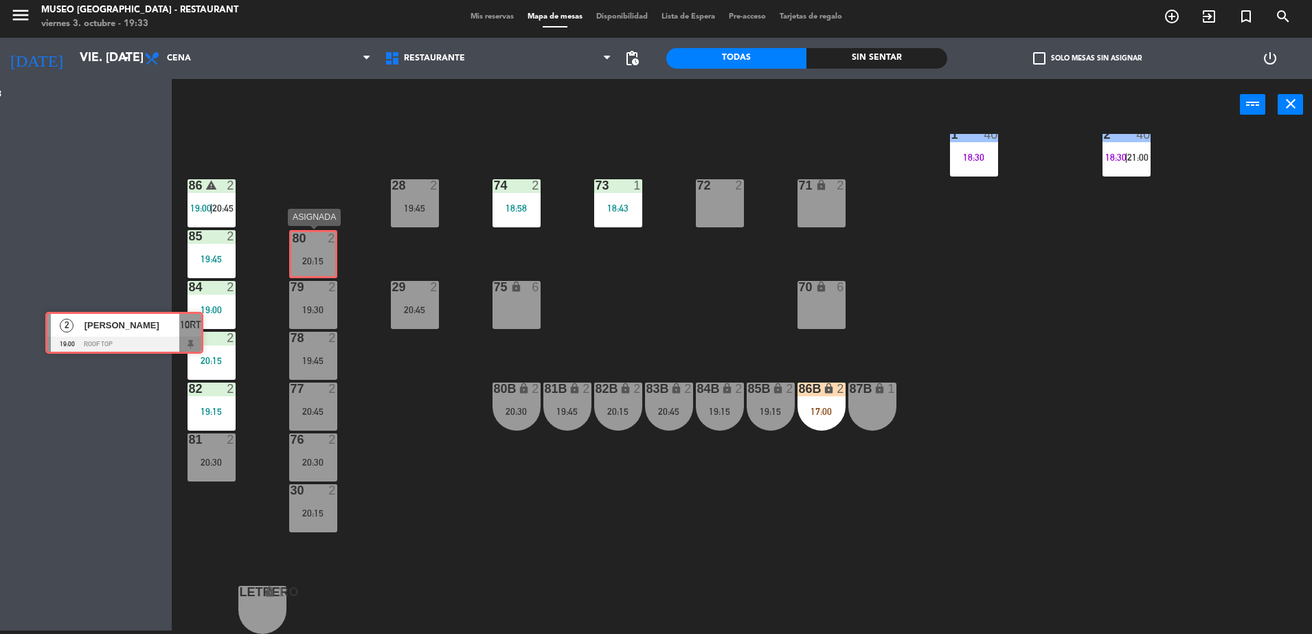
click at [327, 251] on div "Esta vista crop_square 182 restaurant 473 filter_list romer 2 walk in - carlos …" at bounding box center [656, 356] width 1312 height 555
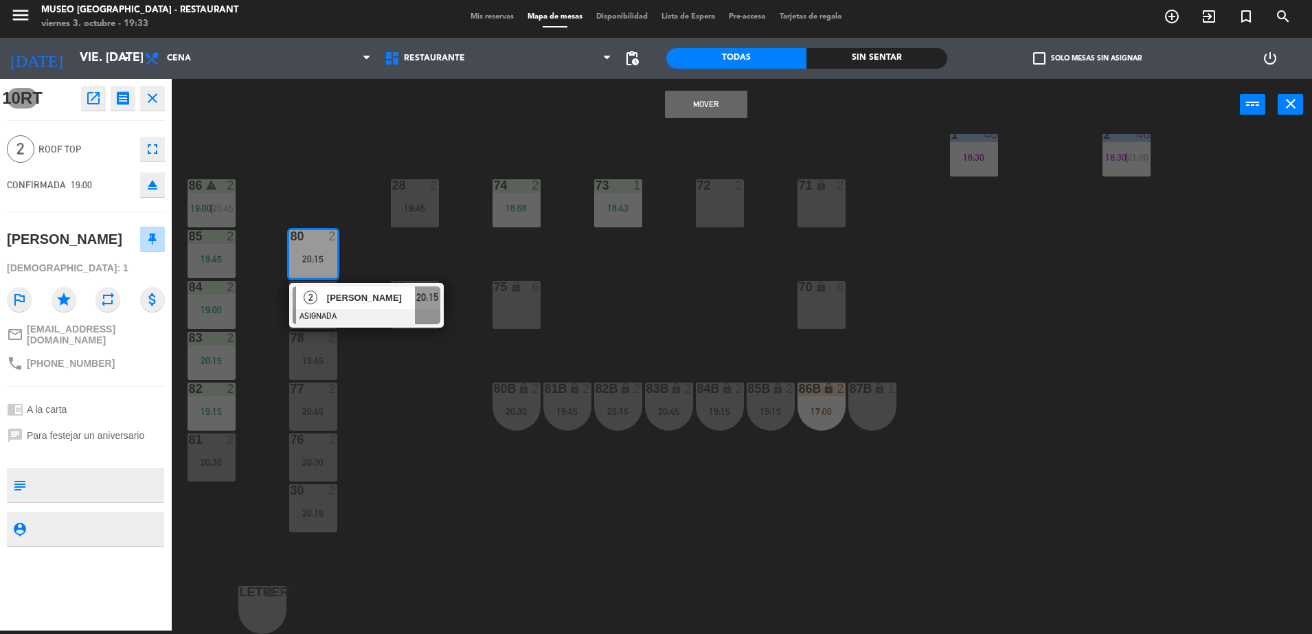
click at [703, 96] on button "Mover" at bounding box center [706, 104] width 82 height 27
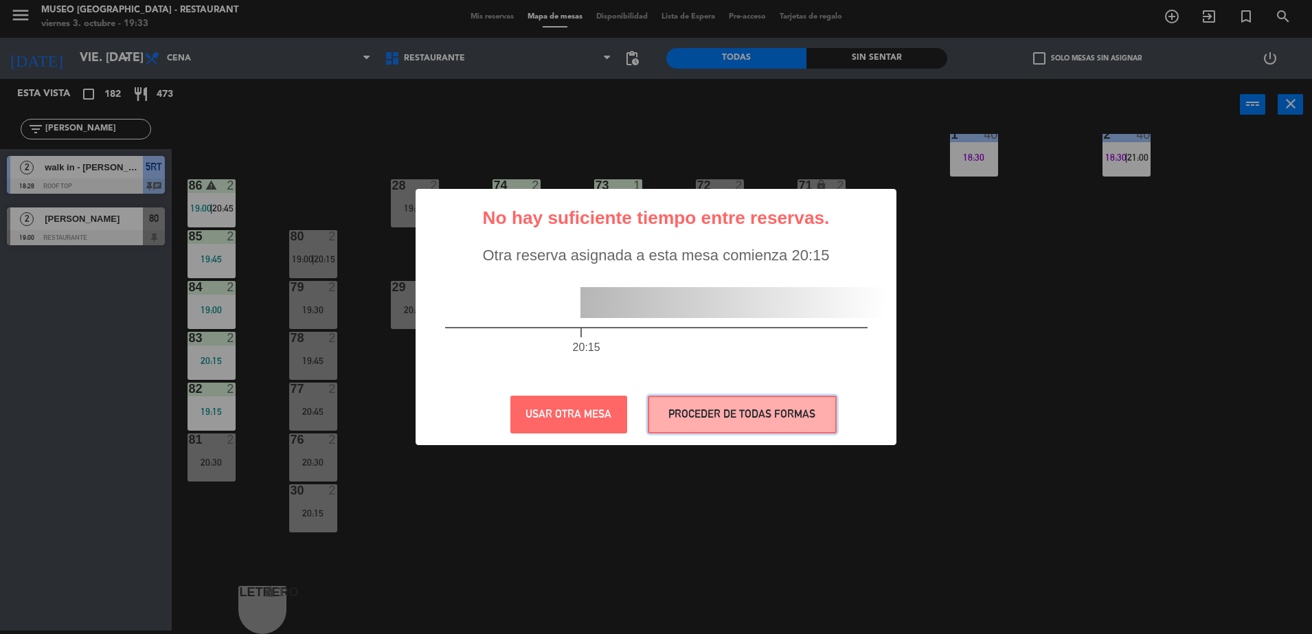
click at [729, 396] on button "PROCEDER DE TODAS FORMAS" at bounding box center [742, 415] width 189 height 38
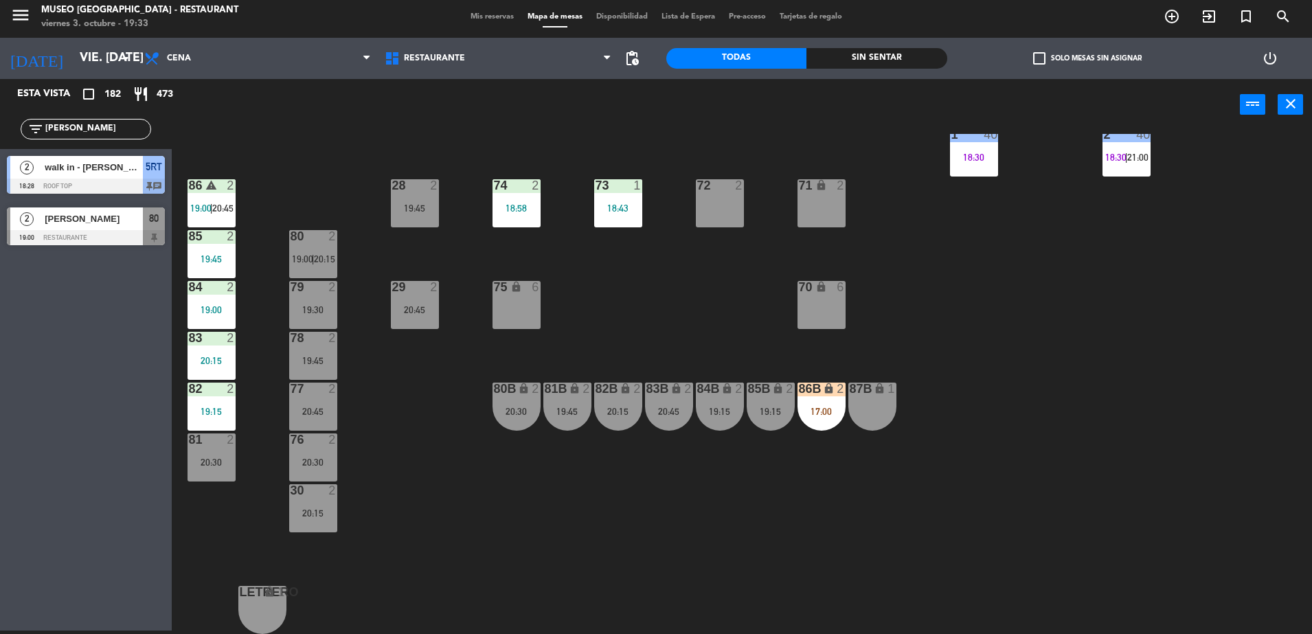
click at [128, 232] on div at bounding box center [86, 237] width 158 height 15
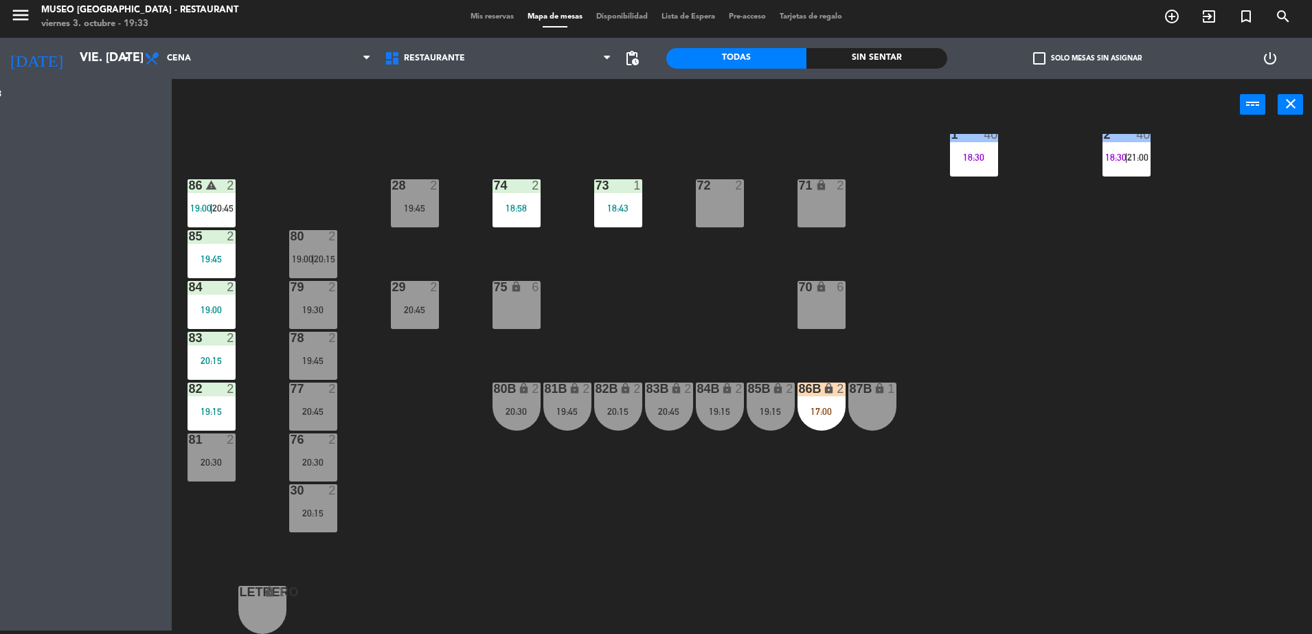
scroll to position [0, 0]
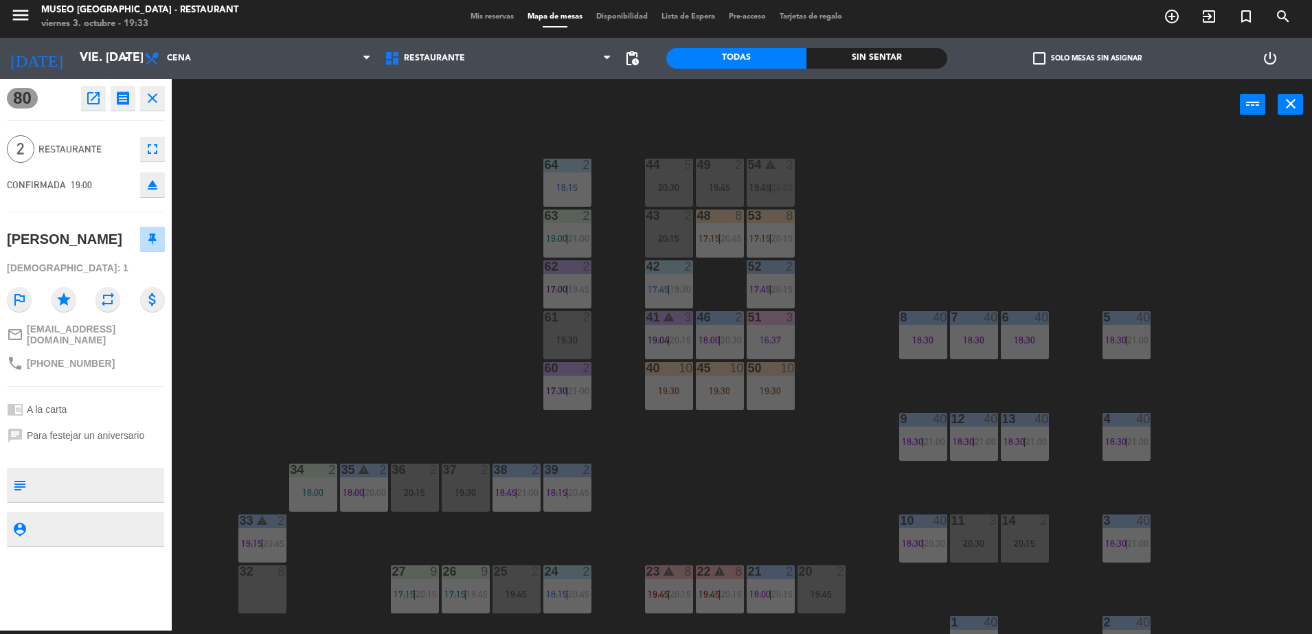
click at [477, 204] on div "44 5 20:30 49 2 19:45 54 warning 3 19:45 | 20:00 64 2 18:15 48 8 17:15 | 20:45 …" at bounding box center [748, 384] width 1127 height 500
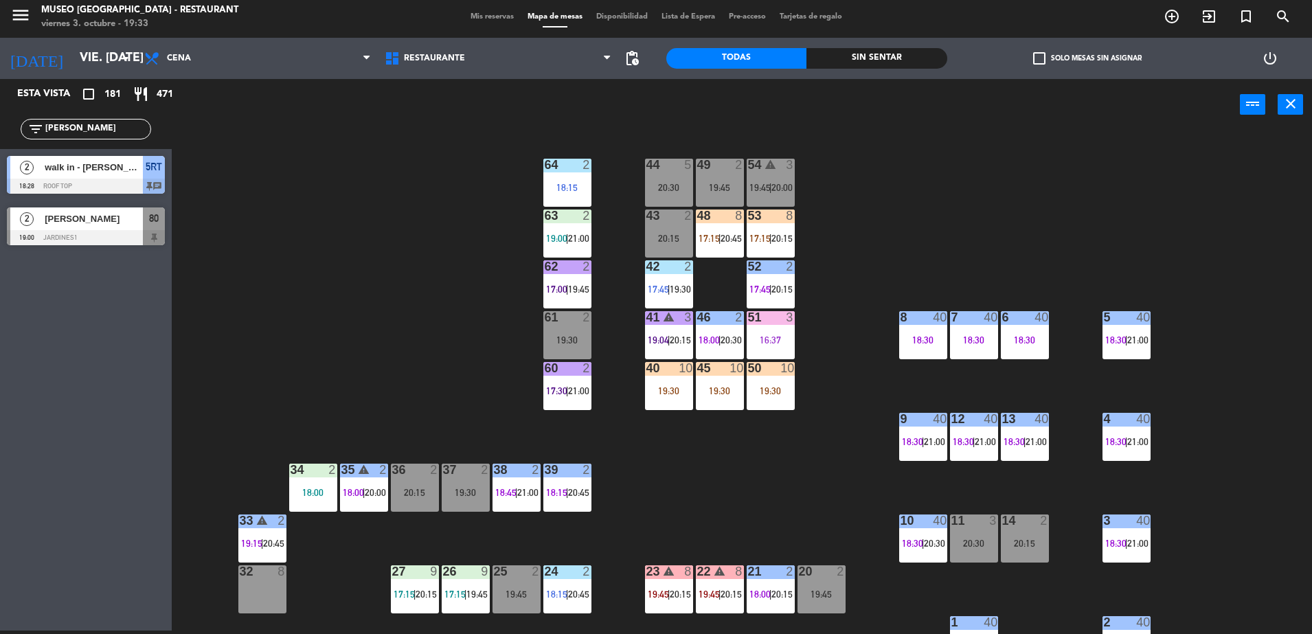
click at [95, 240] on div at bounding box center [86, 237] width 158 height 15
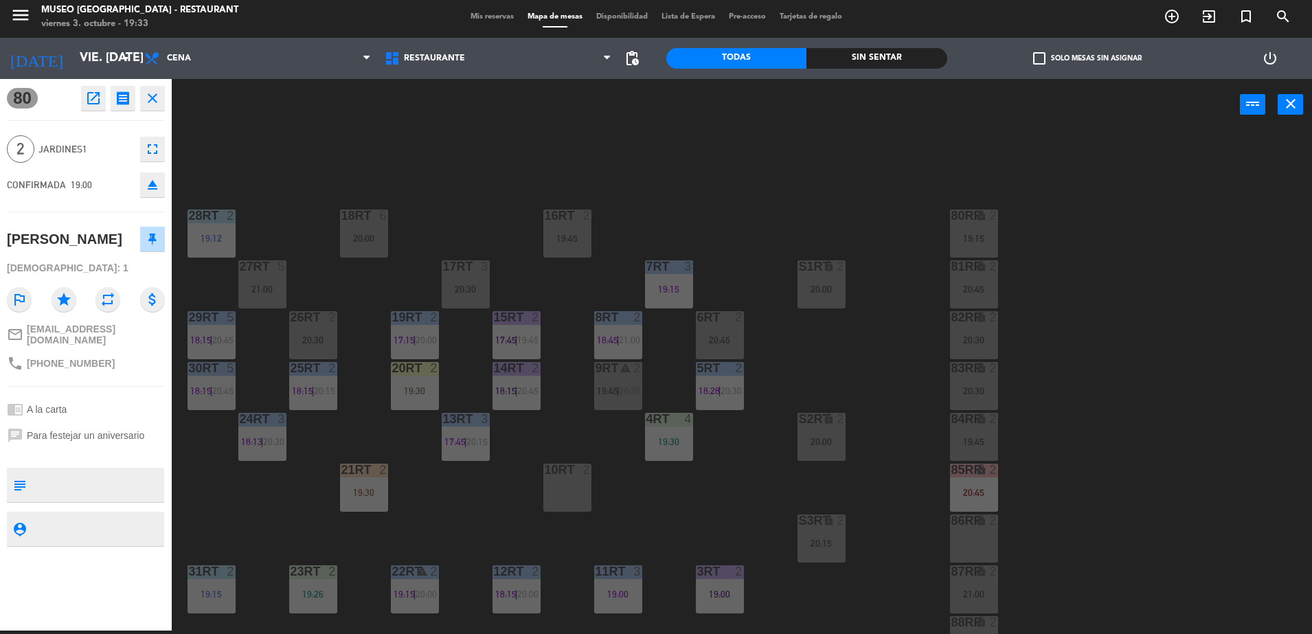
click at [405, 178] on div "18RT 6 20:00 16RT 2 19:45 28RT 2 19:12 80RR lock 2 19:15 27RT 5 21:00 7RT 3 19:…" at bounding box center [748, 384] width 1127 height 500
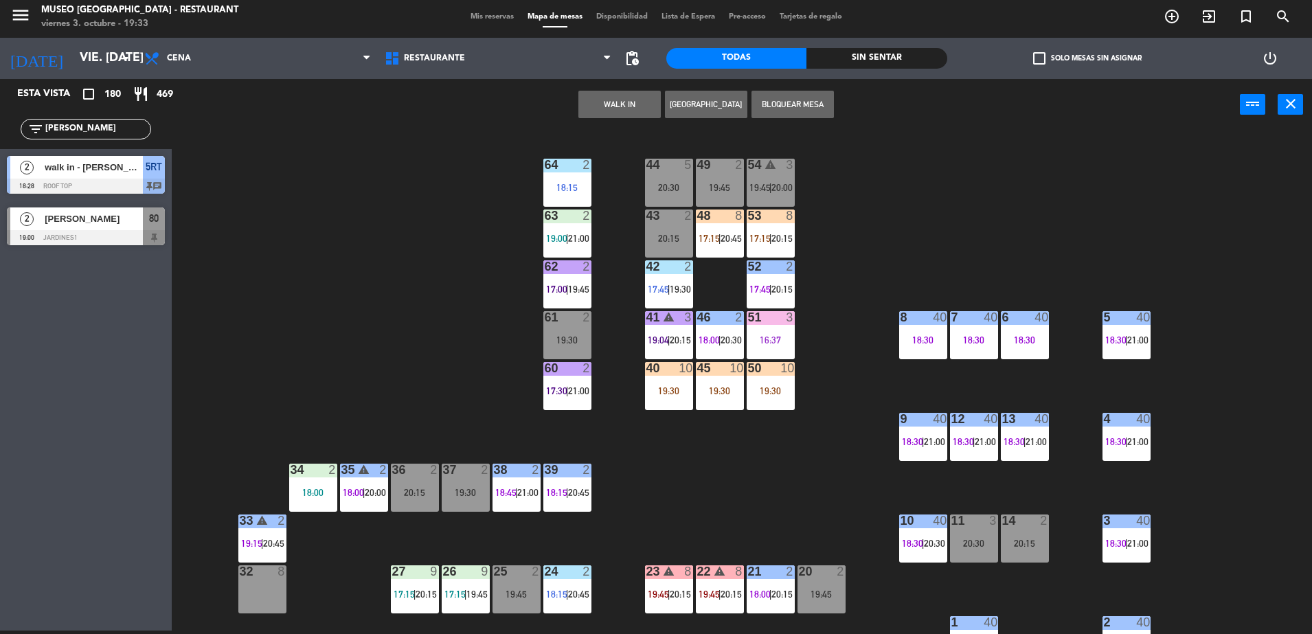
click at [139, 240] on div at bounding box center [86, 237] width 158 height 15
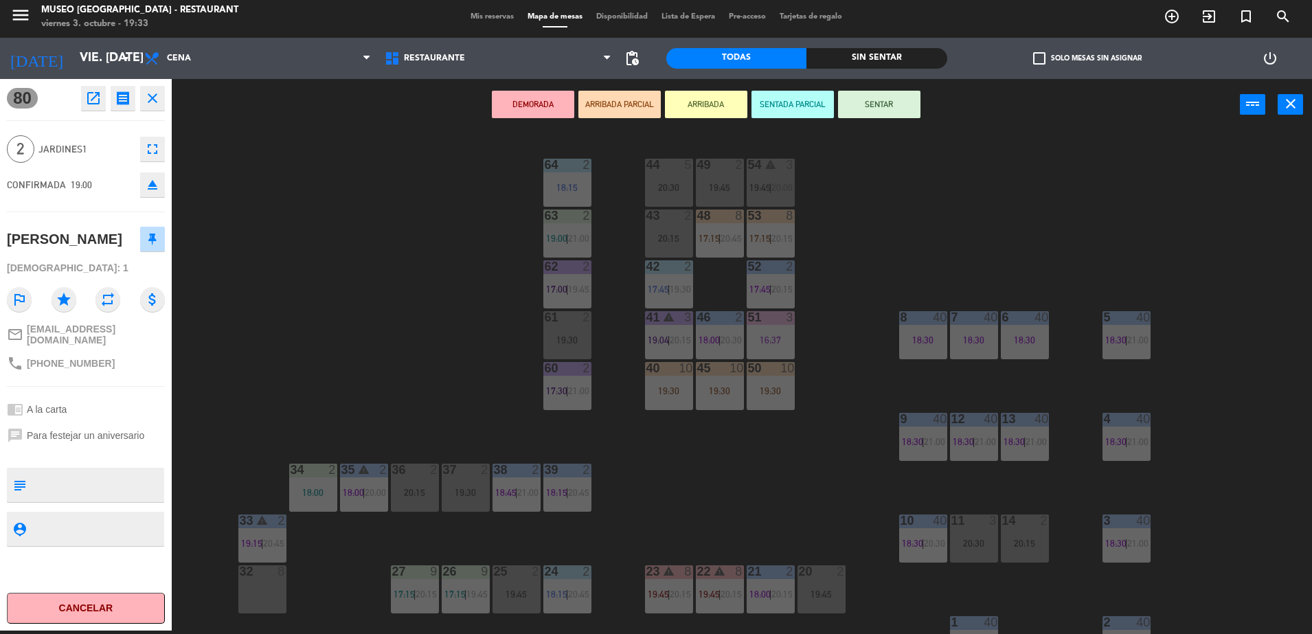
click at [643, 100] on button "ARRIBADA PARCIAL" at bounding box center [619, 104] width 82 height 27
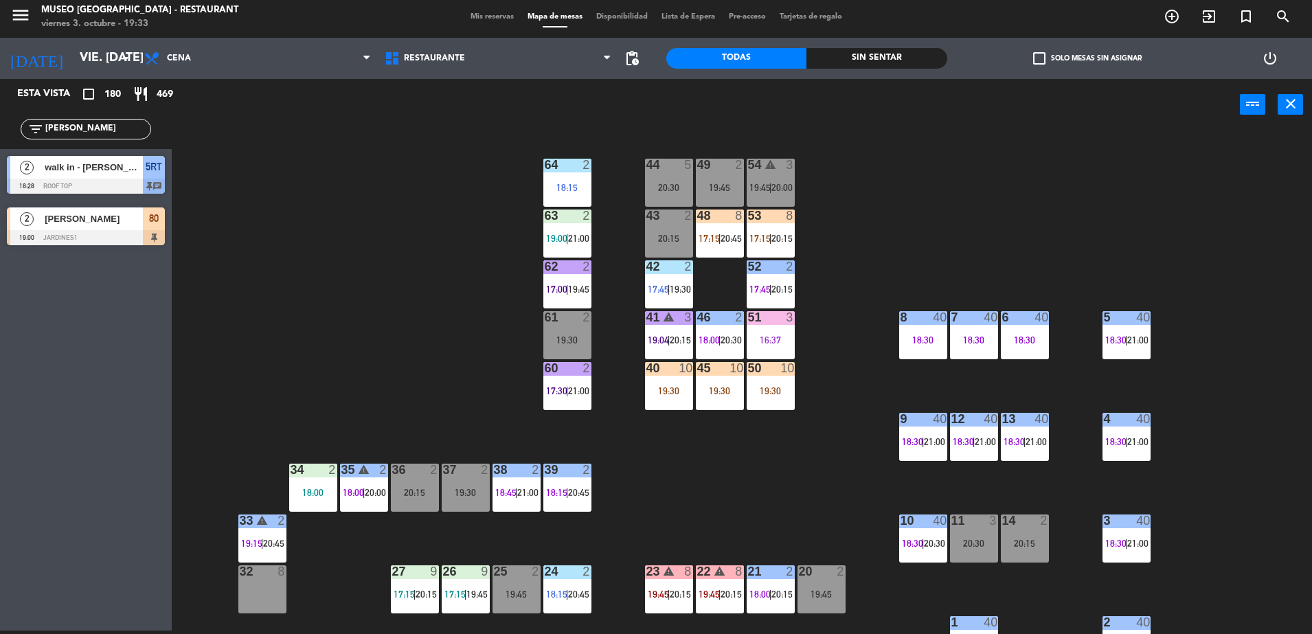
click at [100, 223] on span "[PERSON_NAME]" at bounding box center [94, 219] width 98 height 14
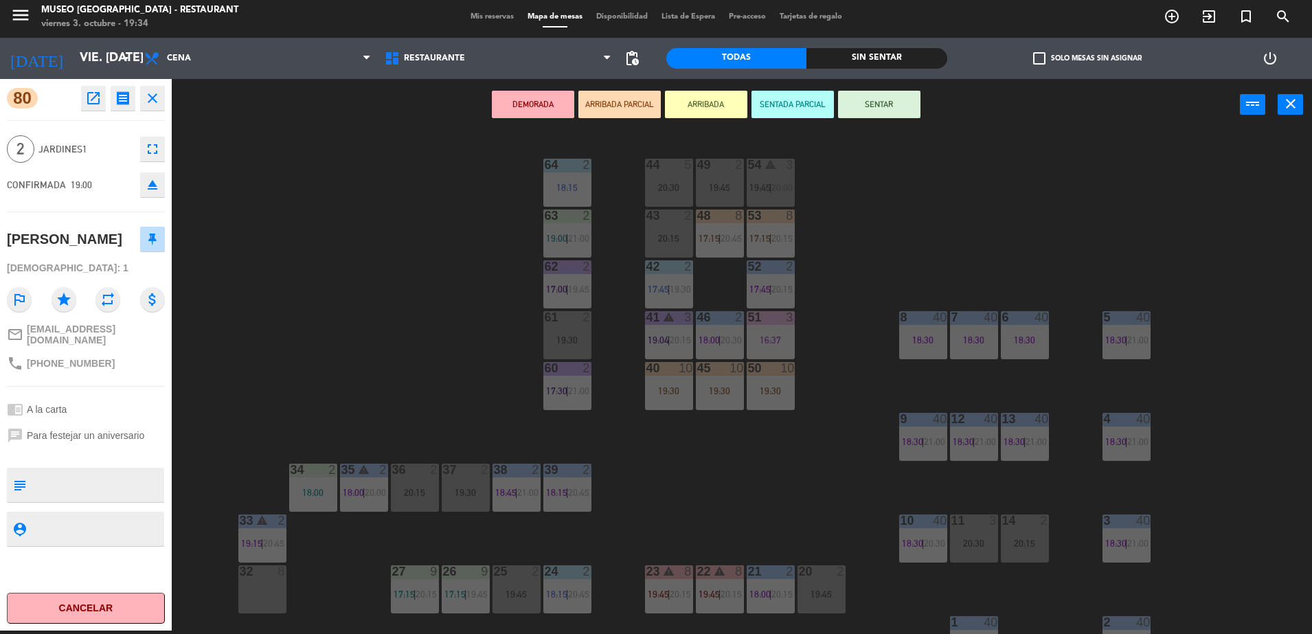
click at [124, 496] on textarea at bounding box center [97, 485] width 131 height 29
type textarea "llegaron 19:33"
click at [116, 422] on div "chrome_reader_mode A la carta" at bounding box center [86, 409] width 158 height 26
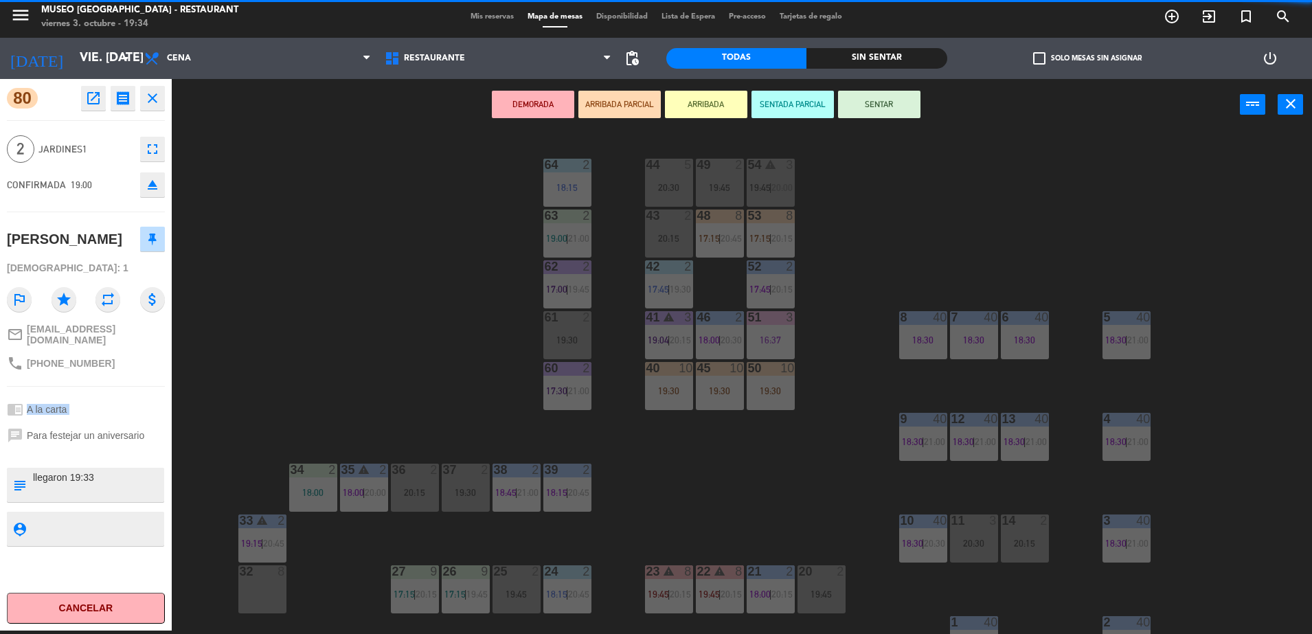
click at [116, 422] on div "chrome_reader_mode A la carta" at bounding box center [86, 409] width 158 height 26
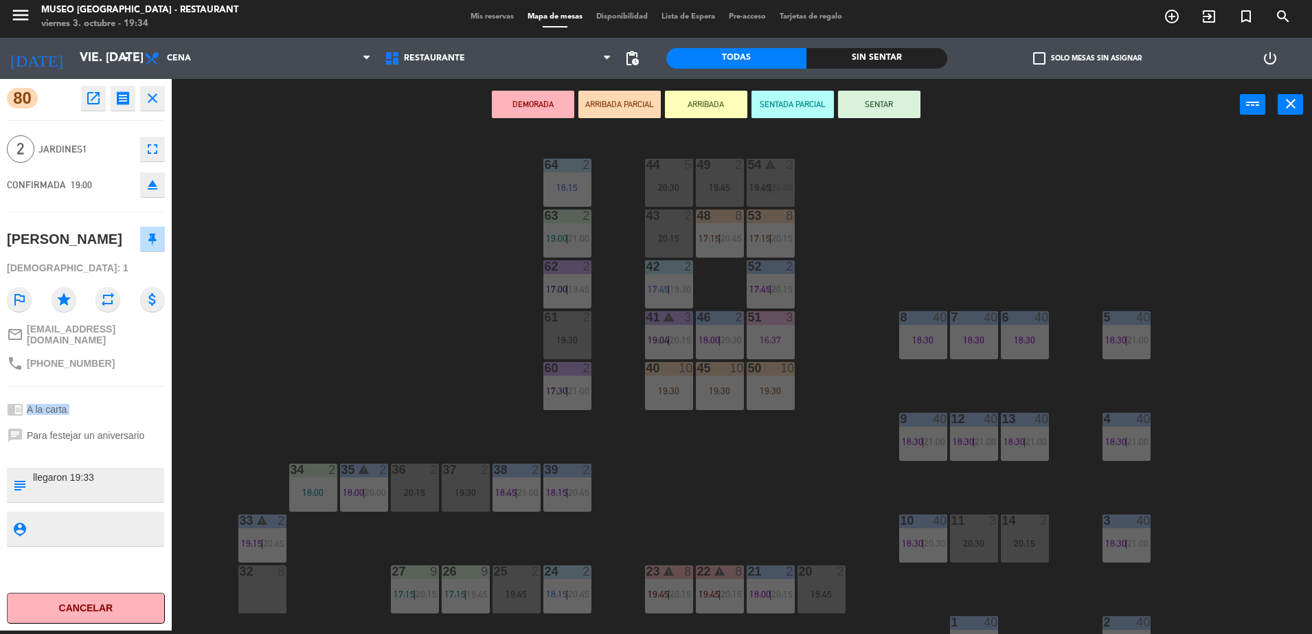
click at [123, 418] on div "chrome_reader_mode A la carta" at bounding box center [86, 409] width 158 height 26
click at [353, 389] on div "44 5 20:30 49 2 19:45 54 warning 3 19:45 | 20:00 64 2 18:15 48 8 17:15 | 20:45 …" at bounding box center [748, 384] width 1127 height 500
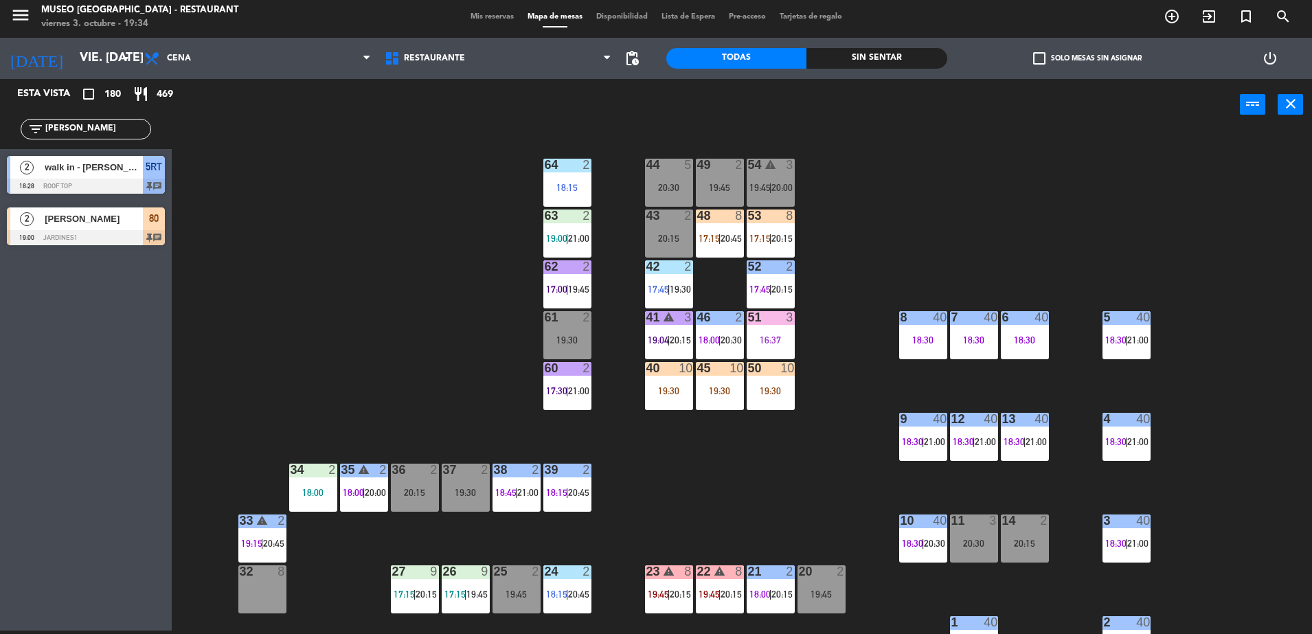
click at [146, 230] on div at bounding box center [86, 237] width 158 height 15
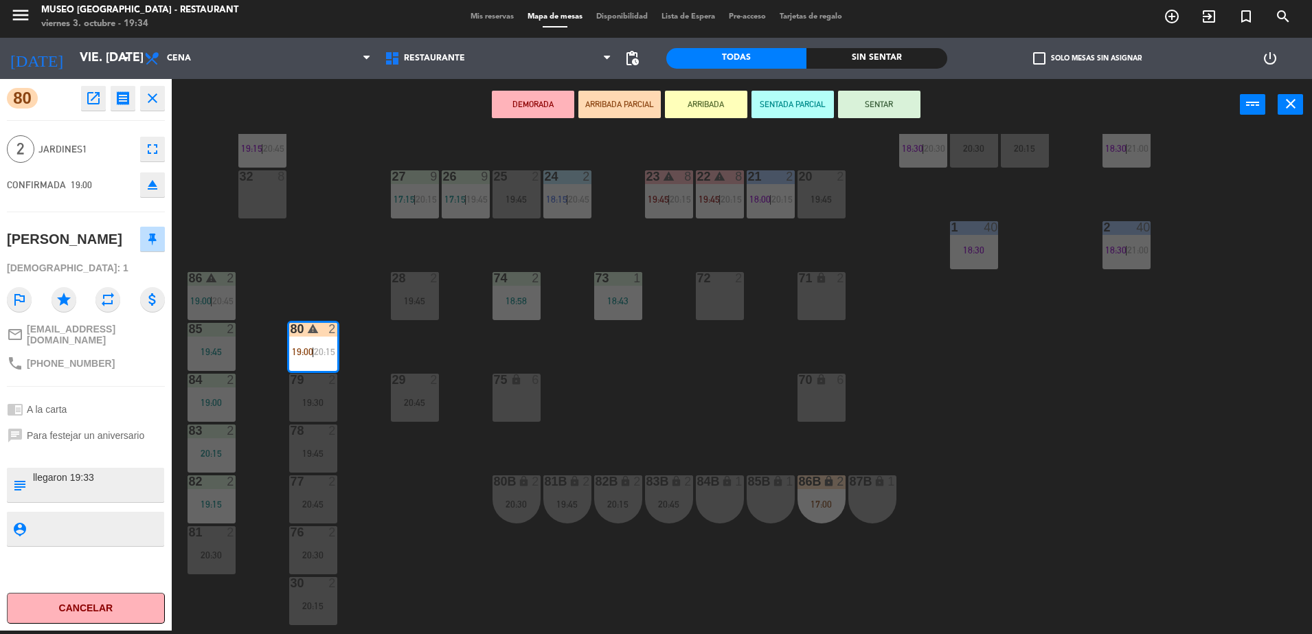
scroll to position [59, 0]
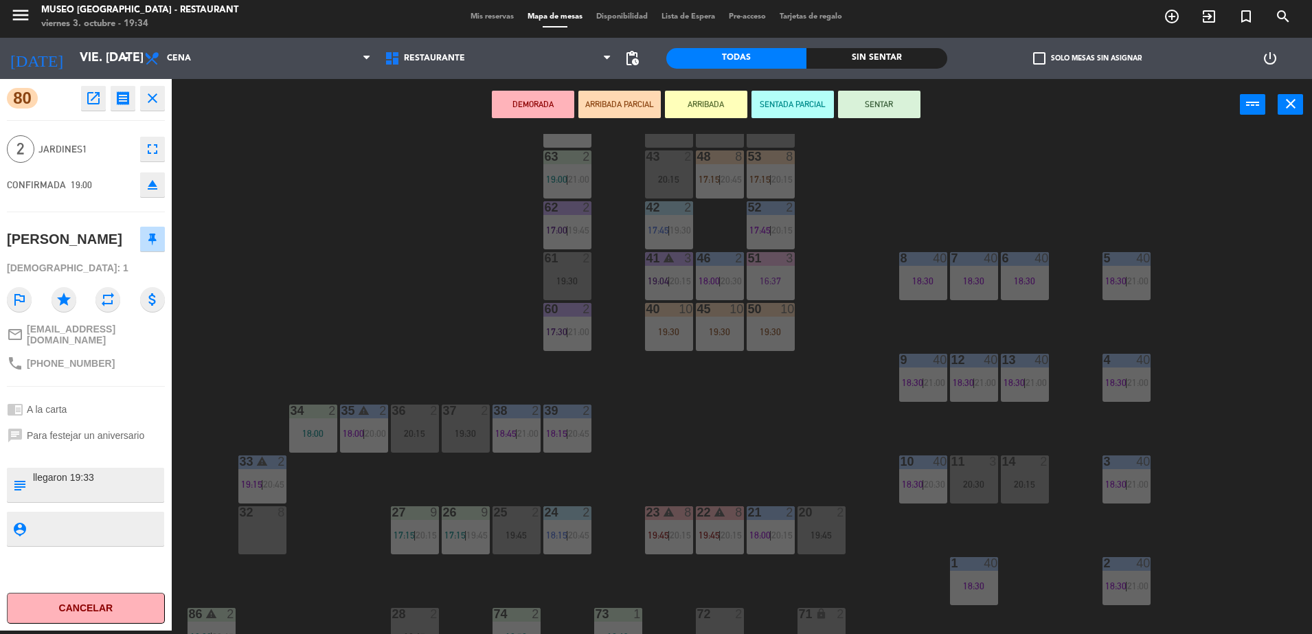
click at [459, 308] on div "44 5 20:30 49 2 19:45 54 warning 3 19:45 | 20:00 64 2 18:15 48 8 17:15 | 20:45 …" at bounding box center [748, 384] width 1127 height 500
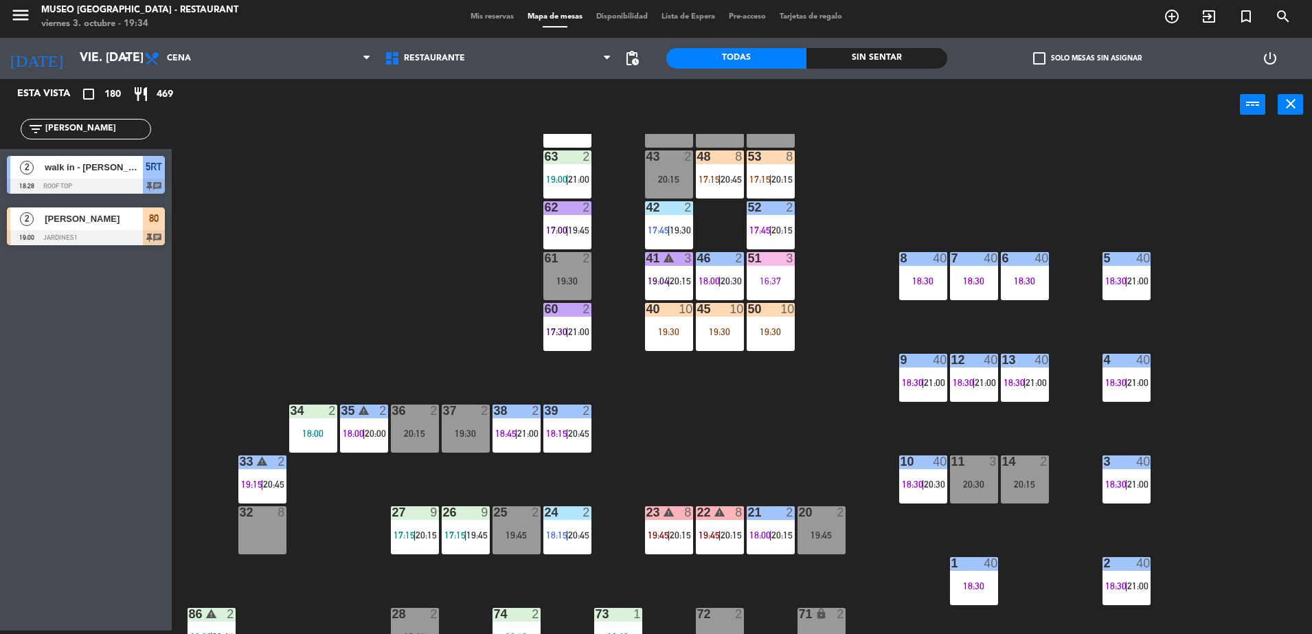
click at [126, 133] on input "romer" at bounding box center [97, 129] width 106 height 15
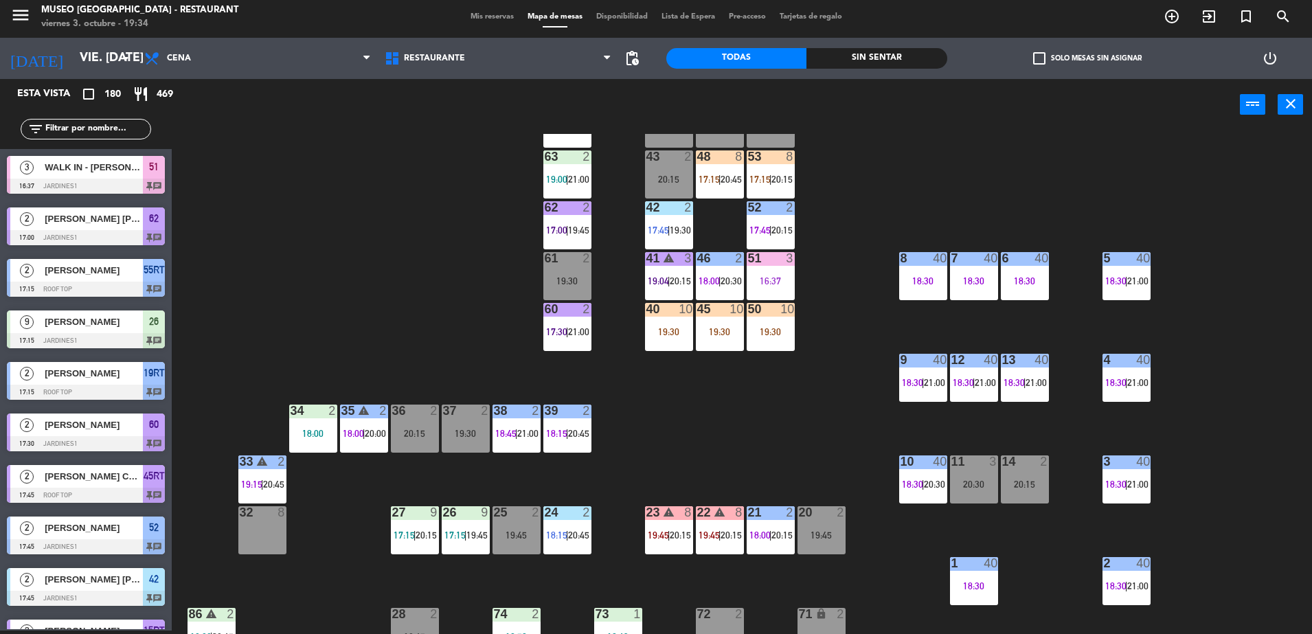
scroll to position [488, 0]
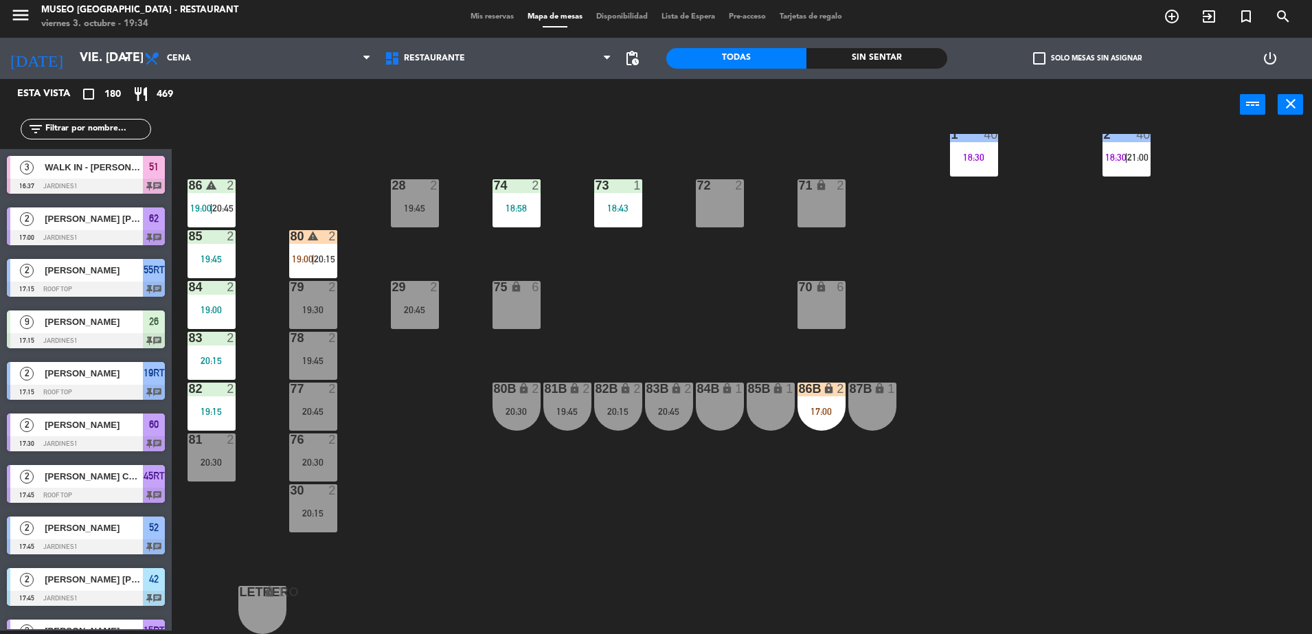
click at [843, 61] on div "Sin sentar" at bounding box center [876, 58] width 140 height 21
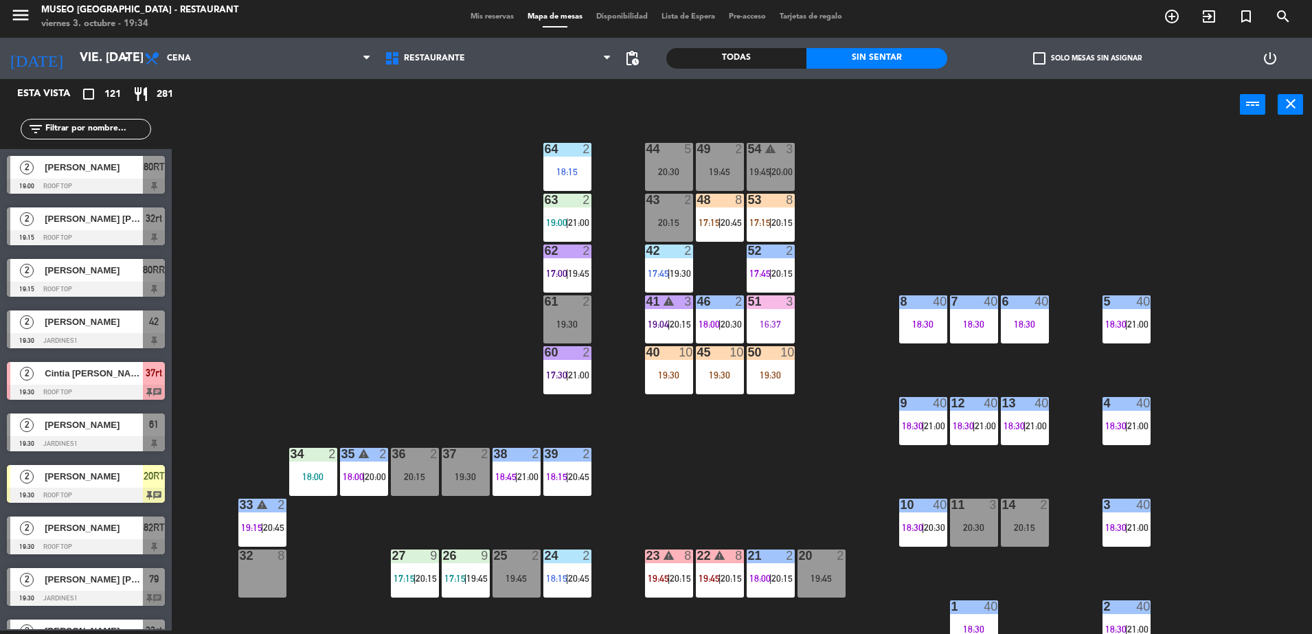
scroll to position [0, 0]
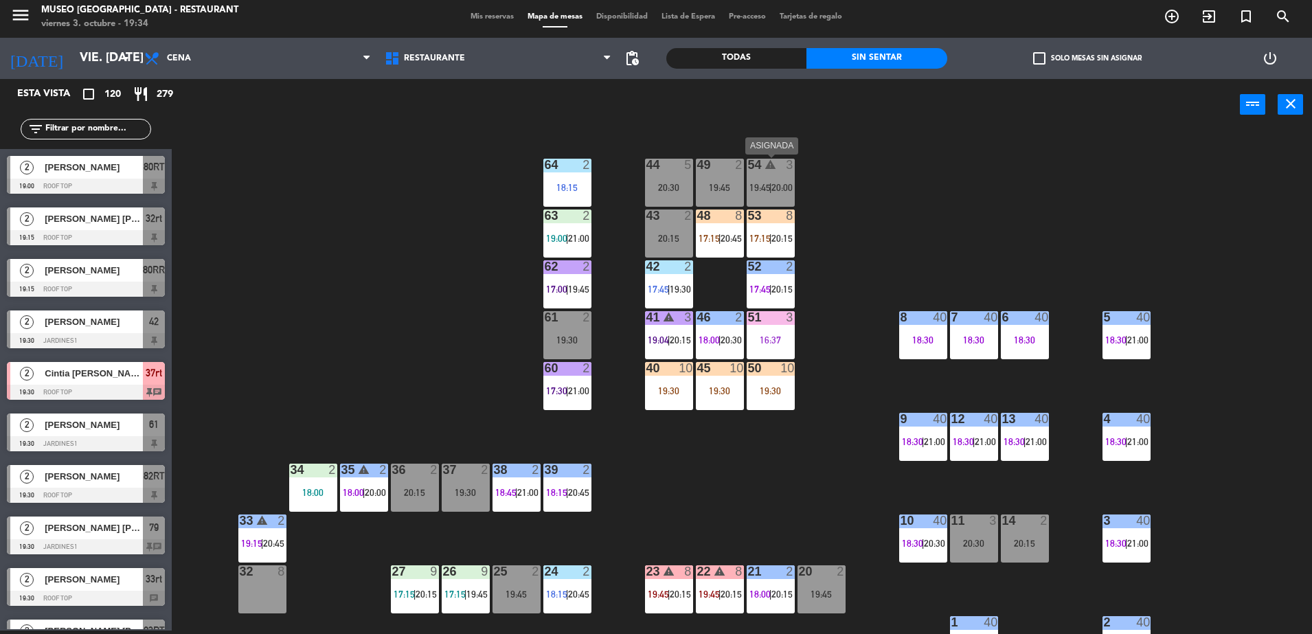
click at [758, 182] on span "19:45" at bounding box center [759, 187] width 21 height 11
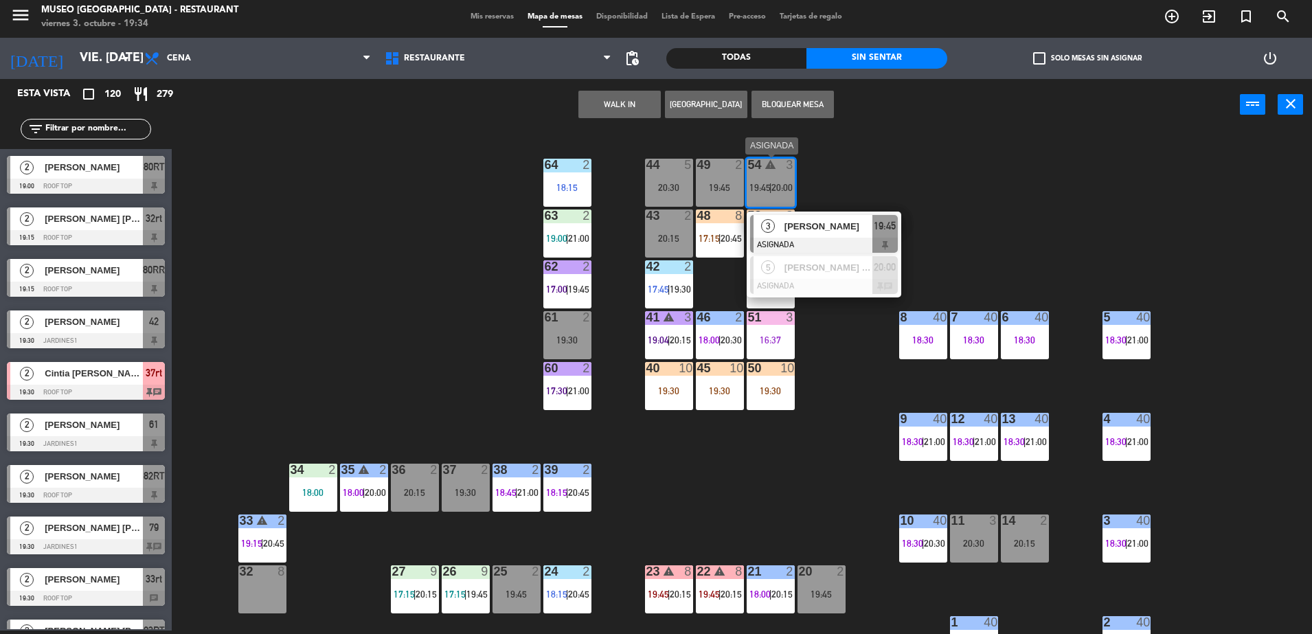
click at [819, 225] on span "[PERSON_NAME]" at bounding box center [828, 226] width 88 height 14
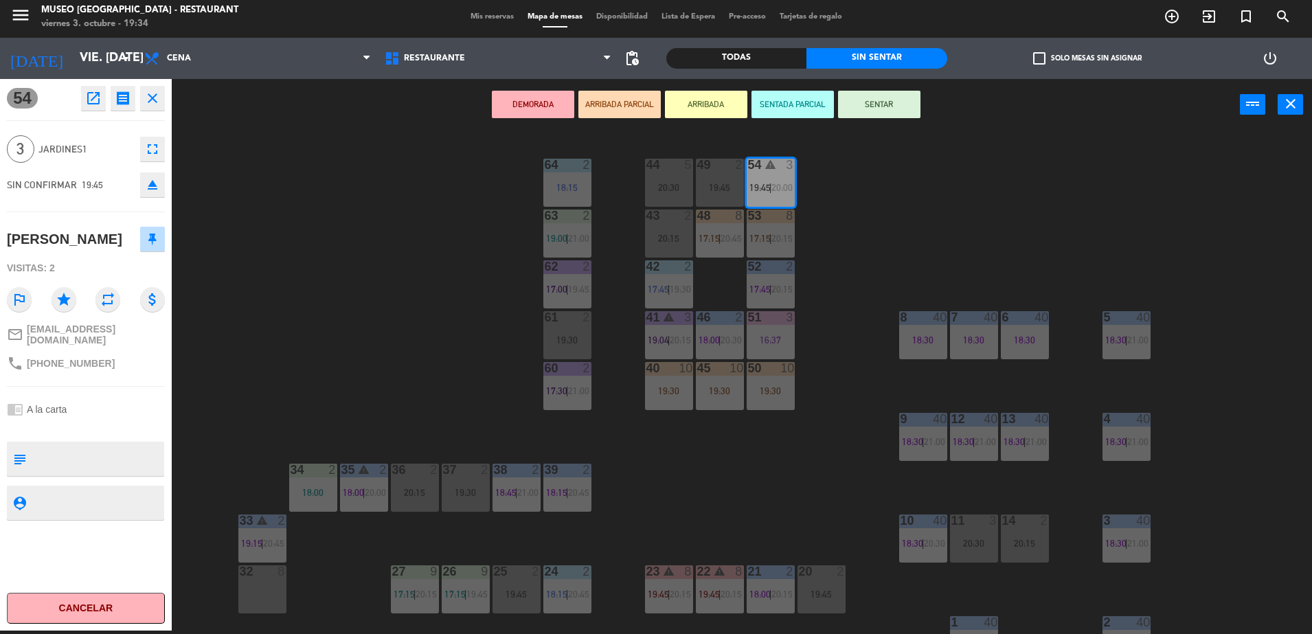
click at [819, 225] on div "44 5 20:30 49 2 19:45 54 warning 3 19:45 | 20:00 64 2 18:15 48 8 17:15 | 20:45 …" at bounding box center [748, 384] width 1127 height 500
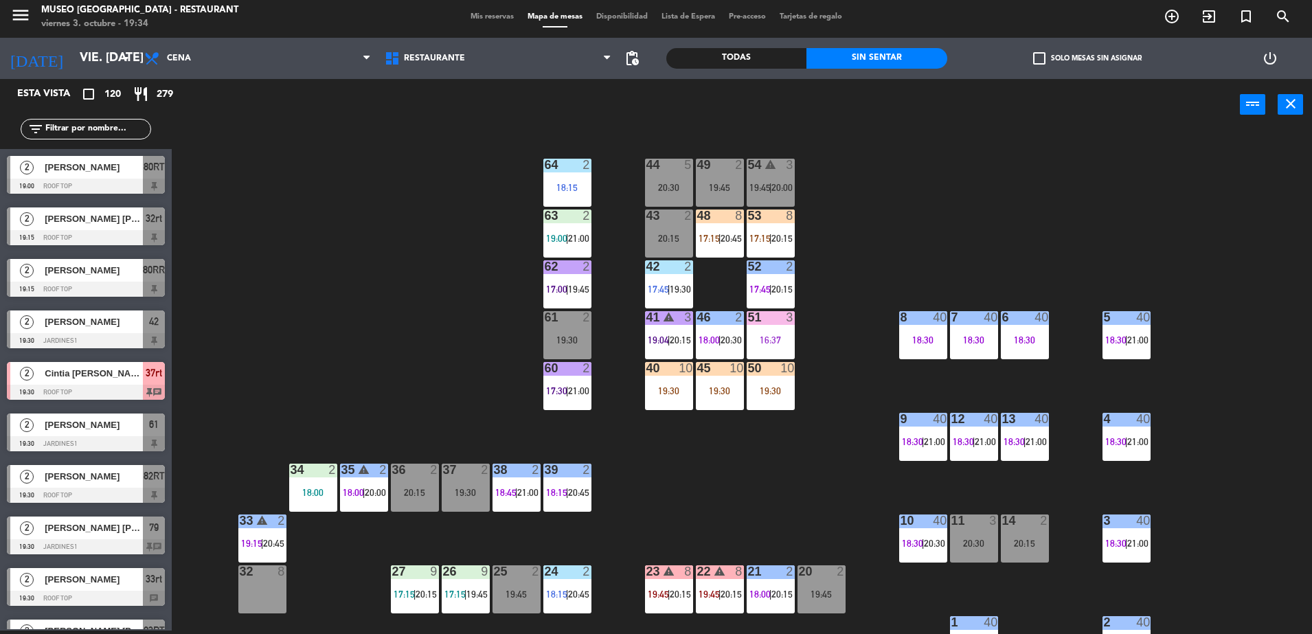
scroll to position [3, 0]
click at [781, 186] on span "20:00" at bounding box center [781, 187] width 21 height 11
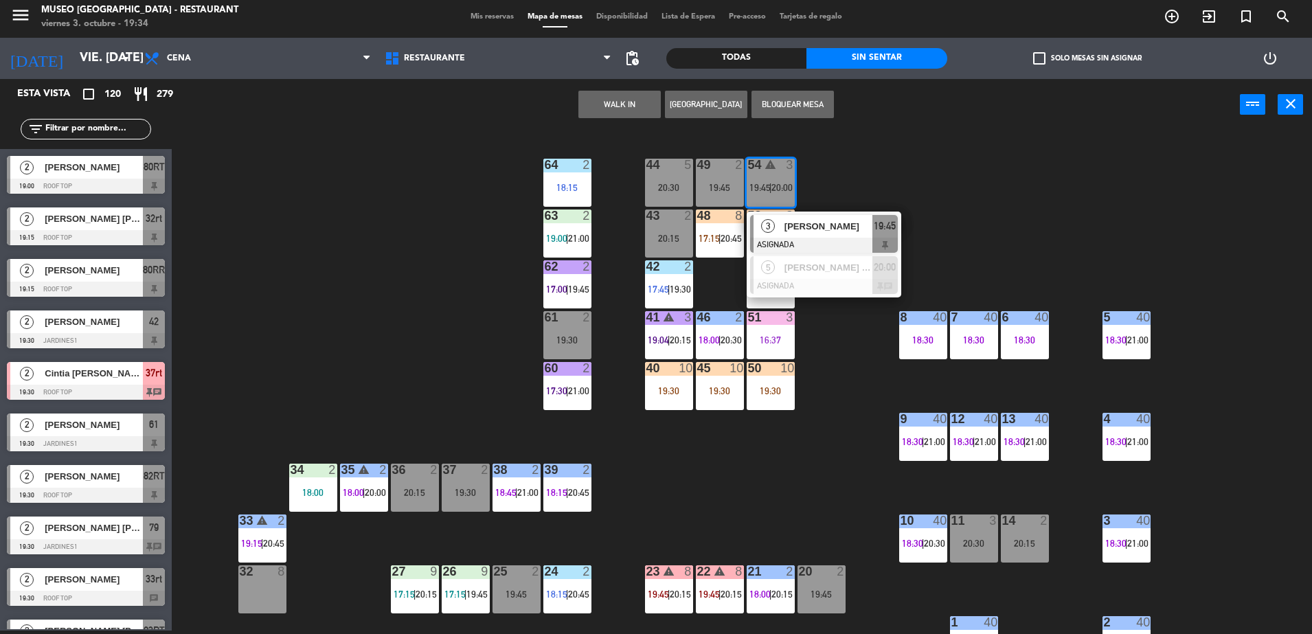
click at [936, 265] on div "44 5 20:30 49 2 19:45 54 warning 3 19:45 | 20:00 3 Natalia Aliaga ASIGNADA 19:4…" at bounding box center [748, 384] width 1127 height 500
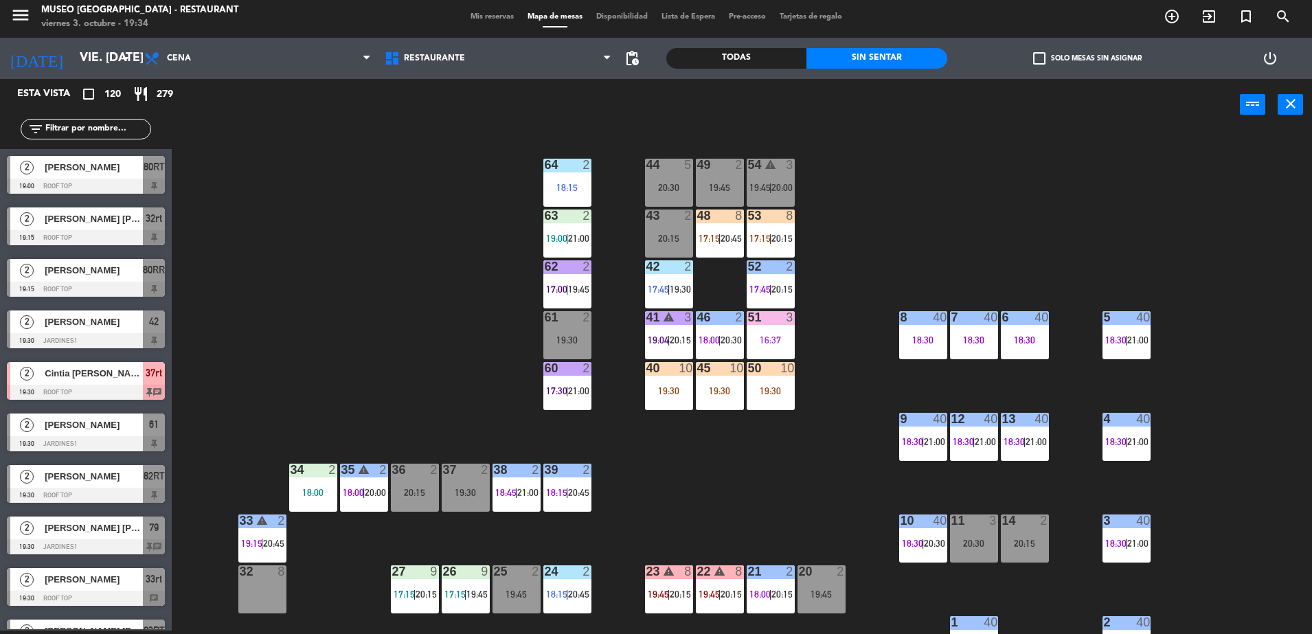
click at [113, 133] on input "text" at bounding box center [97, 129] width 106 height 15
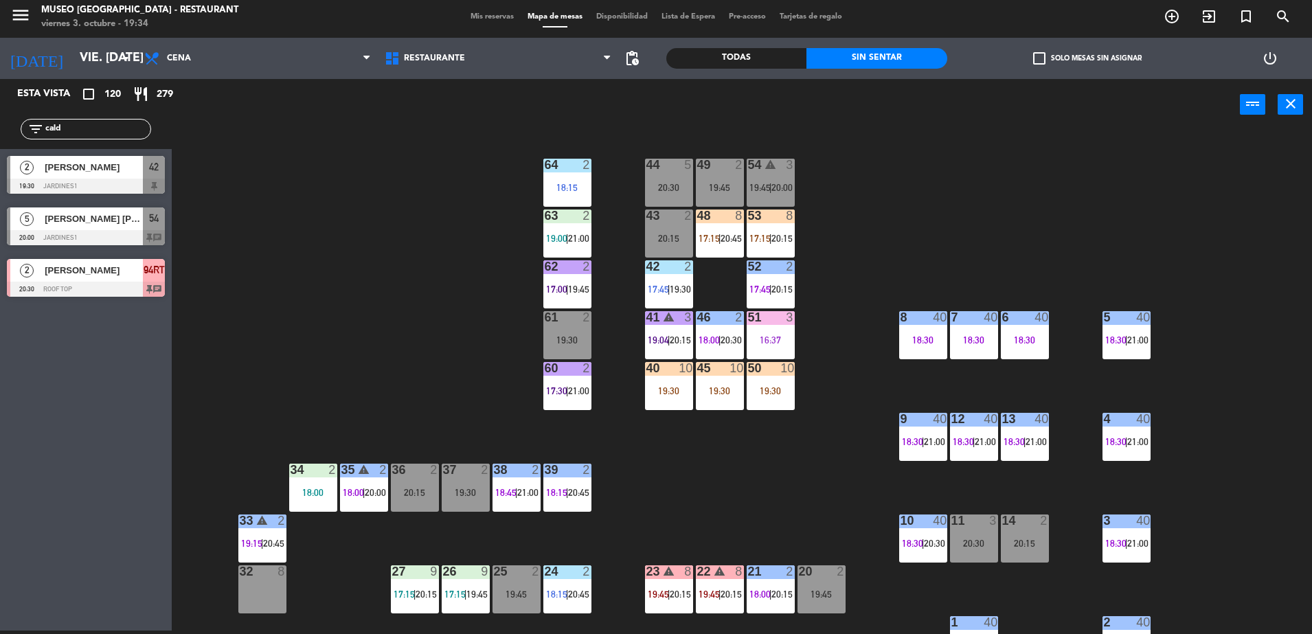
type input "cald"
click at [157, 174] on span "42" at bounding box center [154, 167] width 10 height 16
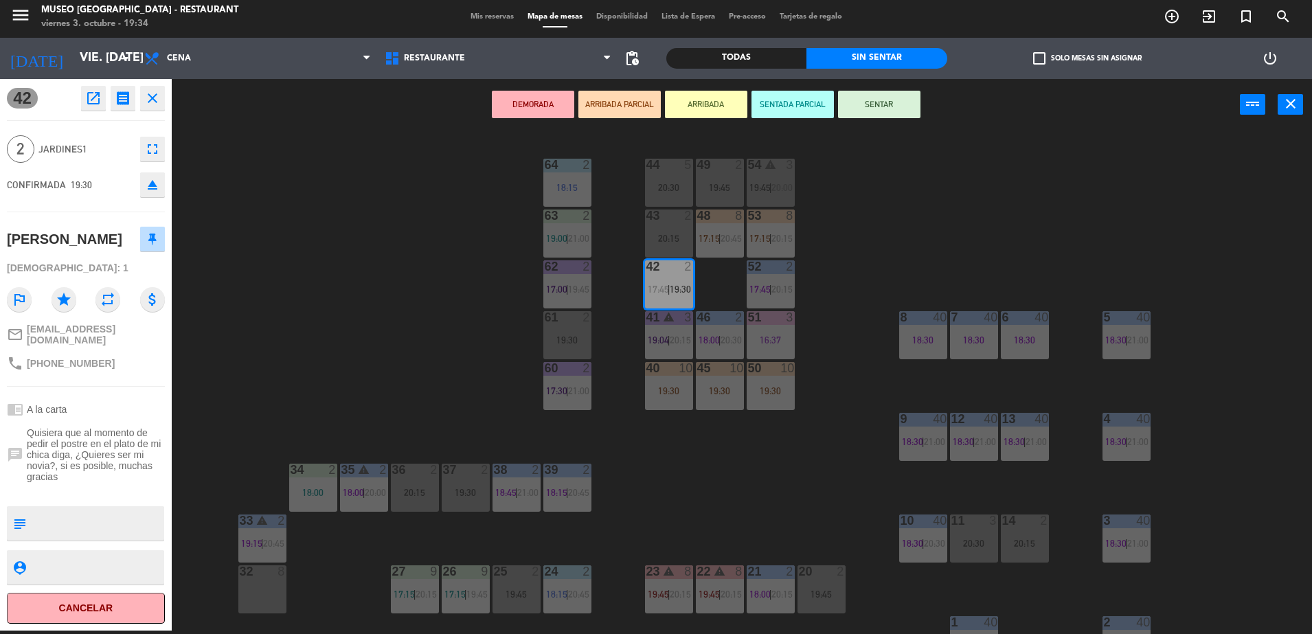
scroll to position [488, 0]
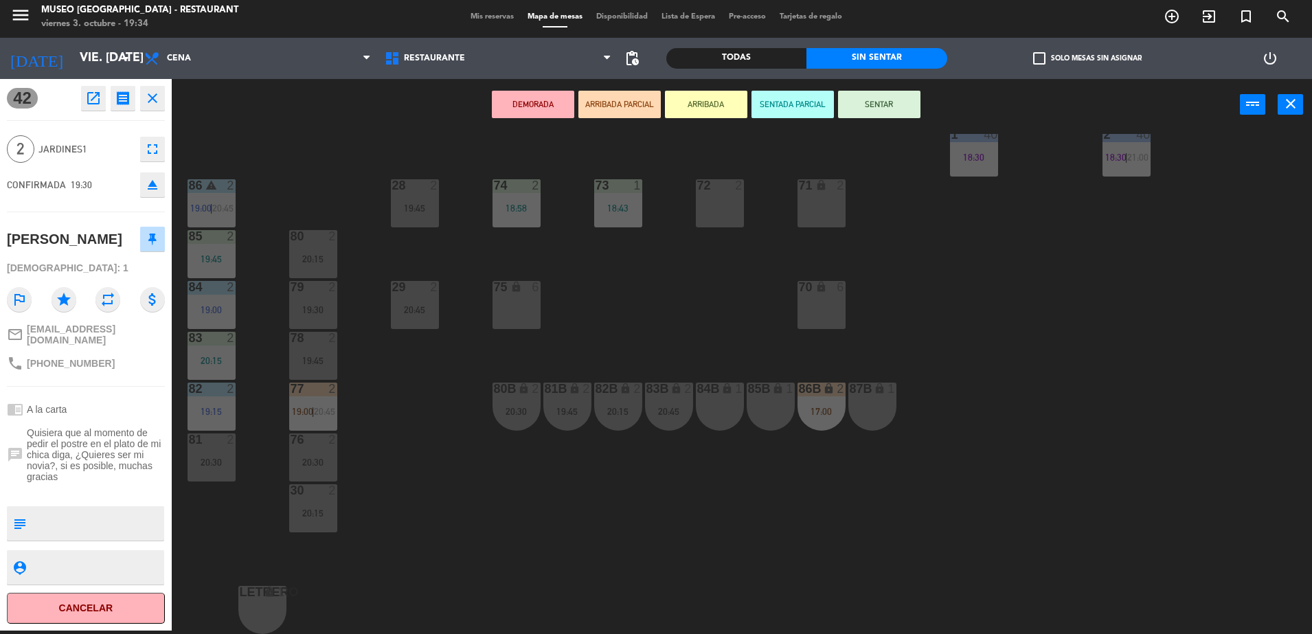
click at [313, 451] on div "76 2 20:30" at bounding box center [313, 457] width 48 height 48
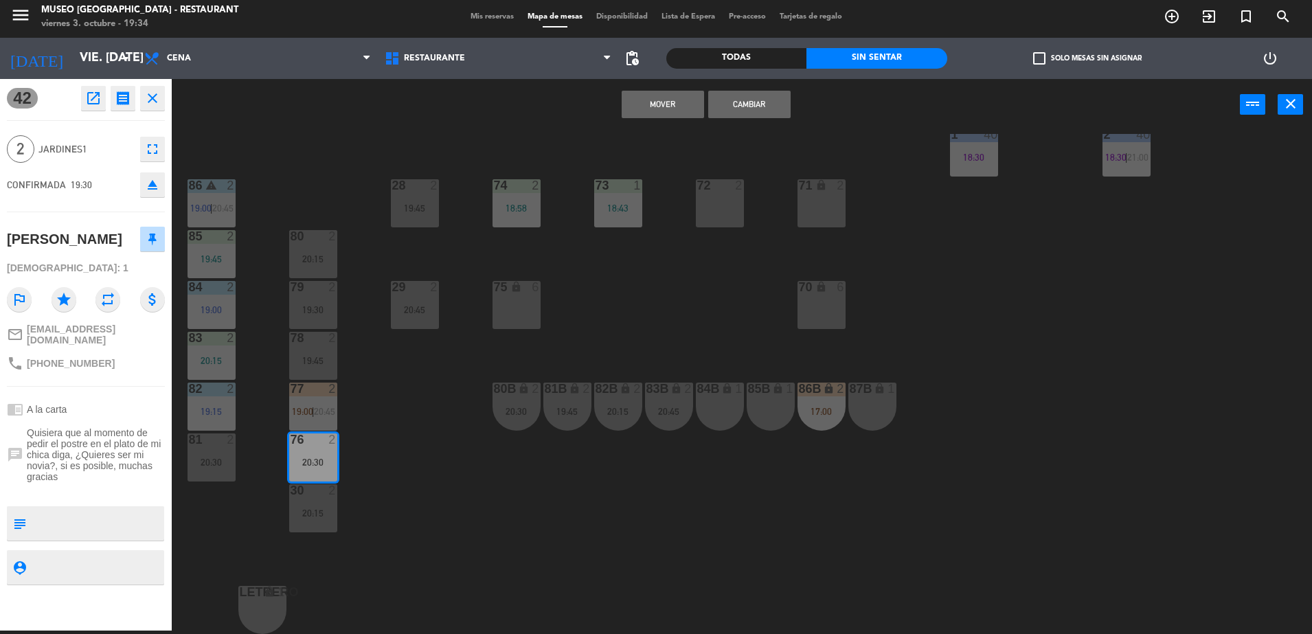
click at [763, 110] on button "Cambiar" at bounding box center [749, 104] width 82 height 27
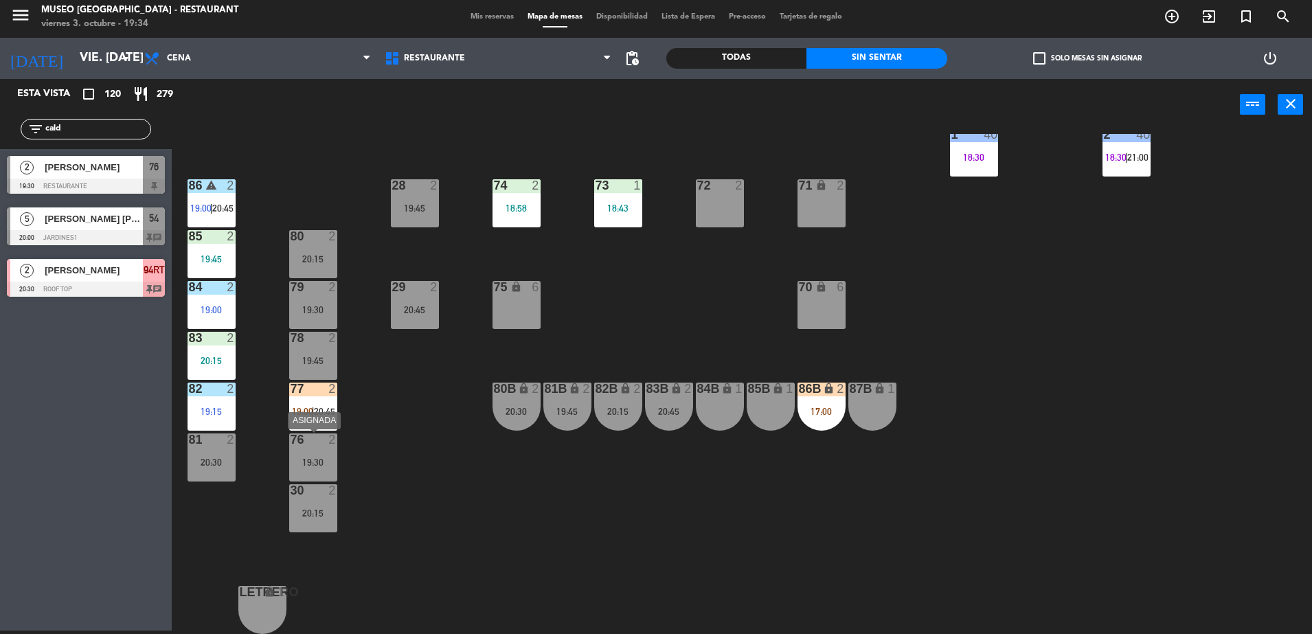
click at [302, 458] on div "19:30" at bounding box center [313, 462] width 48 height 10
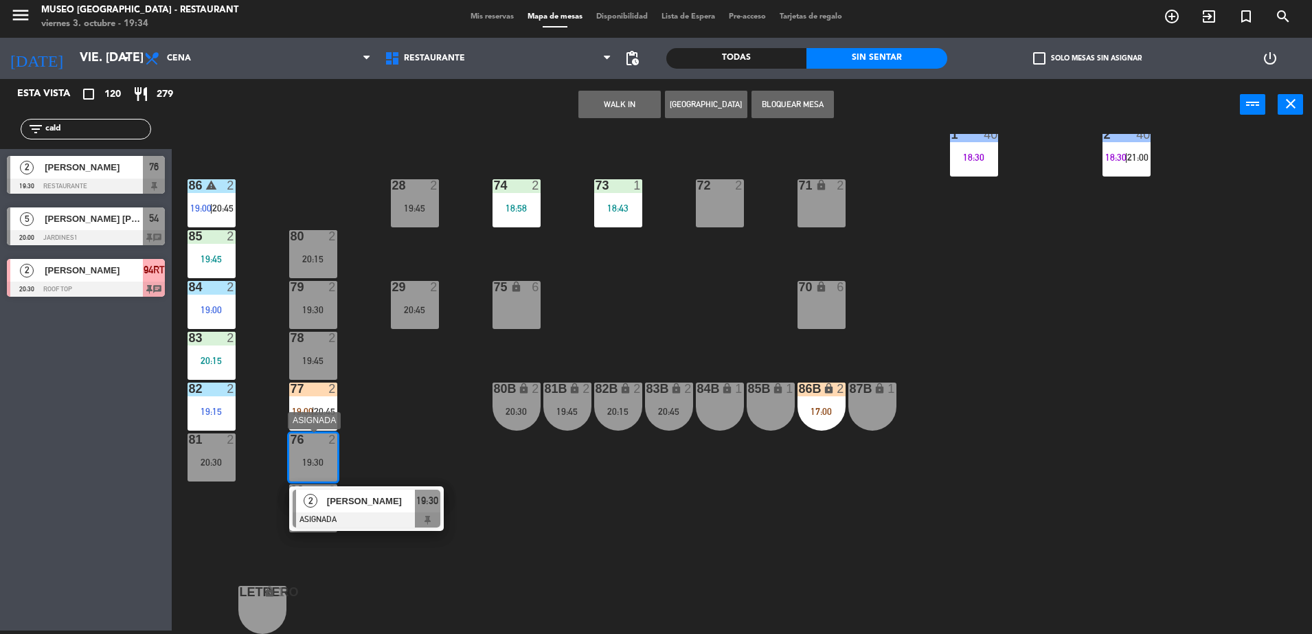
click at [359, 496] on span "[PERSON_NAME]" at bounding box center [371, 501] width 88 height 14
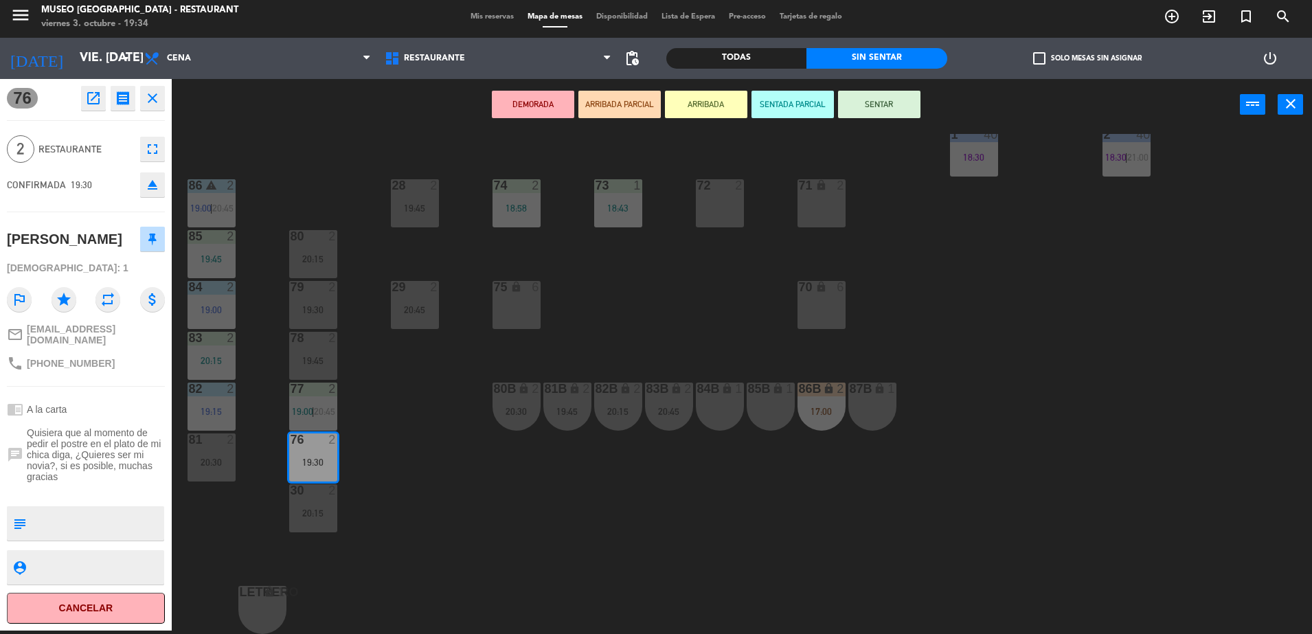
click at [68, 518] on textarea at bounding box center [97, 523] width 131 height 29
type textarea "m"
click at [84, 488] on div at bounding box center [86, 492] width 158 height 10
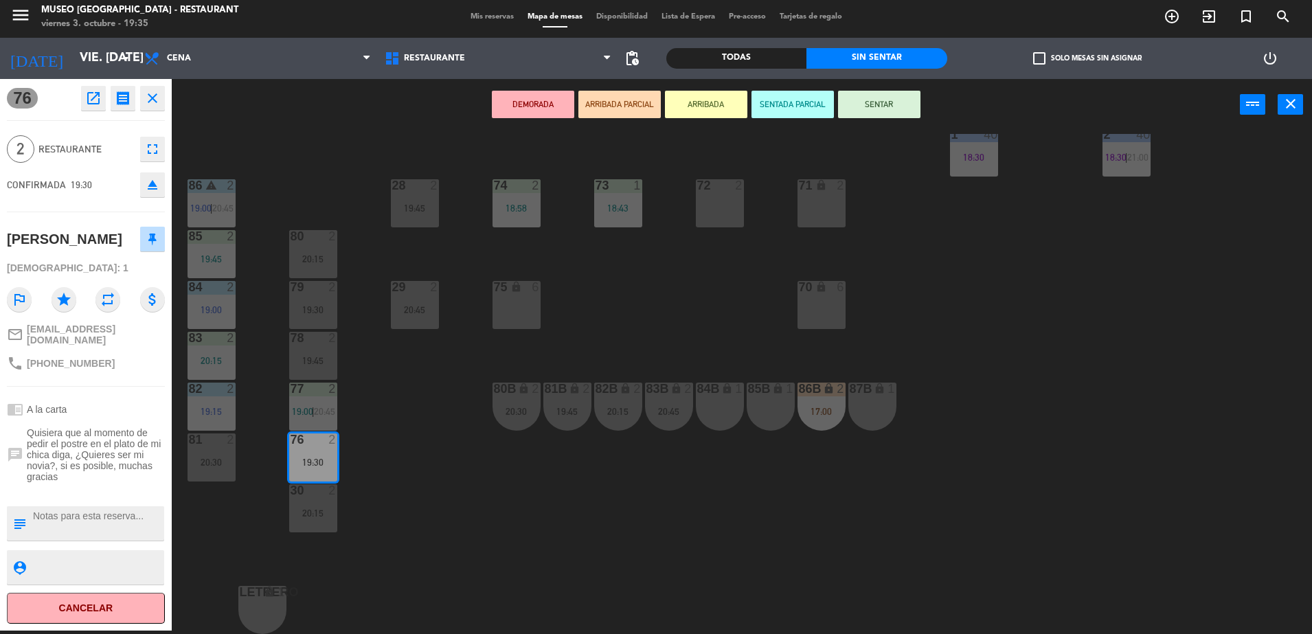
click at [84, 488] on div at bounding box center [86, 492] width 158 height 10
click at [602, 115] on button "ARRIBADA PARCIAL" at bounding box center [619, 104] width 82 height 27
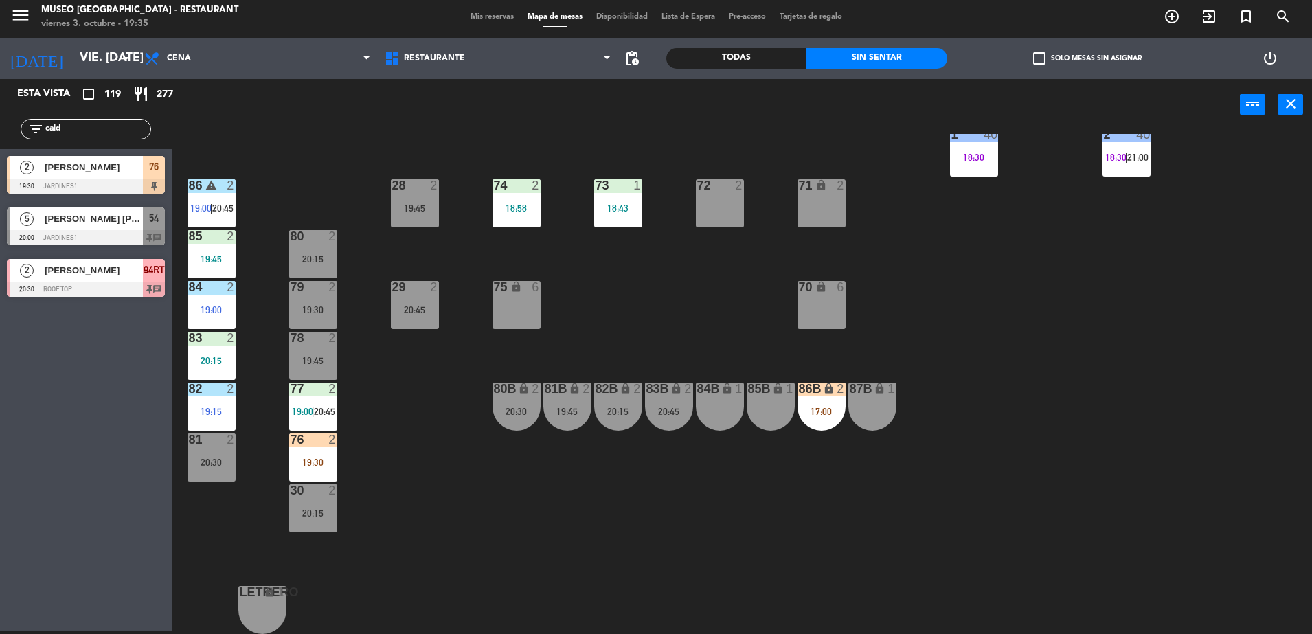
click at [299, 457] on div "19:30" at bounding box center [313, 462] width 48 height 10
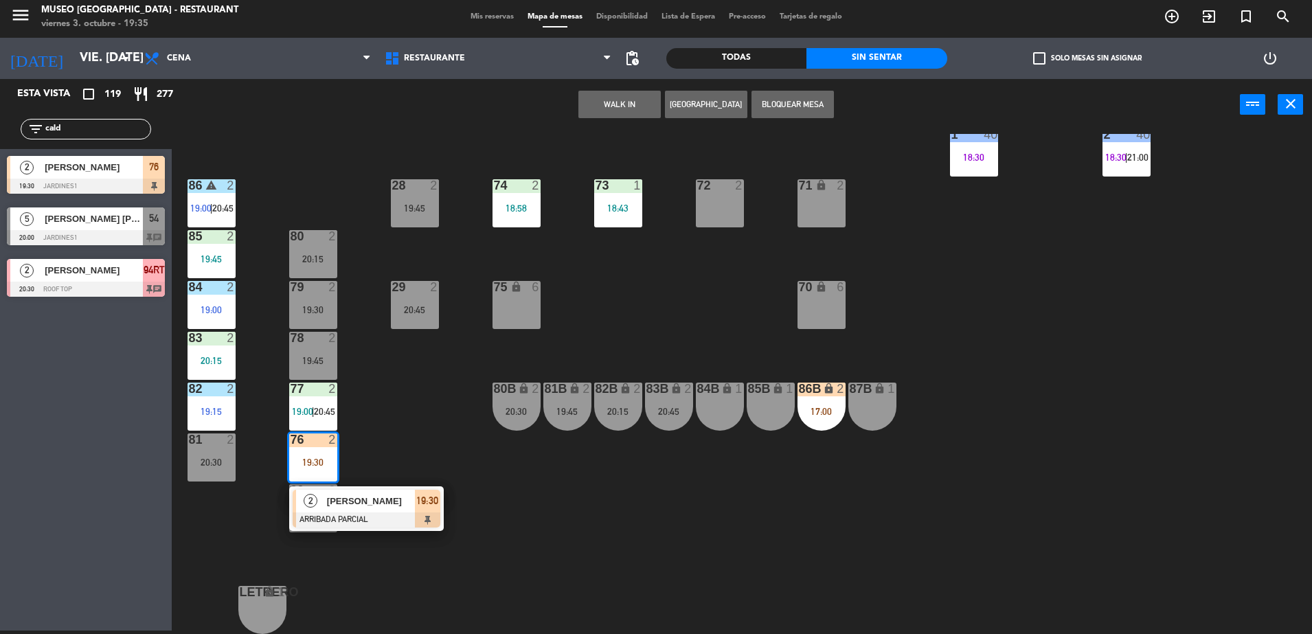
click at [373, 510] on div "[PERSON_NAME]" at bounding box center [370, 501] width 89 height 23
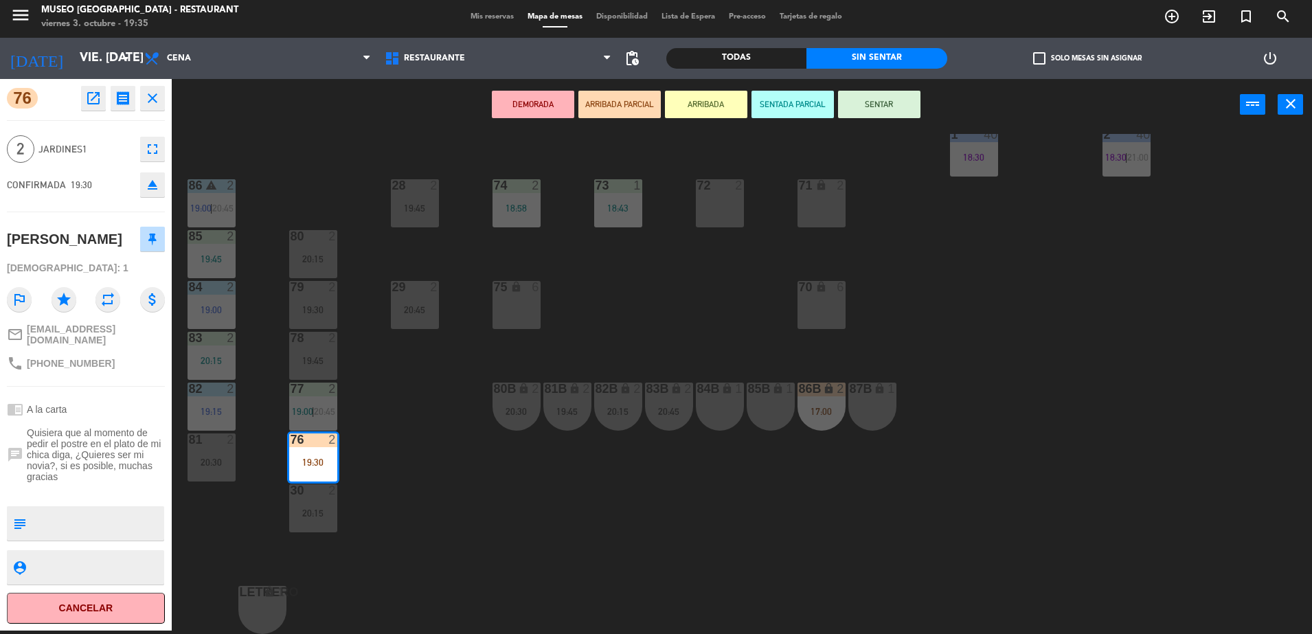
click at [388, 423] on div "44 5 20:30 49 2 19:45 54 warning 3 19:45 | 20:00 64 2 18:15 48 8 17:15 | 20:45 …" at bounding box center [748, 384] width 1127 height 500
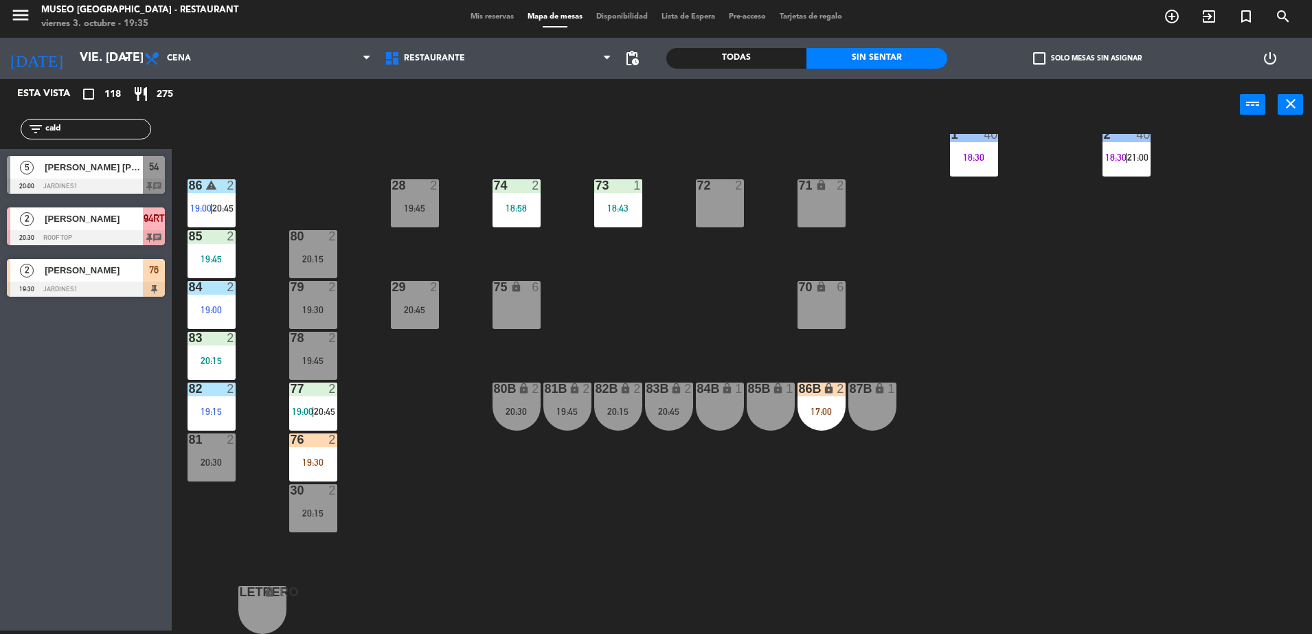
click at [132, 131] on input "cald" at bounding box center [97, 129] width 106 height 15
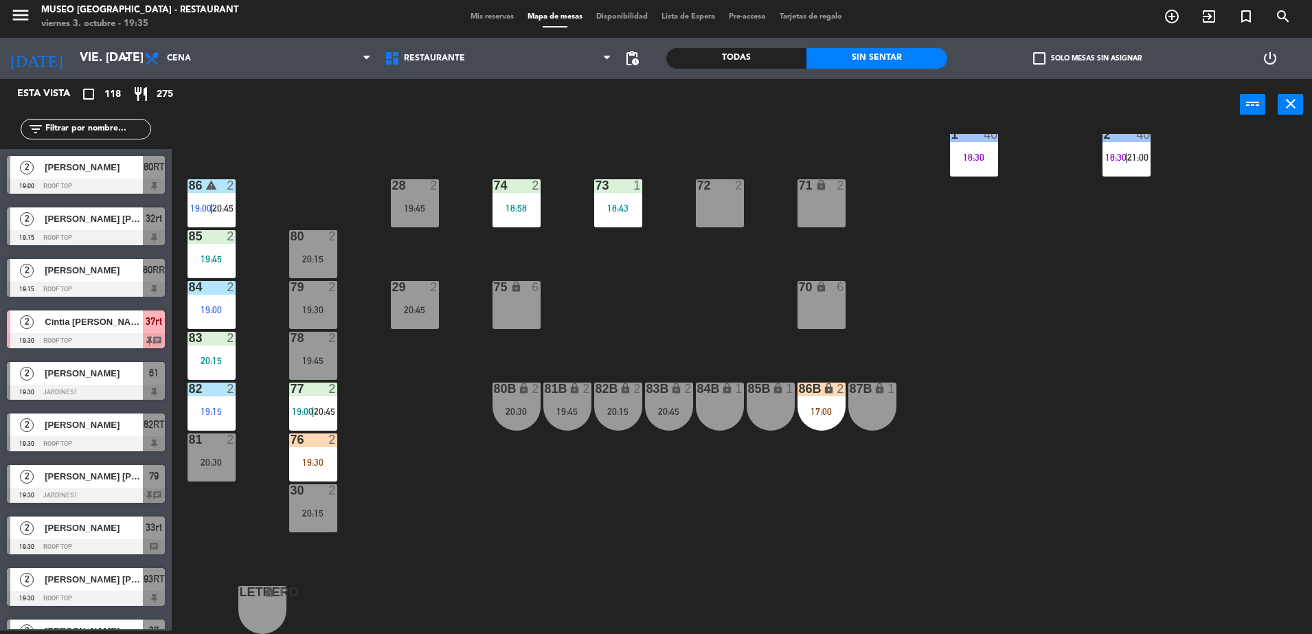
scroll to position [0, 0]
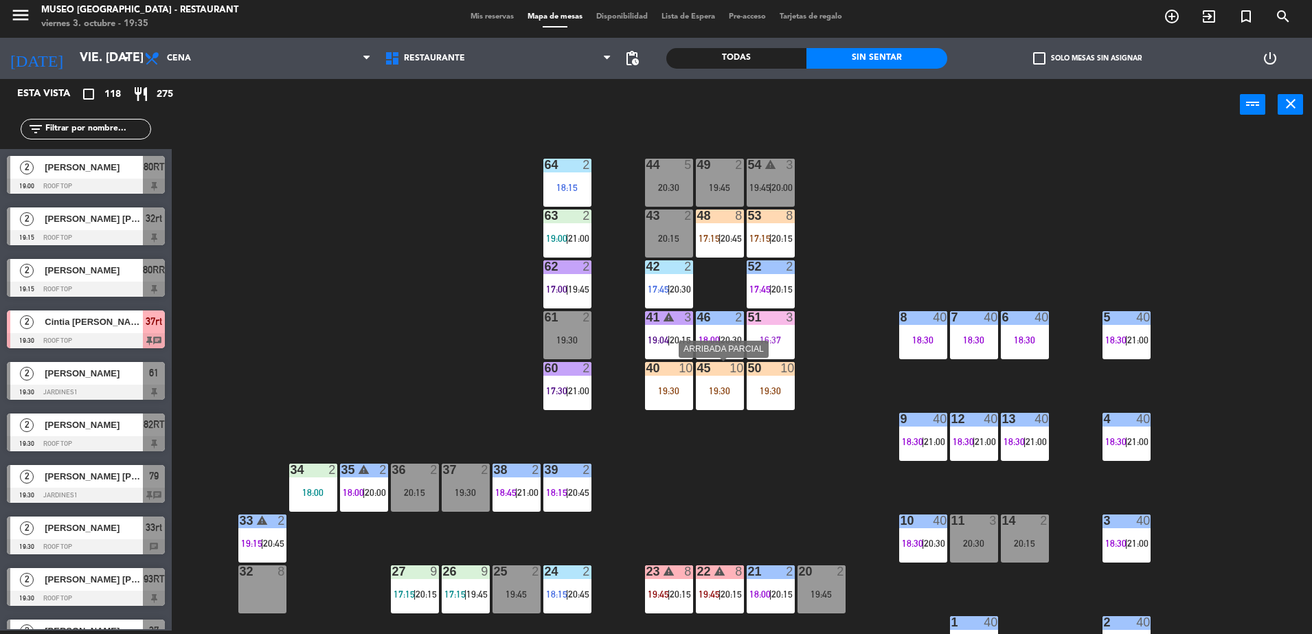
click at [732, 389] on div "19:30" at bounding box center [720, 391] width 48 height 10
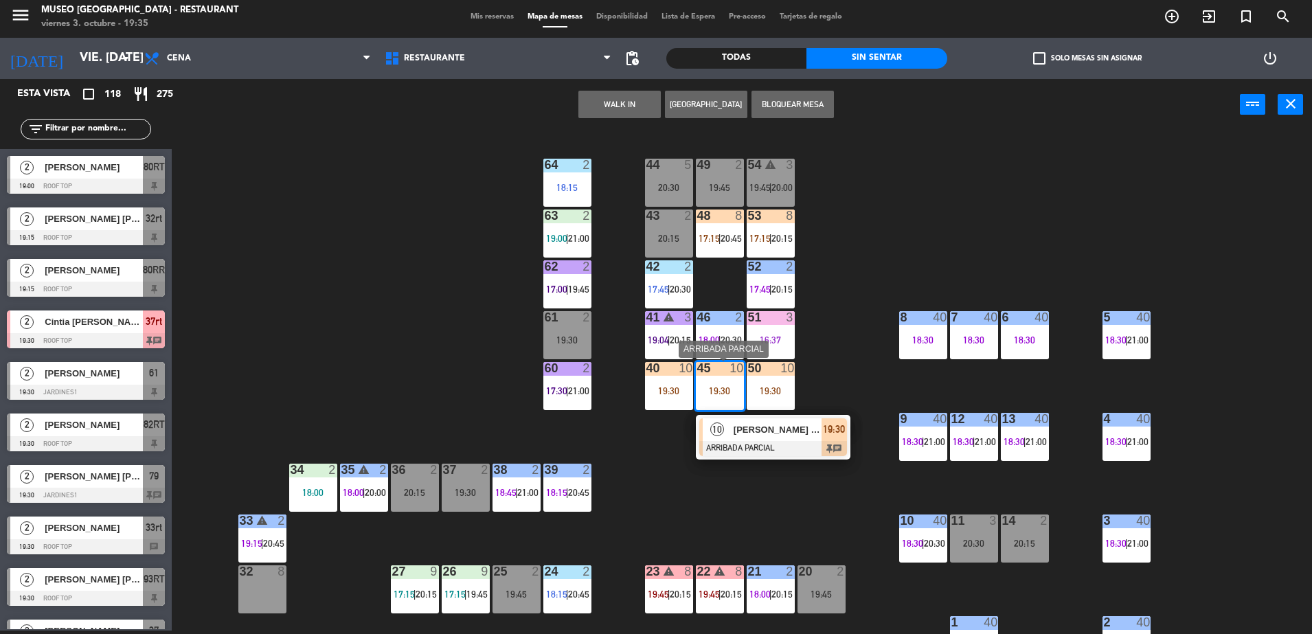
click at [788, 436] on span "[PERSON_NAME]" at bounding box center [778, 429] width 88 height 14
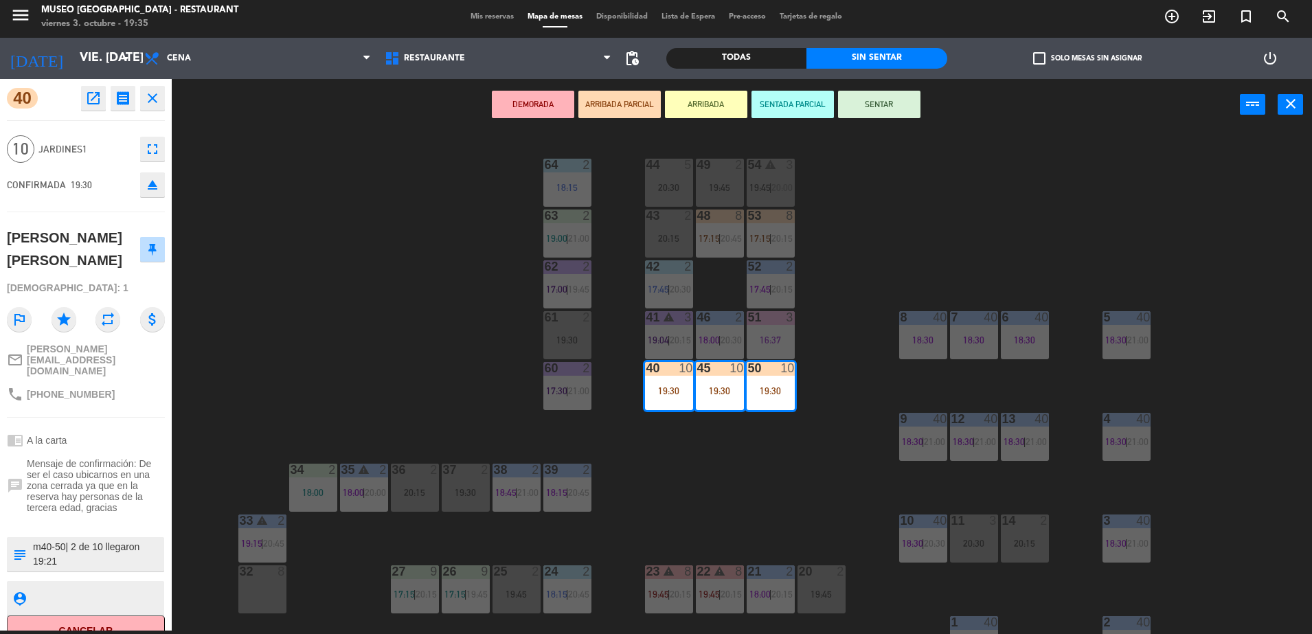
click at [454, 282] on div "44 5 20:30 49 2 19:45 54 warning 3 19:45 | 20:00 64 2 18:15 48 8 17:15 | 20:45 …" at bounding box center [748, 384] width 1127 height 500
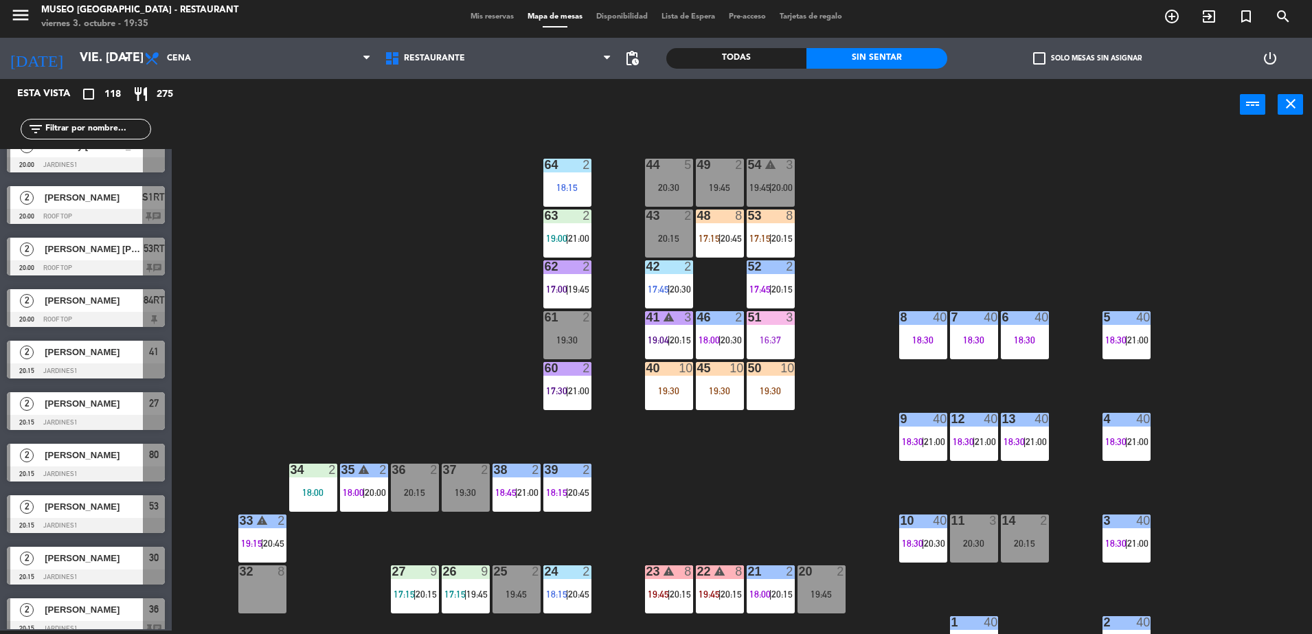
scroll to position [488, 0]
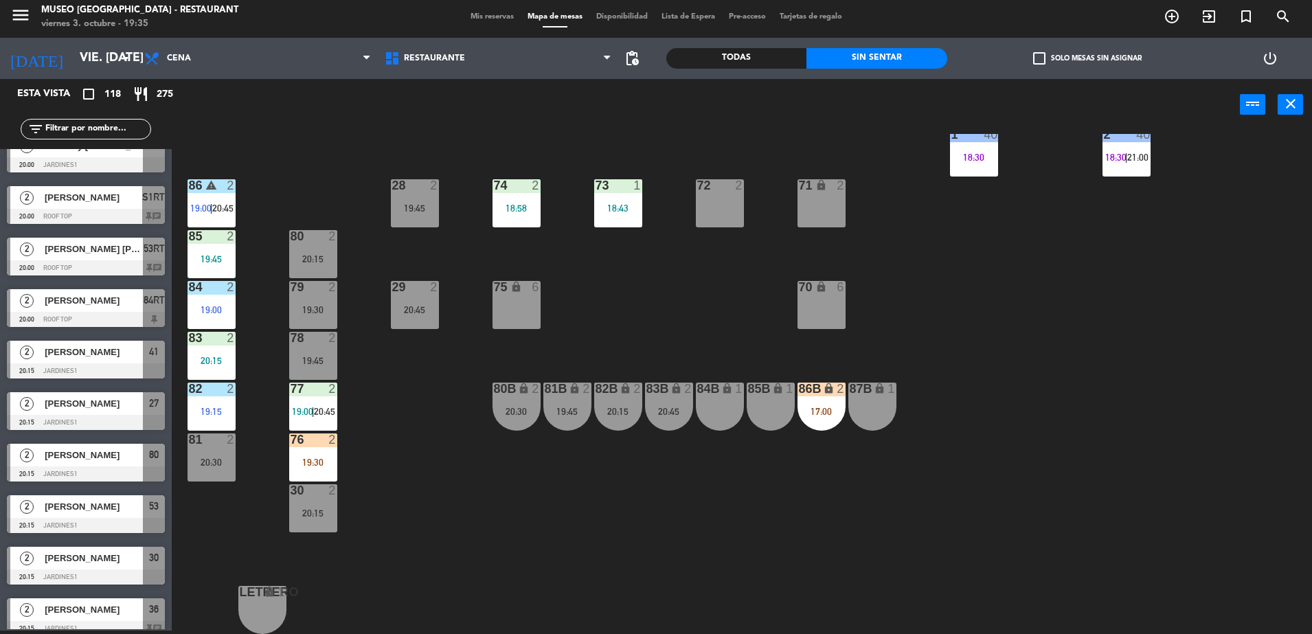
click at [324, 299] on div "79 2 19:30" at bounding box center [313, 305] width 48 height 48
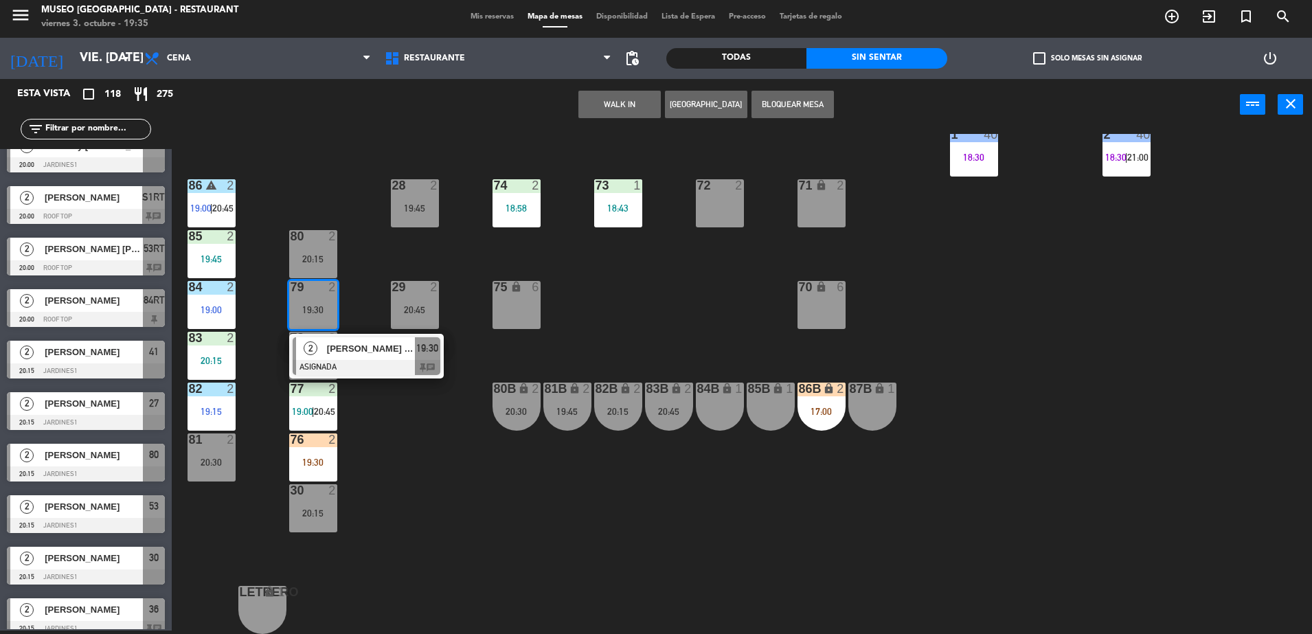
click at [324, 299] on div "79 2 19:30" at bounding box center [313, 305] width 48 height 48
click at [363, 358] on div "[PERSON_NAME]" at bounding box center [370, 348] width 89 height 23
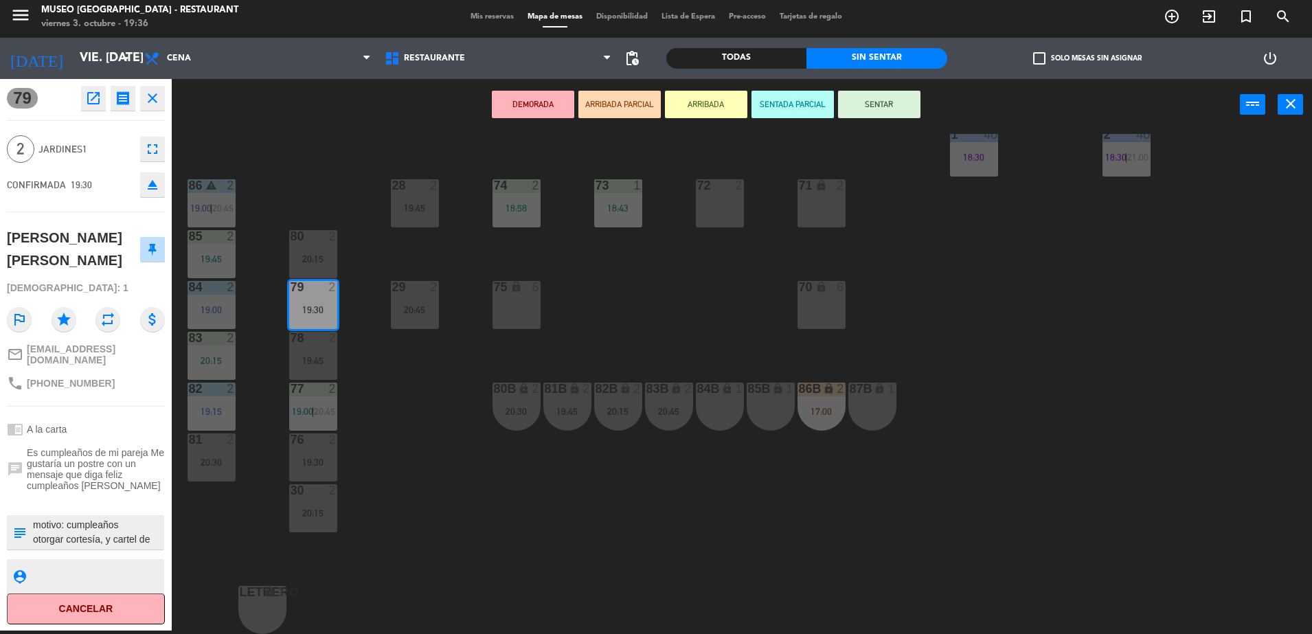
scroll to position [0, 0]
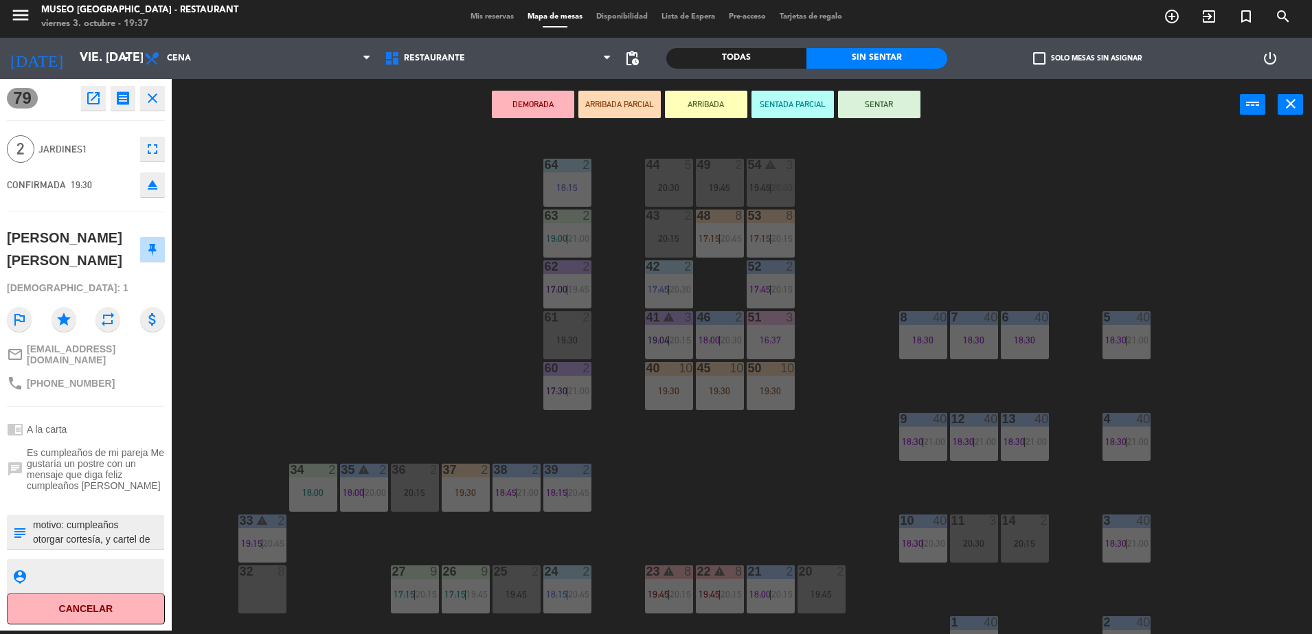
click at [740, 486] on div "44 5 20:30 49 2 19:45 54 warning 3 19:45 | 20:00 64 2 18:15 48 8 17:15 | 20:45 …" at bounding box center [748, 384] width 1127 height 500
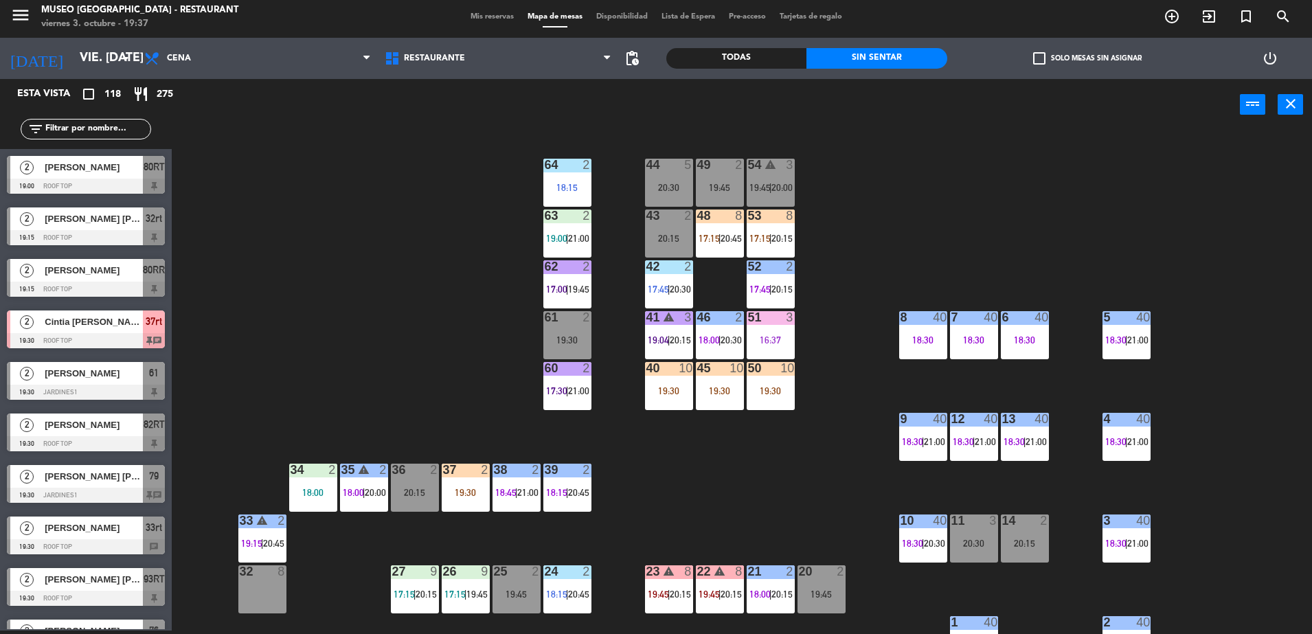
click at [736, 468] on div "44 5 20:30 49 2 19:45 54 warning 3 19:45 | 20:00 64 2 18:15 48 8 17:15 | 20:45 …" at bounding box center [748, 384] width 1127 height 500
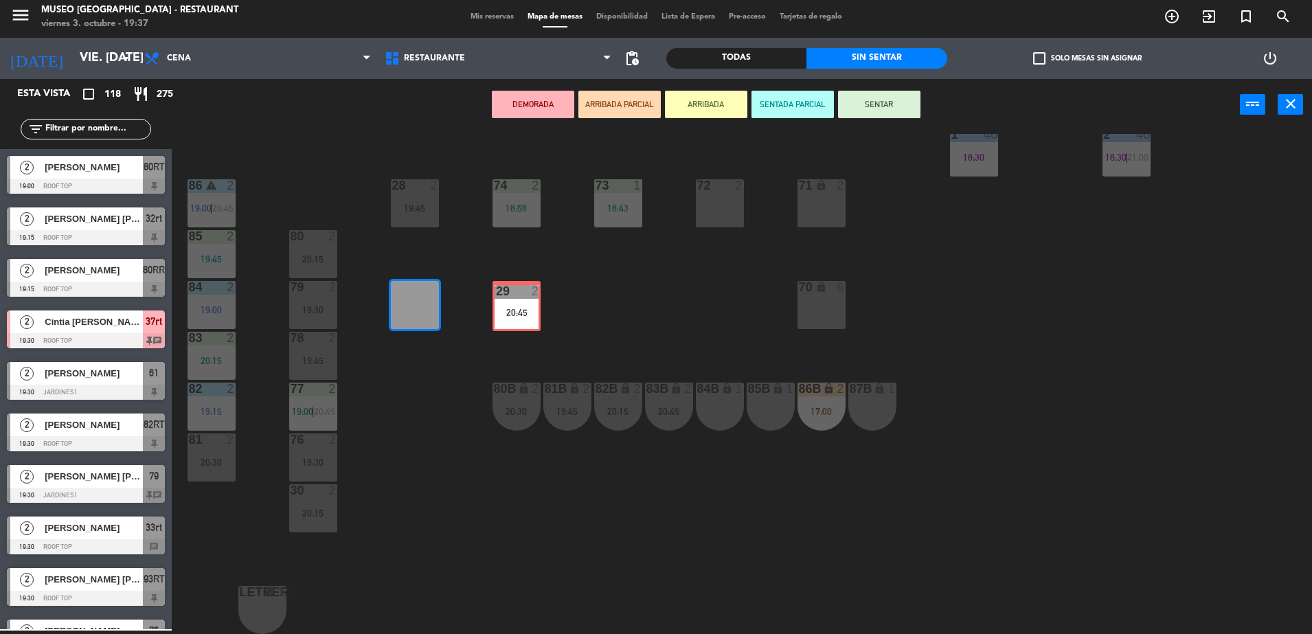
drag, startPoint x: 421, startPoint y: 305, endPoint x: 523, endPoint y: 304, distance: 101.7
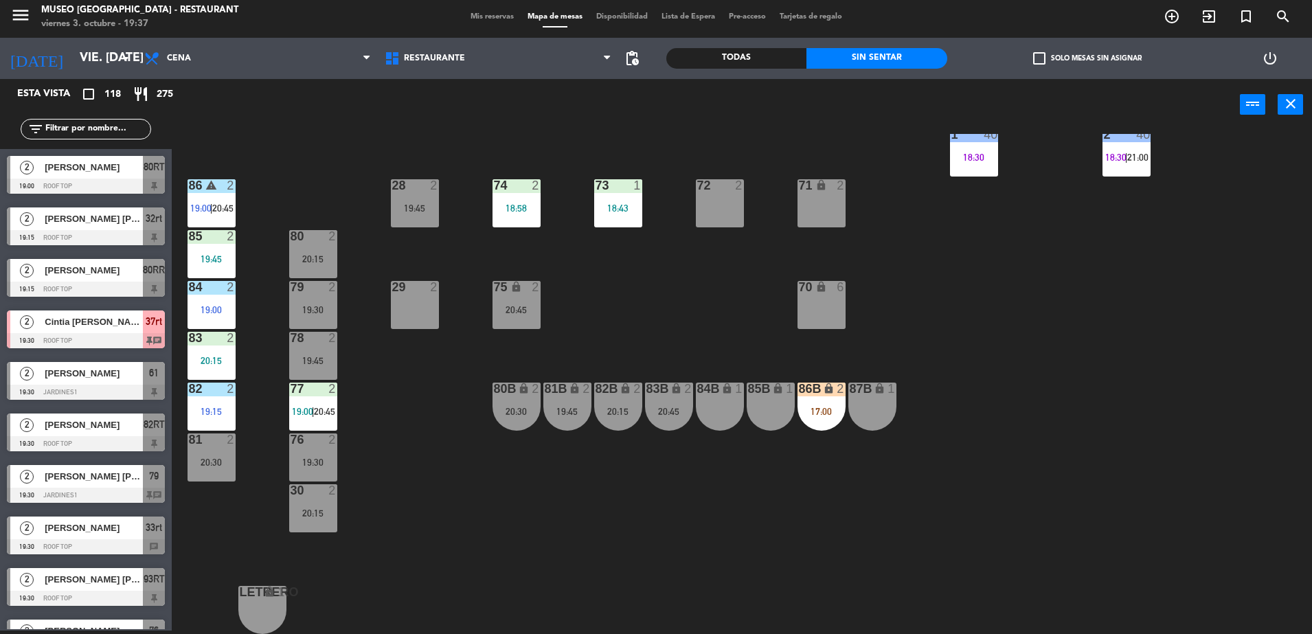
scroll to position [176, 0]
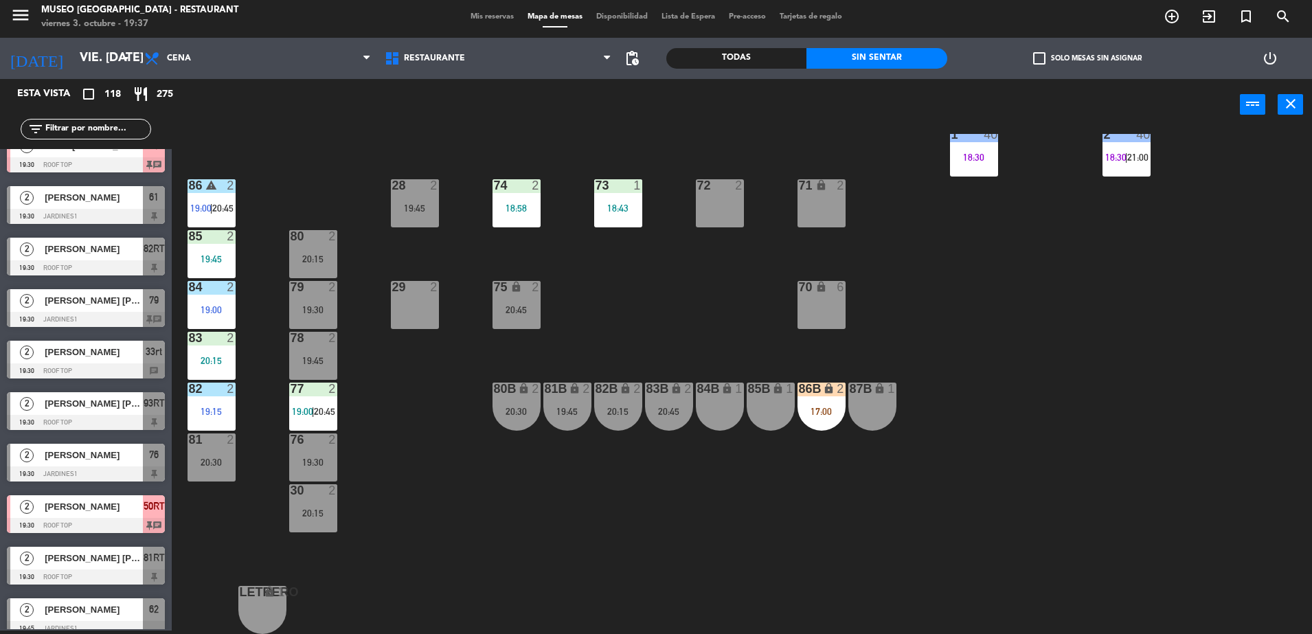
click at [423, 293] on div at bounding box center [414, 287] width 23 height 12
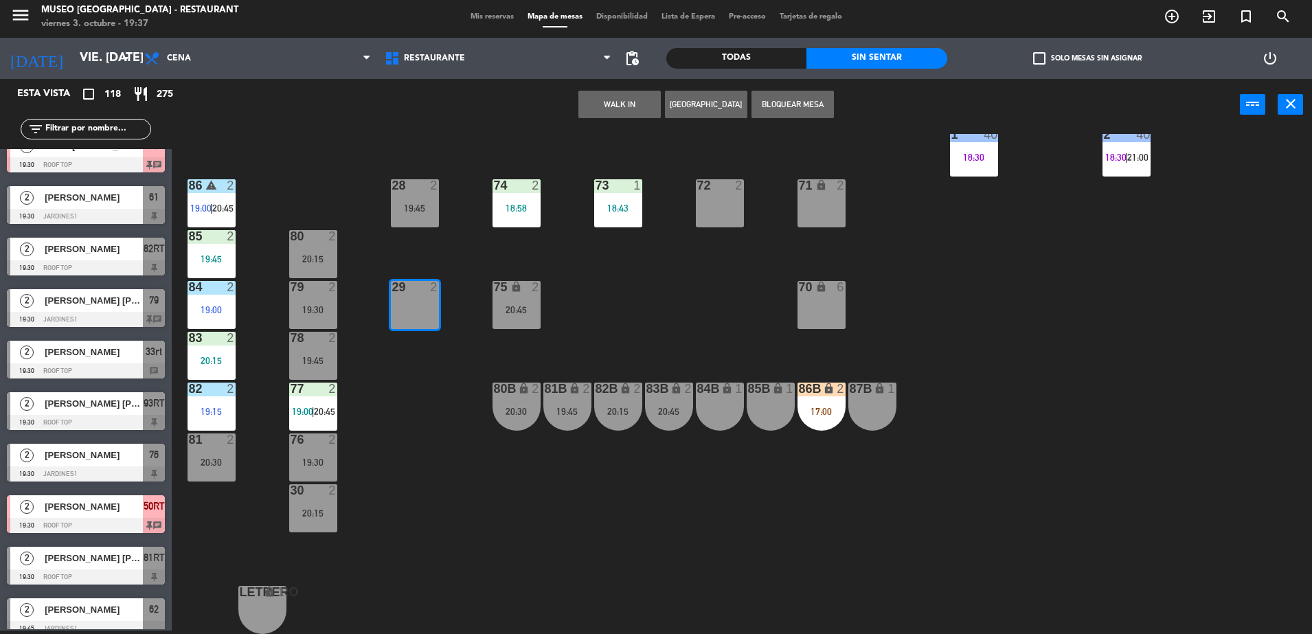
click at [599, 100] on button "WALK IN" at bounding box center [619, 104] width 82 height 27
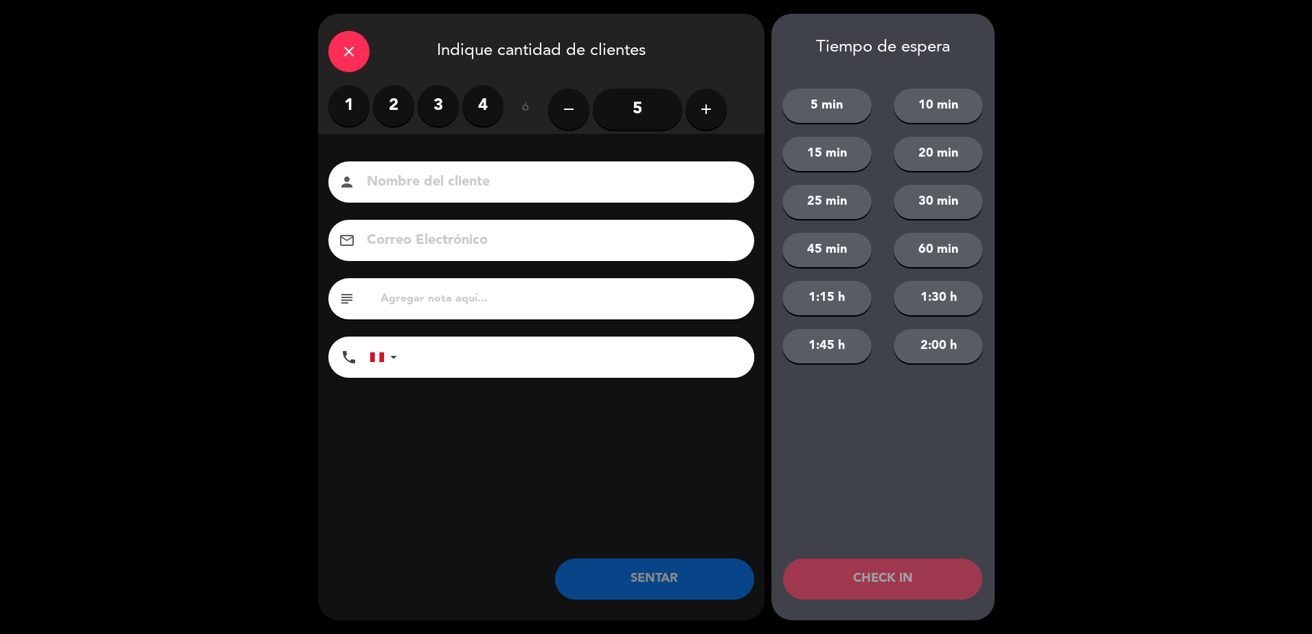
click at [401, 101] on label "2" at bounding box center [393, 105] width 41 height 41
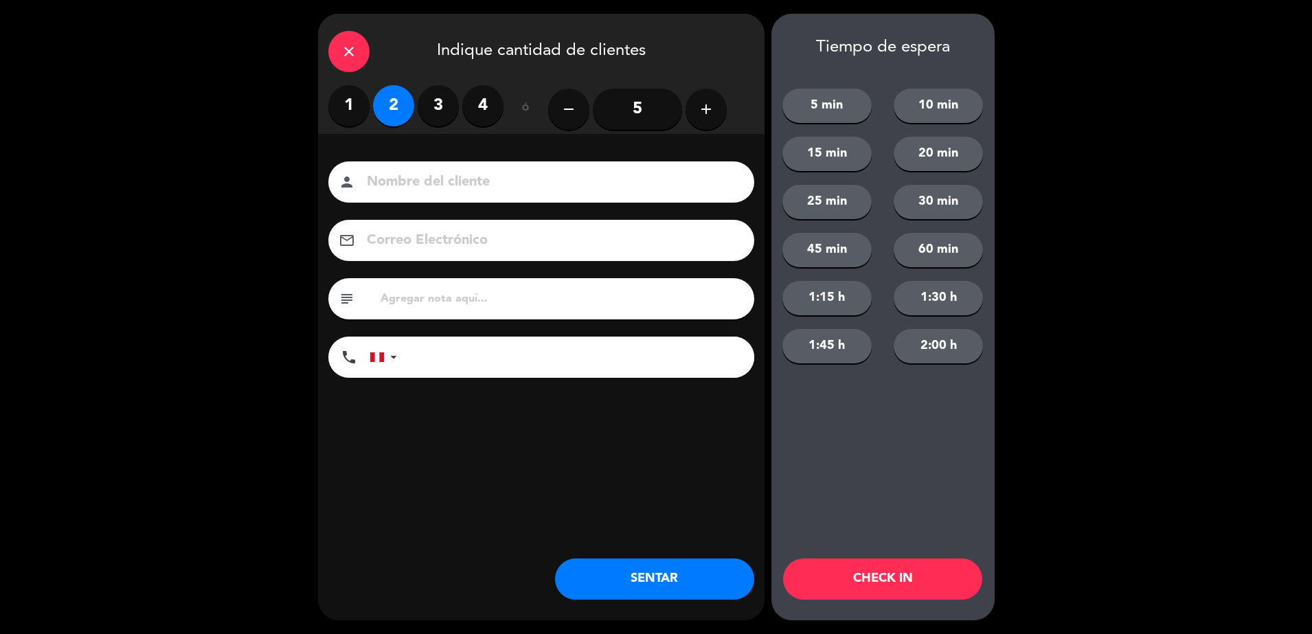
click at [440, 172] on input at bounding box center [550, 182] width 371 height 24
type input "walk in - [PERSON_NAME]"
click at [530, 351] on input "tel" at bounding box center [582, 357] width 343 height 41
type input "997938086"
click at [477, 301] on input "text" at bounding box center [561, 298] width 365 height 19
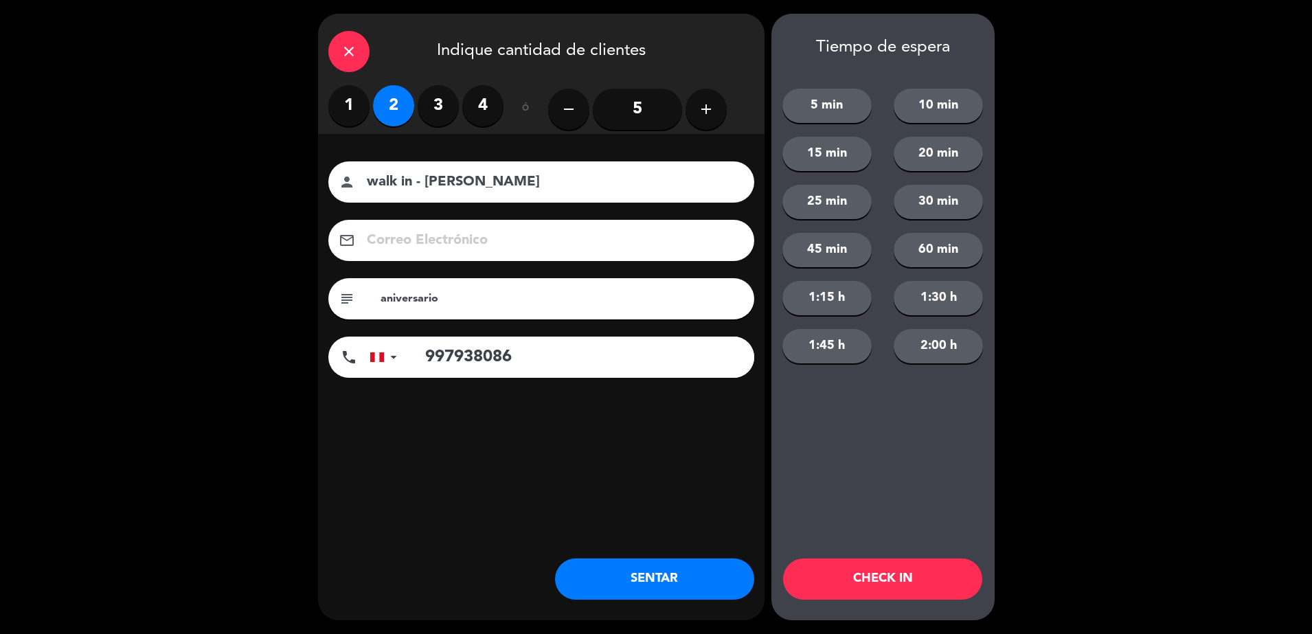
type input "aniversario"
click at [652, 574] on button "SENTAR" at bounding box center [654, 578] width 199 height 41
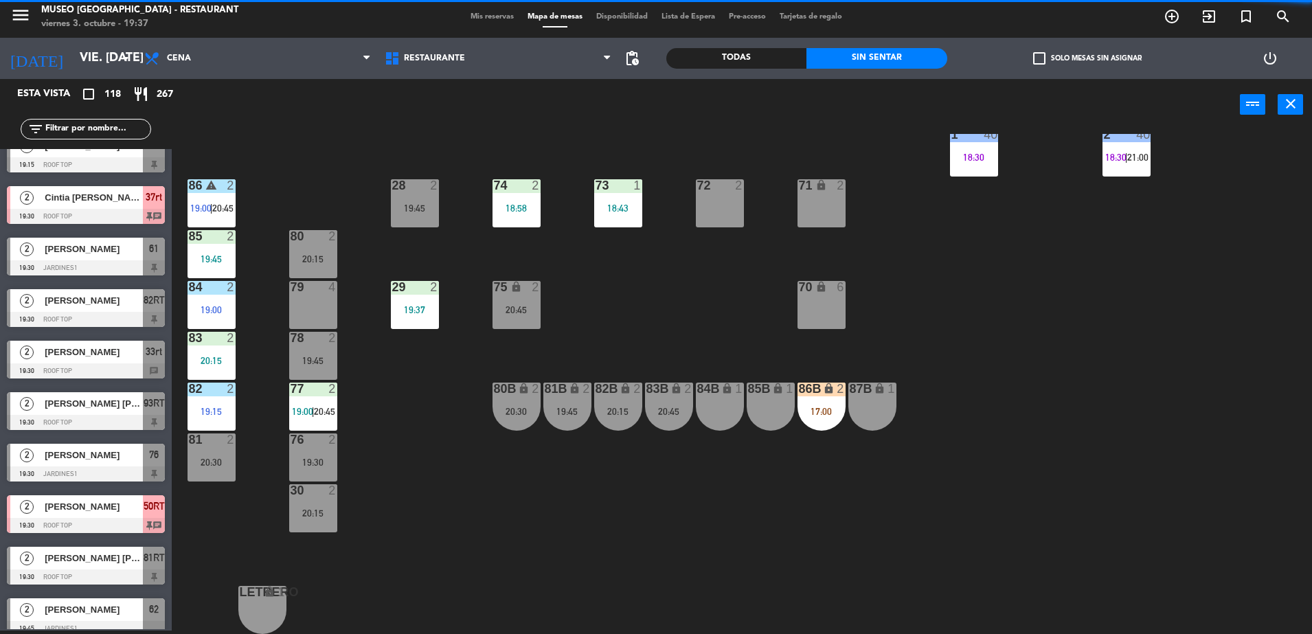
scroll to position [0, 0]
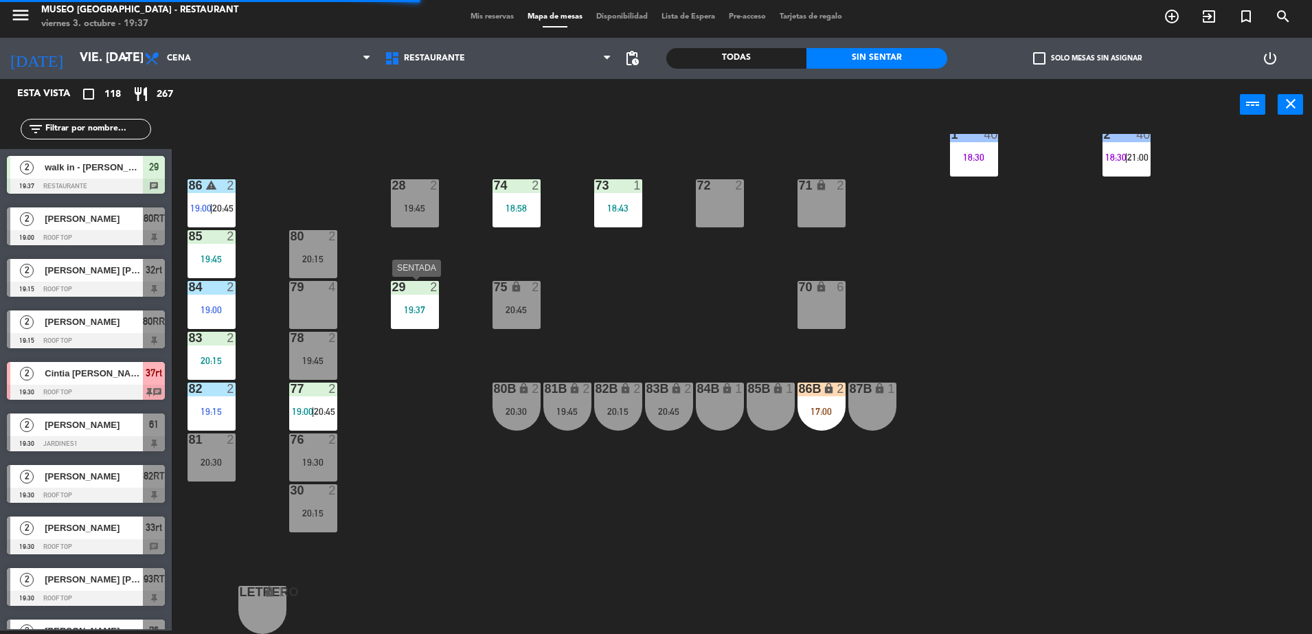
click at [393, 292] on div "29" at bounding box center [392, 287] width 1 height 12
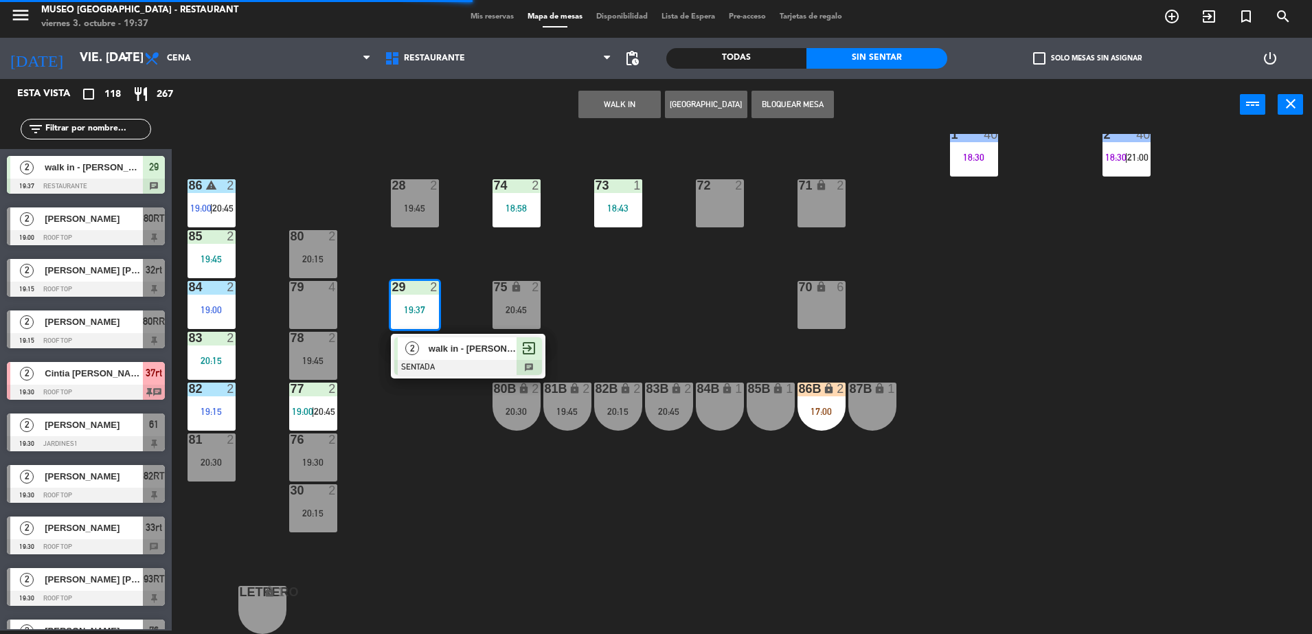
click at [444, 343] on span "walk in - [PERSON_NAME]" at bounding box center [473, 348] width 88 height 14
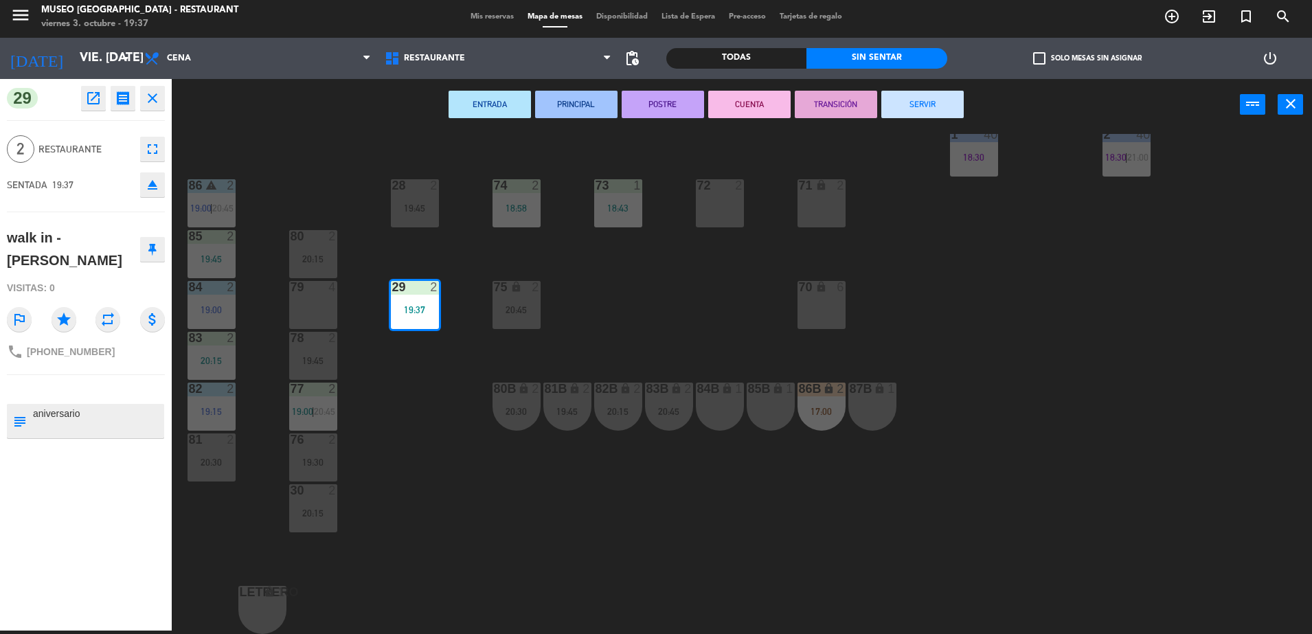
click at [452, 315] on div "44 5 20:30 49 2 19:45 54 warning 3 19:45 | 20:00 64 2 18:15 48 8 17:15 | 20:45 …" at bounding box center [748, 384] width 1127 height 500
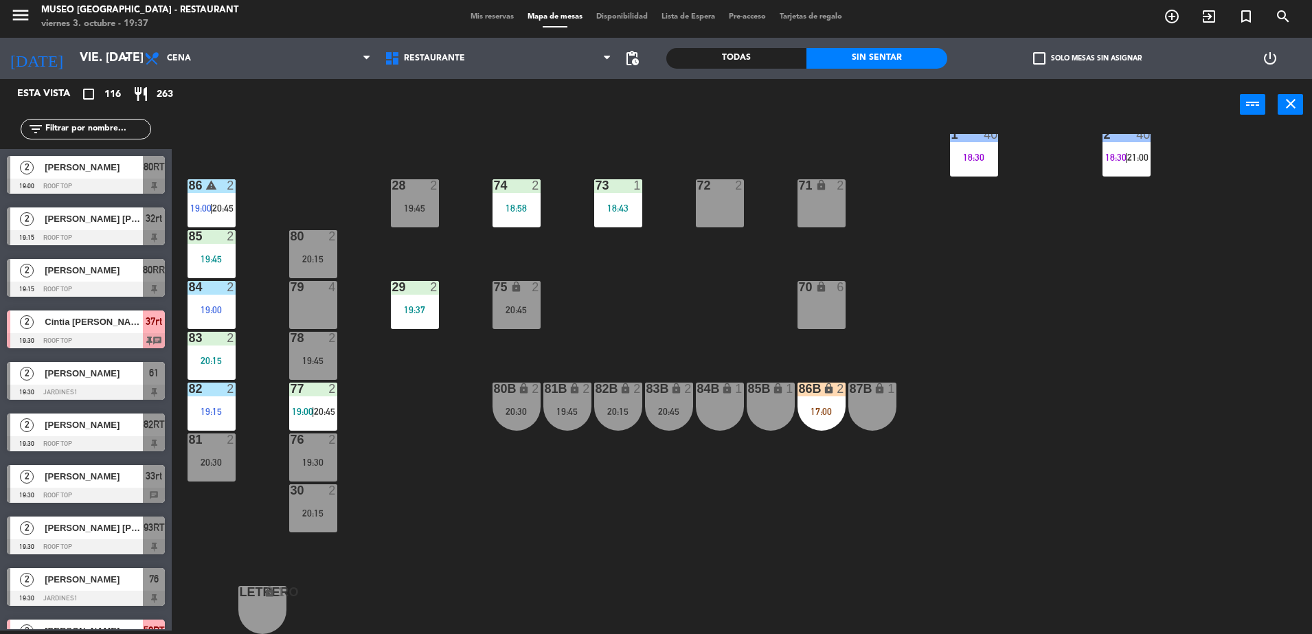
click at [418, 315] on div "19:37" at bounding box center [415, 310] width 48 height 10
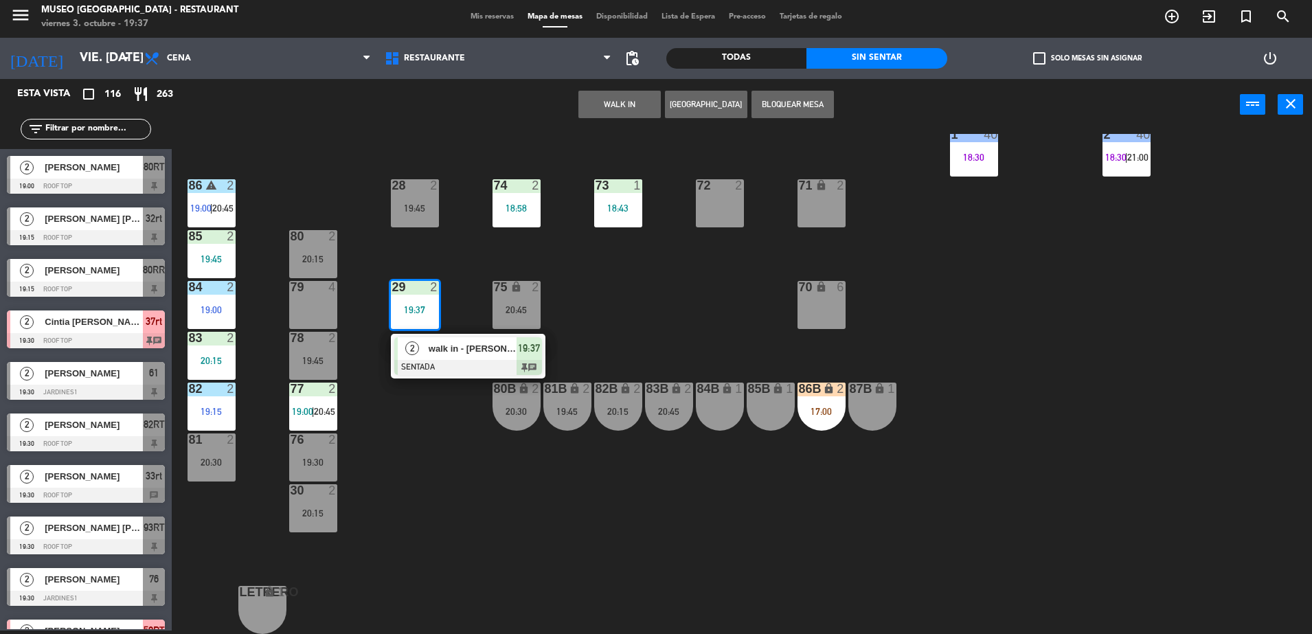
click at [479, 365] on div at bounding box center [468, 367] width 148 height 15
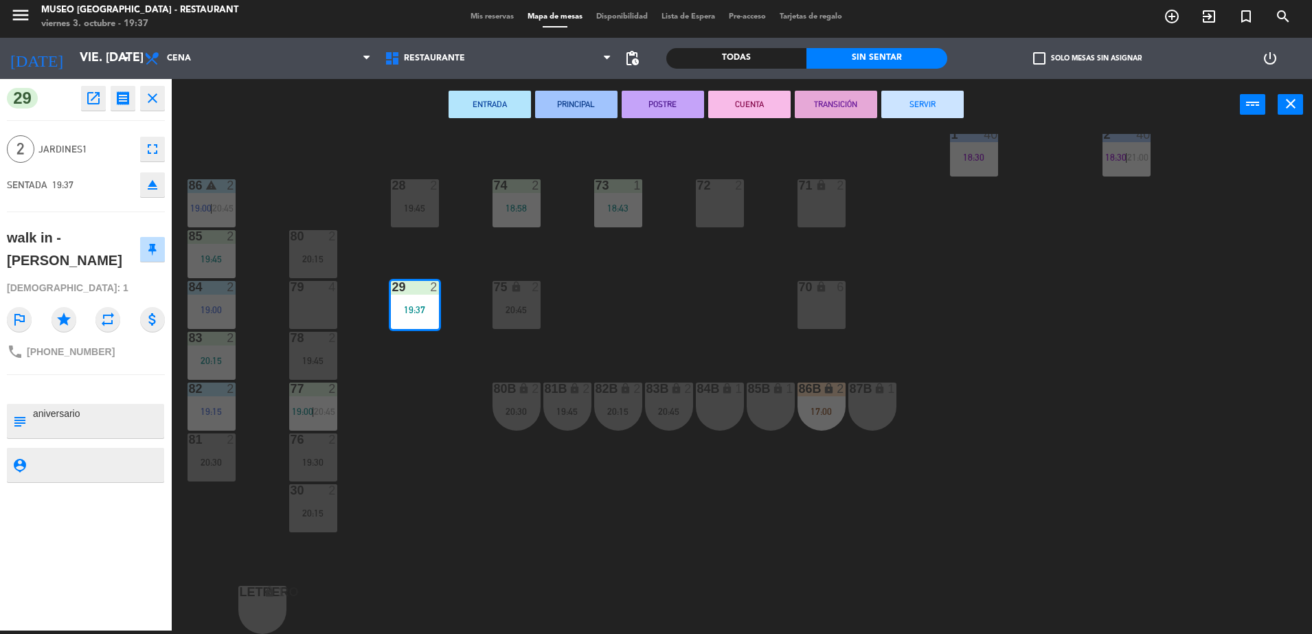
click at [743, 324] on div "44 5 20:30 49 2 19:45 54 warning 3 19:45 | 20:00 64 2 18:15 48 8 17:15 | 20:45 …" at bounding box center [748, 384] width 1127 height 500
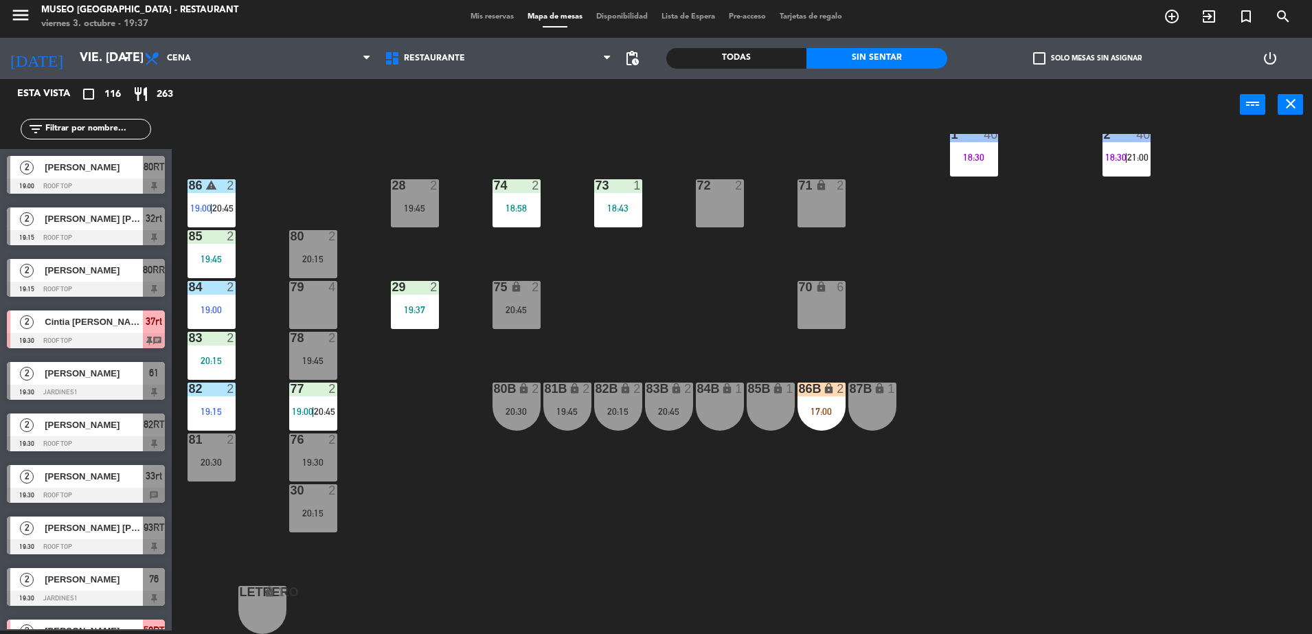
click at [429, 302] on div "29 2 19:37" at bounding box center [415, 305] width 48 height 48
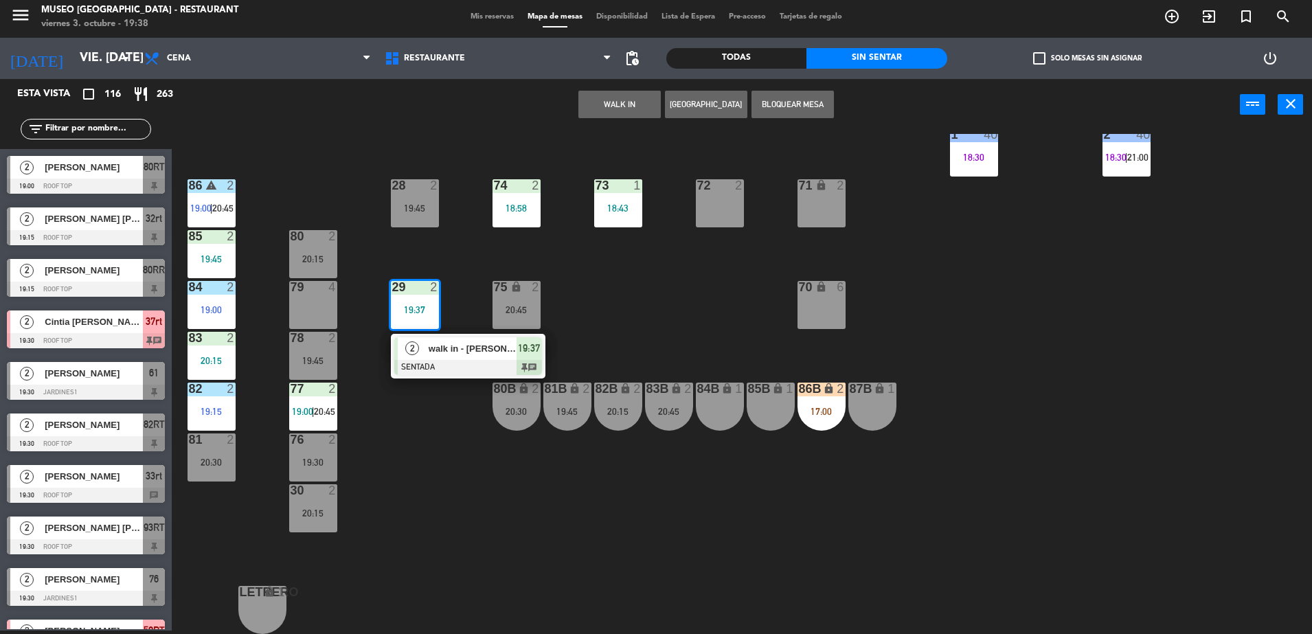
click at [470, 352] on span "walk in - [PERSON_NAME]" at bounding box center [473, 348] width 88 height 14
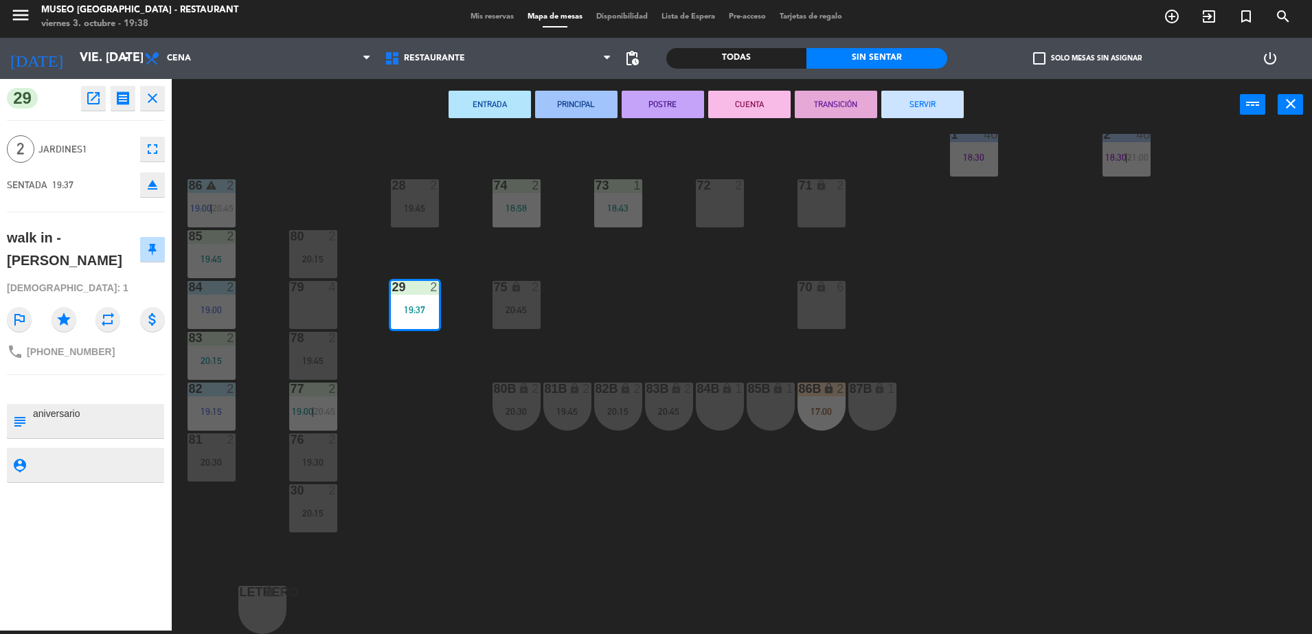
click at [635, 331] on div "44 5 20:30 49 2 19:45 54 warning 3 19:45 | 20:00 64 2 18:15 48 8 17:15 | 20:45 …" at bounding box center [748, 384] width 1127 height 500
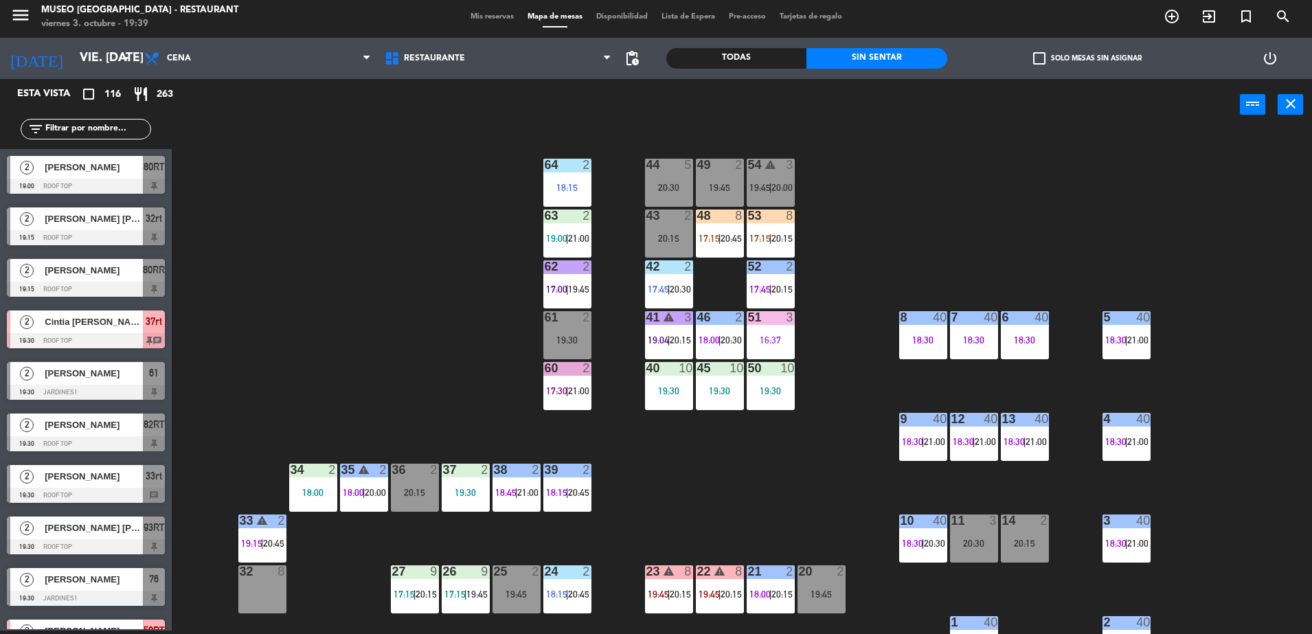
click at [113, 132] on input "text" at bounding box center [97, 129] width 106 height 15
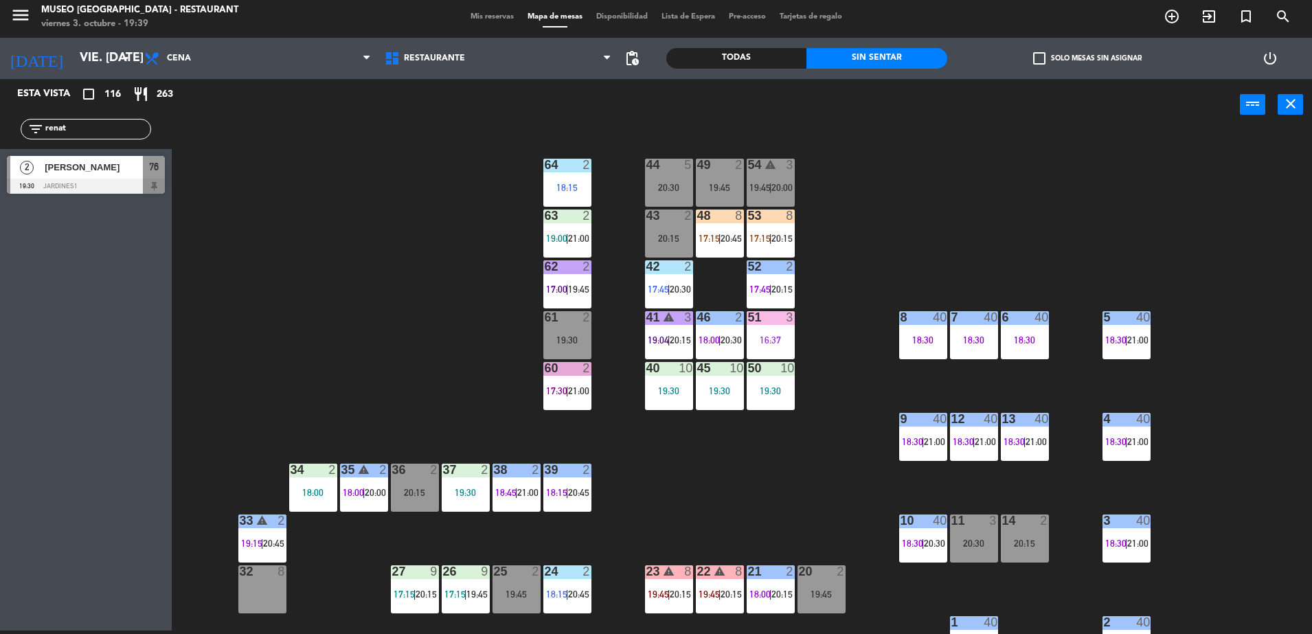
type input "renat"
click at [135, 184] on div at bounding box center [86, 186] width 158 height 15
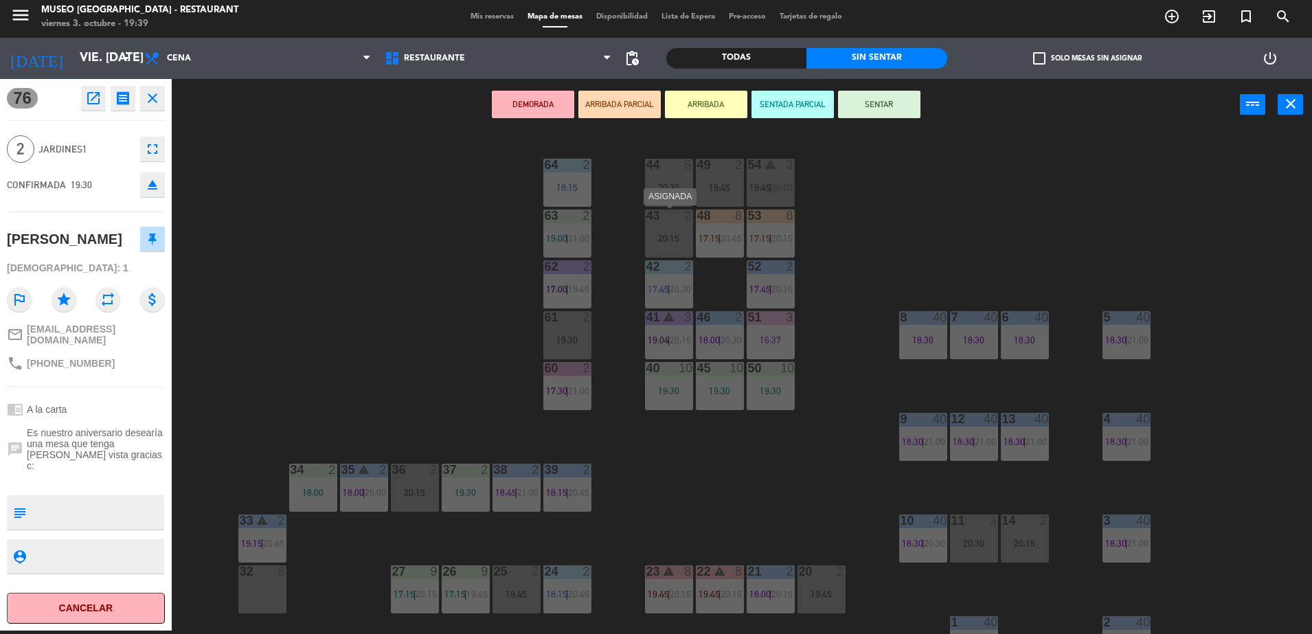
click at [653, 245] on div "43 2 20:15" at bounding box center [669, 233] width 48 height 48
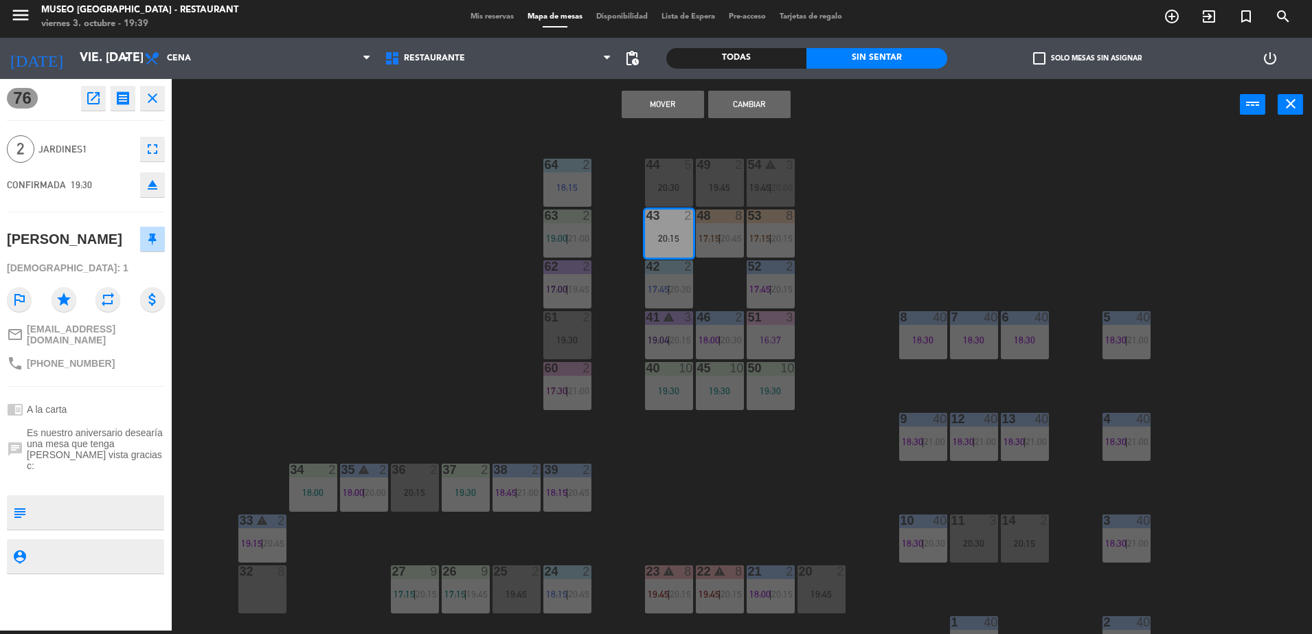
click at [725, 108] on button "Cambiar" at bounding box center [749, 104] width 82 height 27
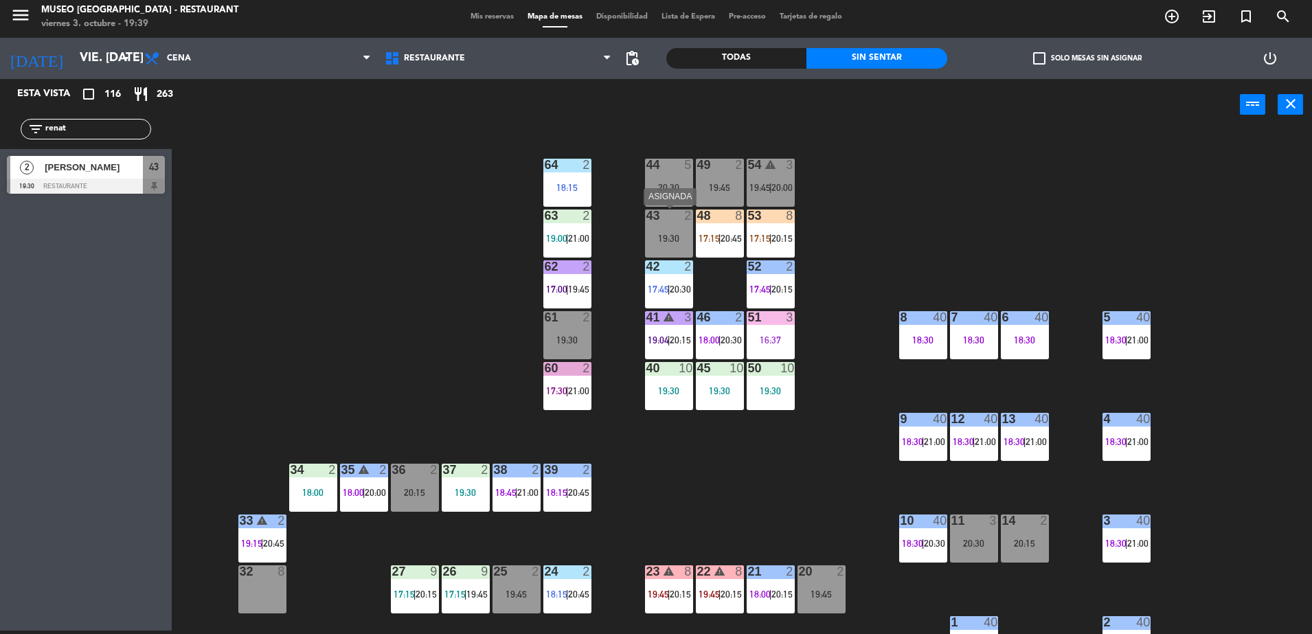
click at [678, 231] on div "43 2 19:30" at bounding box center [669, 233] width 48 height 48
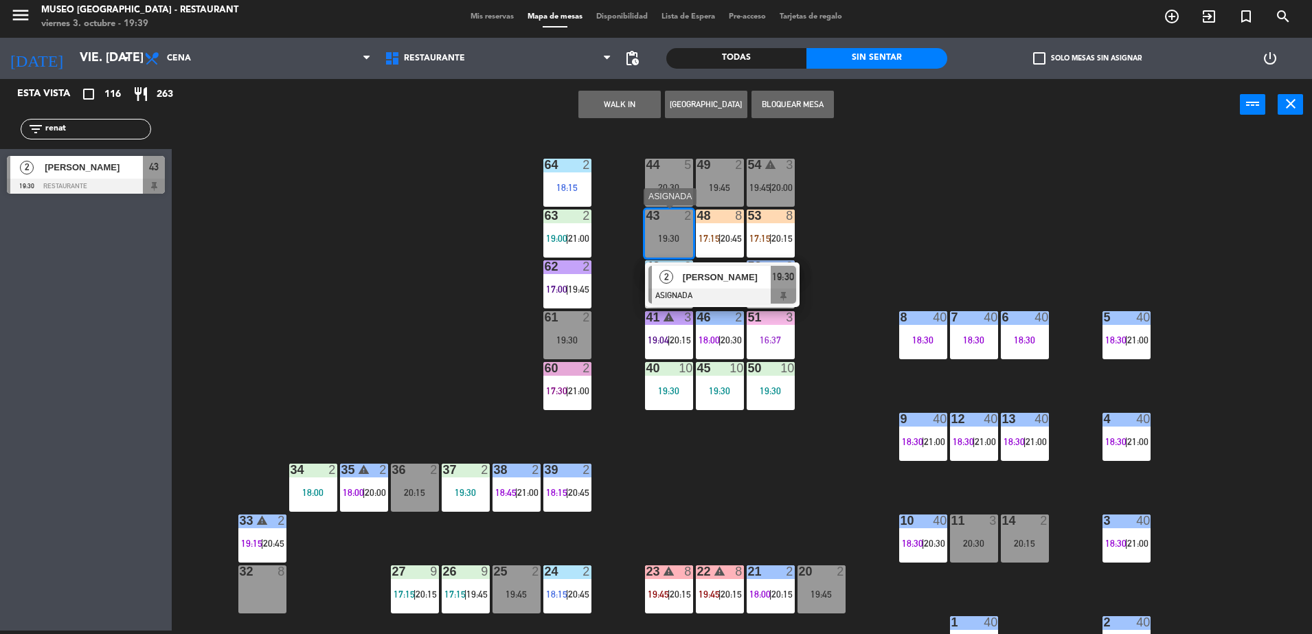
click at [699, 277] on span "[PERSON_NAME]" at bounding box center [727, 277] width 88 height 14
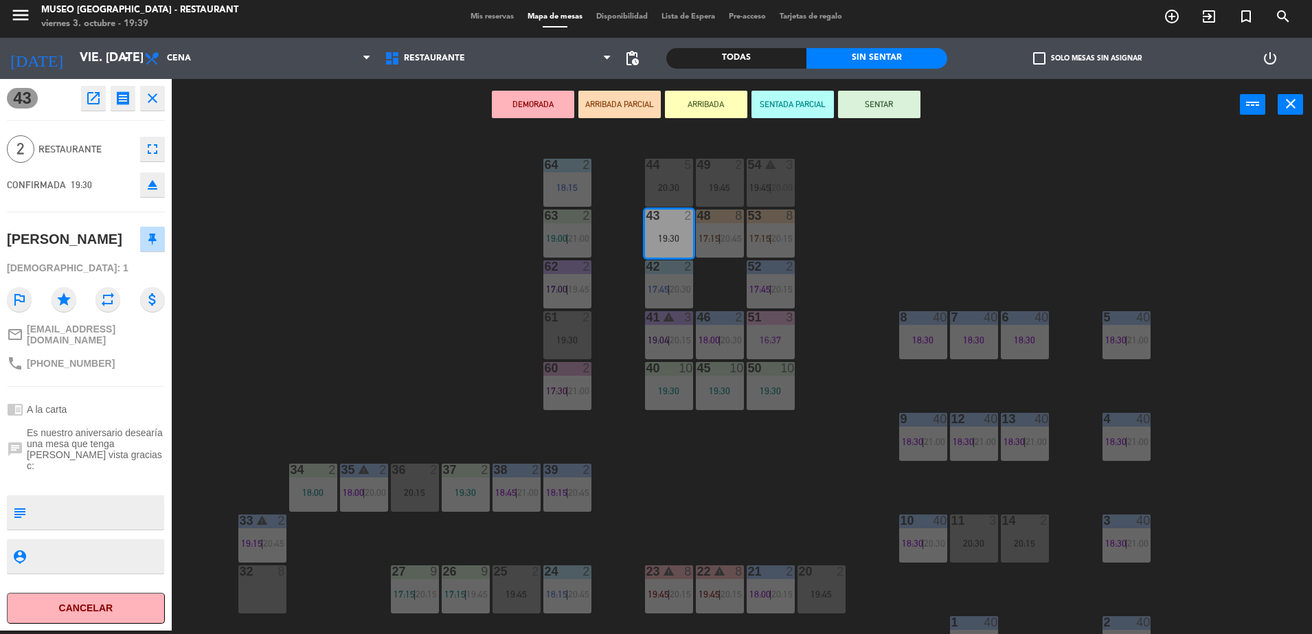
click at [625, 107] on button "ARRIBADA PARCIAL" at bounding box center [619, 104] width 82 height 27
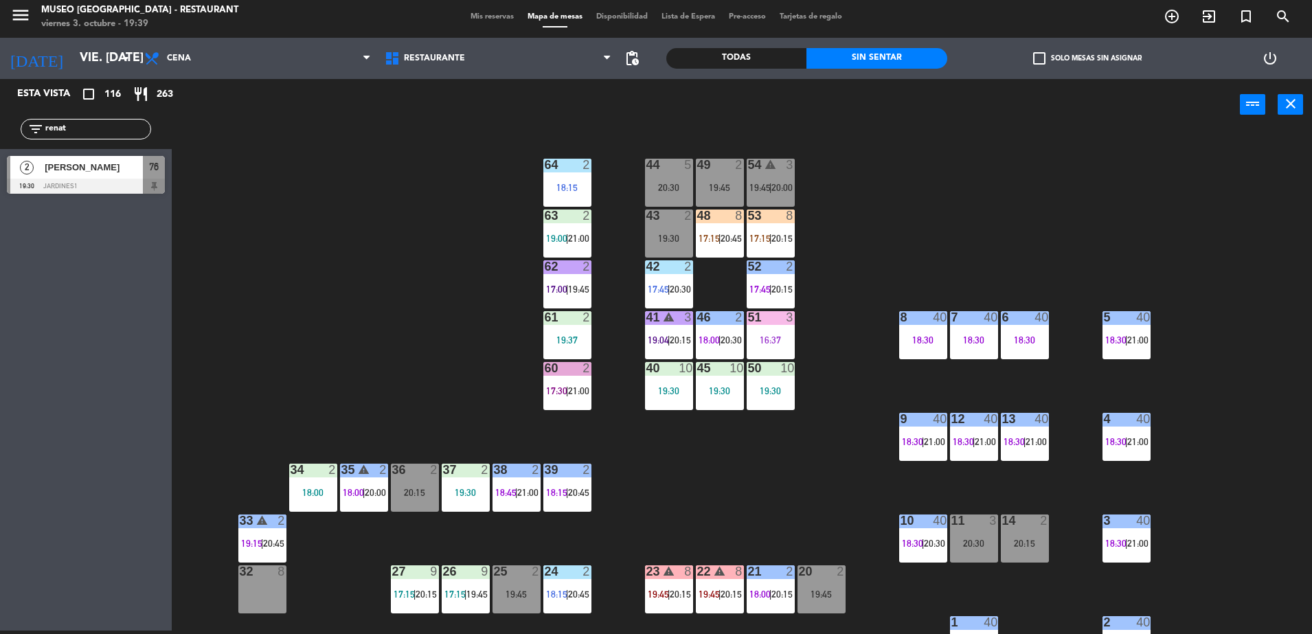
click at [120, 131] on input "renat" at bounding box center [97, 129] width 106 height 15
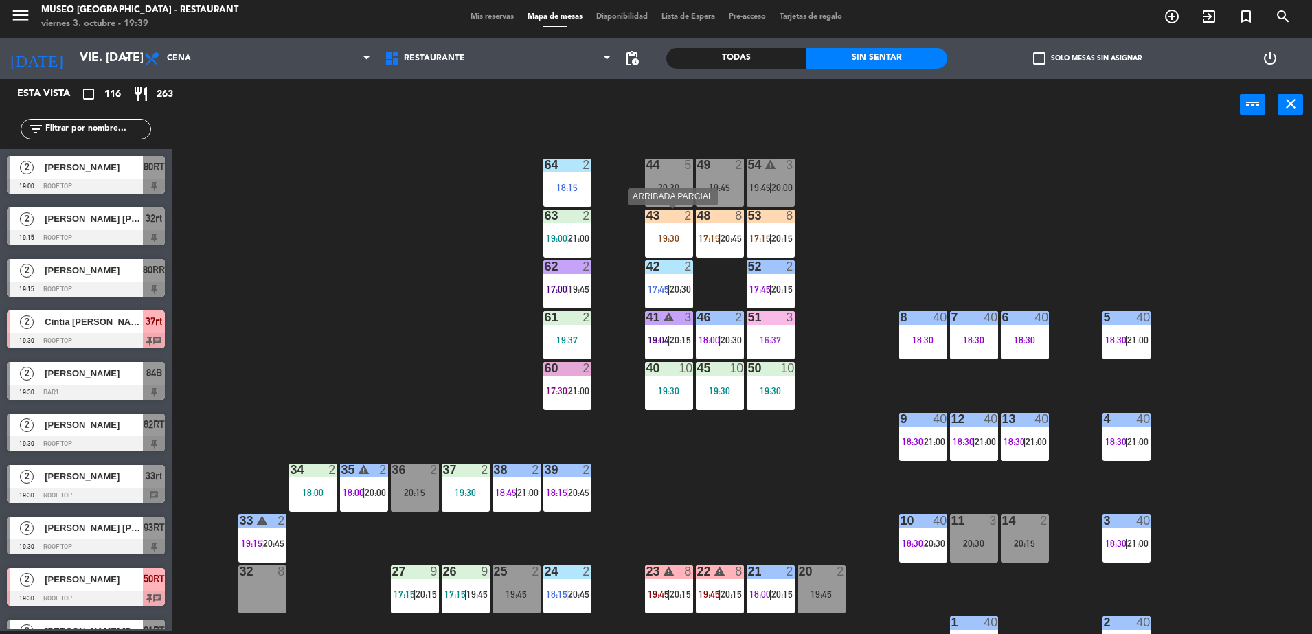
click at [677, 236] on div "19:30" at bounding box center [669, 239] width 48 height 10
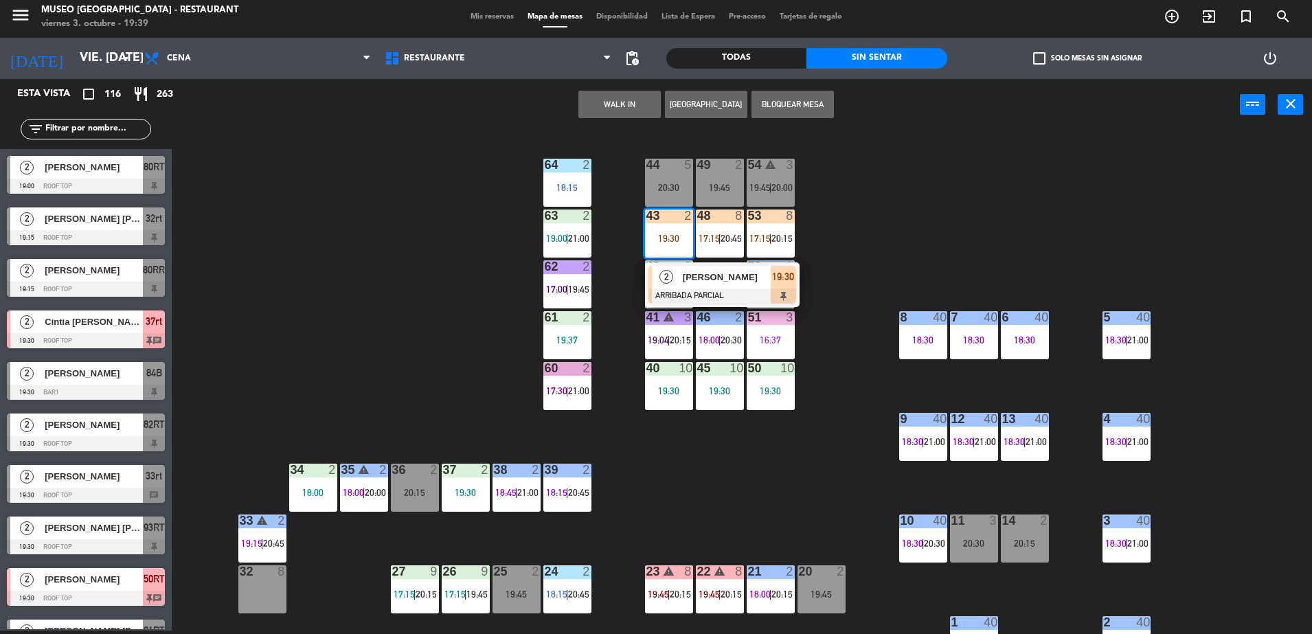
click at [707, 277] on span "[PERSON_NAME]" at bounding box center [727, 277] width 88 height 14
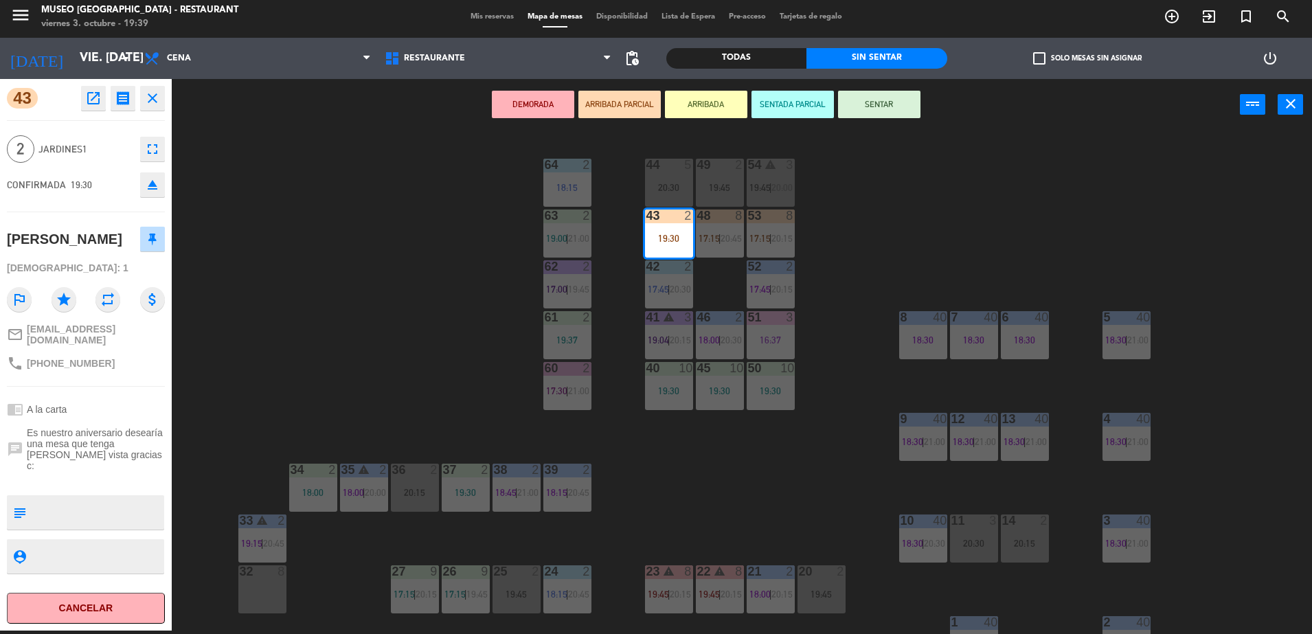
click at [416, 242] on div "44 5 20:30 49 2 19:45 54 warning 3 19:45 | 20:00 64 2 18:15 48 8 17:15 | 20:45 …" at bounding box center [748, 384] width 1127 height 500
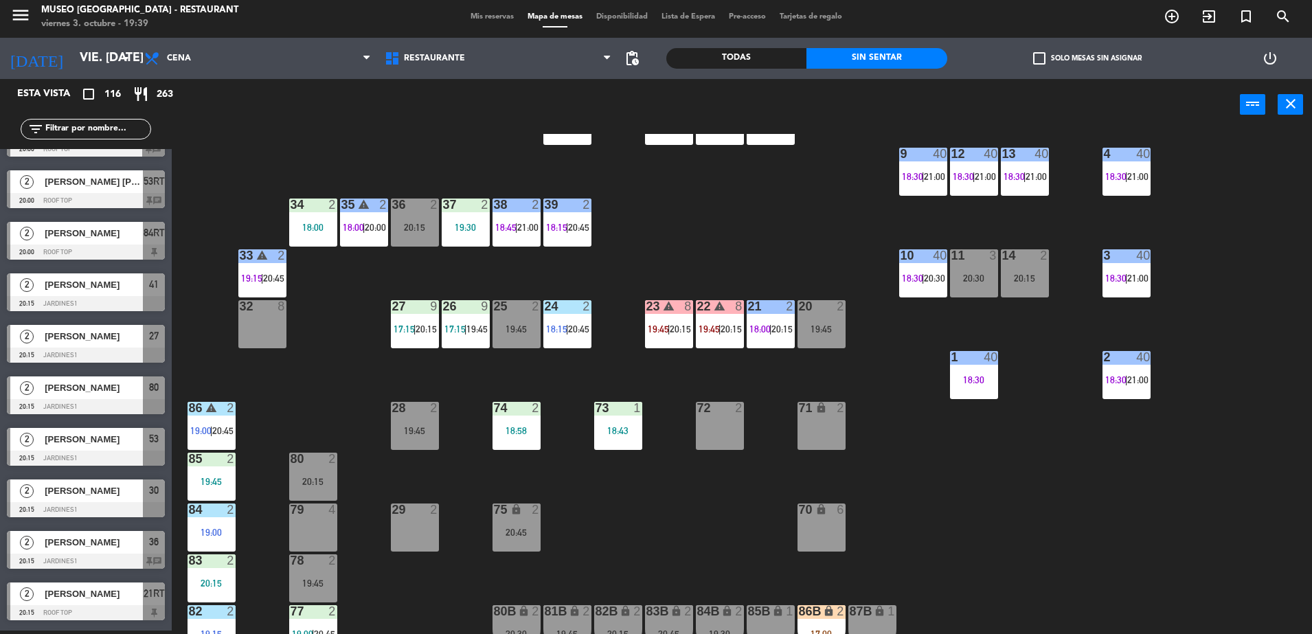
scroll to position [264, 0]
click at [673, 282] on div "44 5 20:30 49 2 19:45 54 warning 3 19:45 | 20:00 64 2 18:15 48 8 17:15 | 20:45 …" at bounding box center [748, 384] width 1127 height 500
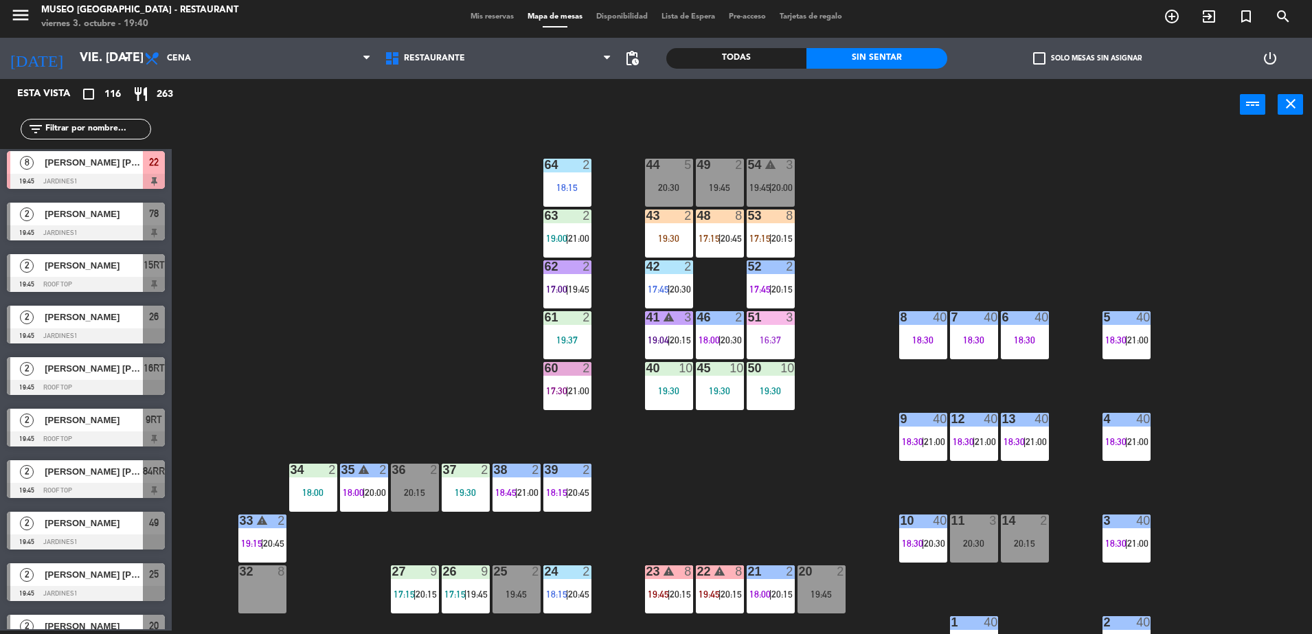
scroll to position [0, 0]
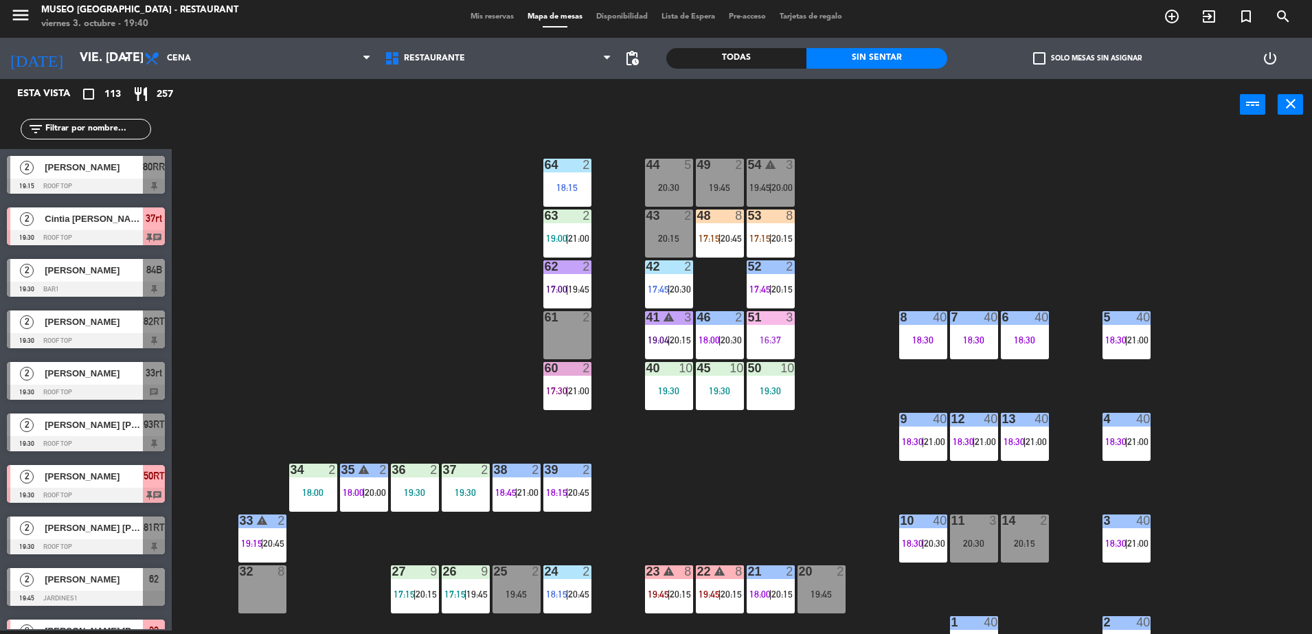
click at [137, 131] on input "text" at bounding box center [97, 129] width 106 height 15
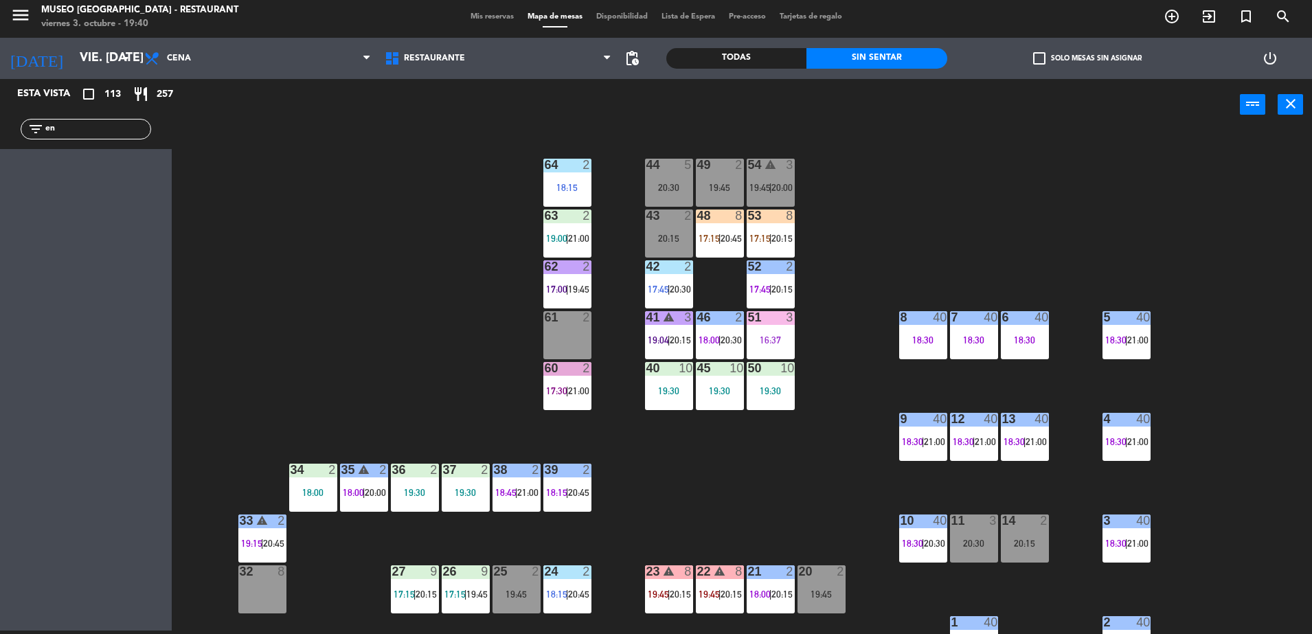
type input "e"
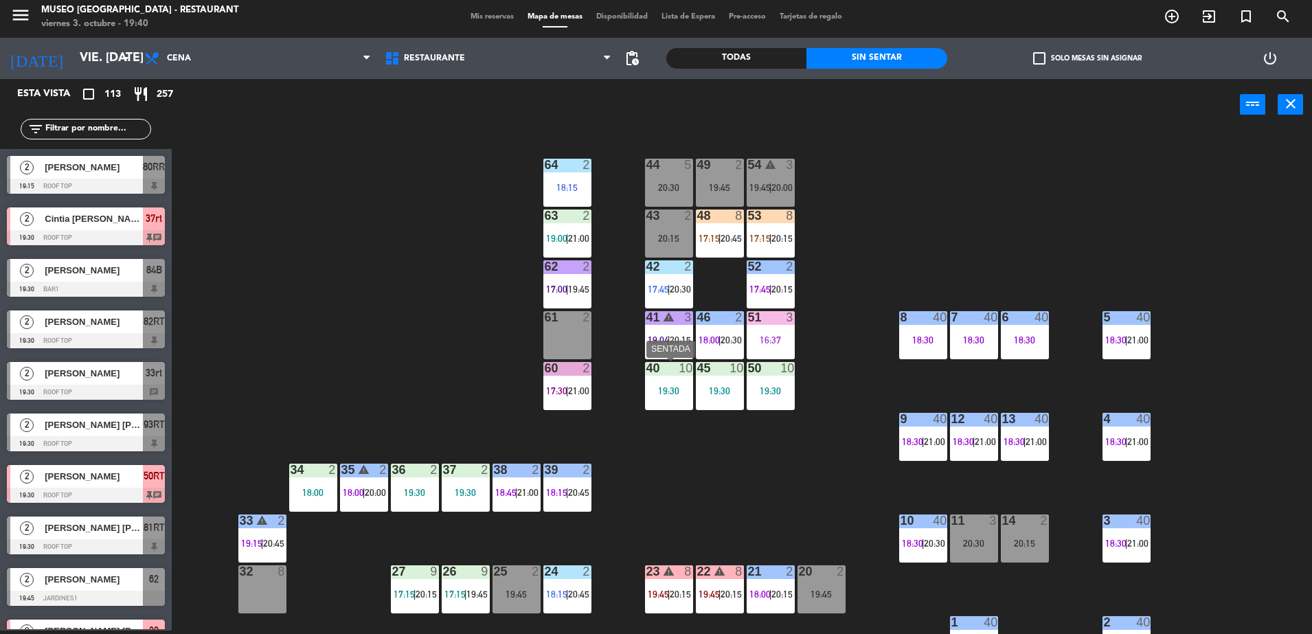
click at [660, 394] on div "19:30" at bounding box center [669, 391] width 48 height 10
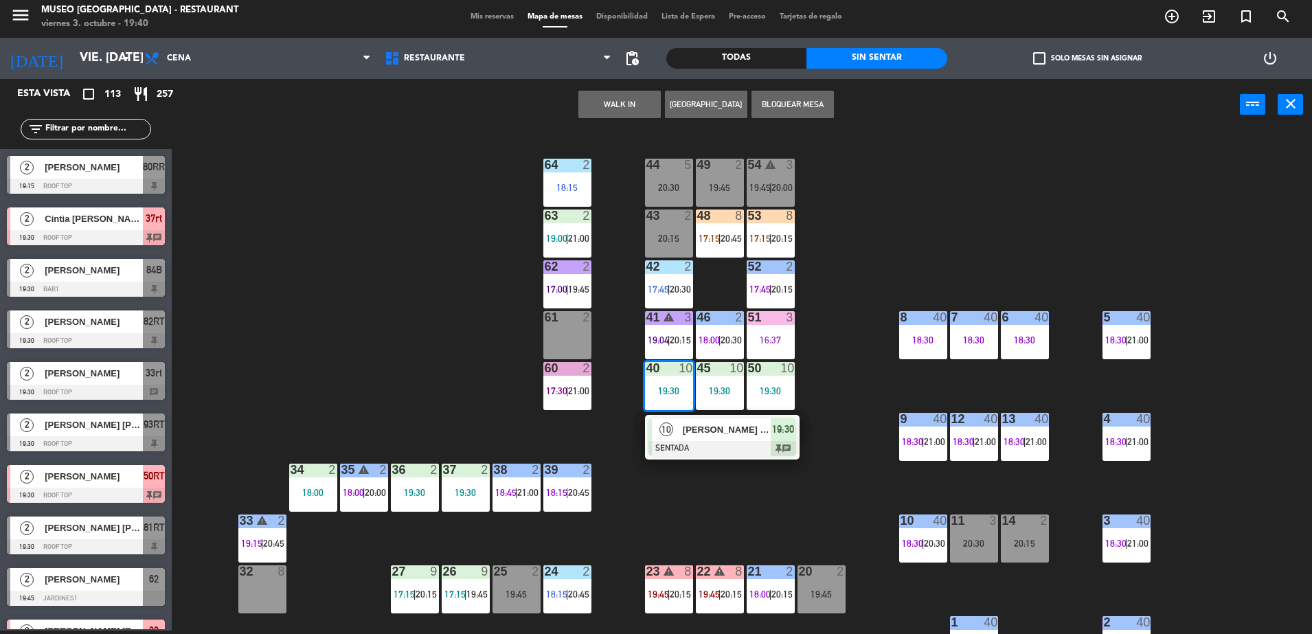
click at [497, 352] on div "44 5 20:30 49 2 19:45 54 warning 3 19:45 | 20:00 64 2 18:15 48 8 17:15 | 20:45 …" at bounding box center [748, 384] width 1127 height 500
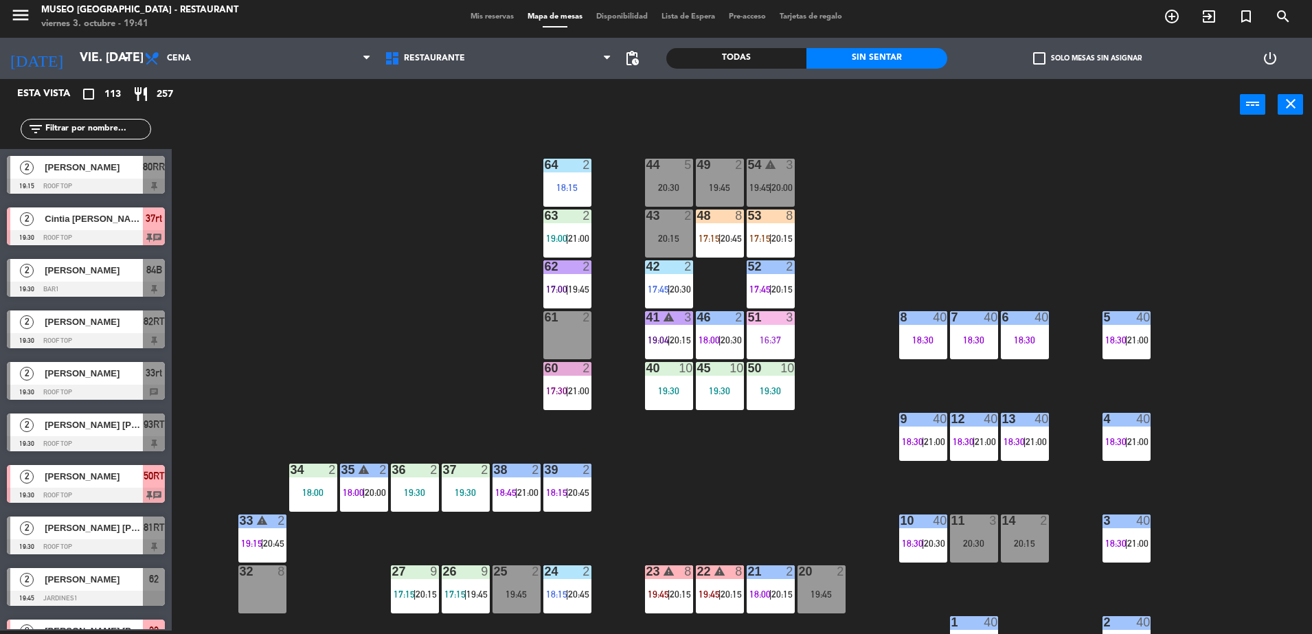
click at [109, 130] on input "text" at bounding box center [97, 129] width 106 height 15
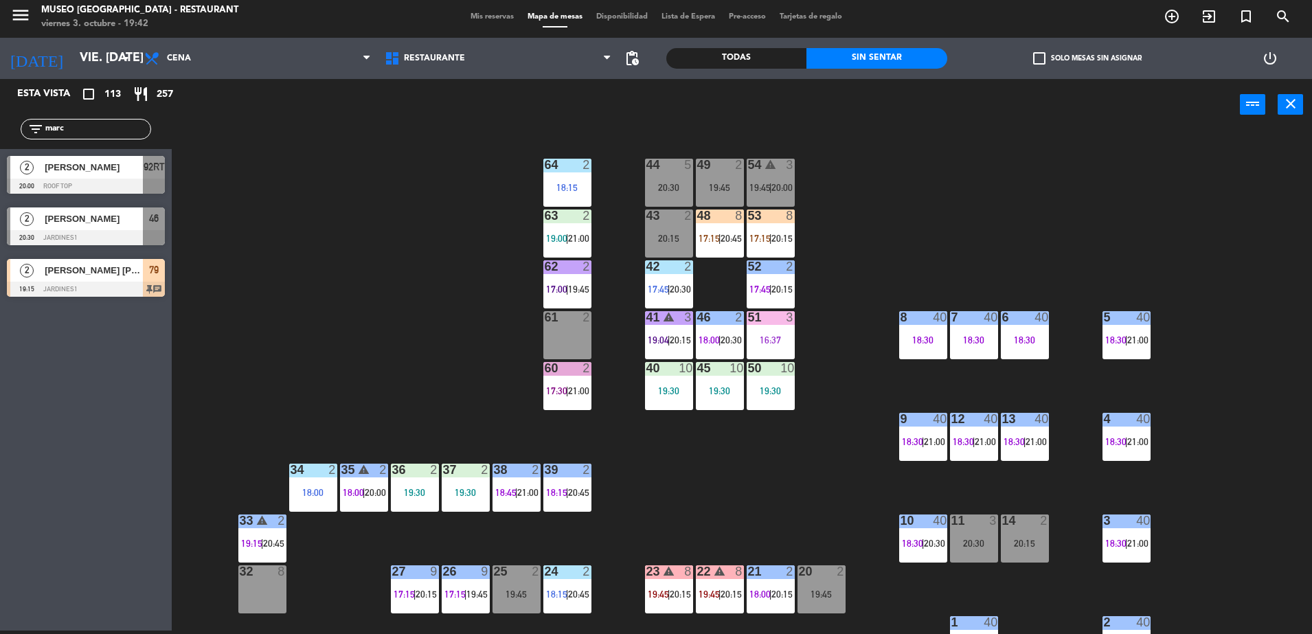
click at [134, 131] on input "marc" at bounding box center [97, 129] width 106 height 15
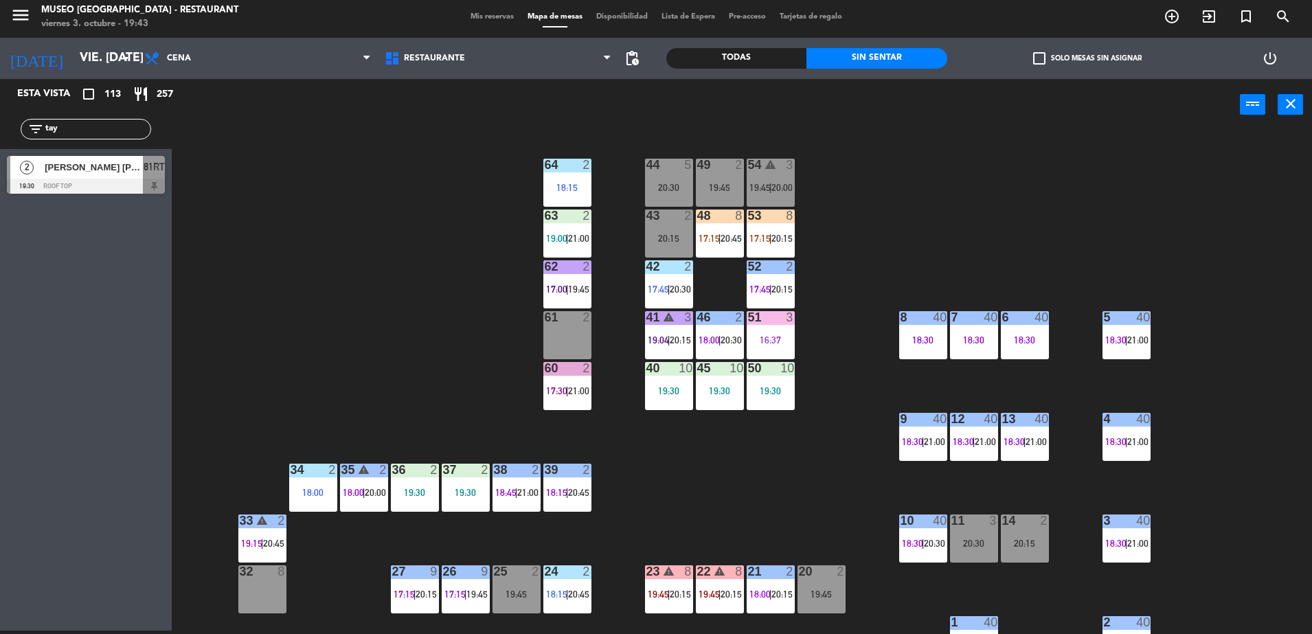
type input "tay"
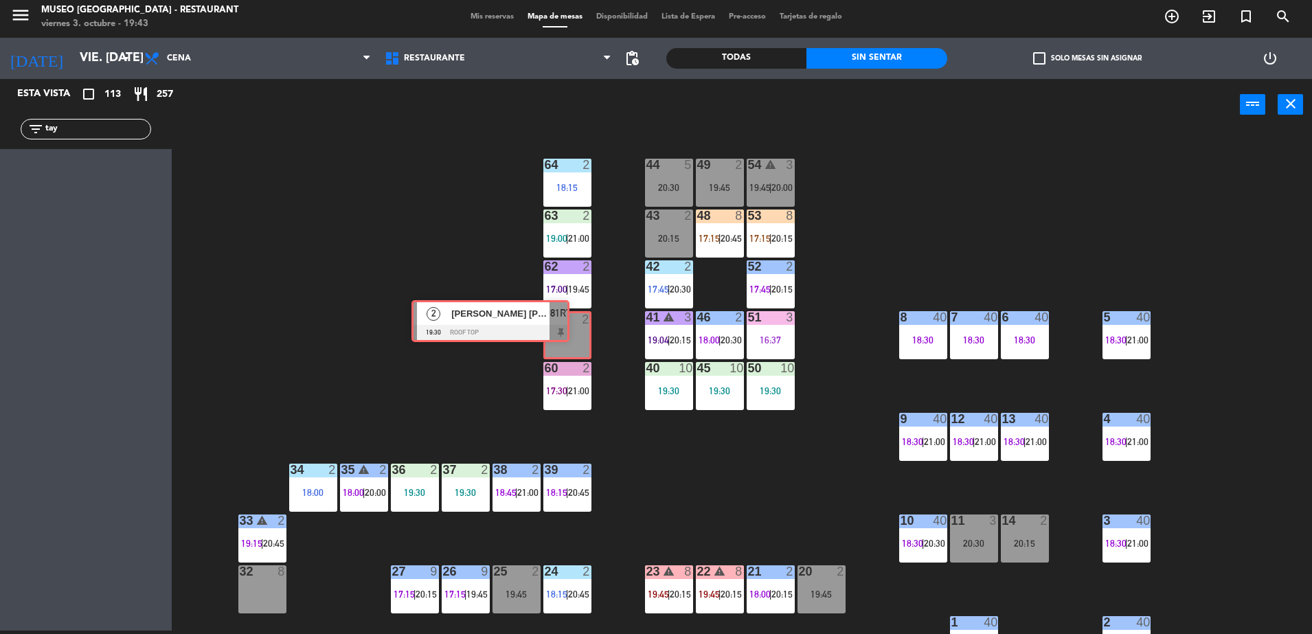
drag, startPoint x: 151, startPoint y: 176, endPoint x: 560, endPoint y: 326, distance: 435.5
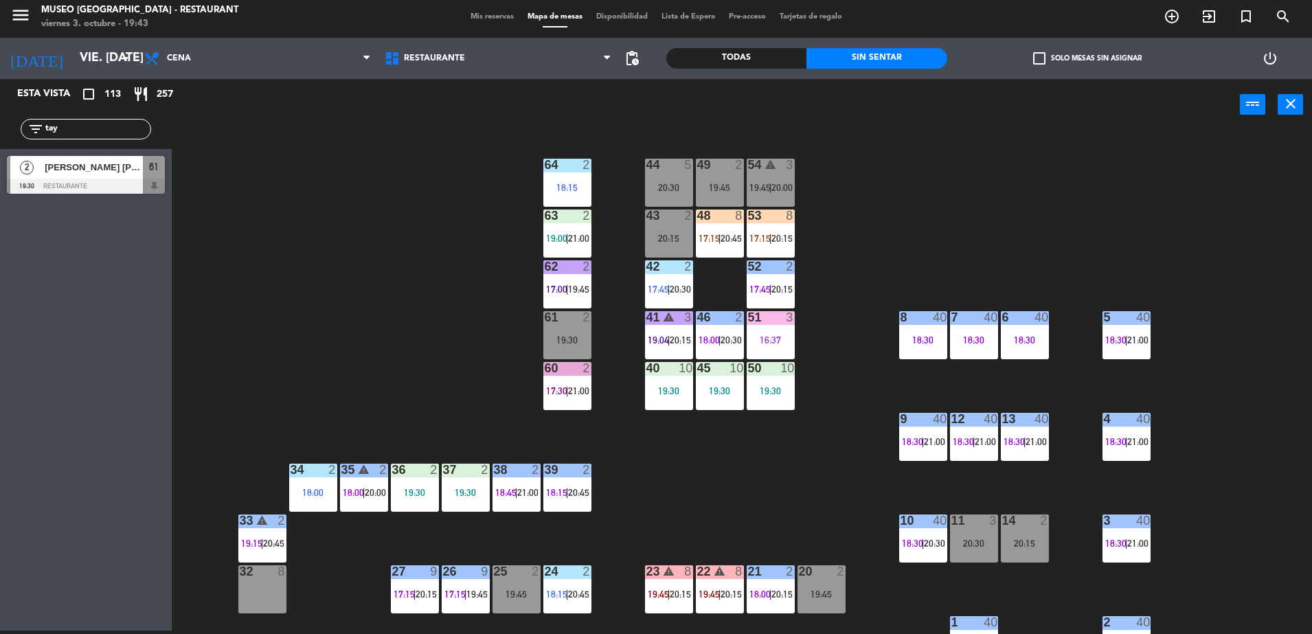
click at [363, 288] on div "44 5 20:30 49 2 19:45 54 warning 3 19:45 | 20:00 64 2 18:15 48 8 17:15 | 20:45 …" at bounding box center [748, 384] width 1127 height 500
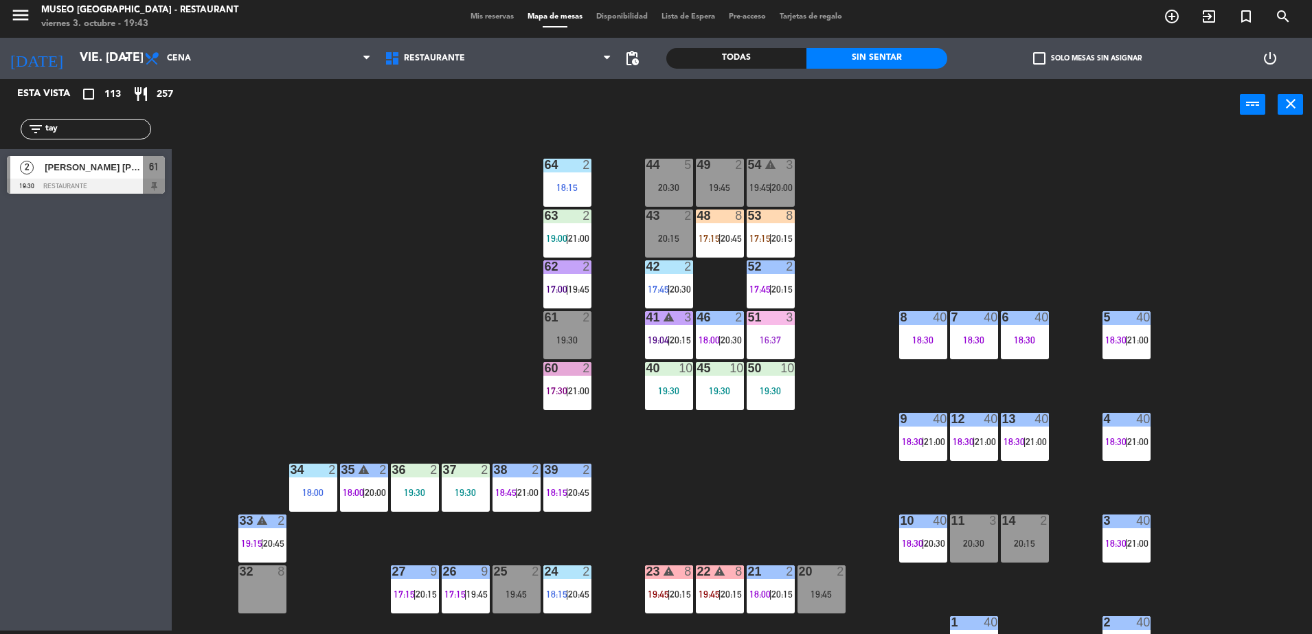
click at [49, 171] on span "[PERSON_NAME]" at bounding box center [94, 167] width 98 height 14
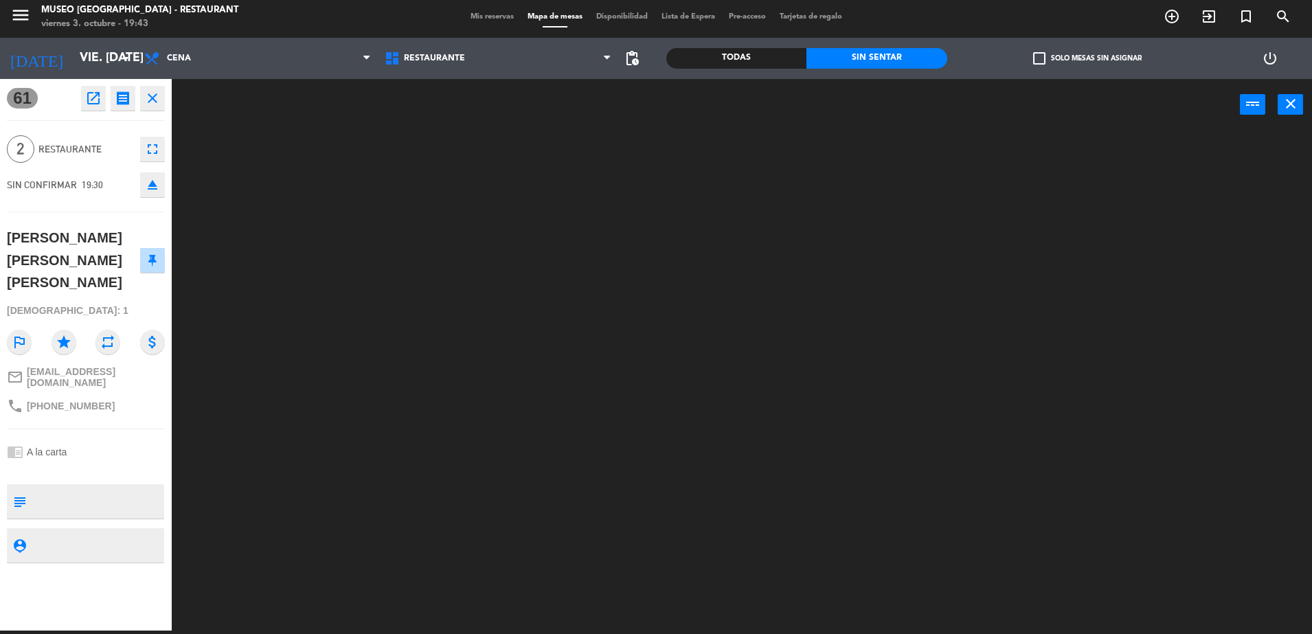
click at [131, 487] on textarea at bounding box center [97, 501] width 131 height 29
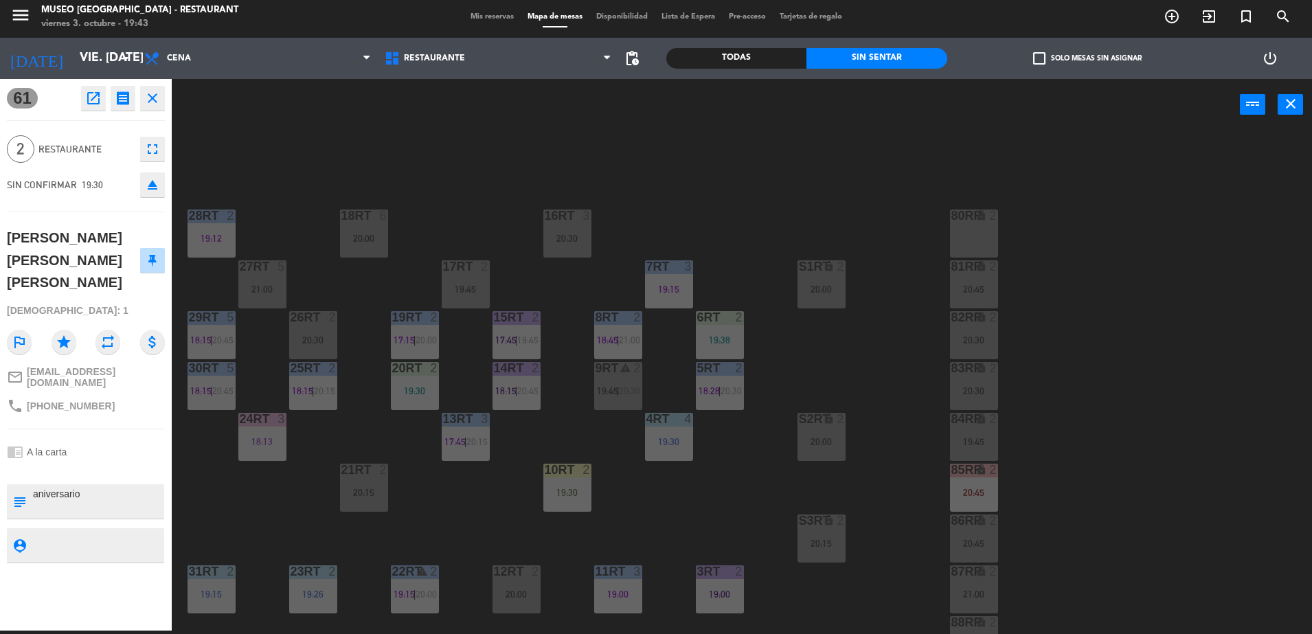
type textarea "aniversario"
click at [103, 439] on div "chrome_reader_mode A la carta" at bounding box center [86, 452] width 158 height 26
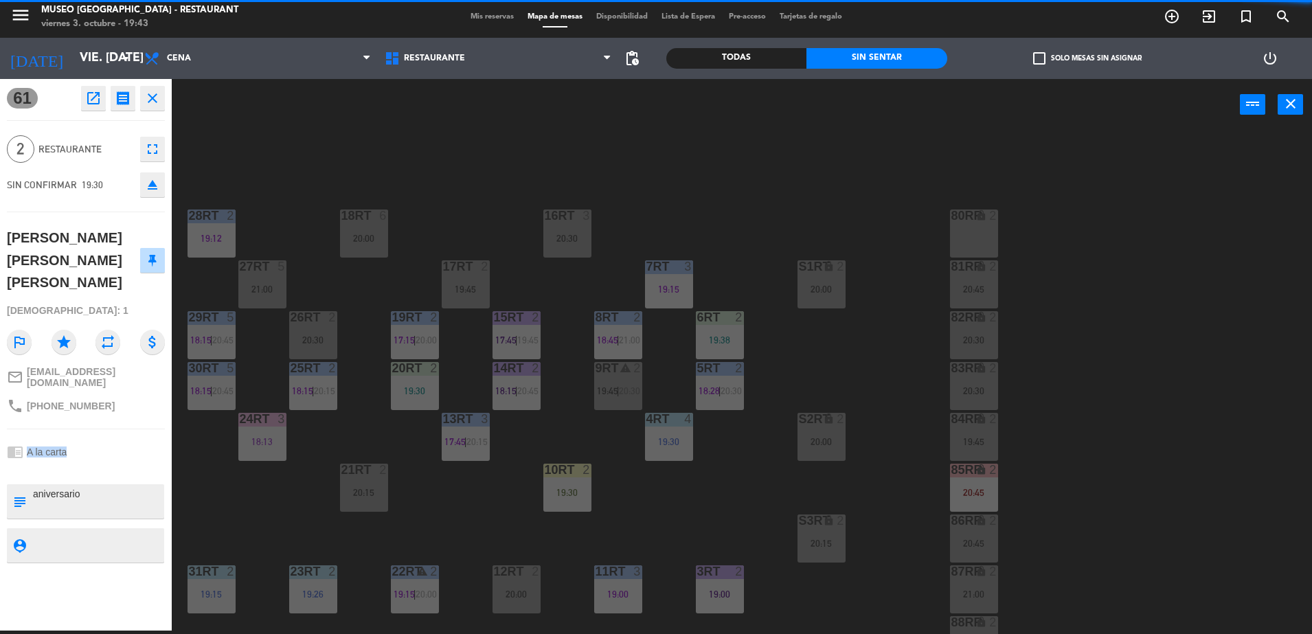
click at [103, 439] on div "chrome_reader_mode A la carta" at bounding box center [86, 452] width 158 height 26
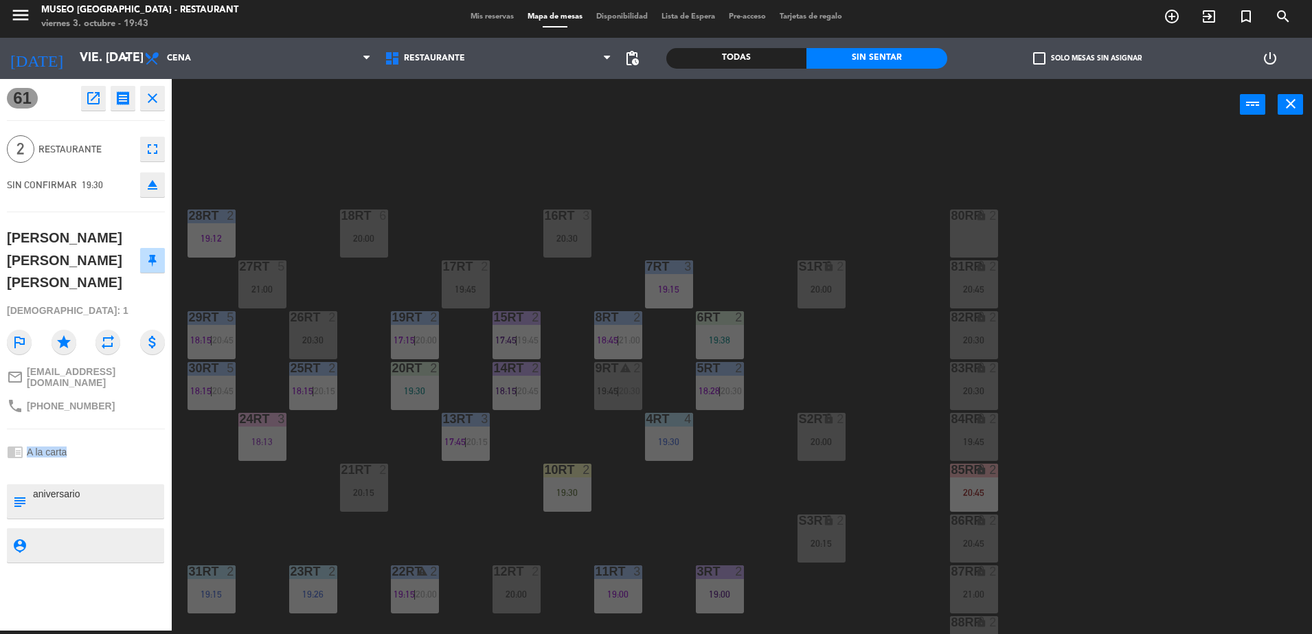
click at [103, 439] on div "chrome_reader_mode A la carta" at bounding box center [86, 452] width 158 height 26
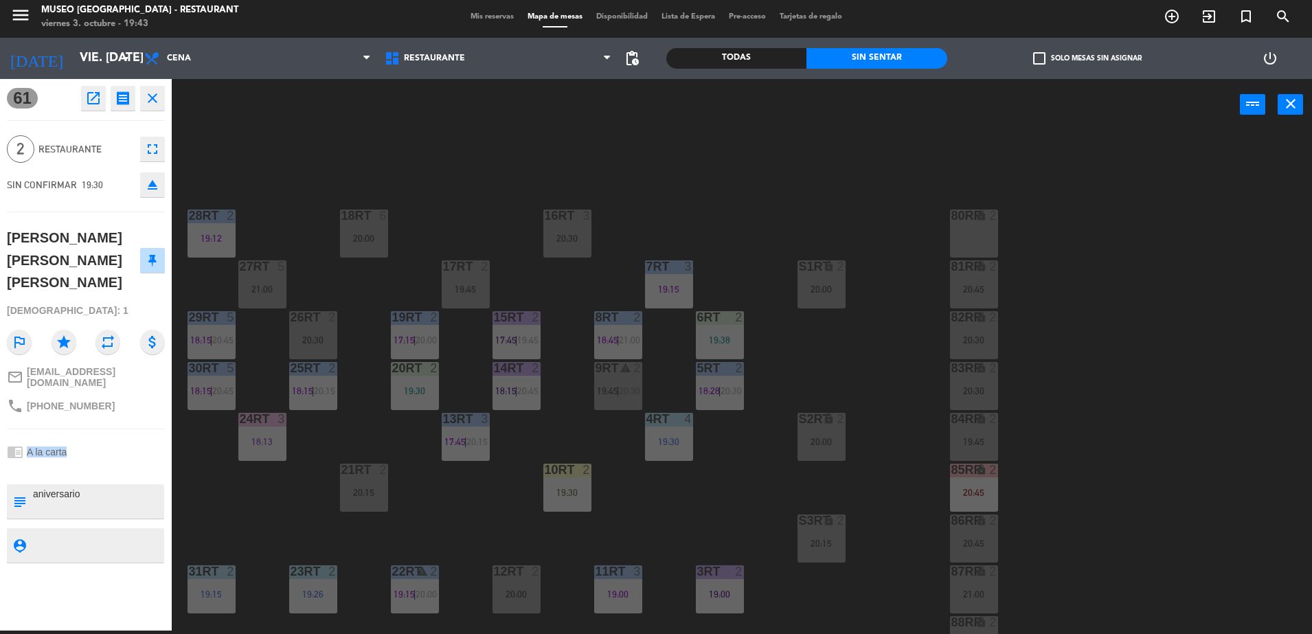
click at [103, 439] on div "chrome_reader_mode A la carta" at bounding box center [86, 452] width 158 height 26
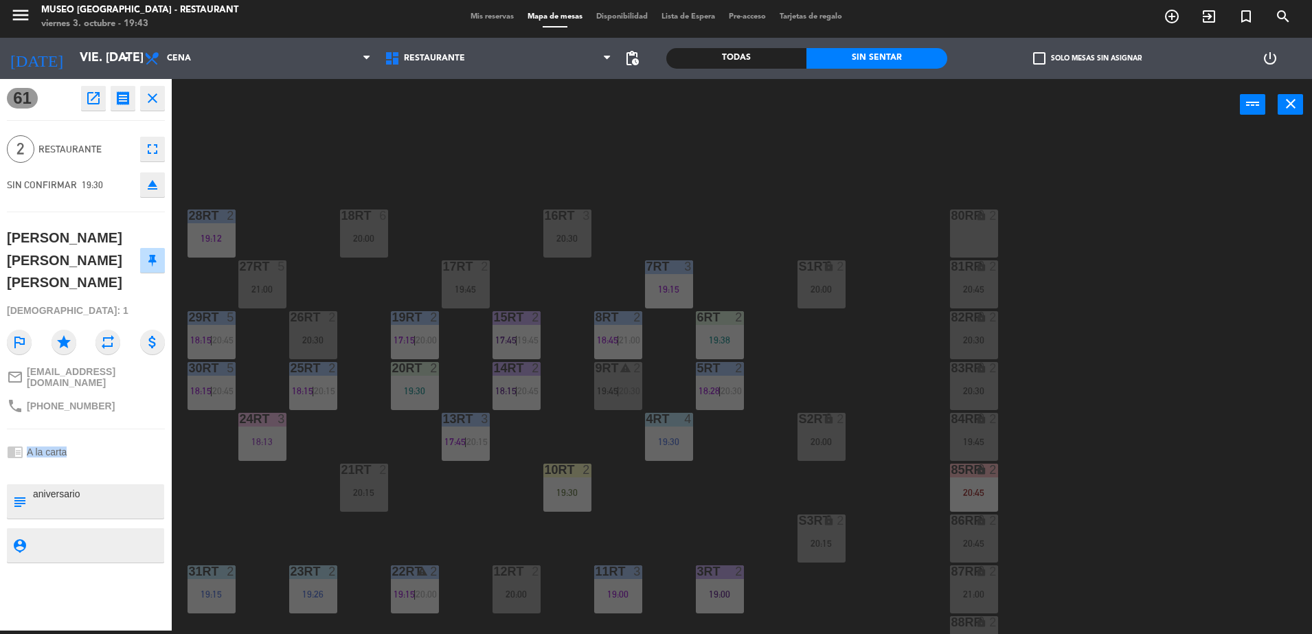
click at [103, 439] on div "chrome_reader_mode A la carta" at bounding box center [86, 452] width 158 height 26
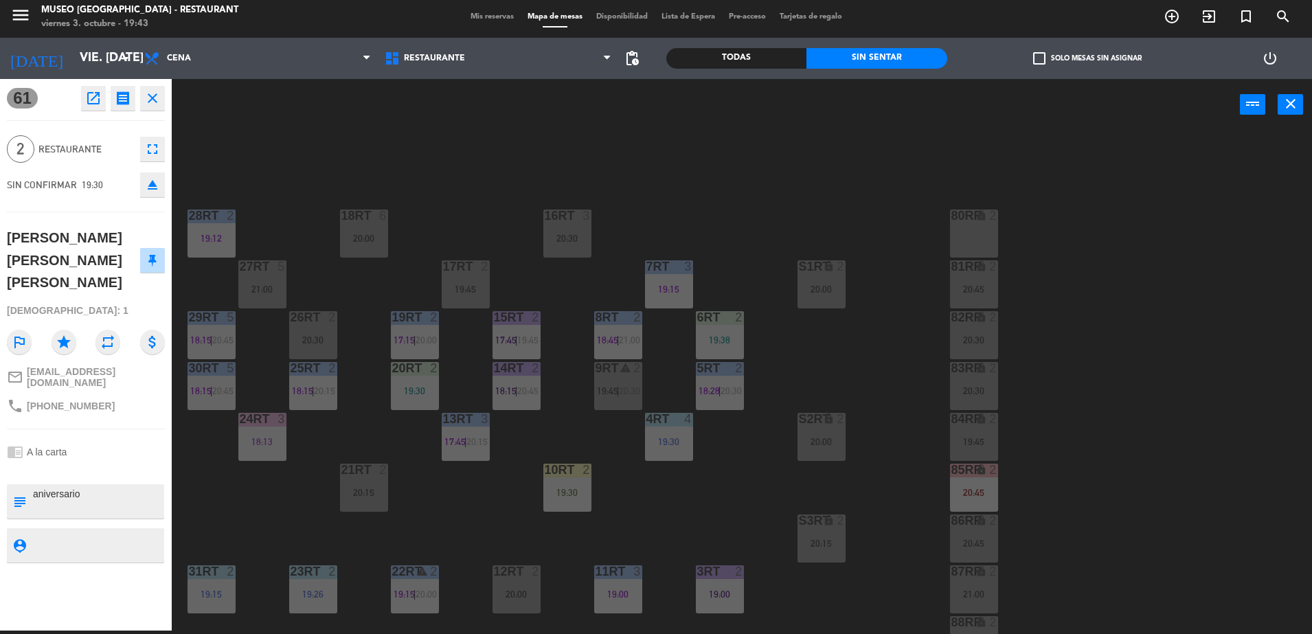
click at [103, 439] on div "chrome_reader_mode A la carta" at bounding box center [86, 452] width 158 height 26
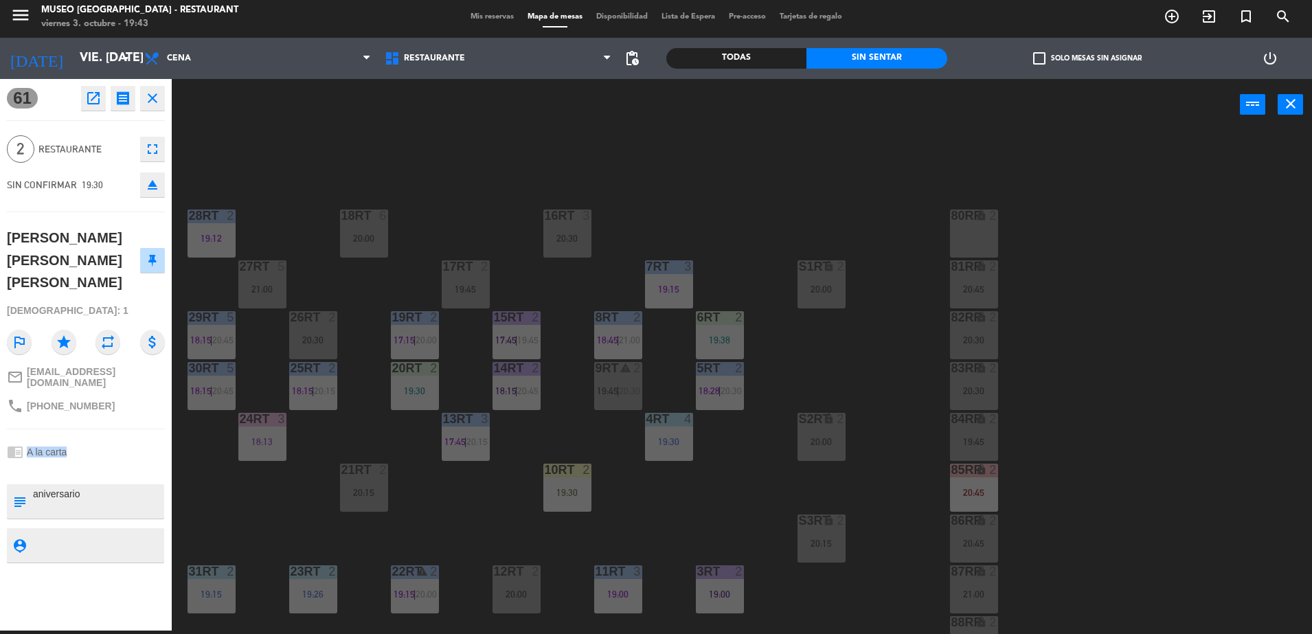
click at [103, 439] on div "chrome_reader_mode A la carta" at bounding box center [86, 452] width 158 height 26
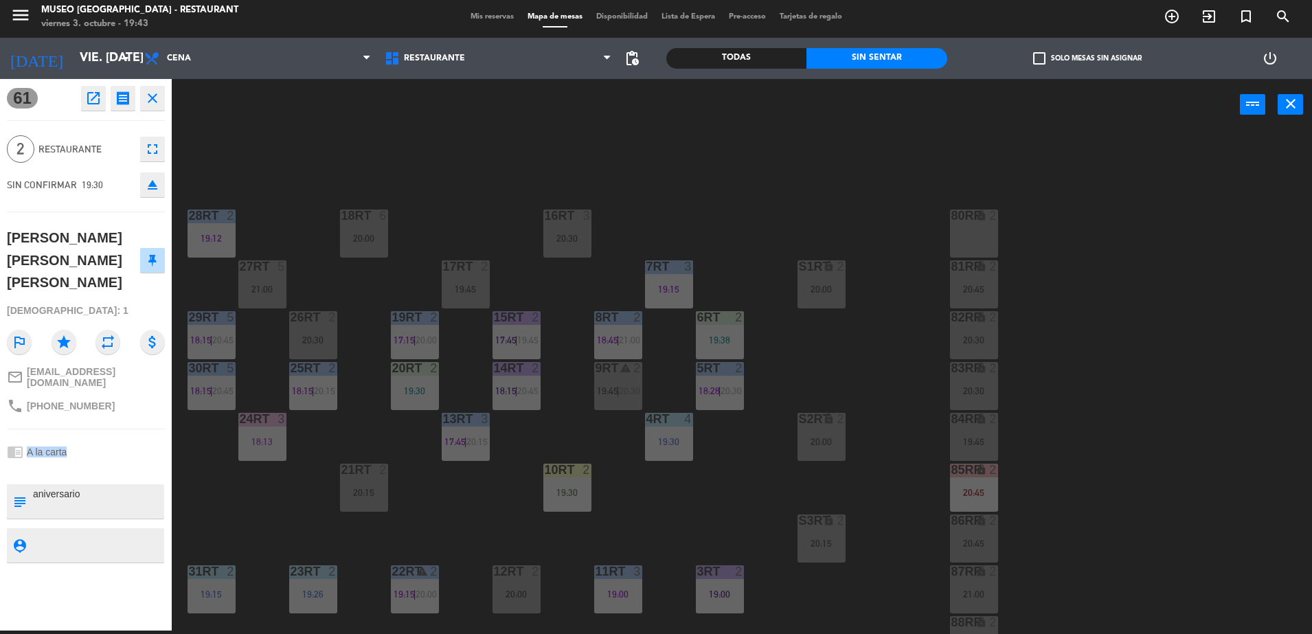
click at [103, 439] on div "chrome_reader_mode A la carta" at bounding box center [86, 452] width 158 height 26
click at [205, 496] on div "18RT 6 20:00 16RT 3 20:30 28RT 2 19:12 80RR lock 2 27RT 5 21:00 7RT 3 19:15 S1R…" at bounding box center [748, 384] width 1127 height 500
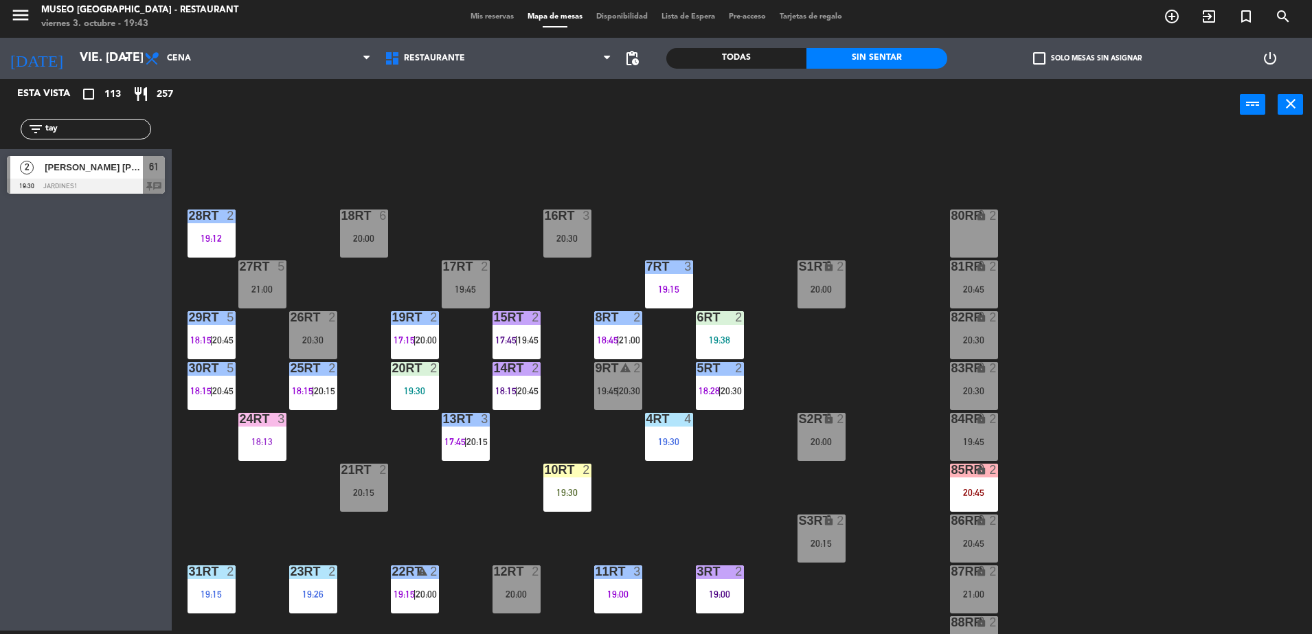
click at [102, 179] on div at bounding box center [86, 186] width 158 height 15
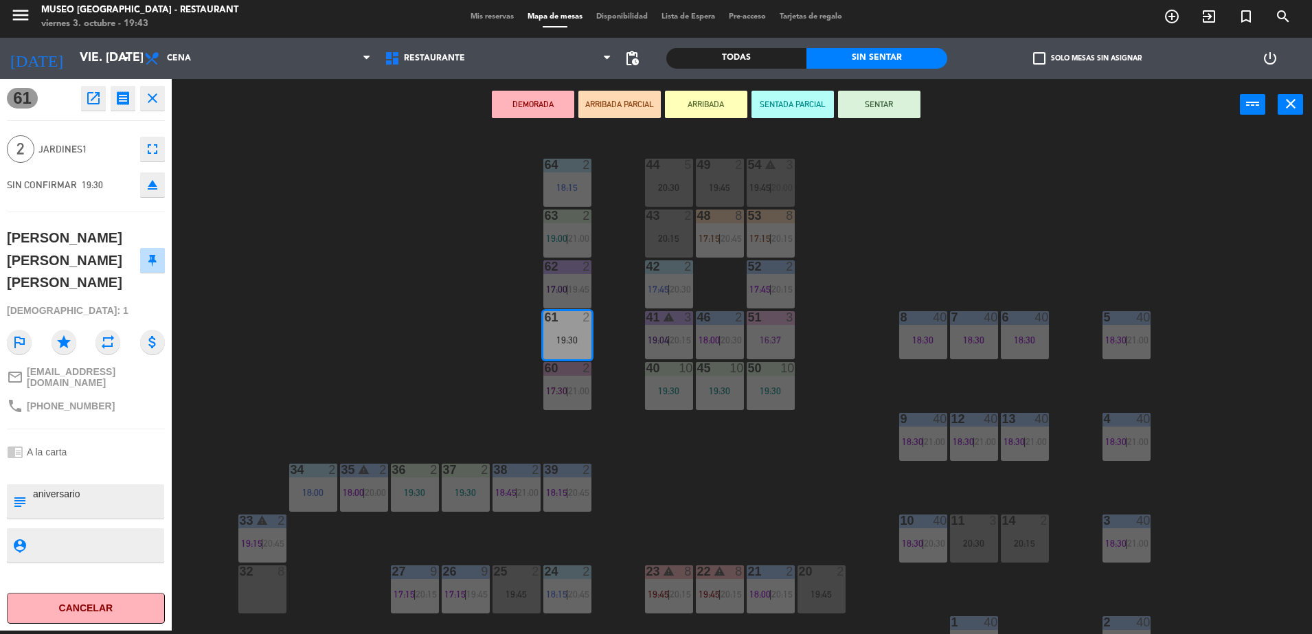
click at [622, 100] on button "ARRIBADA PARCIAL" at bounding box center [619, 104] width 82 height 27
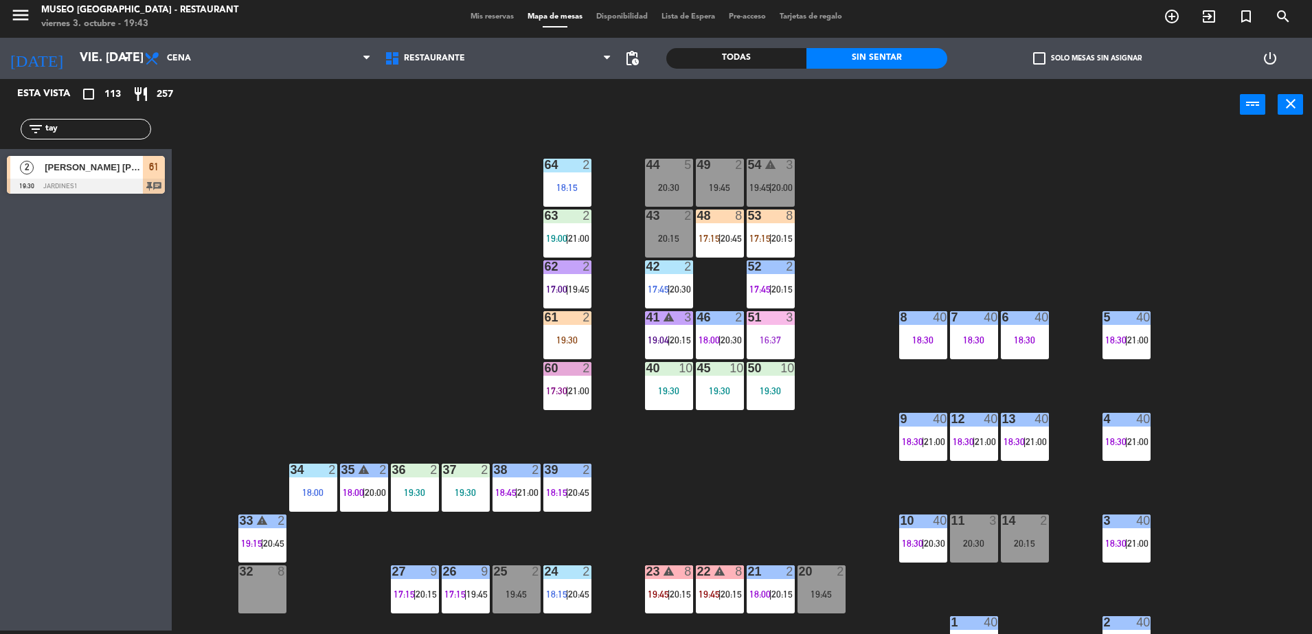
click at [128, 133] on input "tay" at bounding box center [97, 129] width 106 height 15
click at [576, 323] on div at bounding box center [567, 317] width 23 height 12
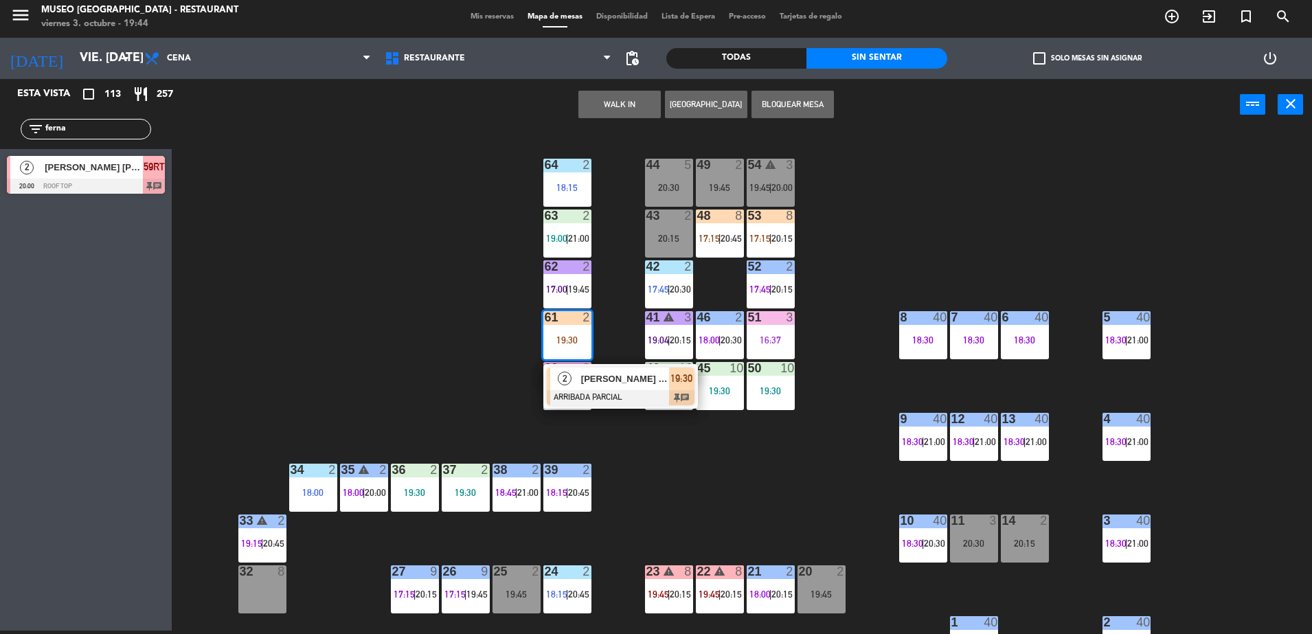
click at [503, 309] on div "44 5 20:30 49 2 19:45 54 warning 3 19:45 | 20:00 64 2 18:15 48 8 17:15 | 20:45 …" at bounding box center [748, 384] width 1127 height 500
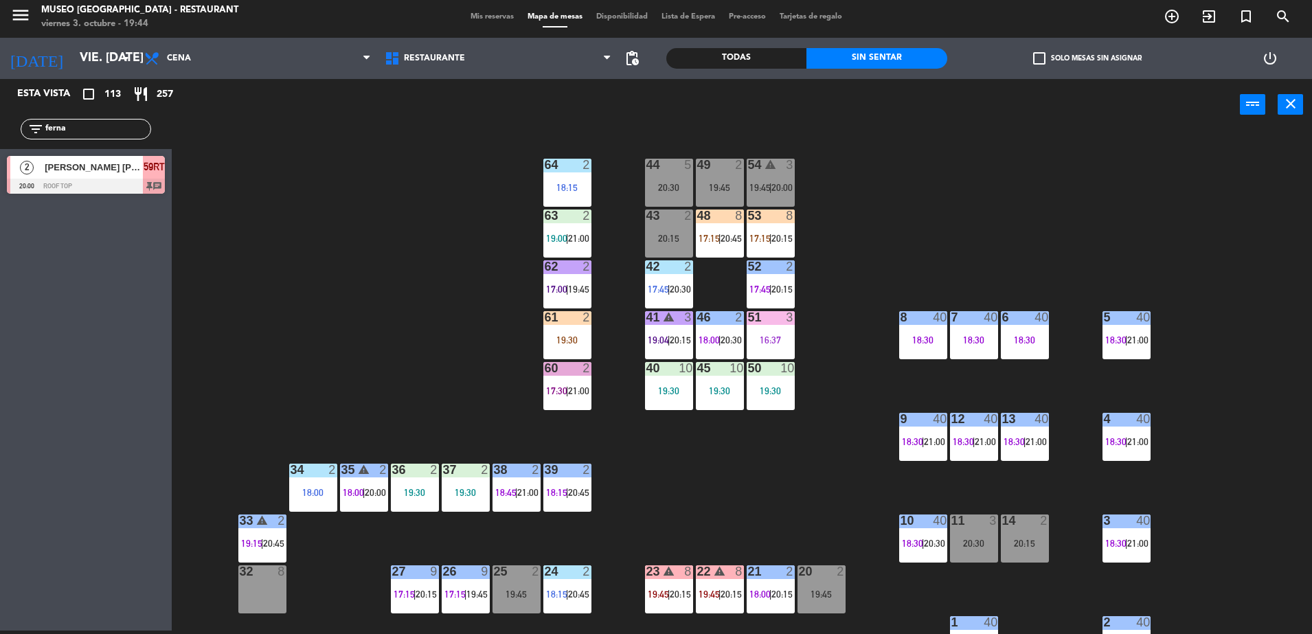
click at [507, 181] on div "44 5 20:30 49 2 19:45 54 warning 3 19:45 | 20:00 64 2 18:15 48 8 17:15 | 20:45 …" at bounding box center [748, 384] width 1127 height 500
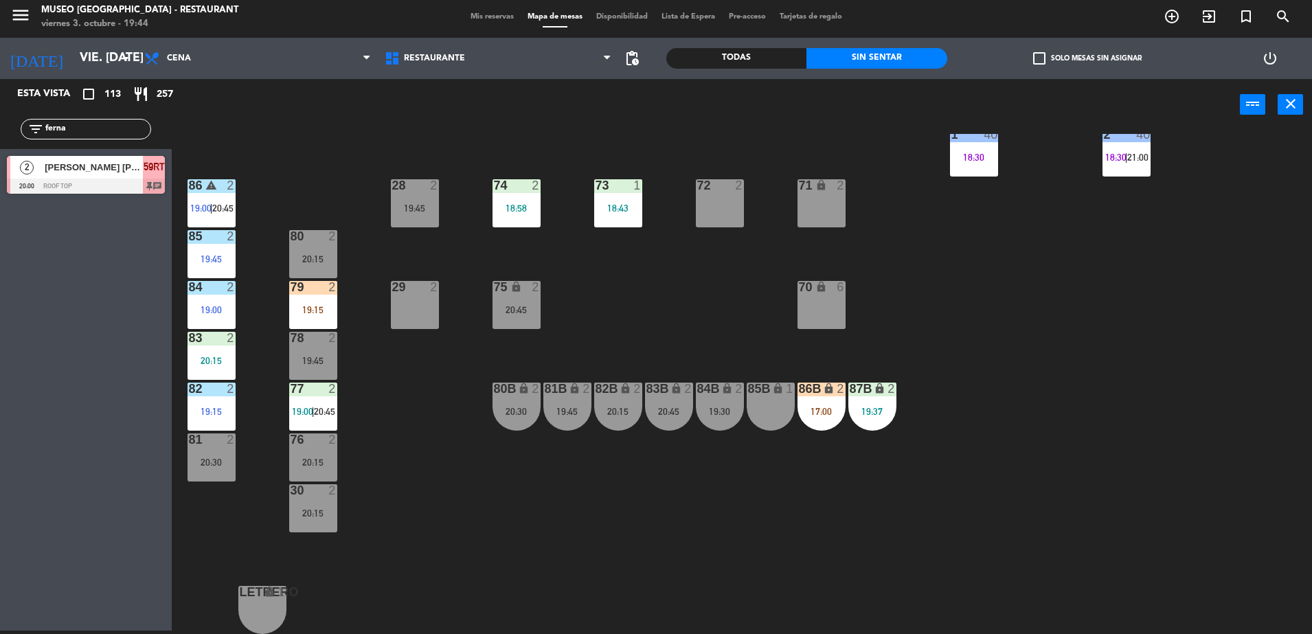
click at [86, 132] on input "ferna" at bounding box center [97, 129] width 106 height 15
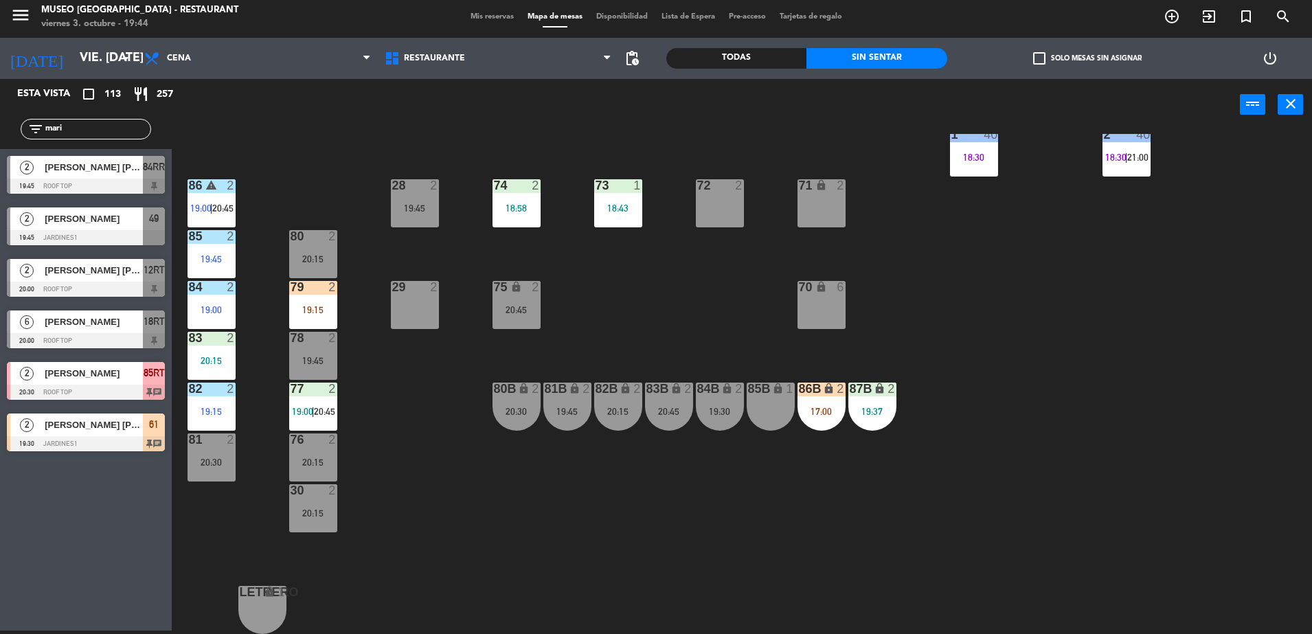
scroll to position [0, 0]
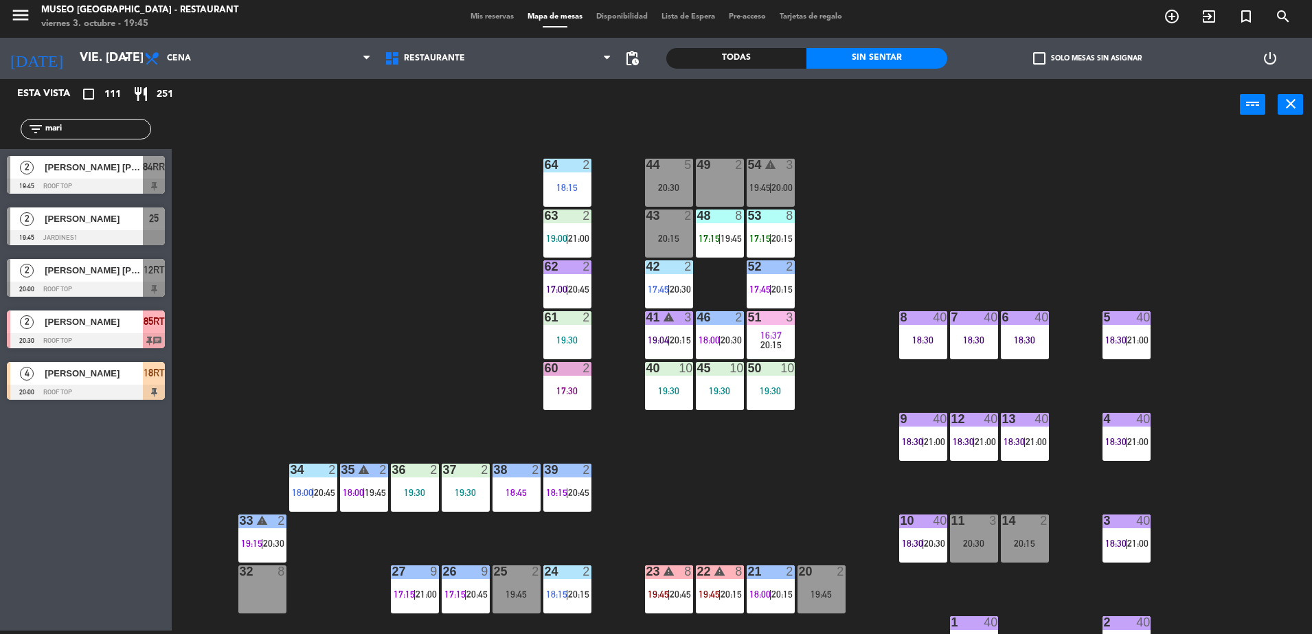
click at [119, 124] on input "mari" at bounding box center [97, 129] width 106 height 15
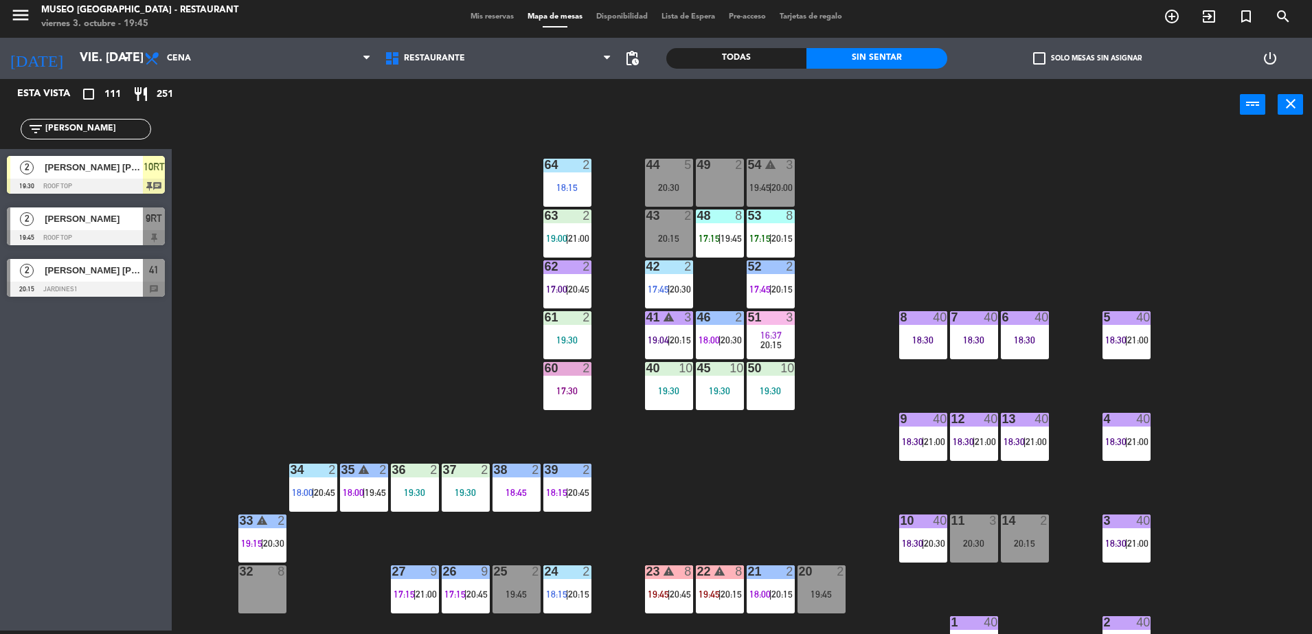
type input "rojas"
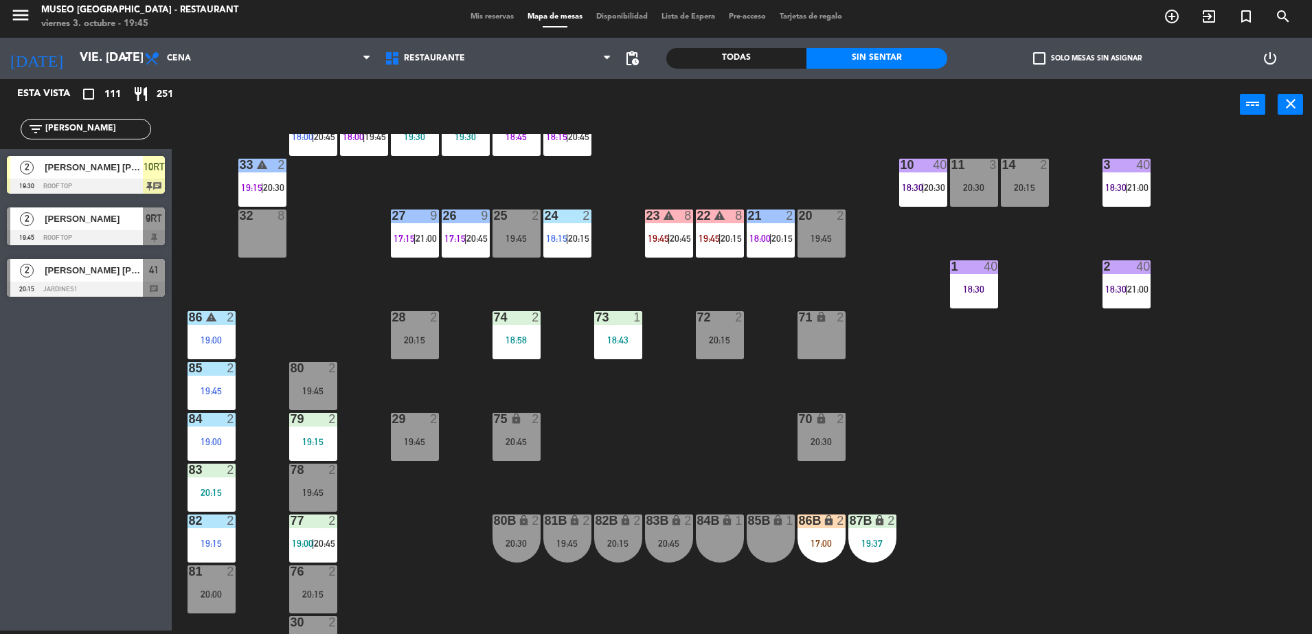
scroll to position [360, 0]
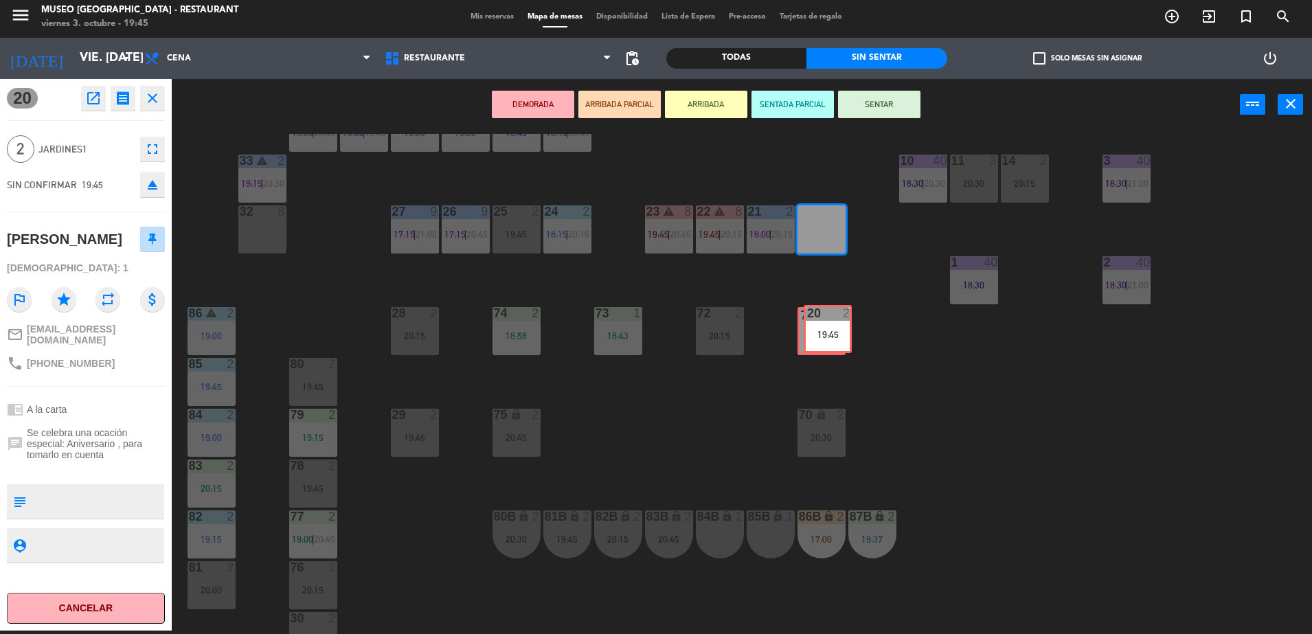
drag, startPoint x: 807, startPoint y: 223, endPoint x: 809, endPoint y: 325, distance: 102.4
click at [809, 325] on div "44 5 20:30 49 2 54 warning 3 19:45 | 20:00 64 2 18:15 48 8 17:15 | 19:45 53 8 1…" at bounding box center [748, 384] width 1127 height 500
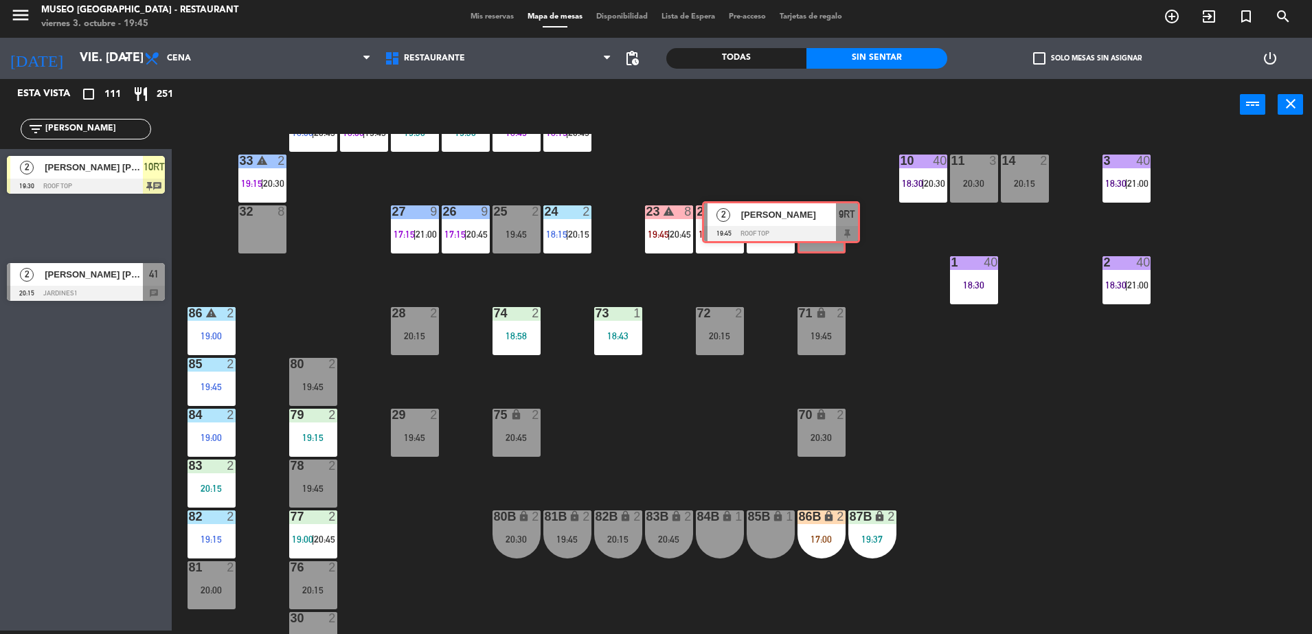
drag, startPoint x: 138, startPoint y: 224, endPoint x: 832, endPoint y: 218, distance: 693.8
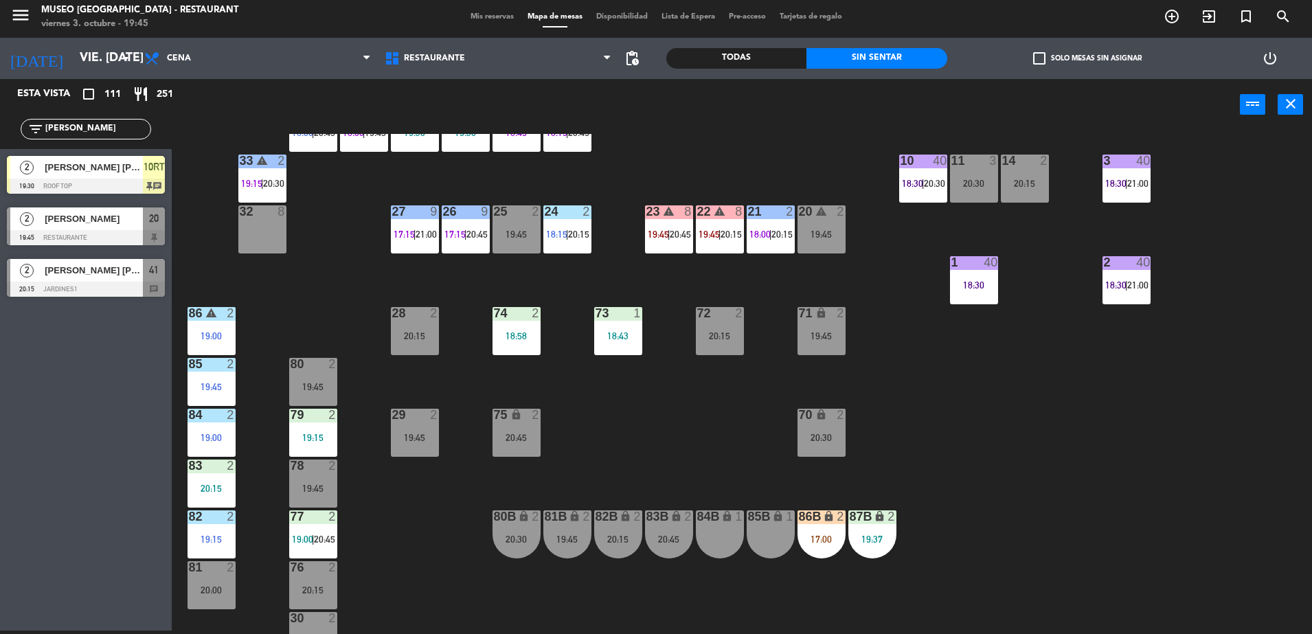
click at [791, 185] on div "44 5 20:30 49 2 54 warning 3 19:45 | 20:00 64 2 18:15 48 8 17:15 | 19:45 53 8 1…" at bounding box center [748, 384] width 1127 height 500
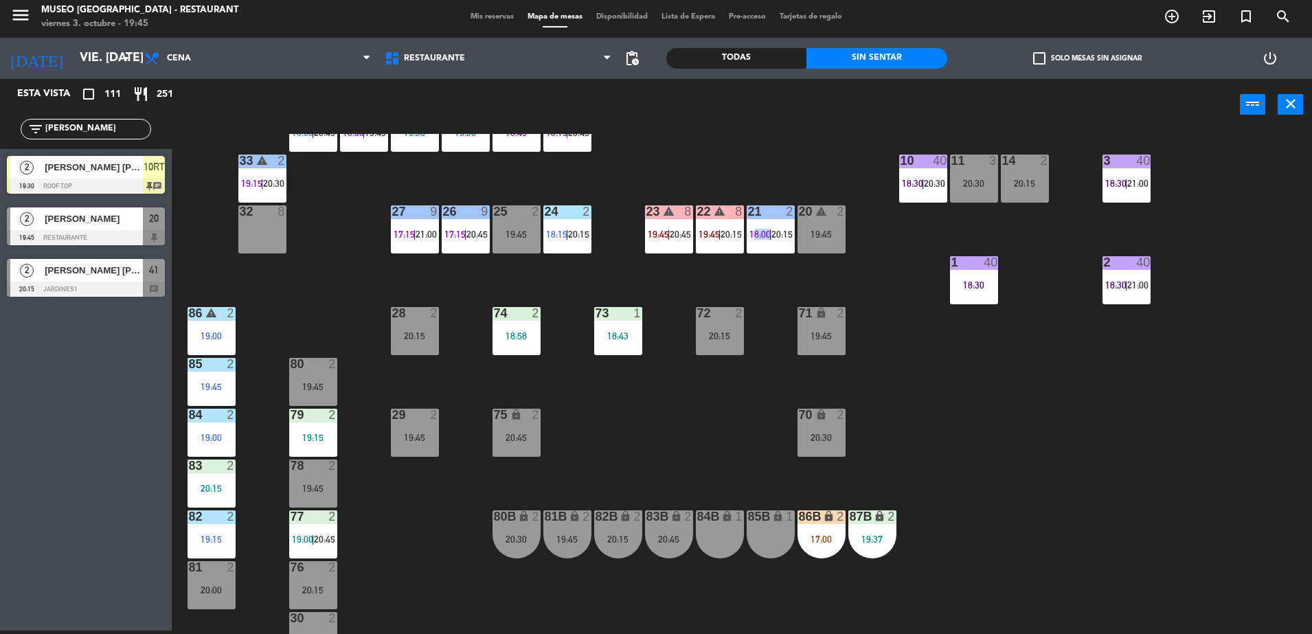
click at [791, 185] on div "44 5 20:30 49 2 54 warning 3 19:45 | 20:00 64 2 18:15 48 8 17:15 | 19:45 53 8 1…" at bounding box center [748, 384] width 1127 height 500
click at [150, 222] on span "20" at bounding box center [154, 218] width 10 height 16
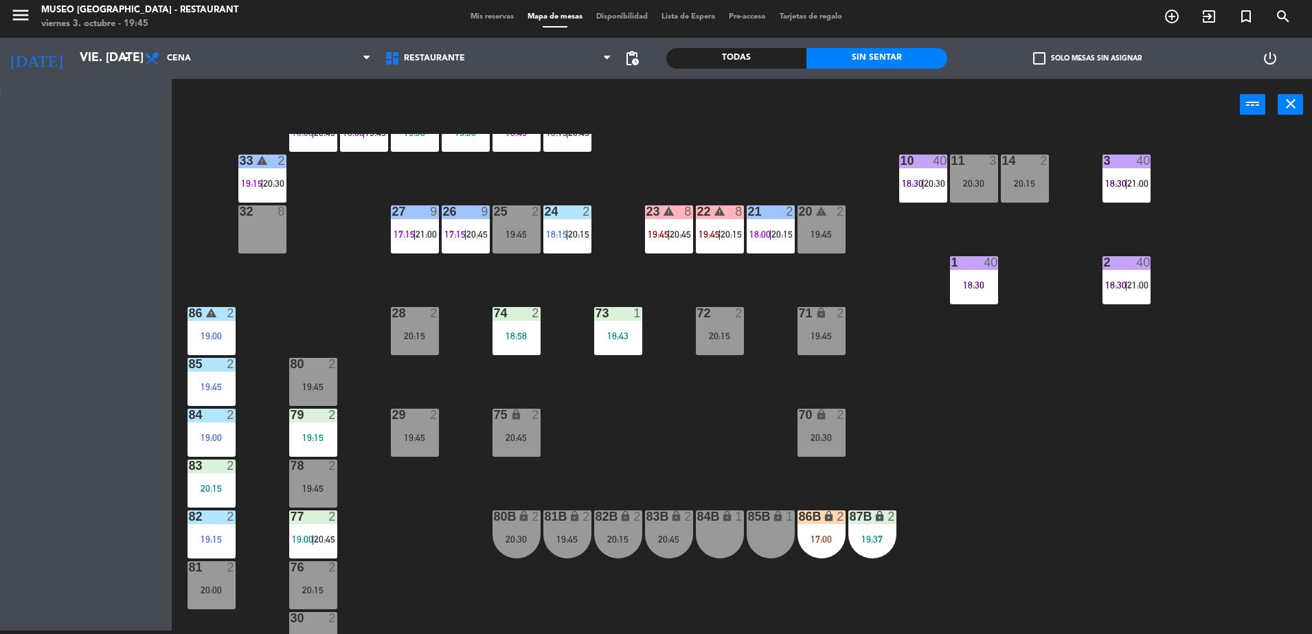
scroll to position [0, 0]
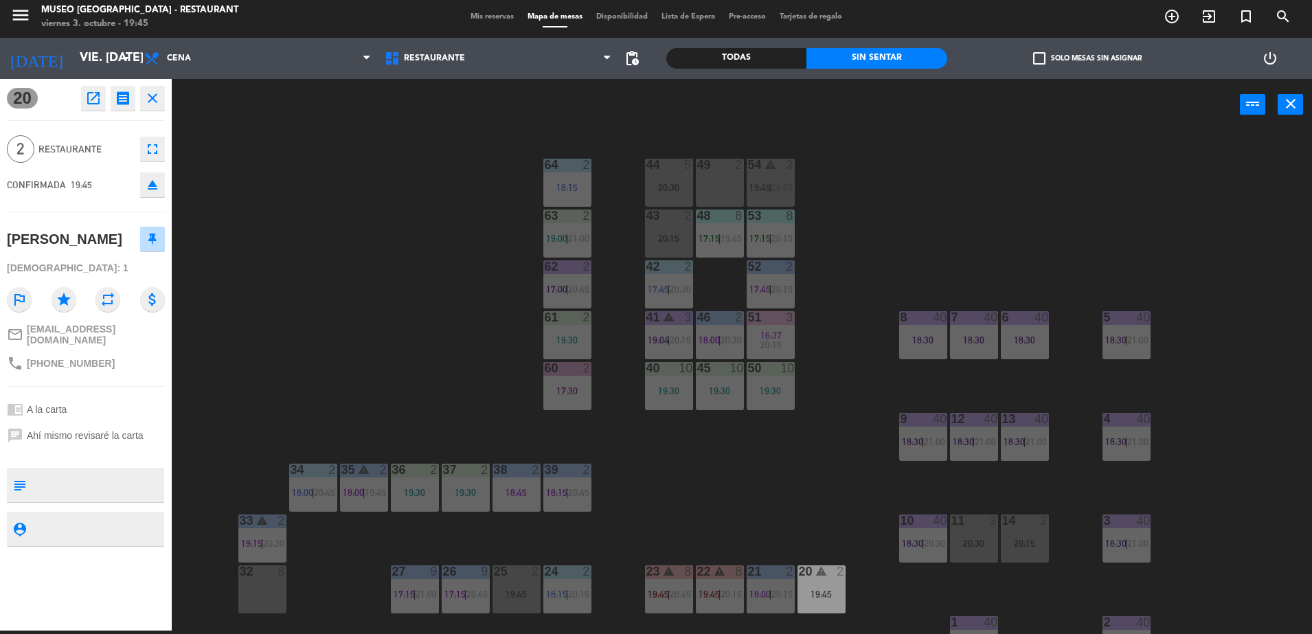
click at [142, 471] on textarea at bounding box center [97, 485] width 131 height 29
type textarea "aniversario"
click at [118, 404] on div "chrome_reader_mode A la carta" at bounding box center [86, 409] width 158 height 26
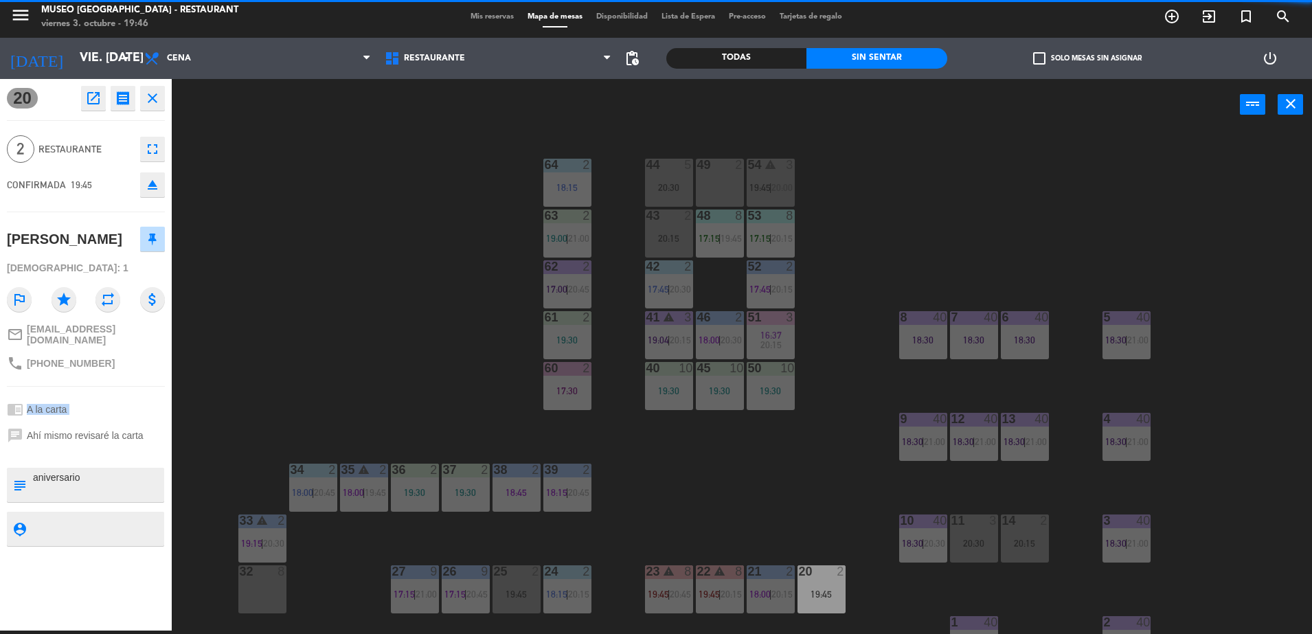
click at [118, 404] on div "chrome_reader_mode A la carta" at bounding box center [86, 409] width 158 height 26
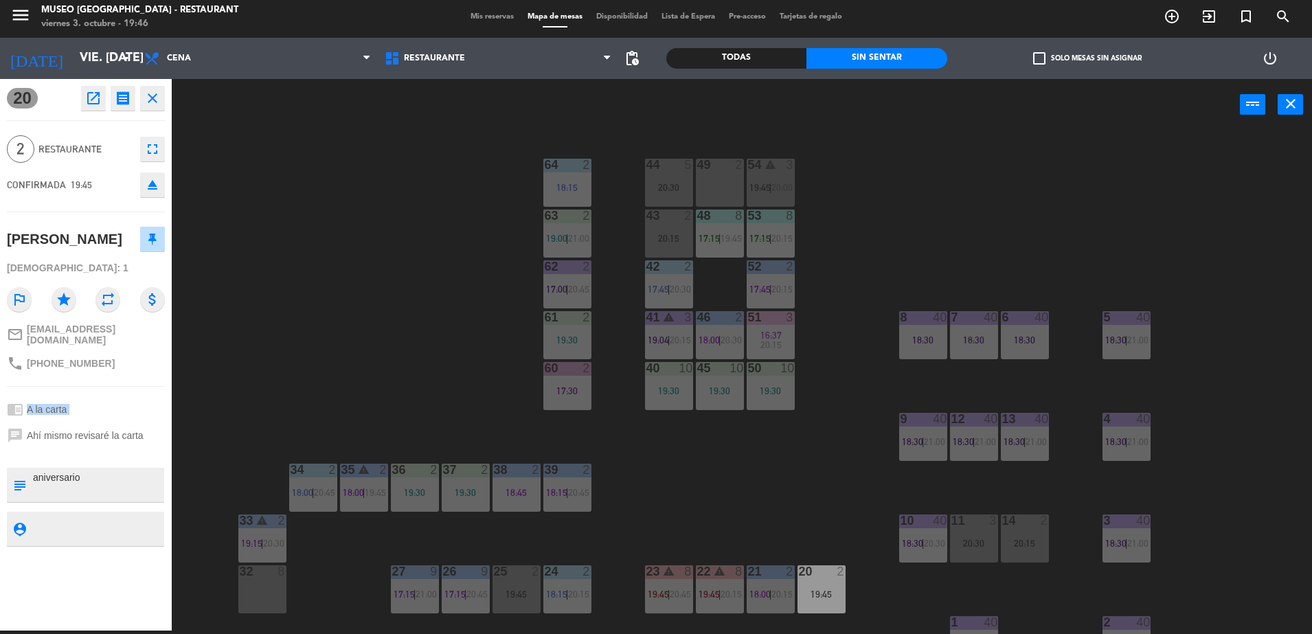
click at [118, 404] on div "chrome_reader_mode A la carta" at bounding box center [86, 409] width 158 height 26
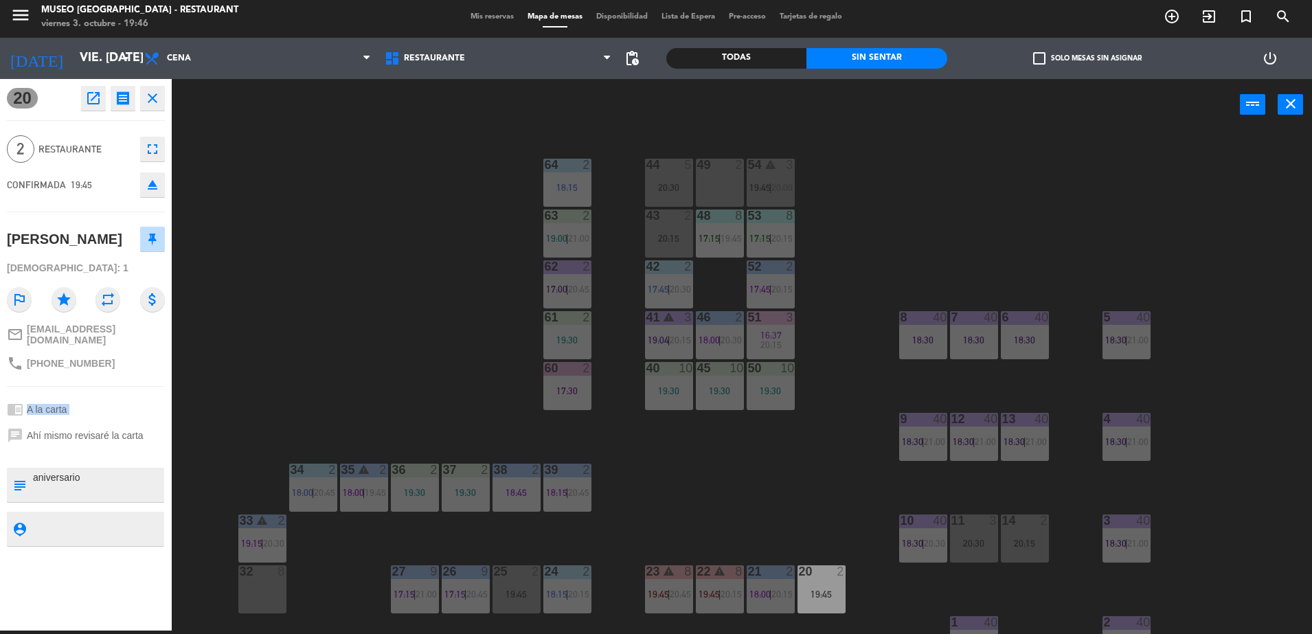
click at [118, 404] on div "chrome_reader_mode A la carta" at bounding box center [86, 409] width 158 height 26
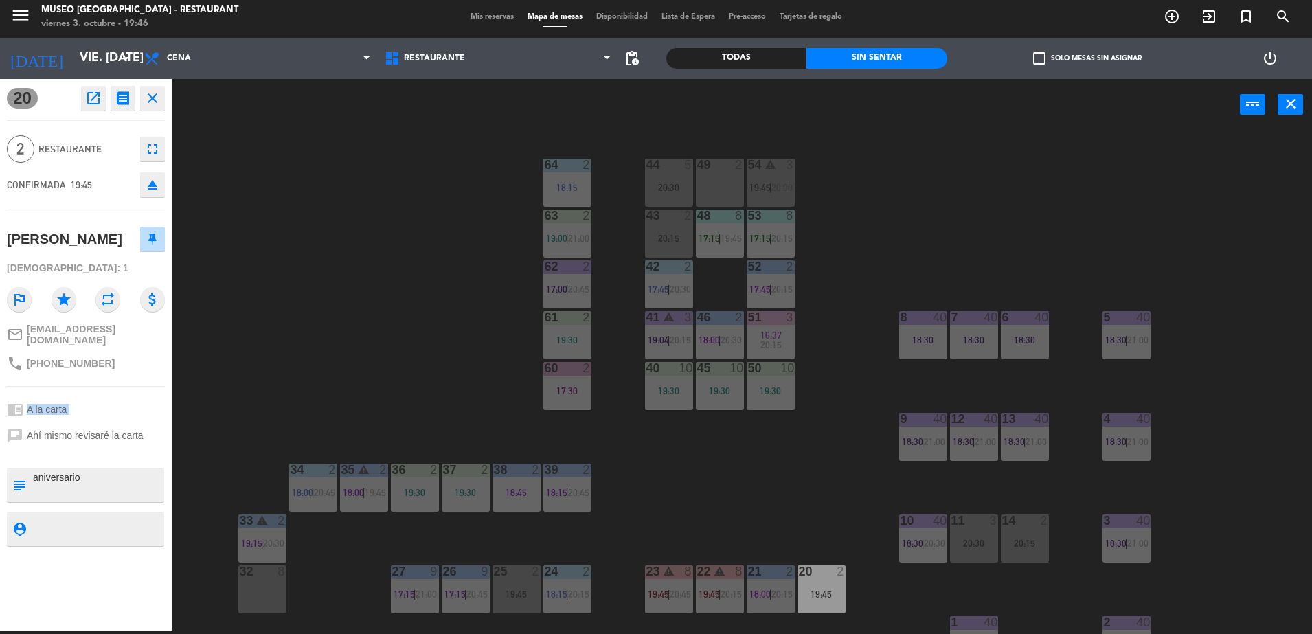
click at [118, 404] on div "chrome_reader_mode A la carta" at bounding box center [86, 409] width 158 height 26
click at [264, 370] on div "44 5 20:30 49 2 54 warning 3 19:45 | 20:00 64 2 18:15 48 8 17:15 | 19:45 53 8 1…" at bounding box center [748, 384] width 1127 height 500
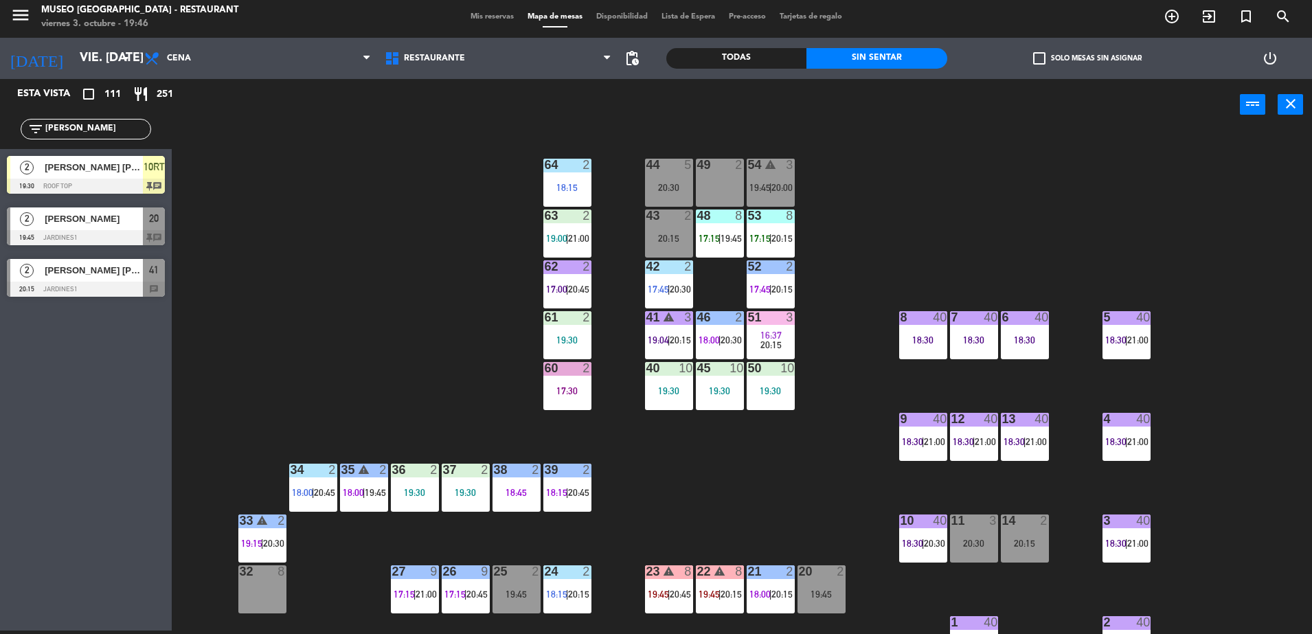
click at [158, 236] on div at bounding box center [86, 237] width 158 height 15
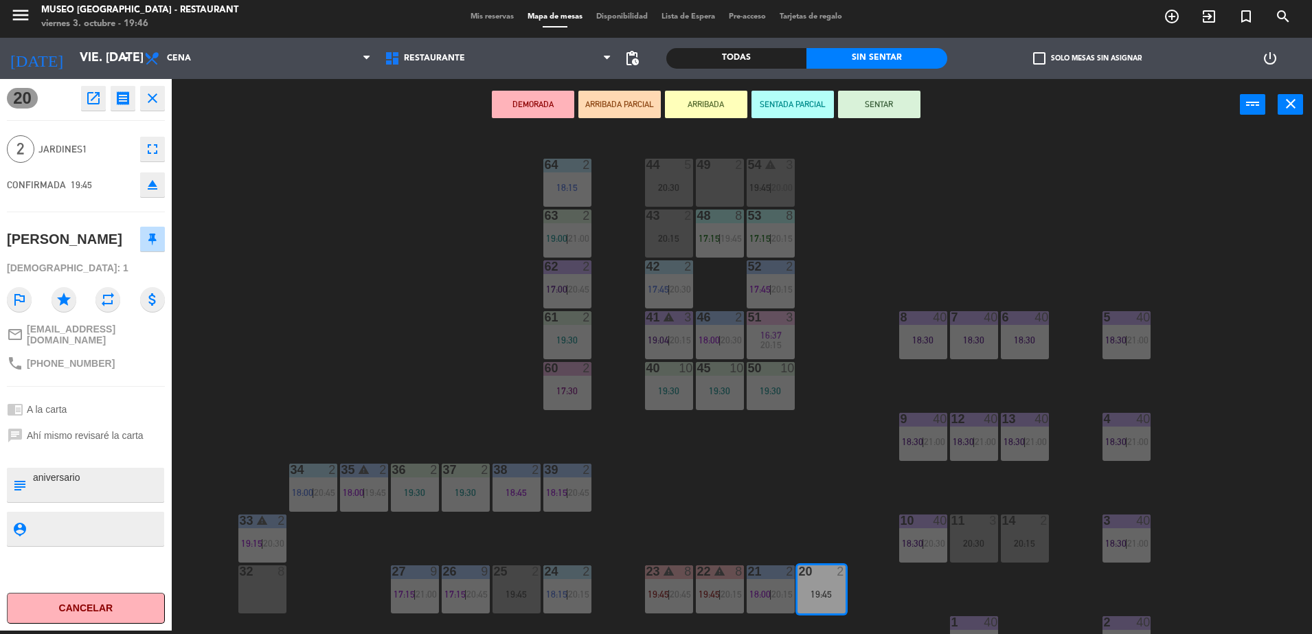
click at [595, 99] on button "ARRIBADA PARCIAL" at bounding box center [619, 104] width 82 height 27
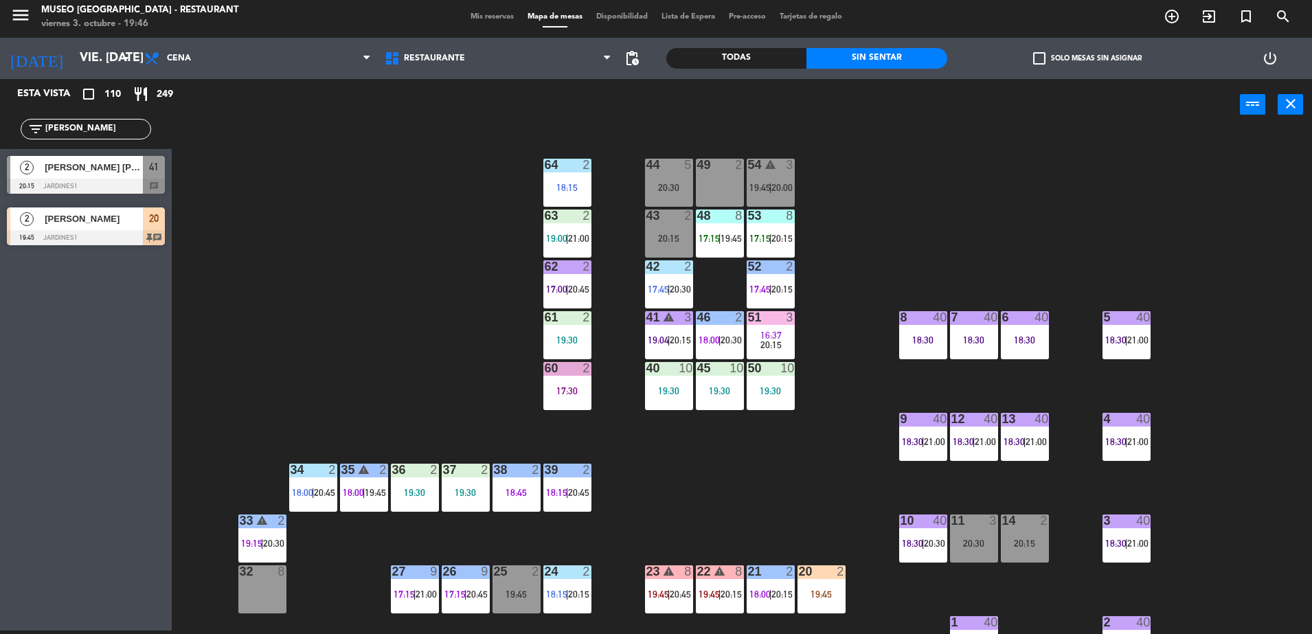
scroll to position [488, 0]
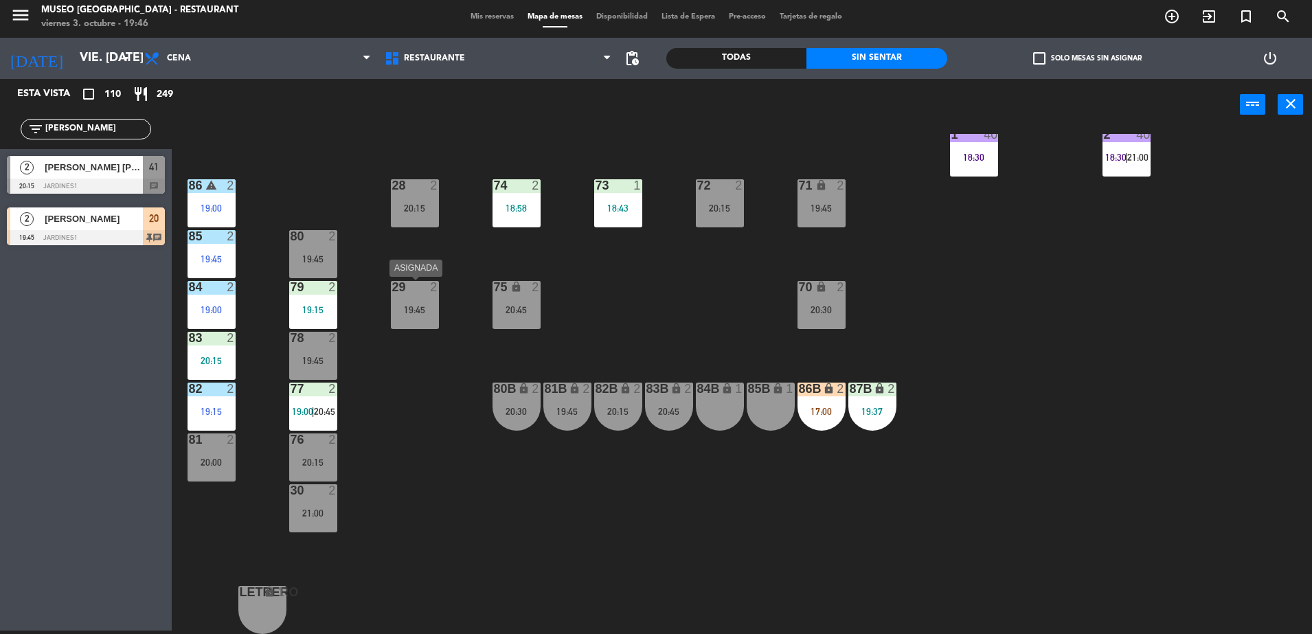
click at [413, 310] on div "19:45" at bounding box center [415, 310] width 48 height 10
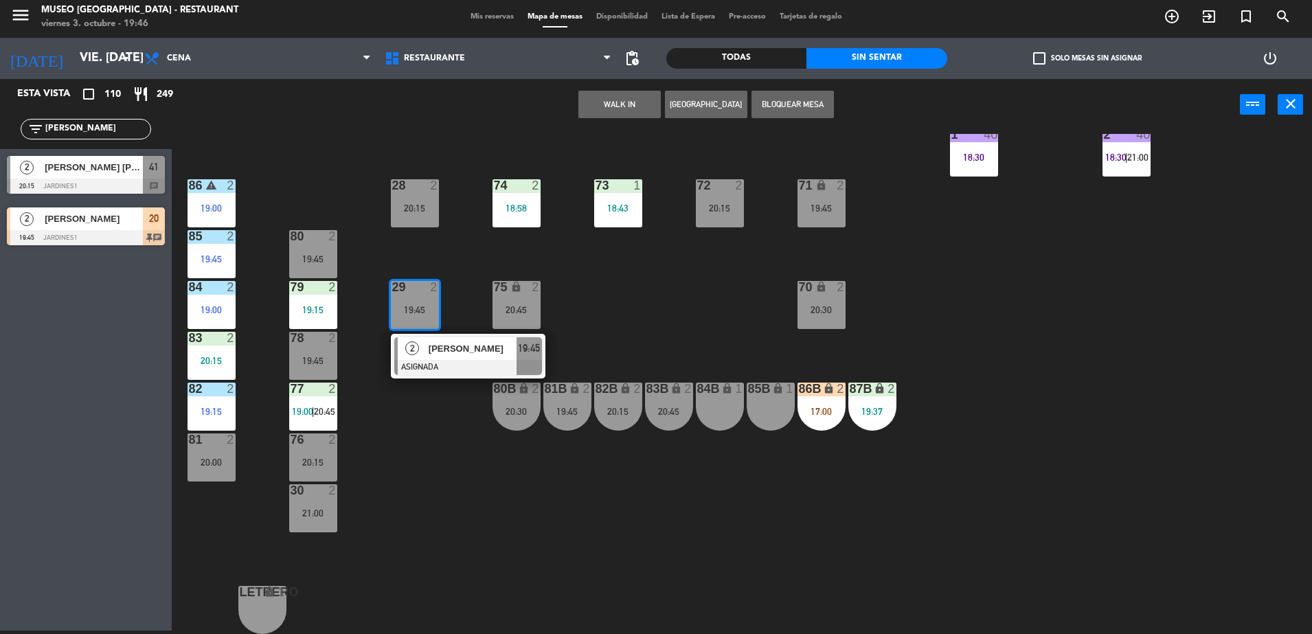
click at [470, 365] on div at bounding box center [468, 367] width 148 height 15
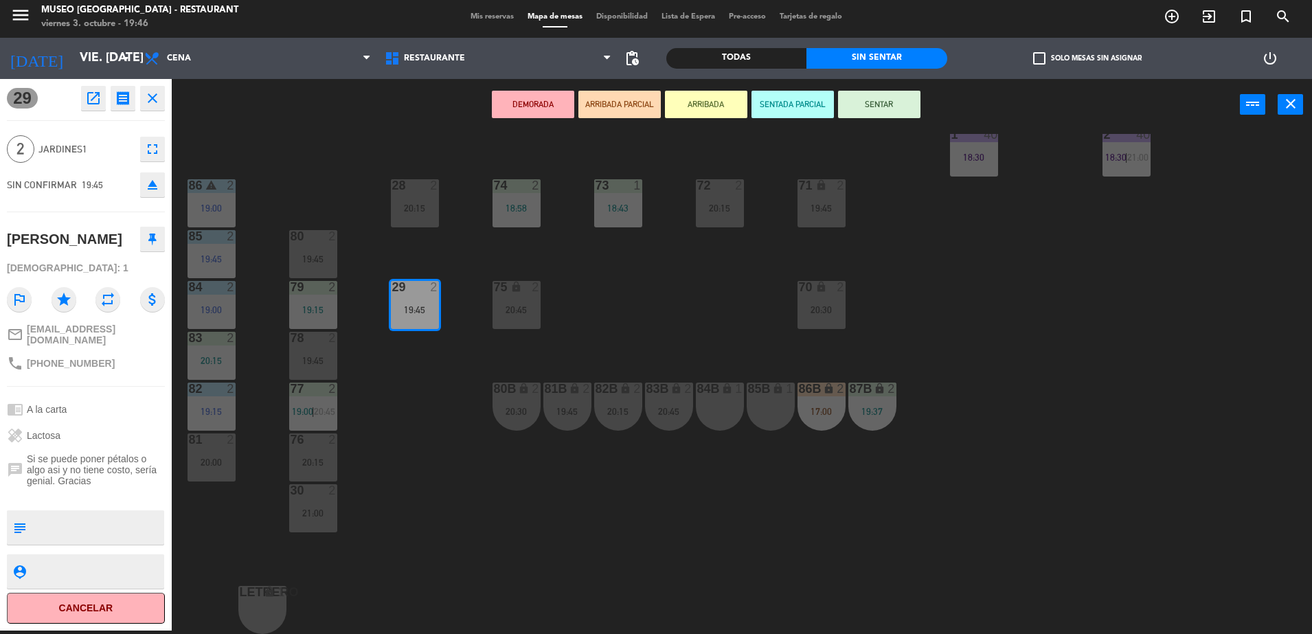
click at [91, 536] on textarea at bounding box center [97, 527] width 131 height 29
type textarea "aniversario"
click at [76, 449] on div "healing Lactosa" at bounding box center [86, 435] width 158 height 26
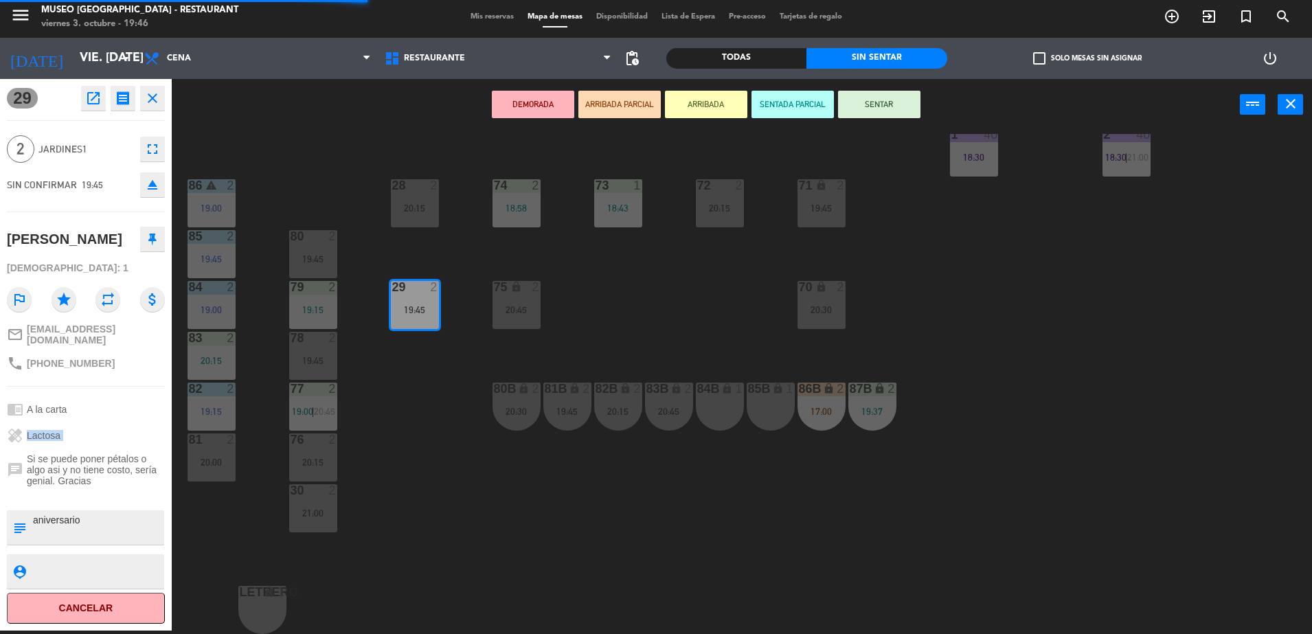
click at [76, 449] on div "healing Lactosa" at bounding box center [86, 435] width 158 height 26
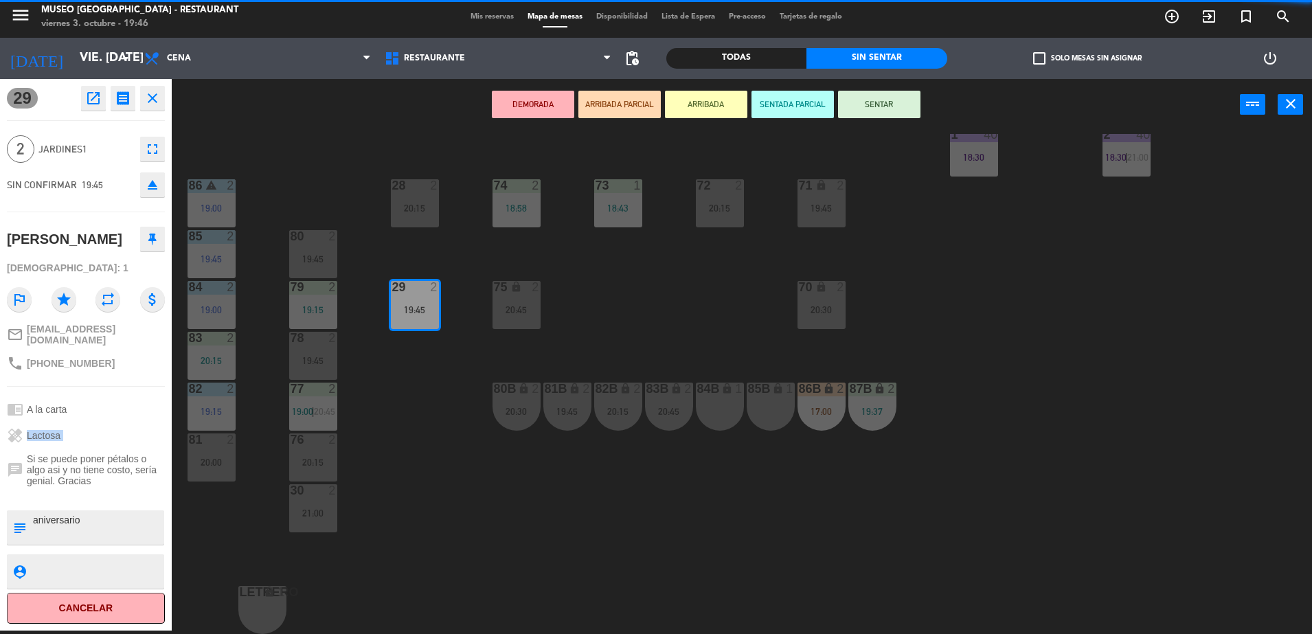
click at [76, 449] on div "healing Lactosa" at bounding box center [86, 435] width 158 height 26
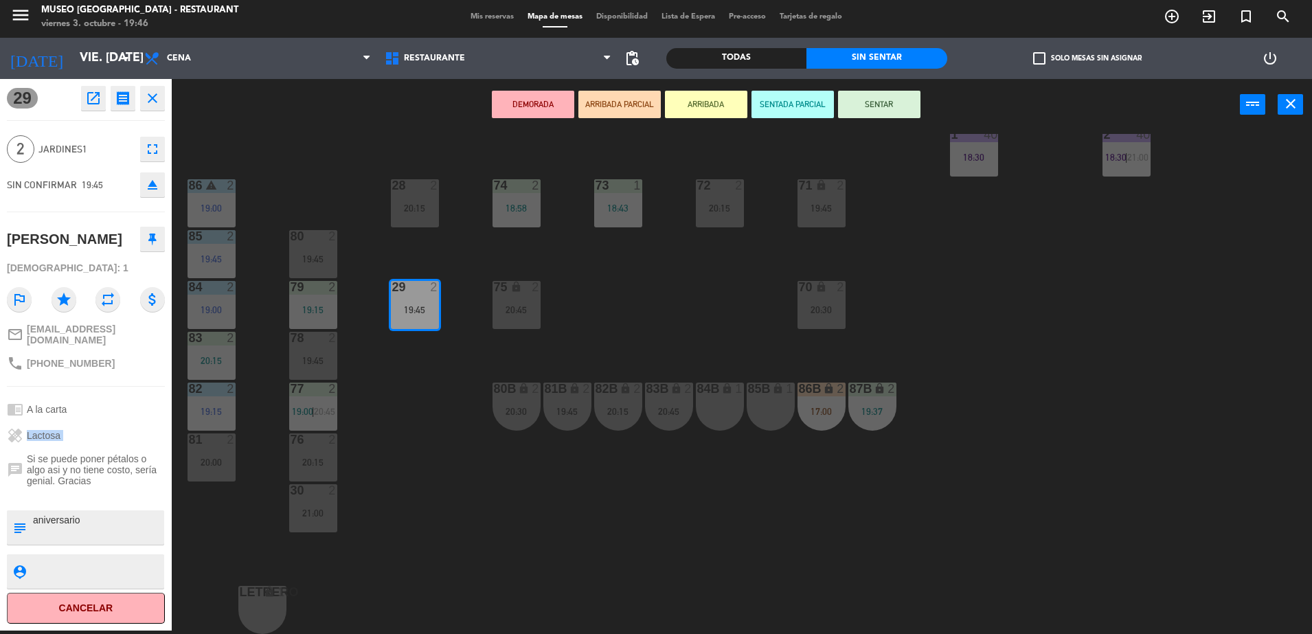
click at [76, 449] on div "healing Lactosa" at bounding box center [86, 435] width 158 height 26
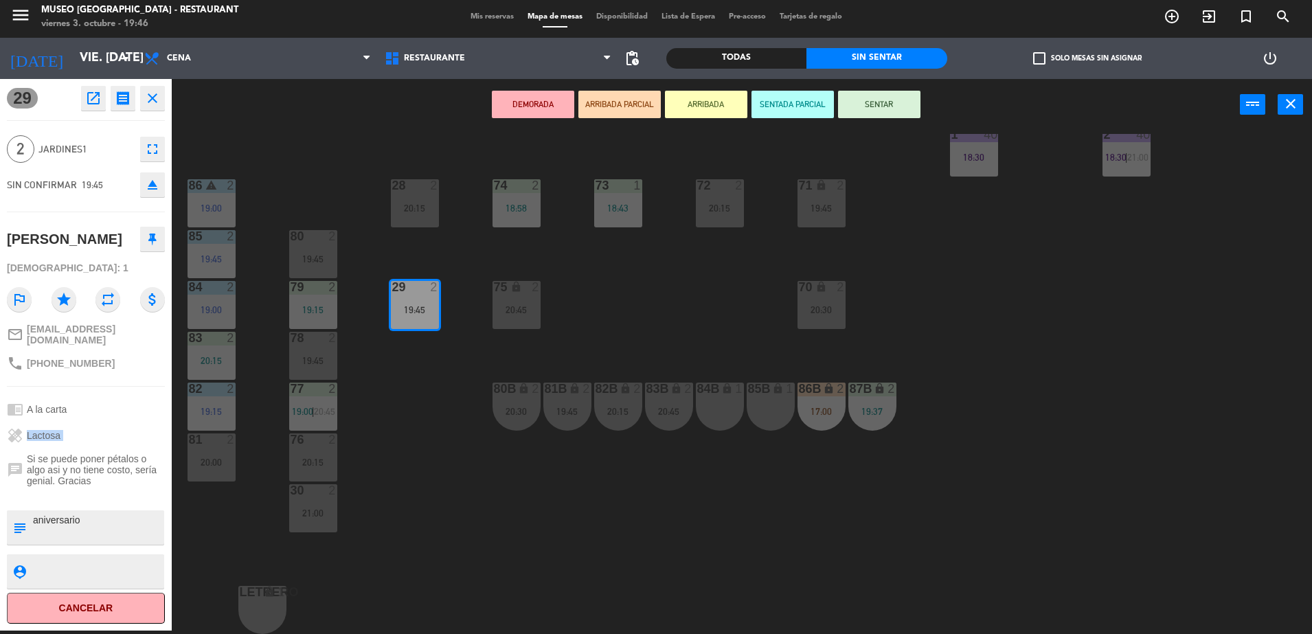
click at [640, 105] on button "ARRIBADA PARCIAL" at bounding box center [619, 104] width 82 height 27
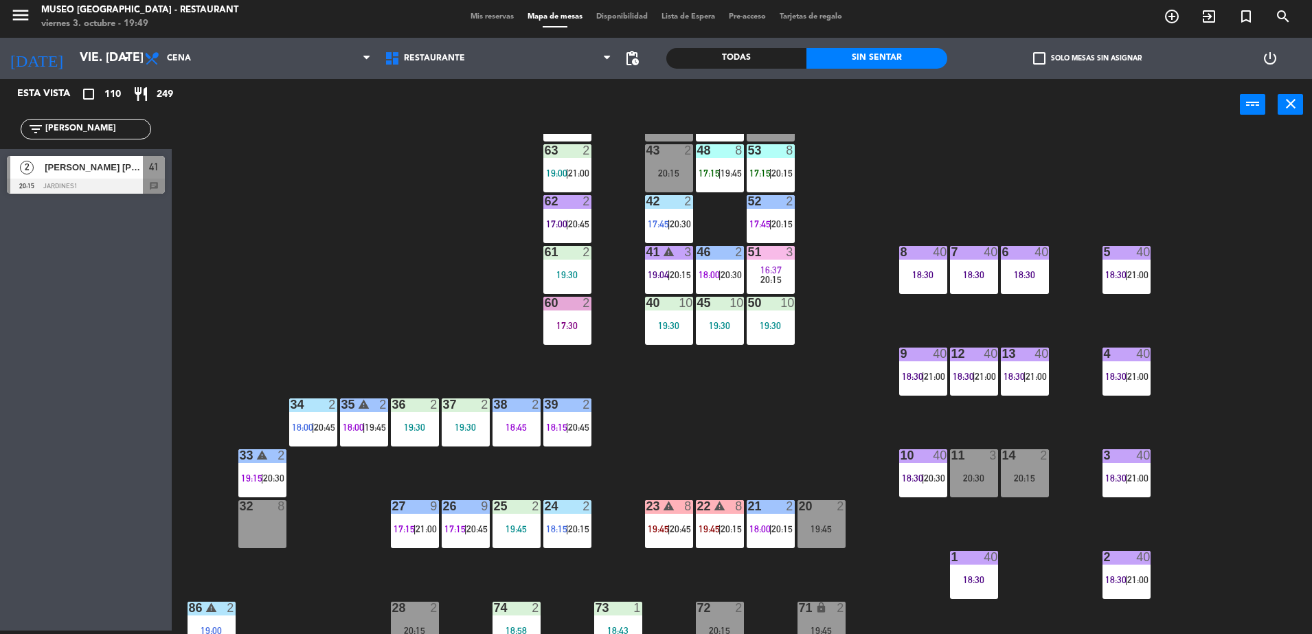
scroll to position [0, 0]
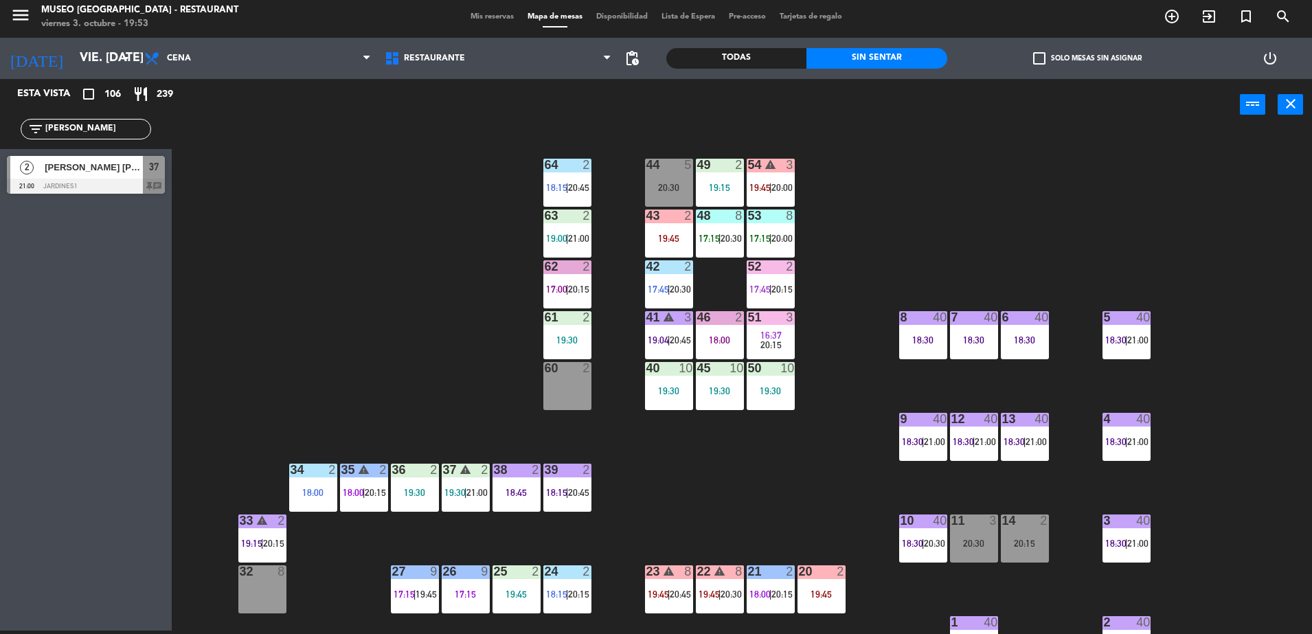
click at [133, 131] on input "rojas" at bounding box center [97, 129] width 106 height 15
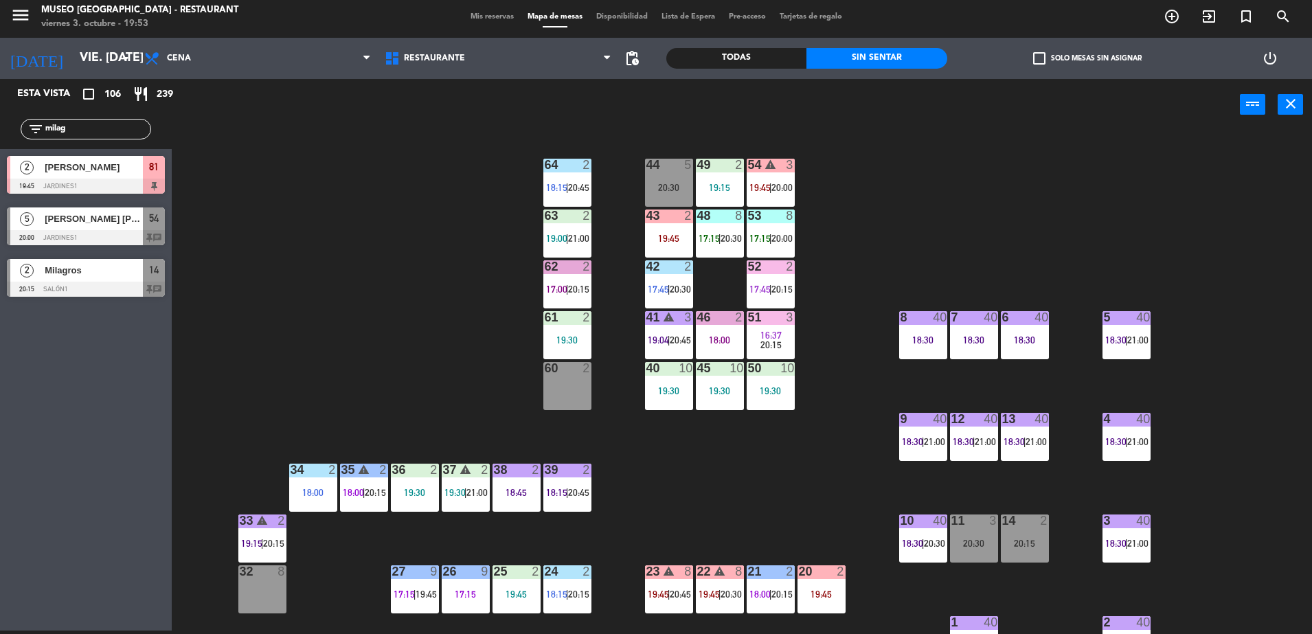
type input "milag"
click at [138, 167] on span "[PERSON_NAME]" at bounding box center [94, 167] width 98 height 14
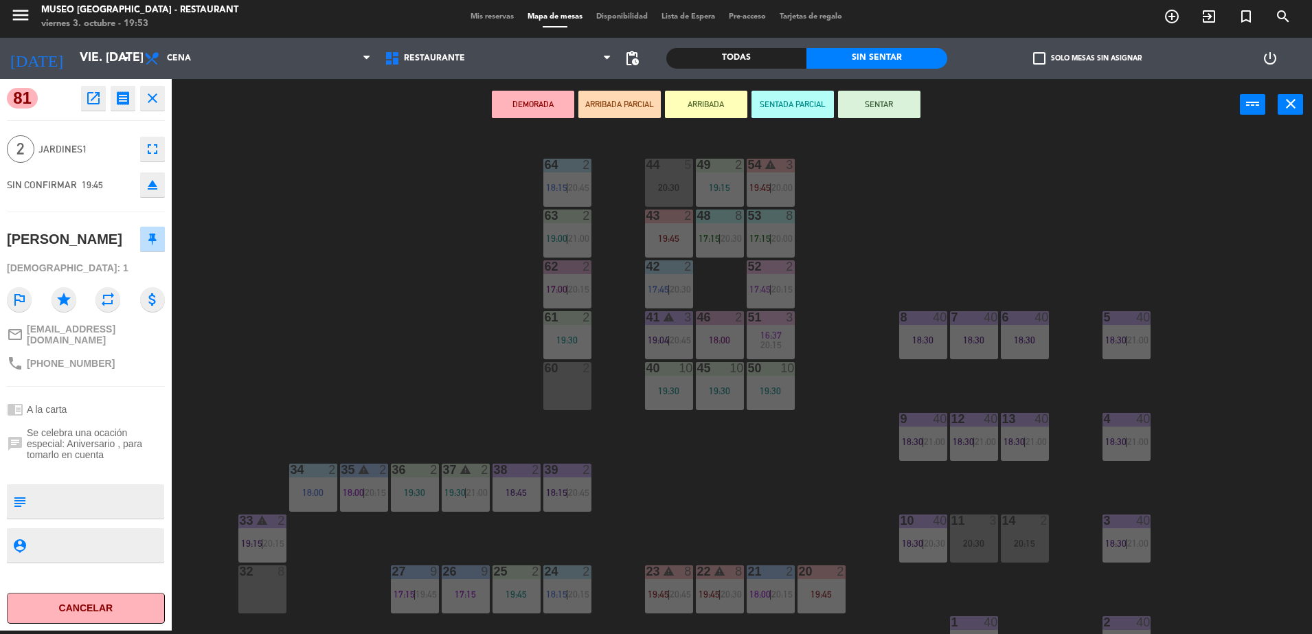
click at [599, 102] on button "ARRIBADA PARCIAL" at bounding box center [619, 104] width 82 height 27
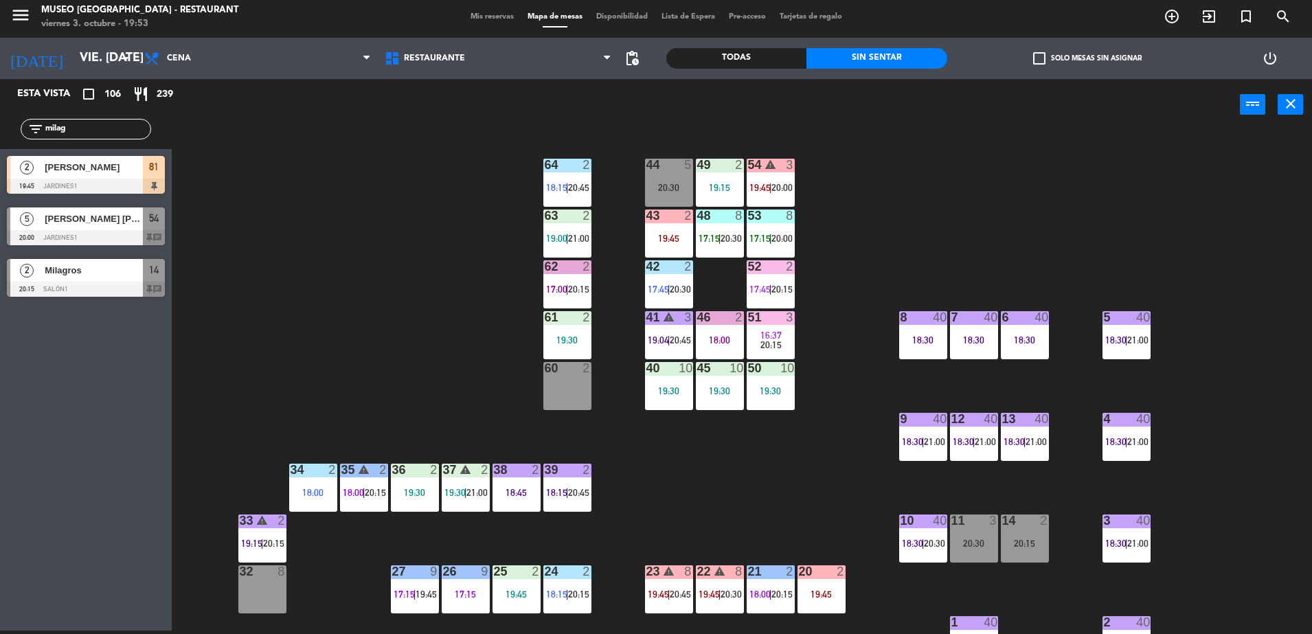
scroll to position [488, 0]
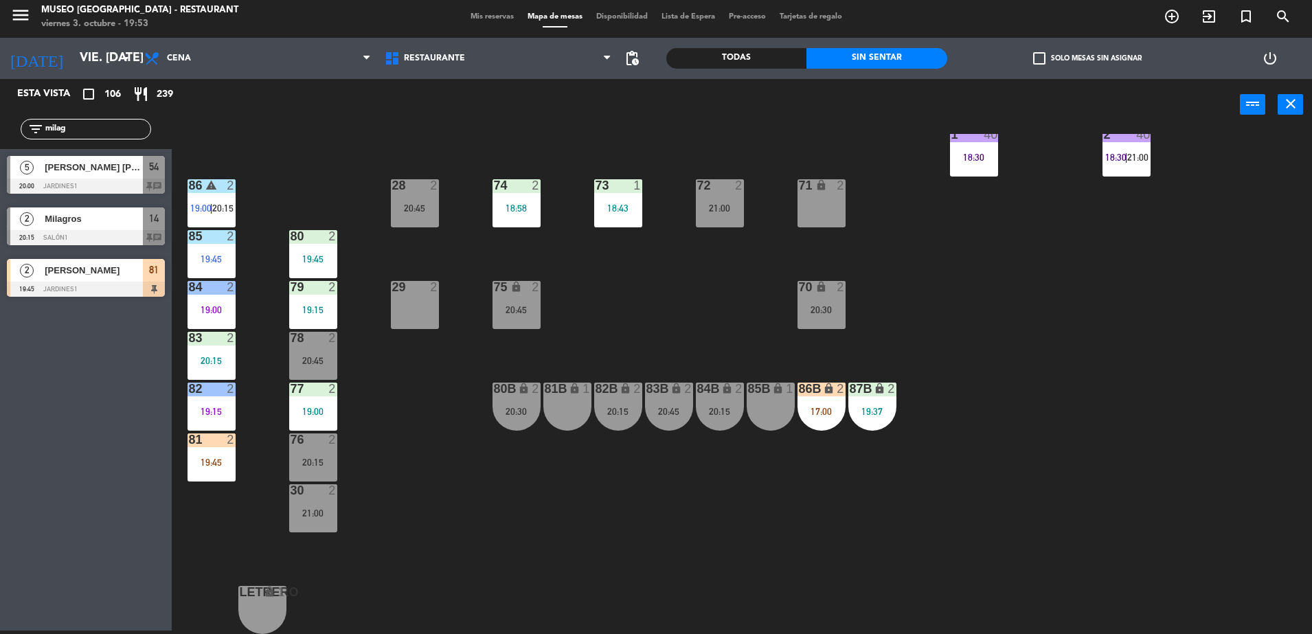
click at [103, 128] on input "milag" at bounding box center [97, 129] width 106 height 15
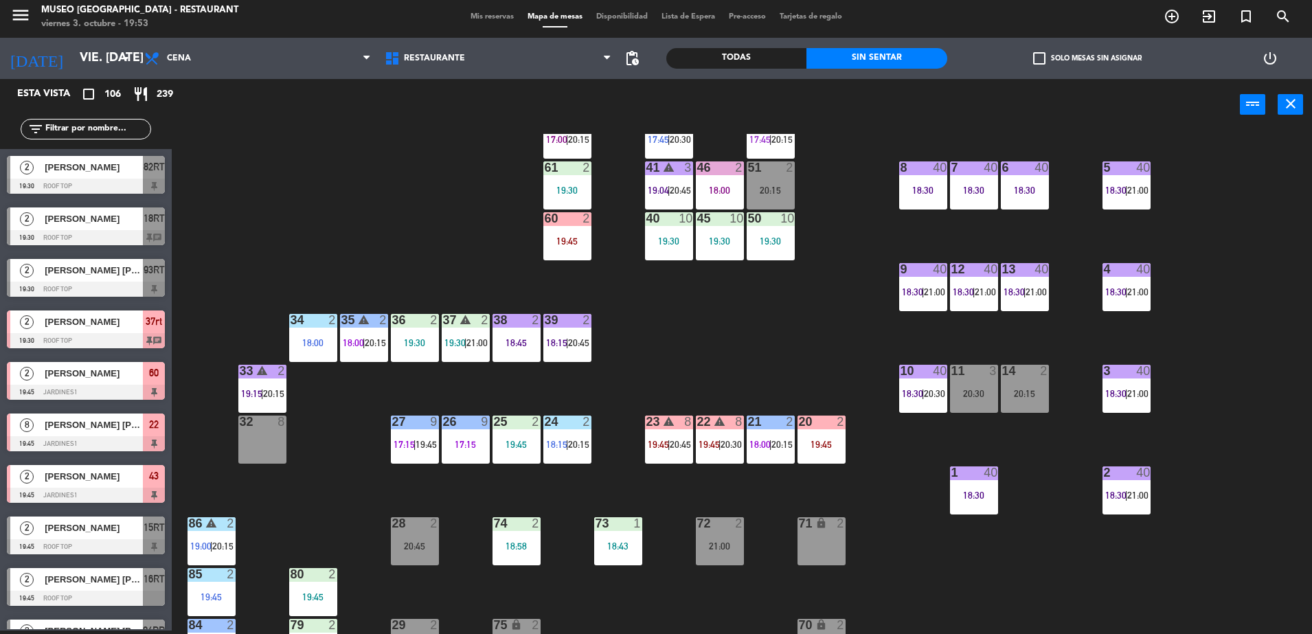
scroll to position [151, 0]
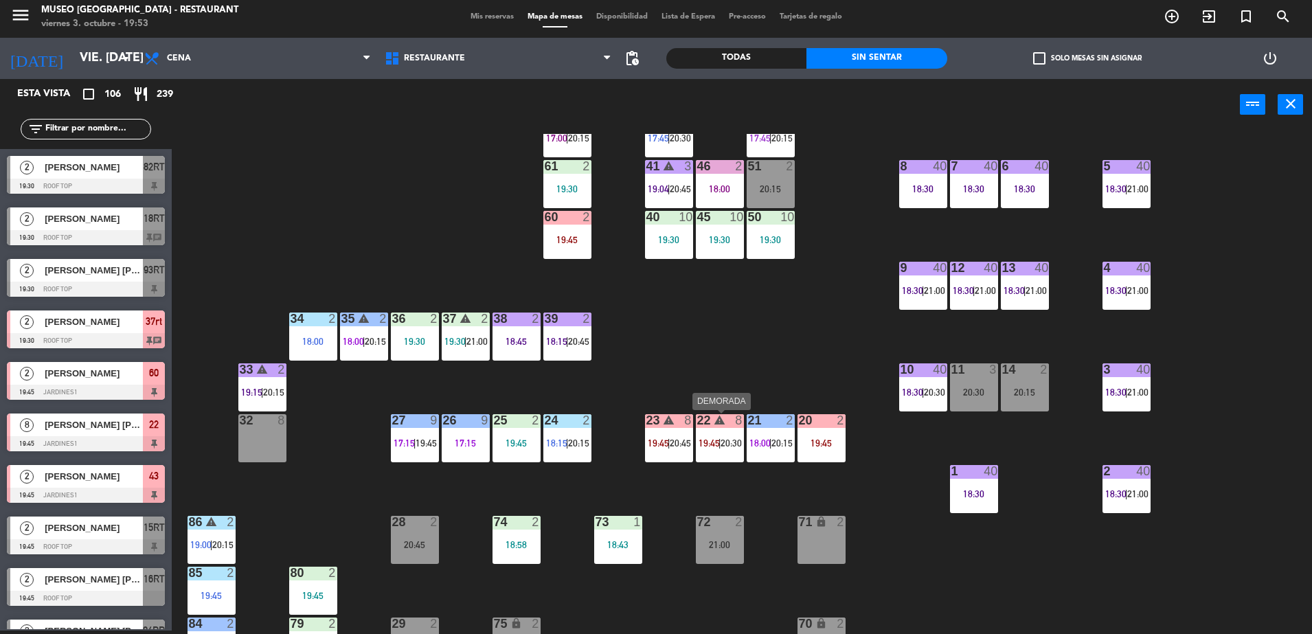
click at [714, 425] on icon "warning" at bounding box center [720, 420] width 12 height 12
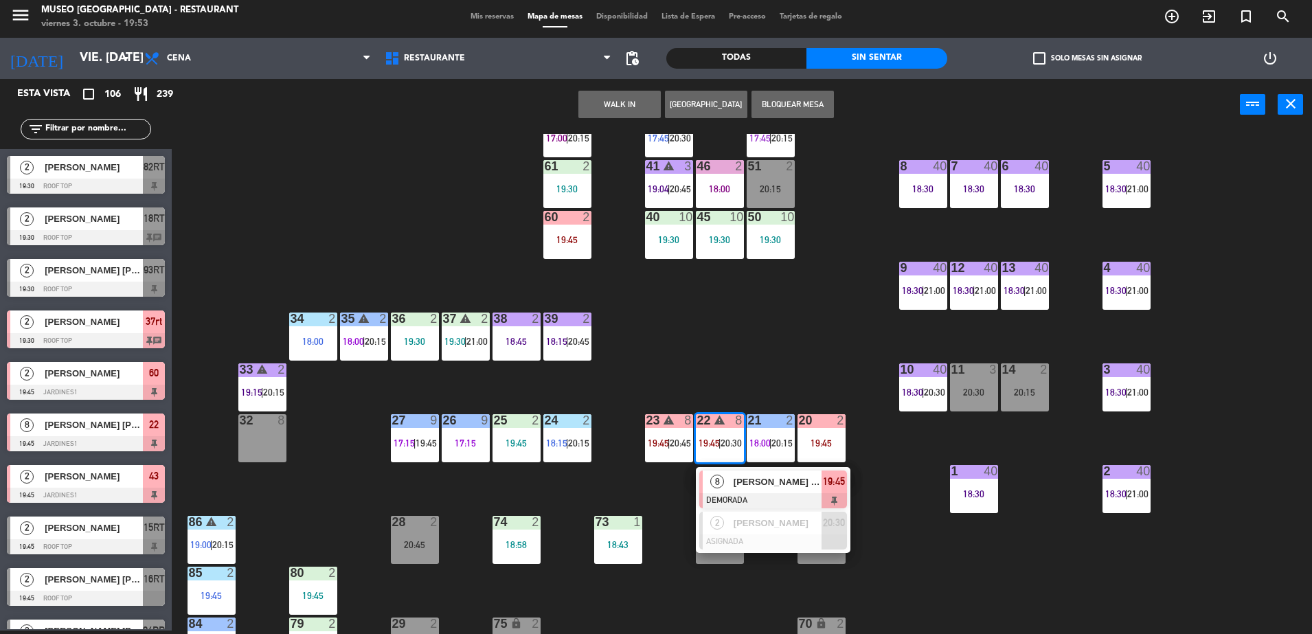
click at [753, 480] on span "[PERSON_NAME]" at bounding box center [778, 482] width 88 height 14
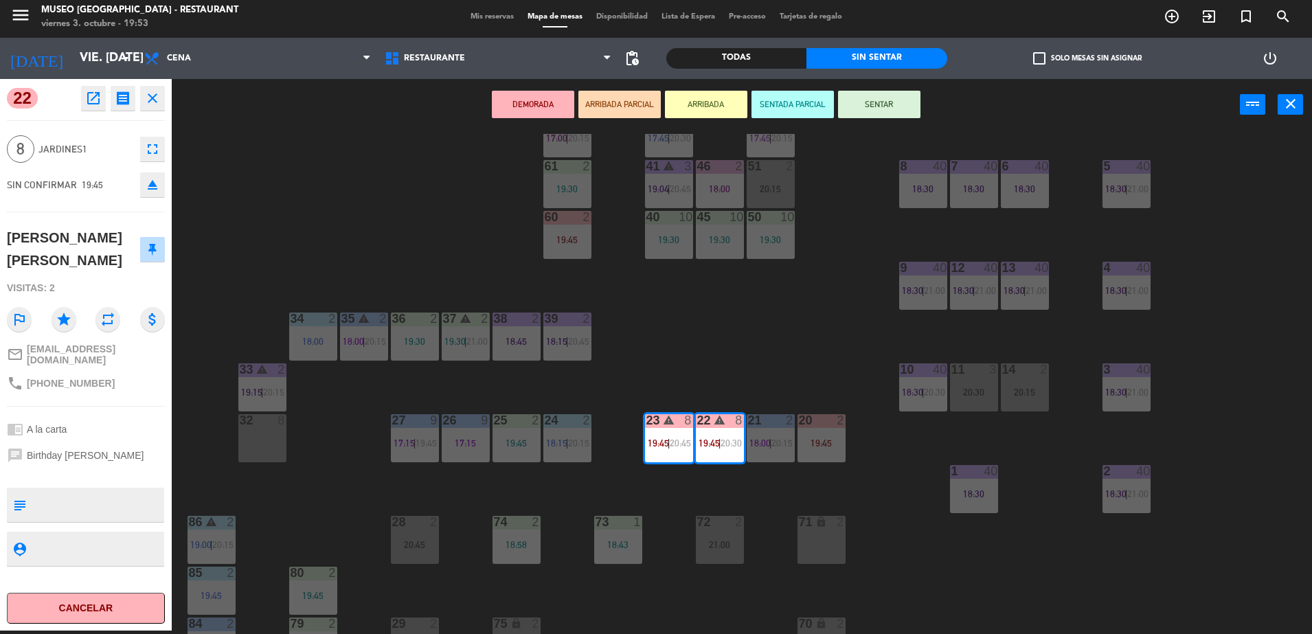
click at [125, 519] on textarea at bounding box center [97, 504] width 131 height 29
type textarea "cumpleaños"
click at [106, 435] on div "chrome_reader_mode A la carta" at bounding box center [86, 429] width 158 height 26
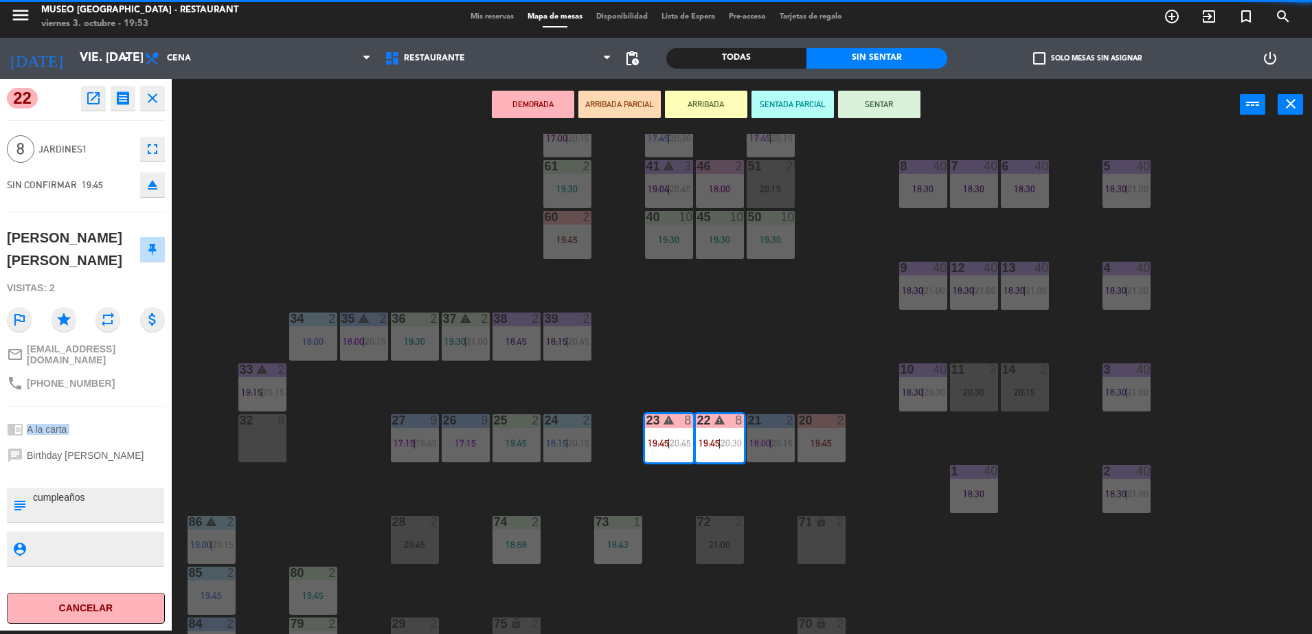
click at [106, 435] on div "chrome_reader_mode A la carta" at bounding box center [86, 429] width 158 height 26
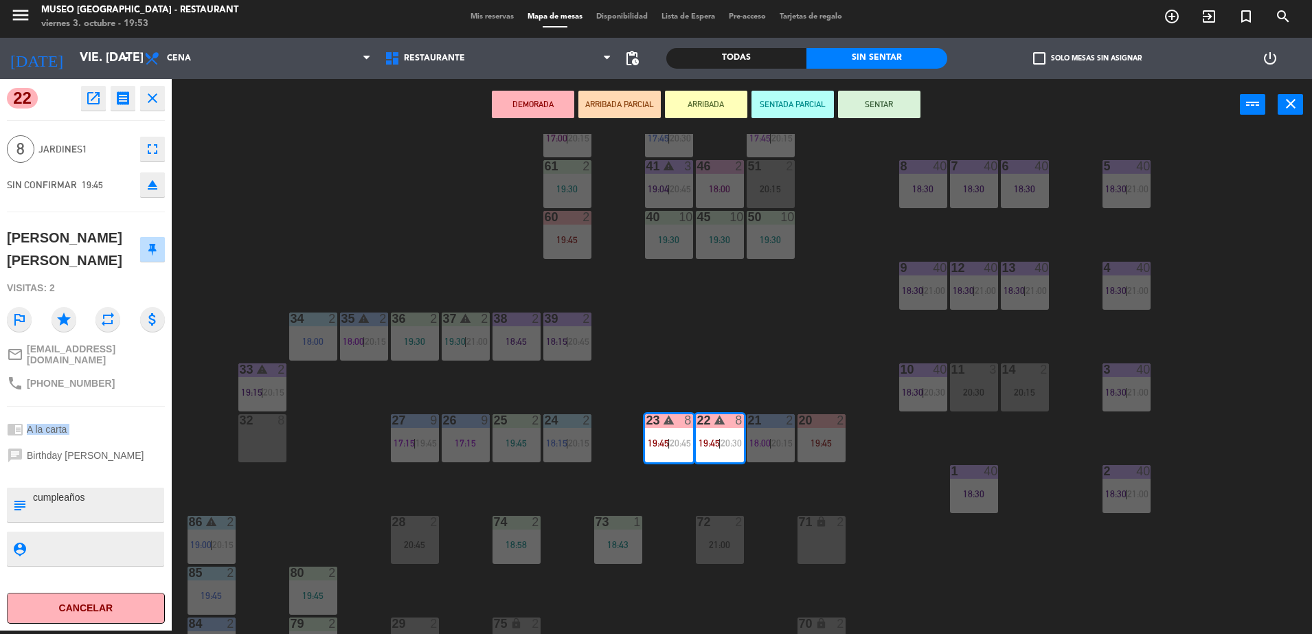
click at [106, 435] on div "chrome_reader_mode A la carta" at bounding box center [86, 429] width 158 height 26
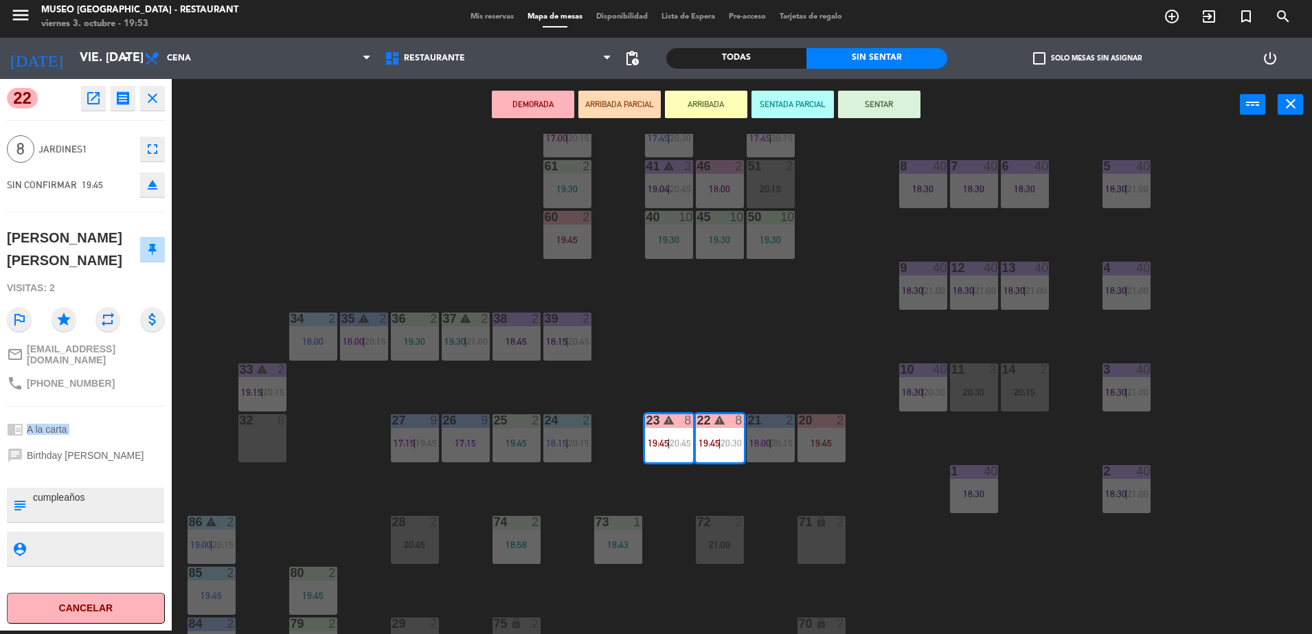
click at [106, 435] on div "chrome_reader_mode A la carta" at bounding box center [86, 429] width 158 height 26
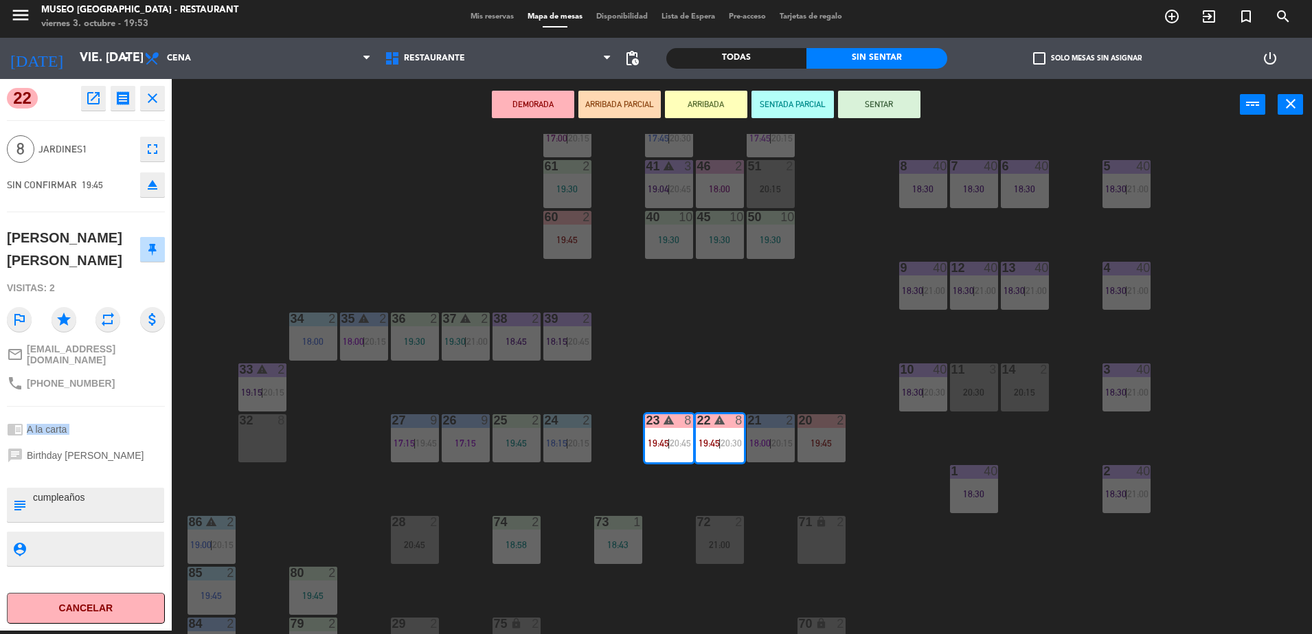
click at [106, 435] on div "chrome_reader_mode A la carta" at bounding box center [86, 429] width 158 height 26
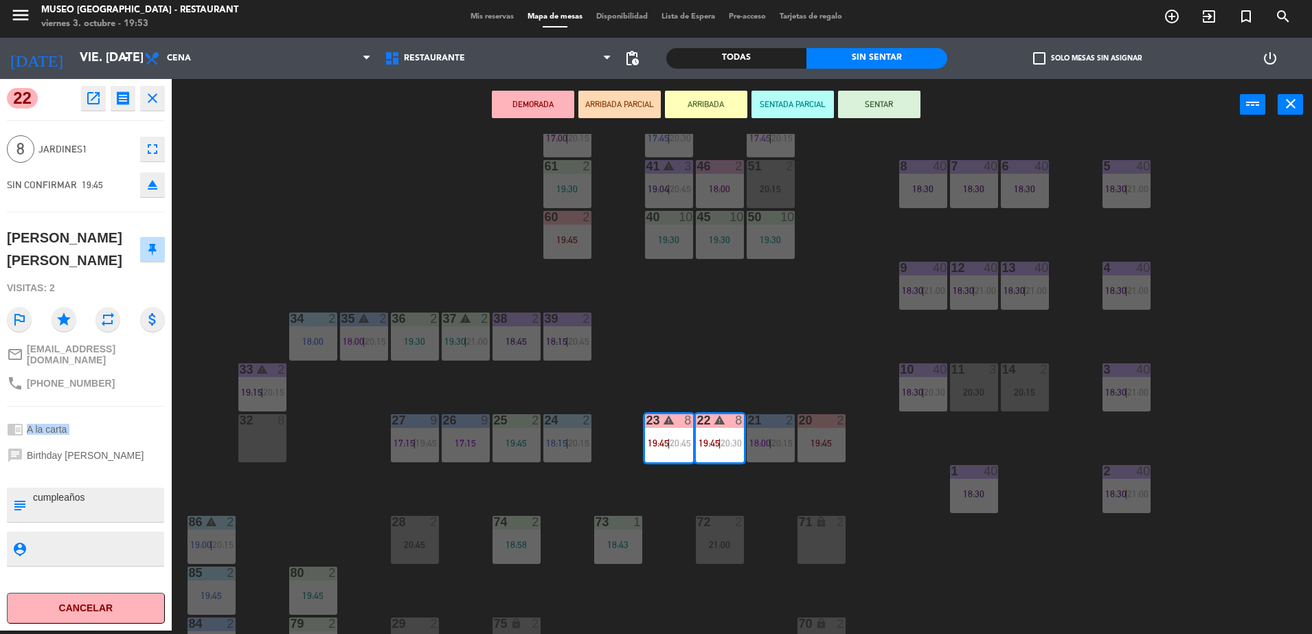
click at [106, 435] on div "chrome_reader_mode A la carta" at bounding box center [86, 429] width 158 height 26
click at [630, 113] on button "ARRIBADA PARCIAL" at bounding box center [619, 104] width 82 height 27
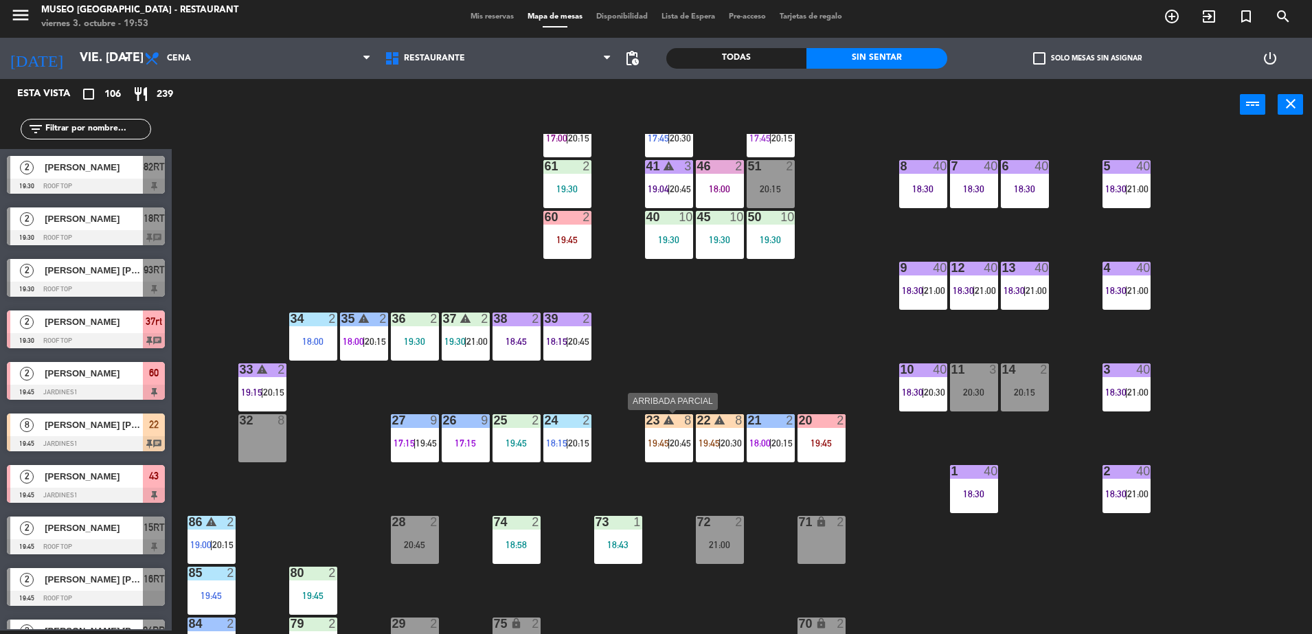
click at [692, 431] on div "23 warning 8 19:45 | 20:45" at bounding box center [669, 438] width 48 height 48
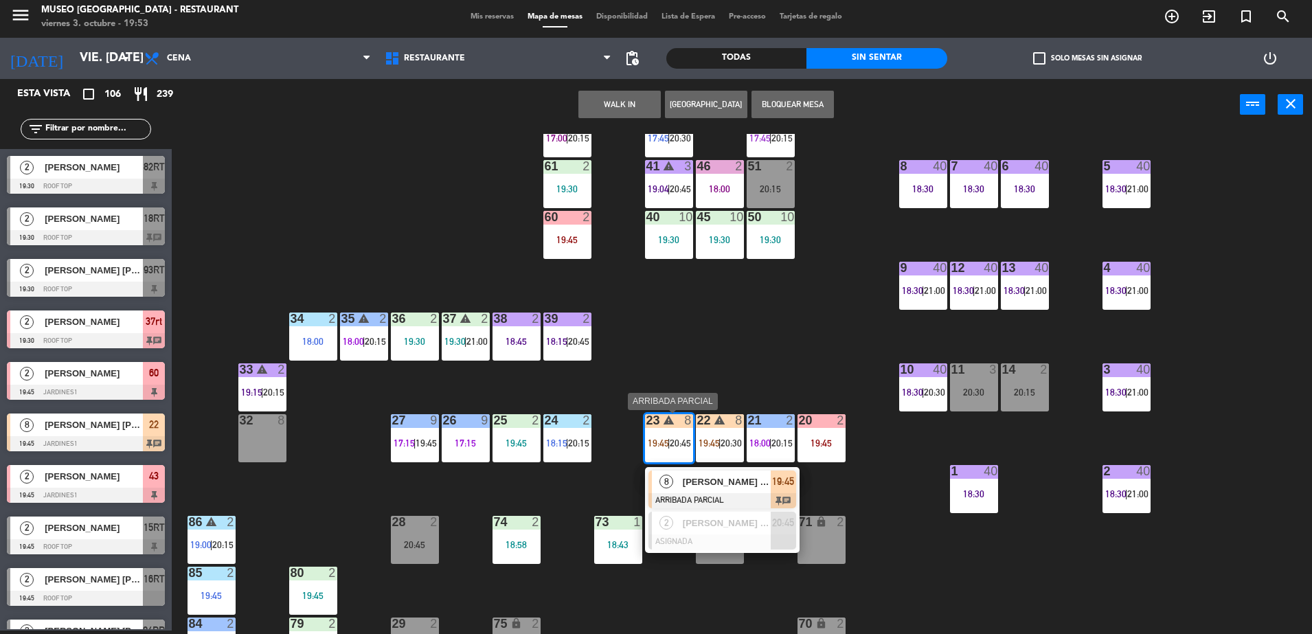
click at [734, 491] on div "[PERSON_NAME]" at bounding box center [725, 482] width 89 height 23
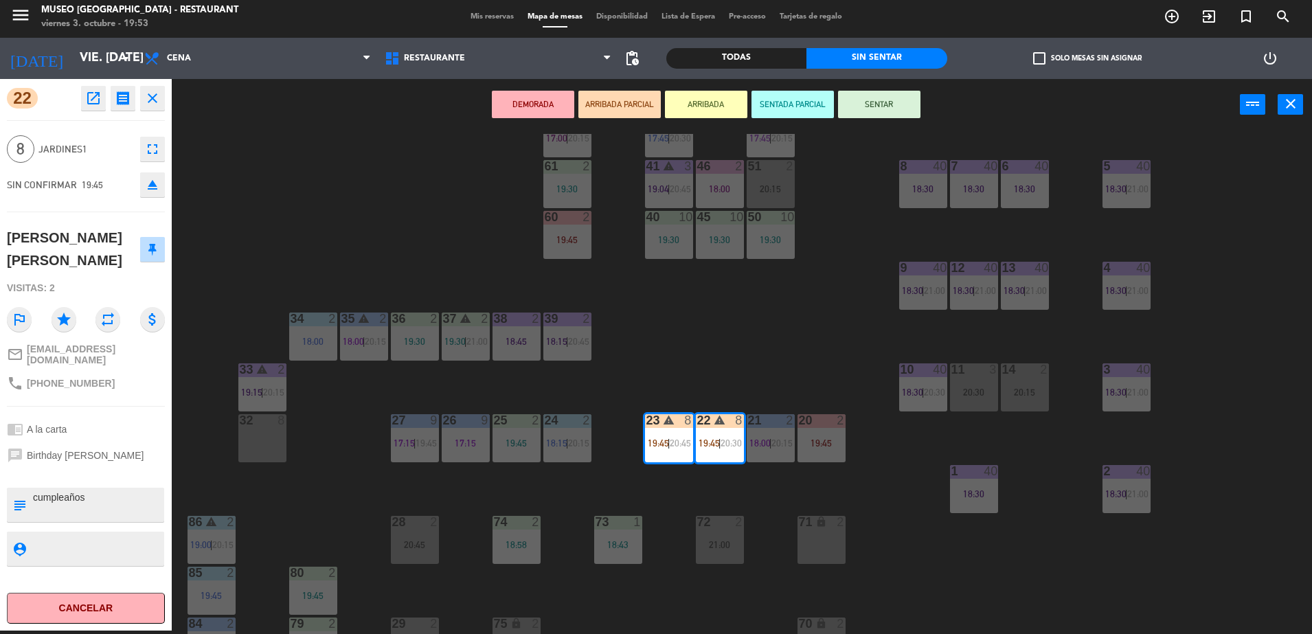
click at [721, 381] on div "44 5 20:30 49 2 19:15 54 warning 3 19:45 | 20:00 64 2 18:15 | 20:45 48 8 17:15 …" at bounding box center [748, 384] width 1127 height 500
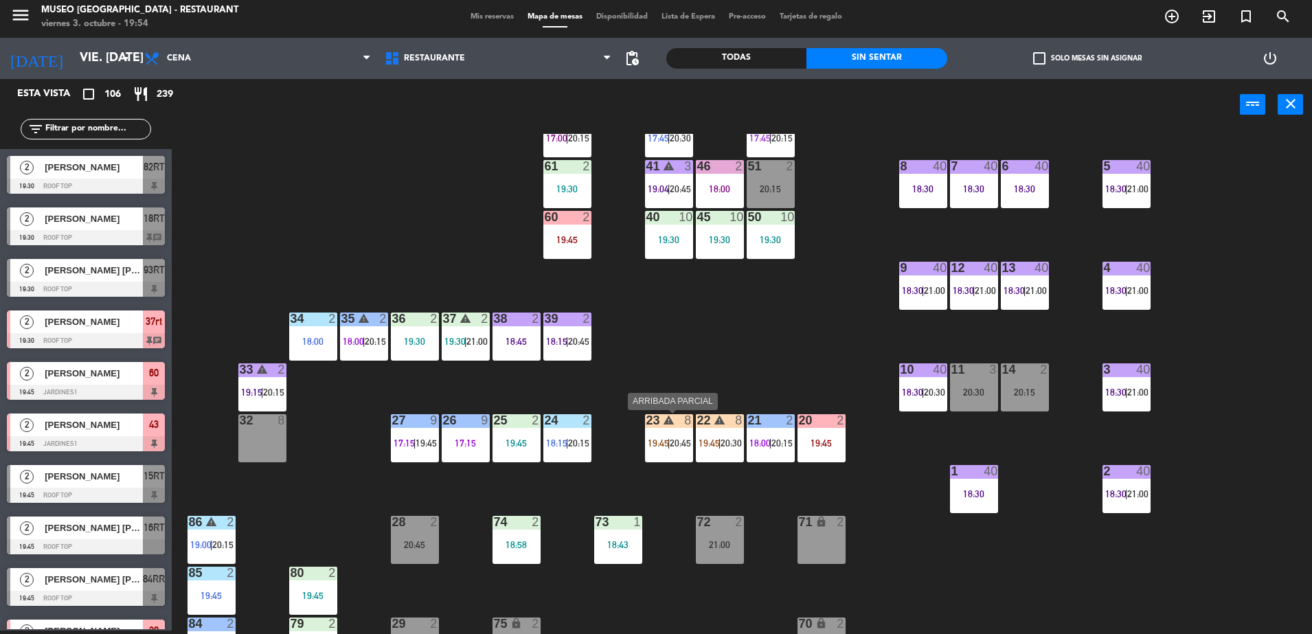
click at [673, 434] on div "23 warning 8 19:45 | 20:45" at bounding box center [669, 438] width 48 height 48
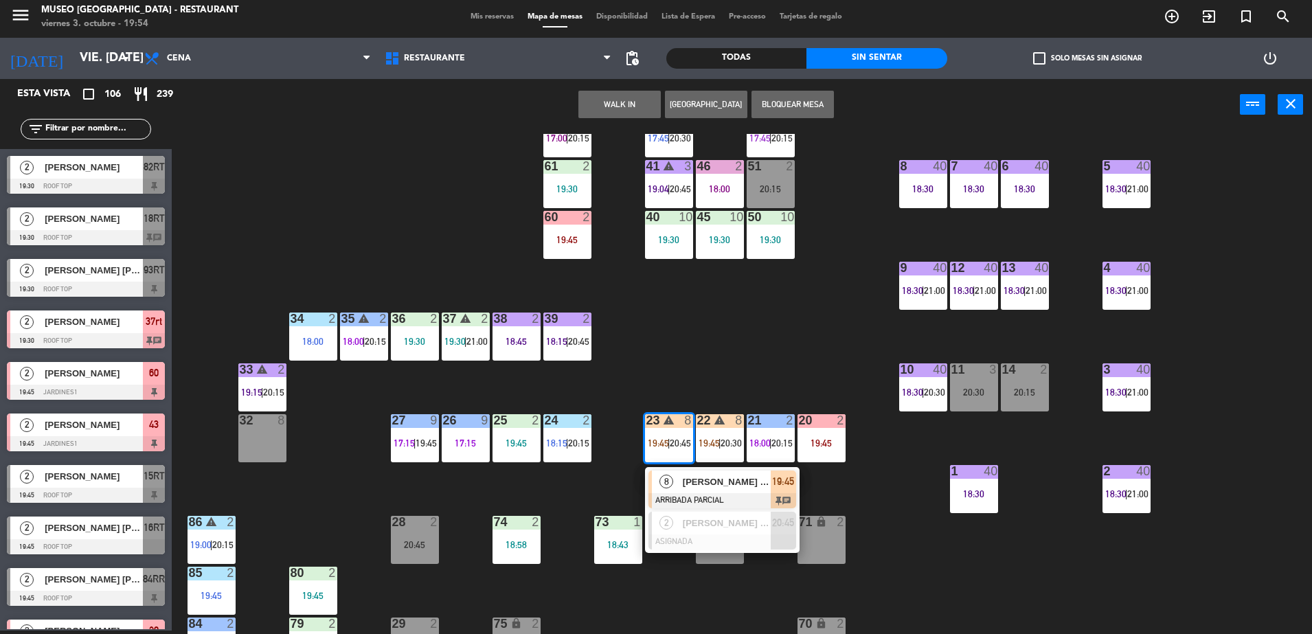
click at [709, 490] on div "[PERSON_NAME]" at bounding box center [725, 482] width 89 height 23
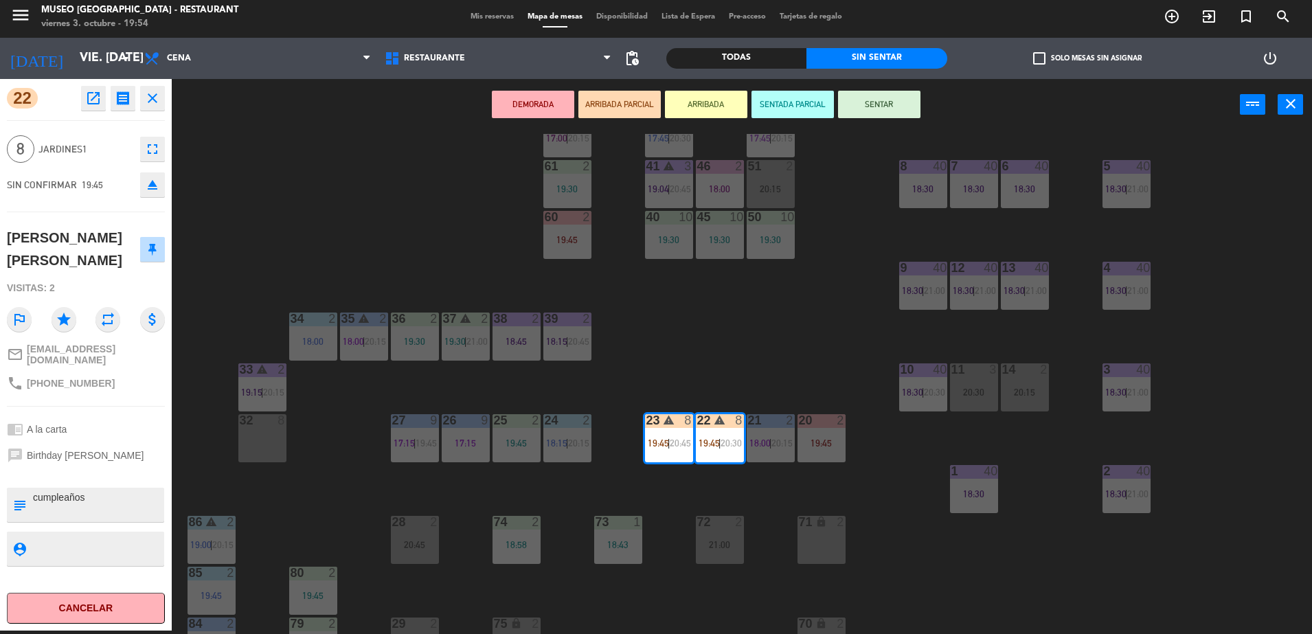
click at [710, 352] on div "44 5 20:30 49 2 19:15 54 warning 3 19:45 | 20:00 64 2 18:15 | 20:45 48 8 17:15 …" at bounding box center [748, 384] width 1127 height 500
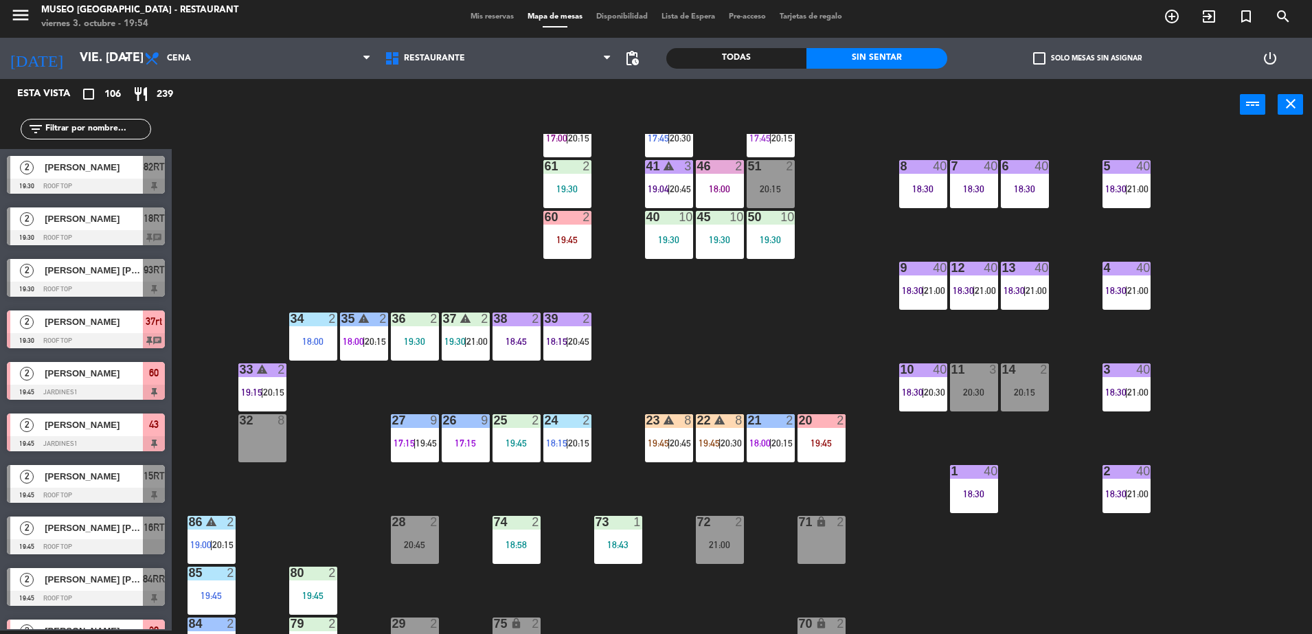
scroll to position [1711, 0]
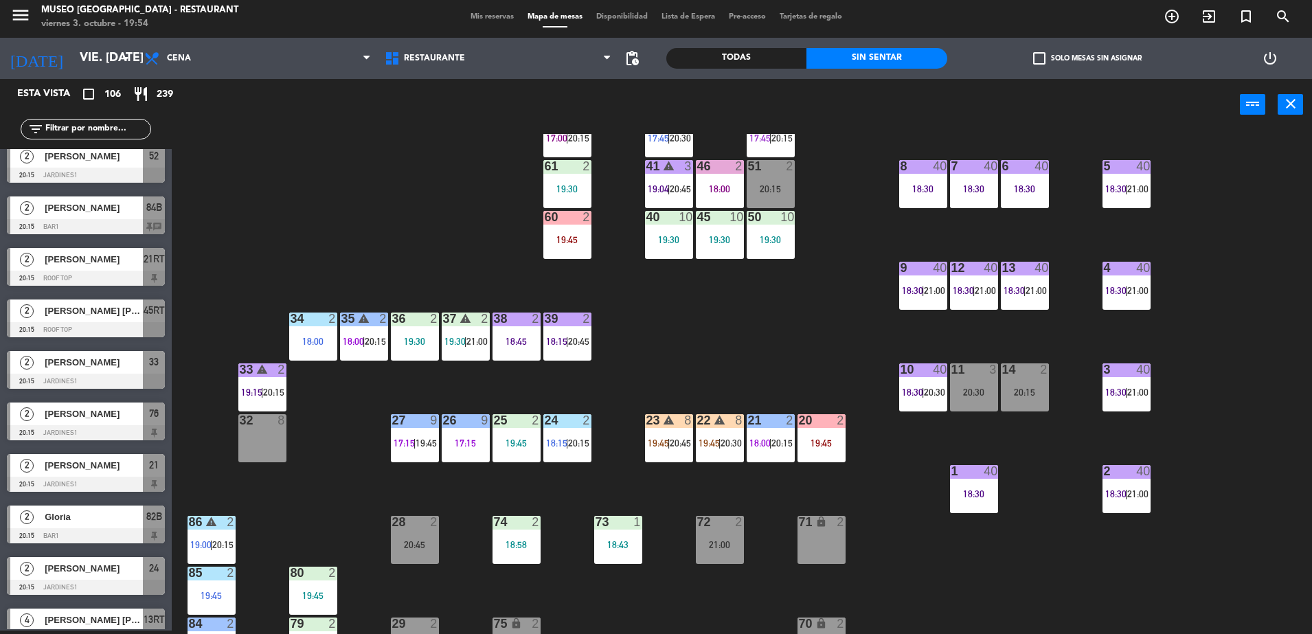
click at [713, 429] on div "22 warning 8 19:45 | 20:30" at bounding box center [720, 438] width 48 height 48
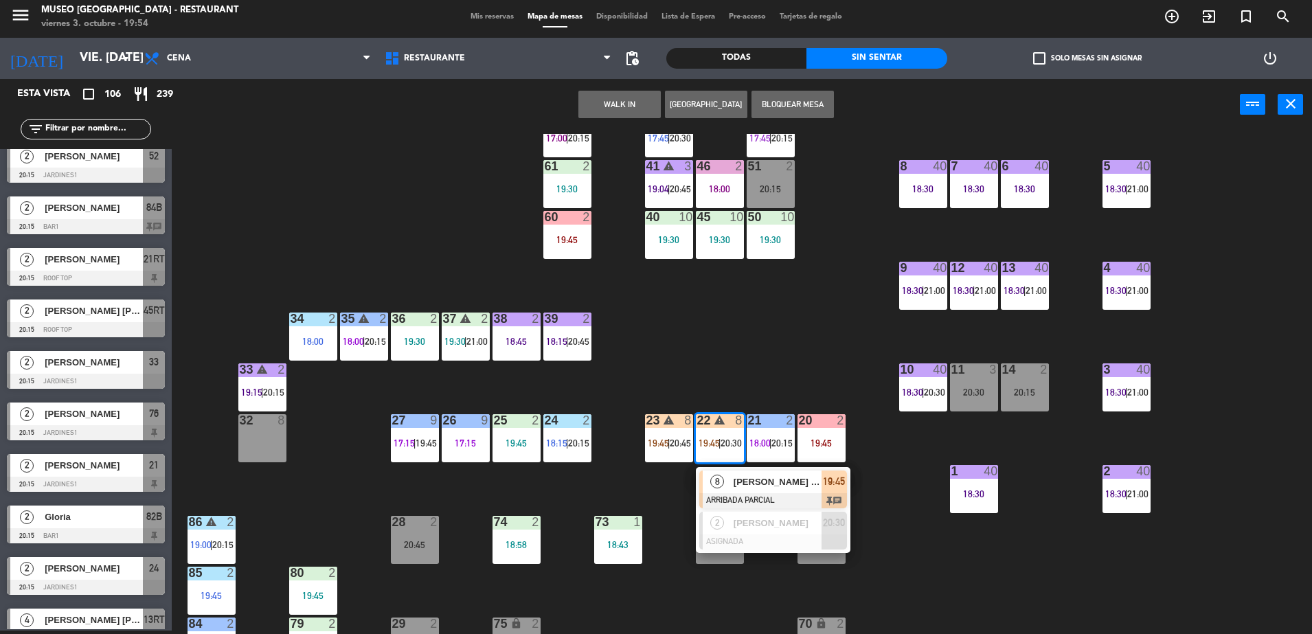
click at [752, 491] on div "[PERSON_NAME]" at bounding box center [776, 482] width 89 height 23
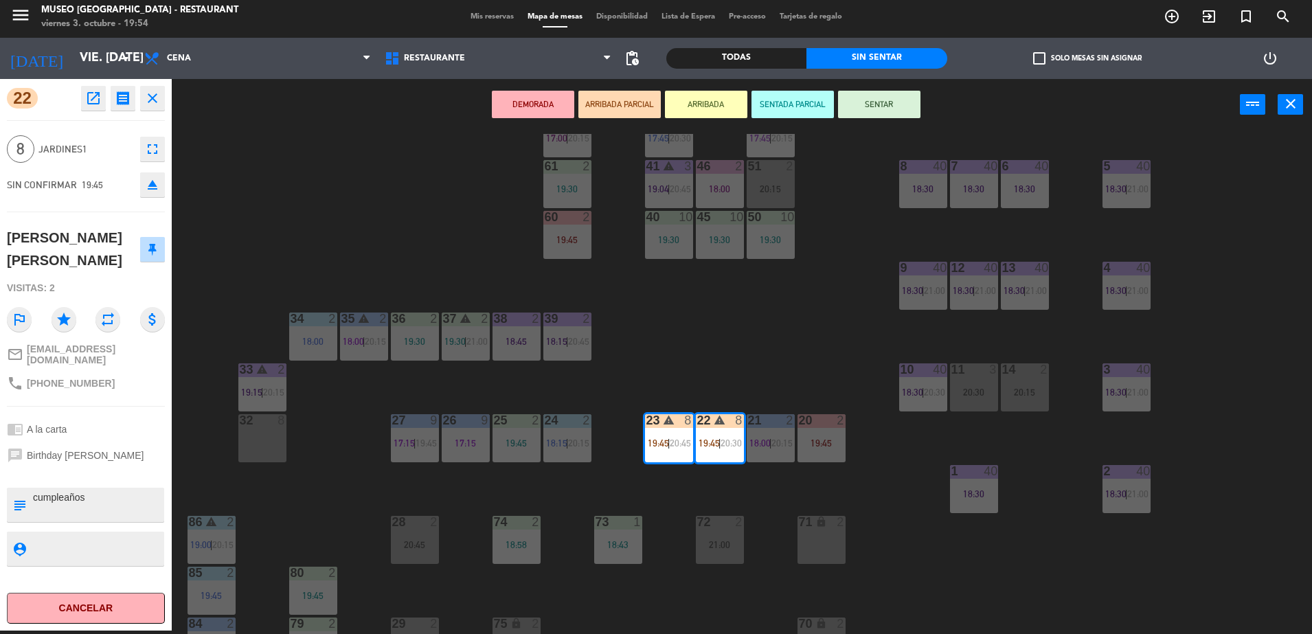
click at [709, 425] on div "warning" at bounding box center [719, 420] width 23 height 13
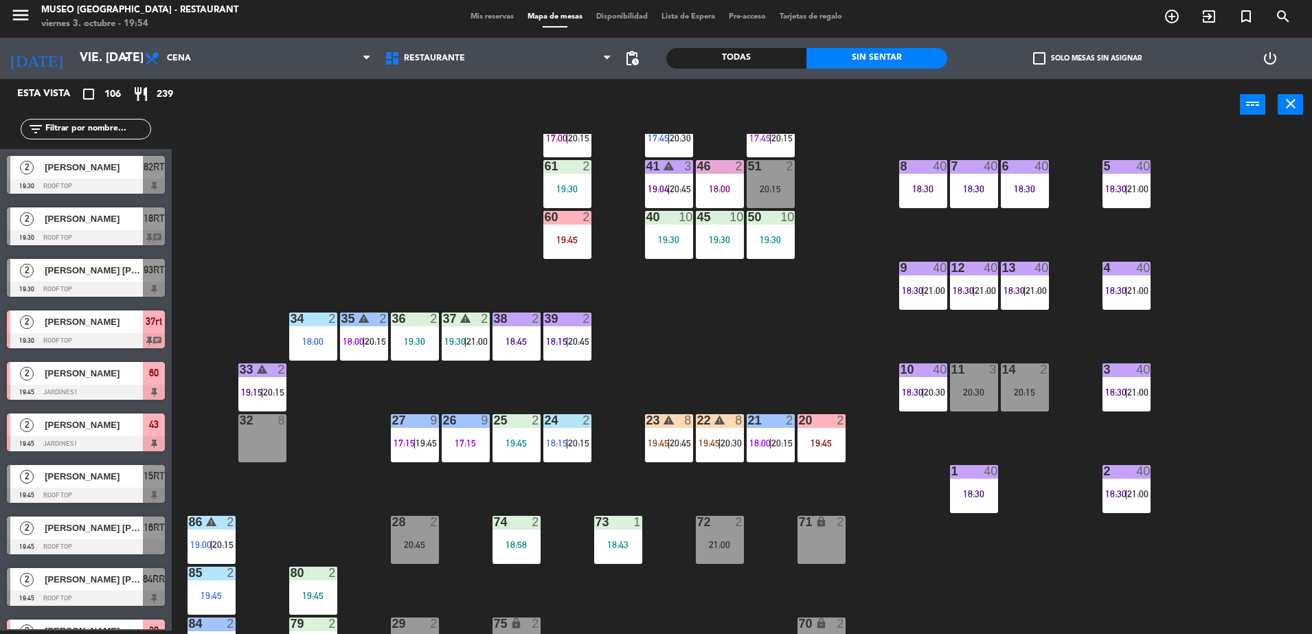
click at [735, 442] on span "20:30" at bounding box center [731, 443] width 21 height 11
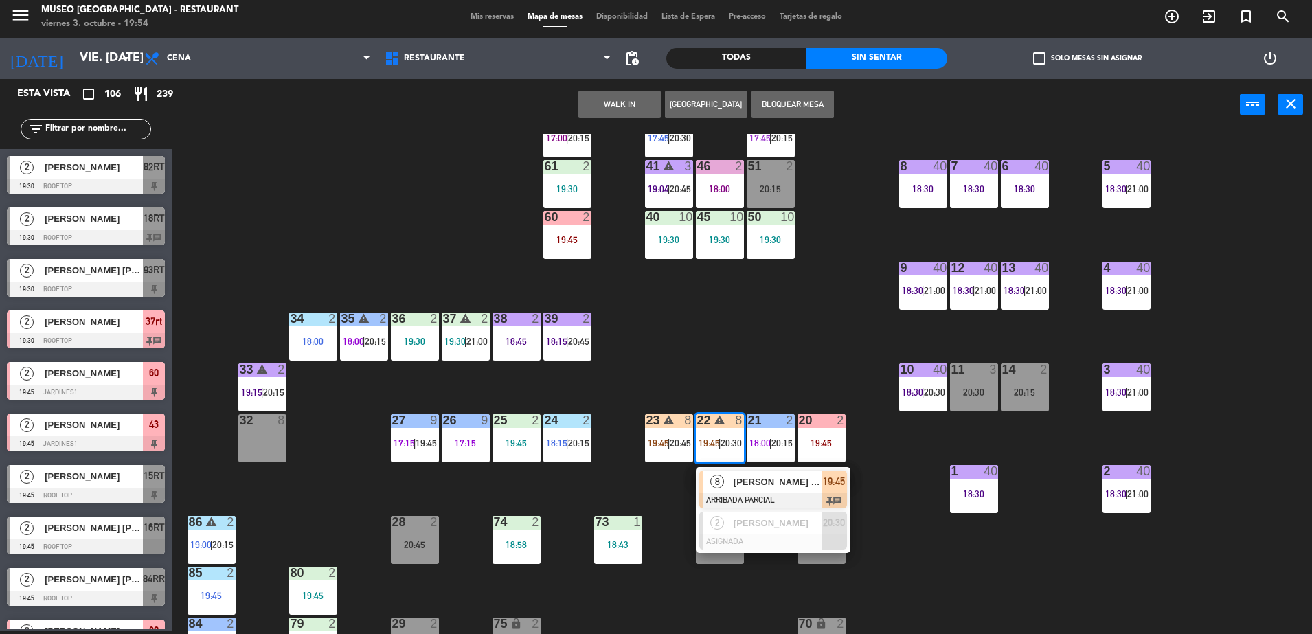
click at [756, 343] on div "44 5 20:30 49 2 19:15 54 warning 3 19:45 | 20:00 64 2 18:15 | 20:45 48 8 17:15 …" at bounding box center [748, 384] width 1127 height 500
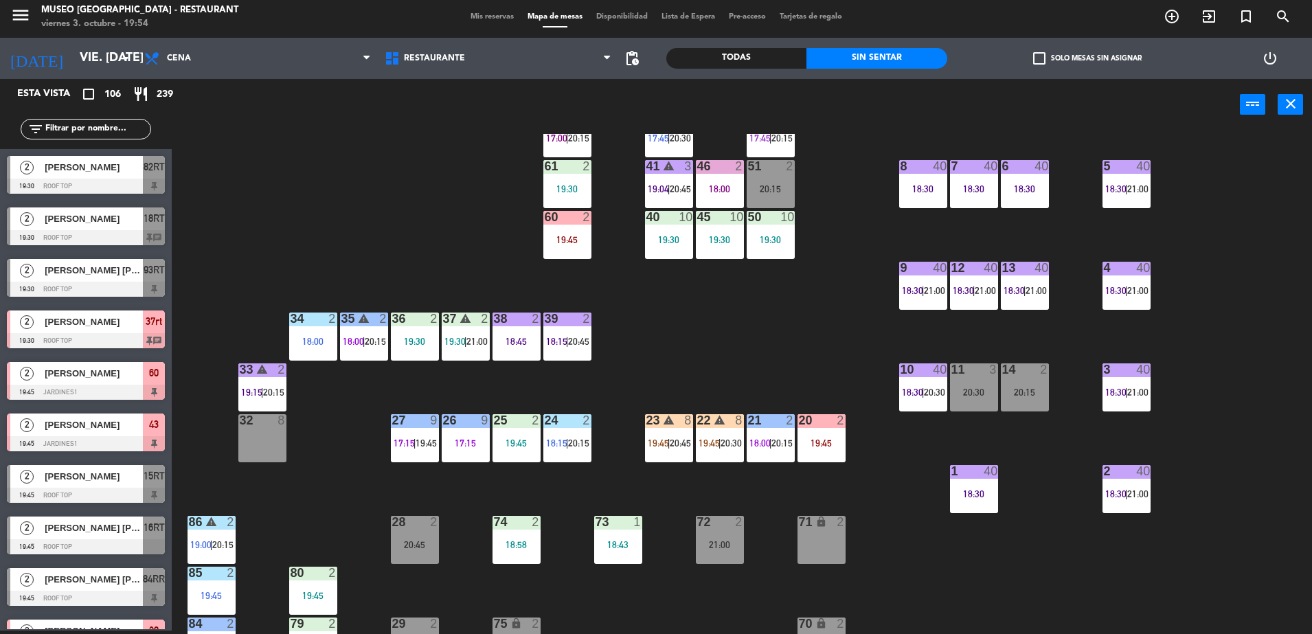
scroll to position [0, 0]
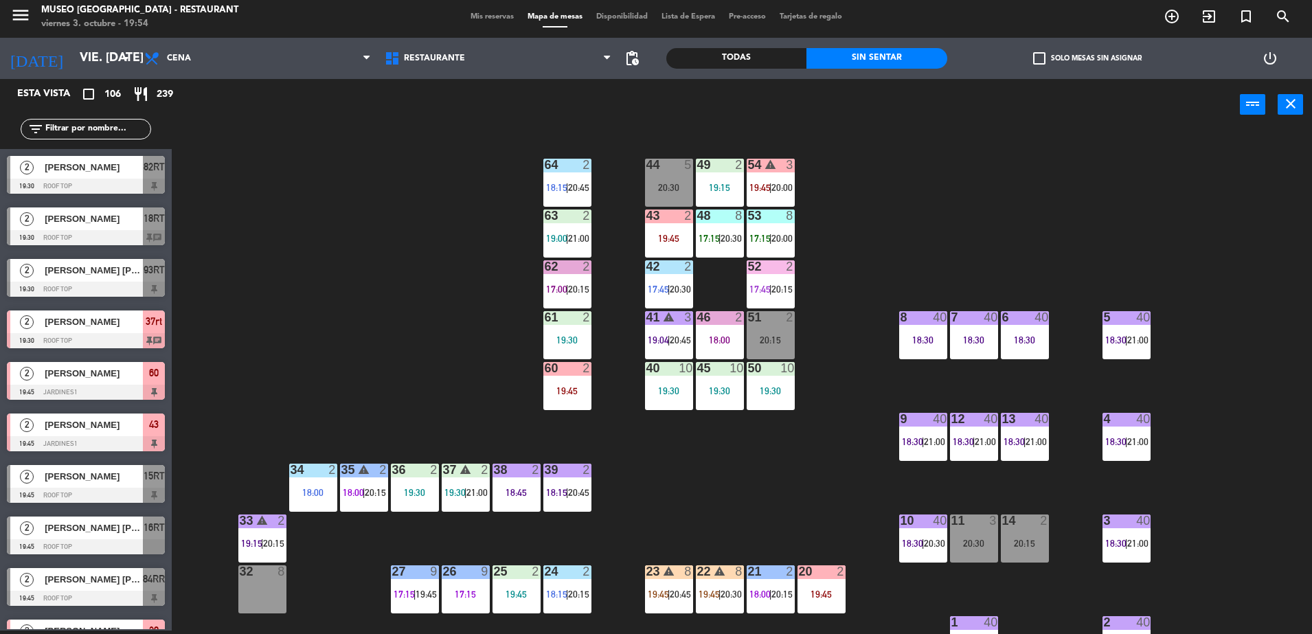
click at [732, 52] on div "Todas" at bounding box center [736, 58] width 140 height 21
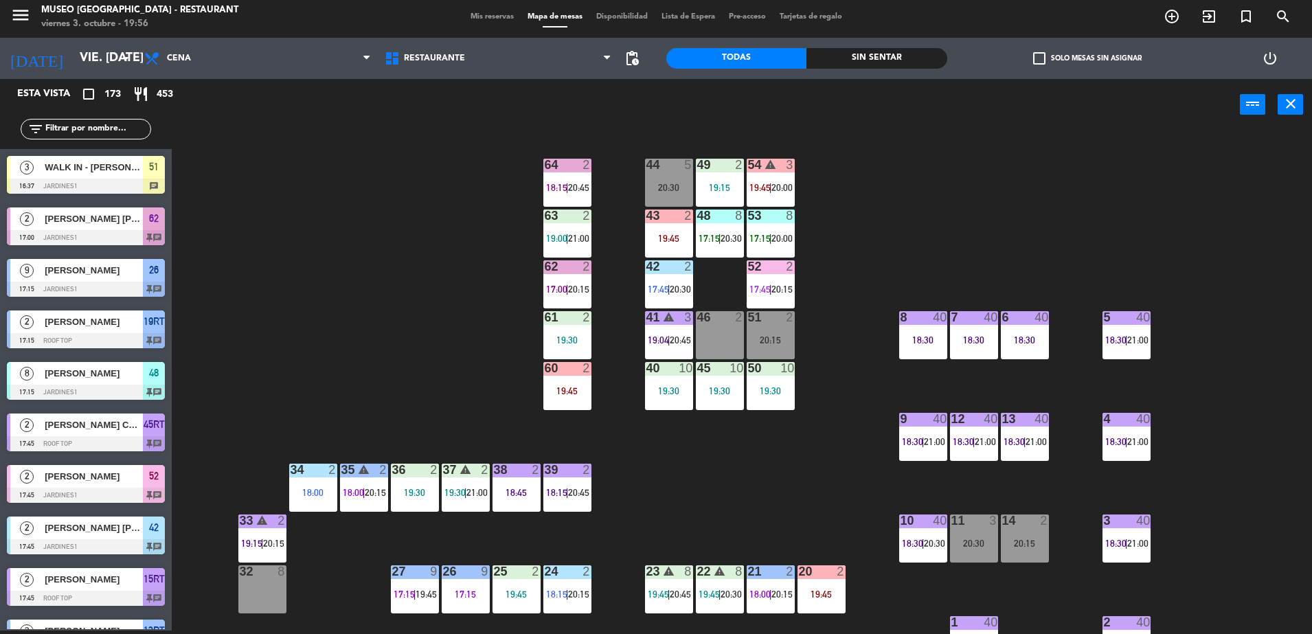
drag, startPoint x: 95, startPoint y: 137, endPoint x: 88, endPoint y: 126, distance: 13.5
click at [88, 126] on div "filter_list" at bounding box center [86, 129] width 131 height 21
click at [88, 126] on input "text" at bounding box center [97, 129] width 106 height 15
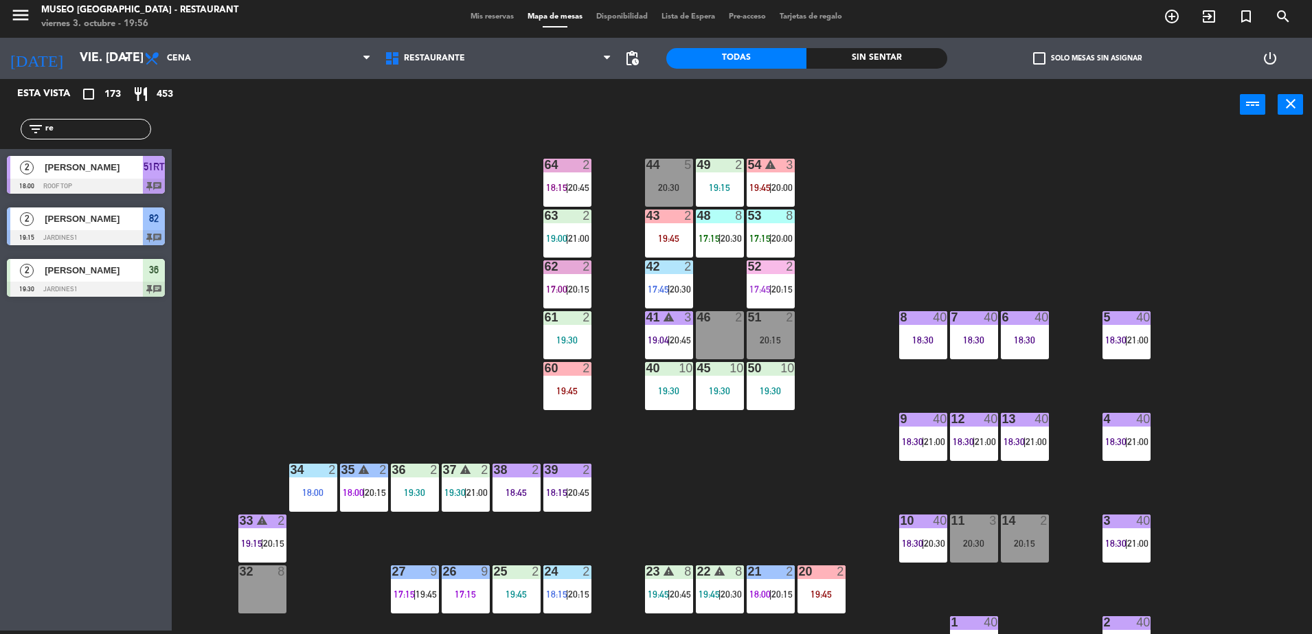
type input "r"
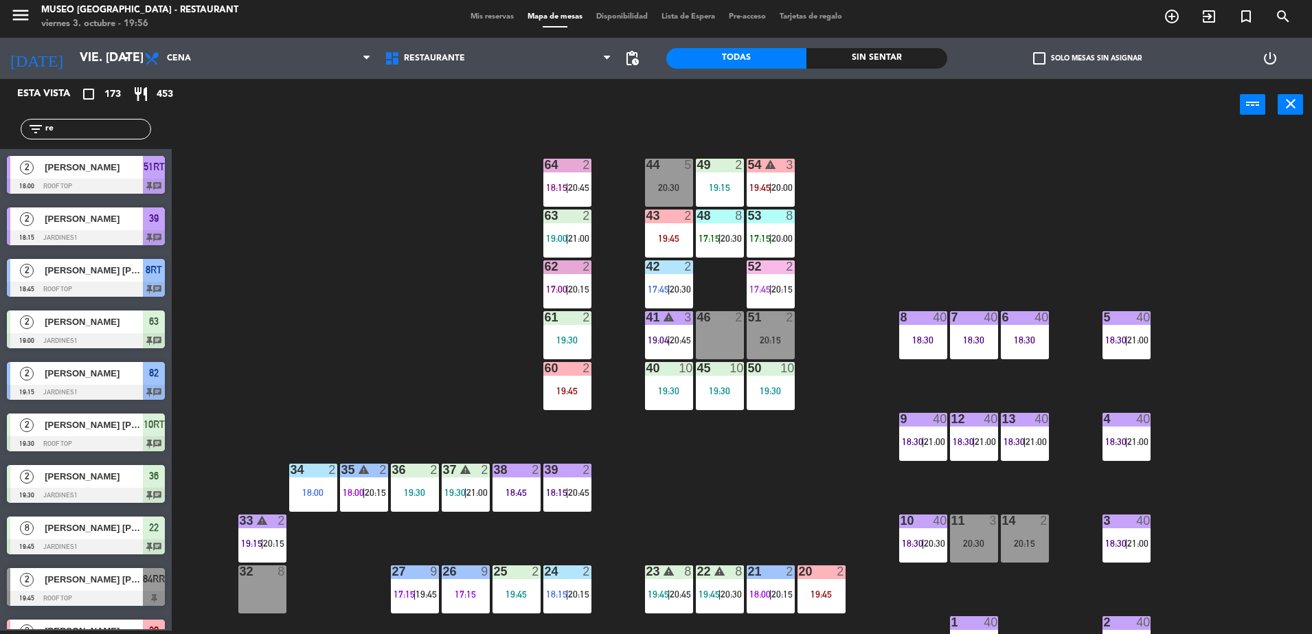
type input "r"
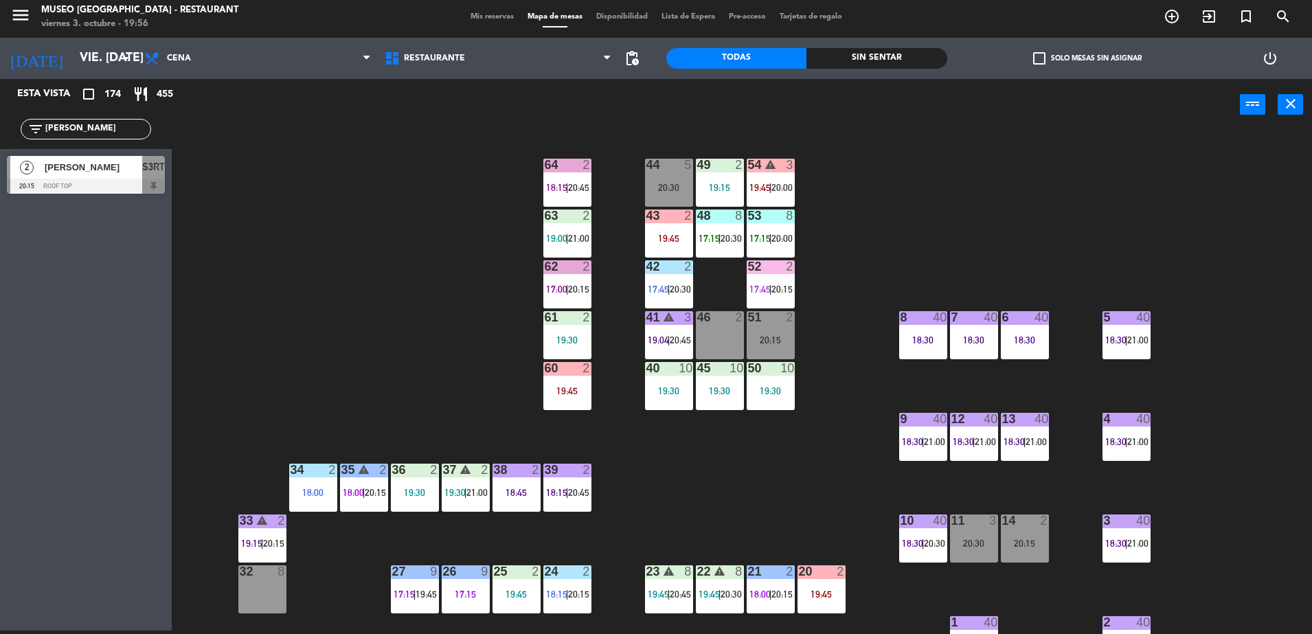
type input "rhen"
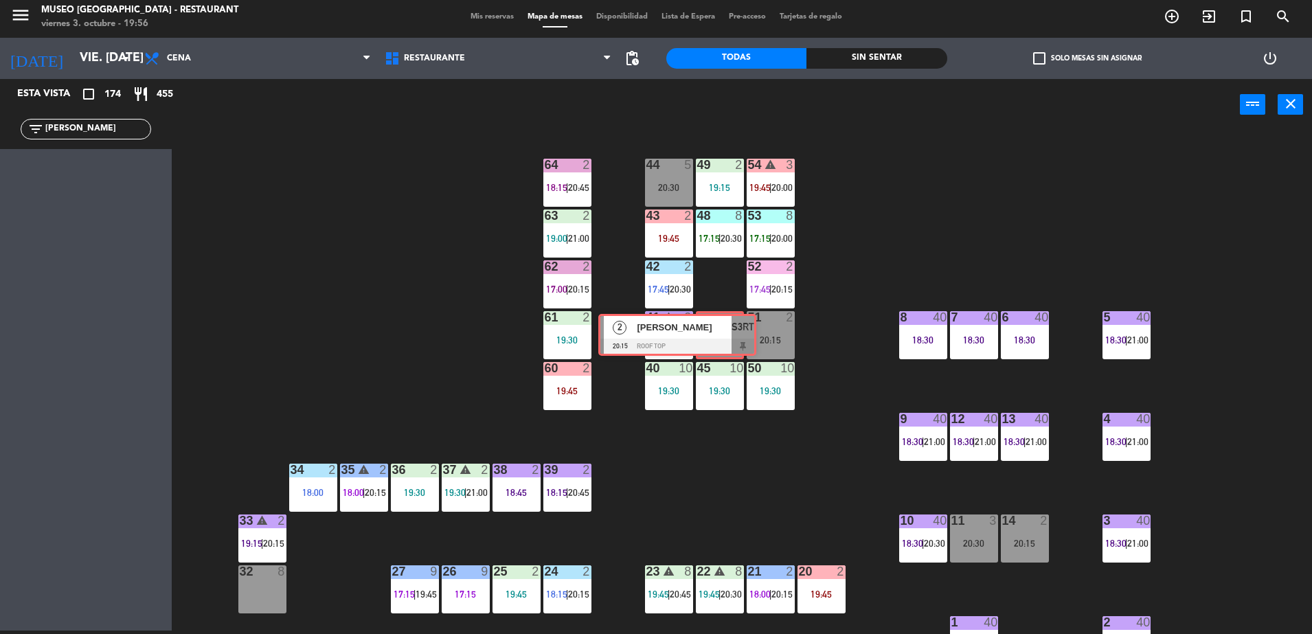
drag, startPoint x: 147, startPoint y: 167, endPoint x: 738, endPoint y: 324, distance: 611.3
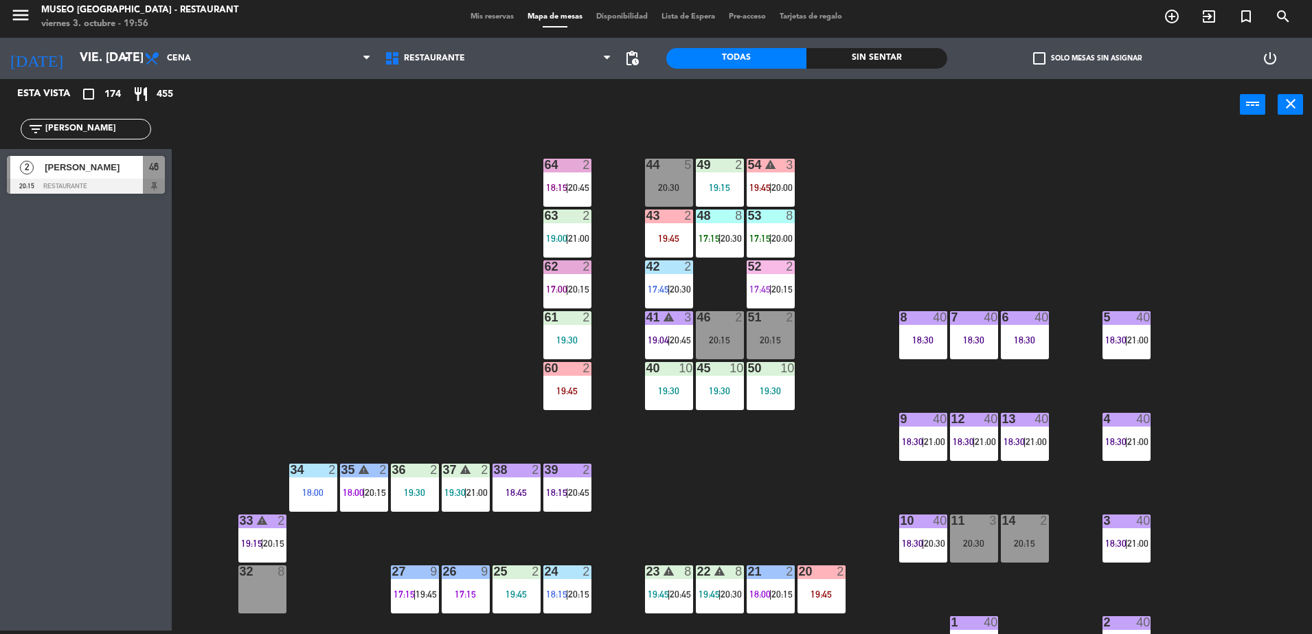
click at [294, 251] on div "44 5 20:30 49 2 19:15 54 warning 3 19:45 | 20:00 64 2 18:15 | 20:45 48 8 17:15 …" at bounding box center [748, 384] width 1127 height 500
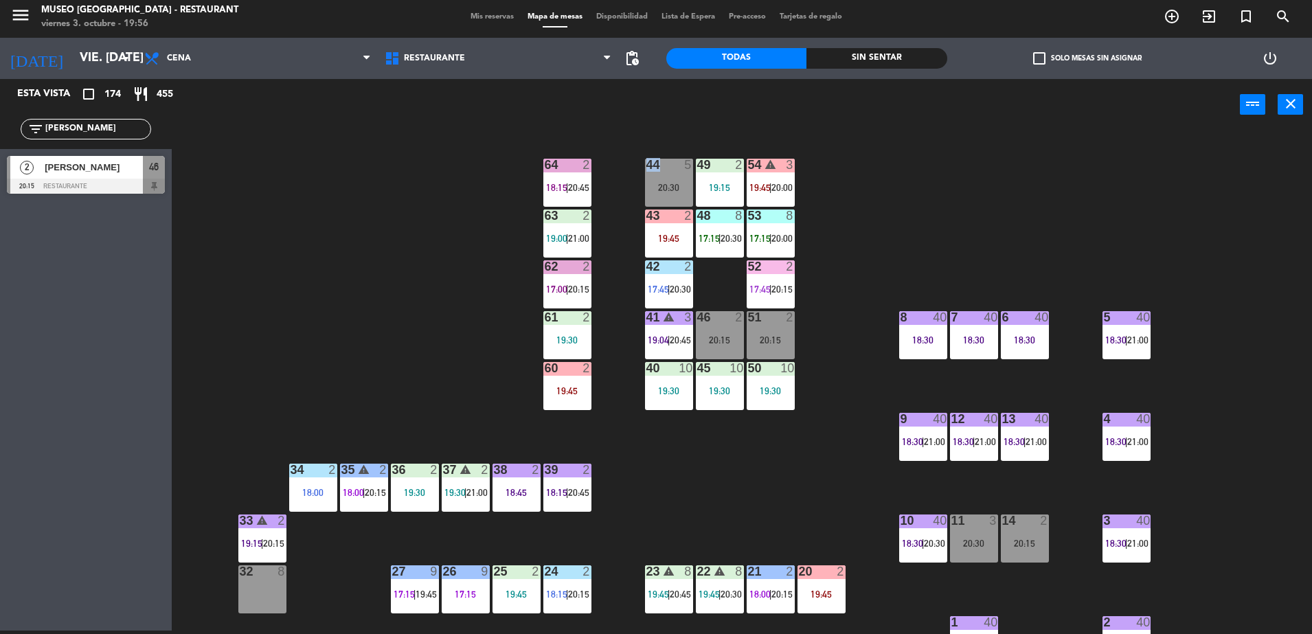
click at [294, 251] on div "44 5 20:30 49 2 19:15 54 warning 3 19:45 | 20:00 64 2 18:15 | 20:45 48 8 17:15 …" at bounding box center [748, 384] width 1127 height 500
click at [114, 179] on div at bounding box center [86, 186] width 158 height 15
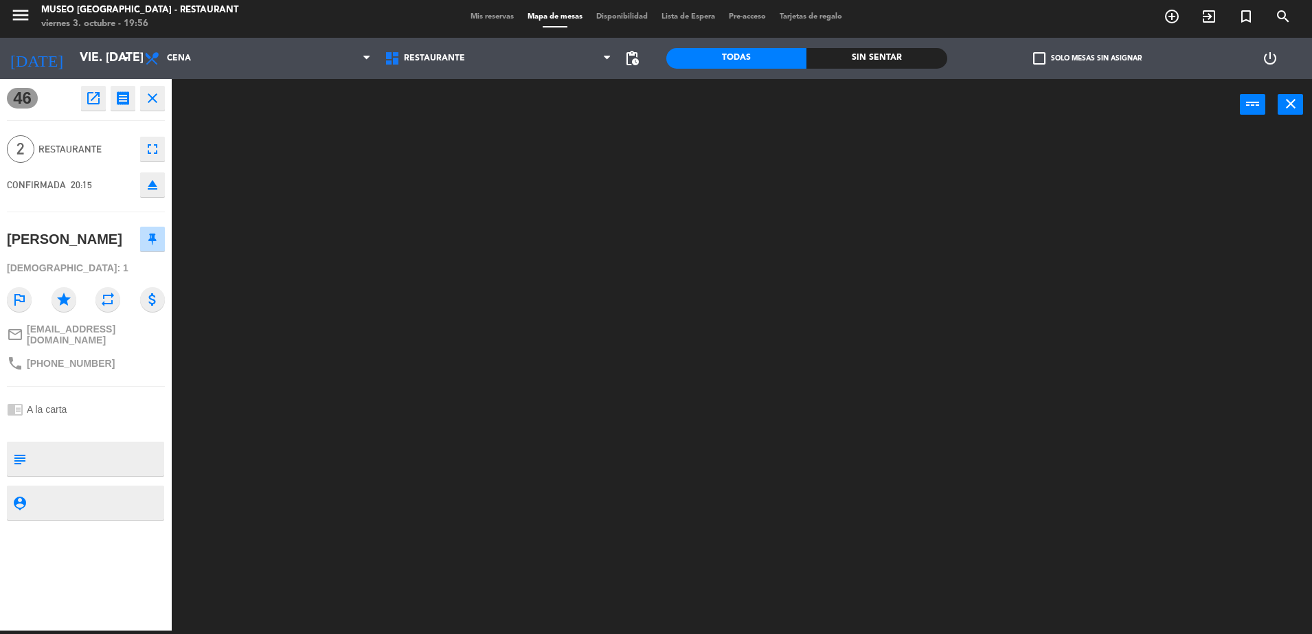
click at [119, 450] on textarea at bounding box center [97, 458] width 131 height 29
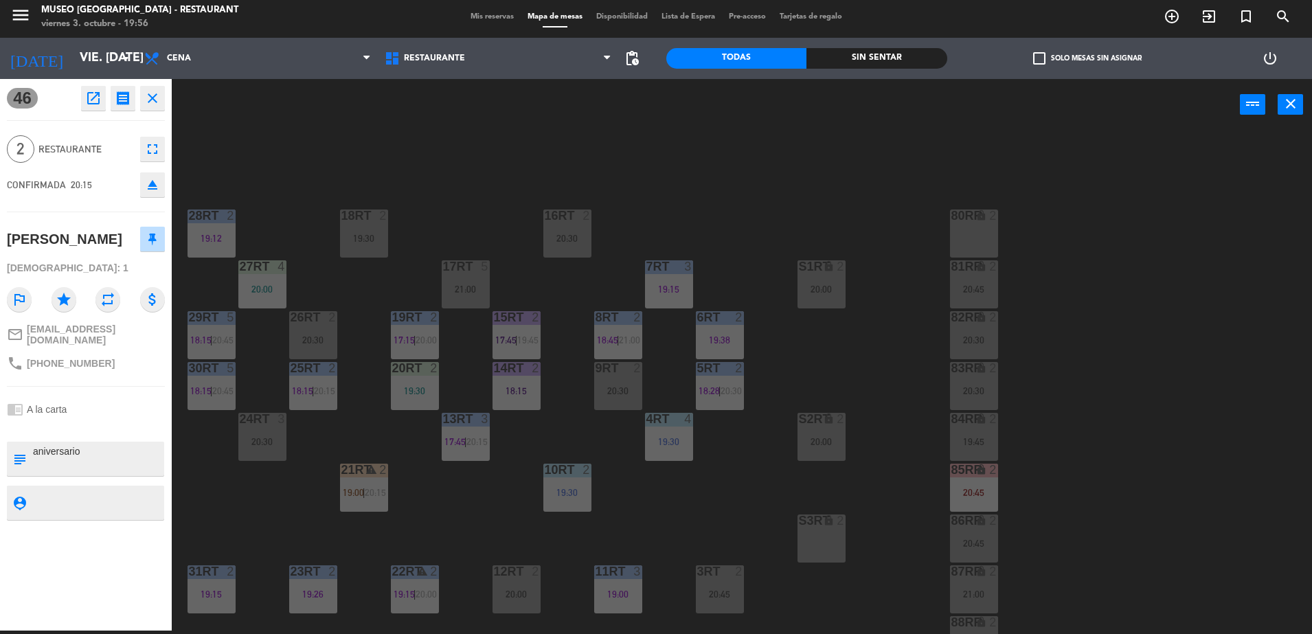
type textarea "aniversario"
click at [109, 409] on div "chrome_reader_mode A la carta" at bounding box center [86, 409] width 158 height 26
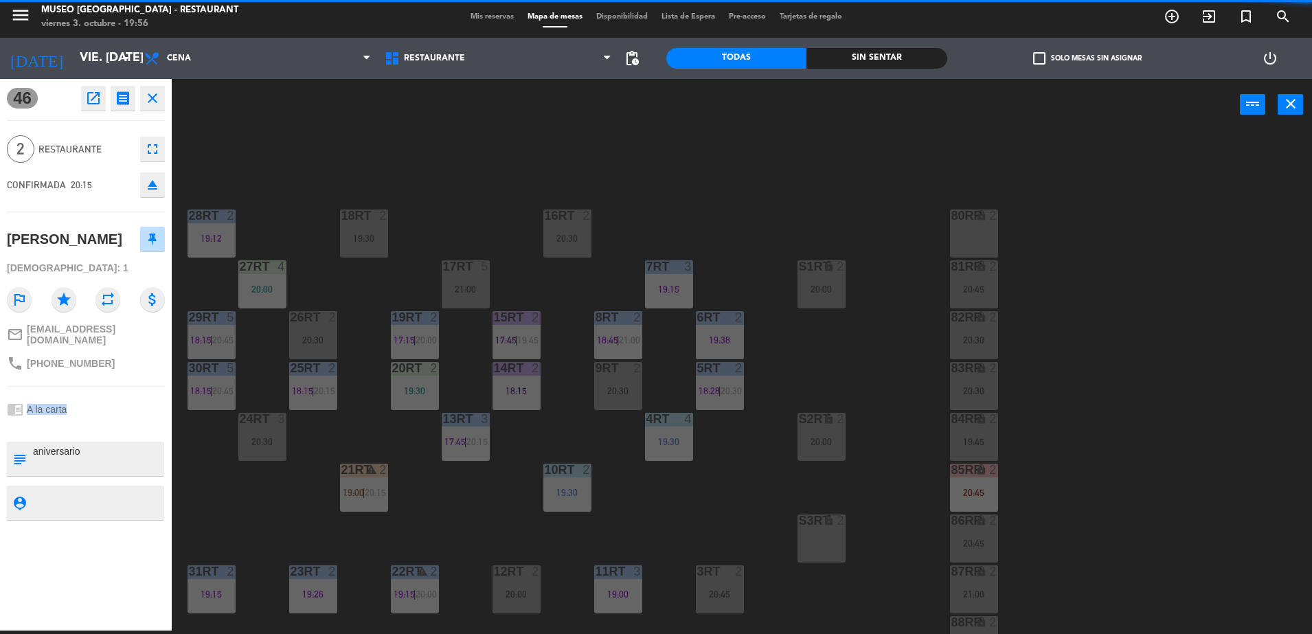
click at [109, 409] on div "chrome_reader_mode A la carta" at bounding box center [86, 409] width 158 height 26
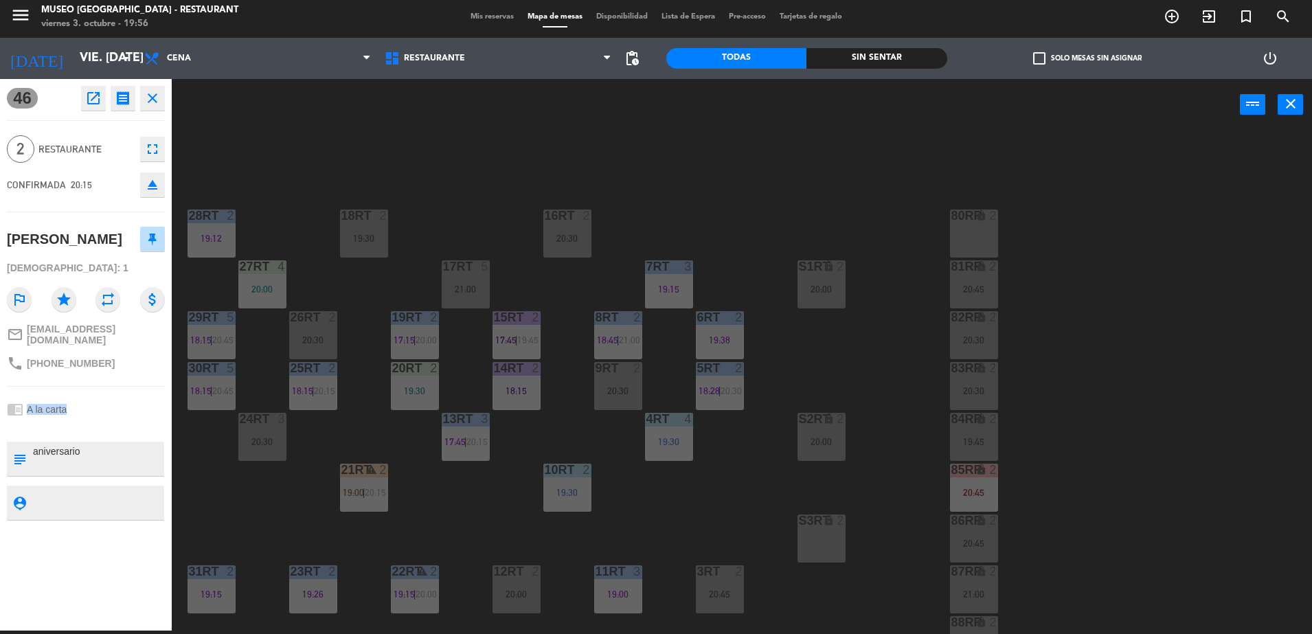
click at [109, 409] on div "chrome_reader_mode A la carta" at bounding box center [86, 409] width 158 height 26
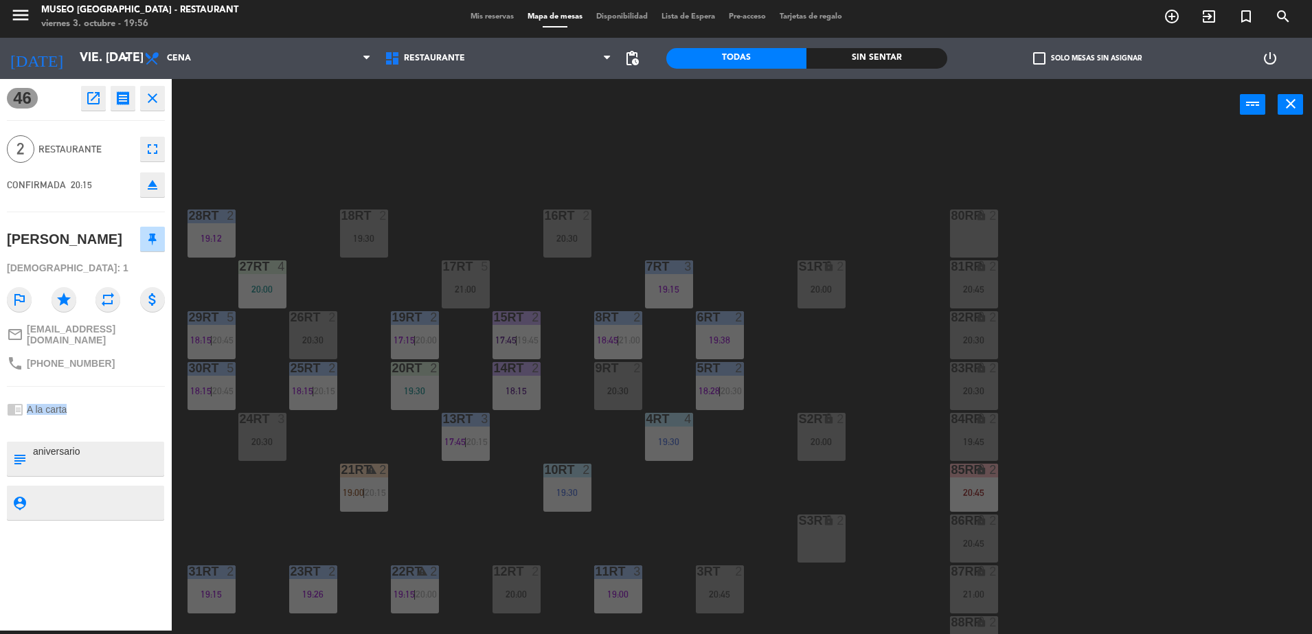
click at [109, 409] on div "chrome_reader_mode A la carta" at bounding box center [86, 409] width 158 height 26
click at [199, 459] on div "18RT 2 19:30 16RT 2 20:30 28RT 2 19:12 80RR lock 2 27RT 4 20:00 7RT 3 19:15 S1R…" at bounding box center [748, 384] width 1127 height 500
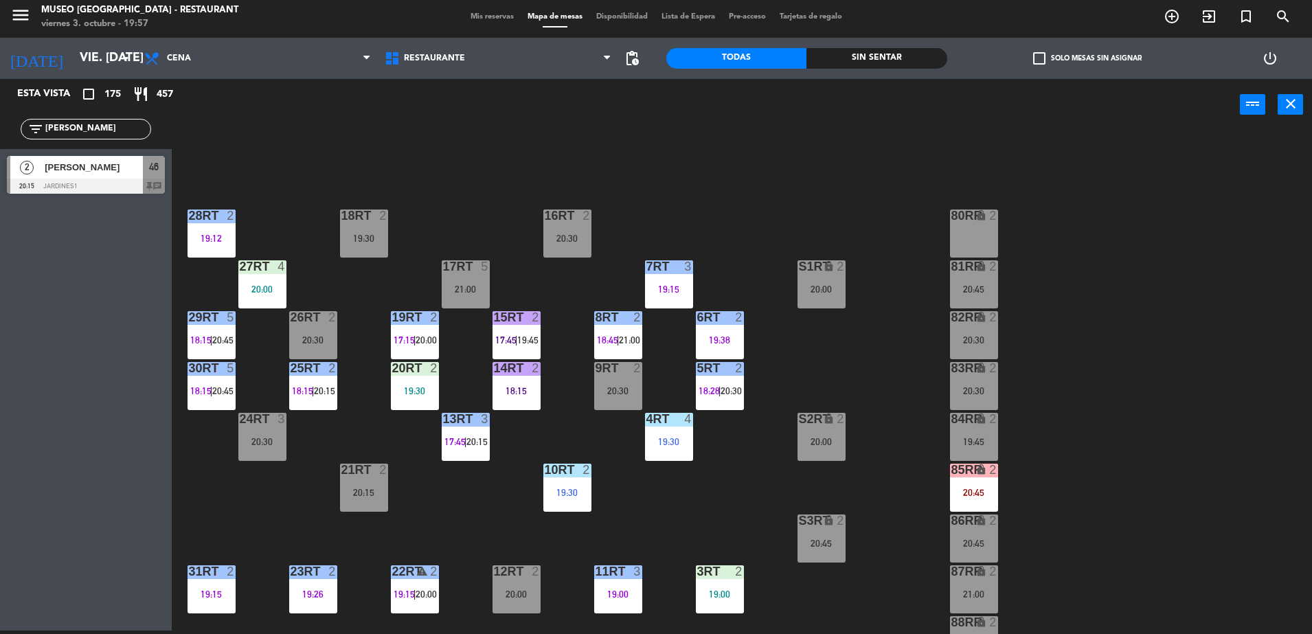
click at [145, 161] on div "46" at bounding box center [154, 167] width 22 height 23
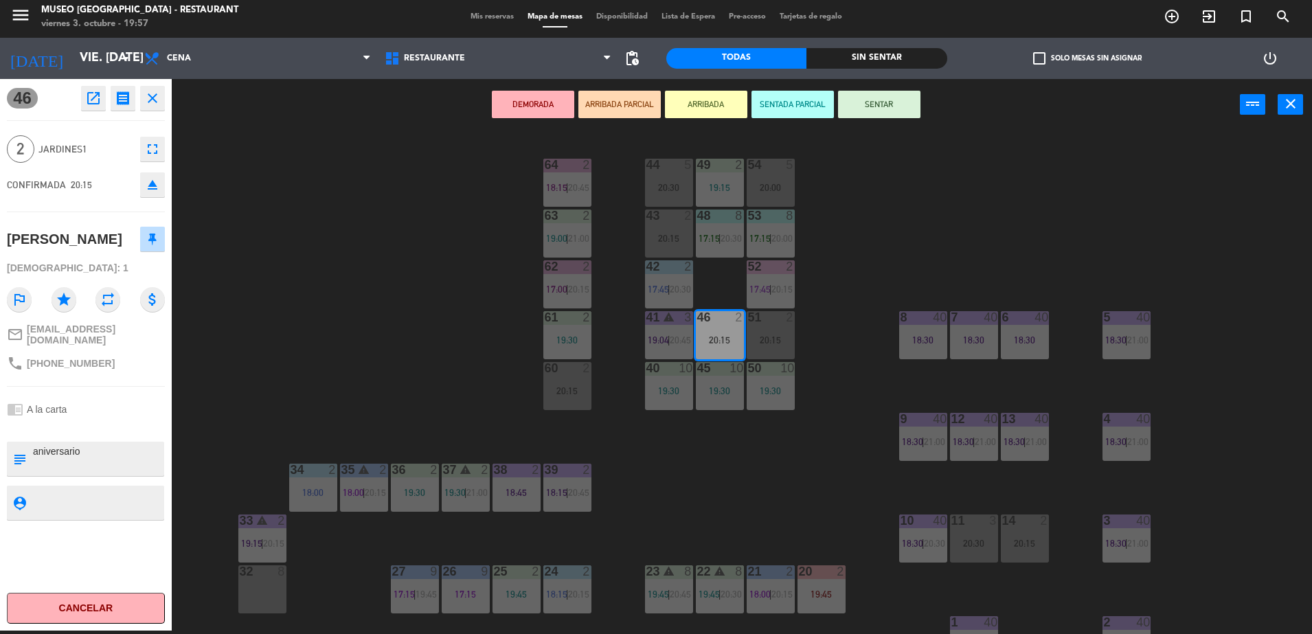
click at [591, 110] on button "ARRIBADA PARCIAL" at bounding box center [619, 104] width 82 height 27
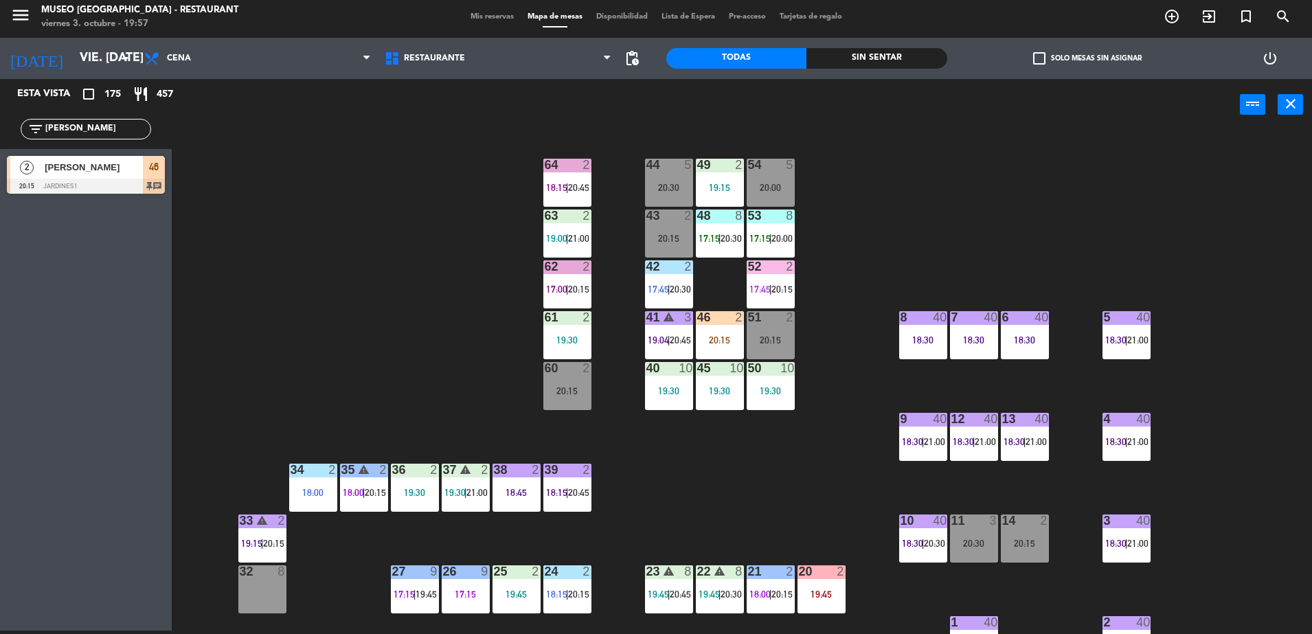
click at [117, 128] on input "rhen" at bounding box center [97, 129] width 106 height 15
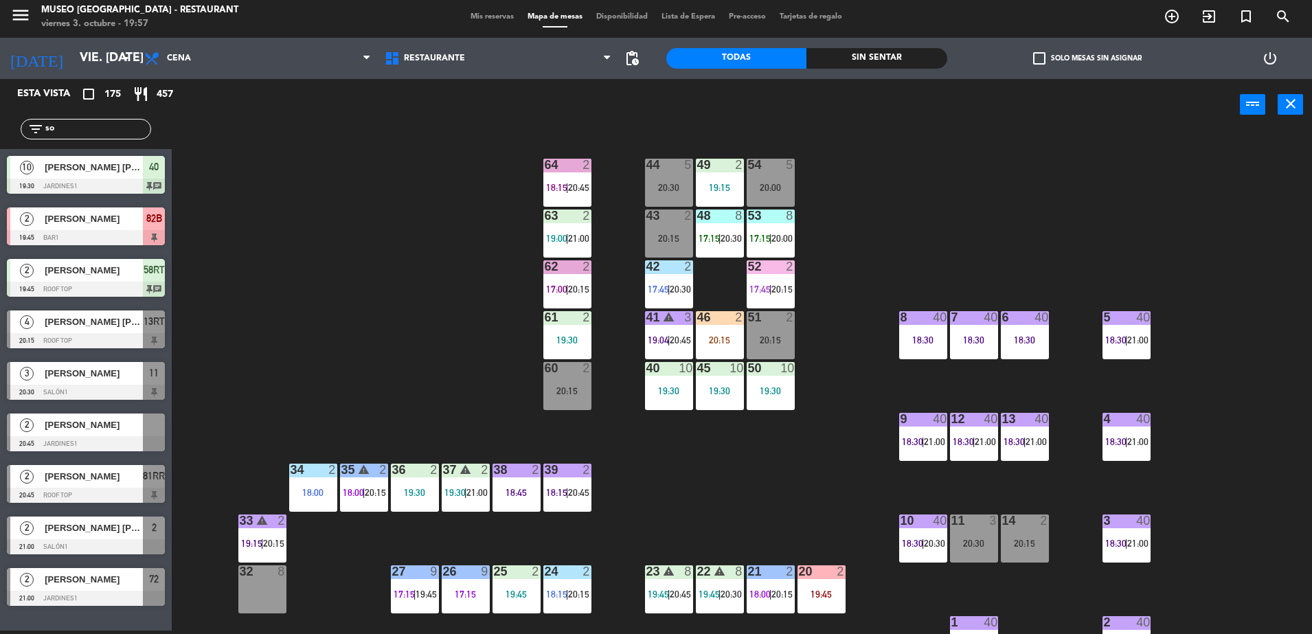
type input "s"
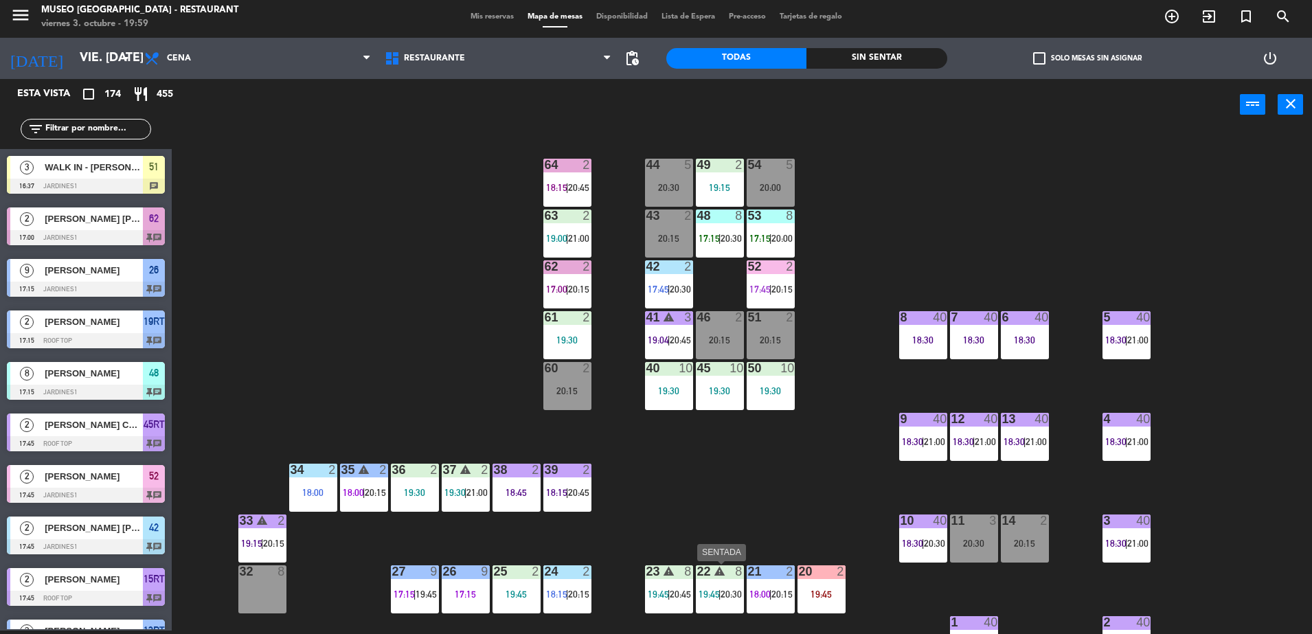
click at [710, 565] on div "warning" at bounding box center [719, 571] width 23 height 13
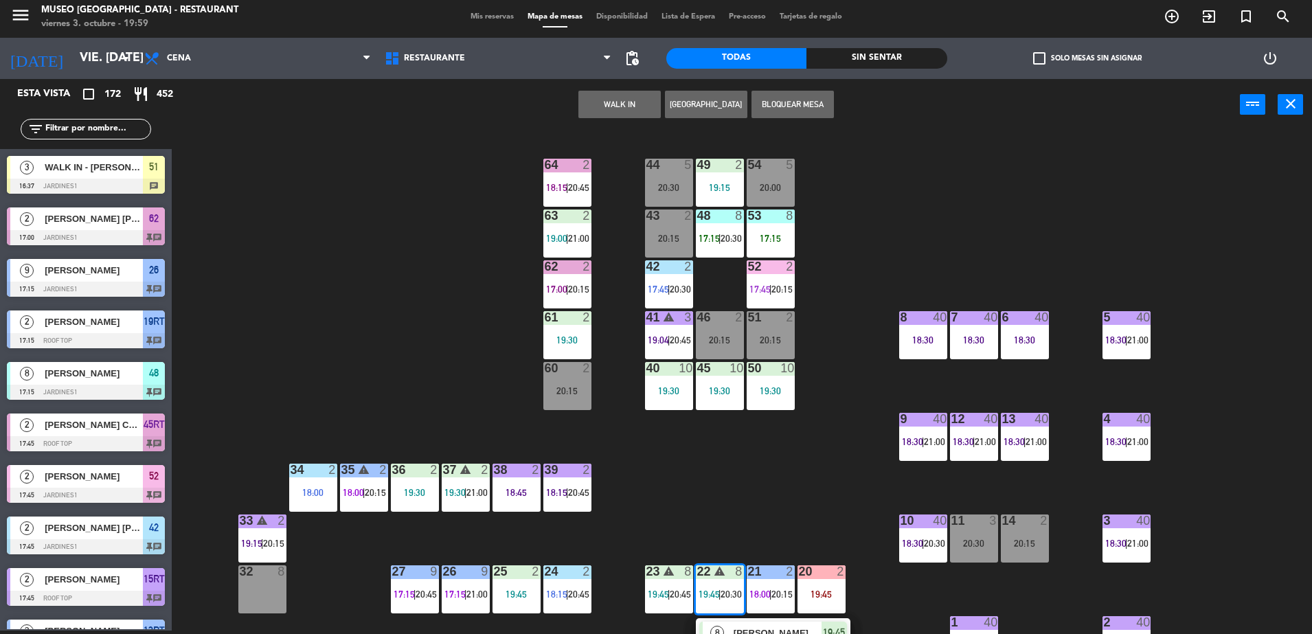
click at [80, 132] on input "text" at bounding box center [97, 129] width 106 height 15
type input "k"
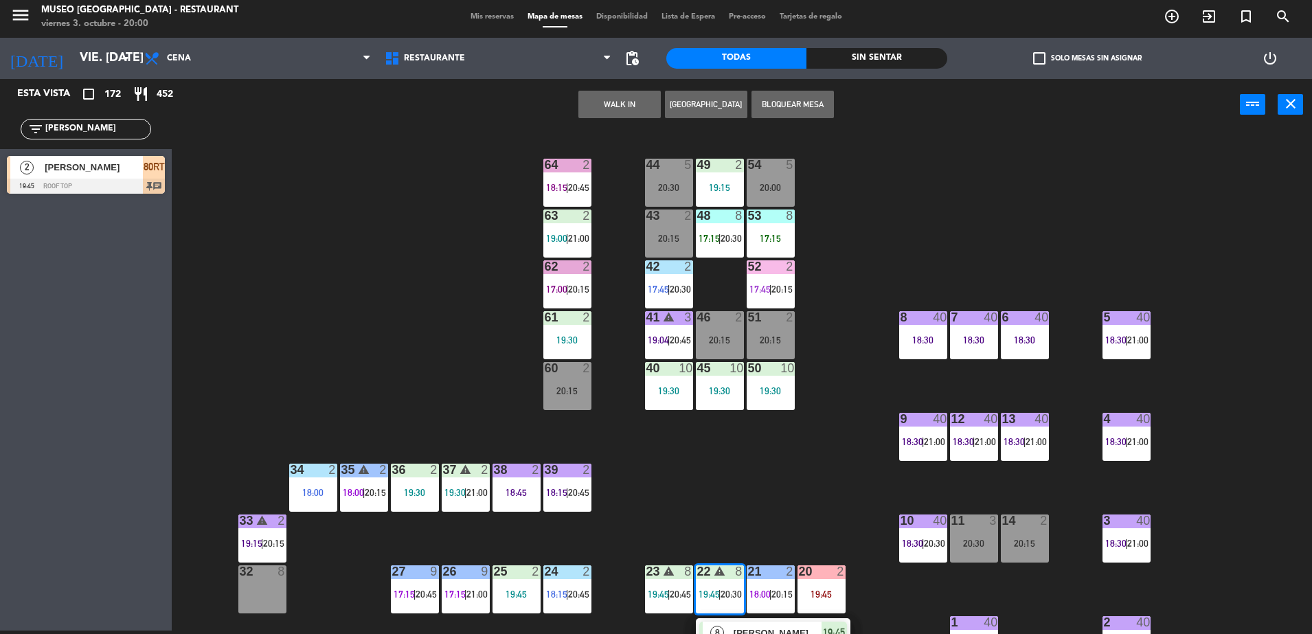
click at [133, 123] on input "jim" at bounding box center [97, 129] width 106 height 15
click at [84, 129] on input "verio" at bounding box center [97, 129] width 106 height 15
type input "sao"
click at [105, 169] on span "[PERSON_NAME]" at bounding box center [94, 167] width 98 height 14
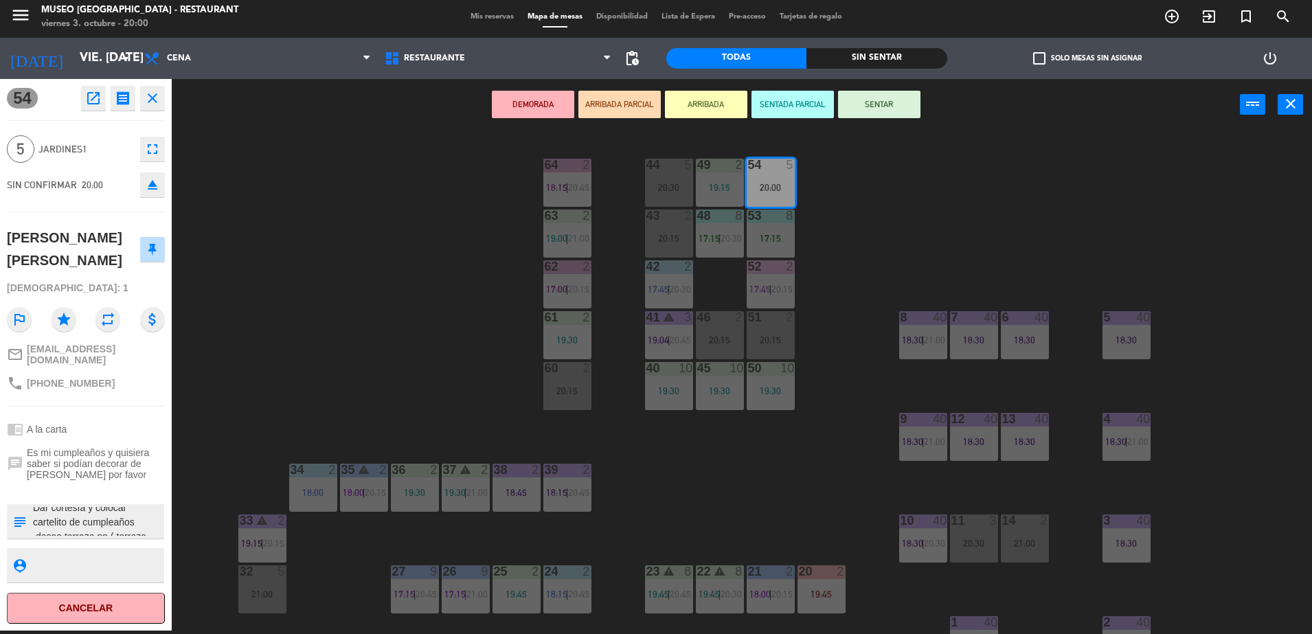
scroll to position [8, 0]
click at [598, 112] on button "ARRIBADA PARCIAL" at bounding box center [619, 104] width 82 height 27
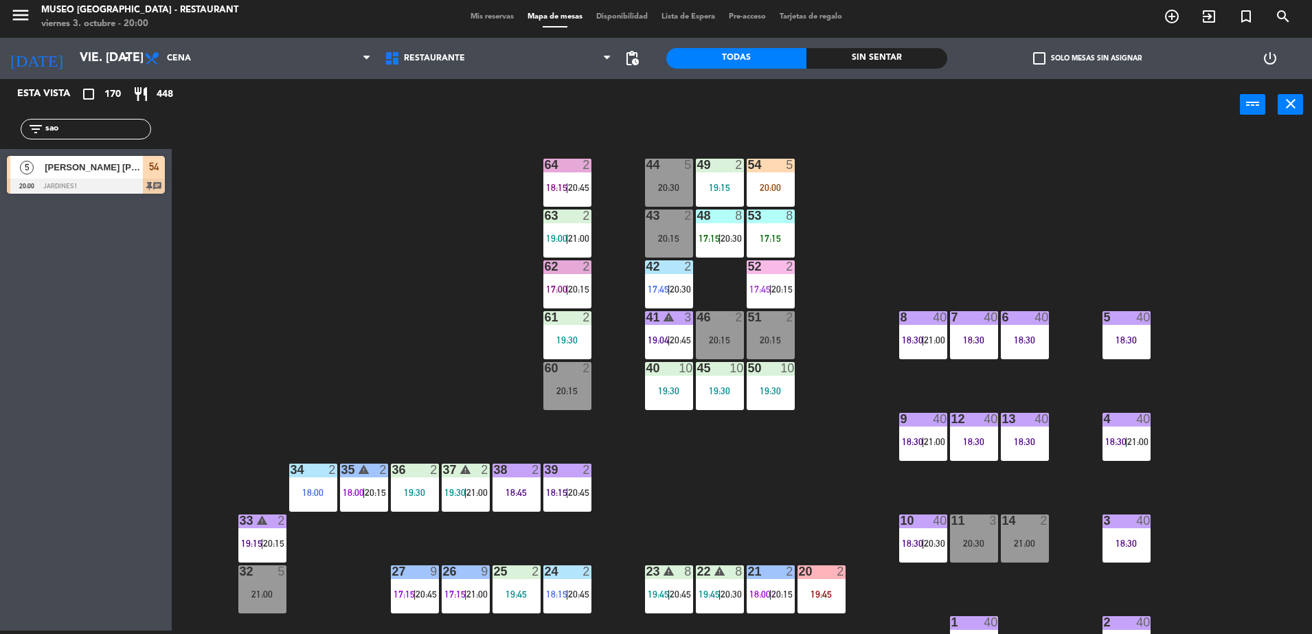
click at [110, 134] on input "sao" at bounding box center [97, 129] width 106 height 15
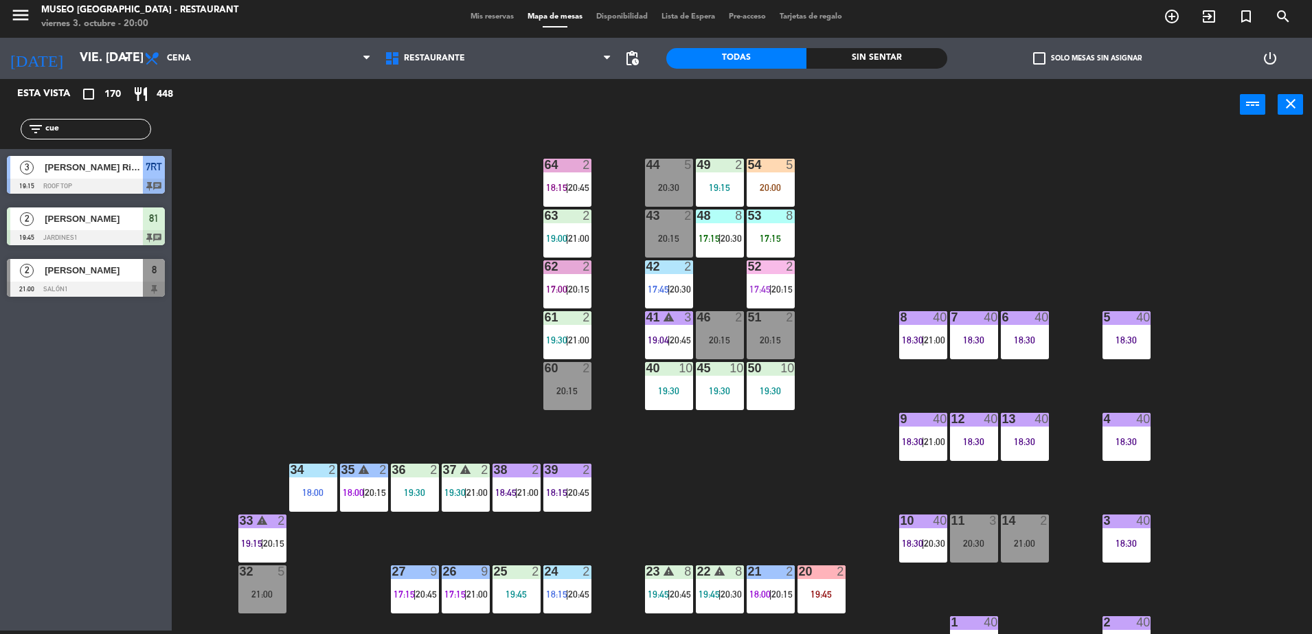
type input "cuev"
click at [120, 124] on input "cuev" at bounding box center [97, 129] width 106 height 15
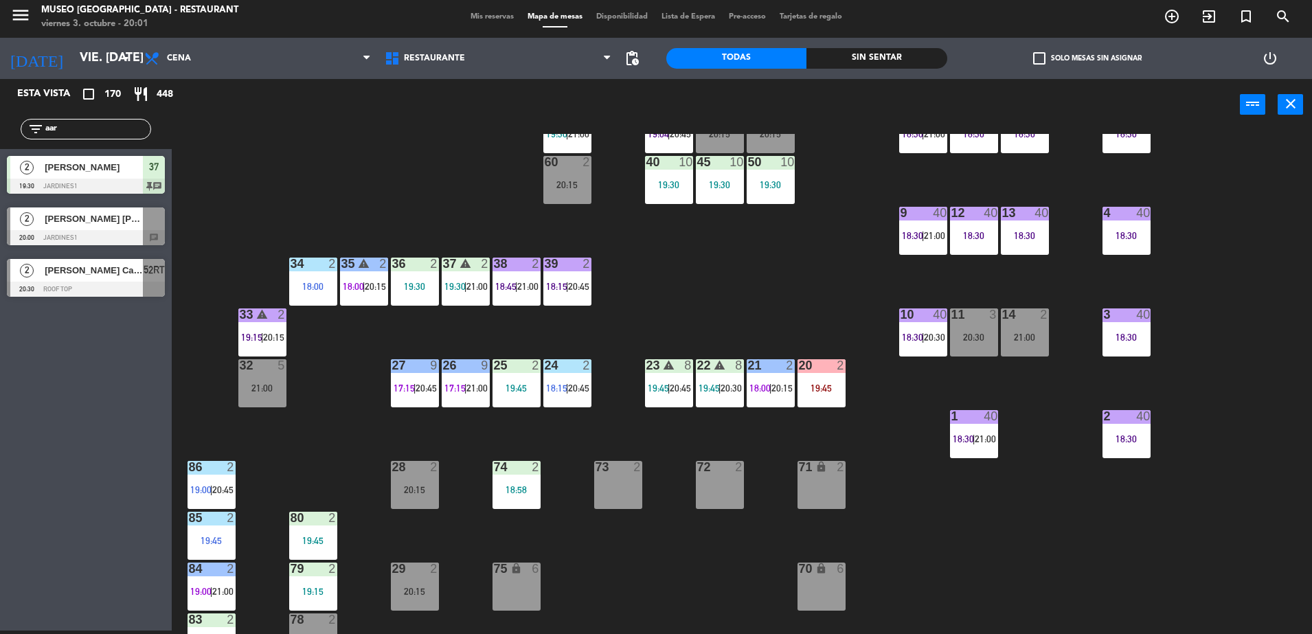
scroll to position [0, 0]
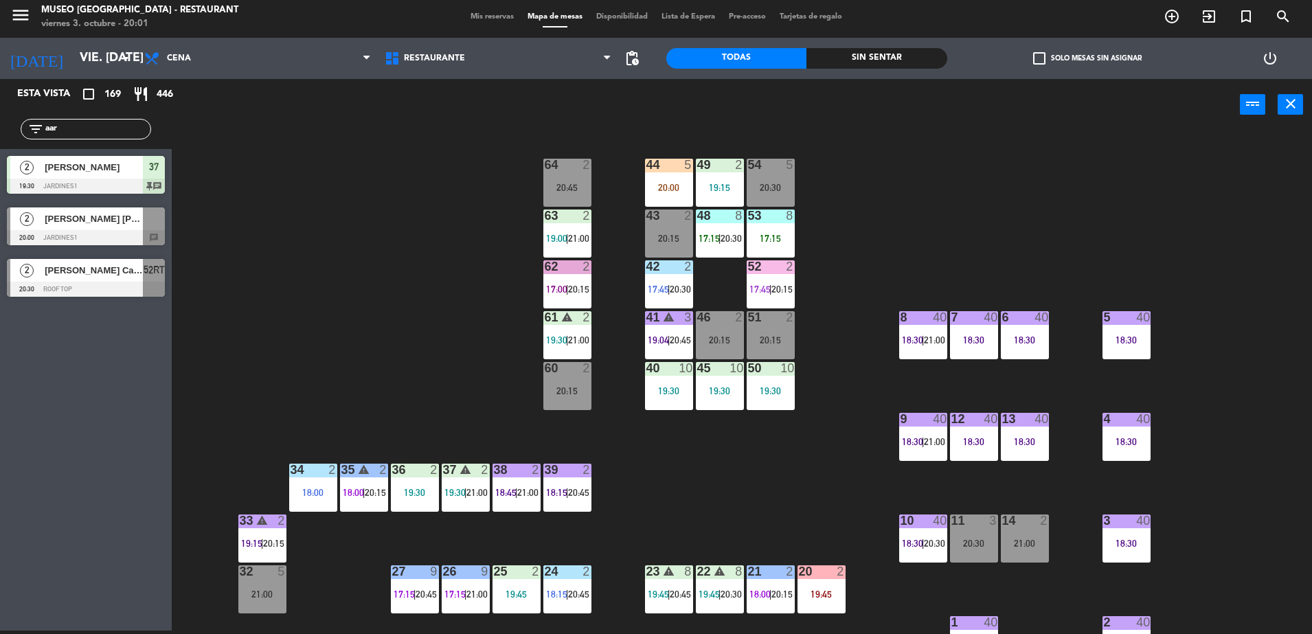
click at [127, 126] on input "aar" at bounding box center [97, 129] width 106 height 15
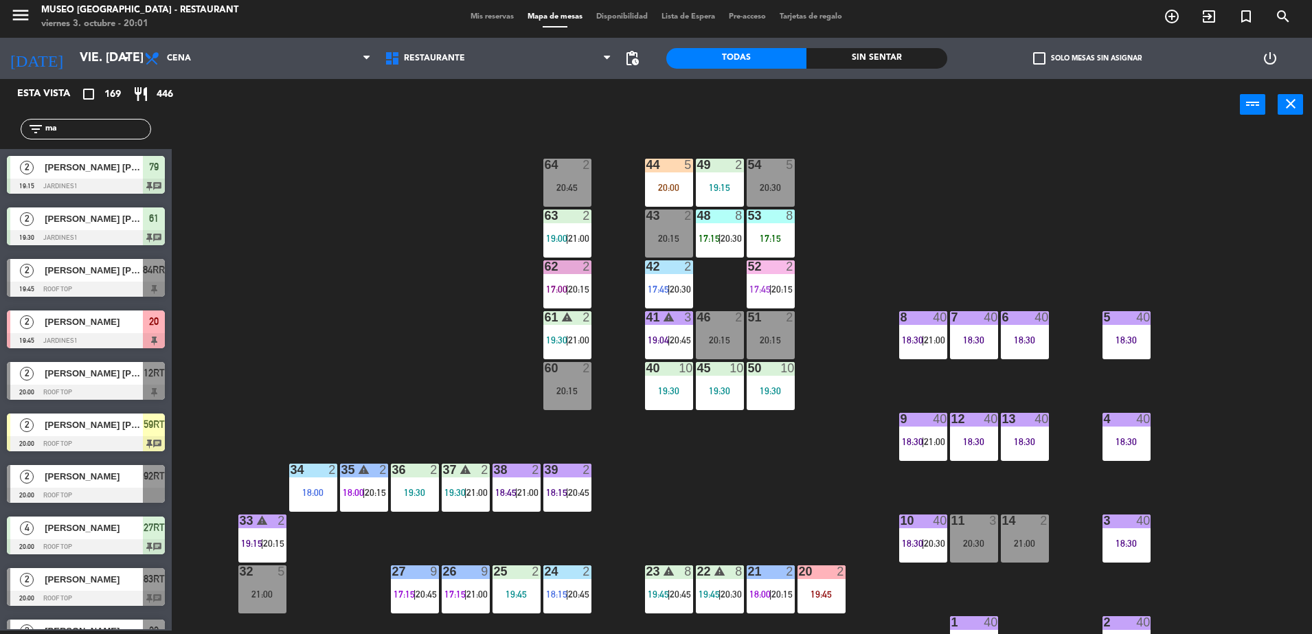
type input "m"
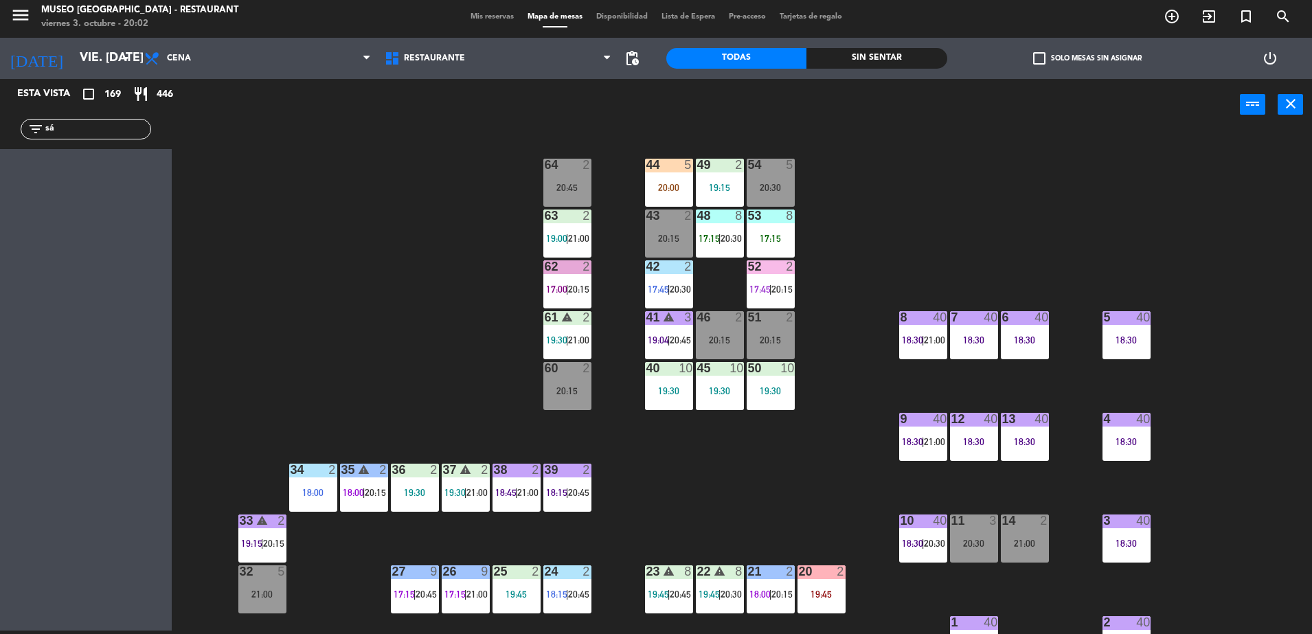
type input "s"
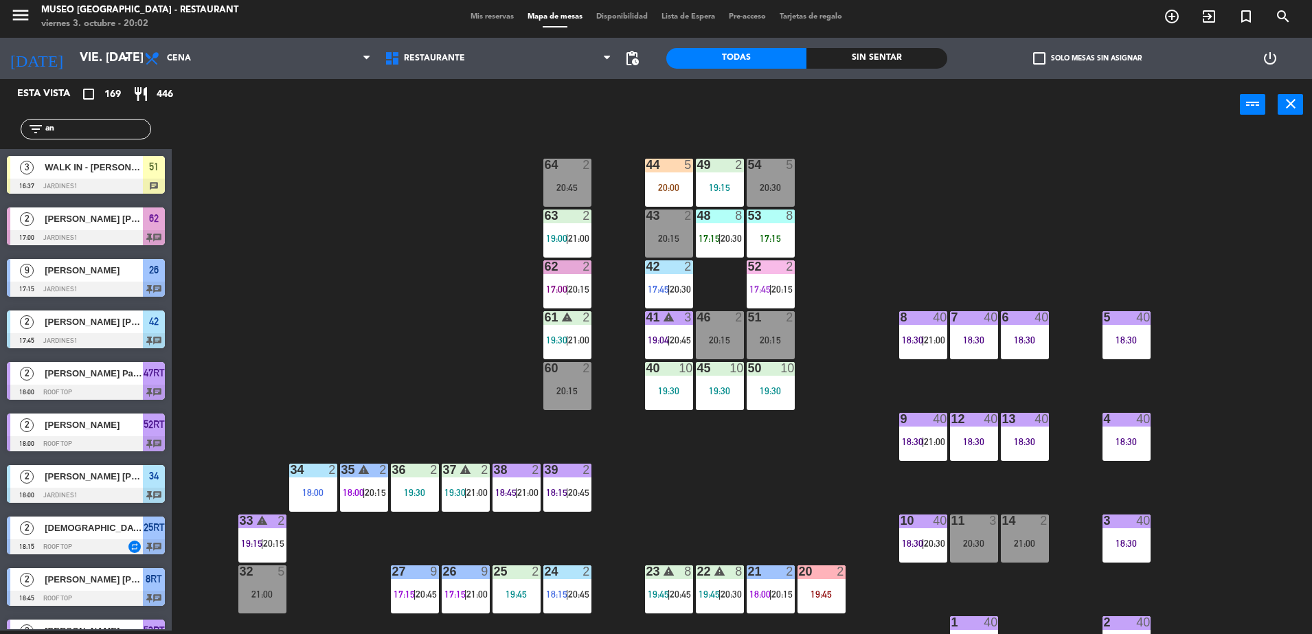
type input "a"
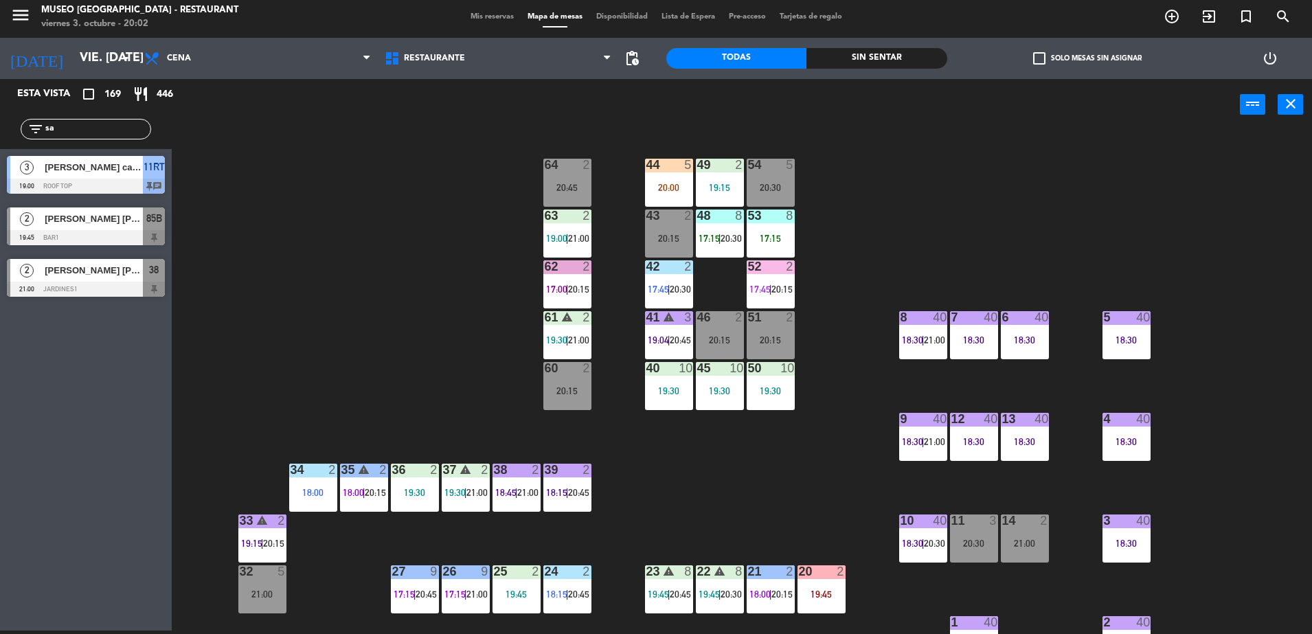
type input "s"
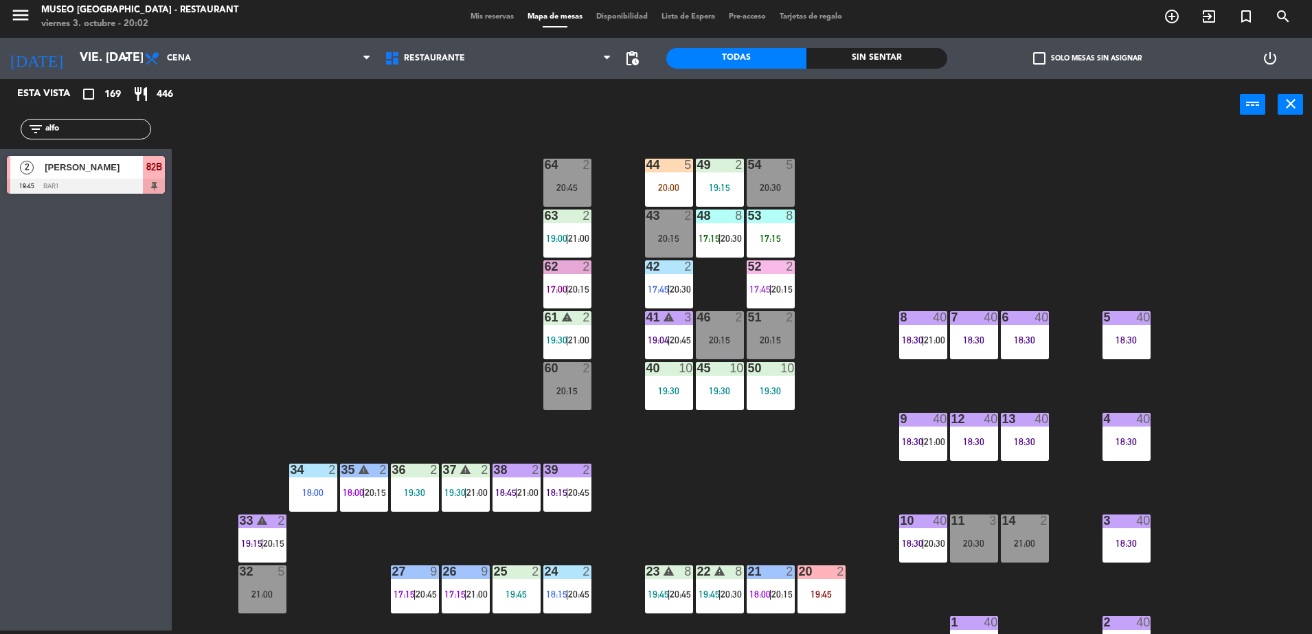
type input "alfo"
click at [131, 177] on div "[PERSON_NAME]" at bounding box center [93, 167] width 100 height 23
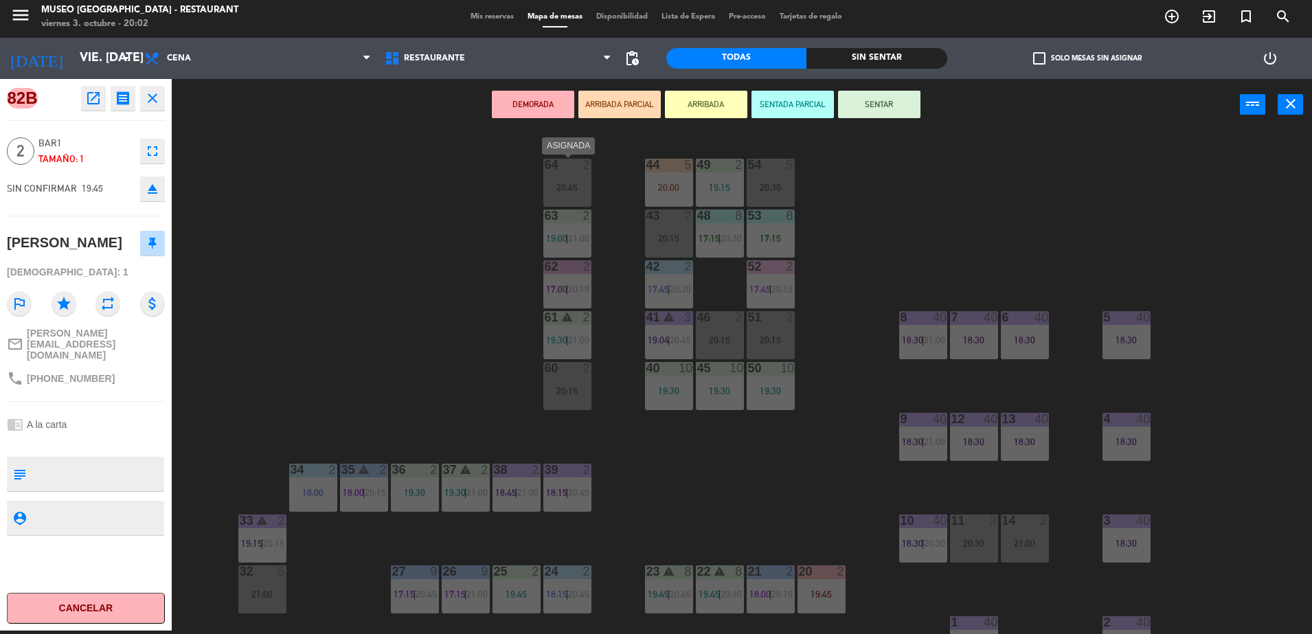
click at [572, 185] on div "20:45" at bounding box center [567, 188] width 48 height 10
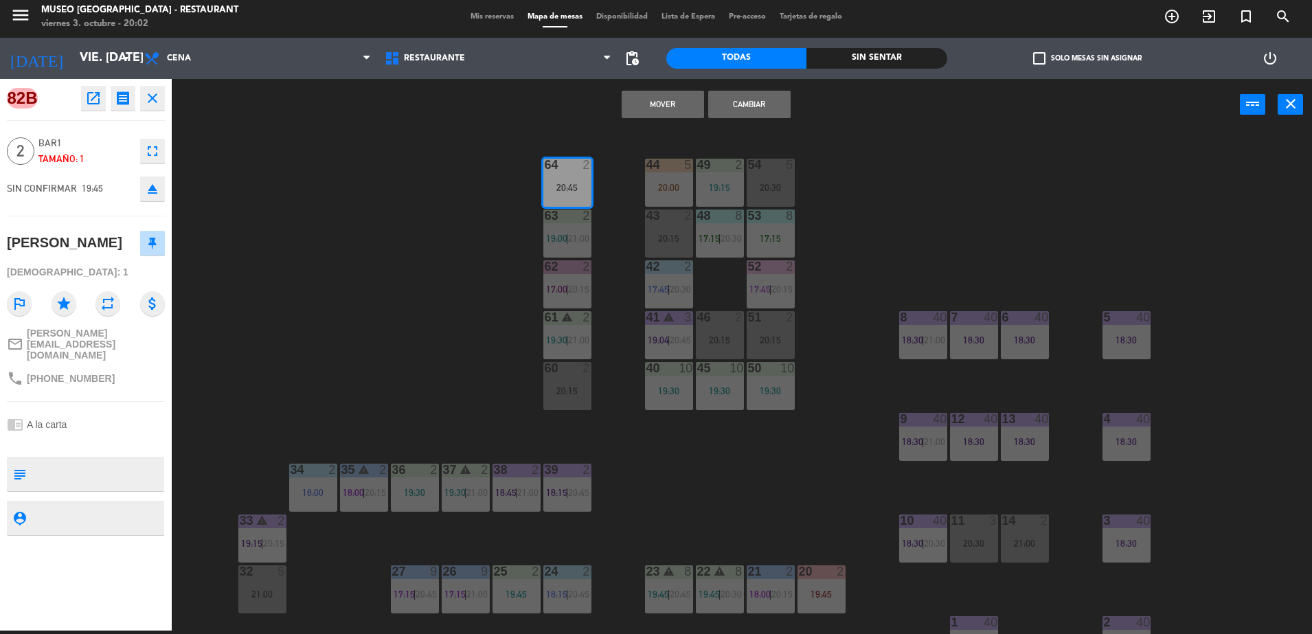
click at [740, 108] on button "Cambiar" at bounding box center [749, 104] width 82 height 27
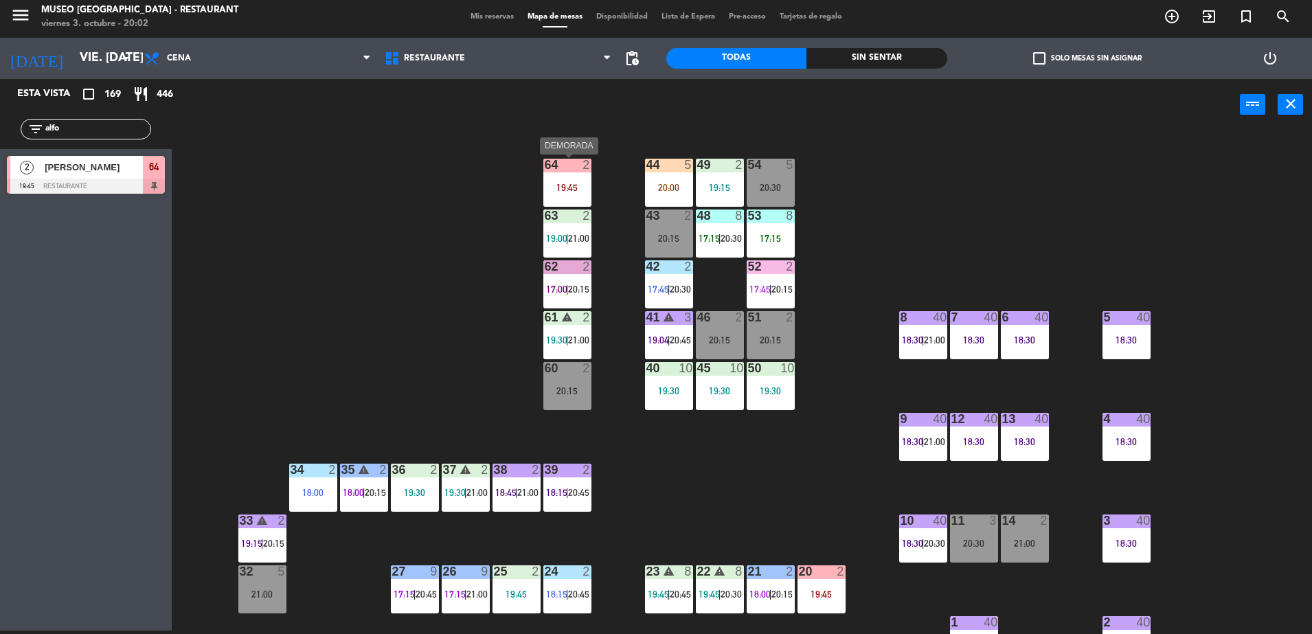
click at [561, 192] on div "19:45" at bounding box center [567, 188] width 48 height 10
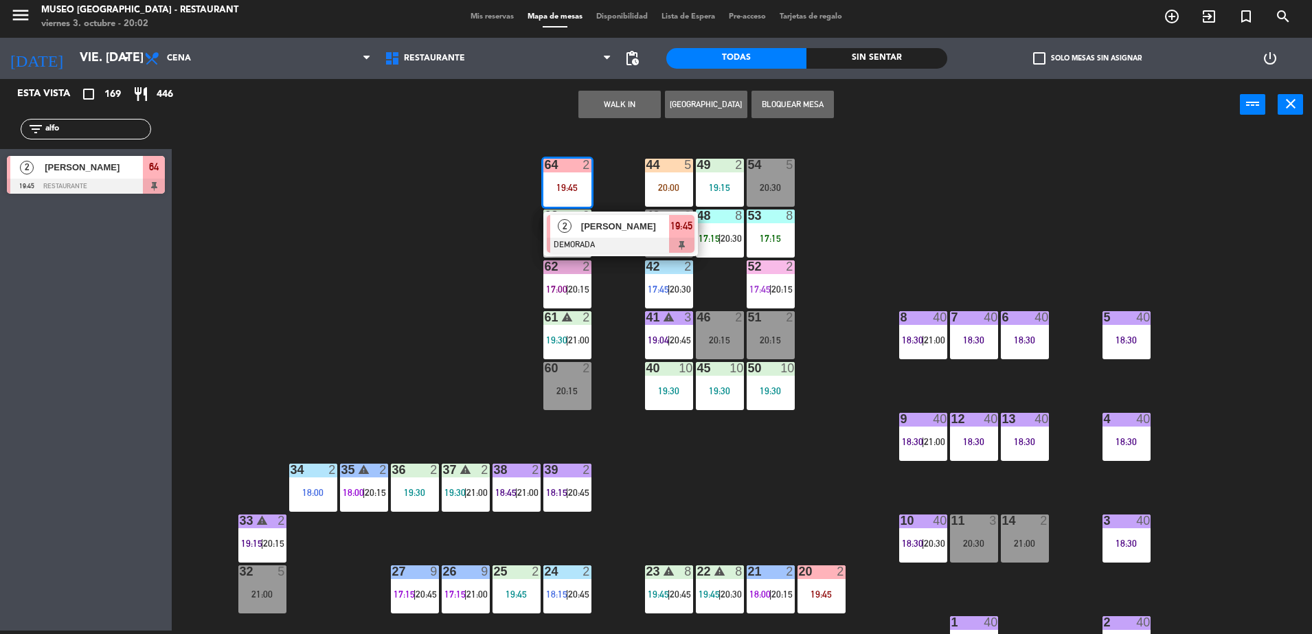
click at [596, 233] on span "[PERSON_NAME]" at bounding box center [625, 226] width 88 height 14
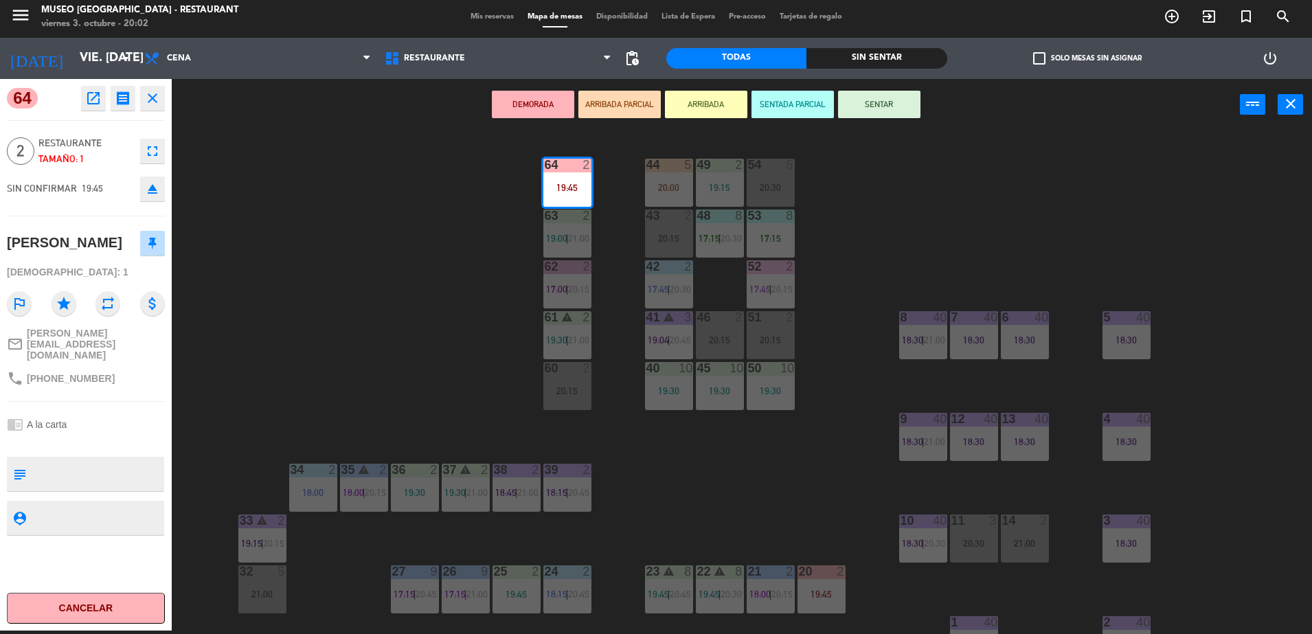
click at [79, 460] on textarea at bounding box center [97, 474] width 131 height 29
type textarea "llegaron 20:02|| aniversario"
click at [116, 416] on div "chrome_reader_mode A la carta" at bounding box center [86, 424] width 158 height 26
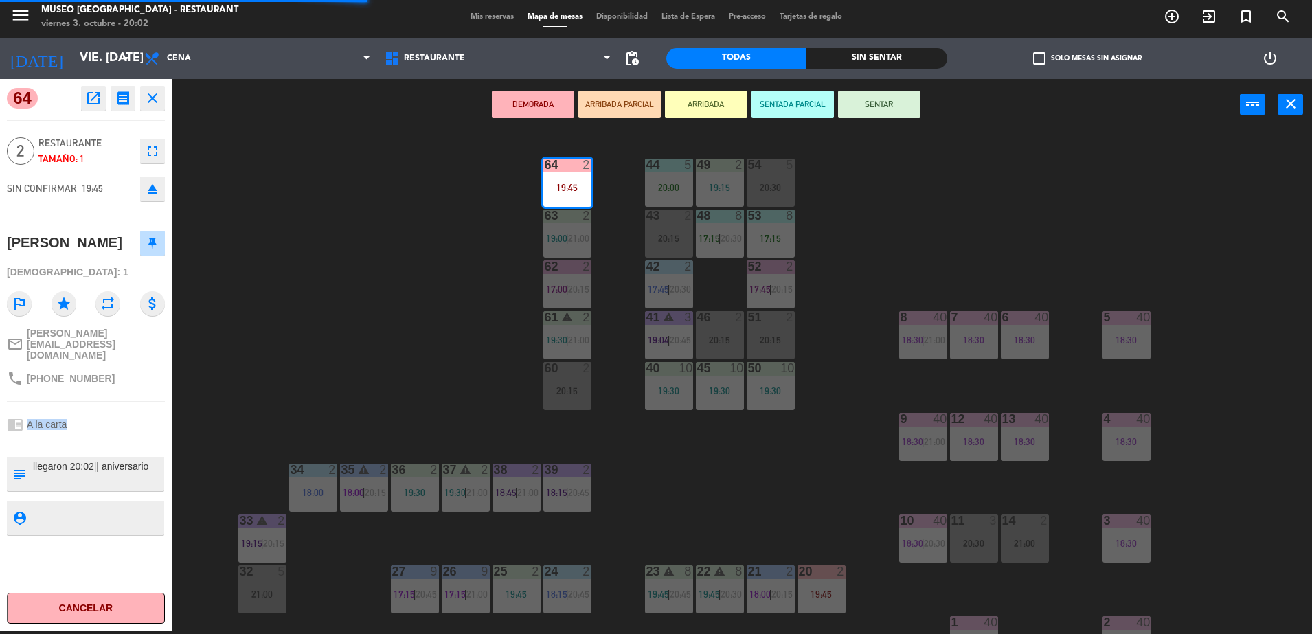
click at [116, 416] on div "chrome_reader_mode A la carta" at bounding box center [86, 424] width 158 height 26
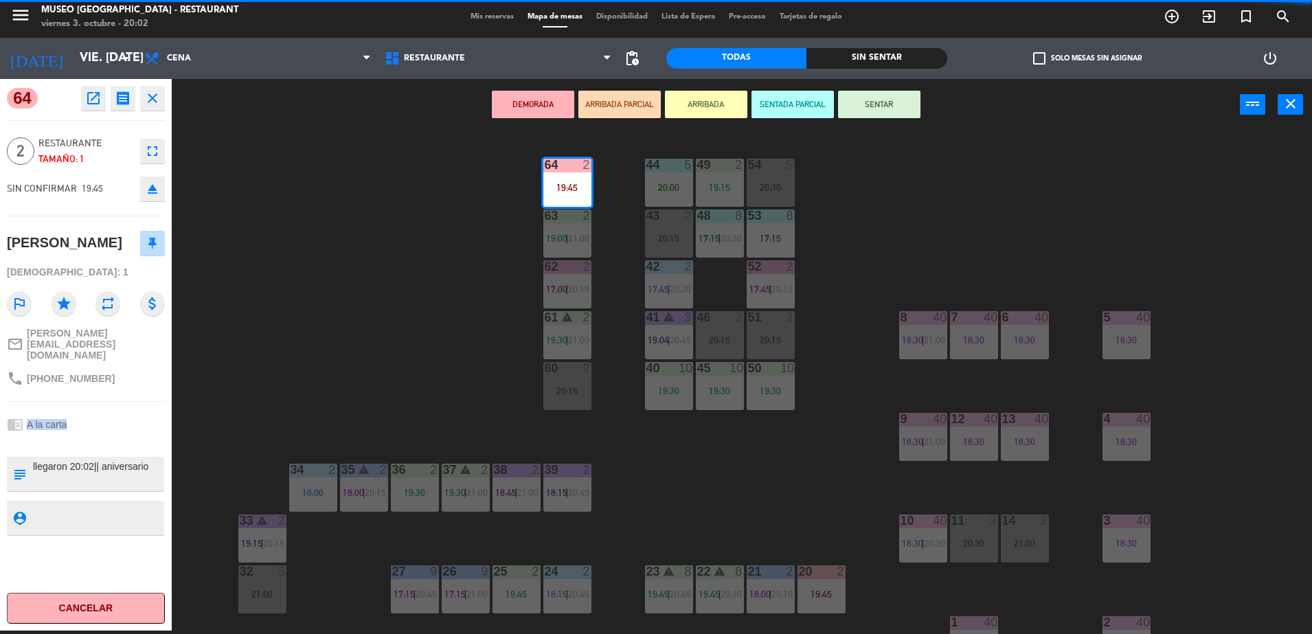
click at [116, 416] on div "chrome_reader_mode A la carta" at bounding box center [86, 424] width 158 height 26
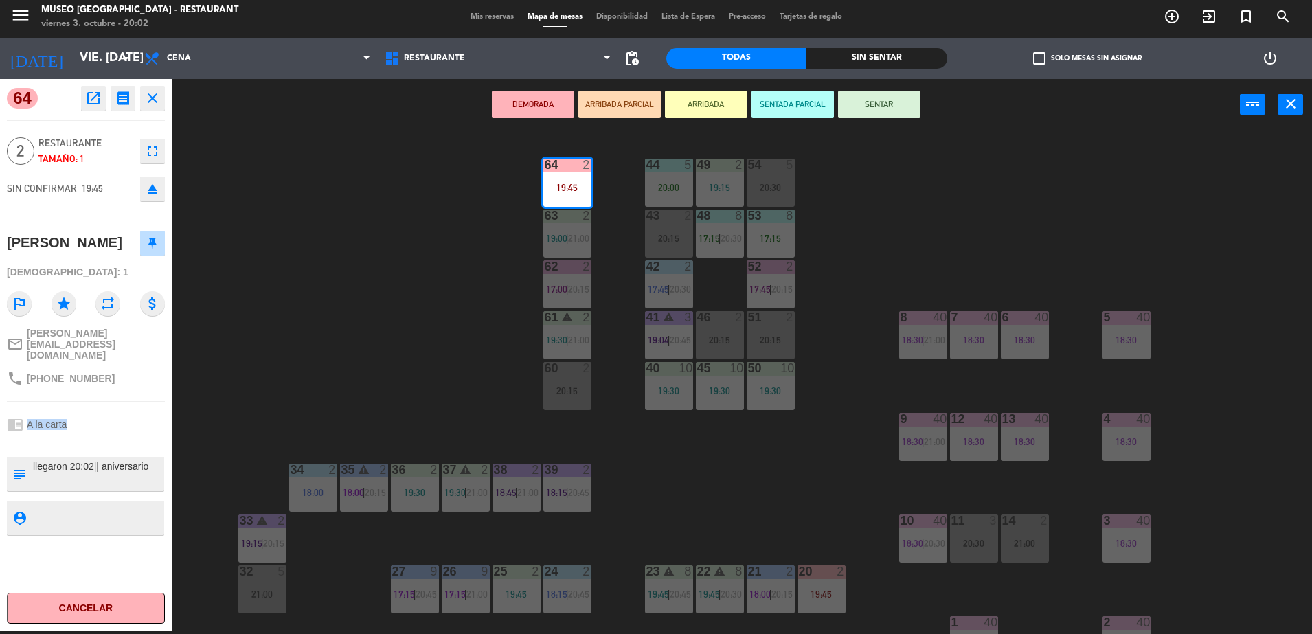
click at [116, 416] on div "chrome_reader_mode A la carta" at bounding box center [86, 424] width 158 height 26
click at [631, 105] on button "ARRIBADA PARCIAL" at bounding box center [619, 104] width 82 height 27
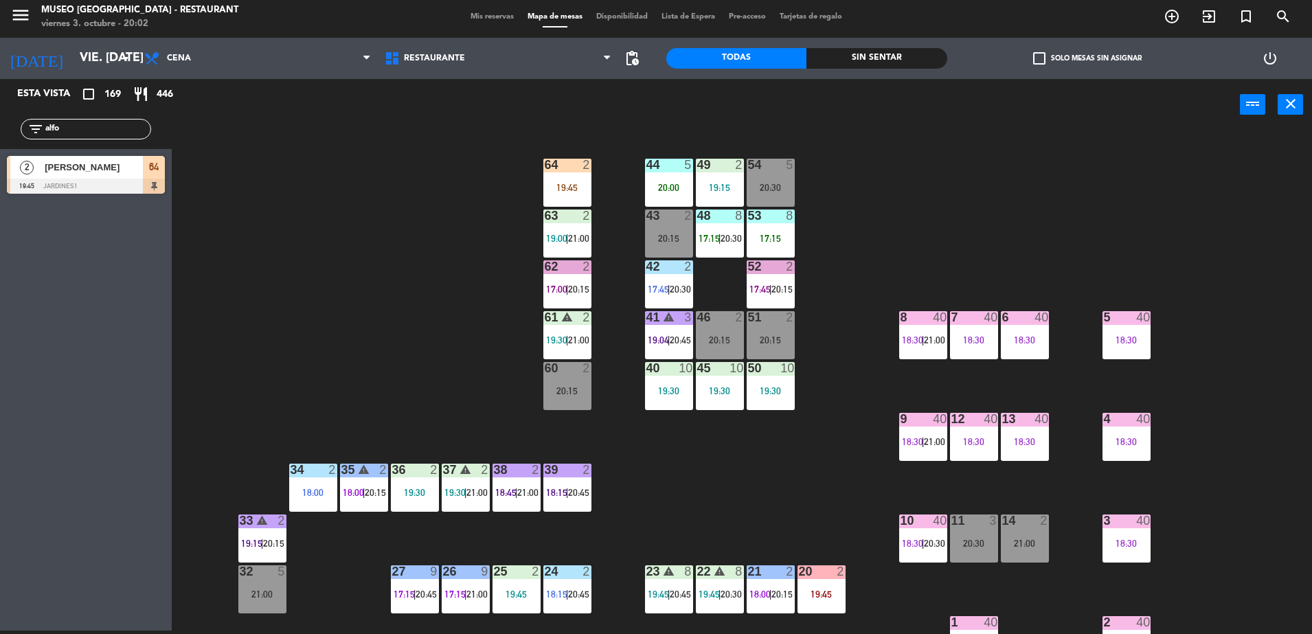
click at [145, 135] on input "alfo" at bounding box center [97, 129] width 106 height 15
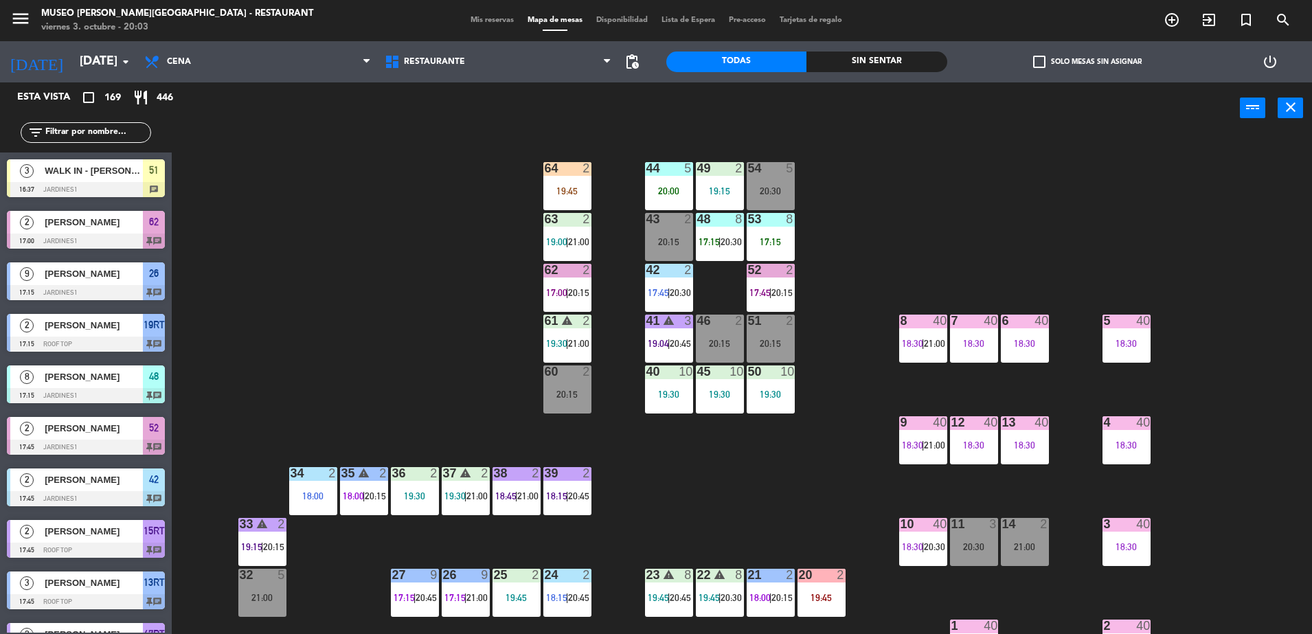
scroll to position [3, 0]
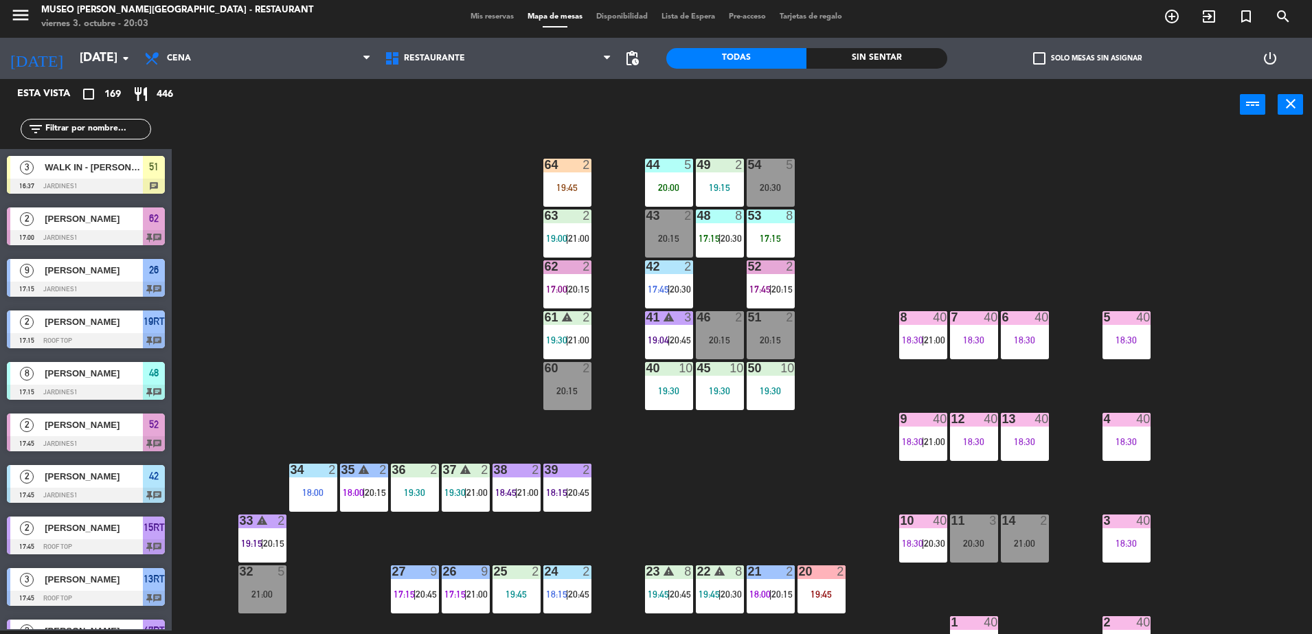
click at [129, 130] on input "text" at bounding box center [97, 129] width 106 height 15
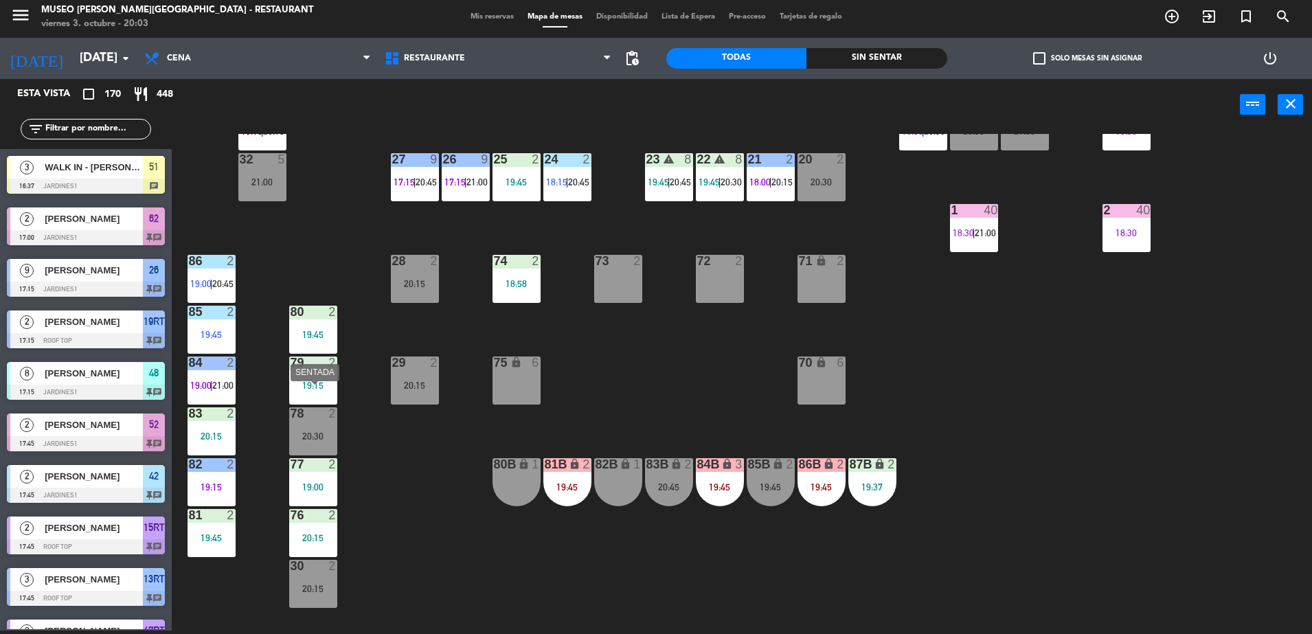
scroll to position [380, 0]
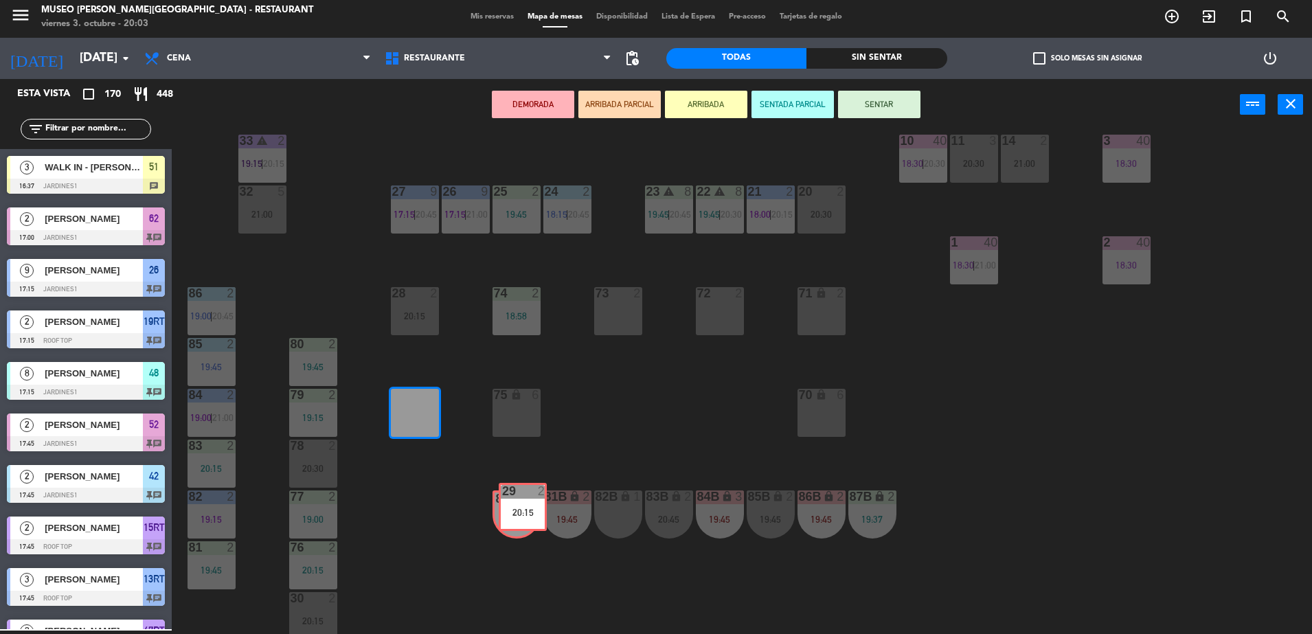
drag, startPoint x: 410, startPoint y: 423, endPoint x: 517, endPoint y: 515, distance: 140.7
click at [517, 515] on div "44 5 20:00 49 2 19:15 54 5 20:30 64 2 20:15 48 8 17:15 | 20:30 53 8 17:15 63 2 …" at bounding box center [748, 384] width 1127 height 500
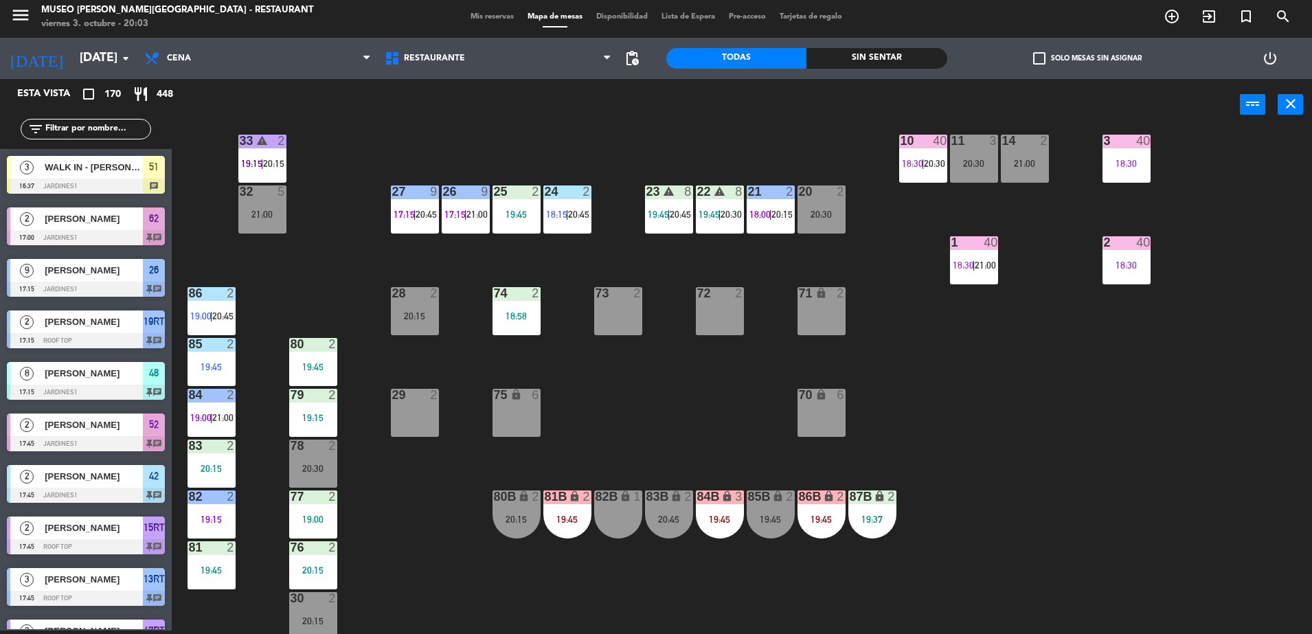
scroll to position [3, 0]
click at [131, 137] on div "filter_list" at bounding box center [86, 129] width 131 height 21
click at [125, 128] on input "text" at bounding box center [97, 129] width 106 height 15
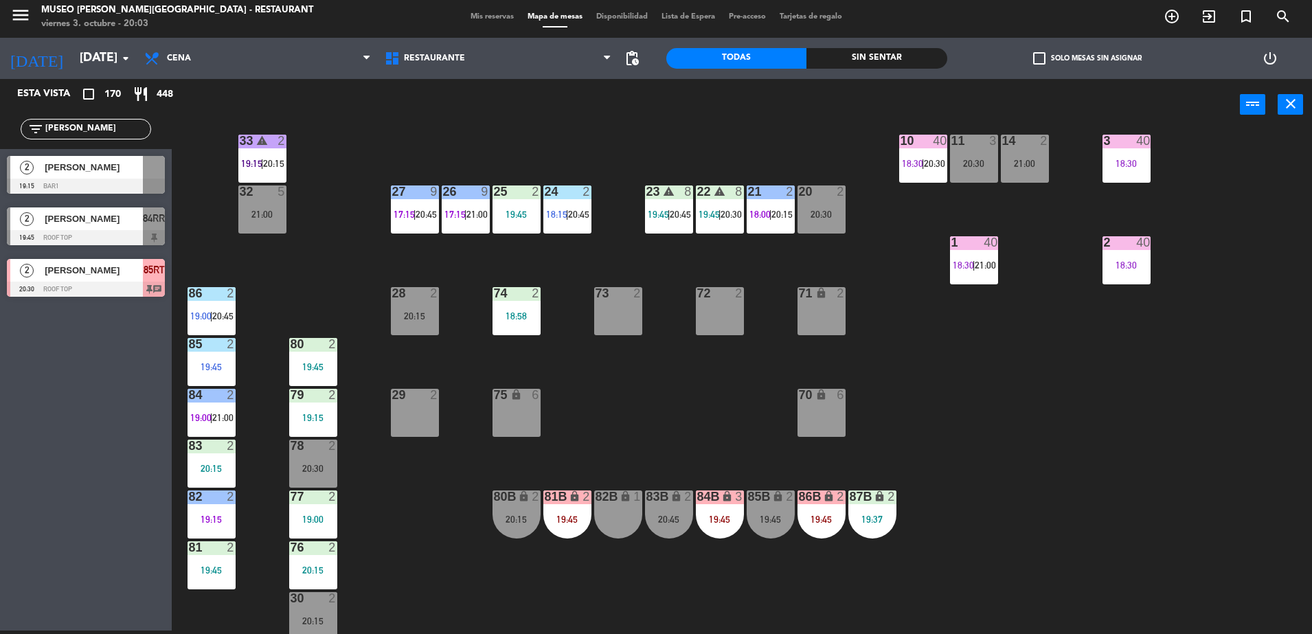
type input "[PERSON_NAME]"
drag, startPoint x: 111, startPoint y: 158, endPoint x: 422, endPoint y: 402, distance: 395.3
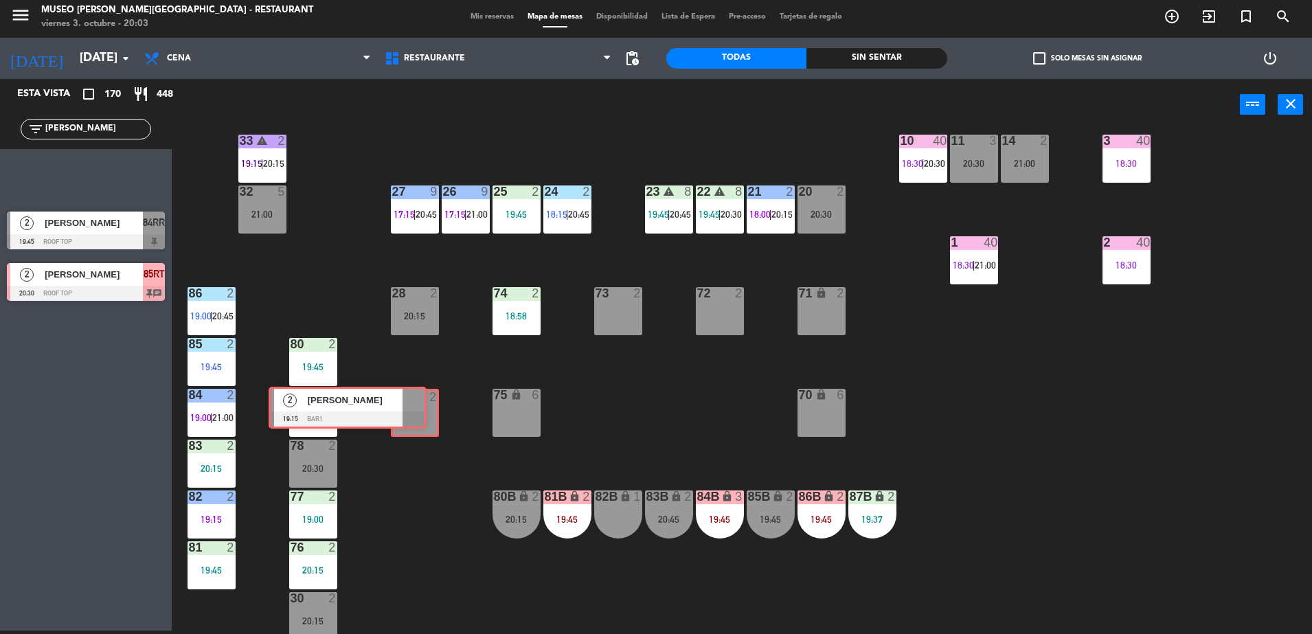
drag, startPoint x: 148, startPoint y: 192, endPoint x: 417, endPoint y: 424, distance: 354.6
click at [417, 424] on div "Esta vista crop_square 170 restaurant 448 filter_list [PERSON_NAME] 2 [PERSON_N…" at bounding box center [656, 356] width 1312 height 555
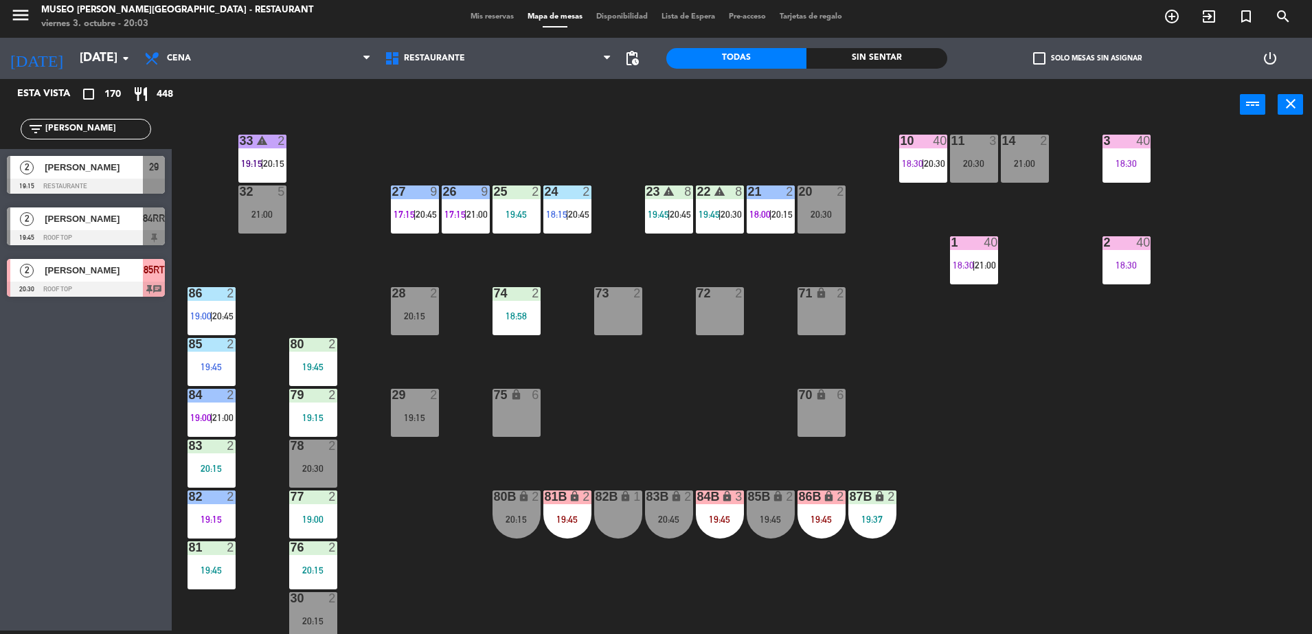
click at [366, 305] on div "44 5 20:00 49 2 19:15 54 5 20:30 64 2 20:15 48 8 17:15 | 20:30 53 8 17:15 63 2 …" at bounding box center [748, 384] width 1127 height 500
click at [143, 169] on div "29" at bounding box center [154, 167] width 22 height 23
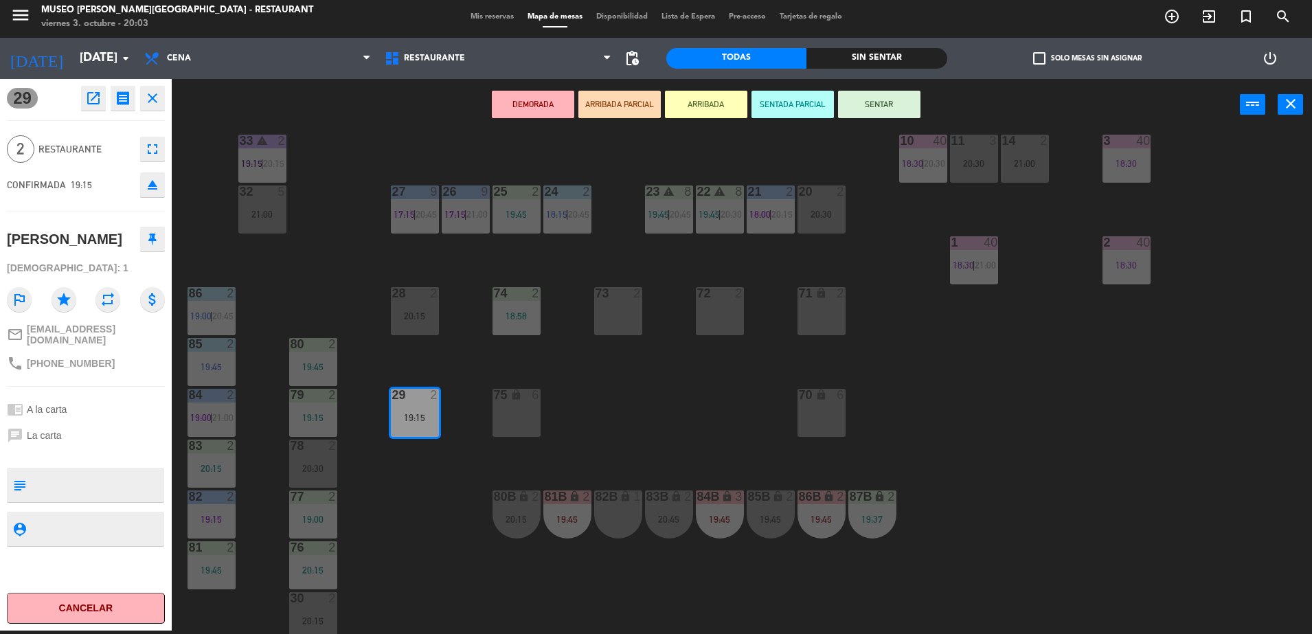
click at [142, 473] on textarea at bounding box center [97, 485] width 131 height 29
type textarea "llegaron 20:03, no celebra nada"
click at [116, 427] on div "chat La carta" at bounding box center [86, 435] width 158 height 26
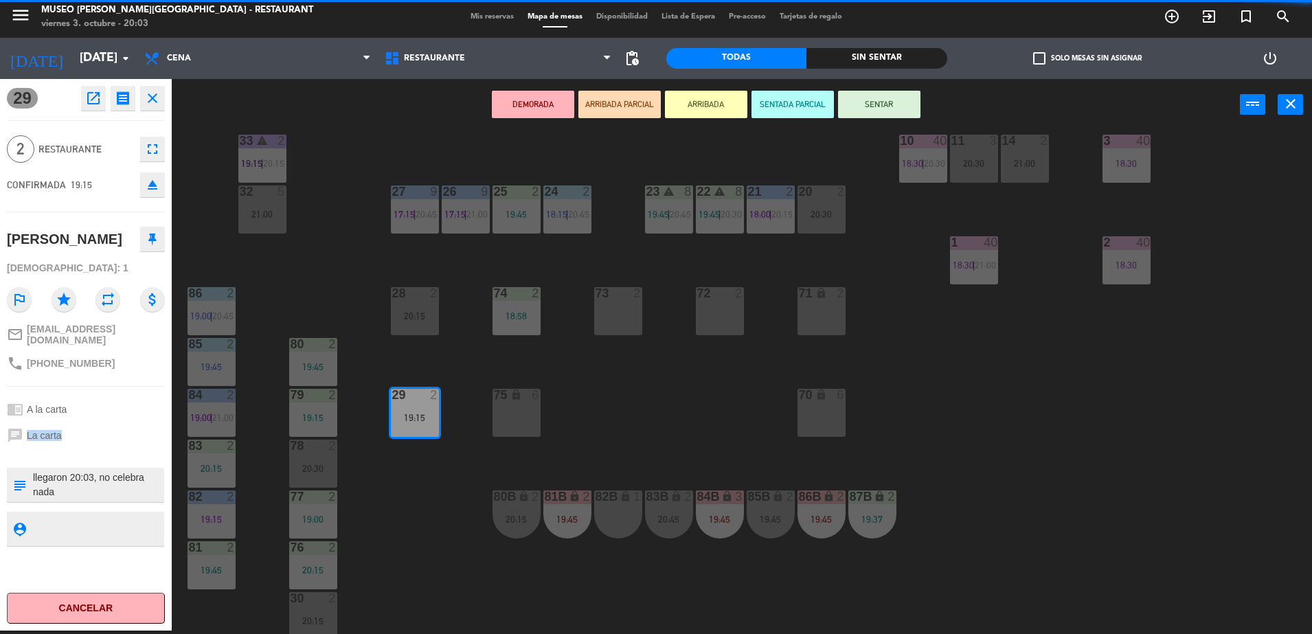
click at [116, 427] on div "chat La carta" at bounding box center [86, 435] width 158 height 26
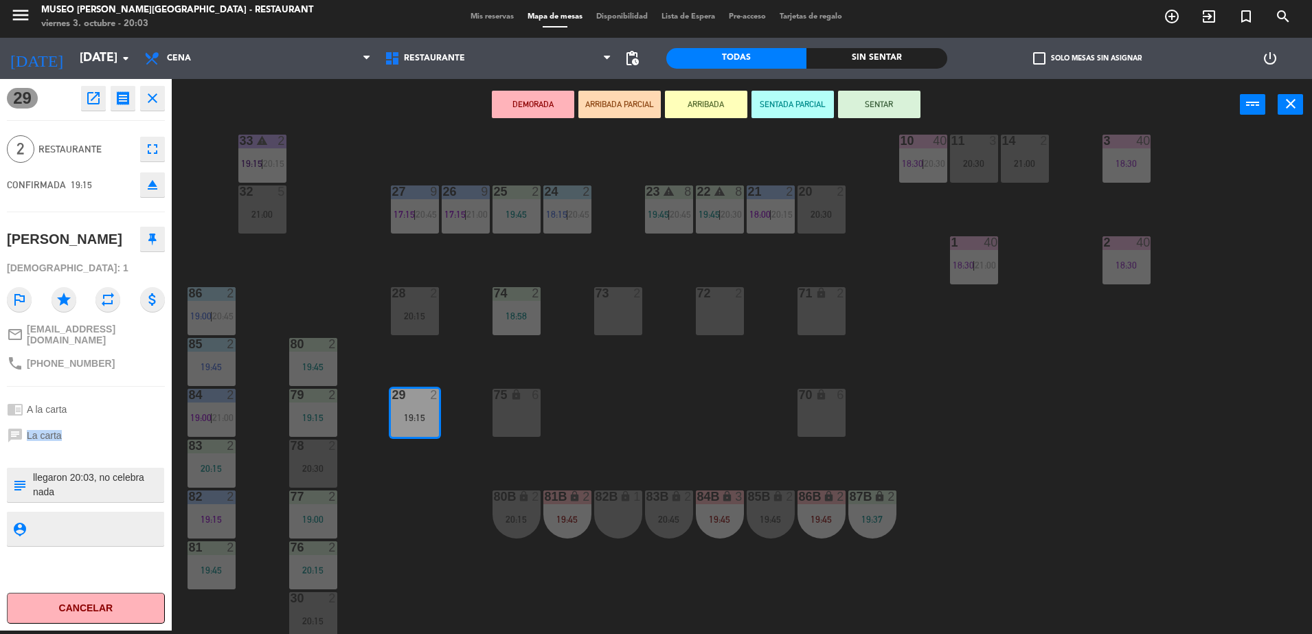
click at [116, 427] on div "chat La carta" at bounding box center [86, 435] width 158 height 26
click at [596, 110] on button "ARRIBADA PARCIAL" at bounding box center [619, 104] width 82 height 27
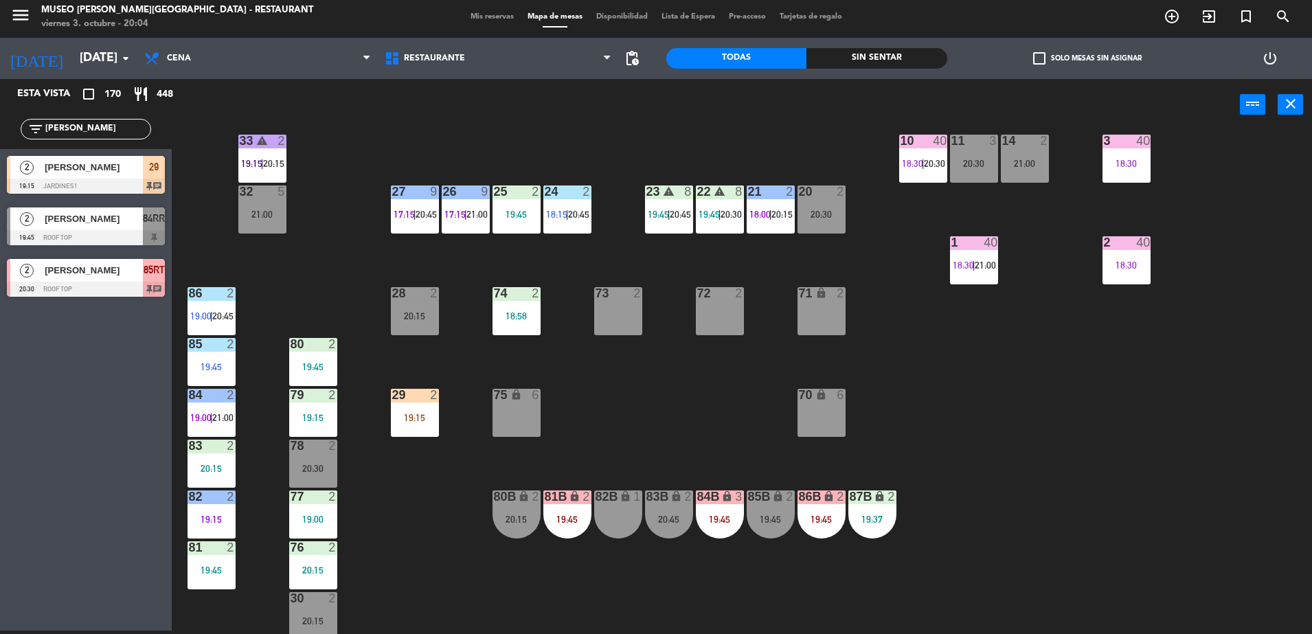
click at [120, 175] on div "[PERSON_NAME]" at bounding box center [93, 167] width 100 height 23
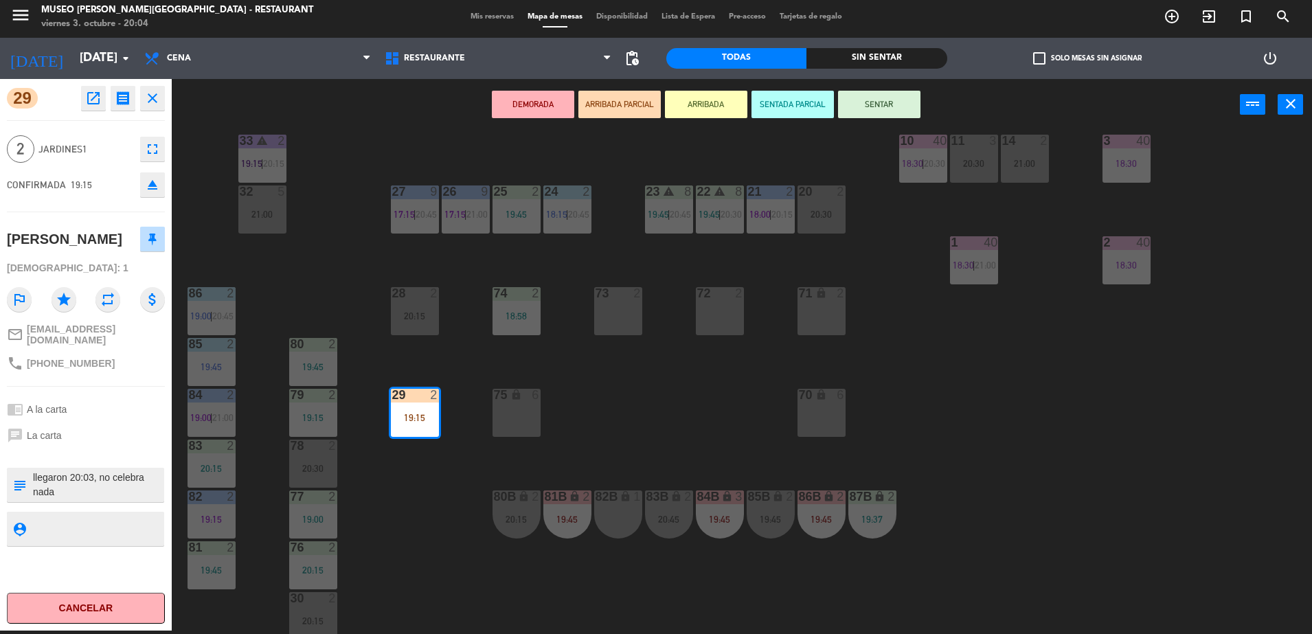
click at [350, 235] on div "44 5 20:00 49 2 19:15 54 5 20:30 64 2 20:15 48 8 17:15 | 20:30 53 8 17:15 63 2 …" at bounding box center [748, 384] width 1127 height 500
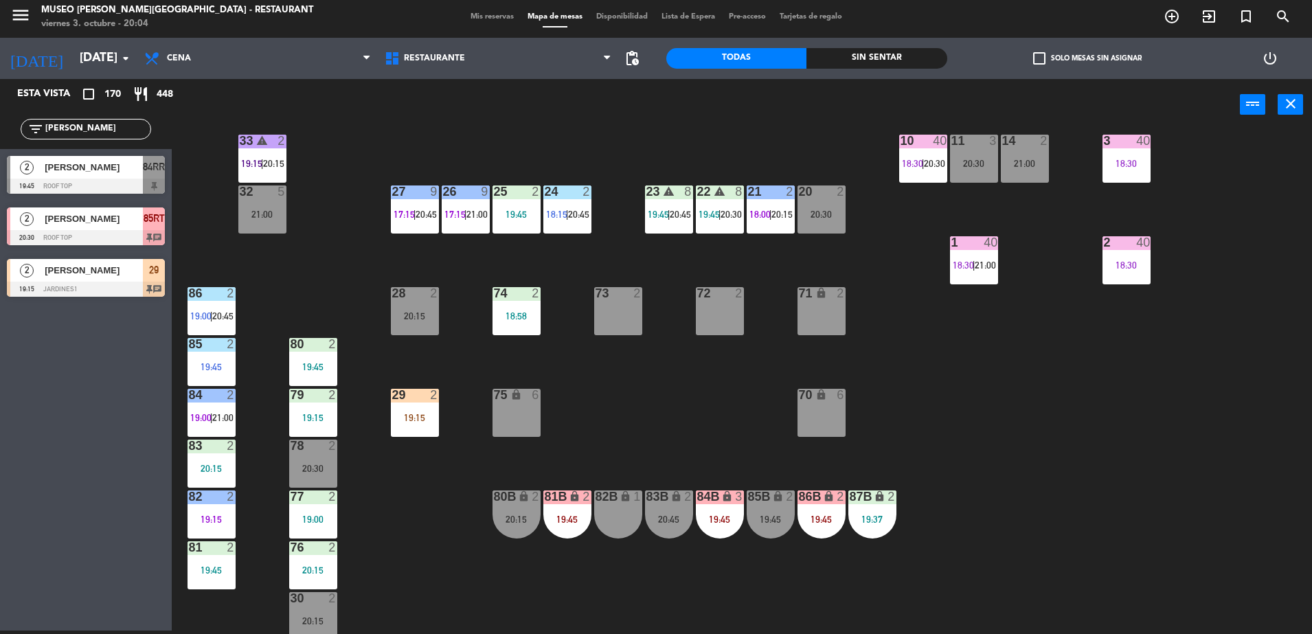
scroll to position [0, 0]
click at [136, 131] on input "[PERSON_NAME]" at bounding box center [97, 129] width 106 height 15
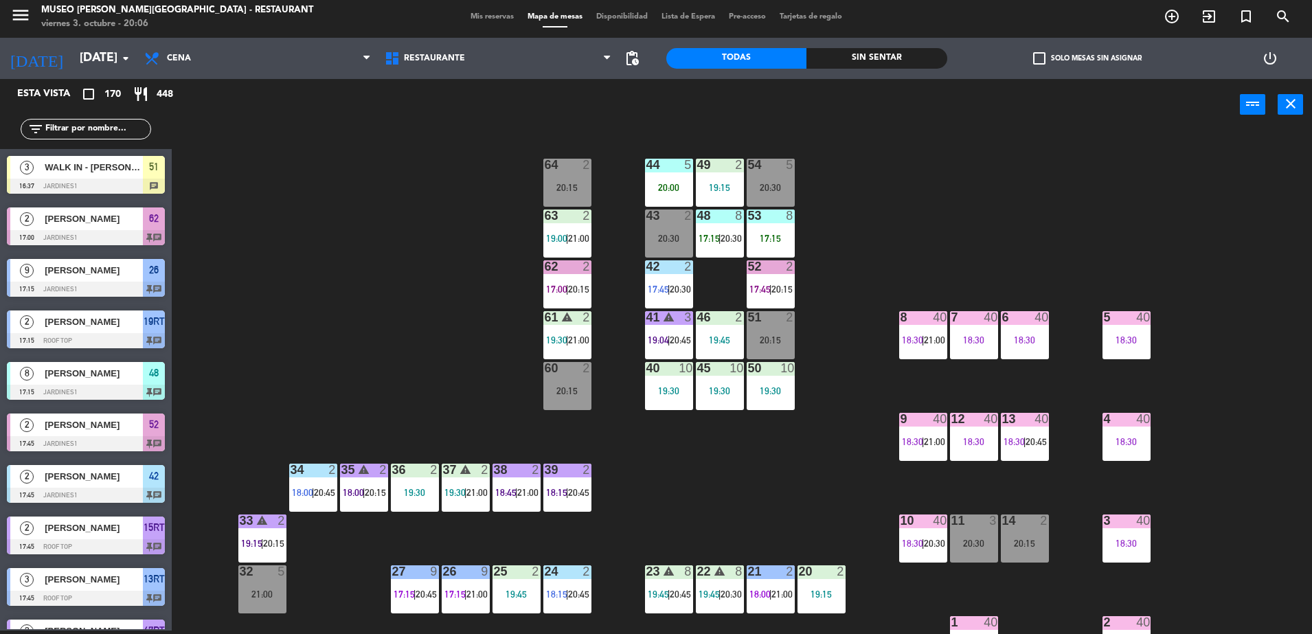
click at [77, 122] on input "text" at bounding box center [97, 129] width 106 height 15
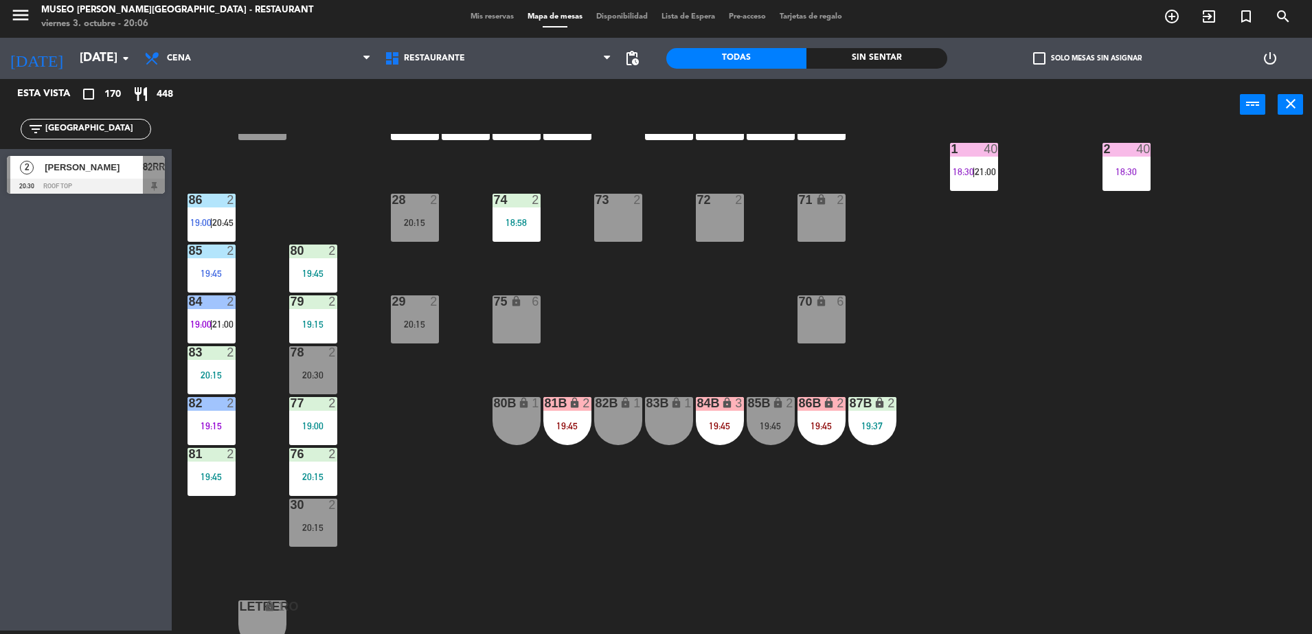
scroll to position [475, 0]
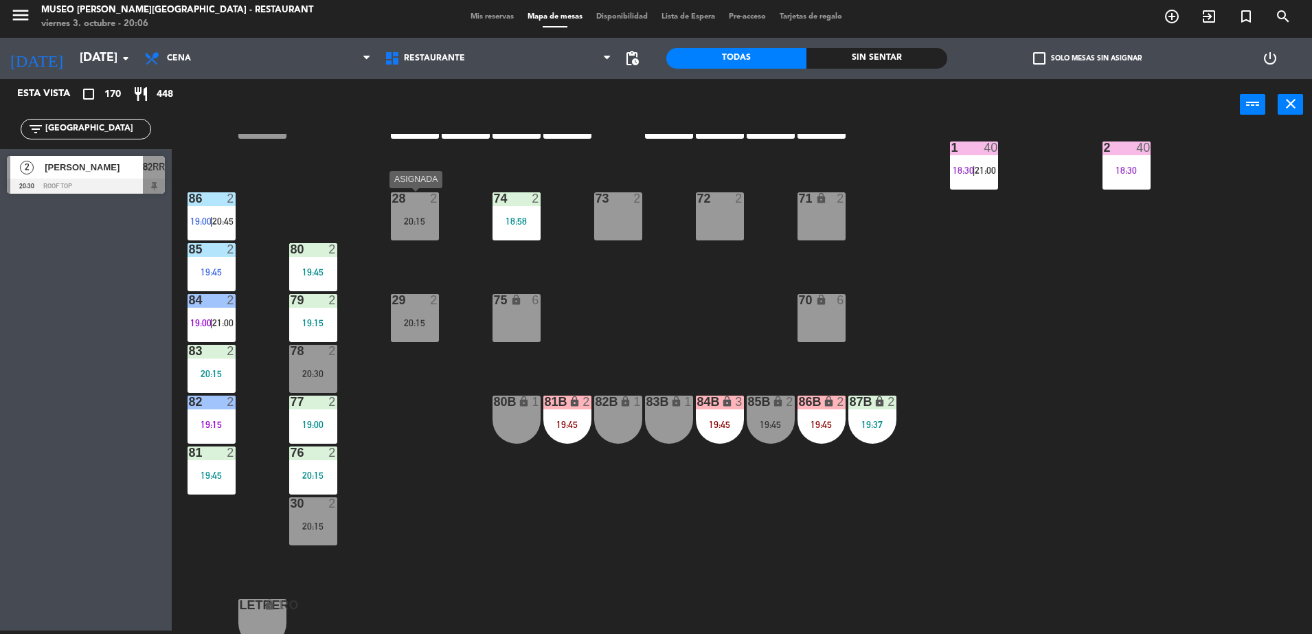
type input "[GEOGRAPHIC_DATA]"
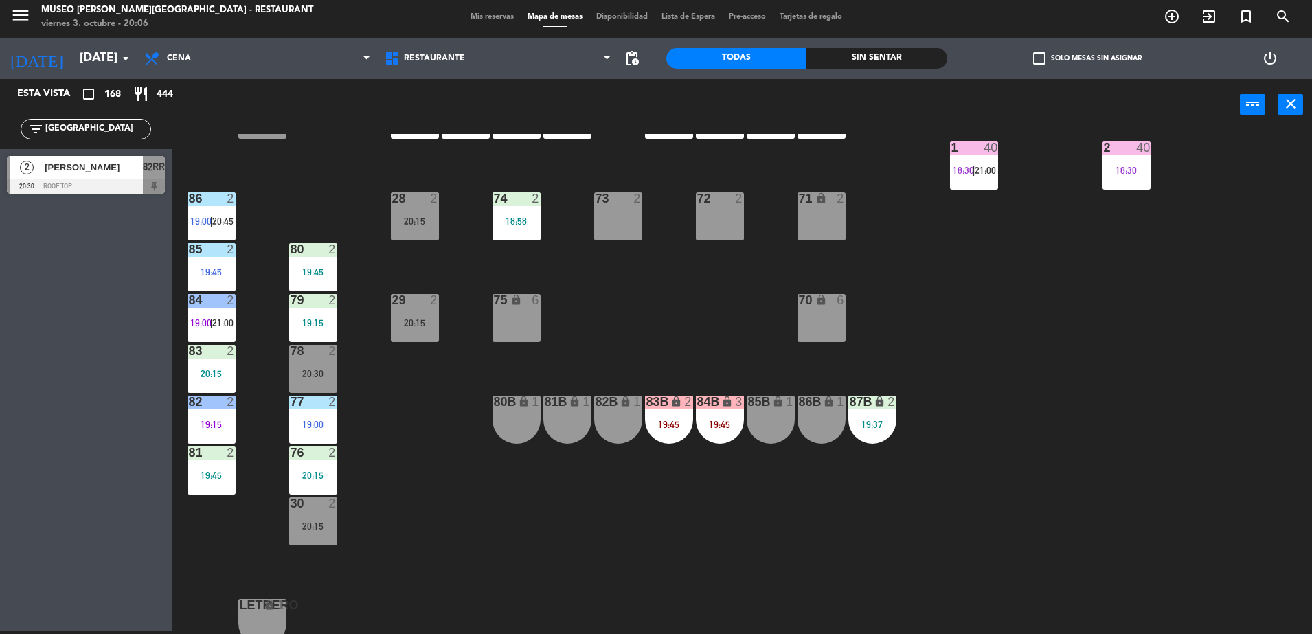
drag, startPoint x: 426, startPoint y: 229, endPoint x: 436, endPoint y: 242, distance: 16.6
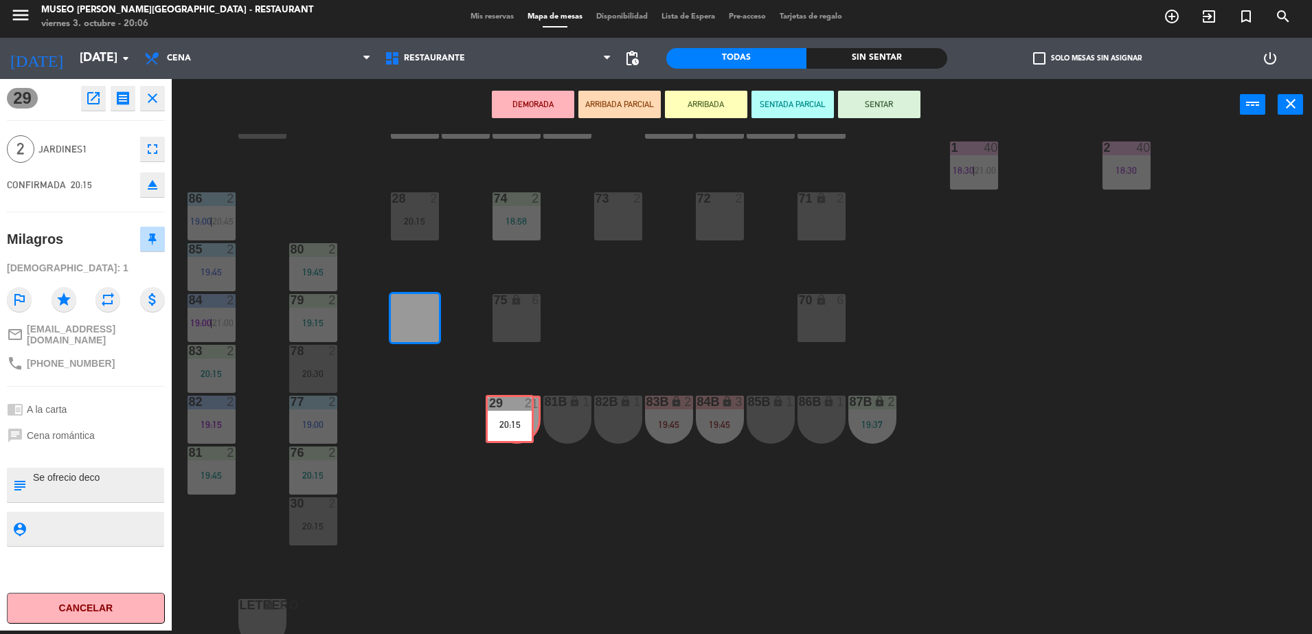
drag, startPoint x: 427, startPoint y: 315, endPoint x: 521, endPoint y: 414, distance: 137.5
click at [521, 414] on div "44 5 20:00 49 2 19:15 54 5 20:30 64 2 20:15 48 8 17:15 | 20:30 53 8 17:15 63 2 …" at bounding box center [748, 384] width 1127 height 500
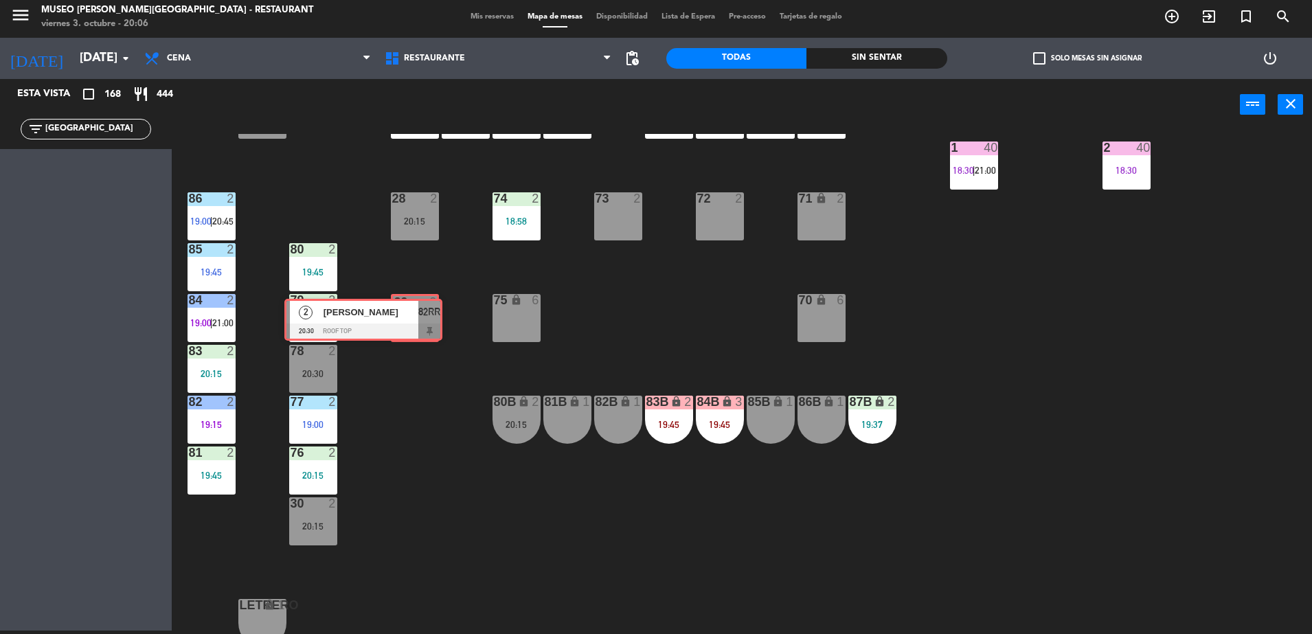
drag, startPoint x: 152, startPoint y: 178, endPoint x: 430, endPoint y: 321, distance: 312.7
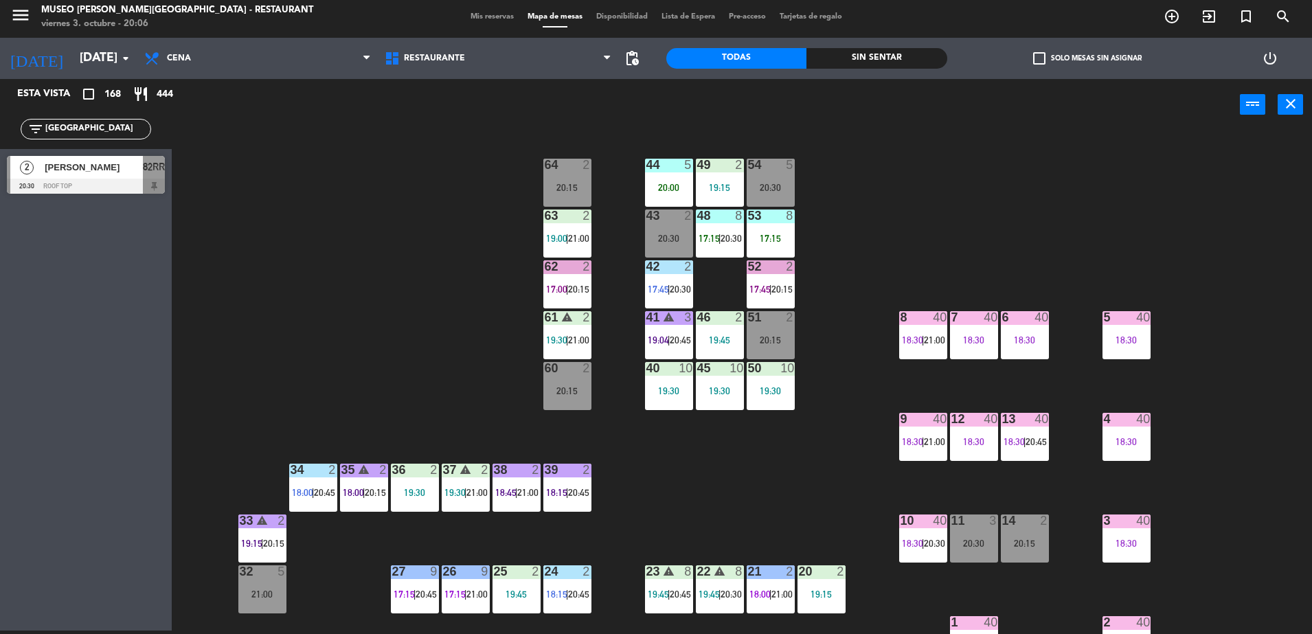
scroll to position [488, 0]
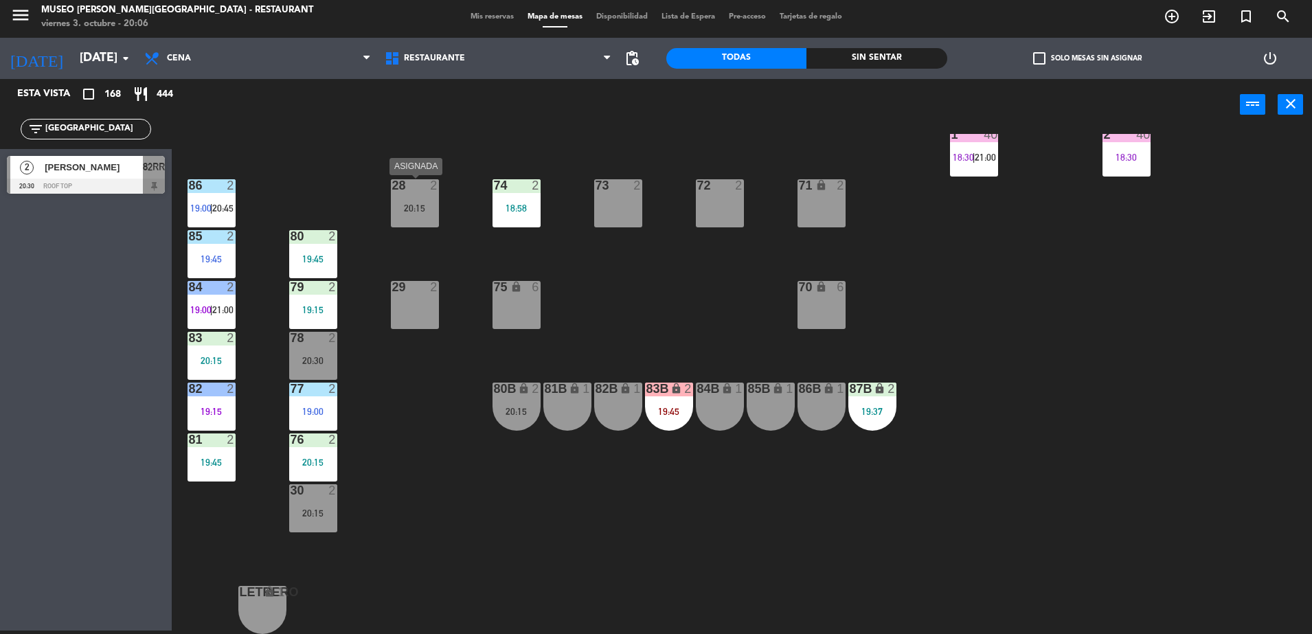
click at [406, 215] on div "28 2 20:15" at bounding box center [415, 203] width 48 height 48
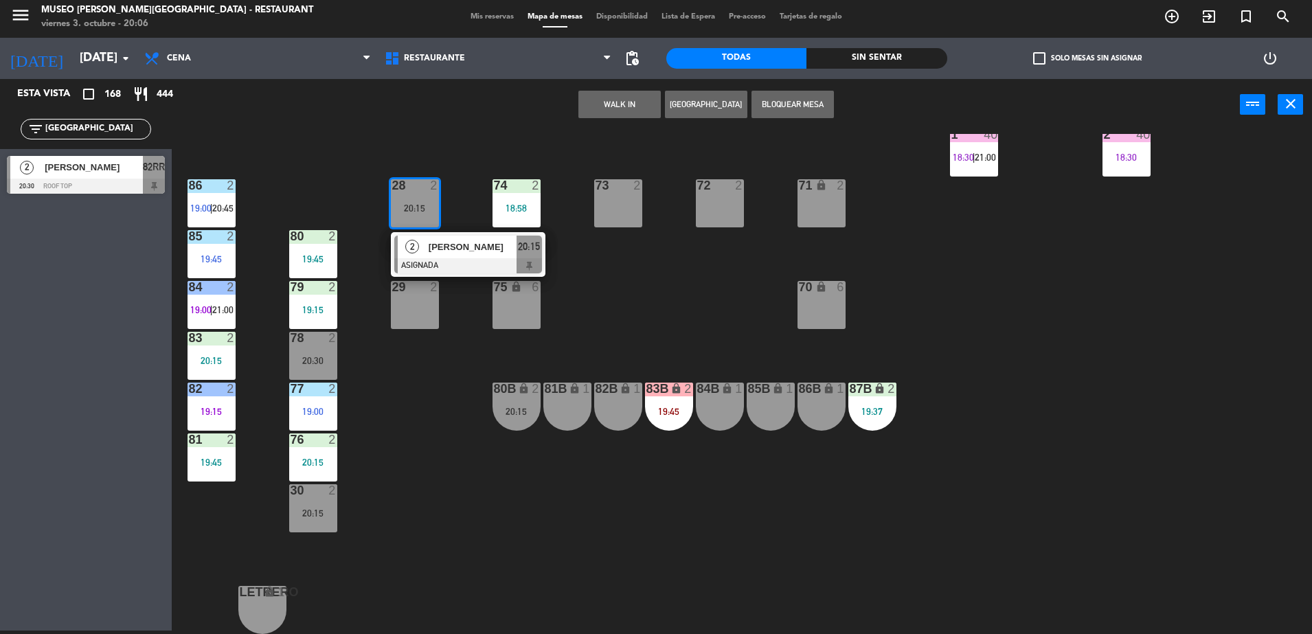
click at [485, 377] on div "44 5 20:00 49 2 19:15 54 5 20:30 64 2 20:15 48 8 17:15 | 20:30 53 8 17:15 63 2 …" at bounding box center [748, 384] width 1127 height 500
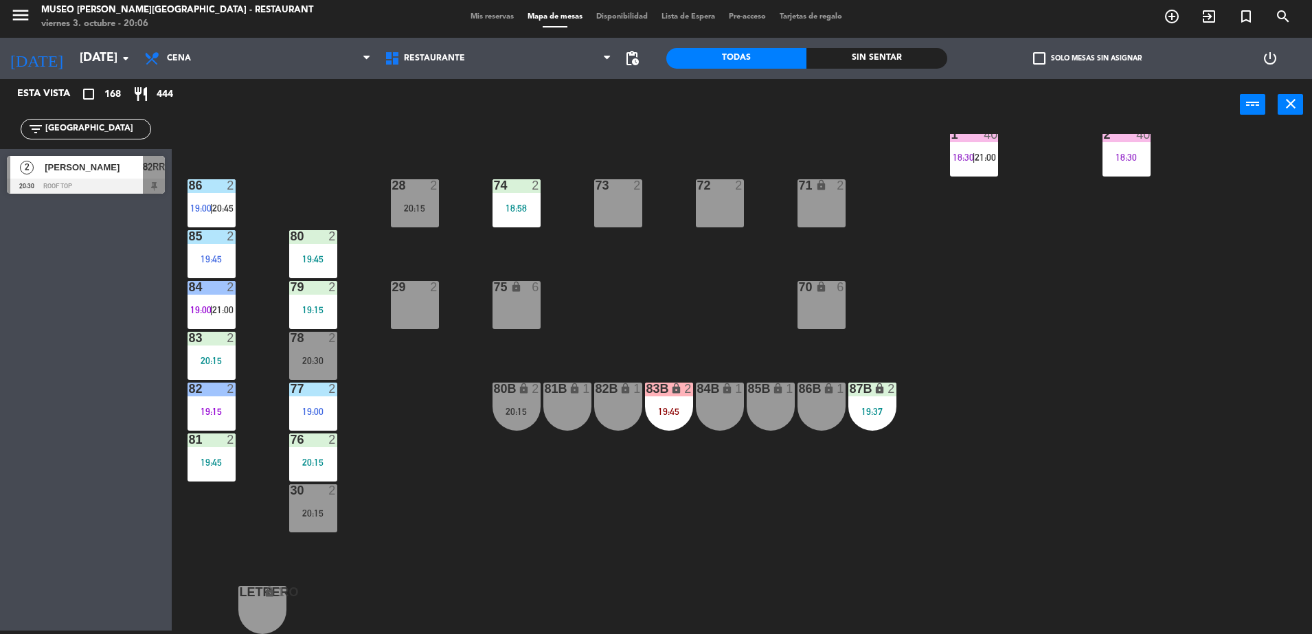
click at [310, 356] on div "20:30" at bounding box center [313, 361] width 48 height 10
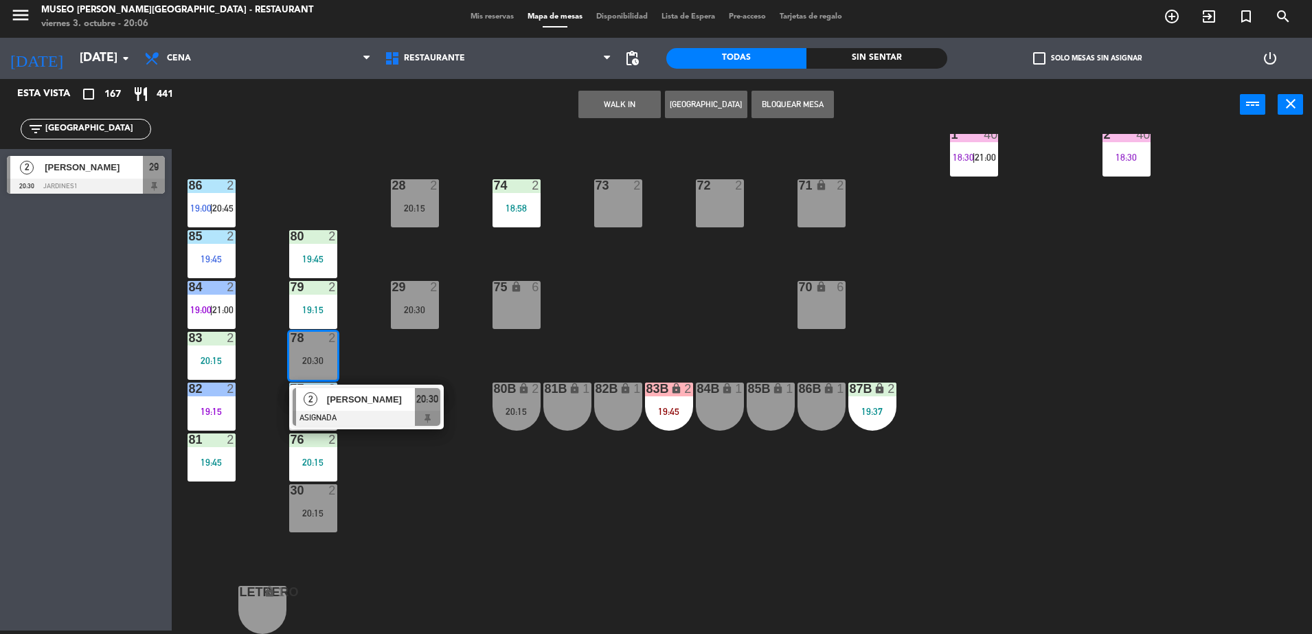
click at [312, 216] on div "44 5 20:00 49 2 19:15 54 5 20:30 64 2 20:15 48 8 17:15 | 20:30 53 8 17:15 63 2 …" at bounding box center [748, 384] width 1127 height 500
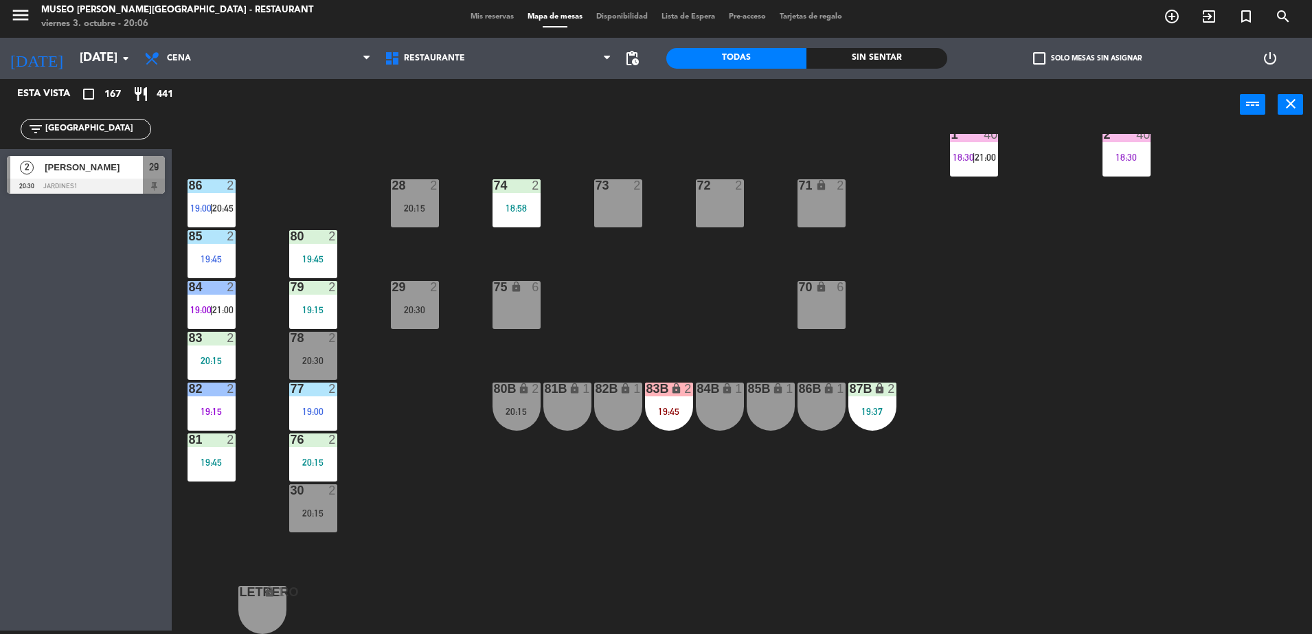
click at [148, 185] on div at bounding box center [86, 186] width 158 height 15
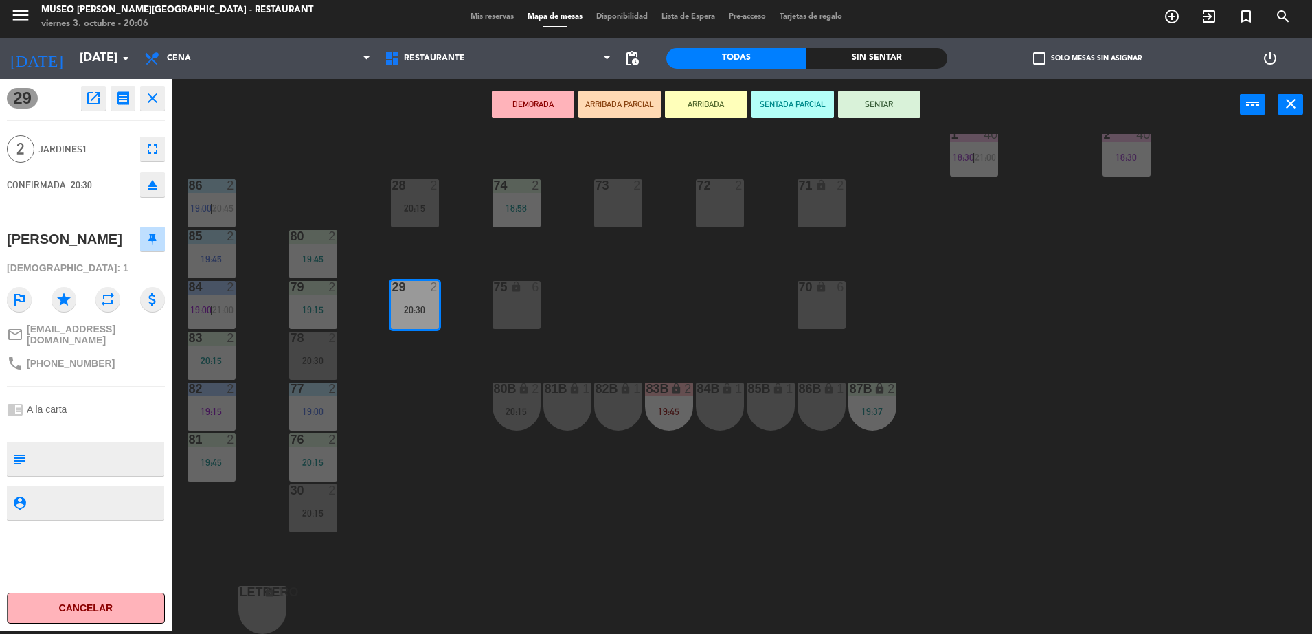
click at [132, 444] on textarea at bounding box center [97, 458] width 131 height 29
type textarea "aniversario, llegaron 20:06"
click at [116, 402] on div "chrome_reader_mode A la carta" at bounding box center [86, 409] width 158 height 26
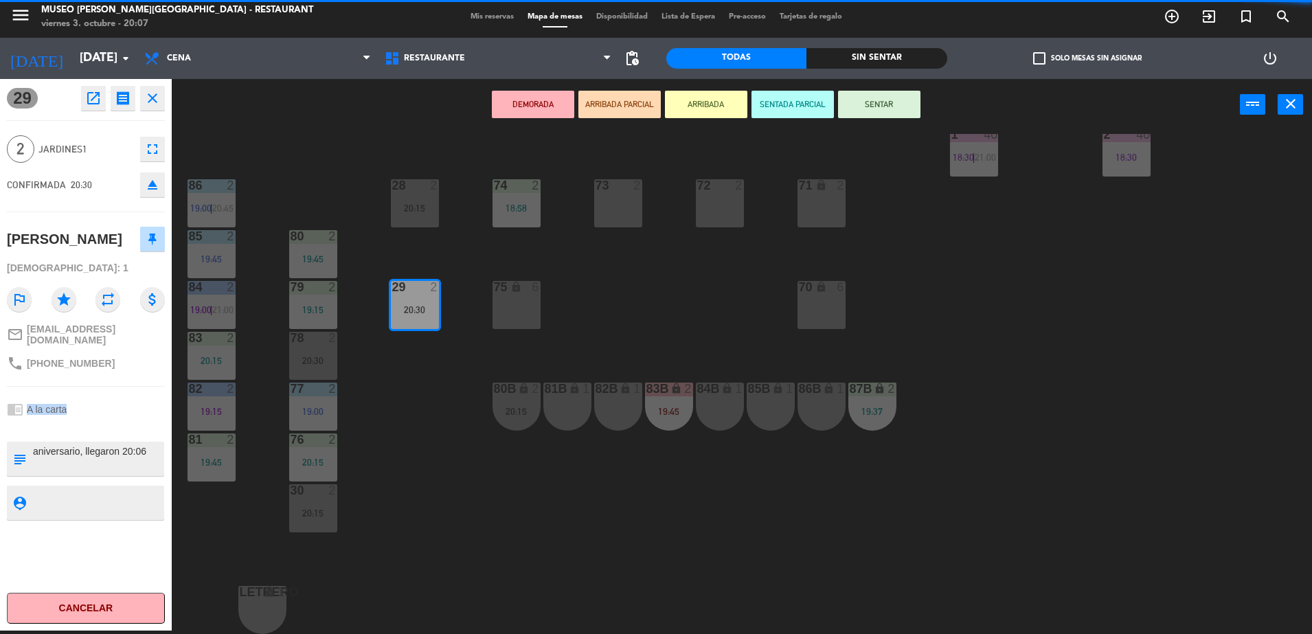
click at [116, 402] on div "chrome_reader_mode A la carta" at bounding box center [86, 409] width 158 height 26
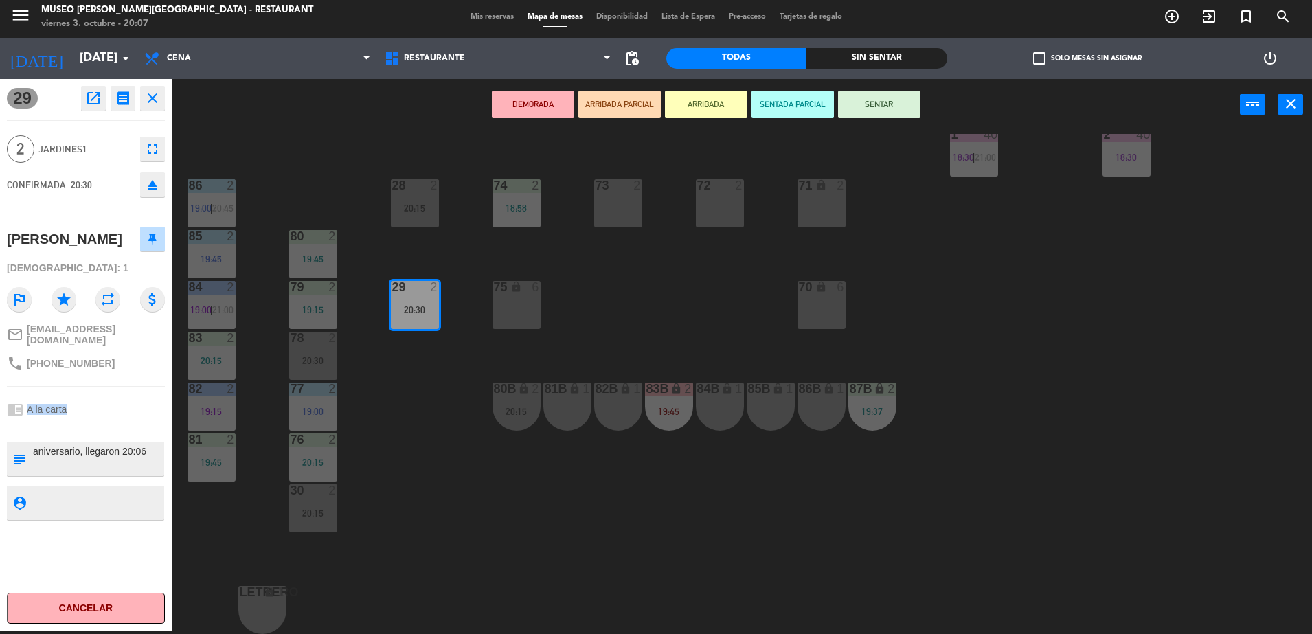
click at [116, 402] on div "chrome_reader_mode A la carta" at bounding box center [86, 409] width 158 height 26
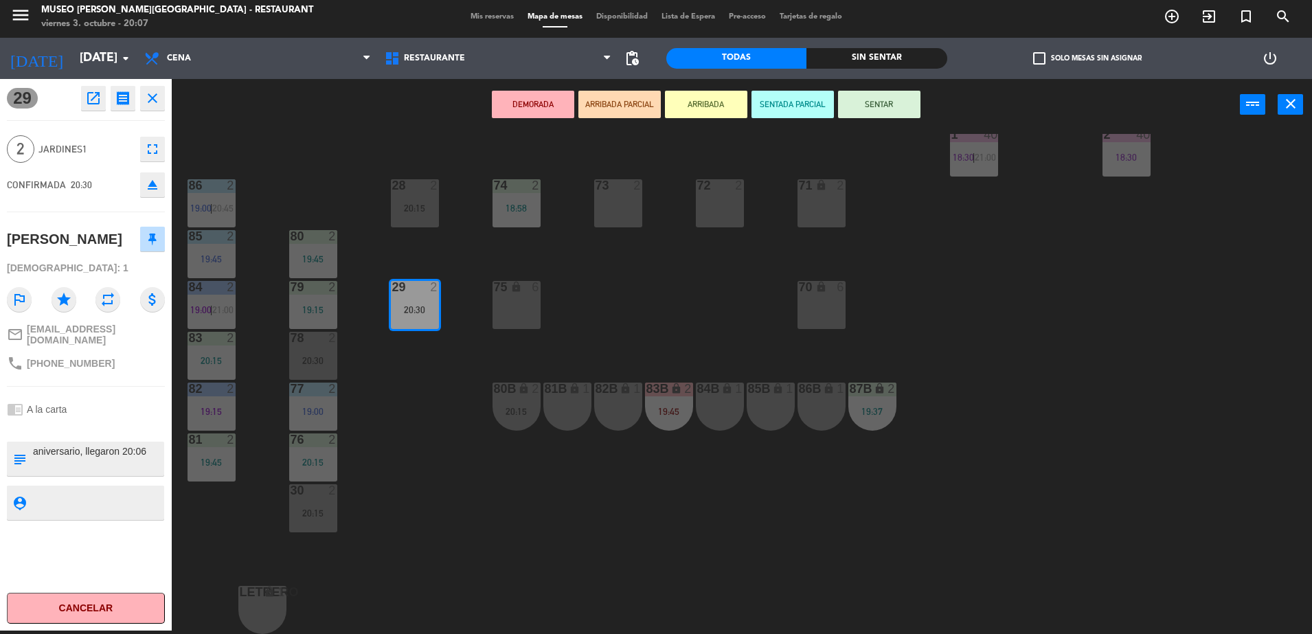
click at [116, 402] on div "chrome_reader_mode A la carta" at bounding box center [86, 409] width 158 height 26
click at [602, 109] on button "ARRIBADA PARCIAL" at bounding box center [619, 104] width 82 height 27
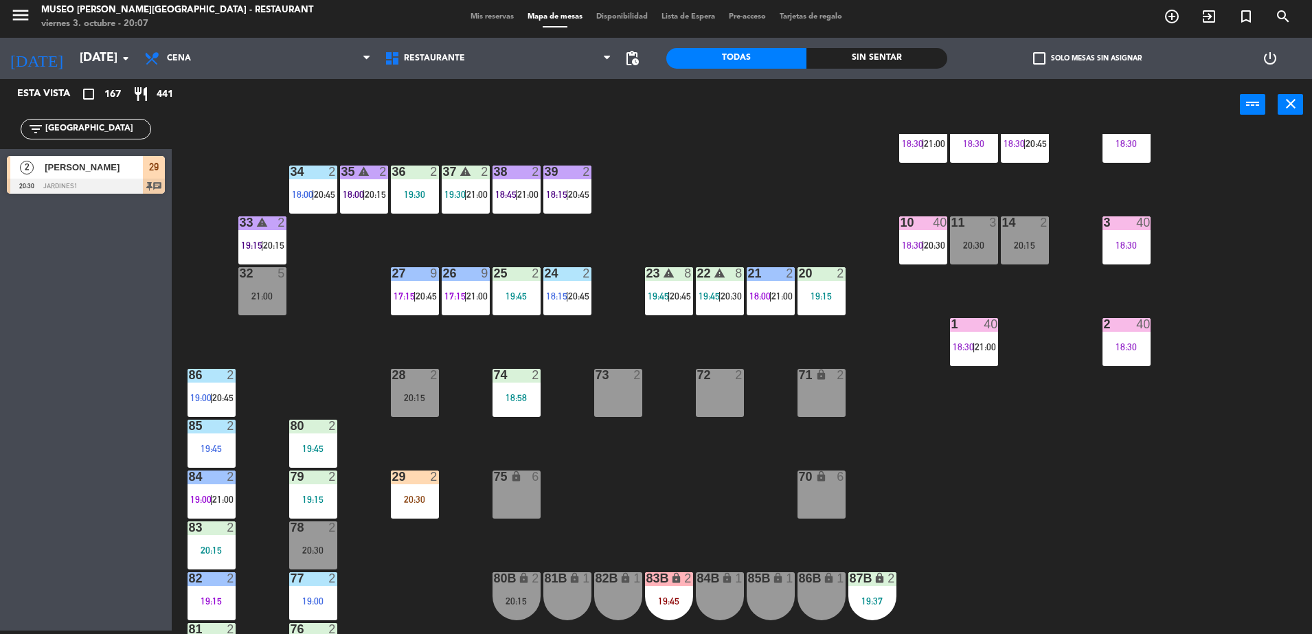
scroll to position [299, 0]
